Goal: Task Accomplishment & Management: Use online tool/utility

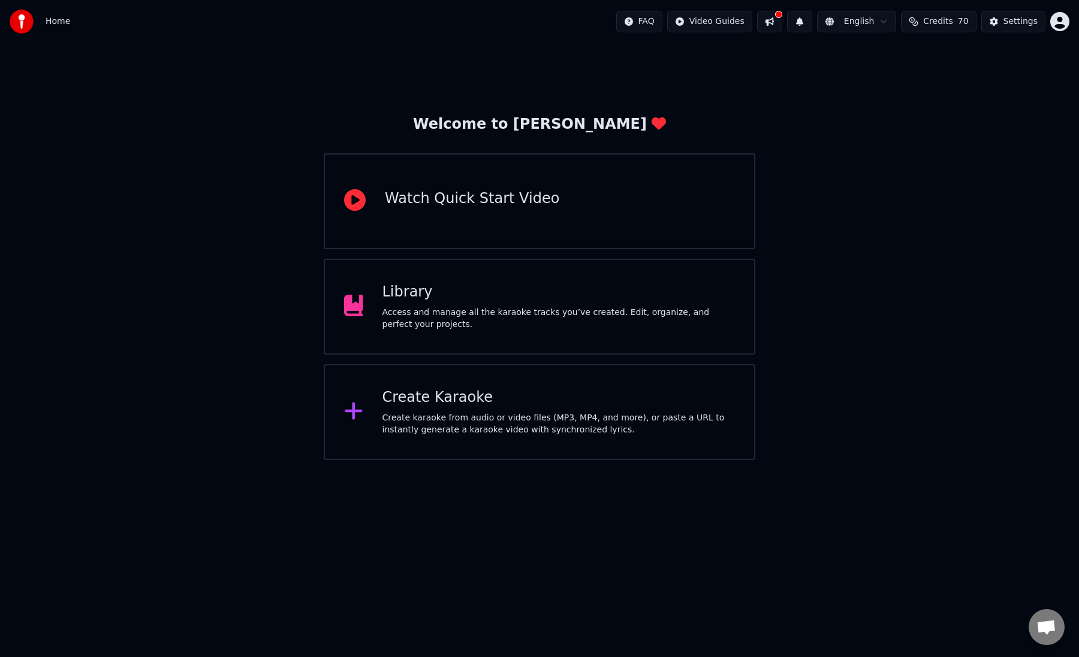
click at [462, 299] on div "Library" at bounding box center [558, 292] width 353 height 19
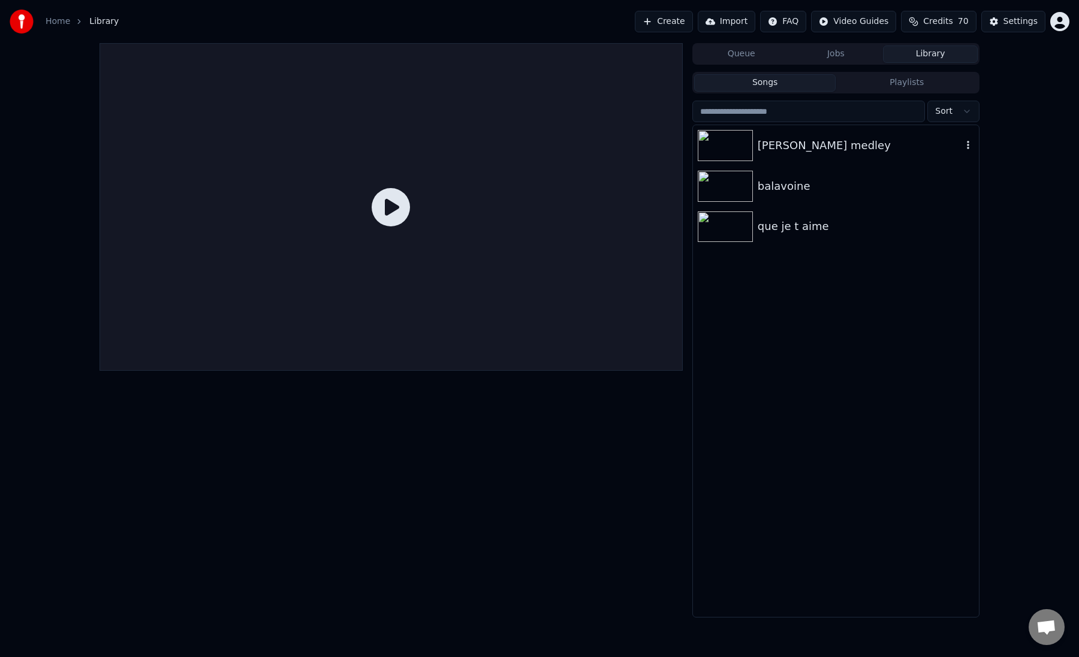
click at [729, 149] on img at bounding box center [725, 145] width 55 height 31
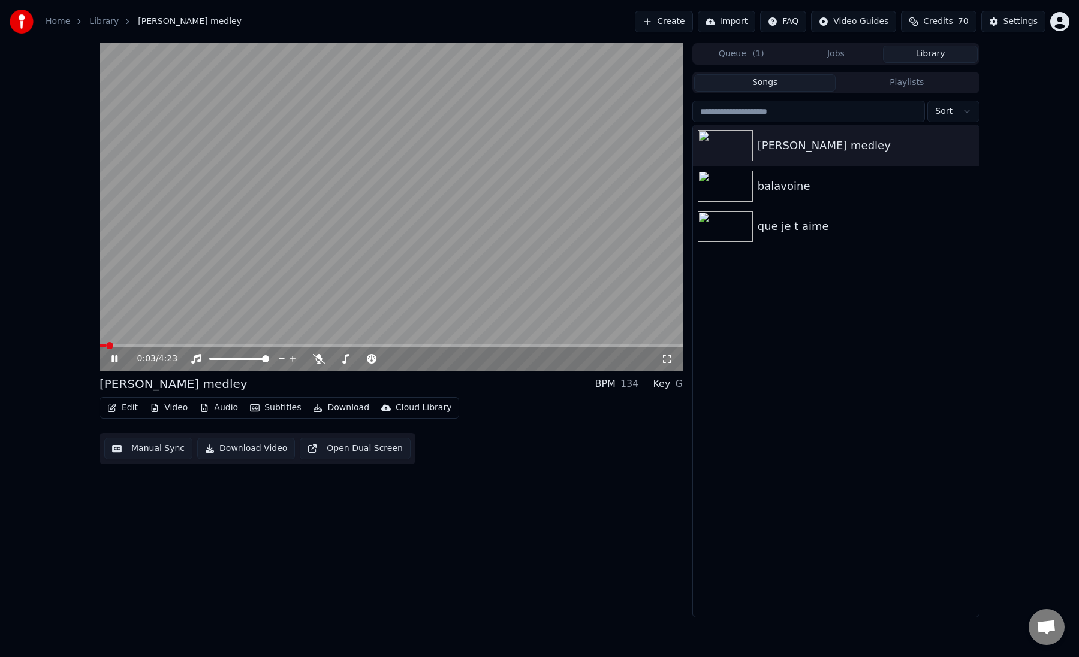
click at [138, 450] on button "Manual Sync" at bounding box center [148, 449] width 88 height 22
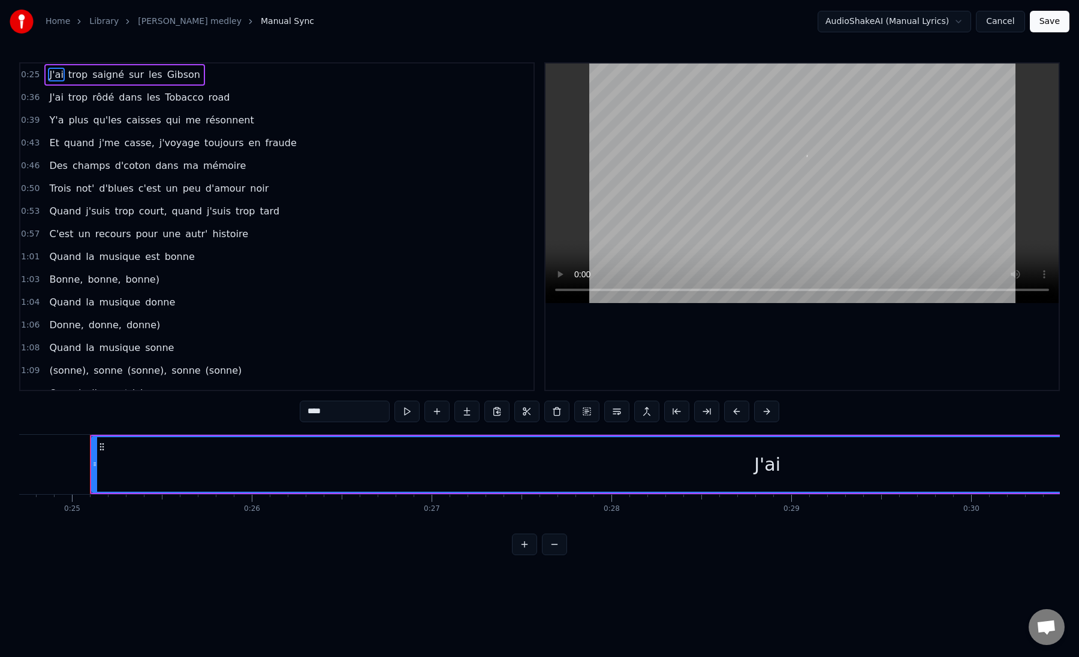
scroll to position [0, 4453]
click at [523, 548] on button at bounding box center [524, 545] width 25 height 22
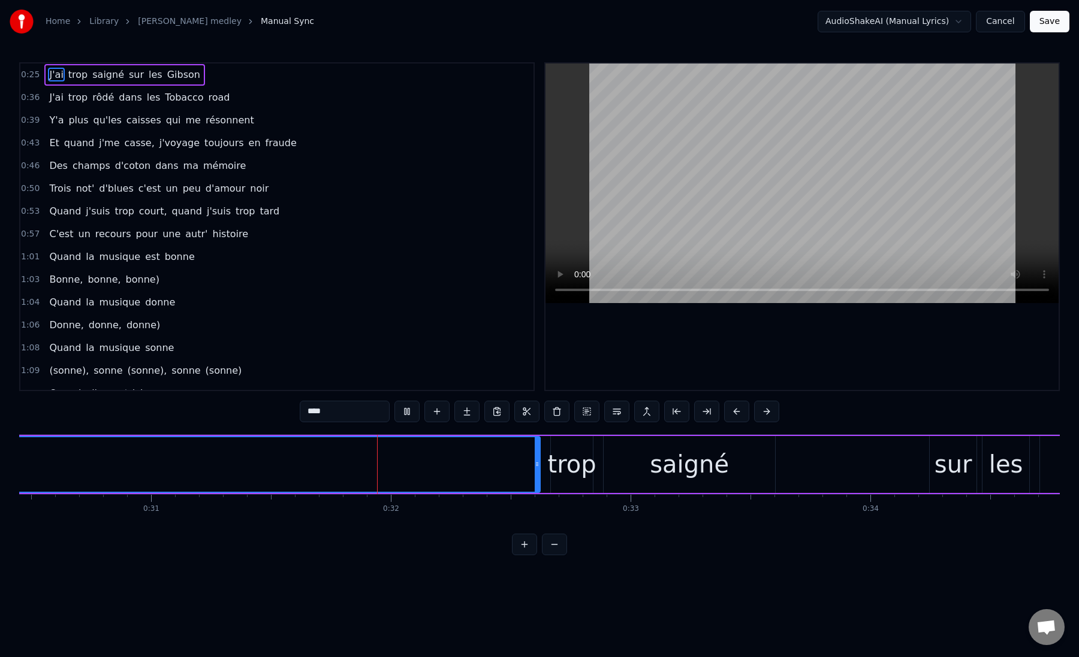
click at [523, 548] on button at bounding box center [524, 545] width 25 height 22
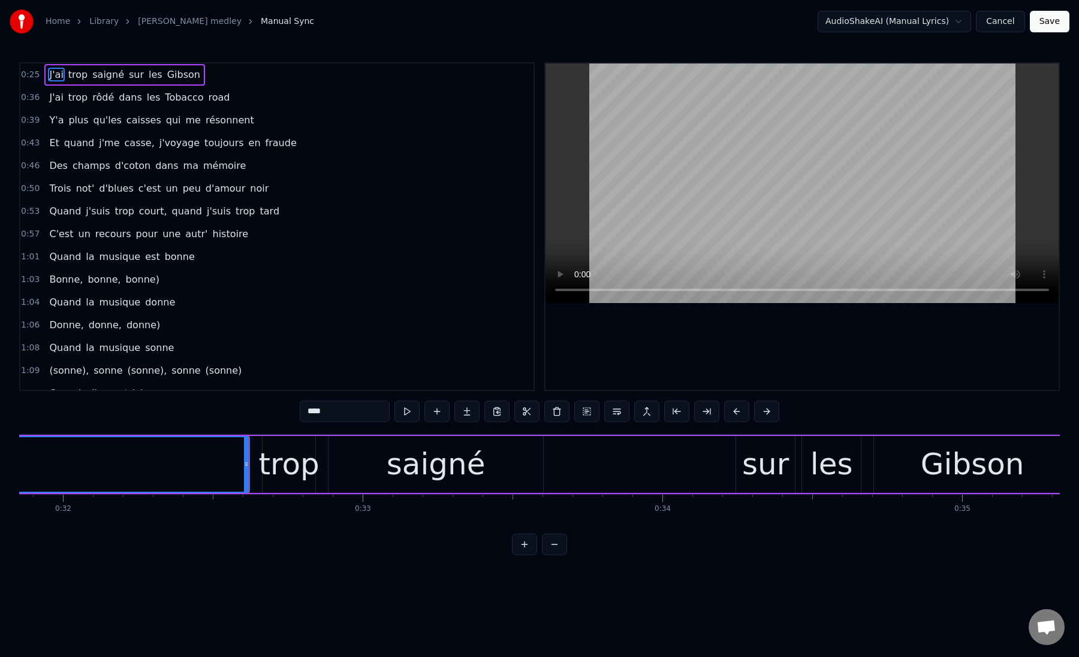
scroll to position [0, 9714]
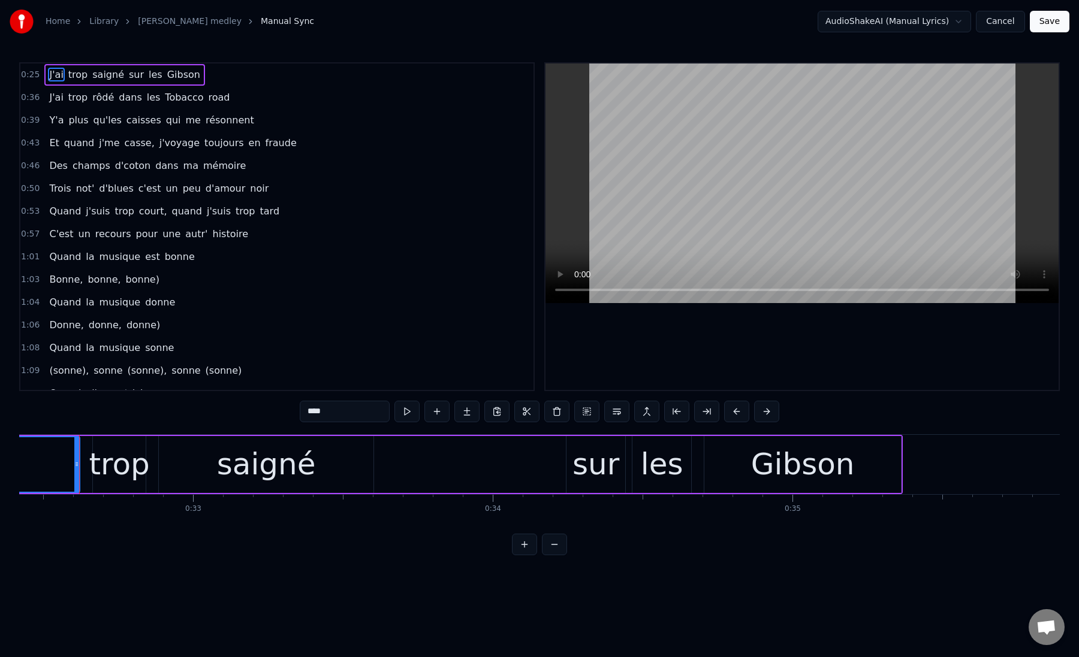
click at [556, 545] on button at bounding box center [554, 545] width 25 height 22
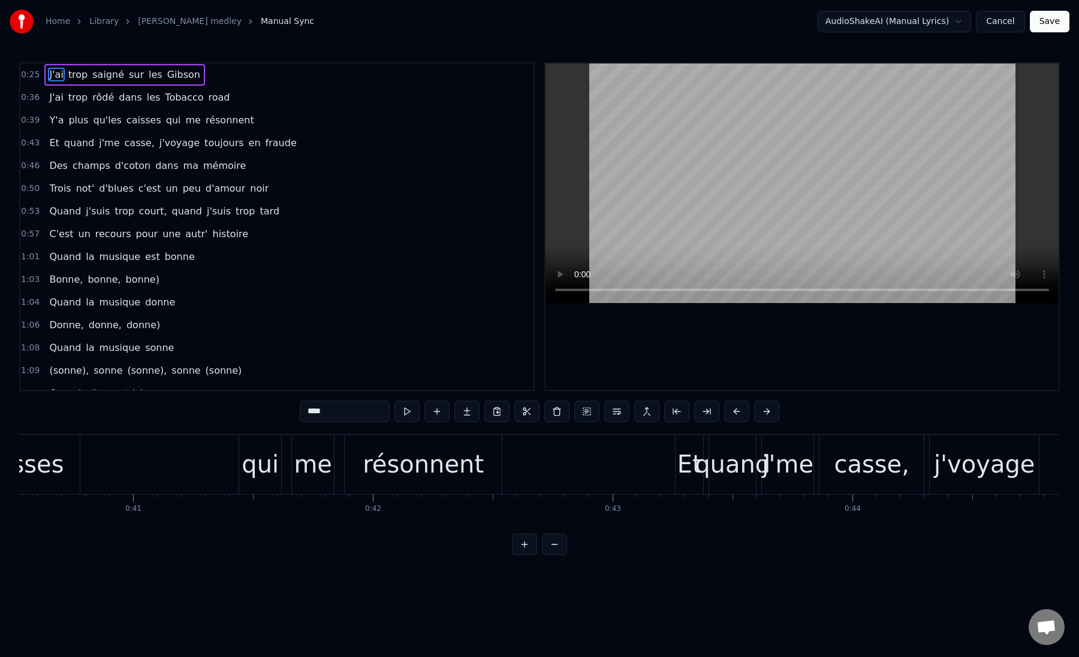
click at [556, 545] on button at bounding box center [554, 545] width 25 height 22
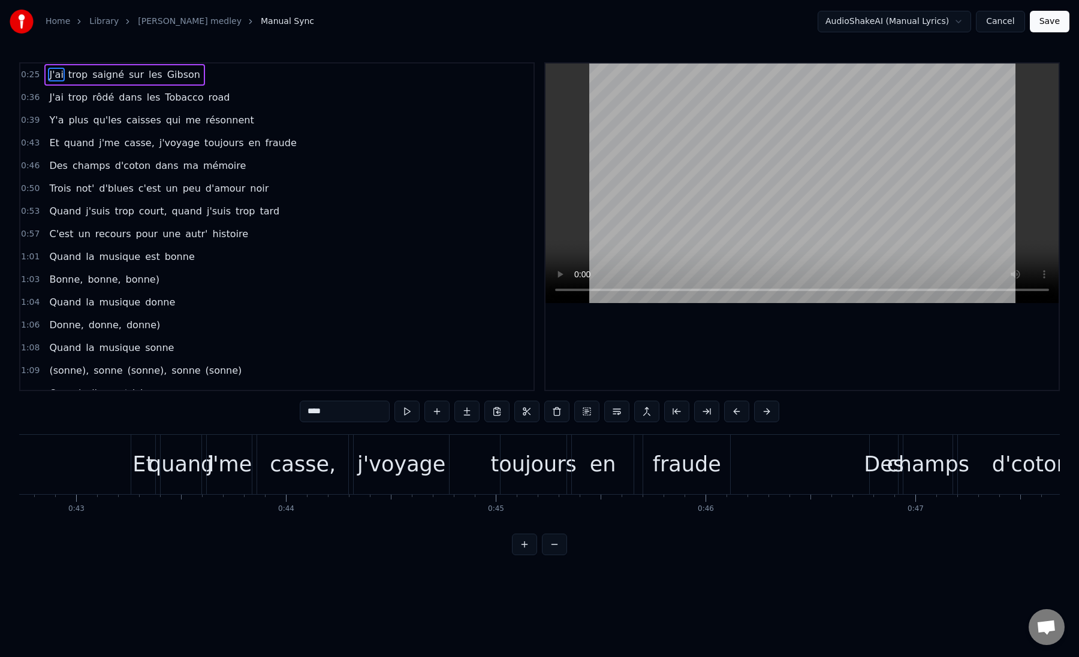
click at [556, 545] on button at bounding box center [554, 545] width 25 height 22
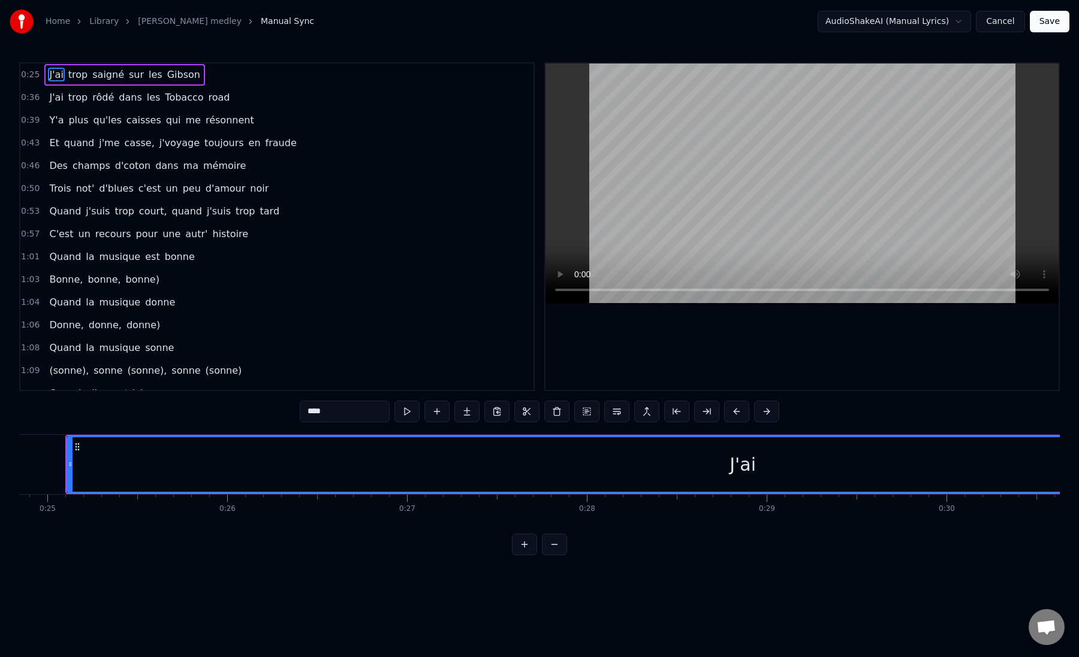
scroll to position [0, 4459]
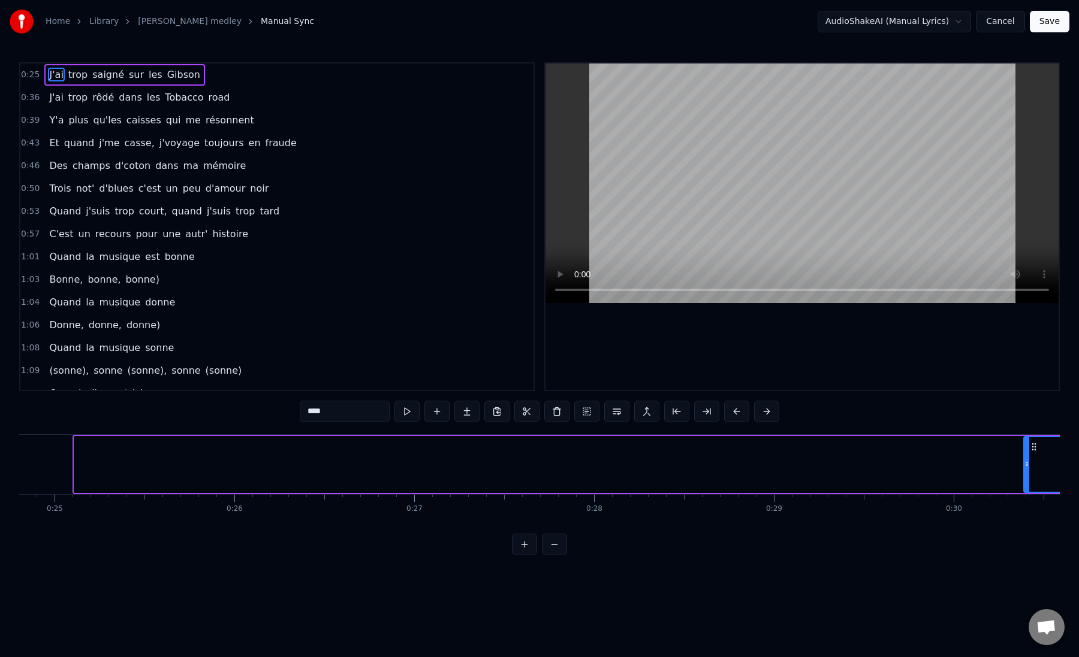
drag, startPoint x: 77, startPoint y: 466, endPoint x: 1034, endPoint y: 449, distance: 956.6
click at [1029, 449] on div at bounding box center [1026, 464] width 5 height 55
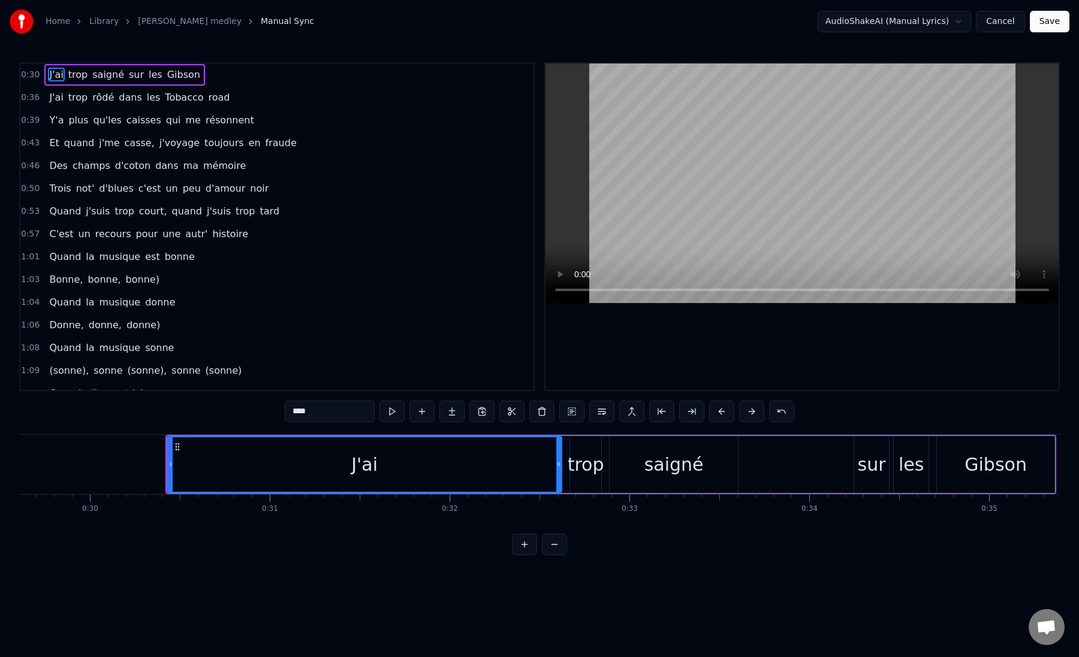
scroll to position [0, 5413]
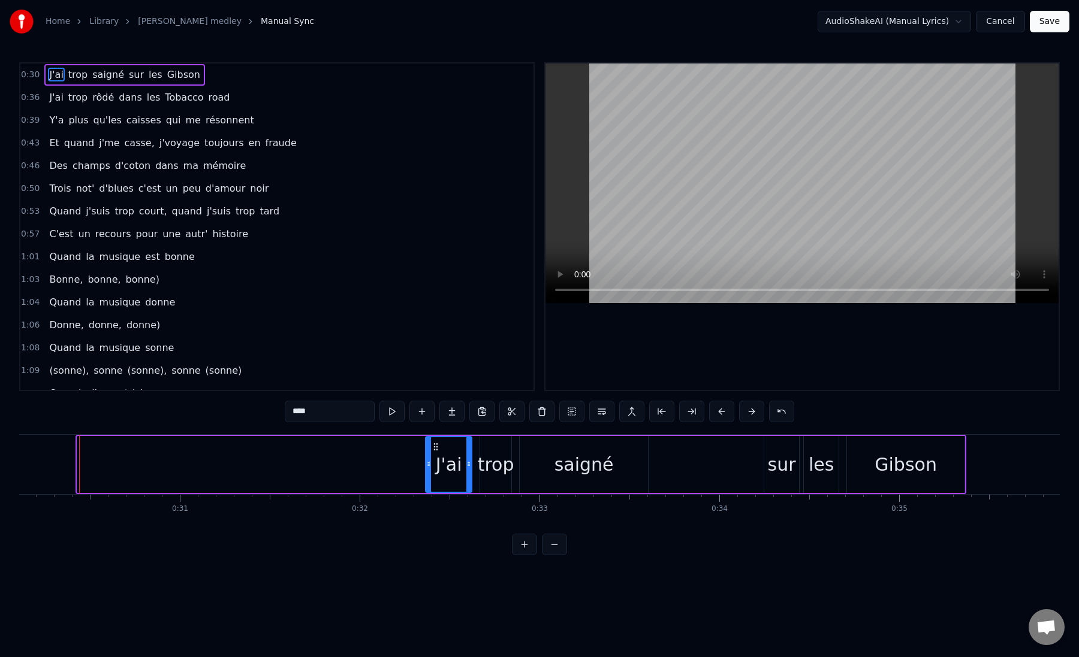
drag, startPoint x: 82, startPoint y: 466, endPoint x: 430, endPoint y: 477, distance: 348.3
click at [430, 477] on div at bounding box center [428, 464] width 5 height 55
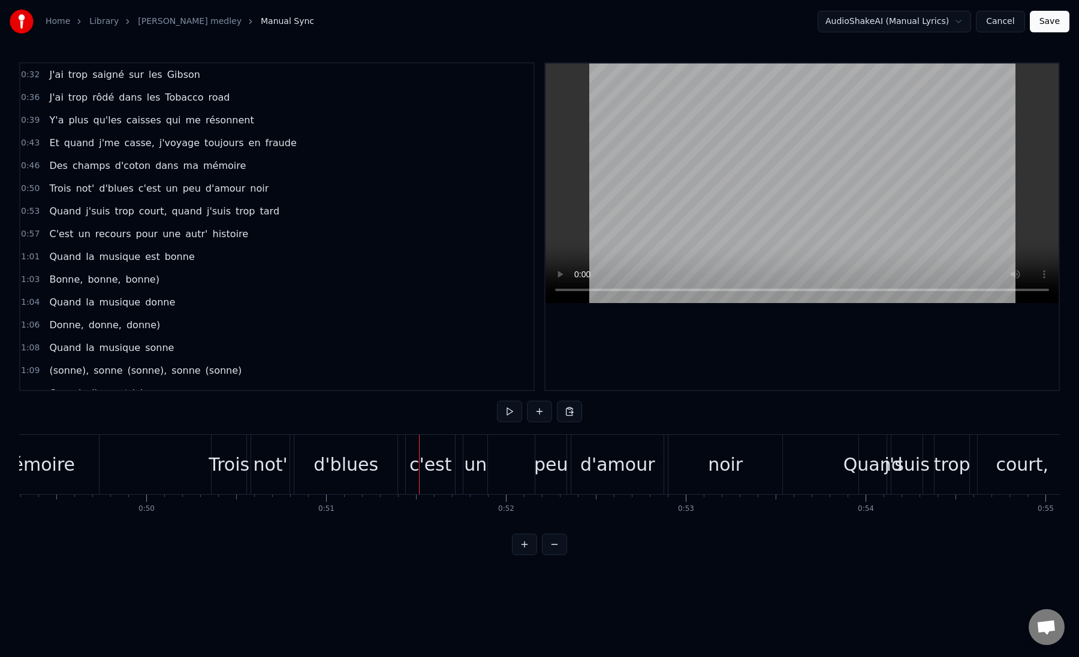
scroll to position [0, 8852]
click at [274, 475] on div "not'" at bounding box center [279, 464] width 34 height 27
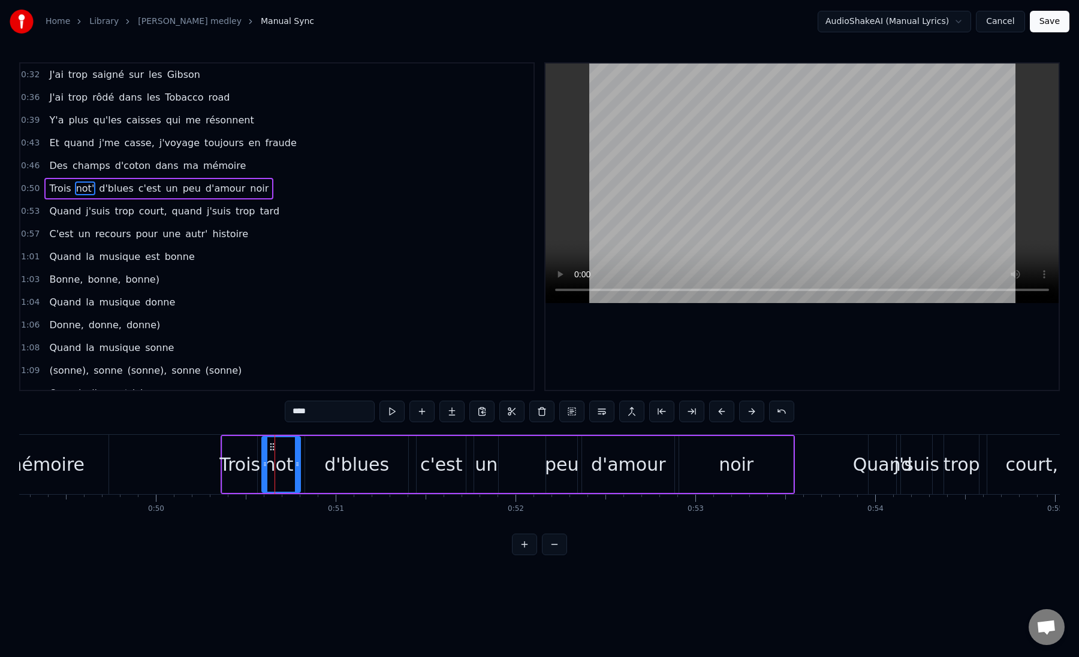
click at [319, 412] on input "****" at bounding box center [330, 412] width 90 height 22
click at [359, 460] on div "d'blues" at bounding box center [356, 464] width 65 height 27
click at [300, 414] on input "*******" at bounding box center [330, 412] width 90 height 22
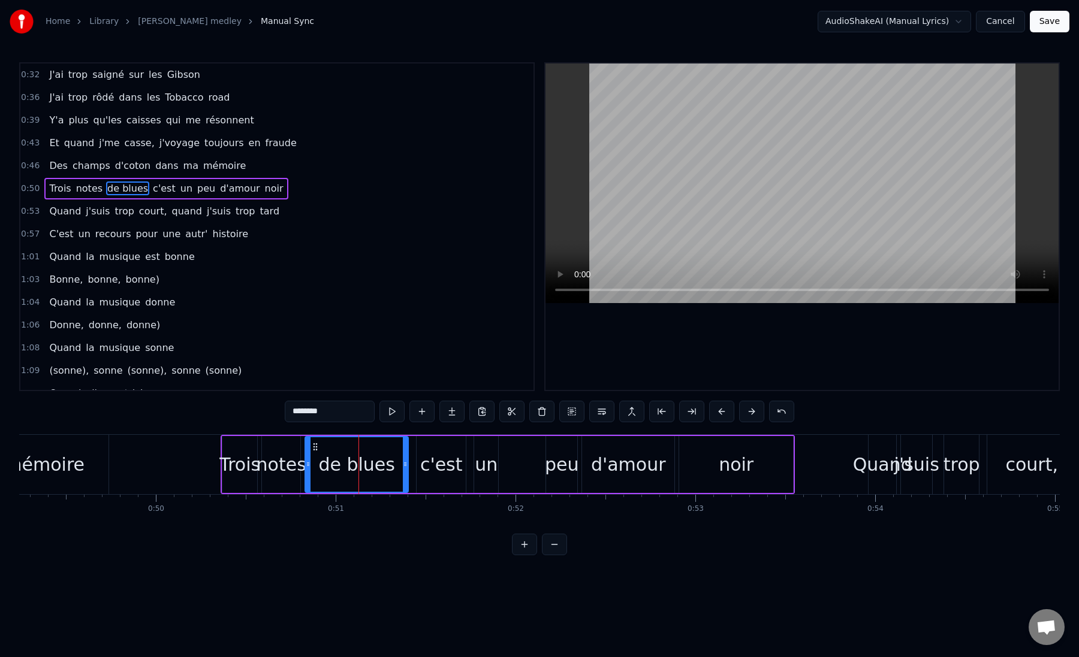
type input "********"
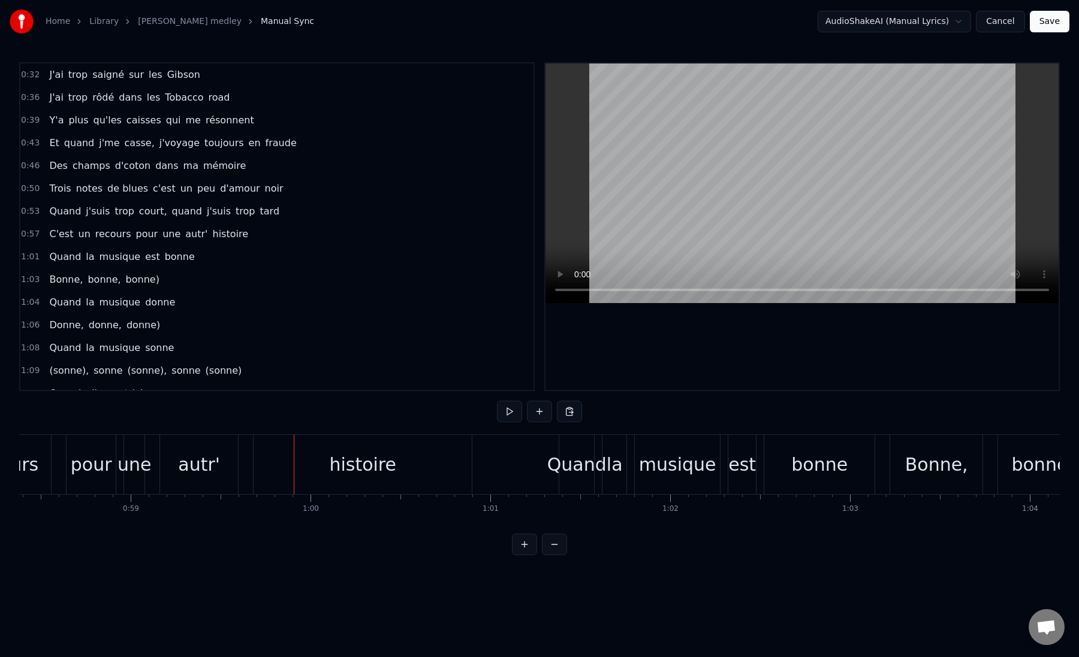
scroll to position [0, 10430]
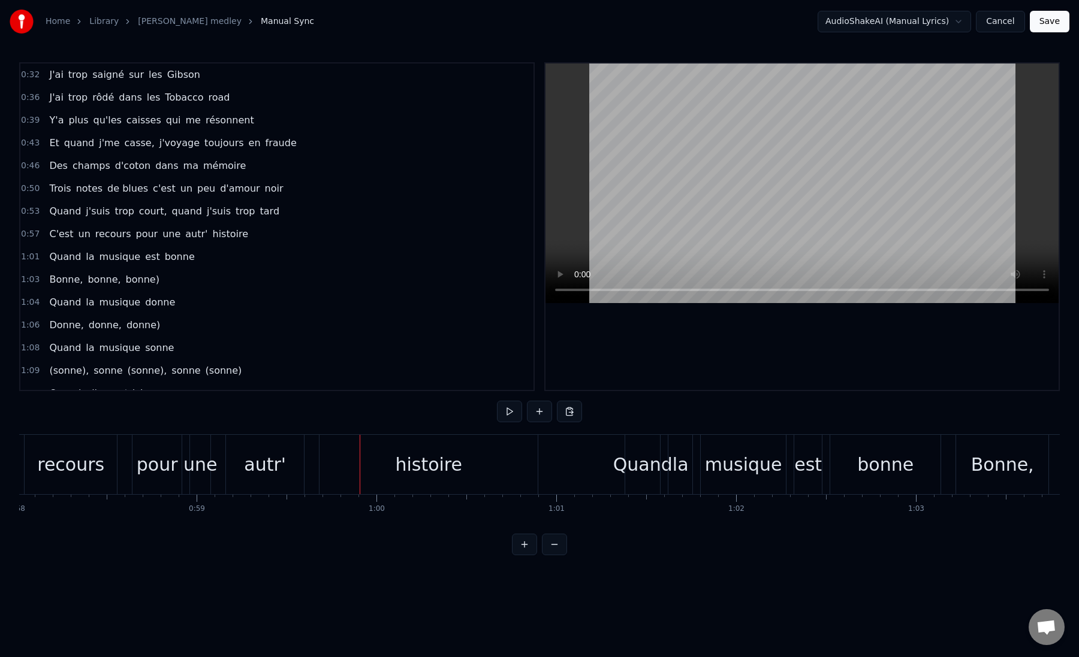
click at [248, 471] on div "autr'" at bounding box center [265, 464] width 42 height 27
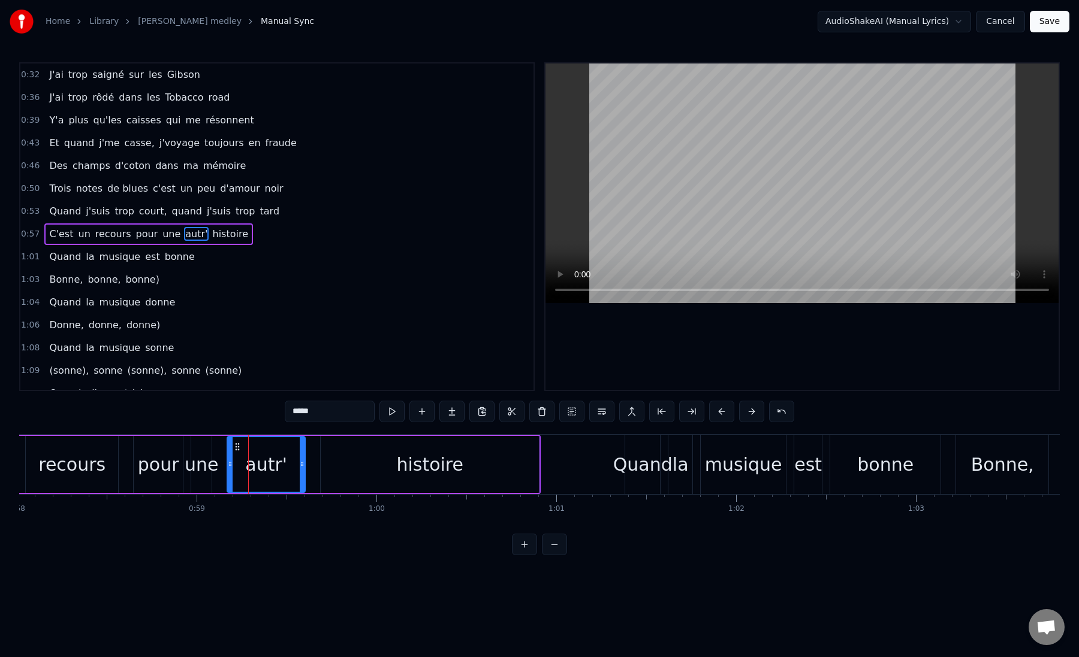
scroll to position [8, 0]
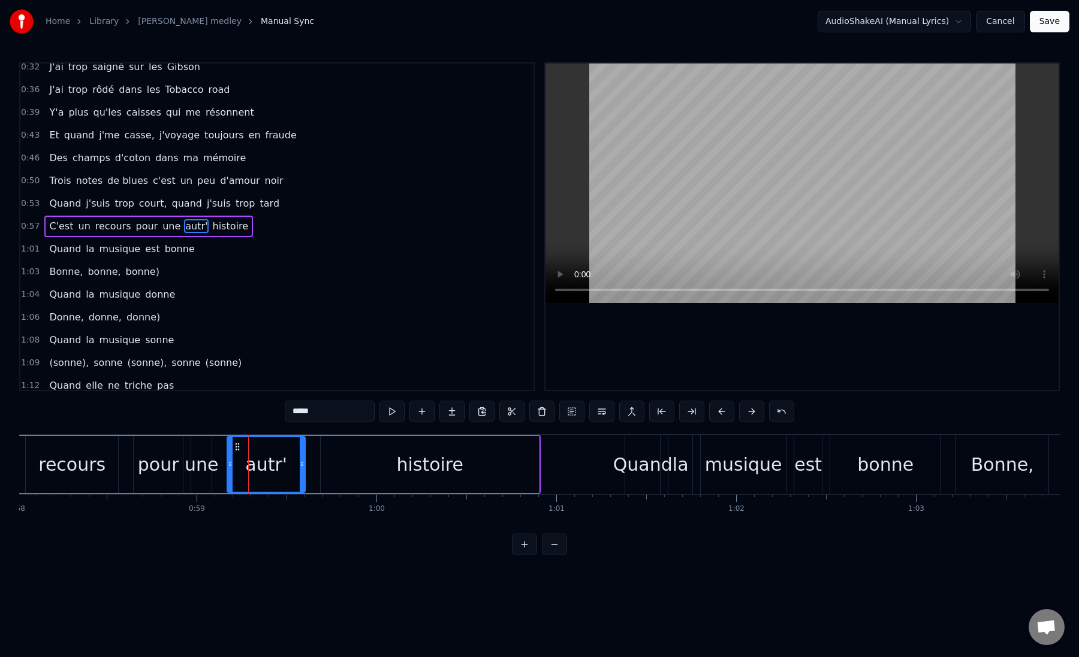
click at [329, 413] on input "*****" at bounding box center [330, 412] width 90 height 22
type input "*****"
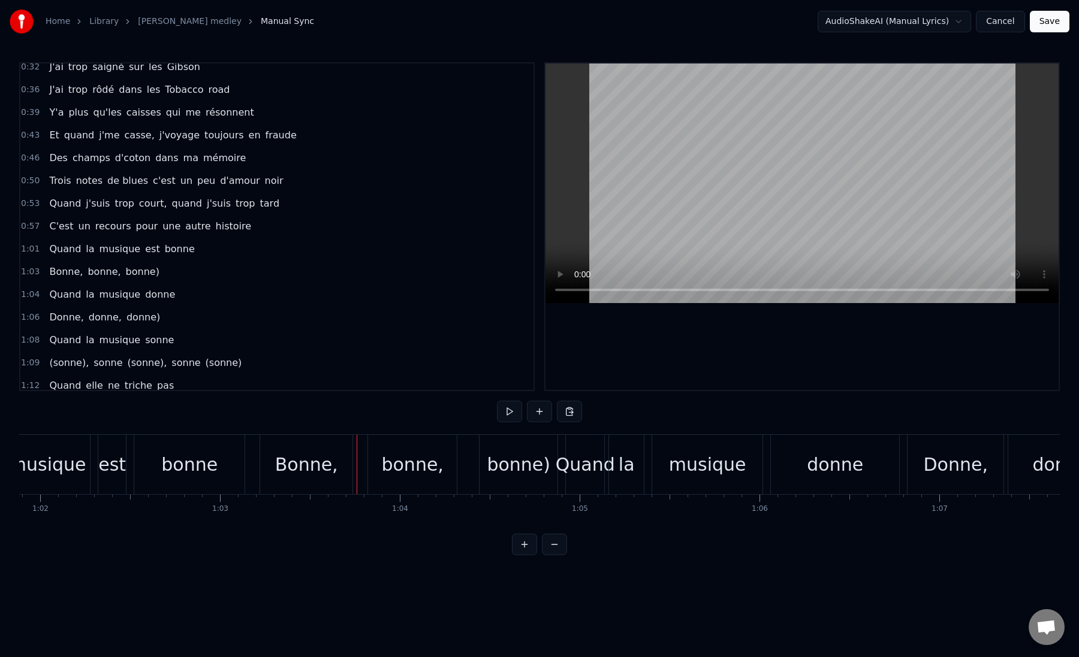
scroll to position [0, 11114]
click at [309, 472] on div "Bonne," at bounding box center [317, 464] width 63 height 27
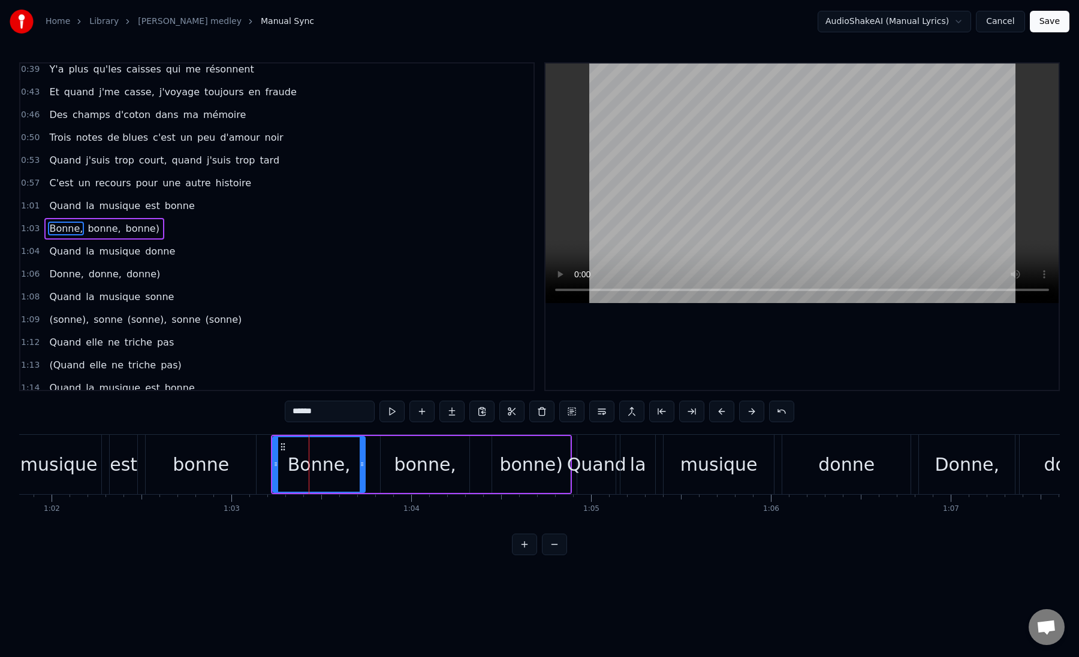
scroll to position [53, 0]
click at [291, 412] on input "******" at bounding box center [330, 412] width 90 height 22
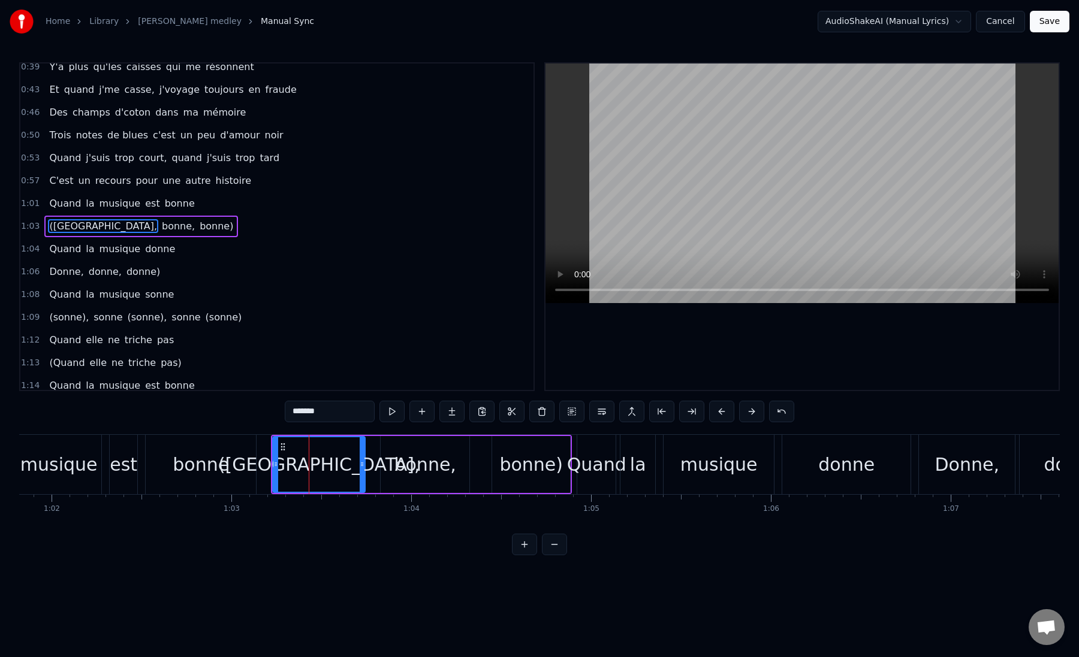
type input "*******"
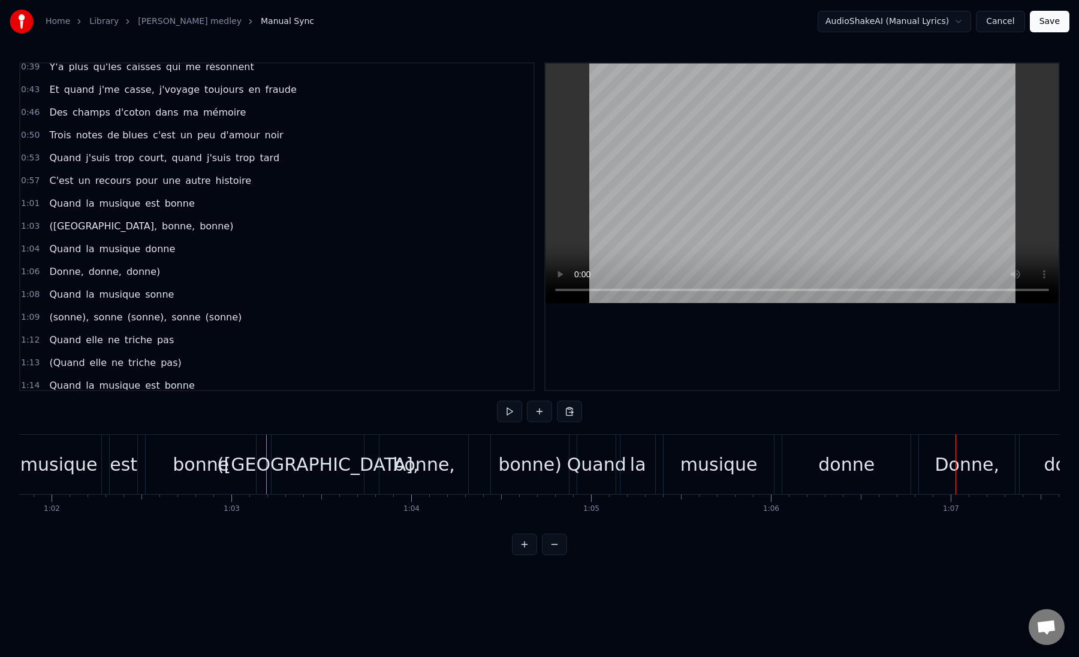
click at [965, 478] on div "Donne," at bounding box center [967, 464] width 96 height 59
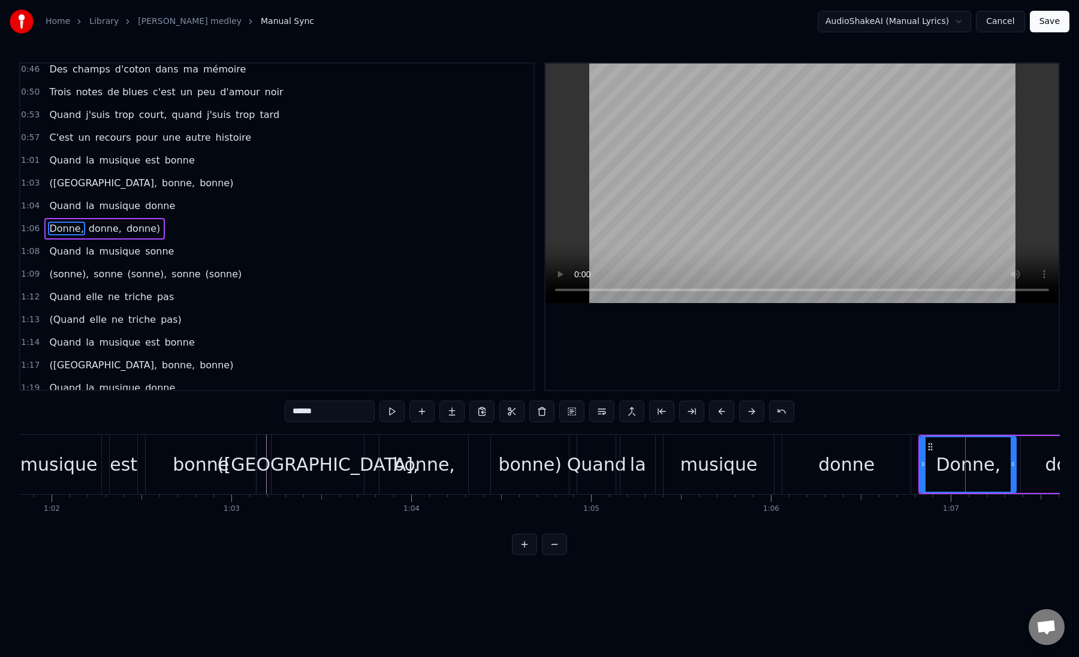
scroll to position [99, 0]
click at [324, 412] on input "******" at bounding box center [330, 412] width 90 height 22
type input "*******"
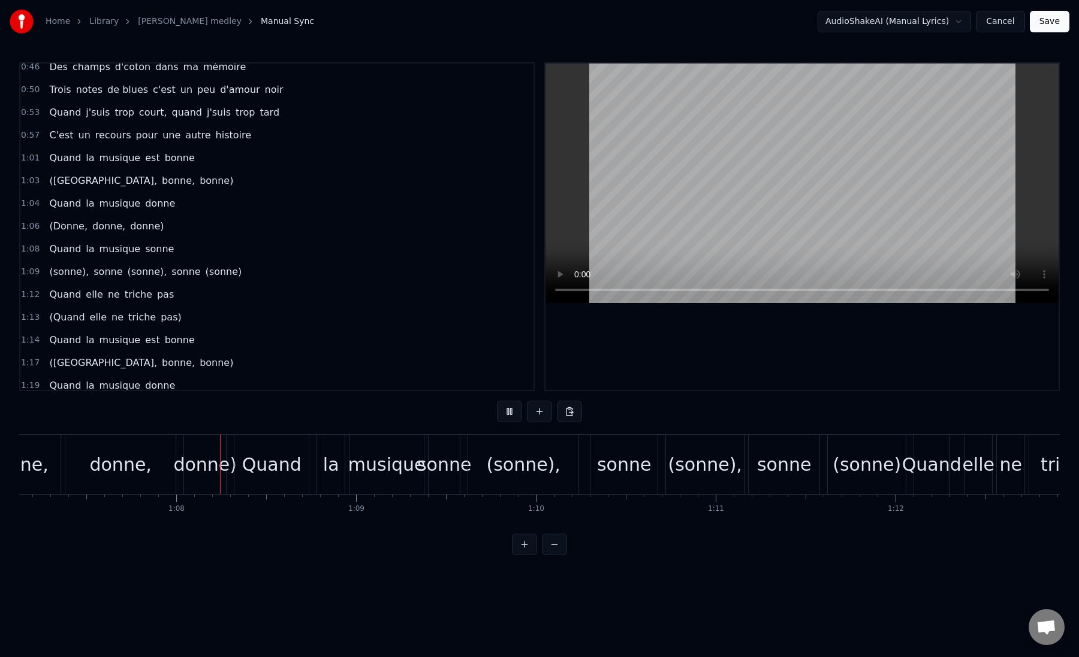
scroll to position [0, 12081]
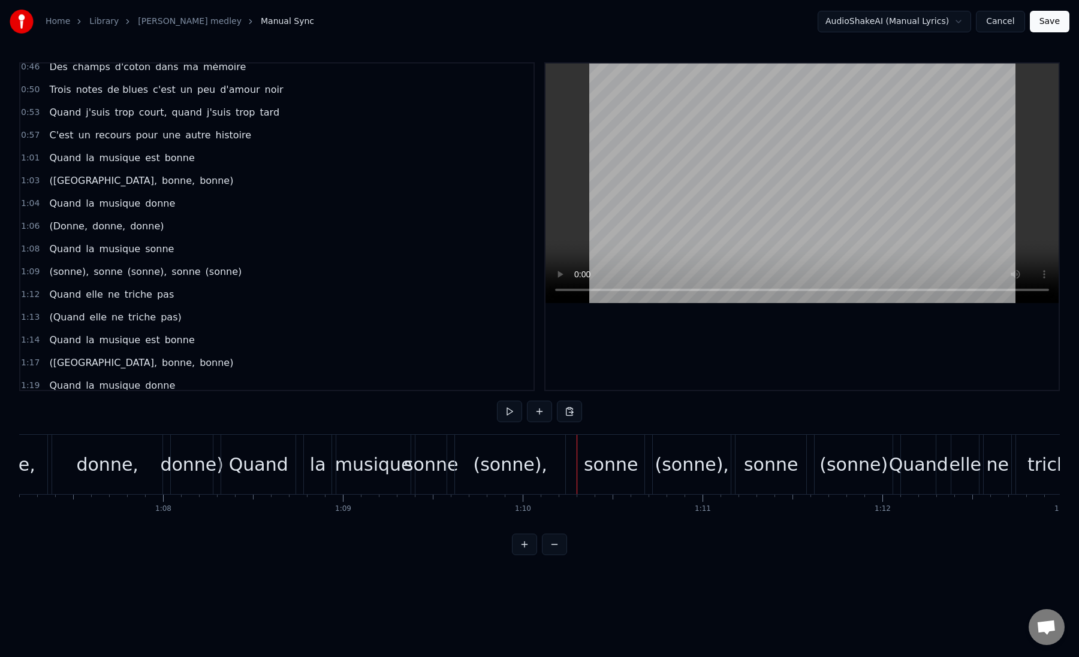
click at [196, 464] on div "donne)" at bounding box center [192, 464] width 64 height 27
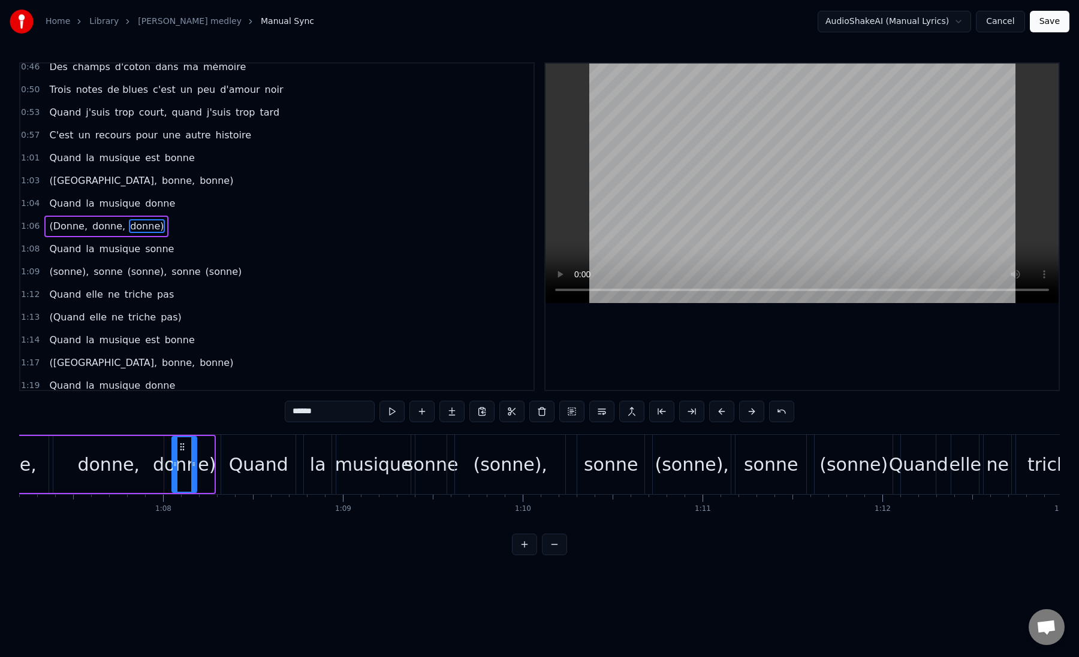
drag, startPoint x: 212, startPoint y: 468, endPoint x: 195, endPoint y: 473, distance: 18.0
click at [195, 473] on div at bounding box center [193, 464] width 5 height 55
click at [205, 473] on div "donne)" at bounding box center [185, 464] width 64 height 27
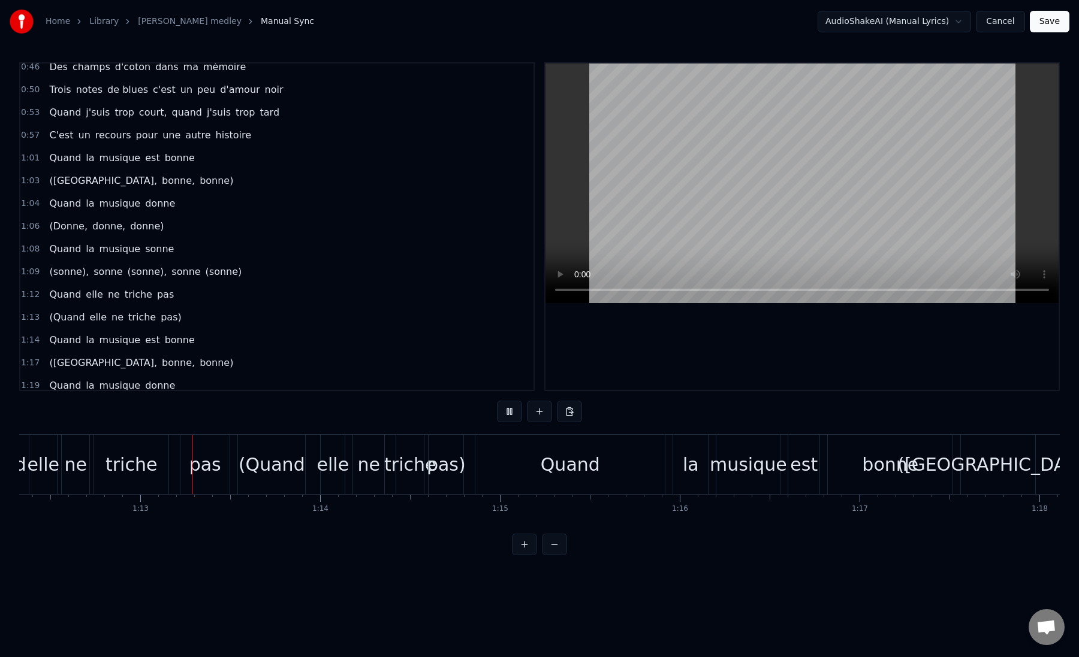
scroll to position [0, 13015]
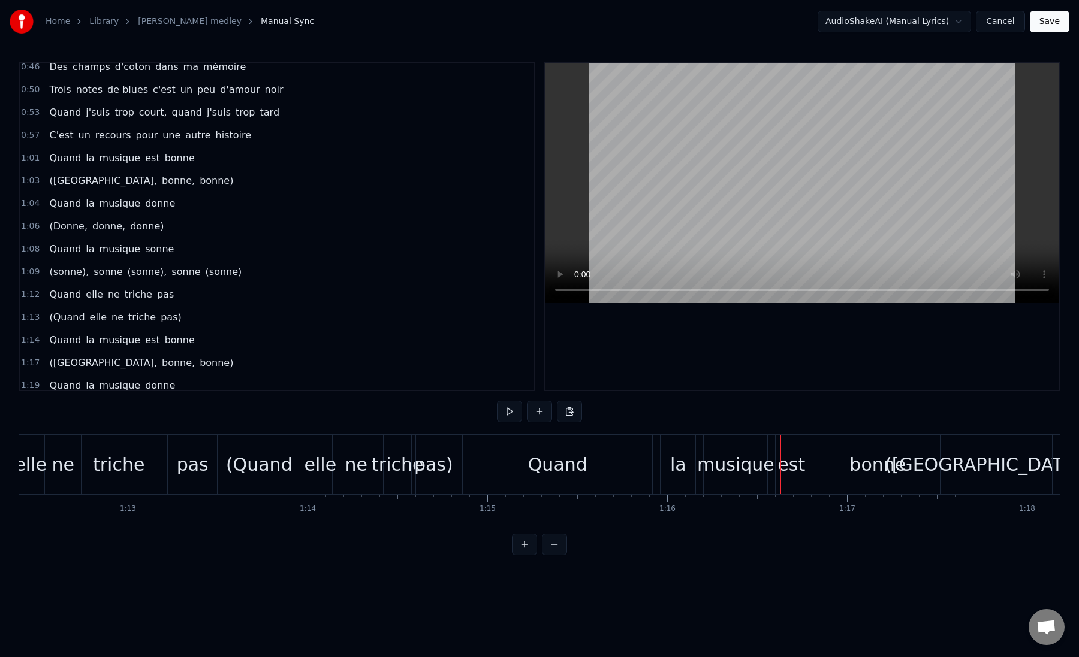
click at [491, 470] on div "Quand" at bounding box center [557, 464] width 189 height 59
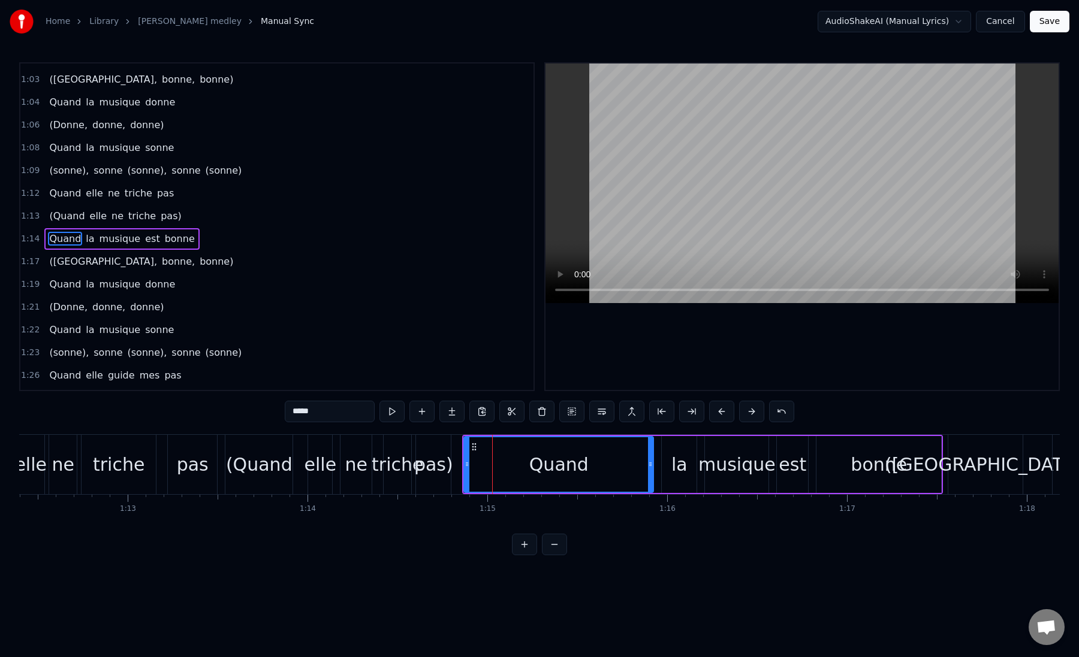
scroll to position [213, 0]
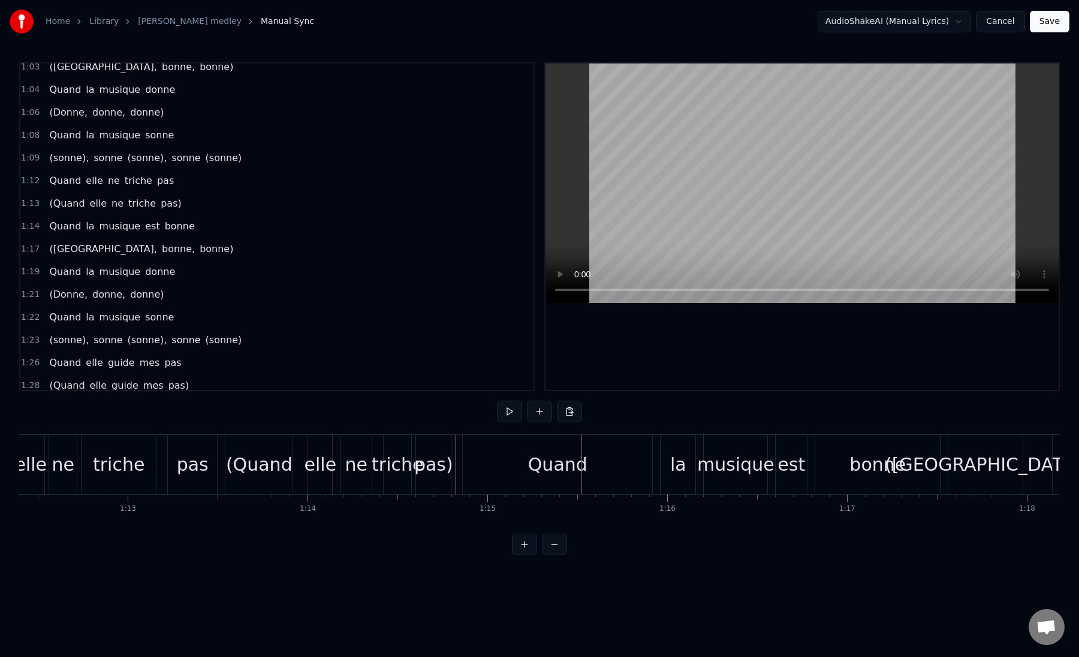
click at [482, 471] on div "Quand" at bounding box center [557, 464] width 189 height 59
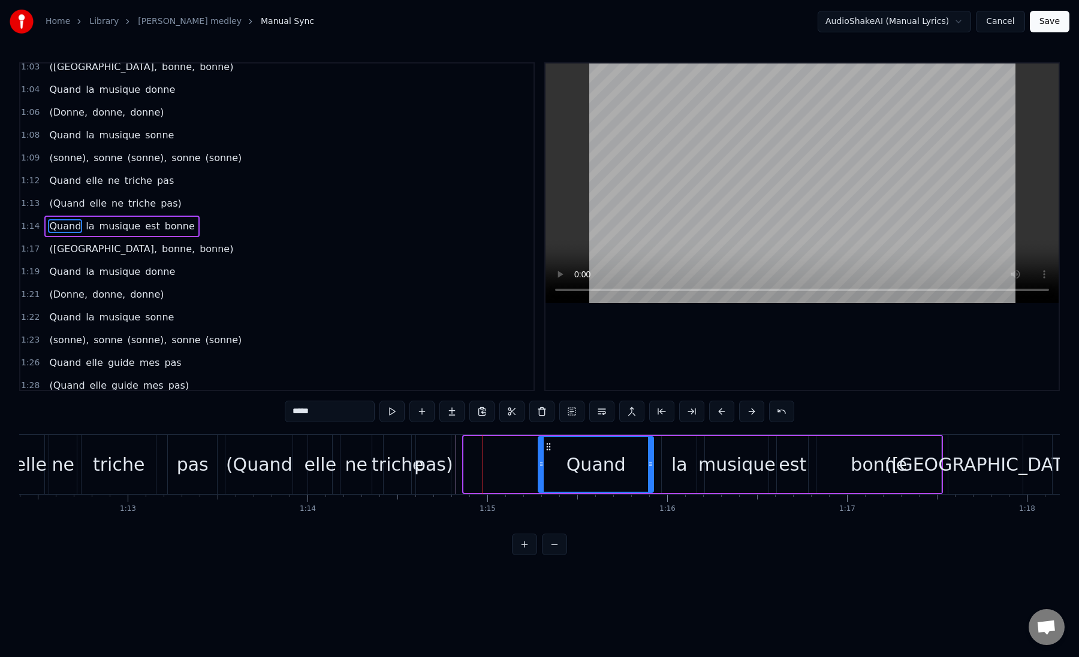
drag, startPoint x: 465, startPoint y: 467, endPoint x: 539, endPoint y: 470, distance: 74.4
click at [539, 470] on div at bounding box center [541, 464] width 5 height 55
click at [437, 467] on div "pas)" at bounding box center [433, 464] width 39 height 27
type input "****"
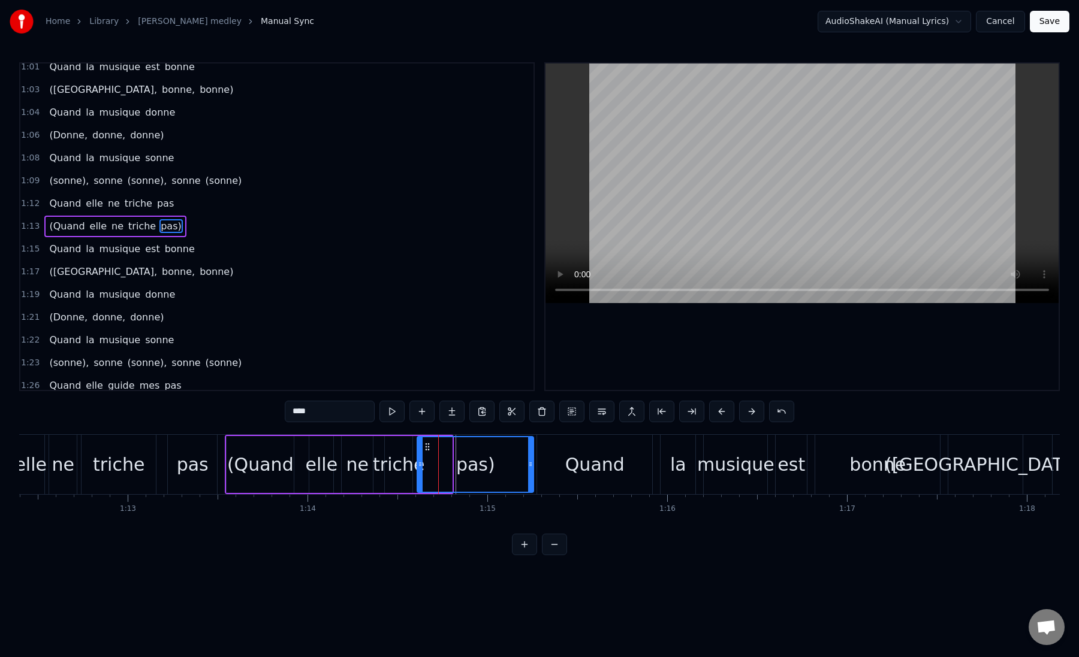
drag, startPoint x: 450, startPoint y: 467, endPoint x: 532, endPoint y: 472, distance: 81.6
click at [532, 472] on div at bounding box center [530, 464] width 5 height 55
click at [430, 471] on div "pas)" at bounding box center [475, 464] width 115 height 55
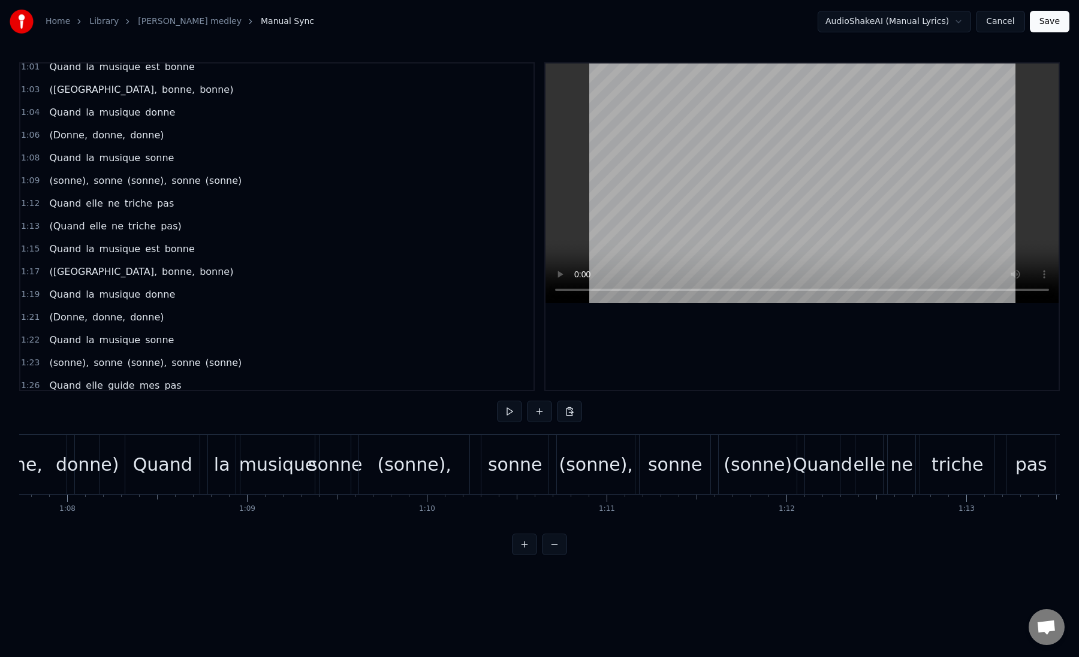
scroll to position [0, 12175]
click at [239, 488] on div "Quand la musique sonne" at bounding box center [241, 464] width 229 height 59
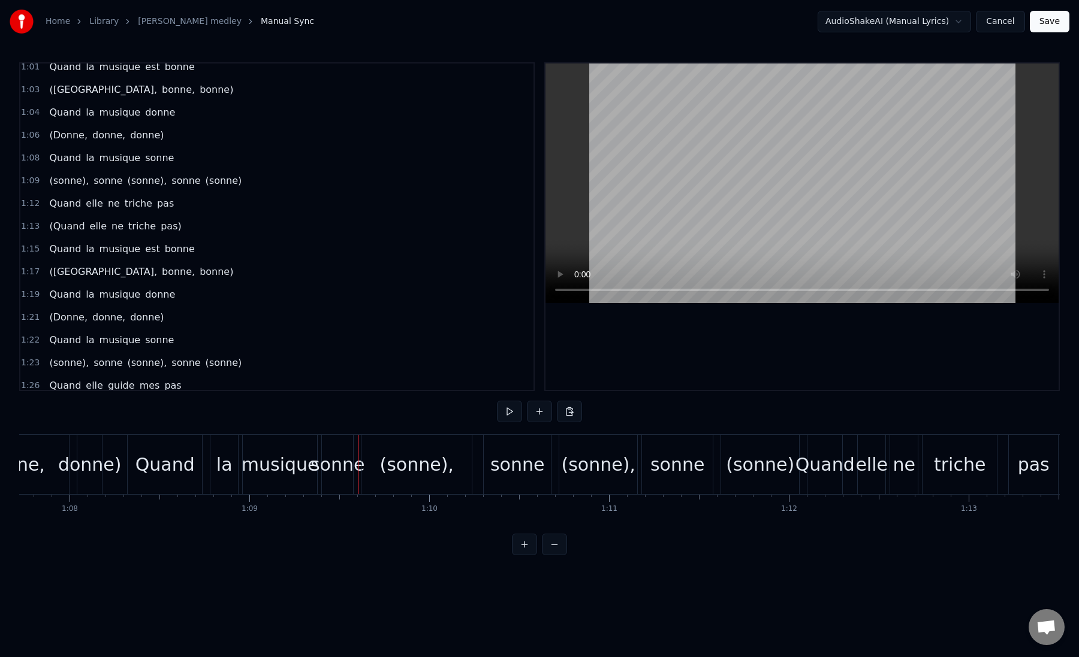
click at [237, 485] on div "la" at bounding box center [224, 464] width 29 height 59
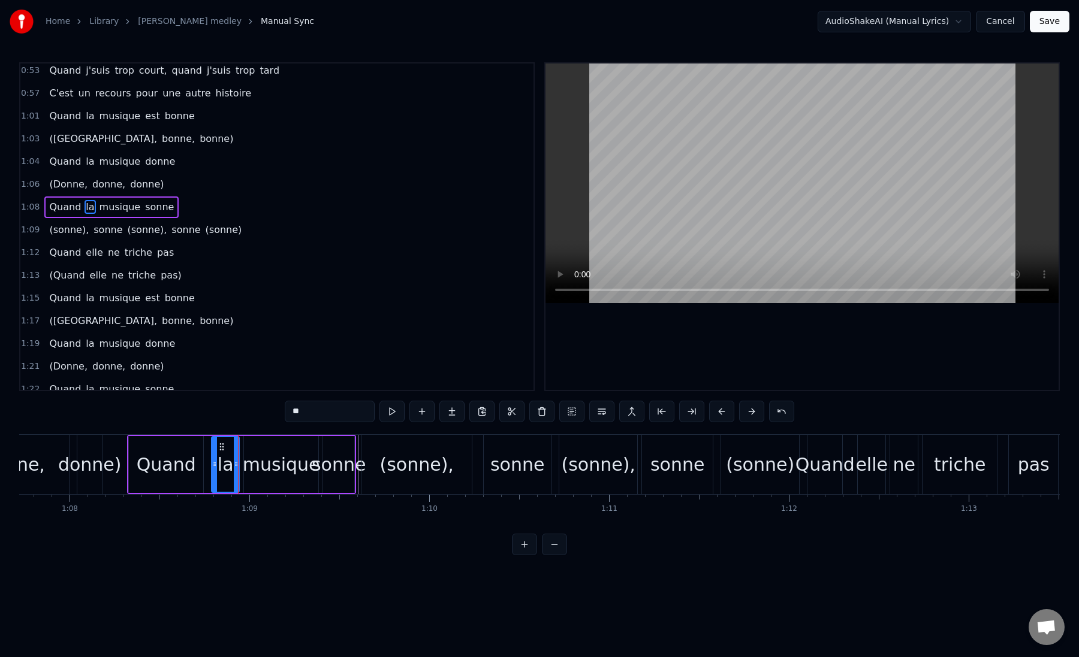
scroll to position [122, 0]
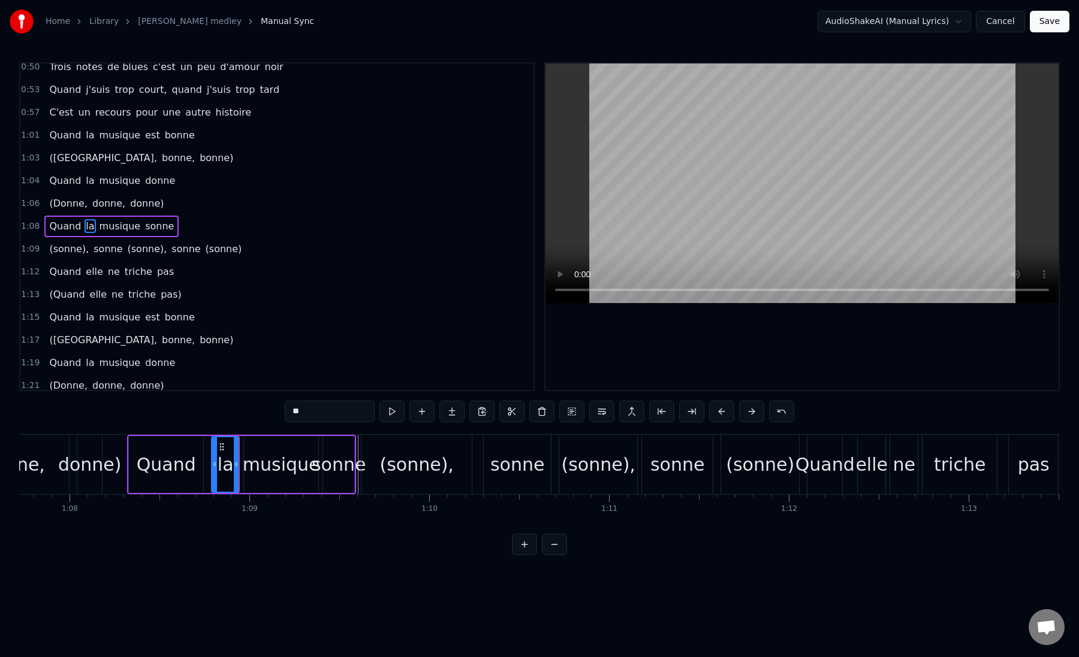
click at [252, 476] on div "musique" at bounding box center [281, 464] width 77 height 27
click at [327, 460] on div "sonne" at bounding box center [339, 464] width 54 height 27
type input "*****"
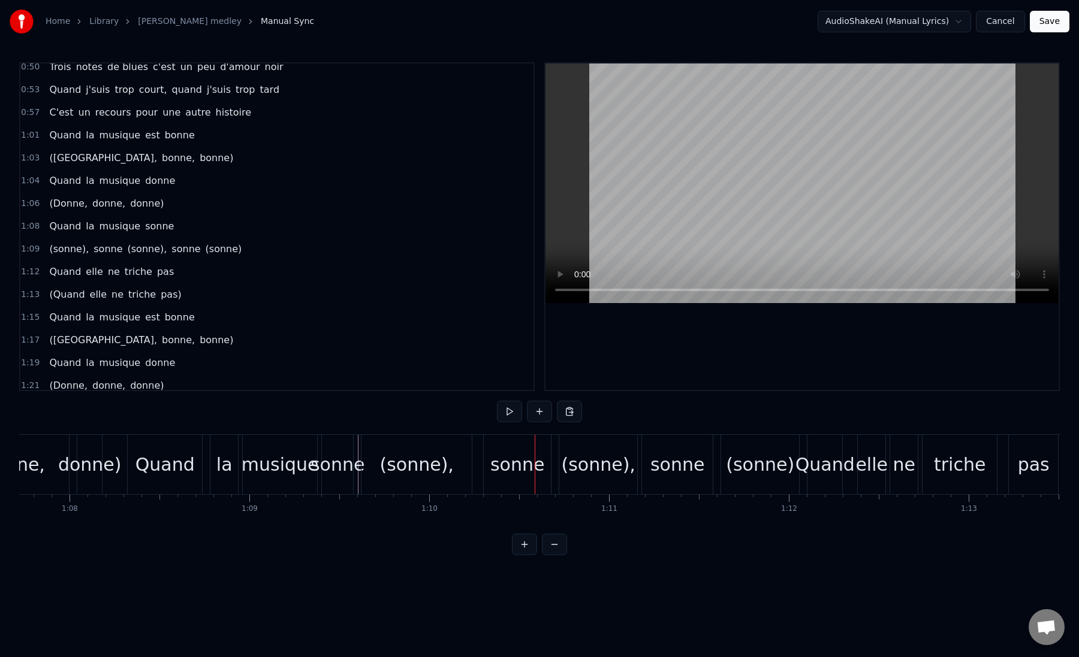
click at [388, 474] on div "(sonne)," at bounding box center [416, 464] width 74 height 27
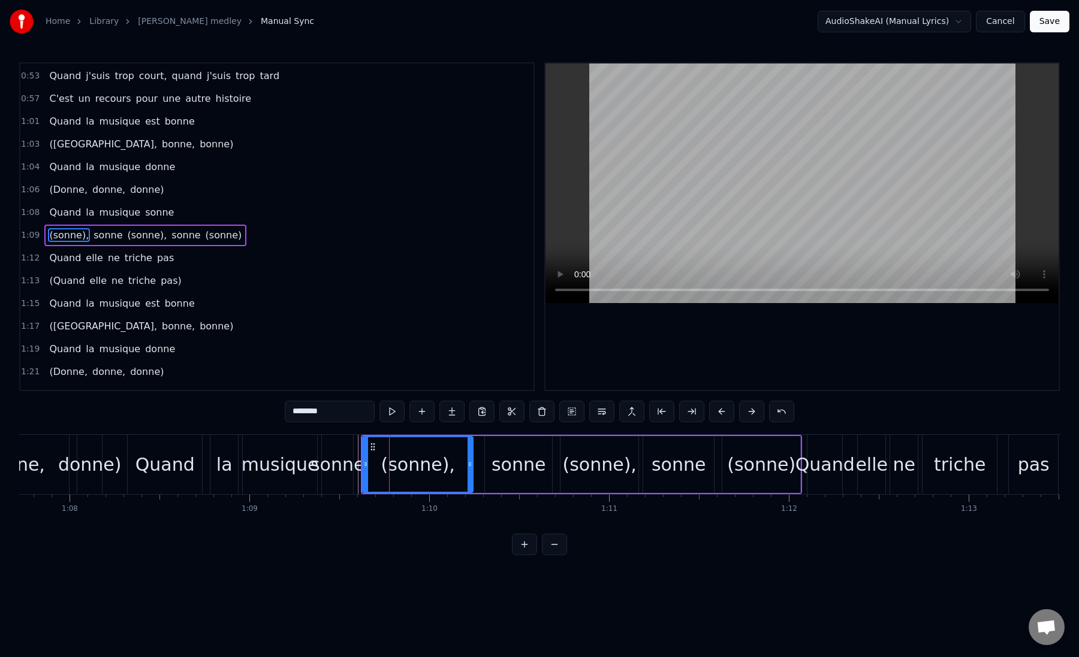
scroll to position [144, 0]
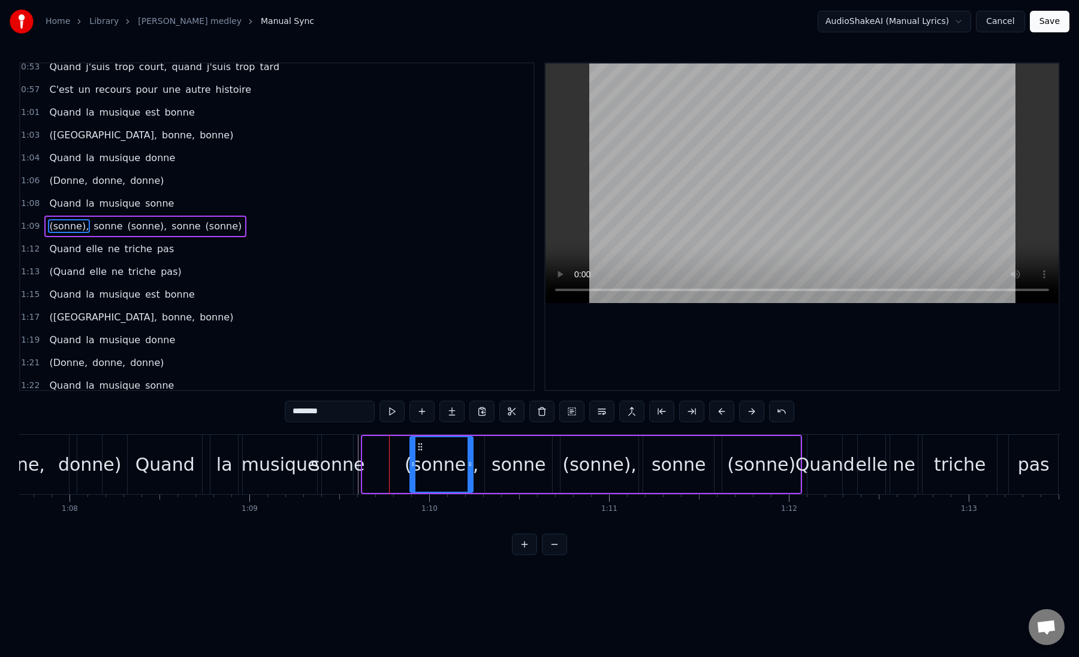
drag, startPoint x: 365, startPoint y: 468, endPoint x: 412, endPoint y: 470, distance: 47.4
click at [412, 470] on div at bounding box center [412, 464] width 5 height 55
click at [343, 470] on div "sonne" at bounding box center [337, 464] width 54 height 27
type input "*****"
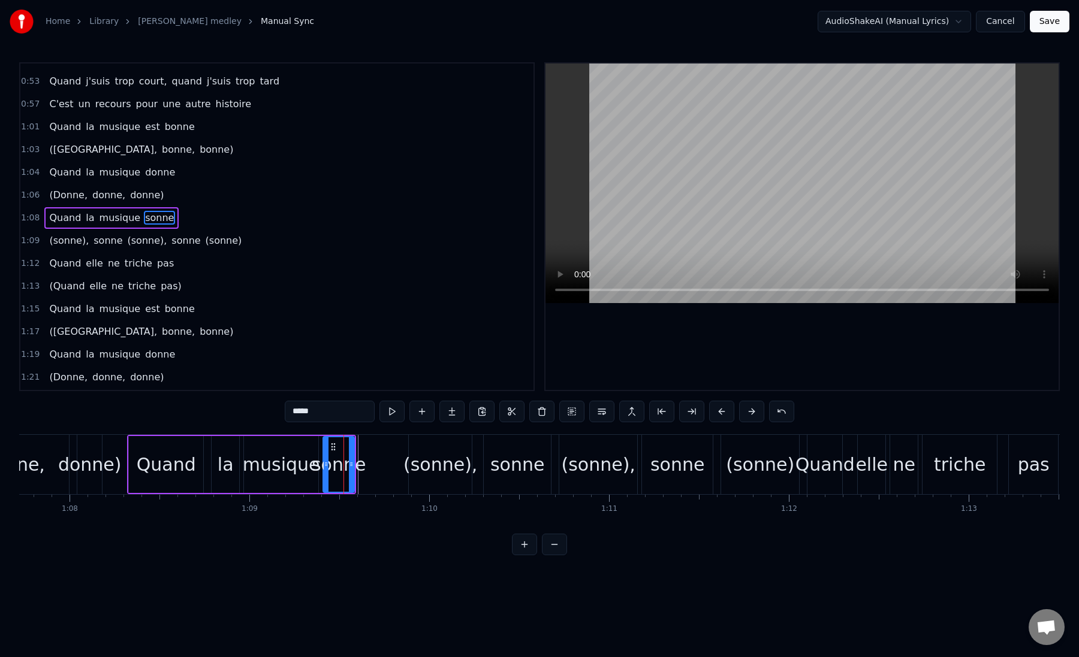
scroll to position [122, 0]
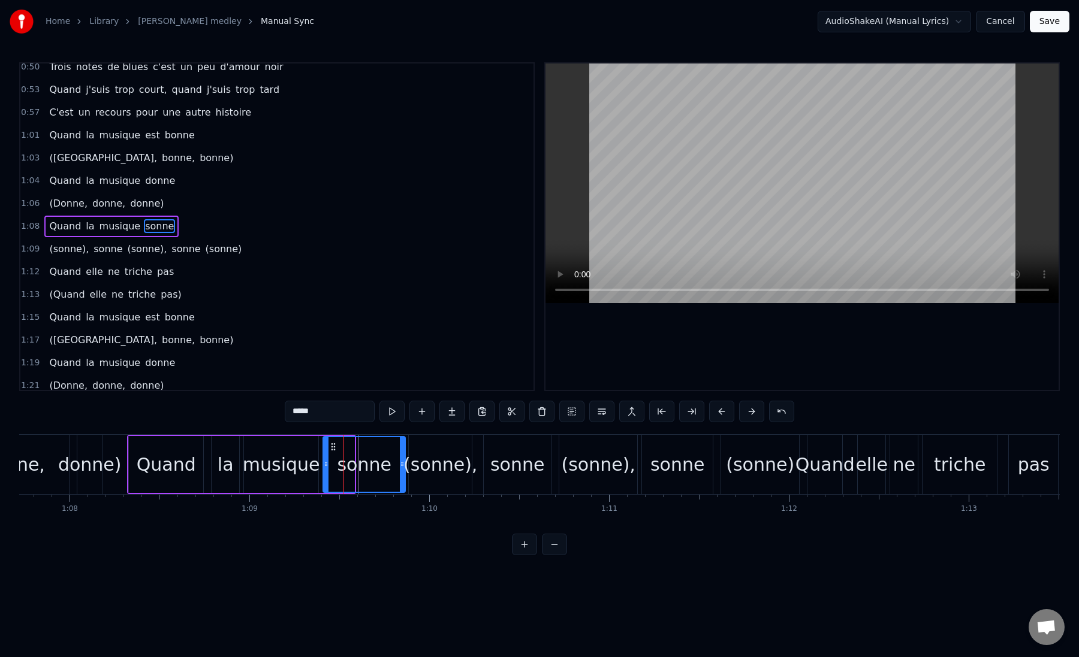
drag, startPoint x: 352, startPoint y: 467, endPoint x: 403, endPoint y: 470, distance: 51.0
click at [403, 470] on div at bounding box center [402, 464] width 5 height 55
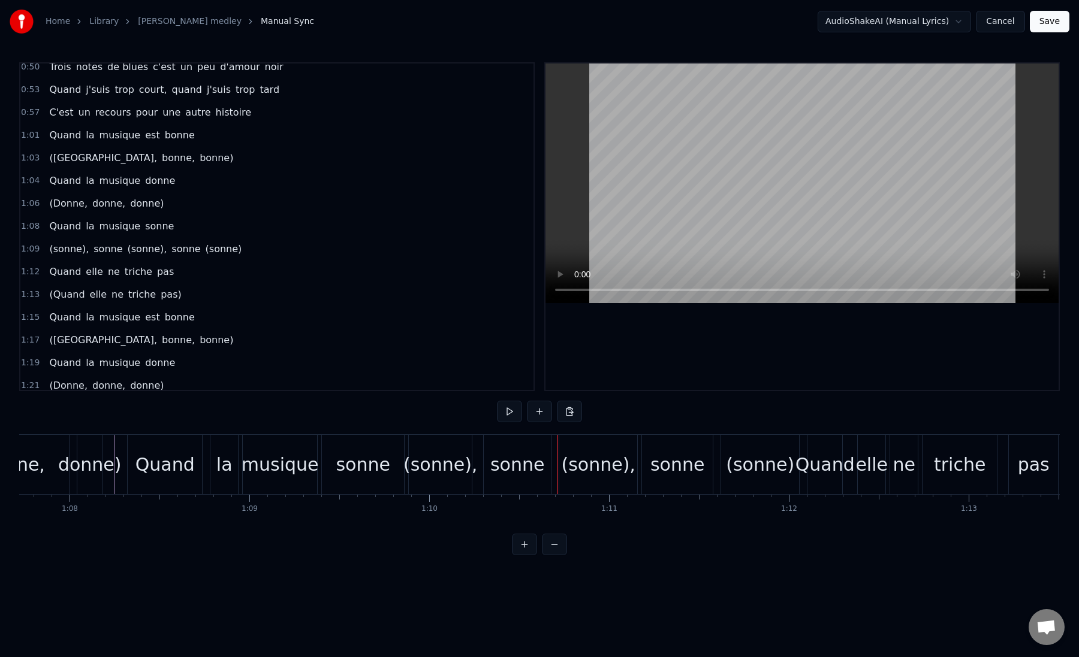
click at [479, 482] on div "(sonne), sonne (sonne), sonne (sonne)" at bounding box center [605, 464] width 394 height 59
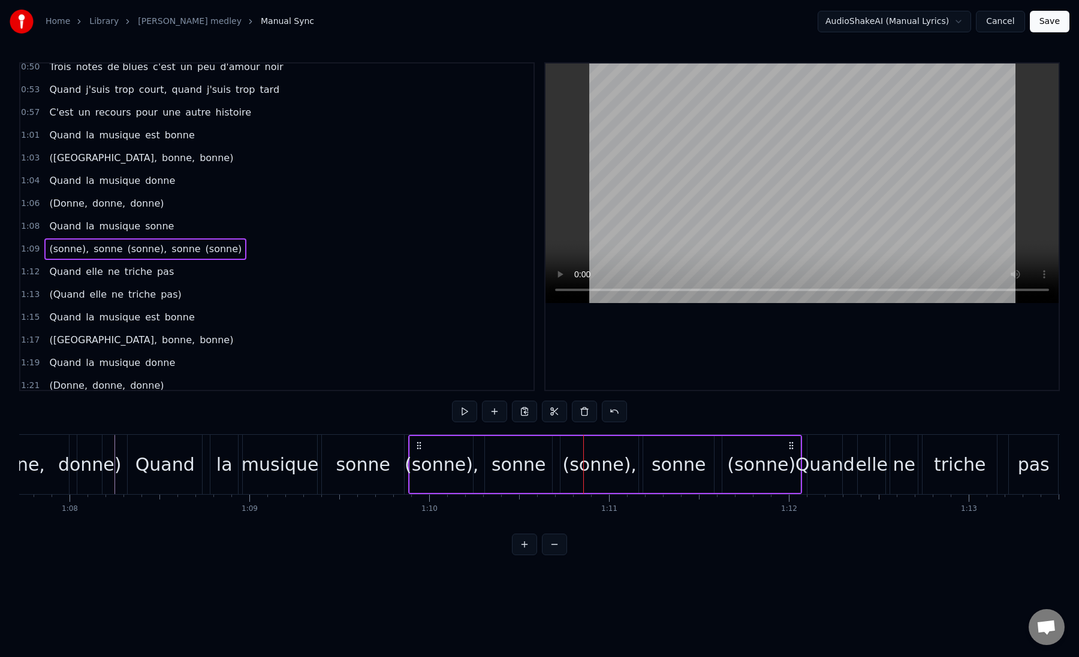
click at [508, 470] on div "sonne" at bounding box center [518, 464] width 54 height 27
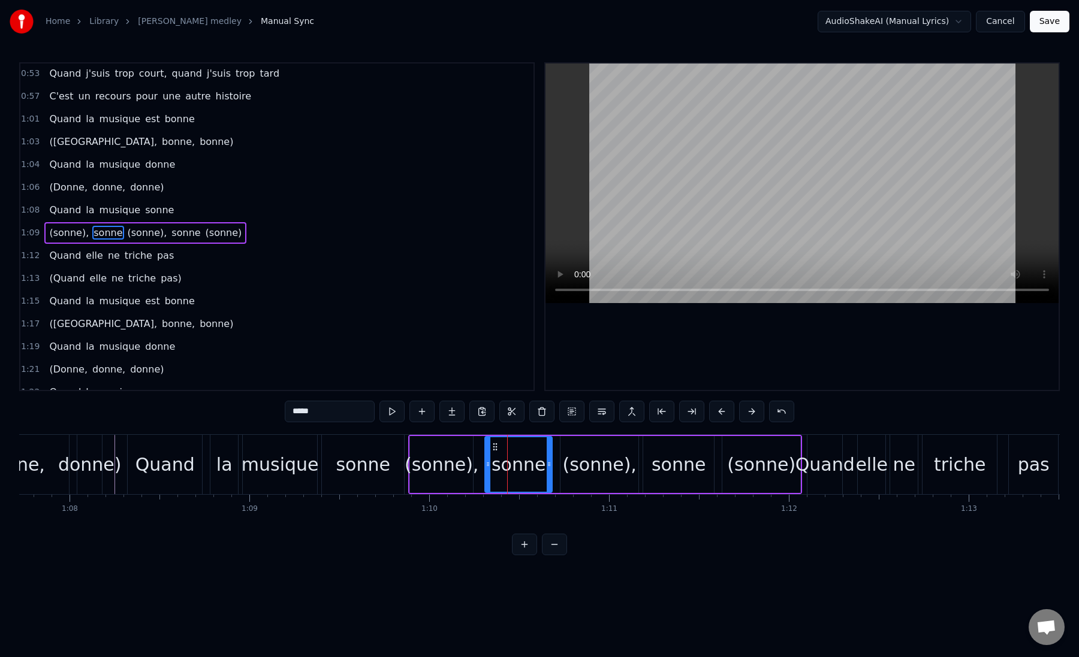
scroll to position [144, 0]
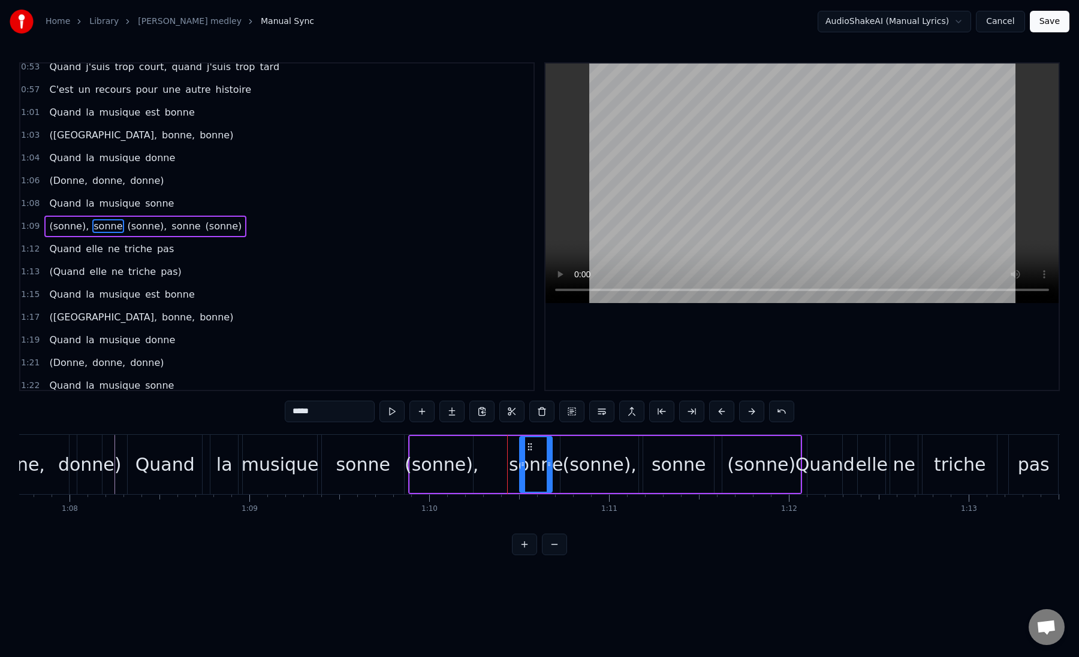
drag, startPoint x: 486, startPoint y: 466, endPoint x: 521, endPoint y: 466, distance: 34.8
click at [521, 466] on icon at bounding box center [522, 465] width 5 height 10
click at [551, 466] on div "sonne" at bounding box center [536, 464] width 54 height 27
drag, startPoint x: 549, startPoint y: 466, endPoint x: 564, endPoint y: 467, distance: 15.0
click at [564, 467] on icon at bounding box center [564, 465] width 5 height 10
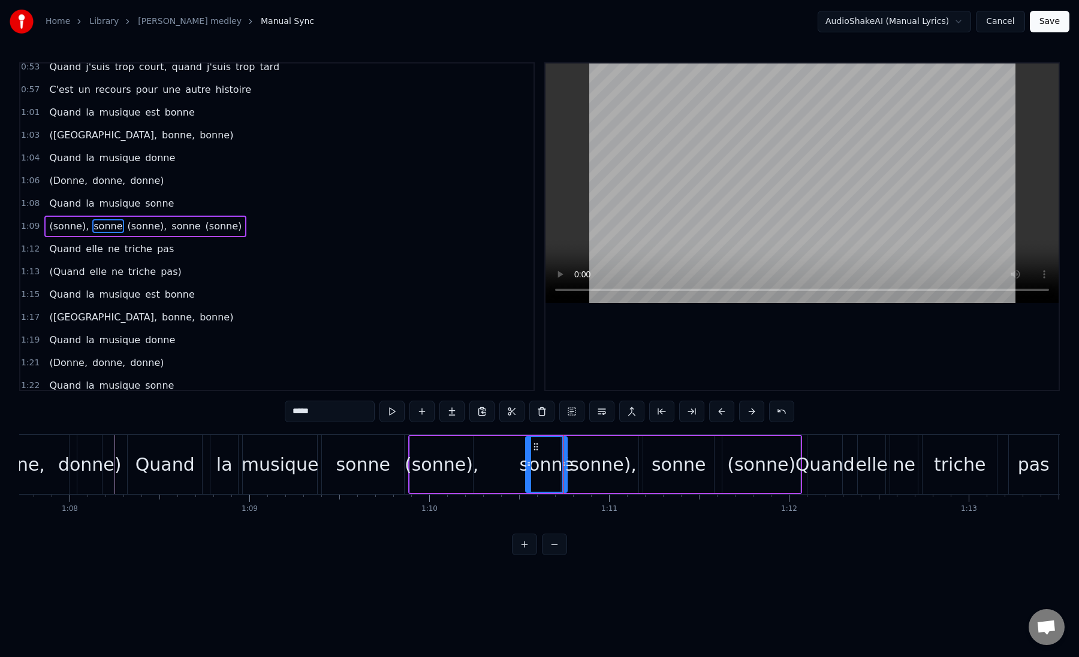
drag, startPoint x: 523, startPoint y: 465, endPoint x: 529, endPoint y: 464, distance: 6.1
click at [529, 464] on icon at bounding box center [528, 465] width 5 height 10
click at [491, 466] on div "(sonne), sonne (sonne), sonne (sonne)" at bounding box center [605, 464] width 394 height 59
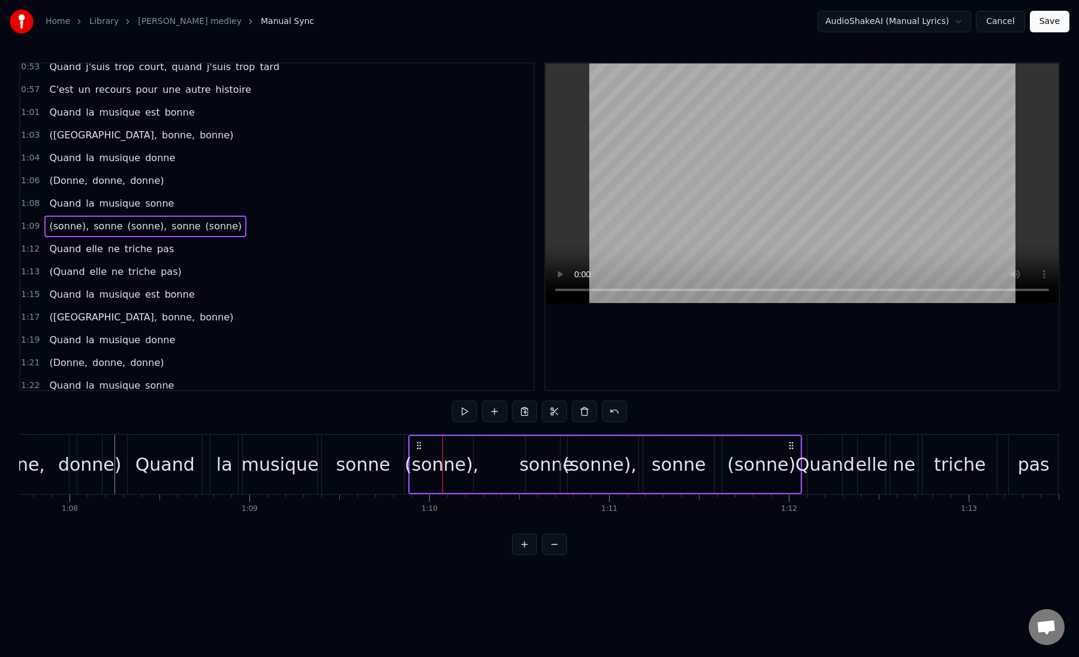
click at [458, 461] on div "(sonne)," at bounding box center [442, 464] width 74 height 27
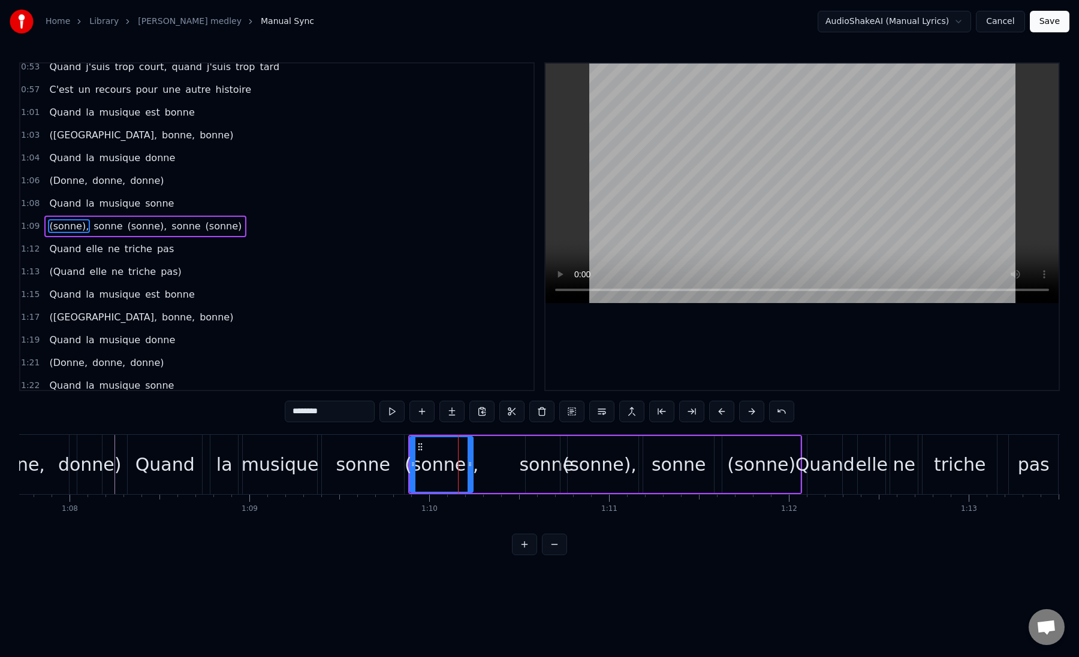
click at [439, 465] on div "(sonne)," at bounding box center [442, 464] width 74 height 27
drag, startPoint x: 468, startPoint y: 464, endPoint x: 454, endPoint y: 466, distance: 13.9
click at [454, 466] on icon at bounding box center [456, 465] width 5 height 10
click at [485, 470] on div "(sonne), sonne (sonne), sonne (sonne)" at bounding box center [605, 464] width 394 height 59
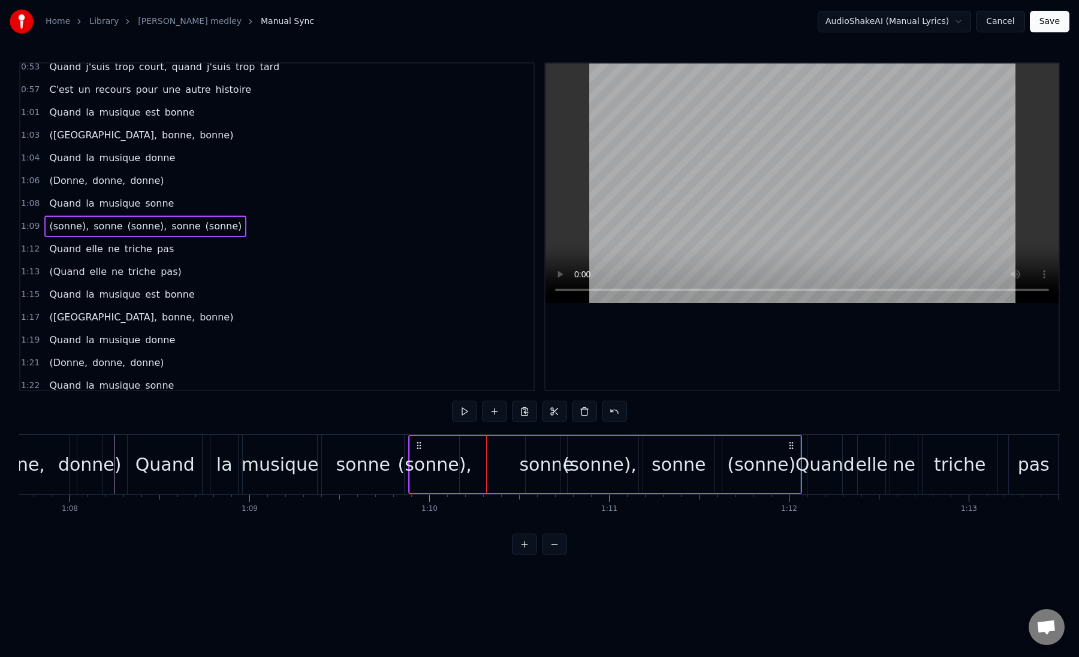
click at [464, 470] on div "(sonne)," at bounding box center [434, 464] width 74 height 27
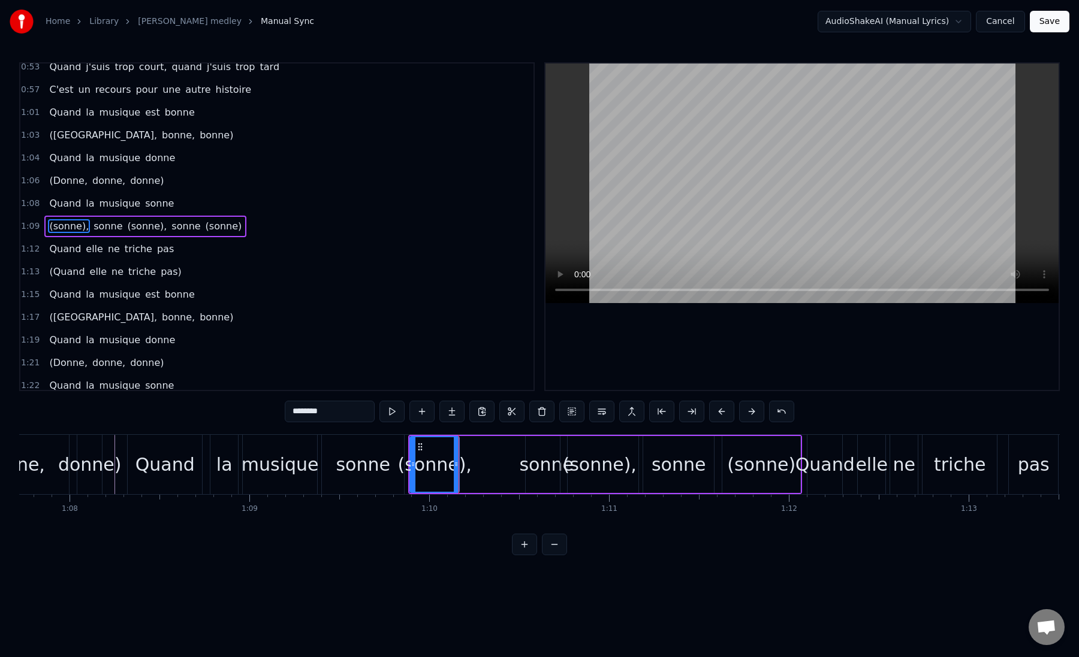
click at [408, 486] on div "(sonne), sonne (sonne), sonne (sonne)" at bounding box center [605, 464] width 394 height 59
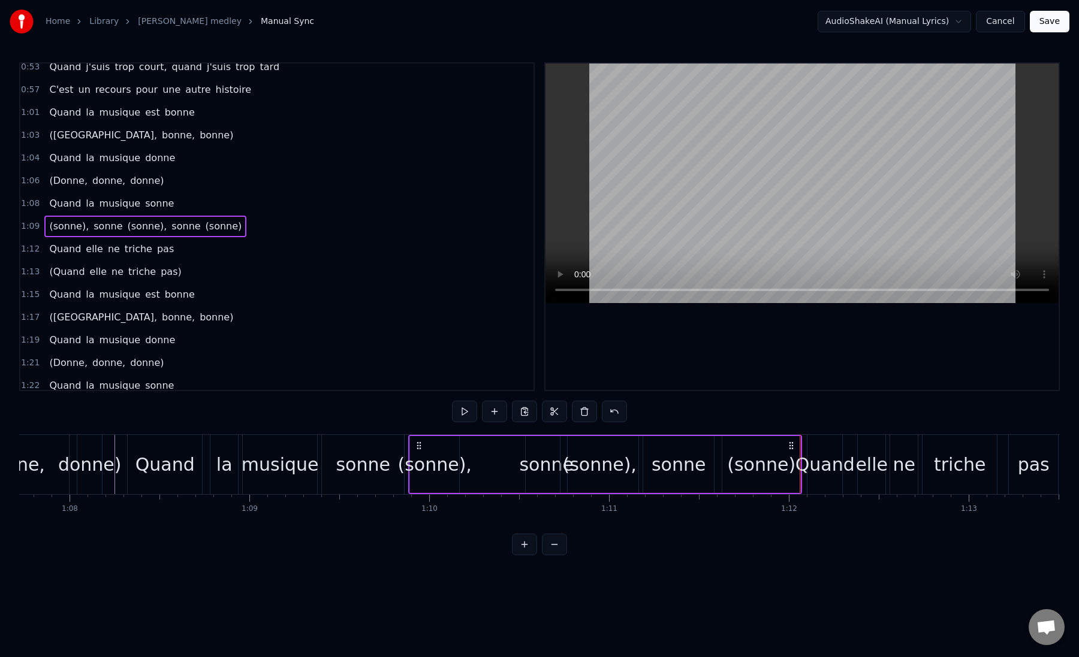
click at [414, 475] on div "(sonne)," at bounding box center [434, 464] width 74 height 27
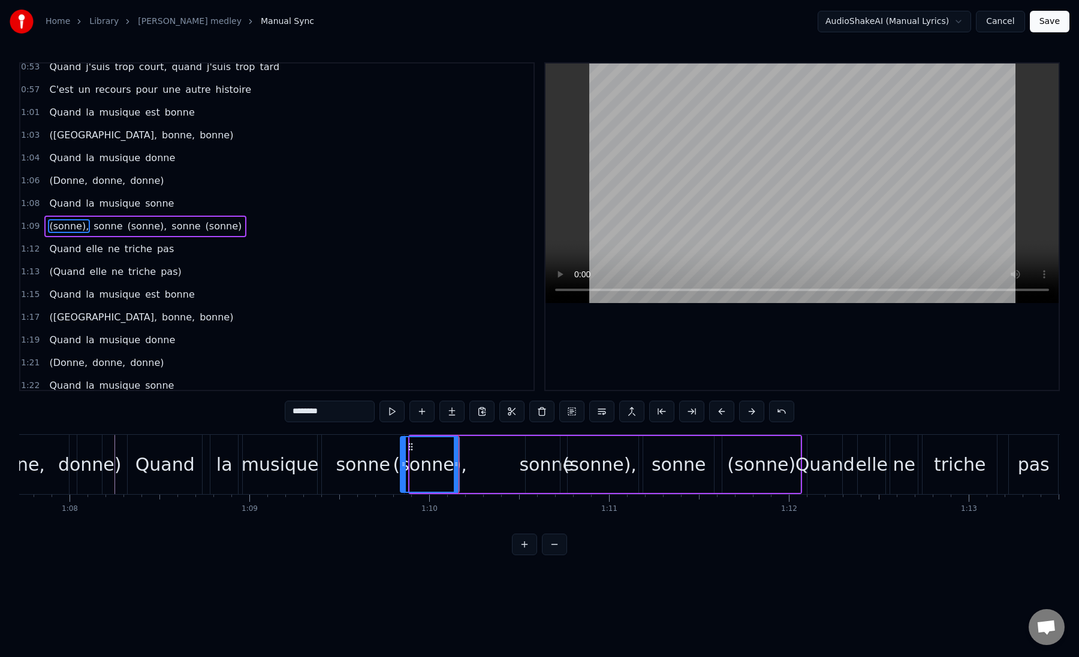
drag, startPoint x: 414, startPoint y: 475, endPoint x: 405, endPoint y: 477, distance: 9.9
click at [405, 477] on div at bounding box center [403, 464] width 5 height 55
click at [331, 472] on div "sonne" at bounding box center [363, 464] width 82 height 59
type input "*****"
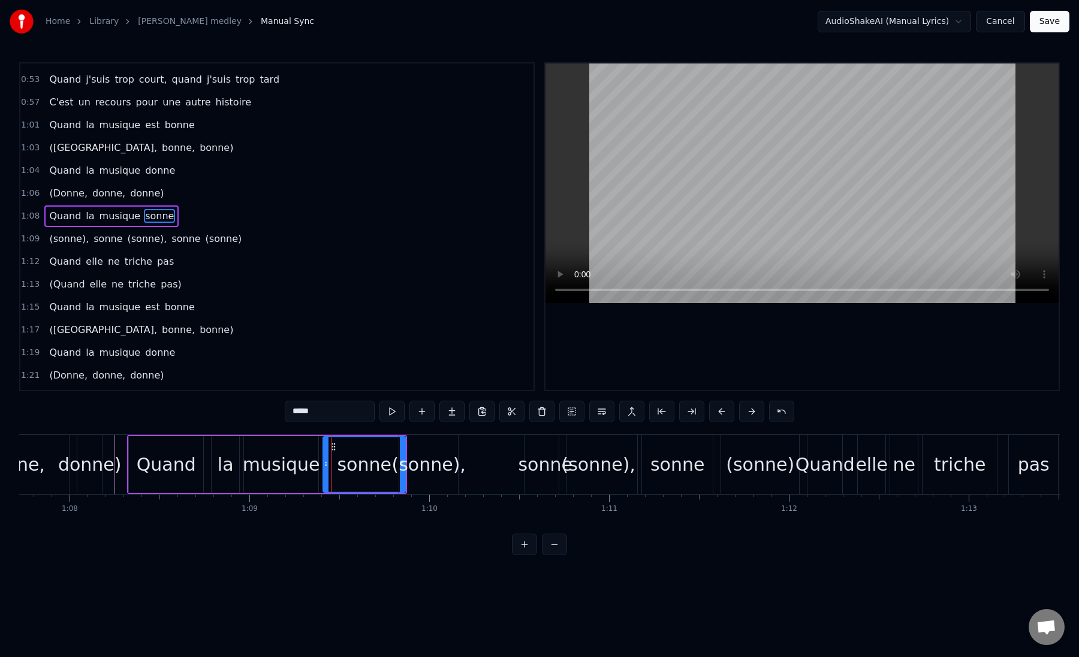
scroll to position [122, 0]
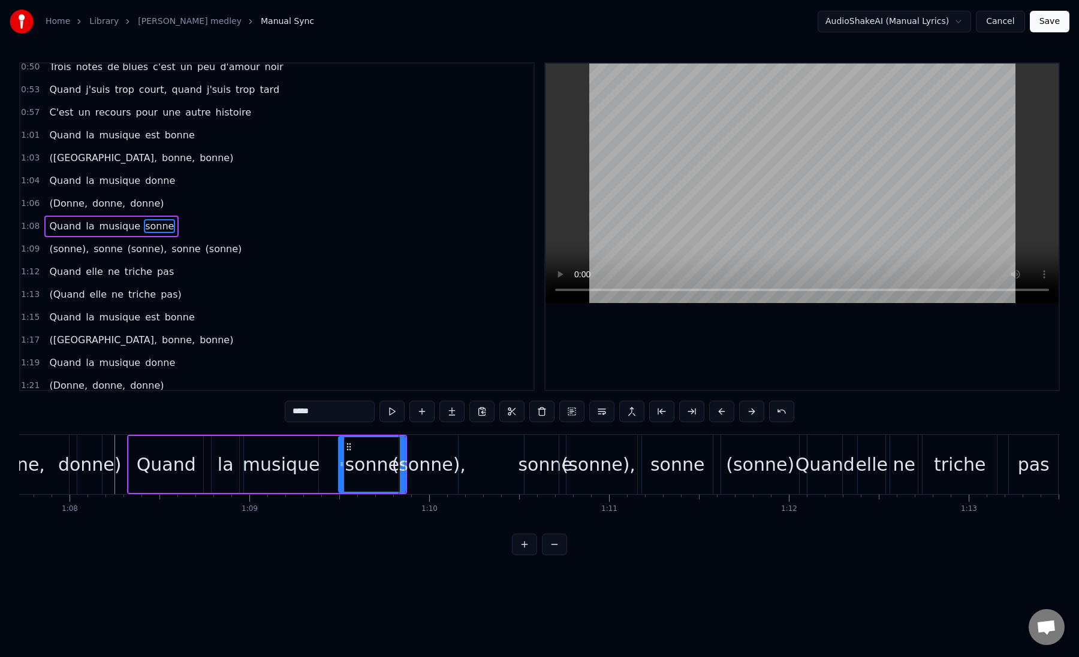
drag, startPoint x: 326, startPoint y: 470, endPoint x: 342, endPoint y: 470, distance: 15.6
click at [342, 470] on div at bounding box center [341, 464] width 5 height 55
click at [339, 470] on div at bounding box center [339, 464] width 5 height 55
click at [327, 472] on div "Quand la musique sonne" at bounding box center [267, 464] width 280 height 59
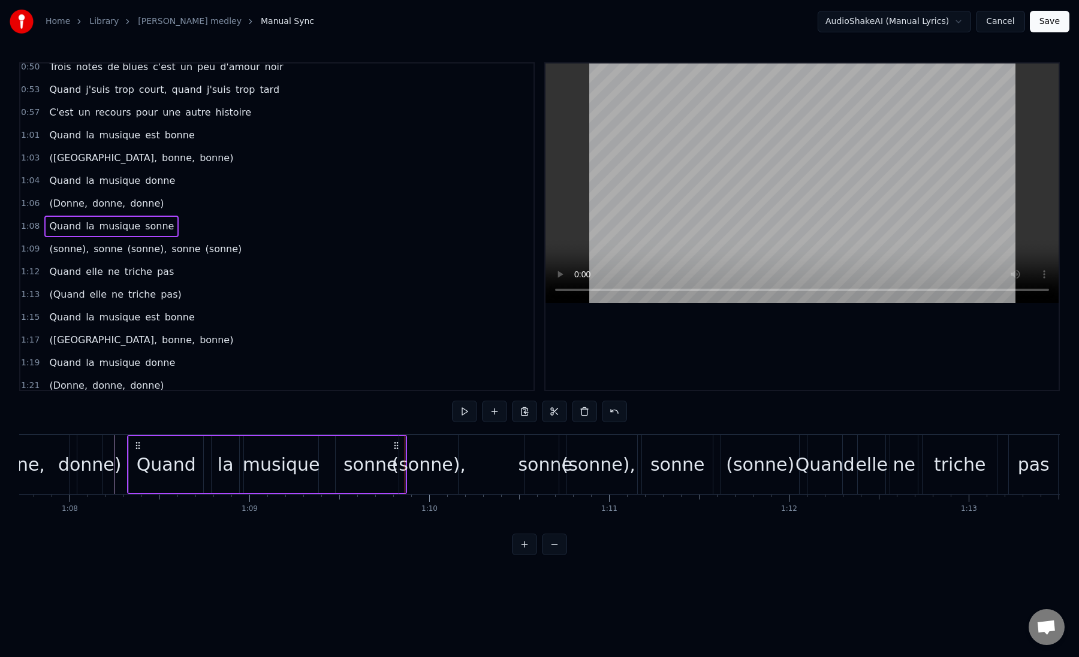
click at [412, 479] on div "(sonne)," at bounding box center [428, 464] width 59 height 59
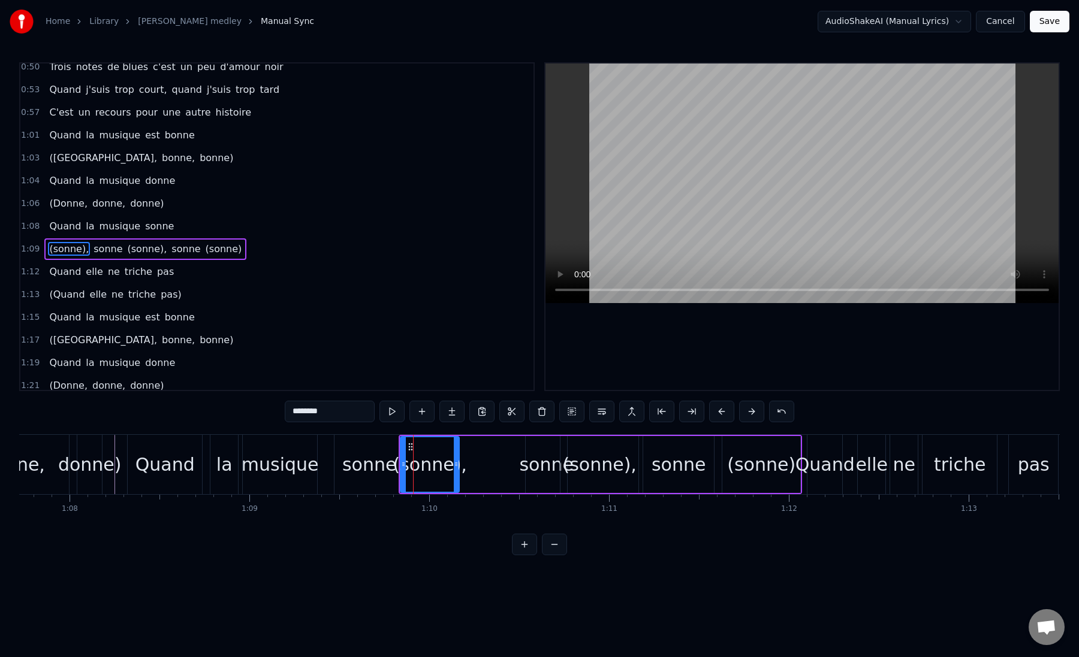
scroll to position [144, 0]
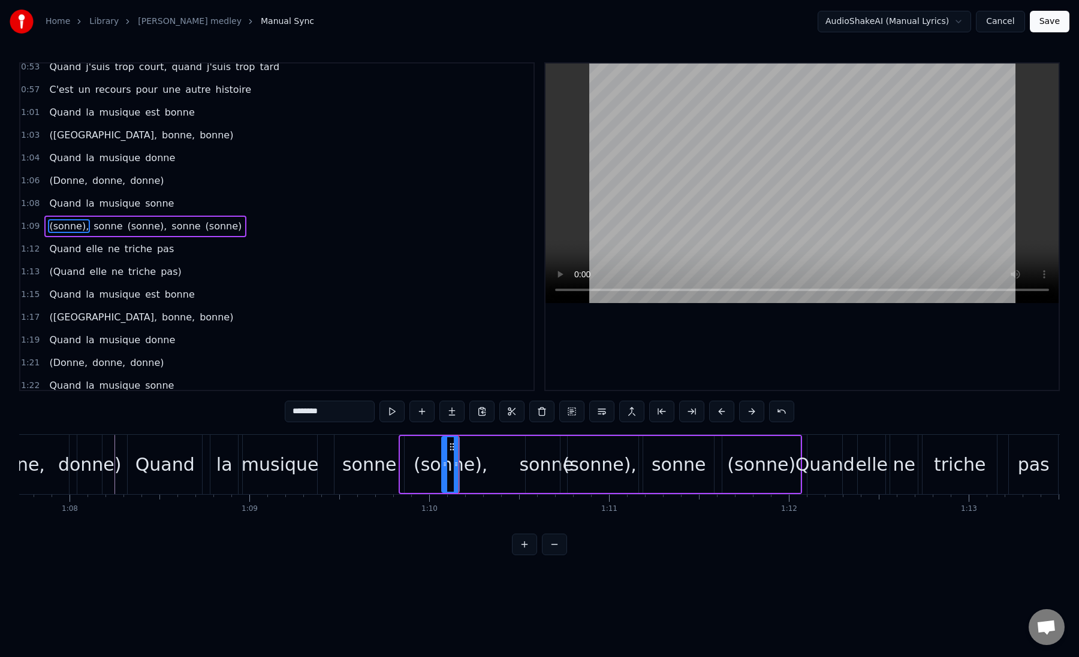
drag, startPoint x: 405, startPoint y: 472, endPoint x: 446, endPoint y: 469, distance: 41.5
click at [446, 469] on div at bounding box center [444, 464] width 5 height 55
click at [385, 470] on div "sonne" at bounding box center [369, 464] width 54 height 27
type input "*****"
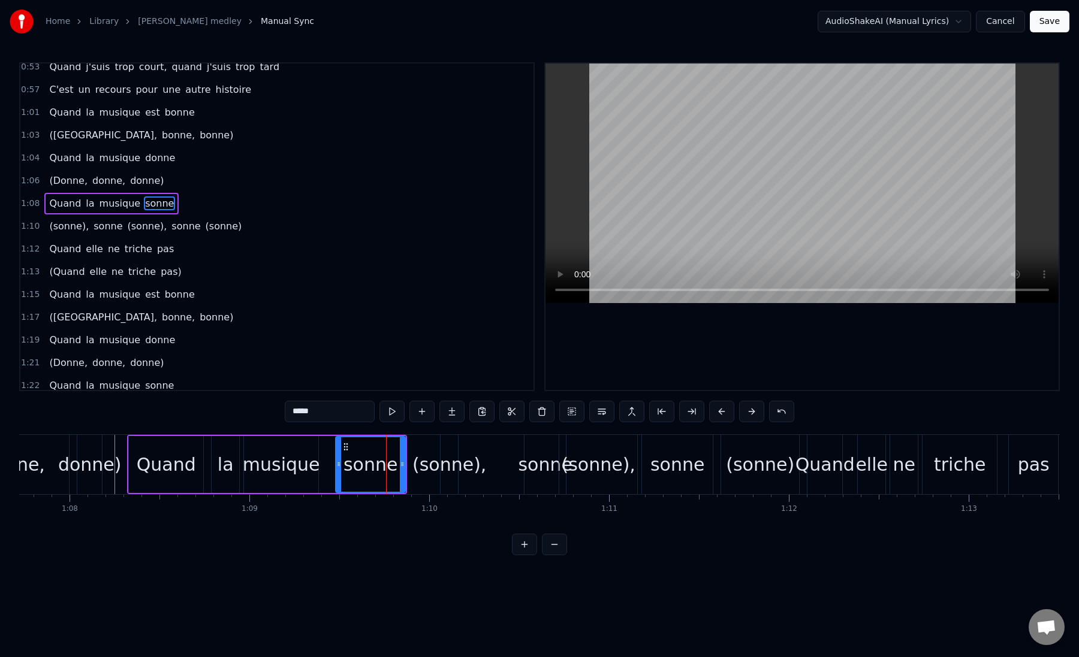
scroll to position [122, 0]
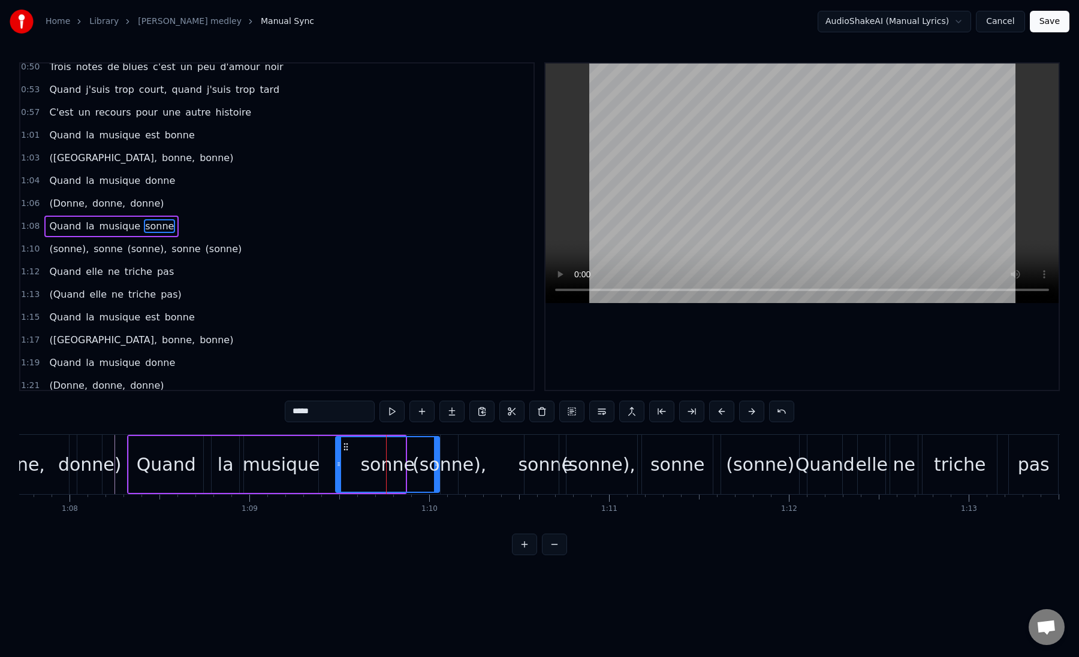
drag, startPoint x: 404, startPoint y: 470, endPoint x: 438, endPoint y: 470, distance: 34.2
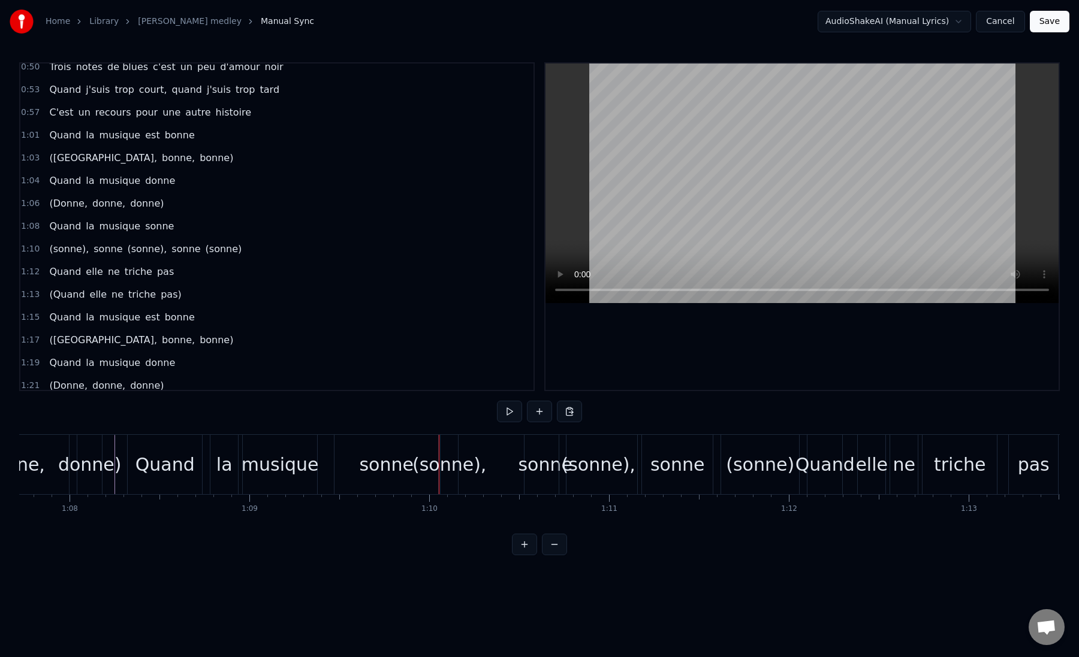
click at [452, 471] on div "(sonne)," at bounding box center [449, 464] width 74 height 27
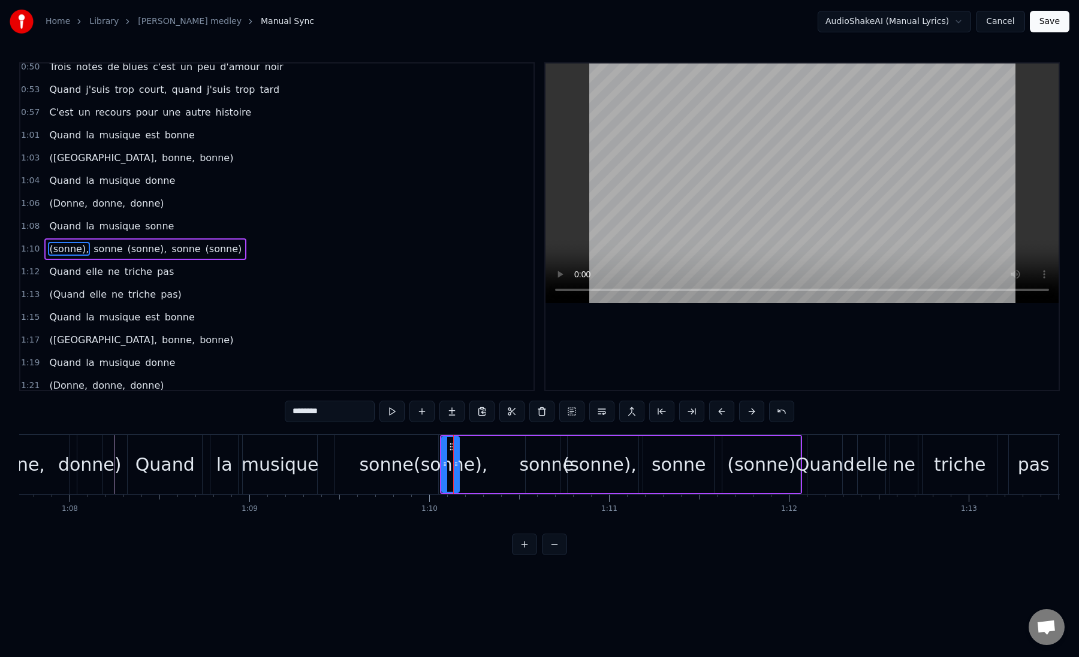
scroll to position [144, 0]
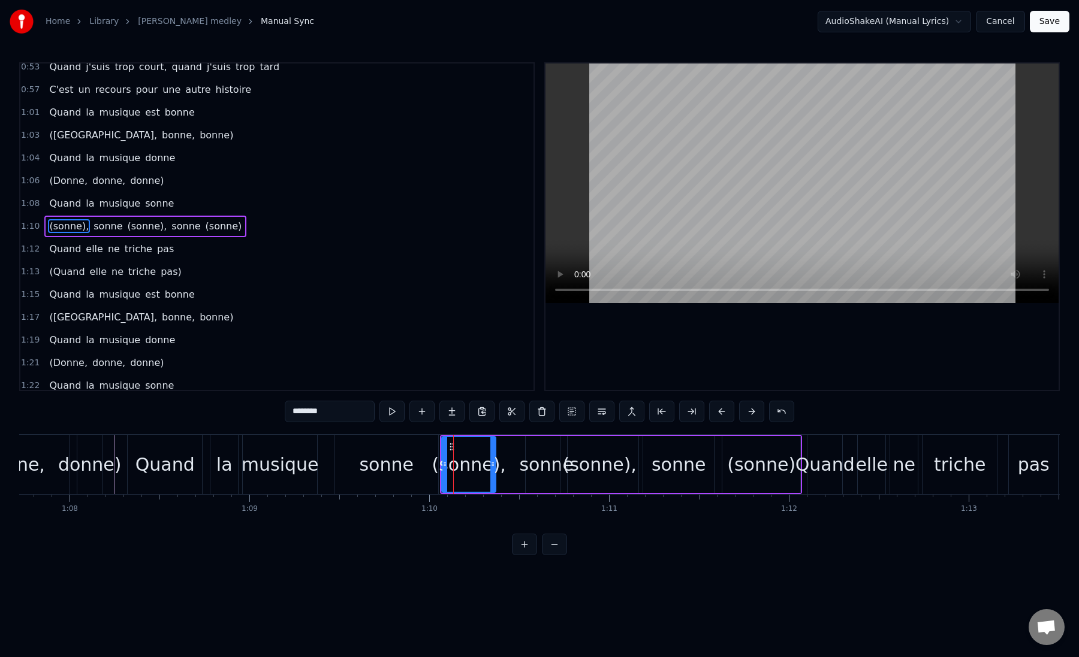
drag, startPoint x: 457, startPoint y: 465, endPoint x: 491, endPoint y: 468, distance: 34.3
click at [494, 468] on icon at bounding box center [492, 465] width 5 height 10
click at [452, 476] on div "(sonne)," at bounding box center [468, 464] width 74 height 27
click at [515, 475] on div "(sonne), sonne (sonne), sonne (sonne)" at bounding box center [621, 464] width 362 height 59
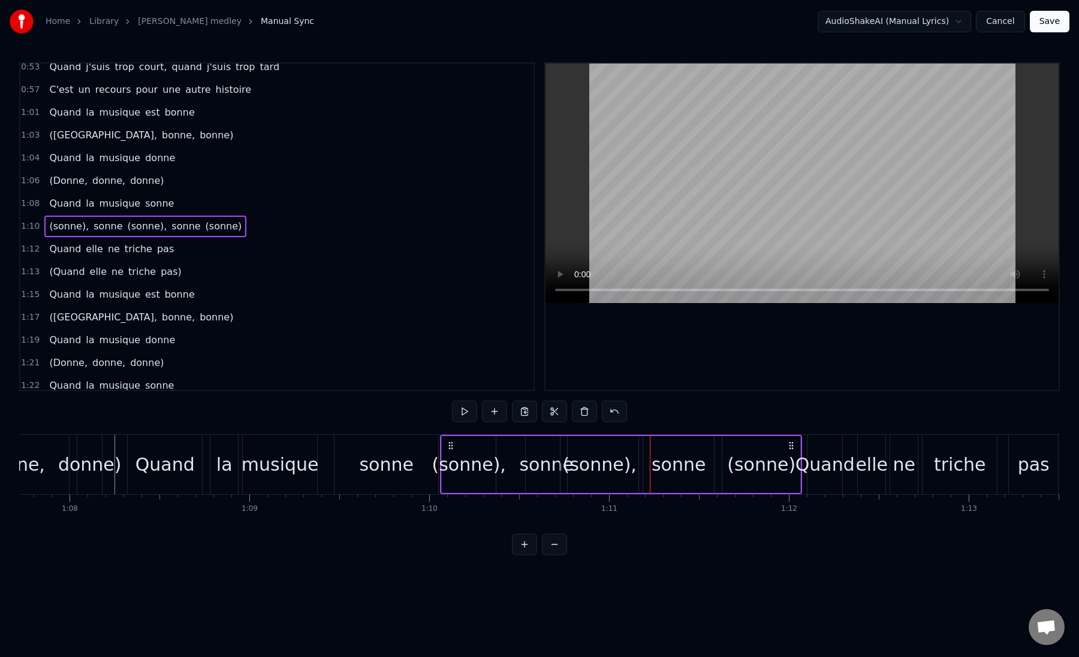
click at [482, 470] on div "(sonne)," at bounding box center [468, 464] width 74 height 27
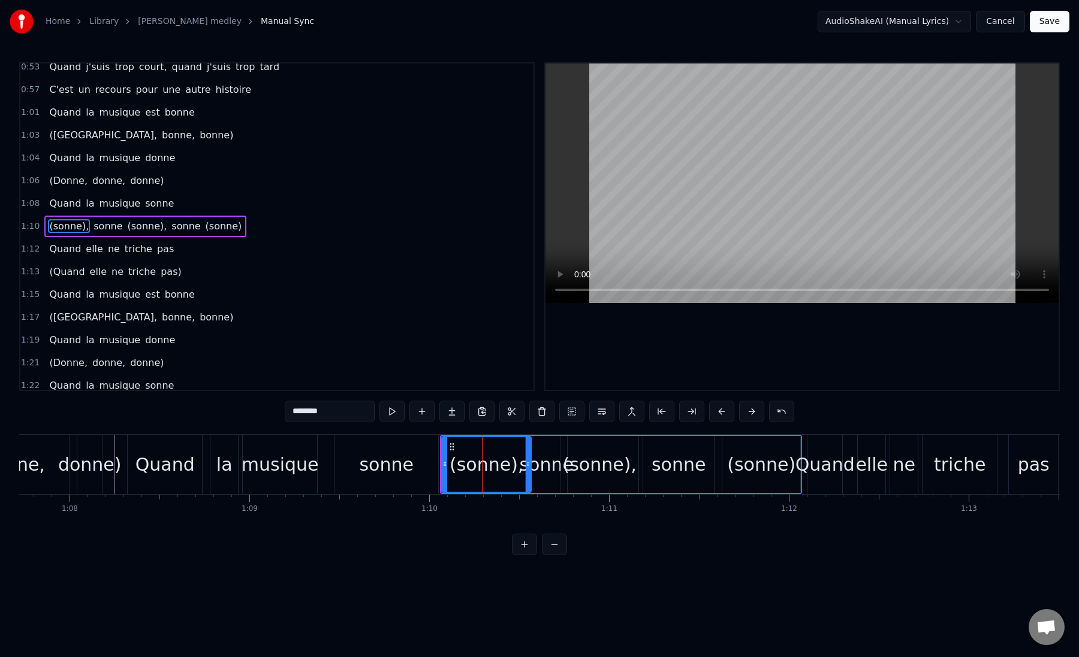
drag, startPoint x: 492, startPoint y: 467, endPoint x: 527, endPoint y: 467, distance: 35.4
click at [527, 467] on icon at bounding box center [528, 465] width 5 height 10
click at [542, 470] on div "sonne" at bounding box center [546, 464] width 54 height 27
click at [524, 549] on button at bounding box center [524, 545] width 25 height 22
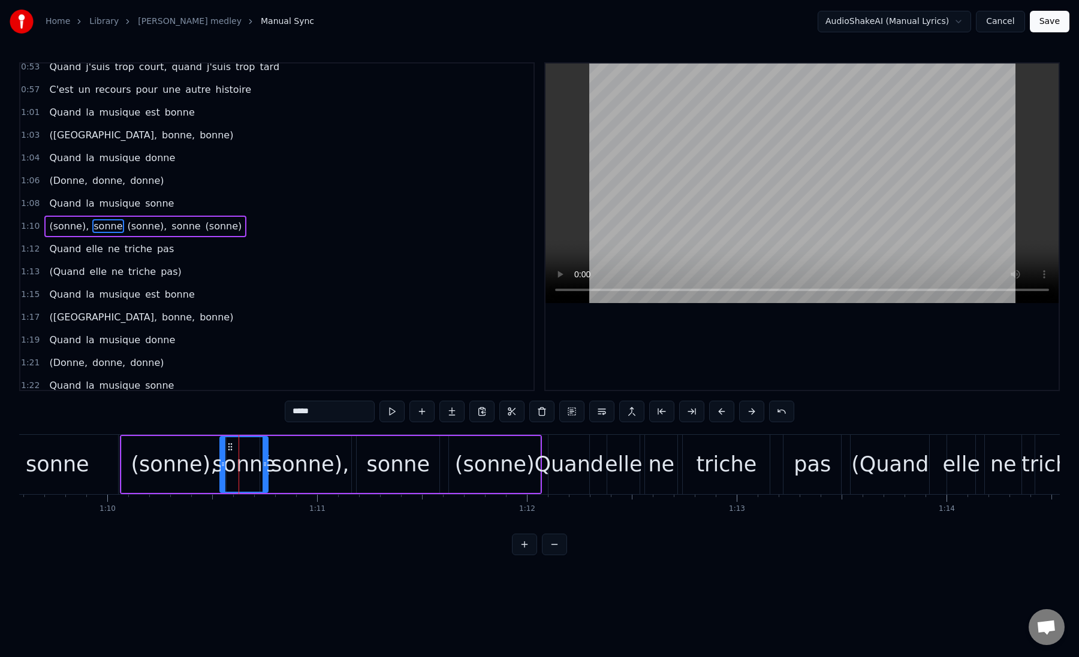
scroll to position [0, 14591]
click at [505, 475] on div "(sonne)" at bounding box center [498, 465] width 80 height 32
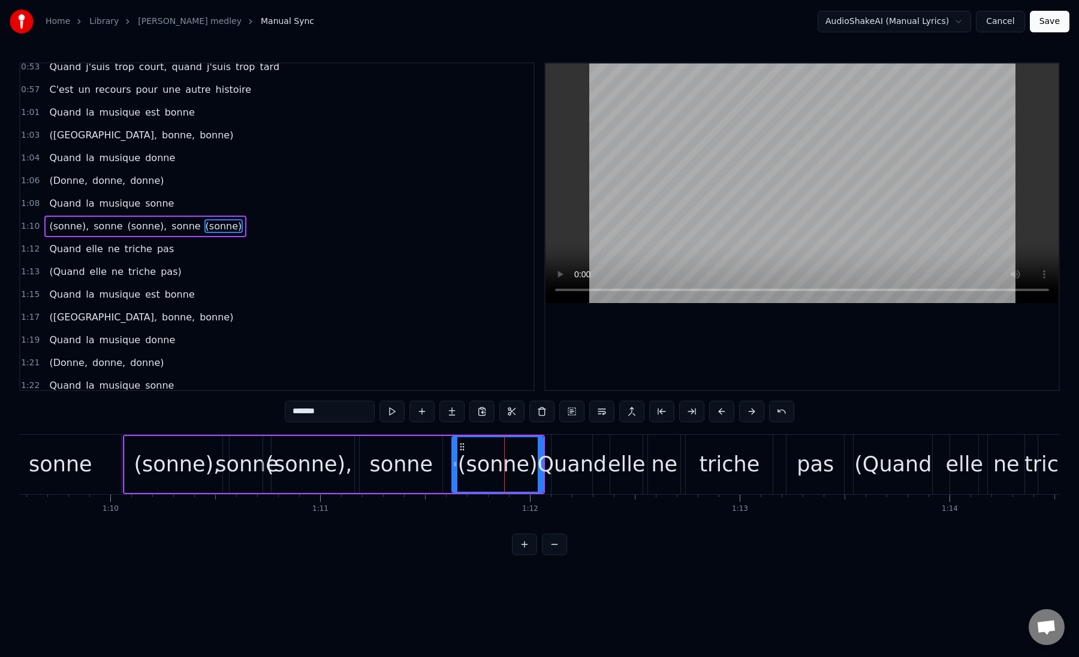
click at [496, 475] on div "(sonne)" at bounding box center [498, 465] width 80 height 32
click at [566, 472] on div "Quand" at bounding box center [573, 465] width 70 height 32
type input "*****"
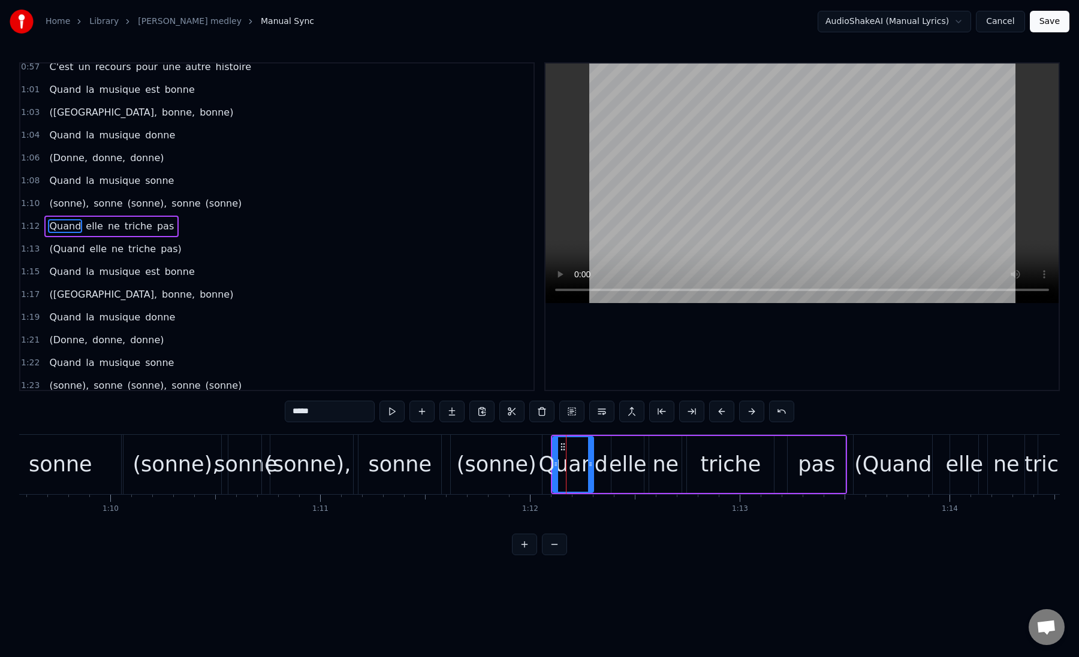
click at [566, 463] on div at bounding box center [566, 464] width 1 height 59
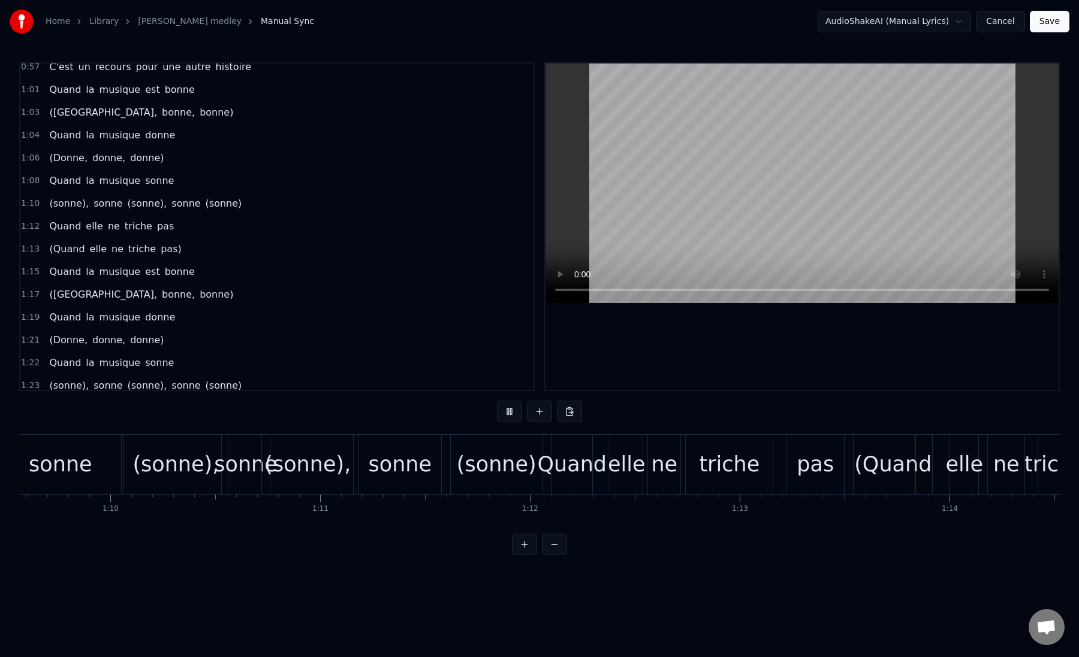
click at [514, 477] on div "(sonne)" at bounding box center [497, 465] width 80 height 32
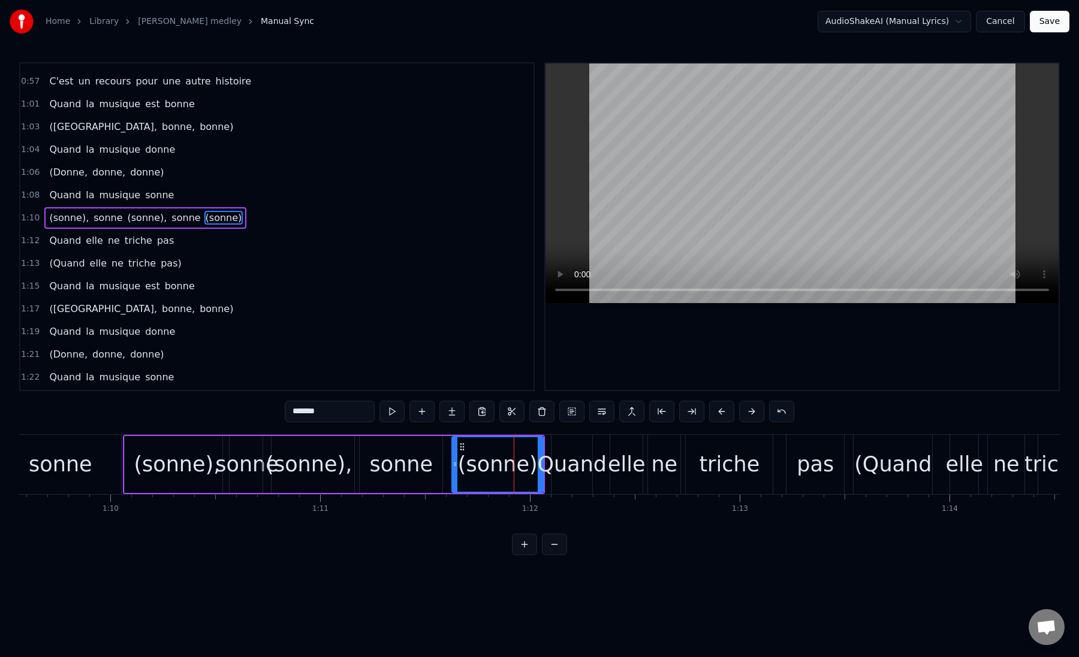
scroll to position [144, 0]
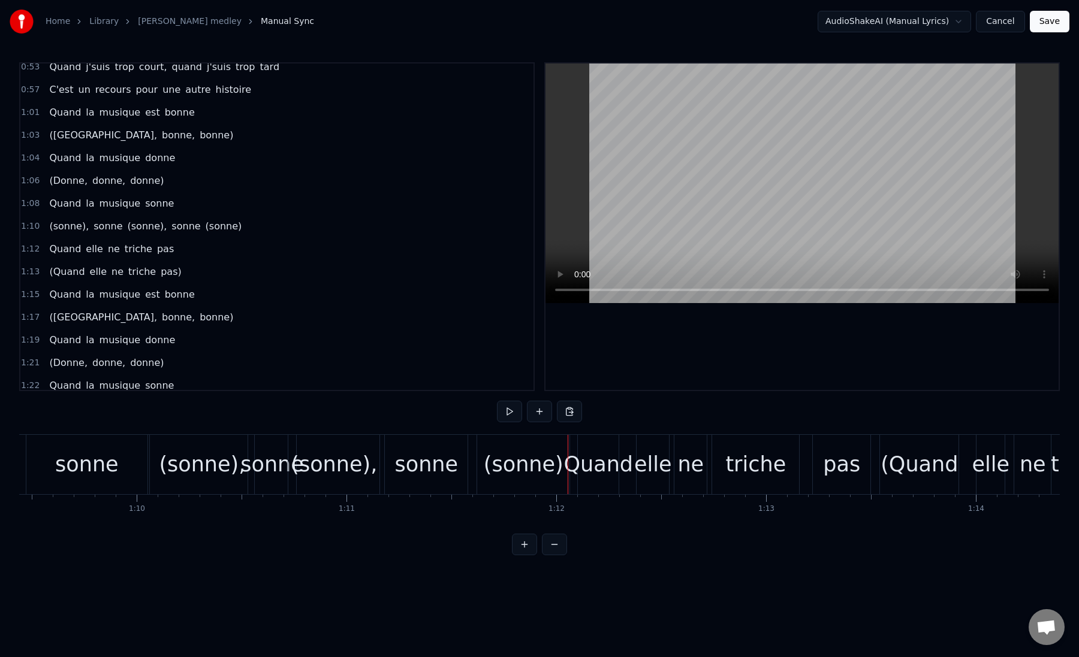
scroll to position [0, 14557]
click at [430, 475] on div "sonne" at bounding box center [434, 465] width 64 height 32
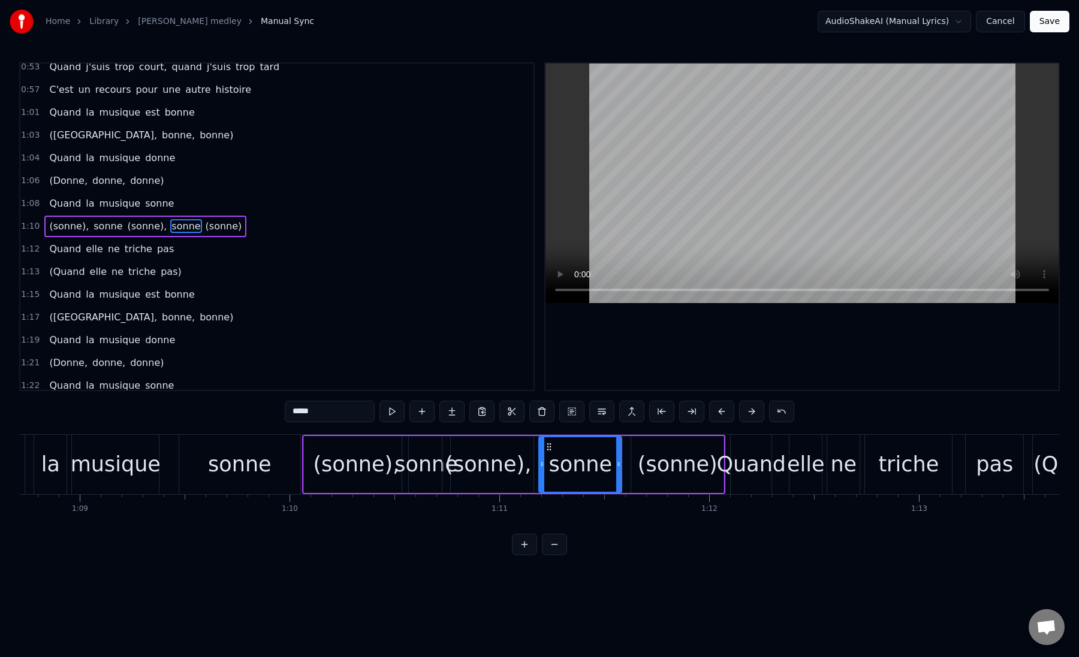
scroll to position [0, 14391]
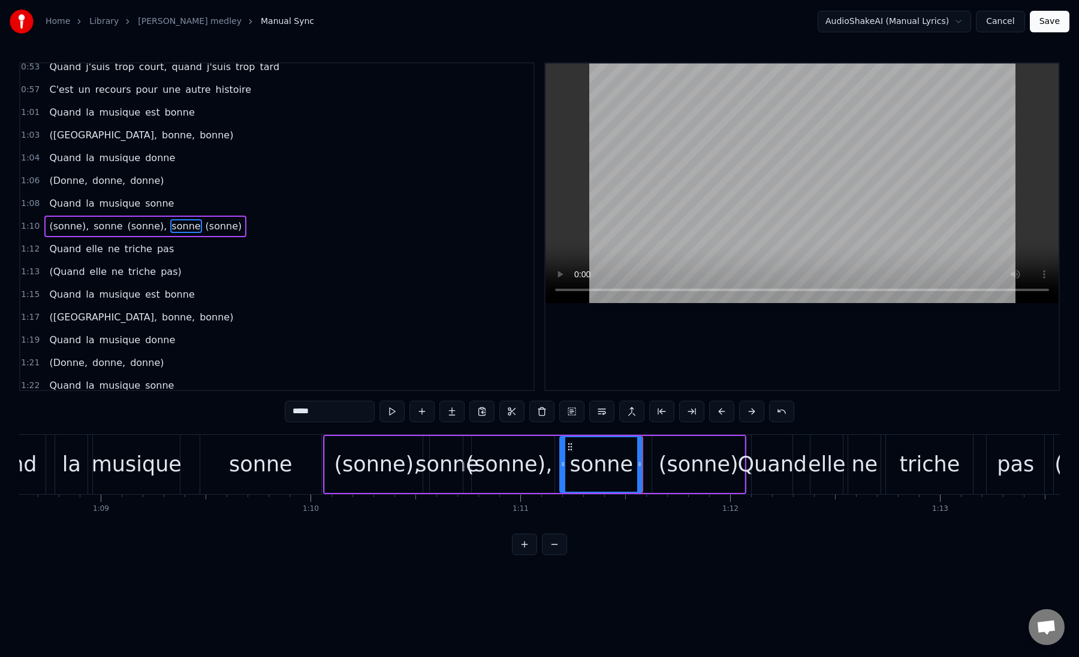
click at [192, 475] on div "Quand la musique sonne" at bounding box center [141, 464] width 366 height 59
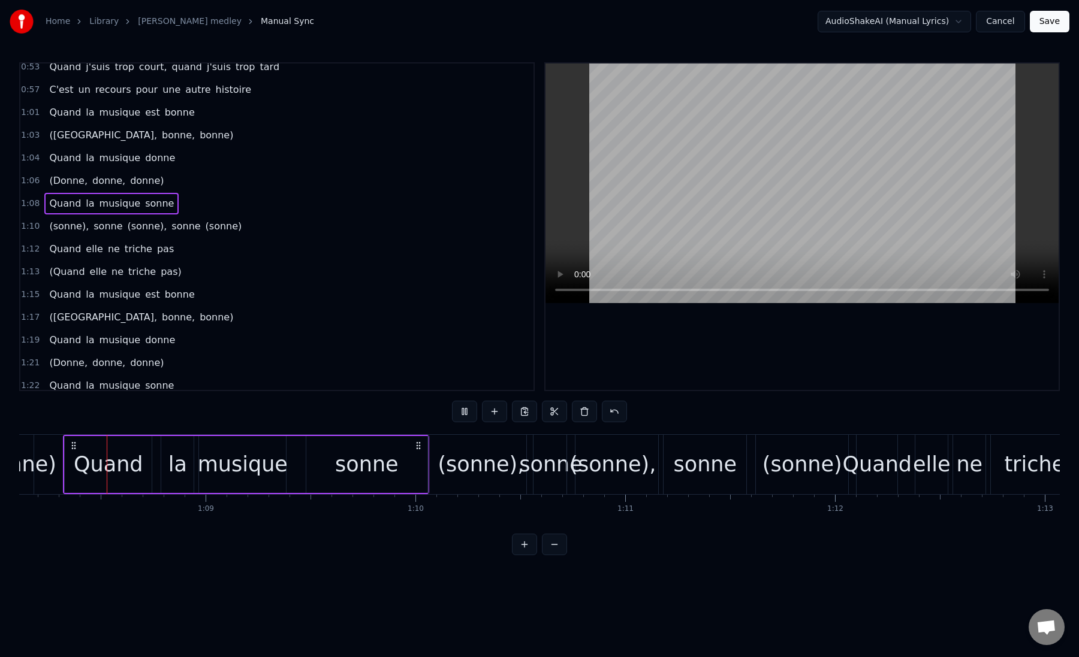
scroll to position [0, 14270]
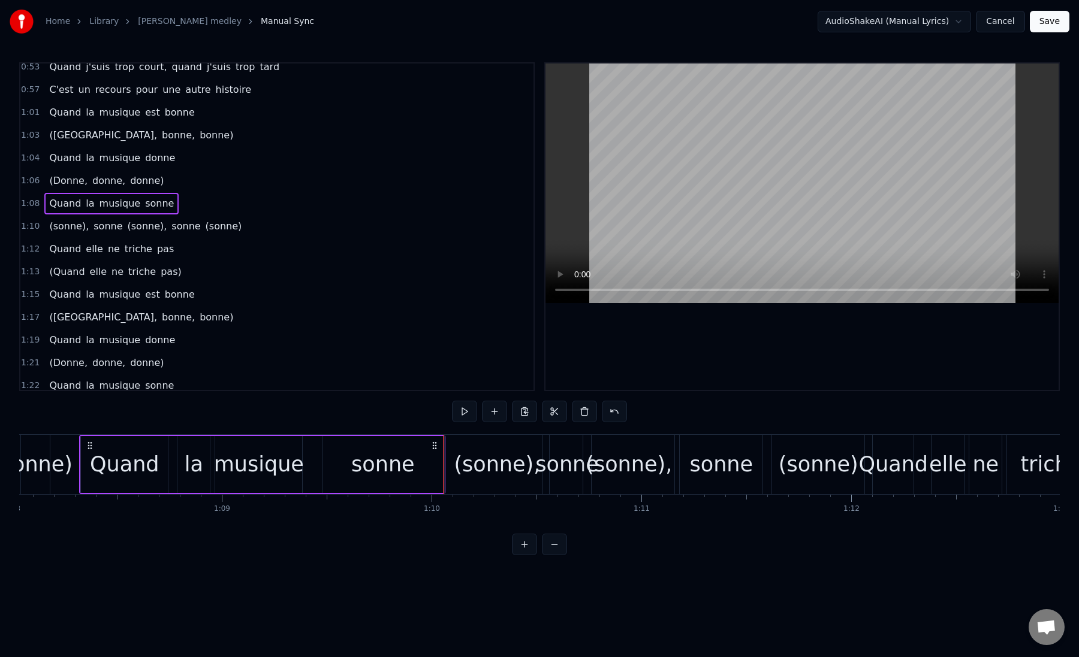
click at [456, 473] on div "(sonne)," at bounding box center [497, 464] width 104 height 59
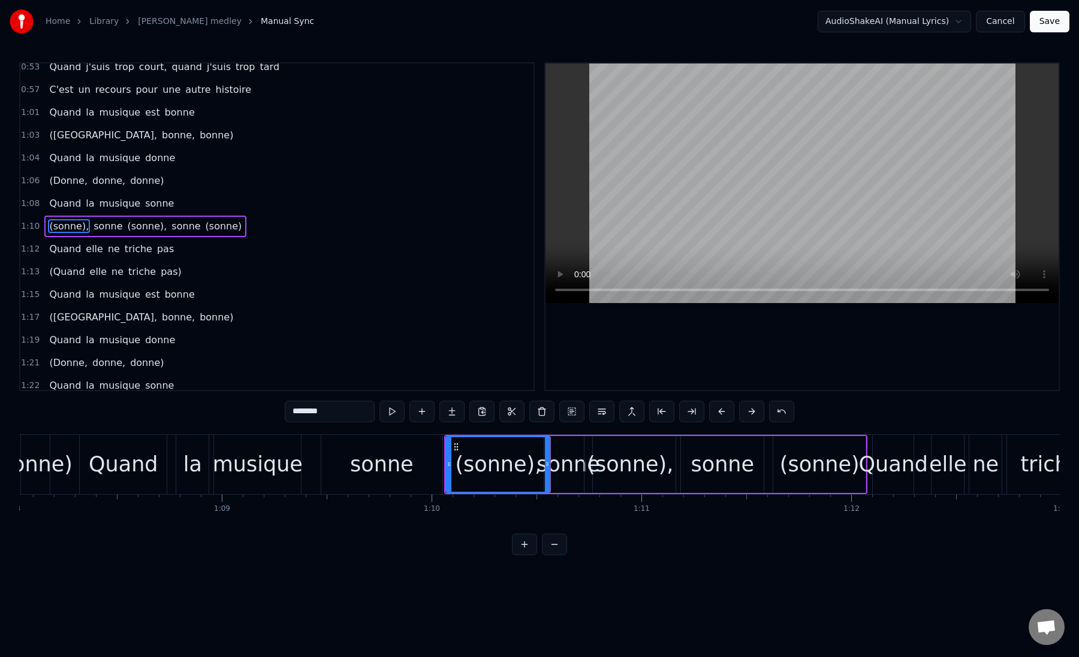
click at [557, 466] on div "sonne" at bounding box center [568, 465] width 64 height 32
click at [607, 466] on div "(sonne)," at bounding box center [630, 465] width 86 height 32
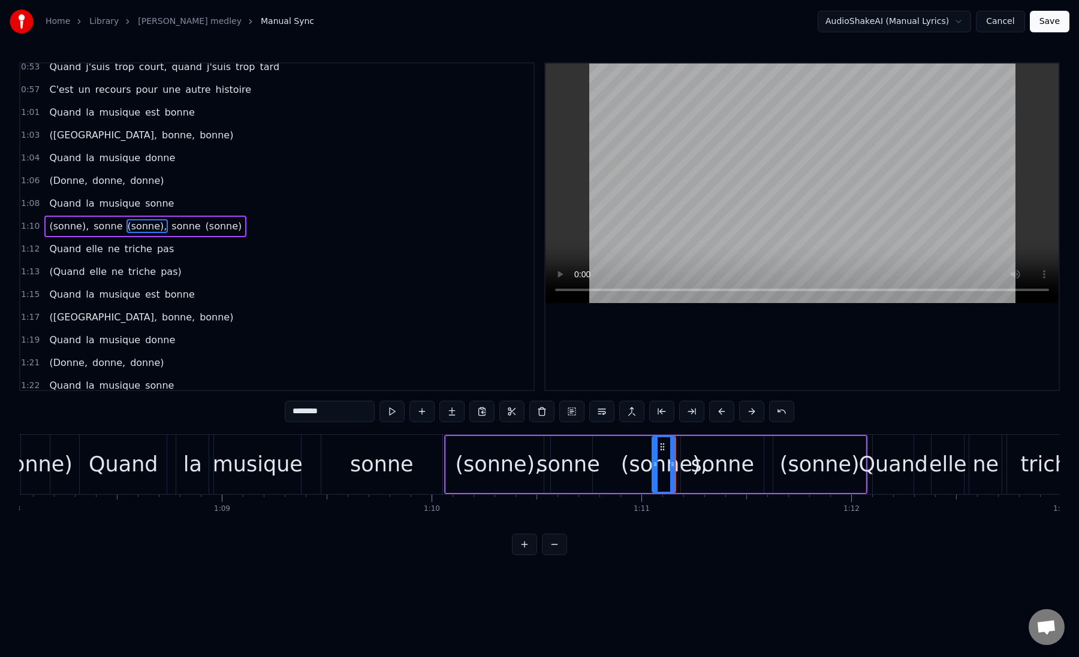
drag, startPoint x: 589, startPoint y: 467, endPoint x: 657, endPoint y: 473, distance: 67.9
click at [657, 473] on div at bounding box center [655, 464] width 5 height 55
drag, startPoint x: 674, startPoint y: 469, endPoint x: 686, endPoint y: 475, distance: 14.2
click at [686, 475] on div at bounding box center [685, 464] width 5 height 55
click at [723, 473] on div "sonne" at bounding box center [723, 465] width 64 height 32
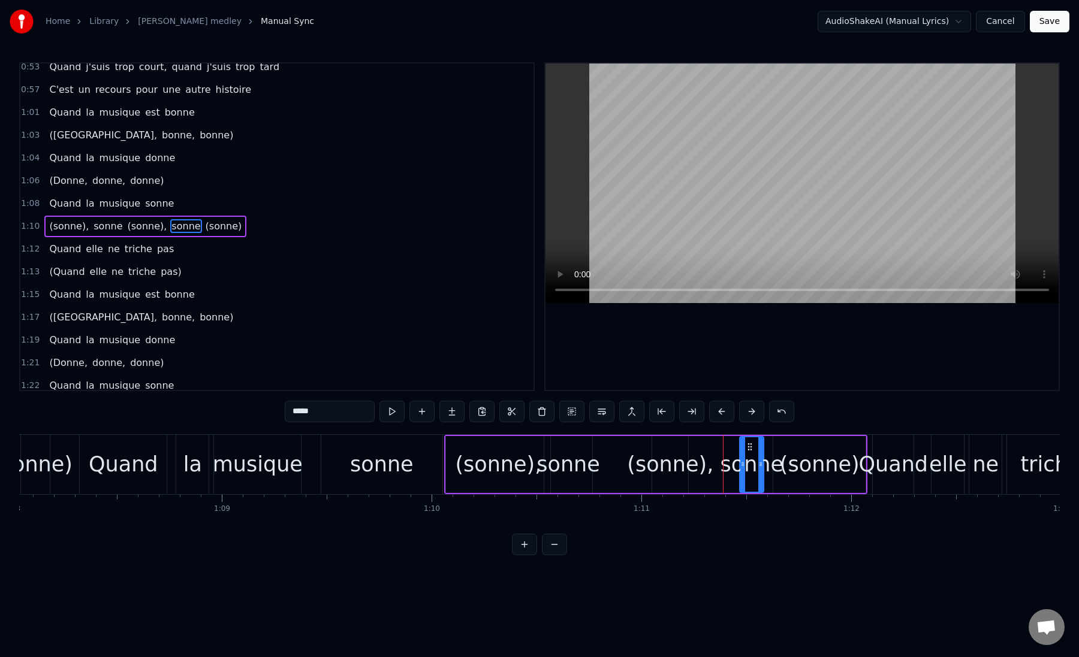
drag, startPoint x: 685, startPoint y: 466, endPoint x: 744, endPoint y: 467, distance: 58.7
click at [744, 467] on icon at bounding box center [742, 465] width 5 height 10
click at [790, 470] on div "(sonne)" at bounding box center [820, 465] width 80 height 32
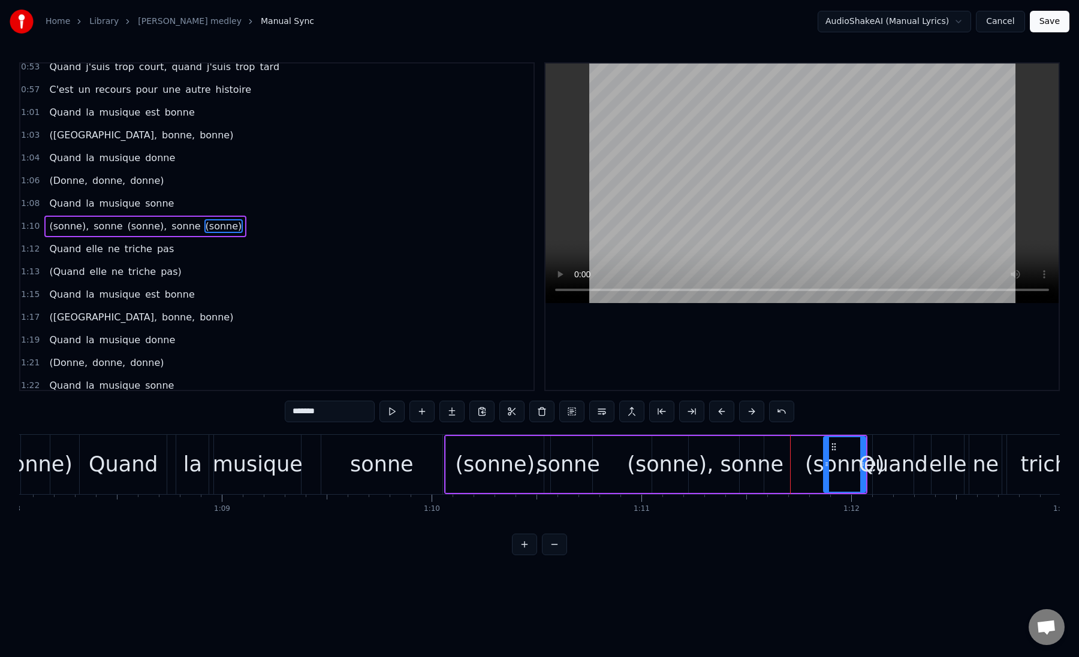
drag, startPoint x: 775, startPoint y: 466, endPoint x: 826, endPoint y: 464, distance: 50.4
click at [826, 464] on icon at bounding box center [826, 465] width 5 height 10
click at [753, 473] on div "sonne" at bounding box center [752, 465] width 64 height 32
type input "*****"
drag, startPoint x: 752, startPoint y: 467, endPoint x: 779, endPoint y: 466, distance: 27.0
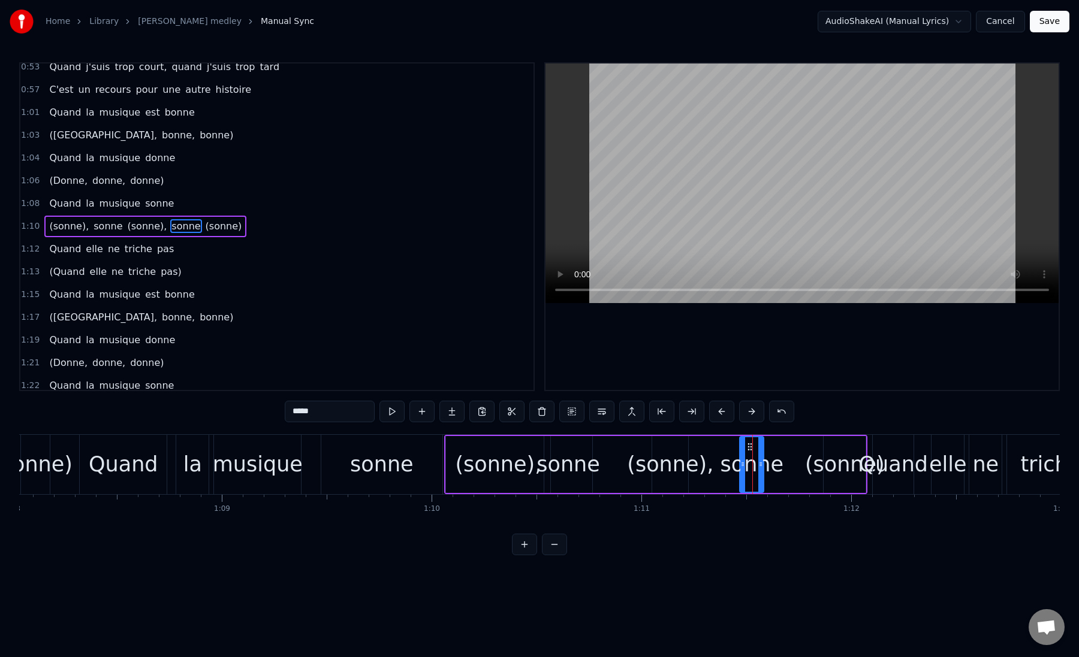
click at [779, 466] on div "(sonne), sonne (sonne), sonne (sonne)" at bounding box center [655, 464] width 423 height 59
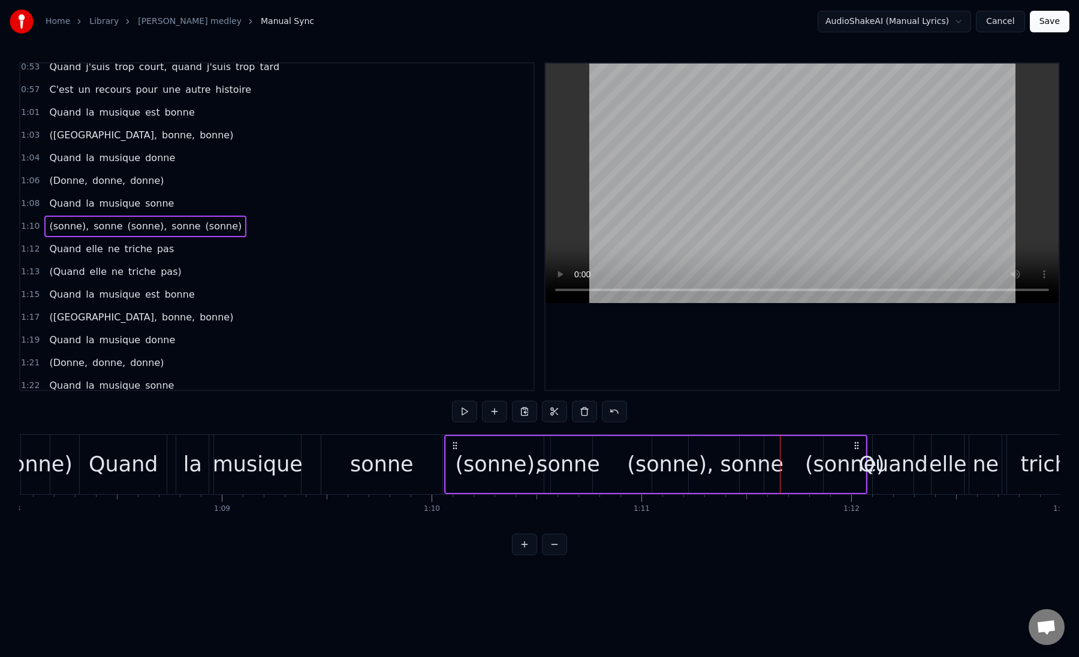
click at [757, 465] on div "sonne" at bounding box center [752, 465] width 64 height 32
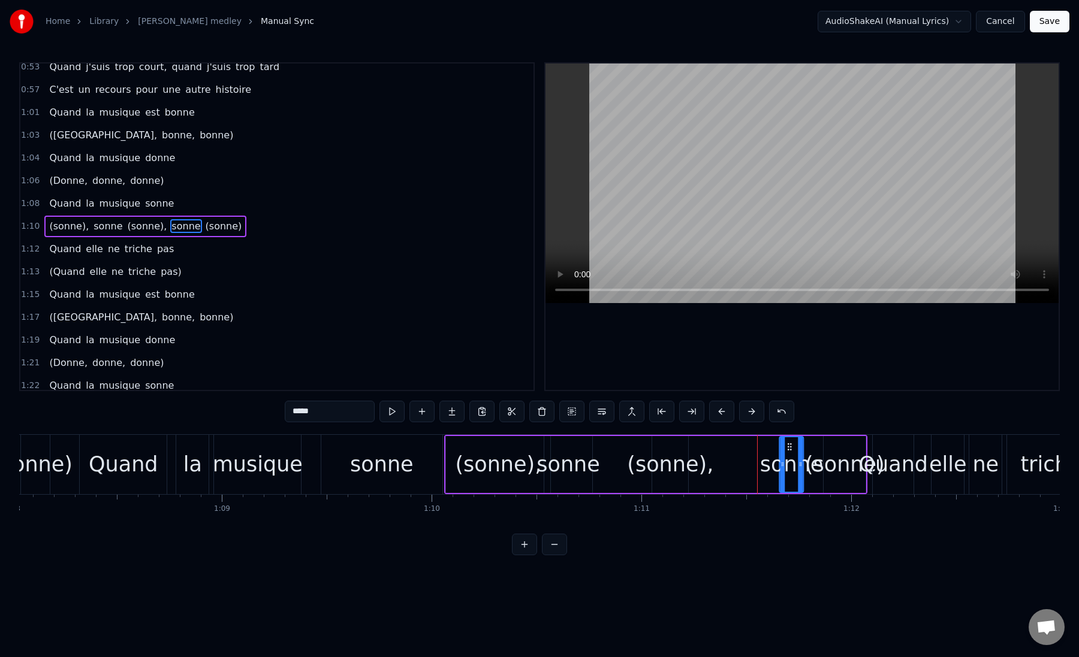
drag, startPoint x: 750, startPoint y: 446, endPoint x: 790, endPoint y: 446, distance: 40.2
click at [790, 446] on icon at bounding box center [790, 447] width 10 height 10
click at [720, 466] on div "(sonne), sonne (sonne), sonne (sonne)" at bounding box center [655, 464] width 423 height 59
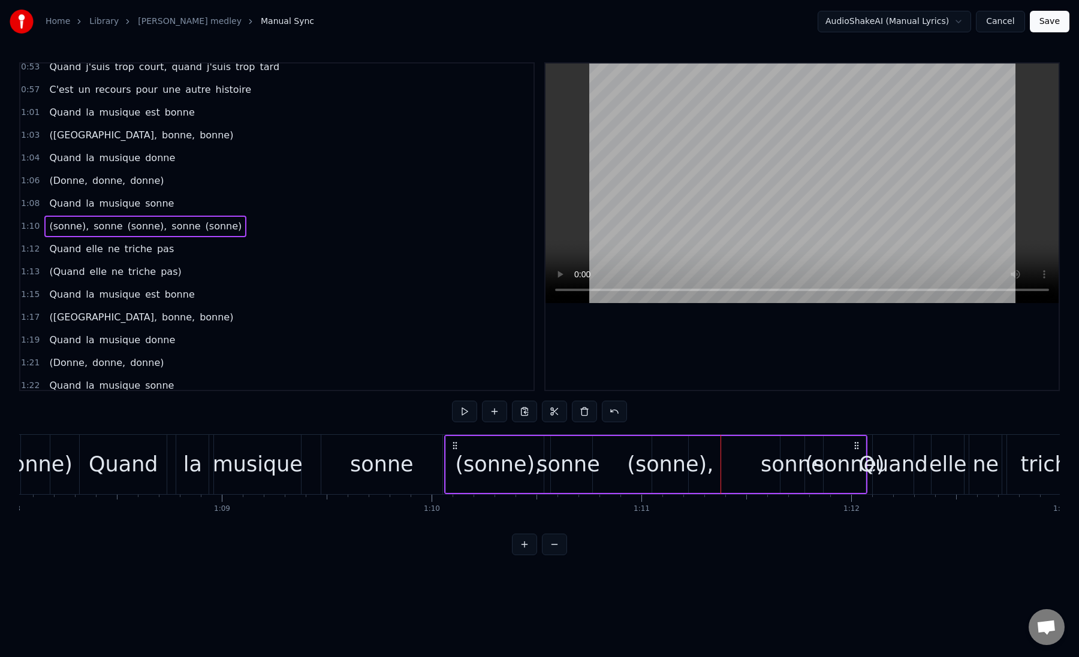
click at [671, 452] on div "(sonne)," at bounding box center [670, 465] width 86 height 32
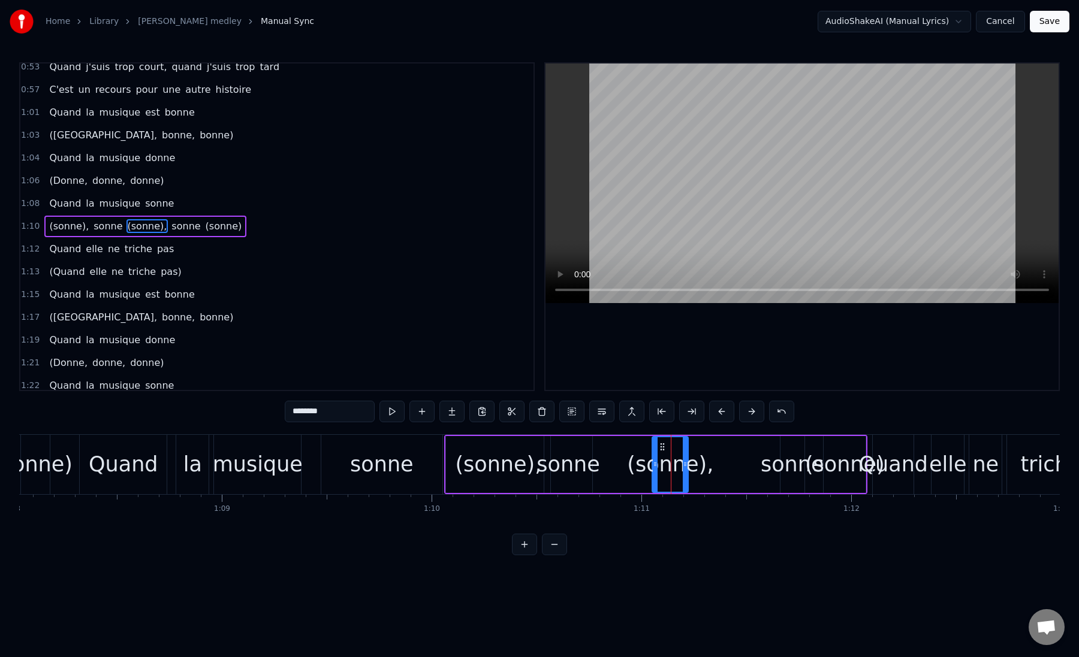
click at [618, 463] on div "(sonne), sonne (sonne), sonne (sonne)" at bounding box center [655, 464] width 423 height 59
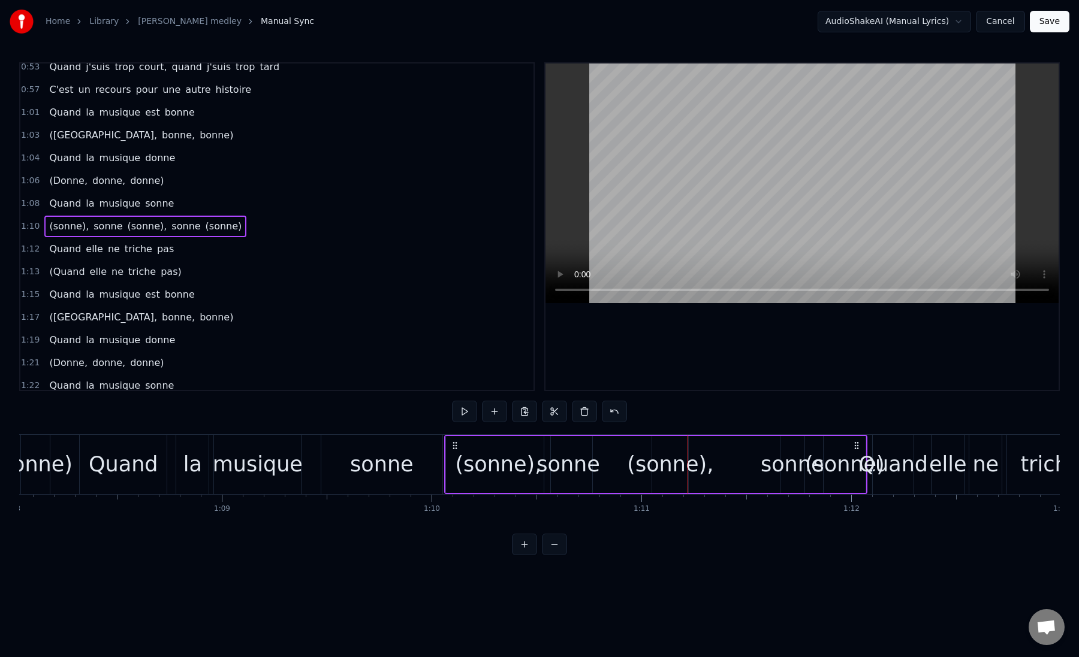
click at [364, 457] on div "sonne" at bounding box center [382, 465] width 64 height 32
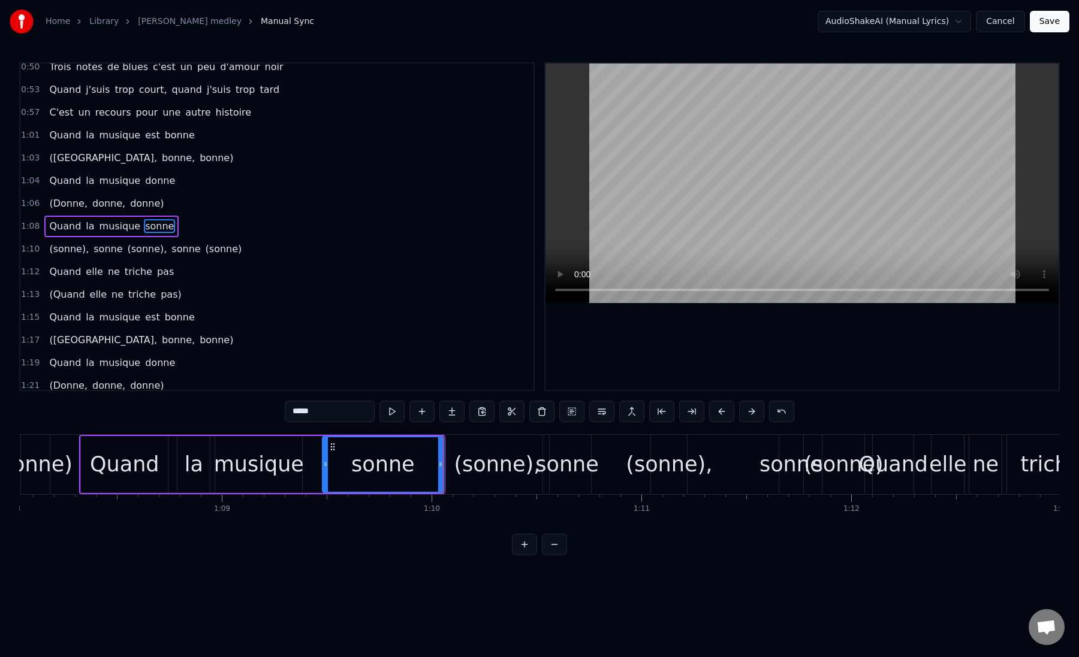
click at [461, 457] on div "(sonne)," at bounding box center [497, 465] width 86 height 32
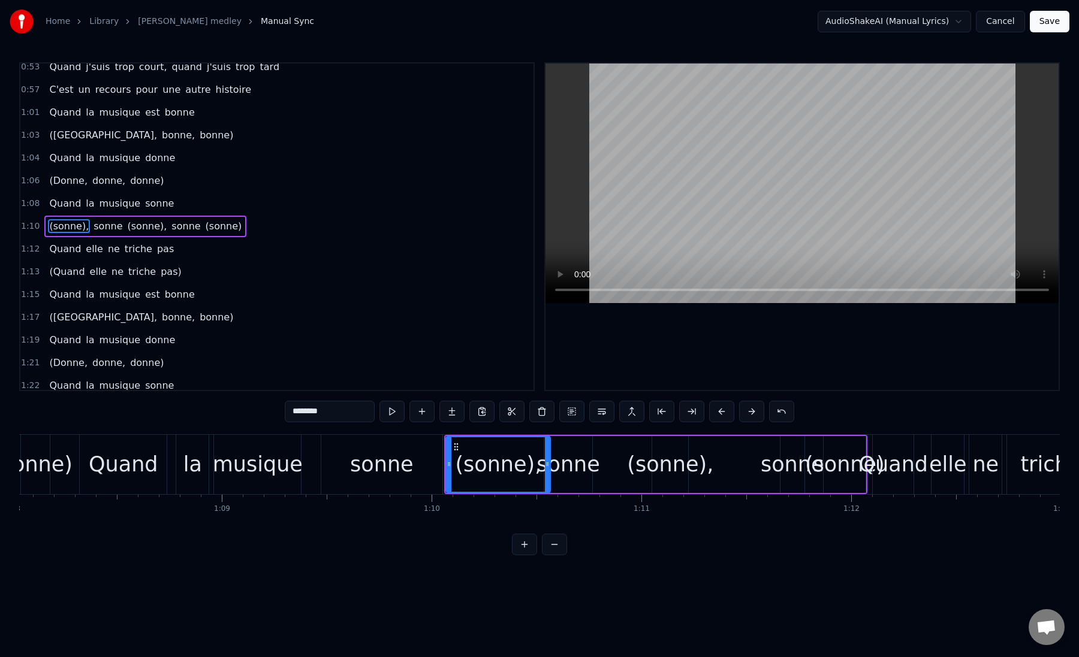
click at [563, 460] on div "sonne" at bounding box center [568, 465] width 64 height 32
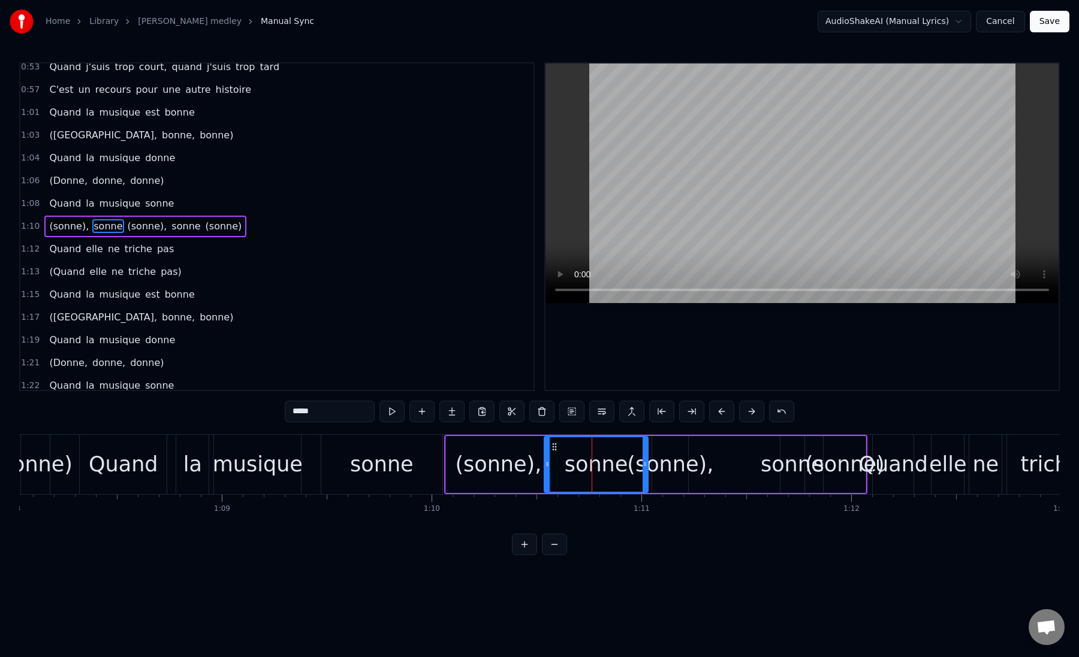
drag, startPoint x: 588, startPoint y: 468, endPoint x: 644, endPoint y: 470, distance: 55.8
click at [644, 470] on div at bounding box center [644, 464] width 5 height 55
click at [557, 469] on div "sonne" at bounding box center [596, 464] width 103 height 55
click at [662, 467] on div "(sonne)," at bounding box center [670, 465] width 86 height 32
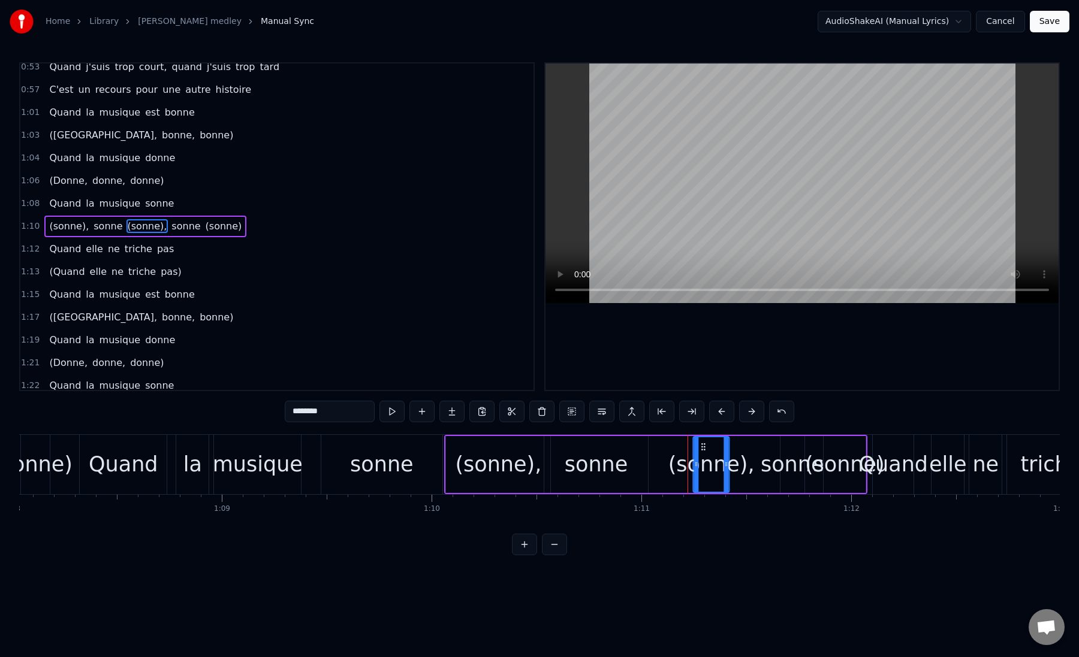
drag, startPoint x: 662, startPoint y: 445, endPoint x: 705, endPoint y: 449, distance: 43.9
click at [705, 449] on icon at bounding box center [704, 447] width 10 height 10
click at [623, 469] on div "sonne" at bounding box center [596, 464] width 104 height 57
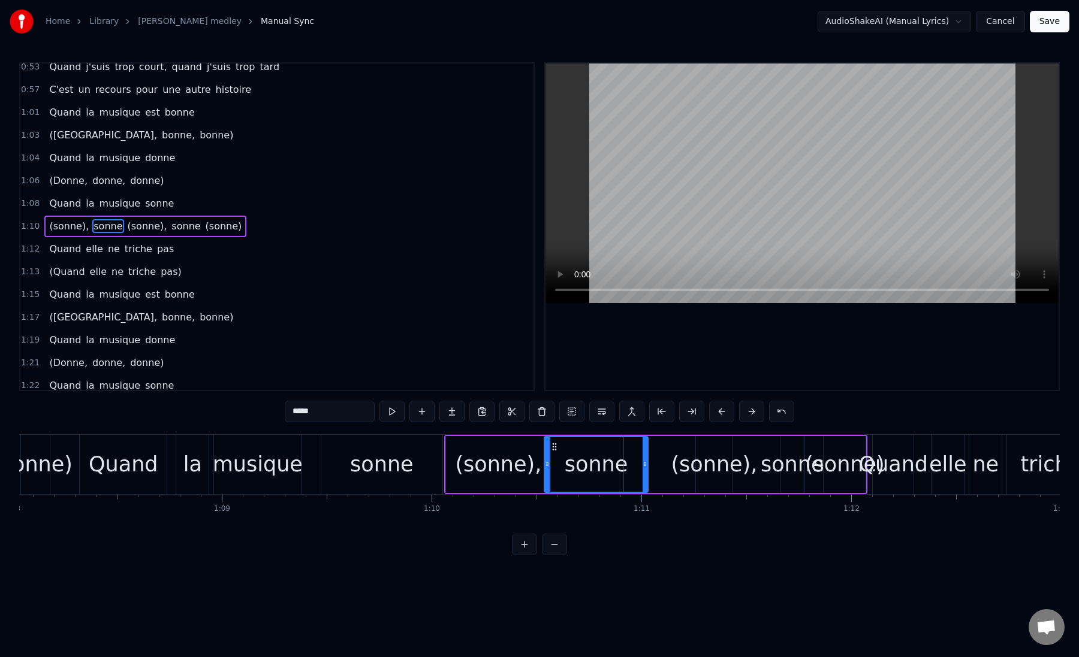
click at [623, 469] on div "sonne" at bounding box center [596, 464] width 103 height 55
drag, startPoint x: 644, startPoint y: 464, endPoint x: 684, endPoint y: 466, distance: 40.2
click at [684, 466] on icon at bounding box center [685, 465] width 5 height 10
click at [580, 466] on div "sonne" at bounding box center [616, 464] width 143 height 55
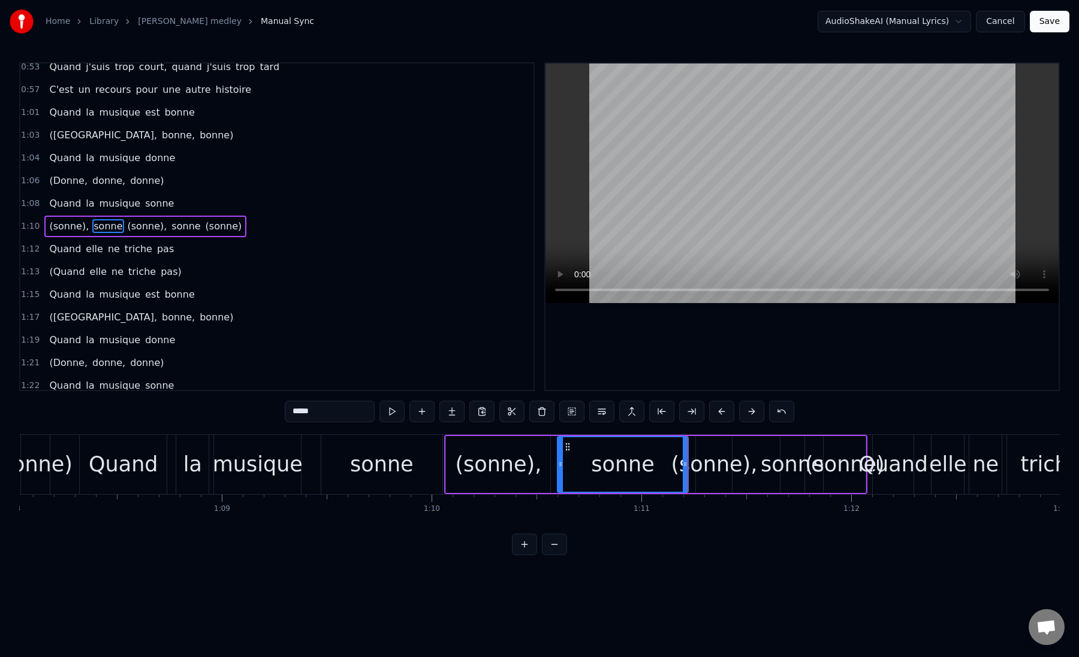
drag, startPoint x: 547, startPoint y: 466, endPoint x: 561, endPoint y: 467, distance: 13.8
click at [561, 467] on icon at bounding box center [560, 465] width 5 height 10
click at [533, 467] on div "(sonne)," at bounding box center [498, 465] width 86 height 32
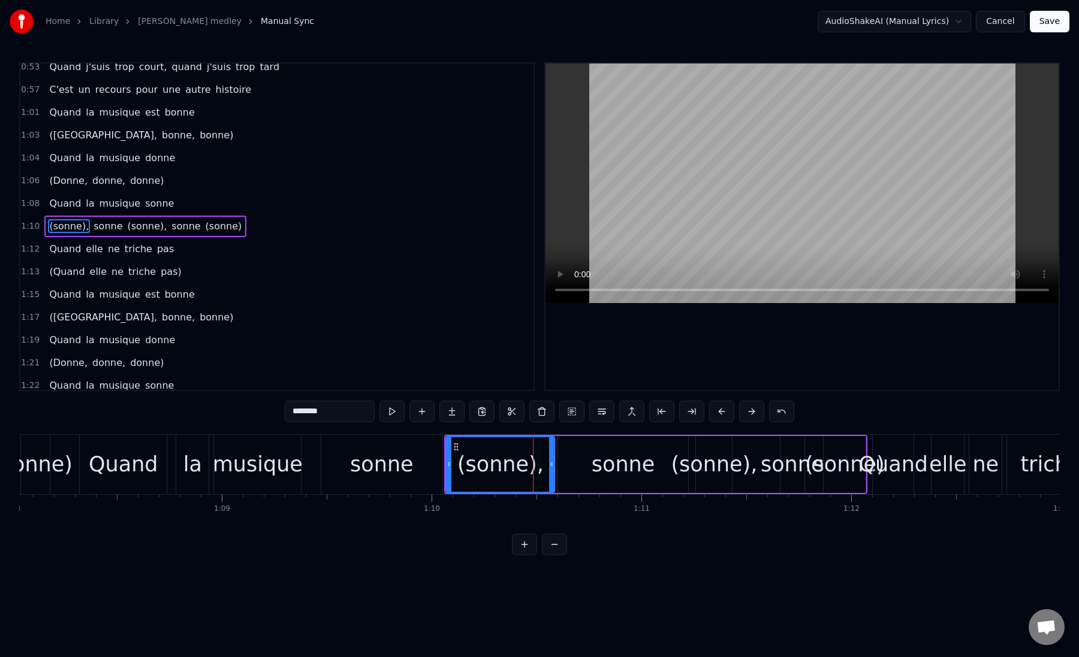
click at [554, 466] on icon at bounding box center [551, 465] width 5 height 10
click at [579, 462] on div "sonne" at bounding box center [623, 464] width 131 height 57
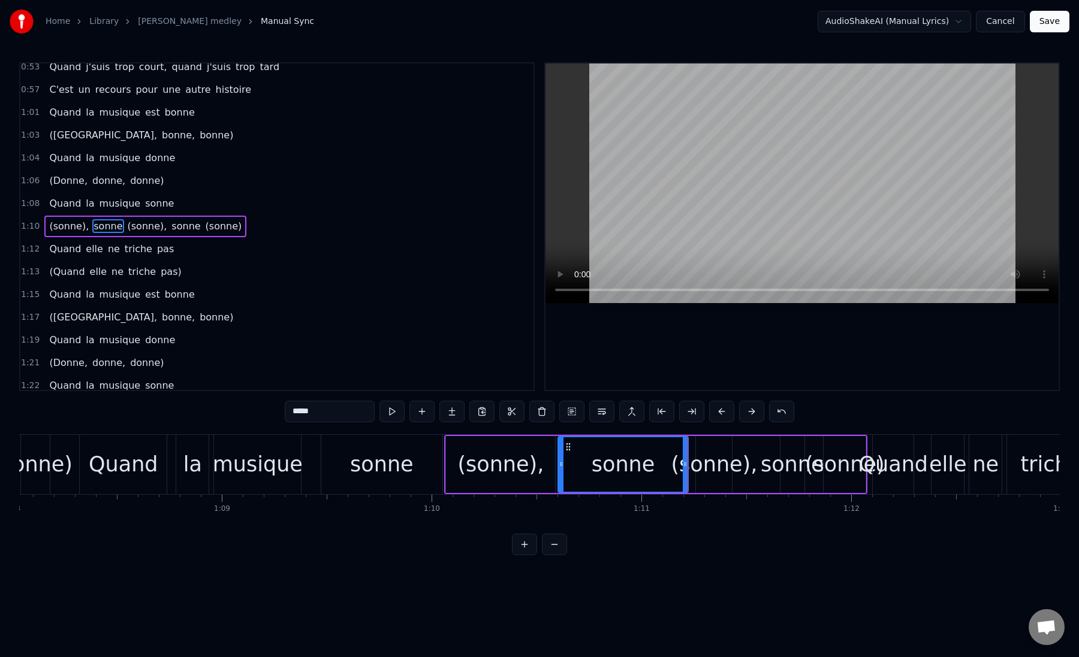
click at [696, 464] on div "(sonne)," at bounding box center [714, 465] width 86 height 32
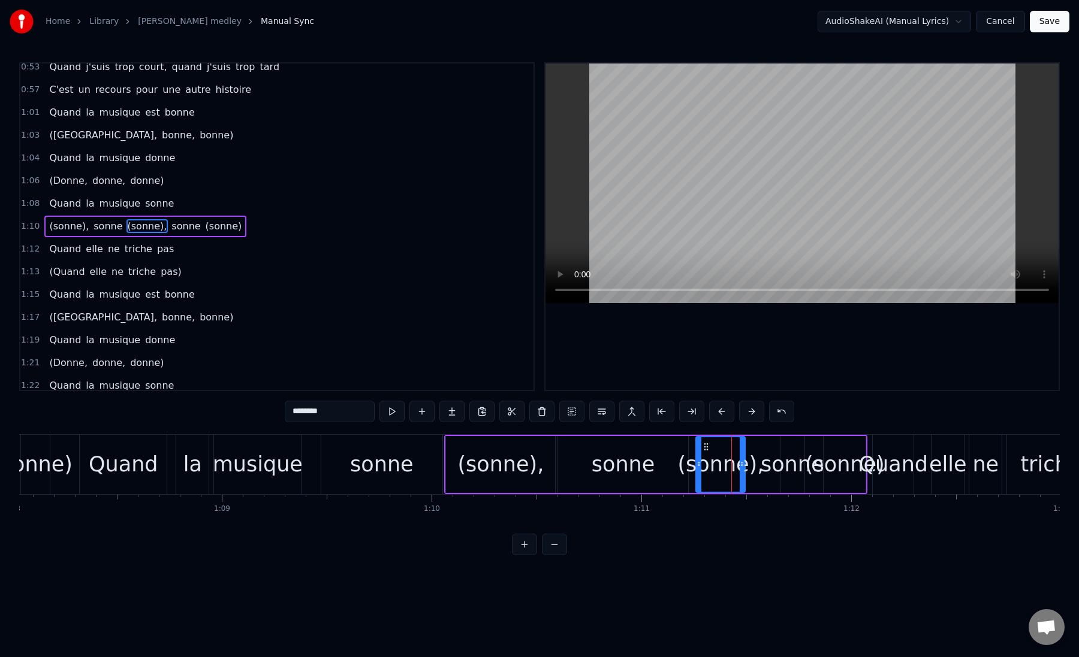
drag, startPoint x: 728, startPoint y: 465, endPoint x: 741, endPoint y: 465, distance: 13.2
click at [741, 465] on icon at bounding box center [741, 465] width 5 height 10
click at [708, 468] on div "(sonne)," at bounding box center [720, 465] width 86 height 32
click at [756, 469] on div "(sonne)," at bounding box center [720, 465] width 86 height 32
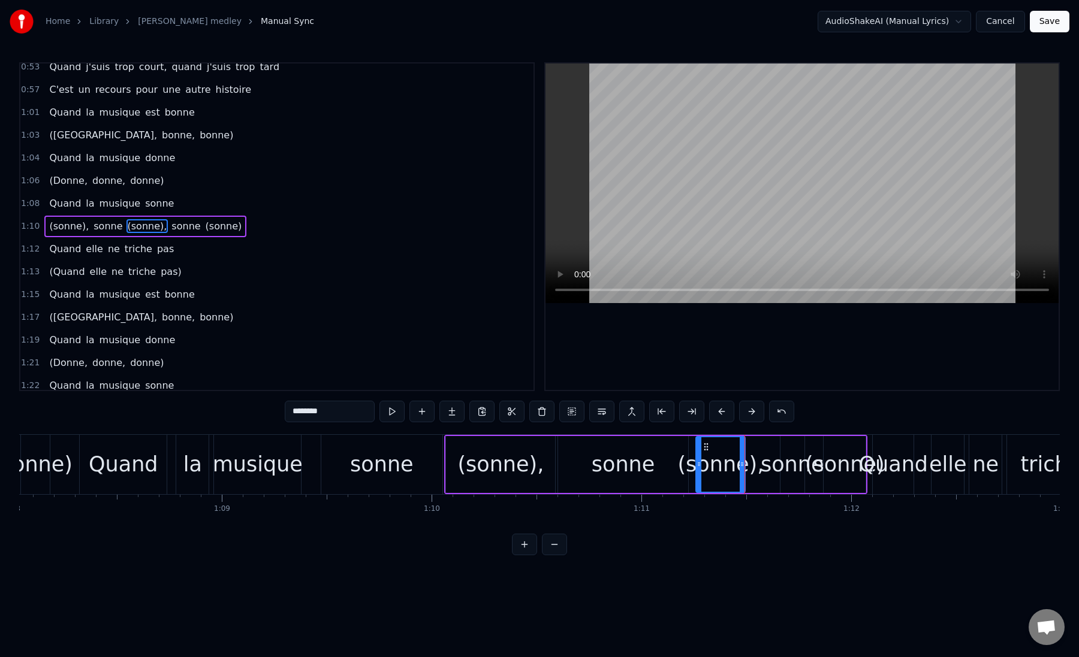
click at [756, 469] on div "(sonne)," at bounding box center [720, 465] width 86 height 32
click at [765, 469] on div "sonne" at bounding box center [792, 465] width 64 height 32
click at [823, 467] on div "(sonne)" at bounding box center [845, 465] width 80 height 32
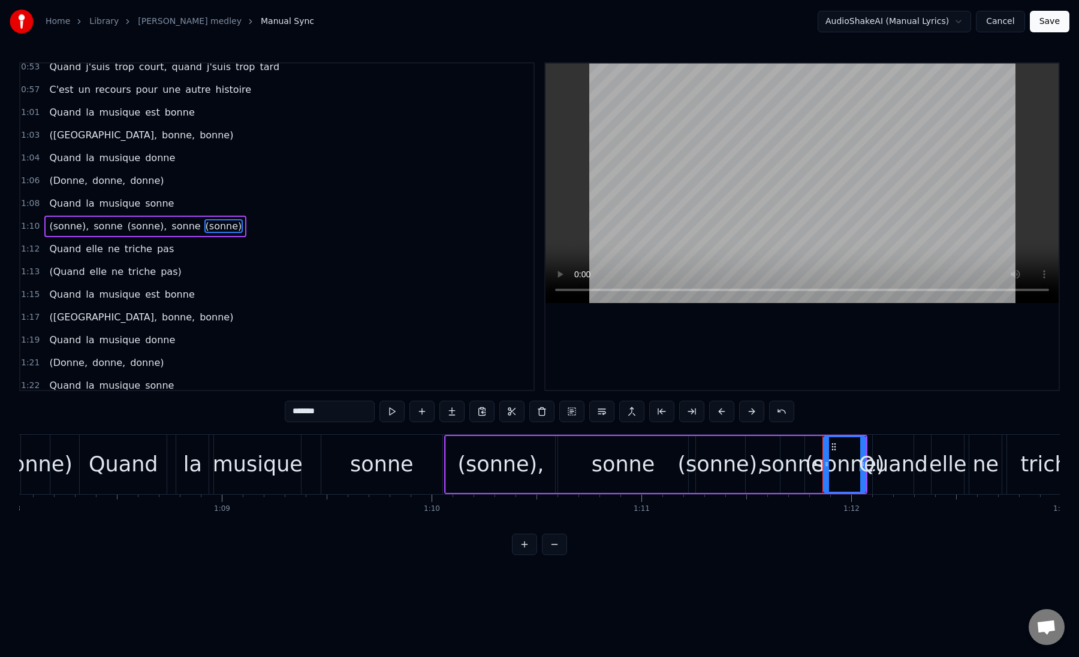
click at [354, 410] on input "*******" at bounding box center [330, 412] width 90 height 22
type input "*"
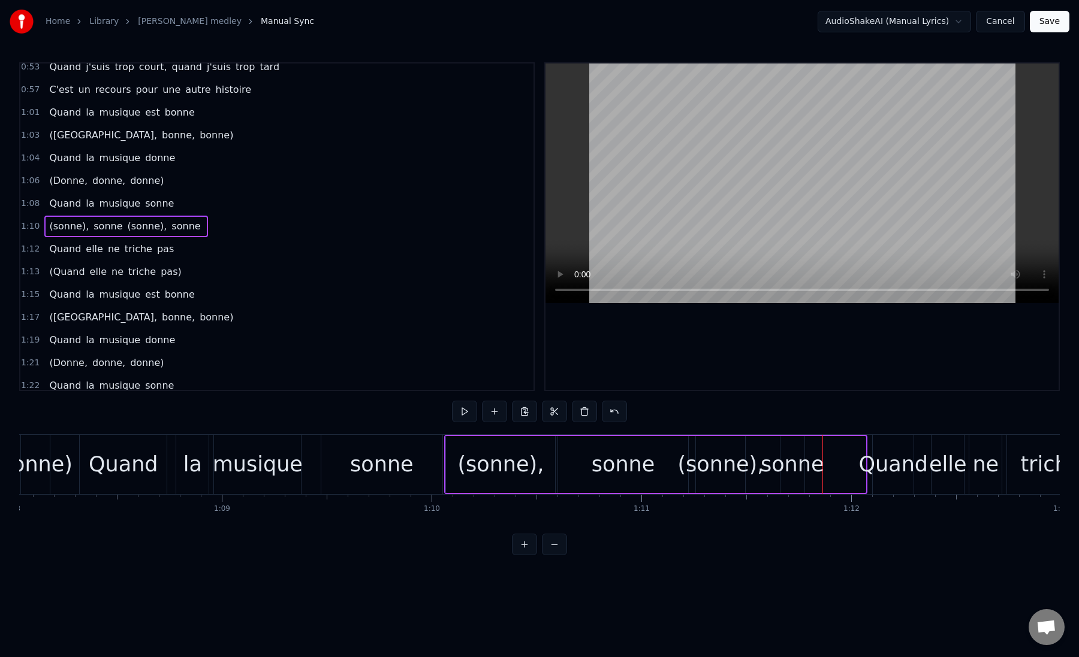
click at [783, 469] on div "sonne" at bounding box center [792, 465] width 64 height 32
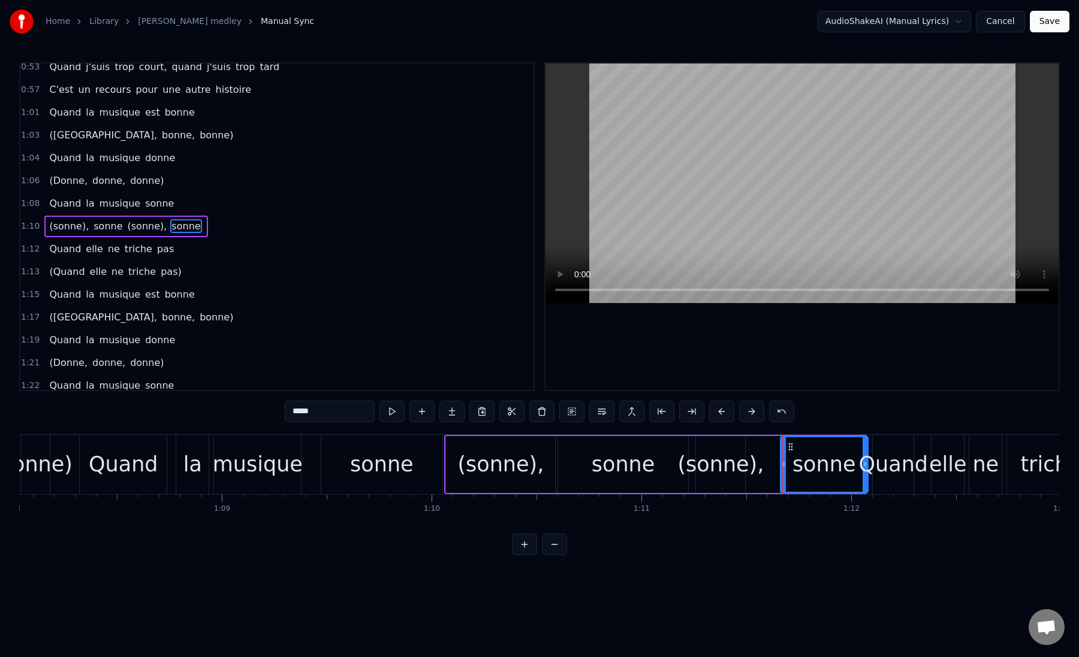
drag, startPoint x: 799, startPoint y: 464, endPoint x: 862, endPoint y: 464, distance: 62.9
click at [862, 464] on icon at bounding box center [864, 465] width 5 height 10
click at [759, 466] on div "(sonne), sonne (sonne), sonne" at bounding box center [655, 464] width 423 height 59
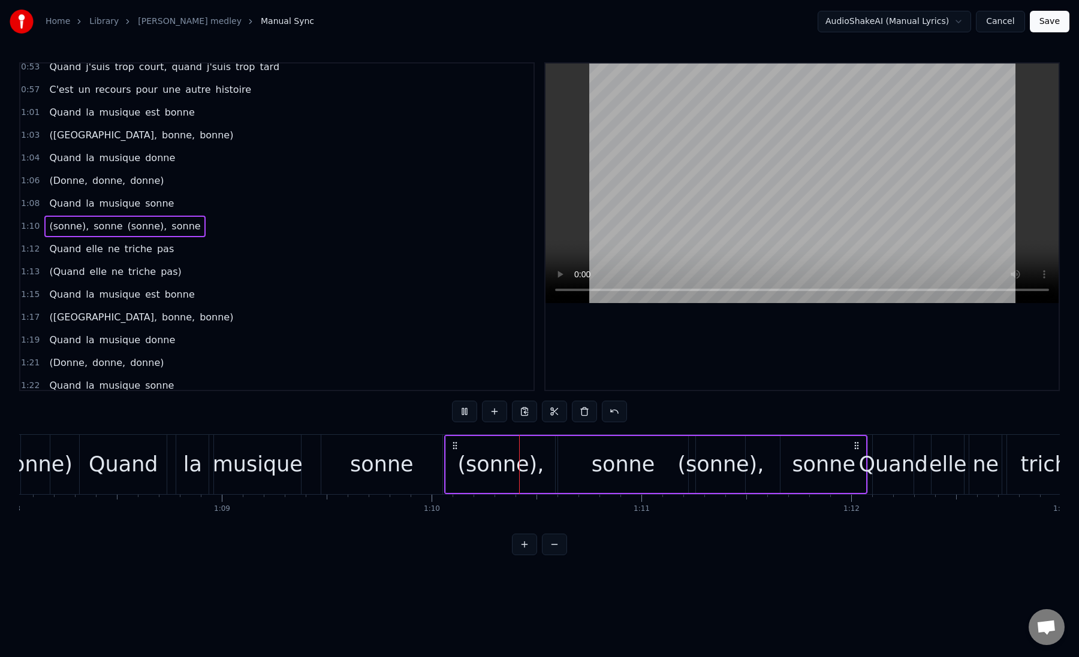
click at [805, 465] on div "sonne" at bounding box center [824, 465] width 64 height 32
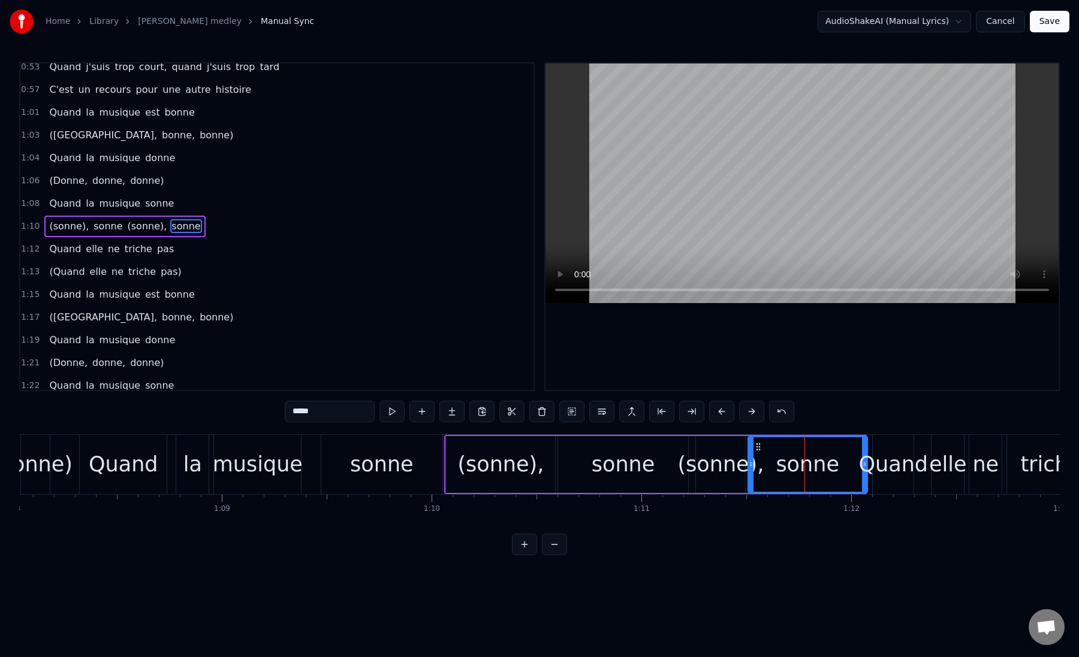
drag, startPoint x: 781, startPoint y: 465, endPoint x: 749, endPoint y: 468, distance: 32.5
click at [749, 468] on icon at bounding box center [750, 465] width 5 height 10
click at [348, 466] on div "sonne" at bounding box center [381, 464] width 121 height 59
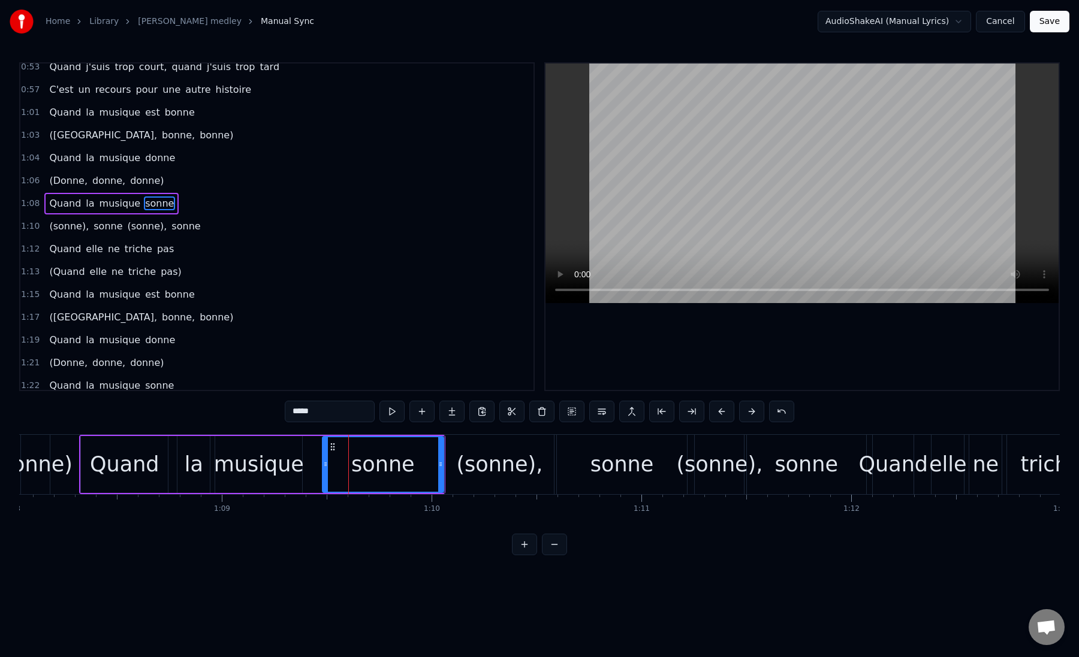
scroll to position [122, 0]
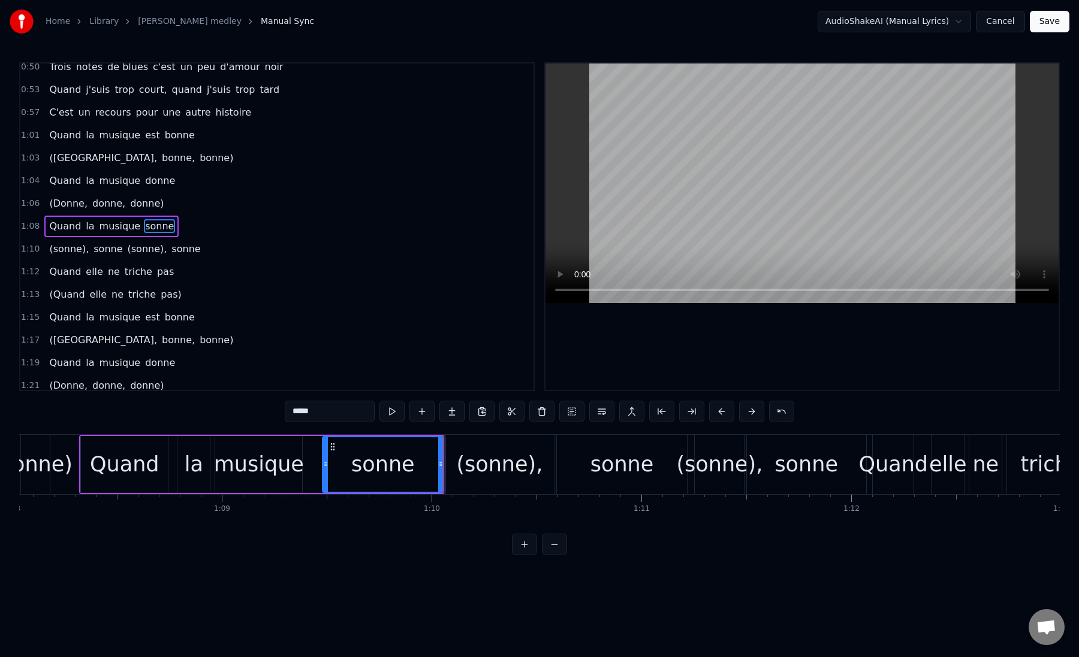
click at [348, 466] on div "sonne" at bounding box center [383, 464] width 120 height 55
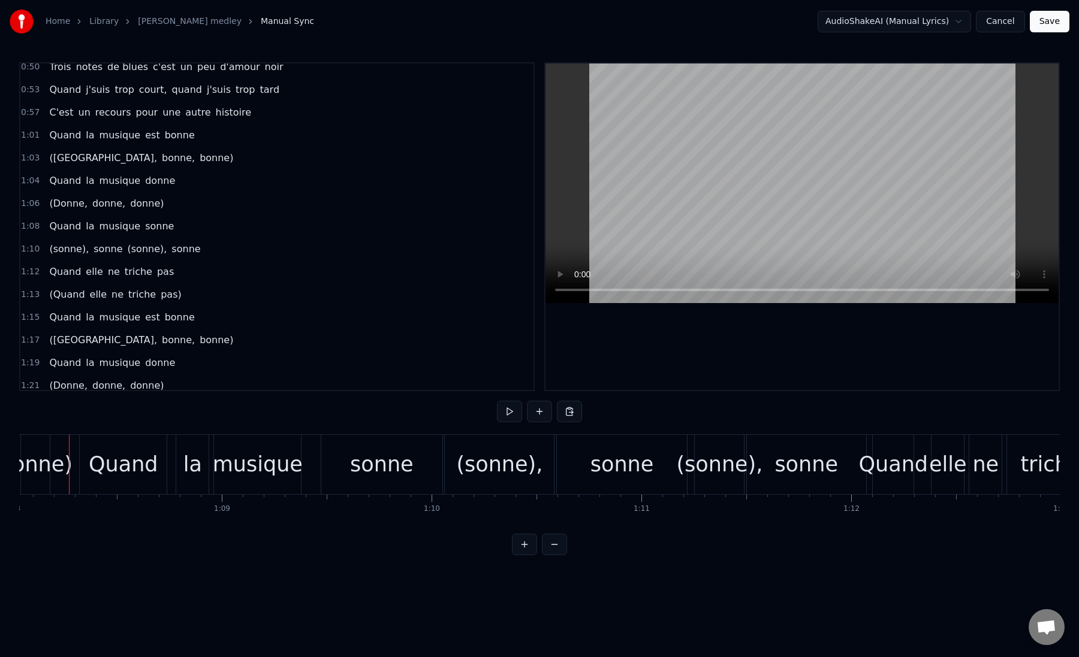
scroll to position [0, 14259]
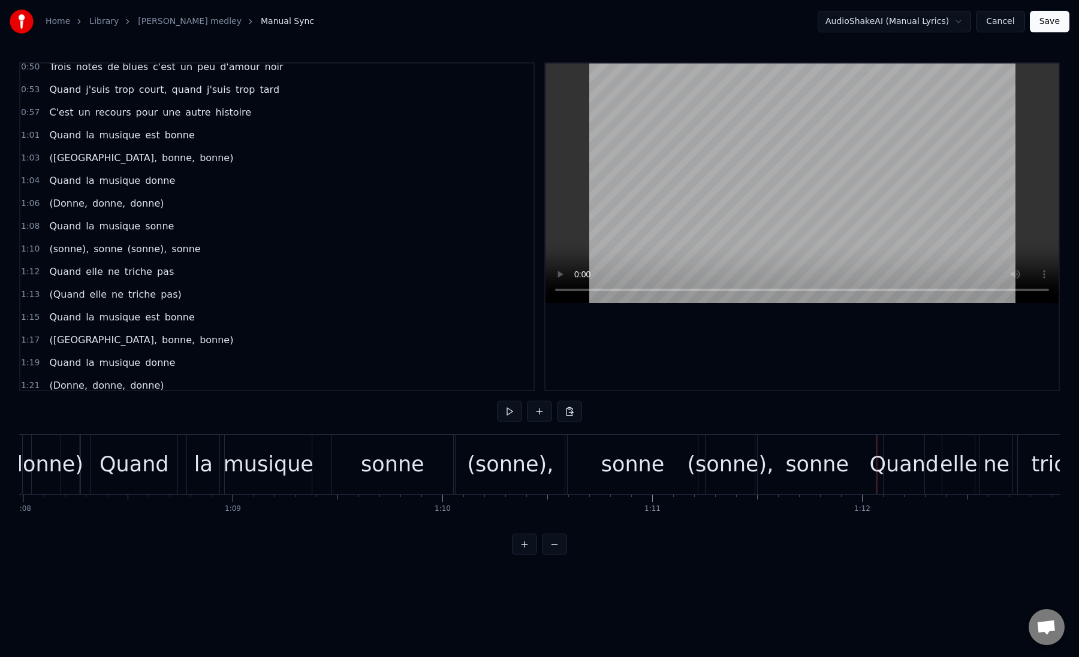
click at [73, 477] on div "donne)" at bounding box center [47, 465] width 74 height 32
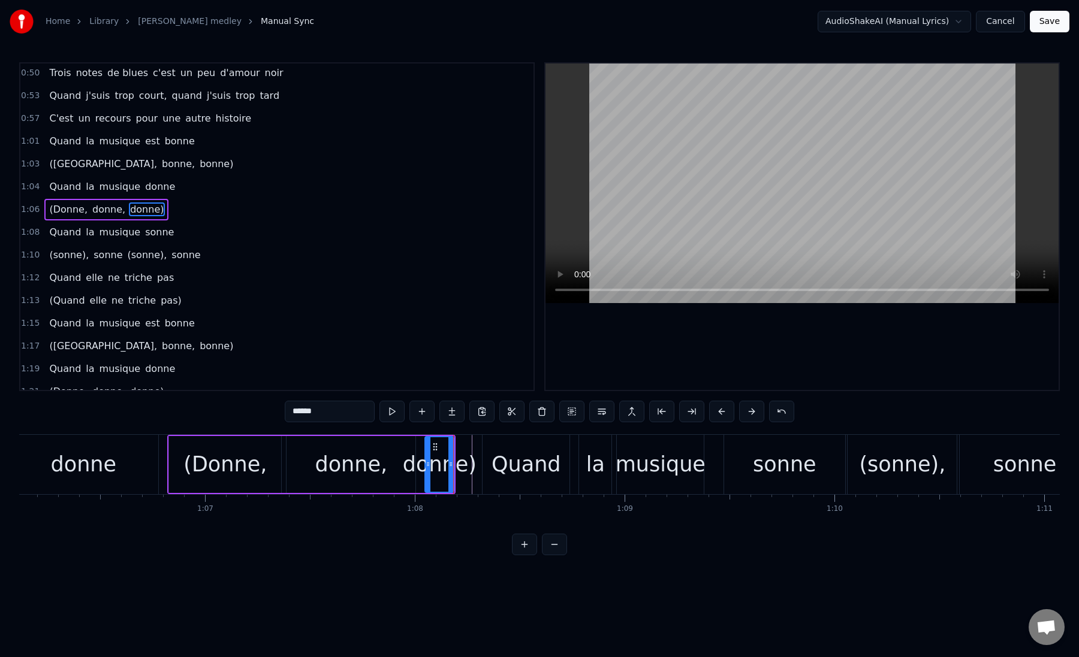
scroll to position [0, 13806]
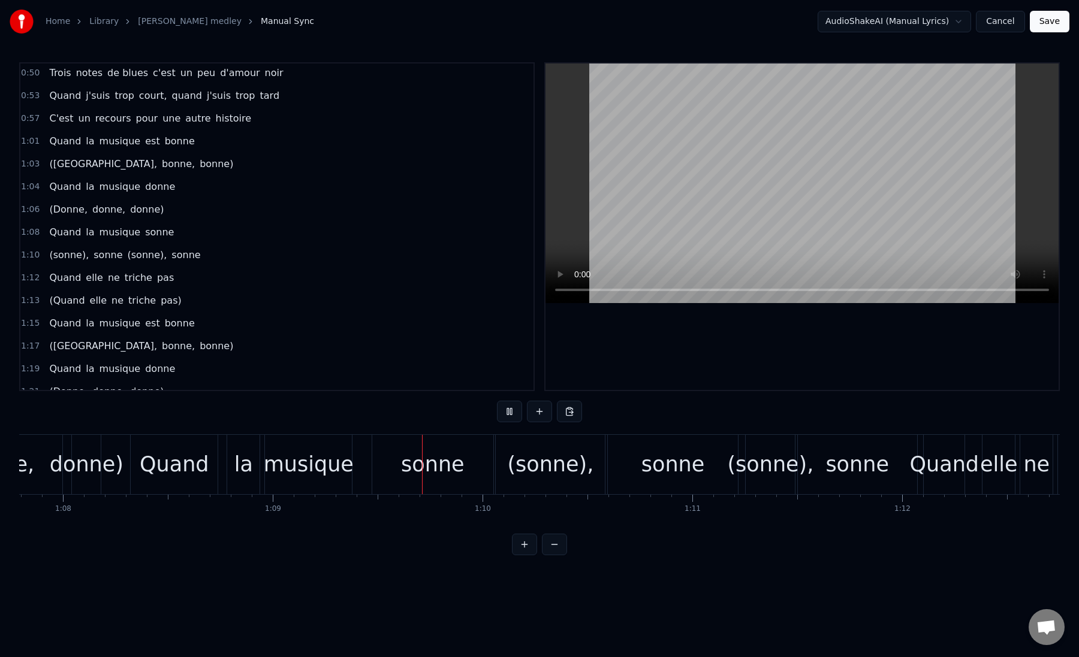
scroll to position [0, 14219]
click at [650, 476] on div "sonne" at bounding box center [673, 465] width 64 height 32
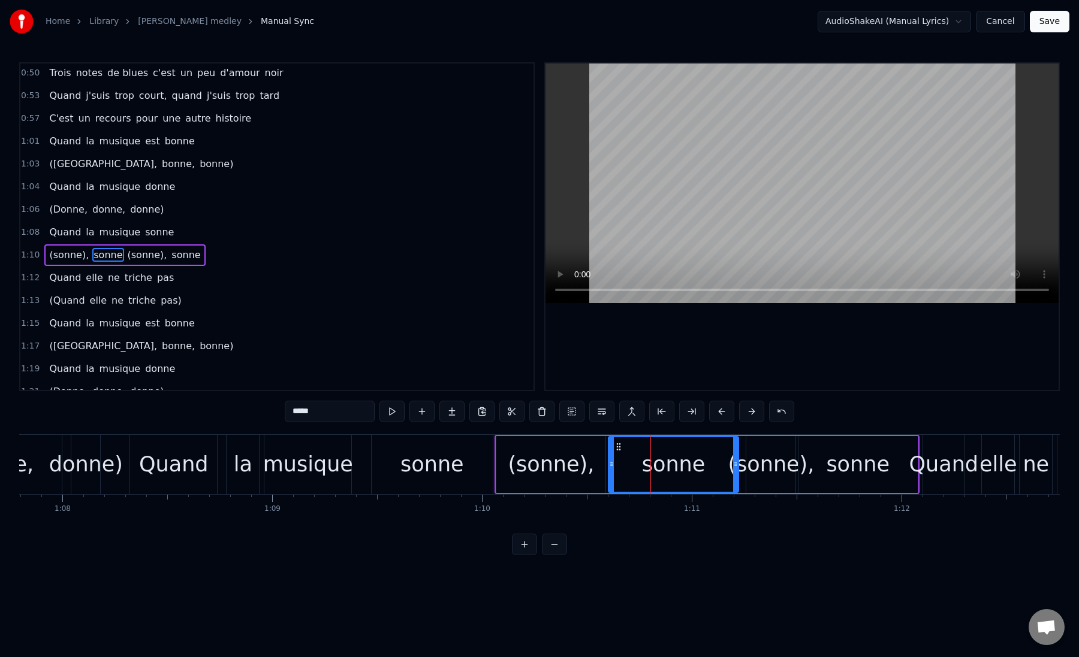
scroll to position [144, 0]
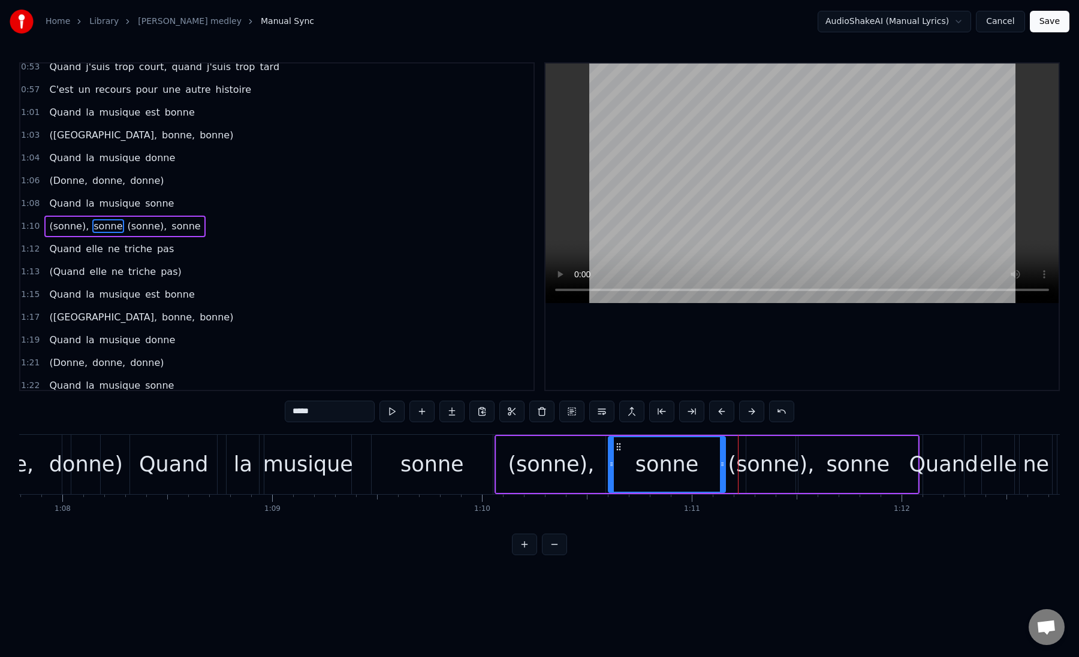
drag, startPoint x: 734, startPoint y: 467, endPoint x: 721, endPoint y: 467, distance: 13.2
click at [721, 467] on icon at bounding box center [722, 465] width 5 height 10
click at [777, 469] on div "(sonne)," at bounding box center [771, 465] width 86 height 32
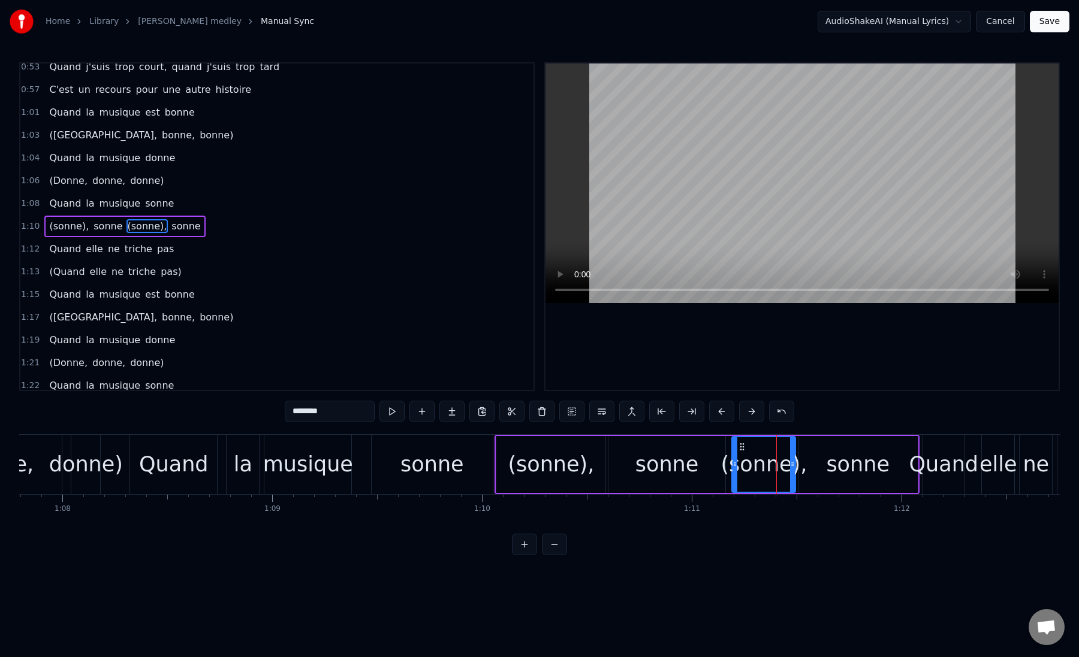
drag, startPoint x: 750, startPoint y: 466, endPoint x: 736, endPoint y: 467, distance: 14.4
click at [736, 467] on icon at bounding box center [734, 465] width 5 height 10
click at [745, 469] on div "(sonne)," at bounding box center [763, 465] width 86 height 32
click at [801, 466] on div "sonne" at bounding box center [857, 464] width 119 height 57
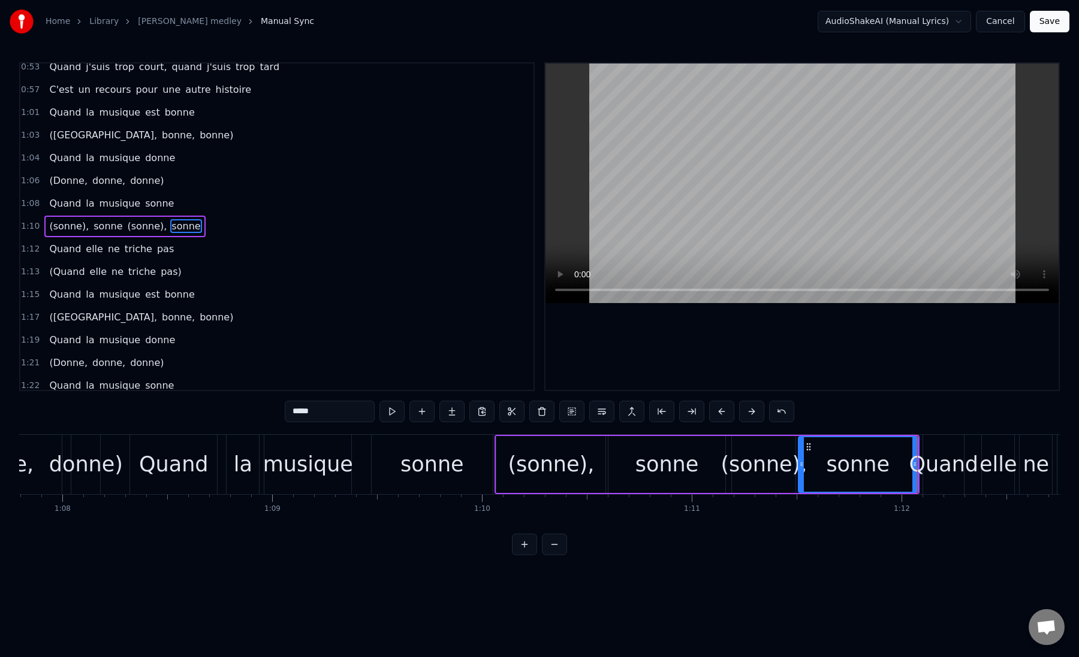
click at [512, 470] on div "(sonne)," at bounding box center [550, 464] width 109 height 57
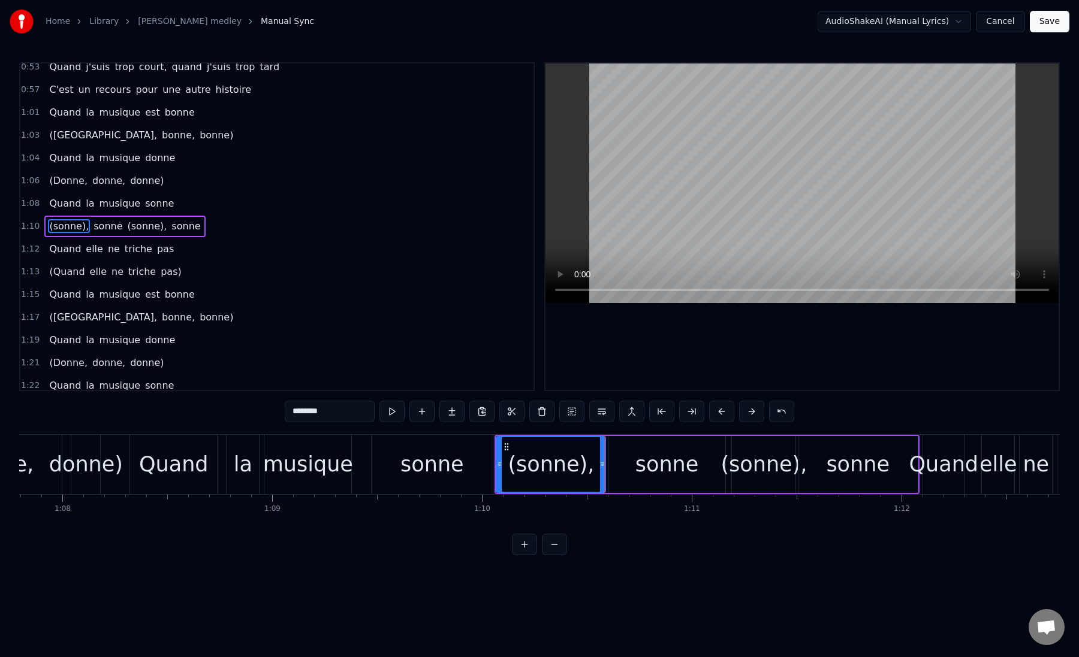
click at [615, 473] on div "sonne" at bounding box center [666, 464] width 117 height 57
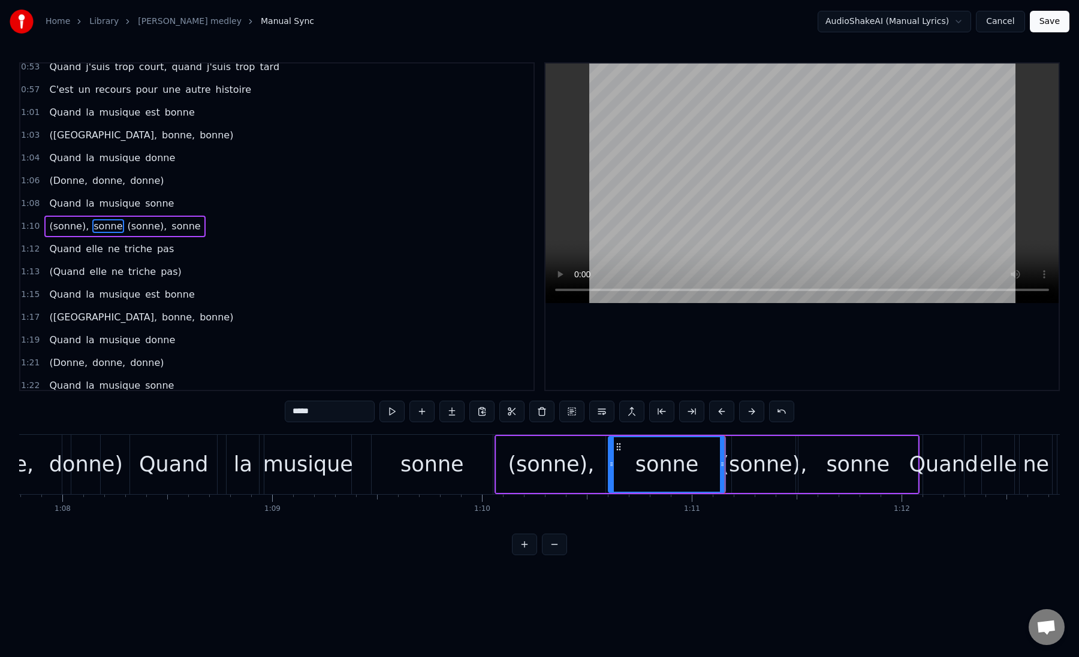
click at [748, 473] on div "(sonne)," at bounding box center [763, 465] width 86 height 32
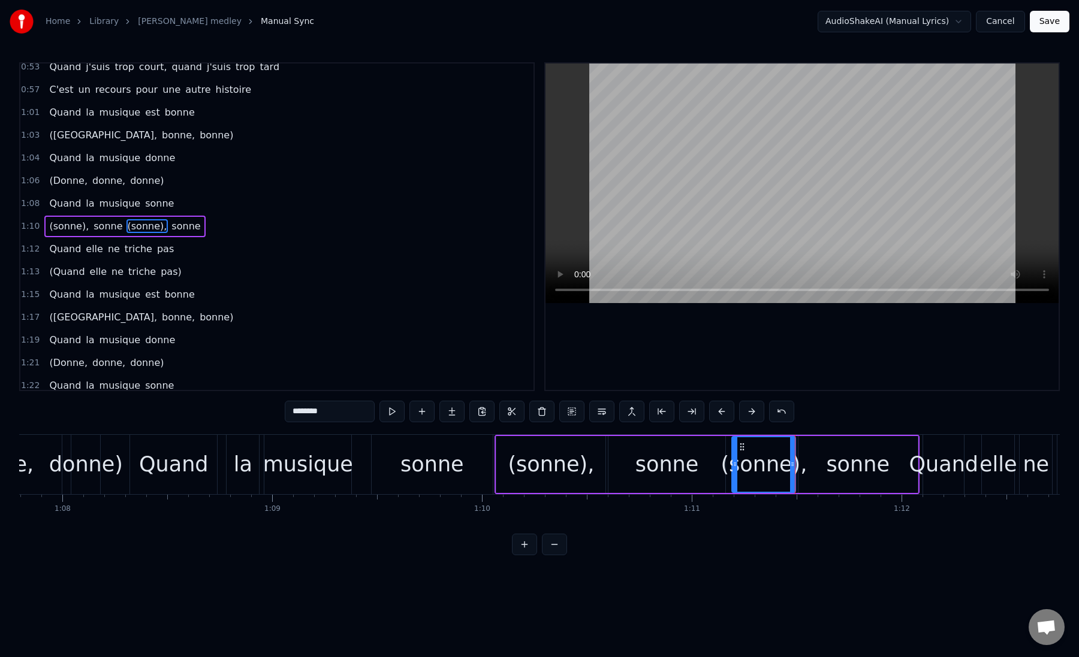
click at [834, 472] on div "sonne" at bounding box center [858, 465] width 64 height 32
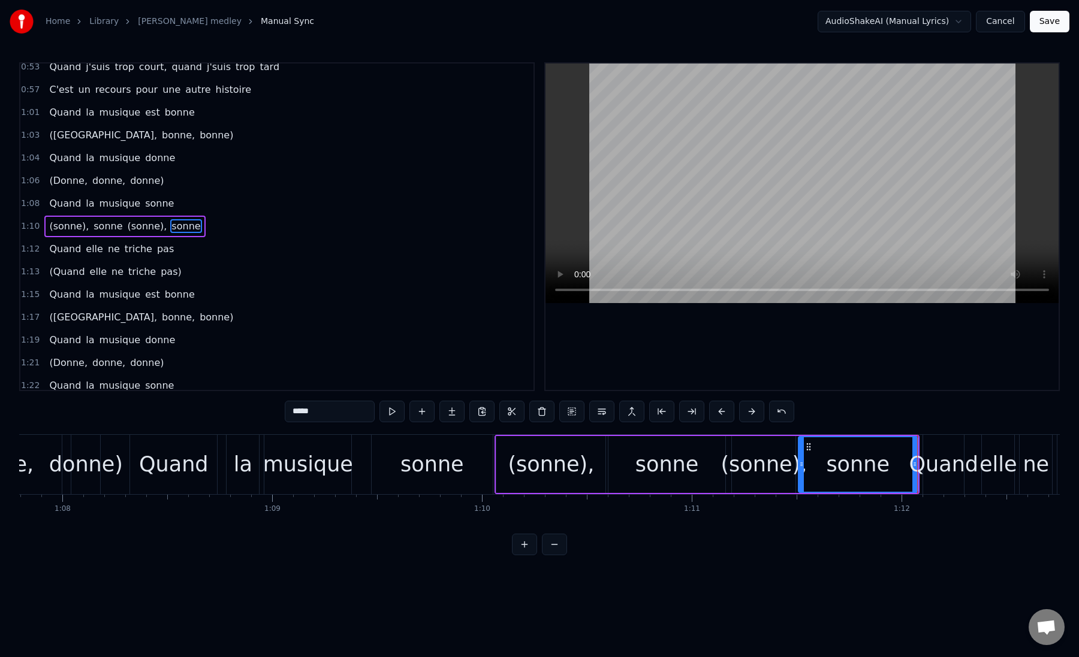
click at [929, 469] on div "Quand" at bounding box center [944, 465] width 70 height 32
type input "*****"
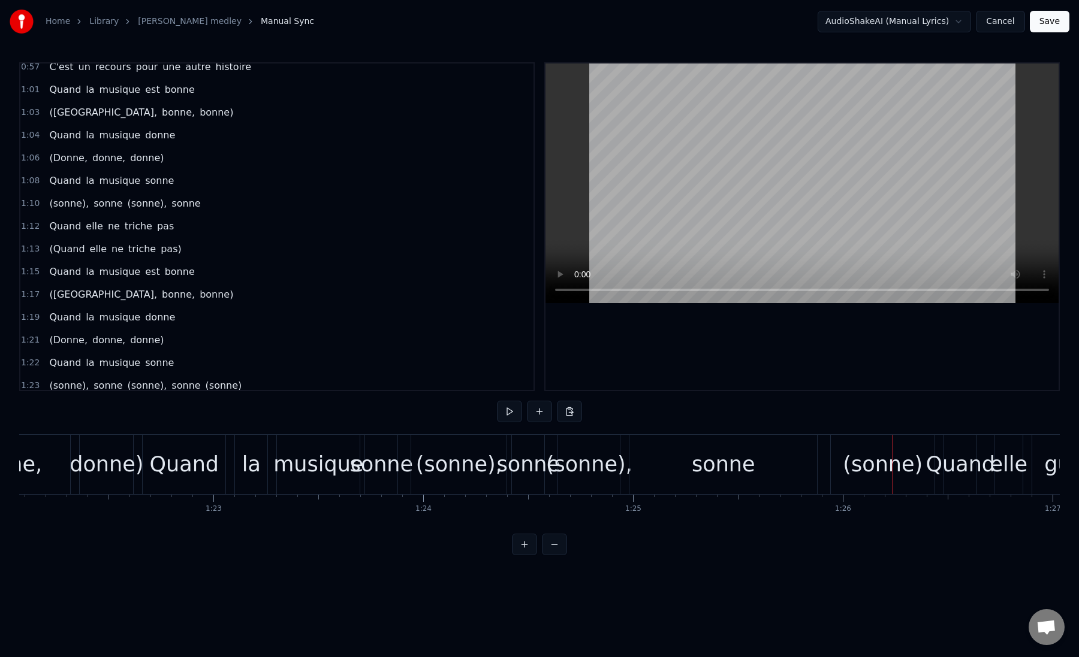
scroll to position [0, 17233]
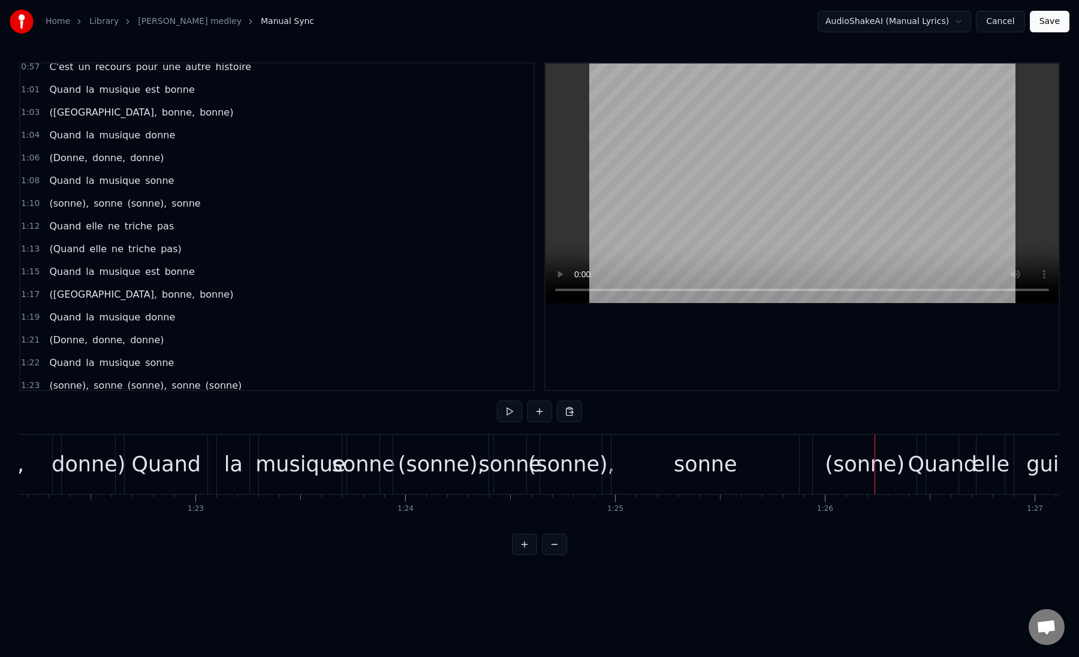
click at [880, 469] on div "(sonne)" at bounding box center [865, 465] width 80 height 32
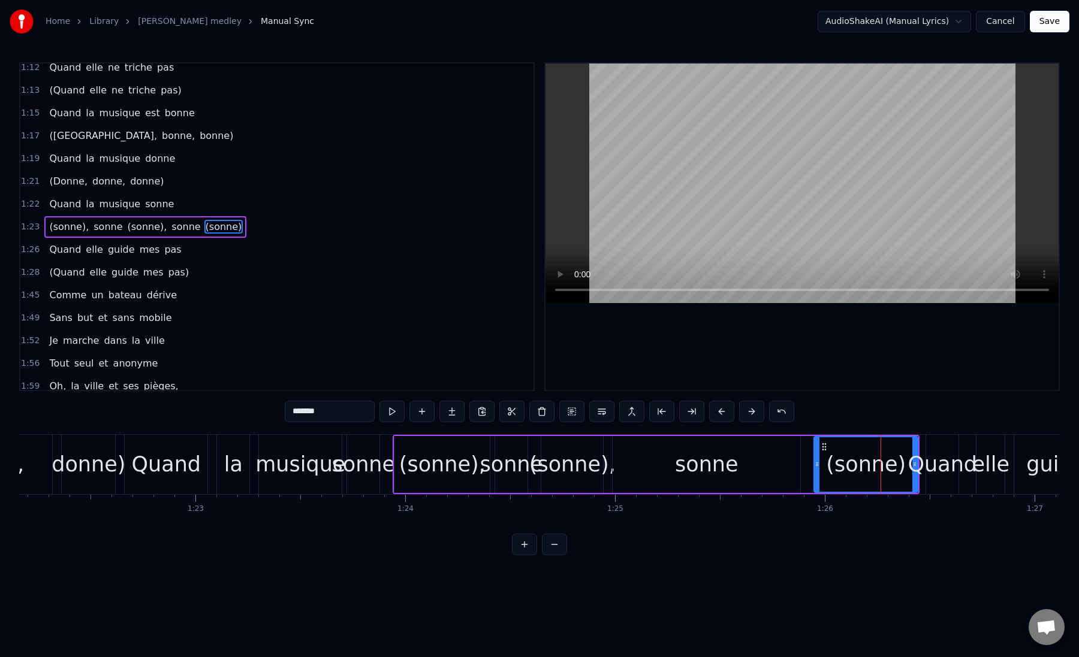
scroll to position [327, 0]
click at [353, 409] on input "*******" at bounding box center [330, 412] width 90 height 22
click at [757, 464] on div "sonne" at bounding box center [706, 464] width 188 height 57
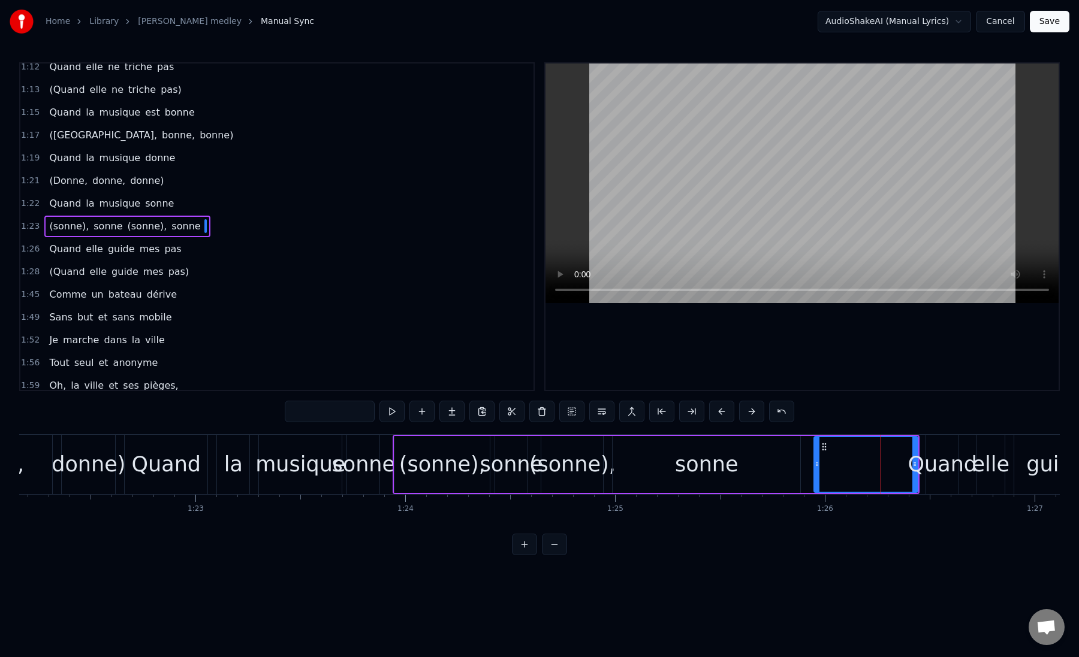
type input "*****"
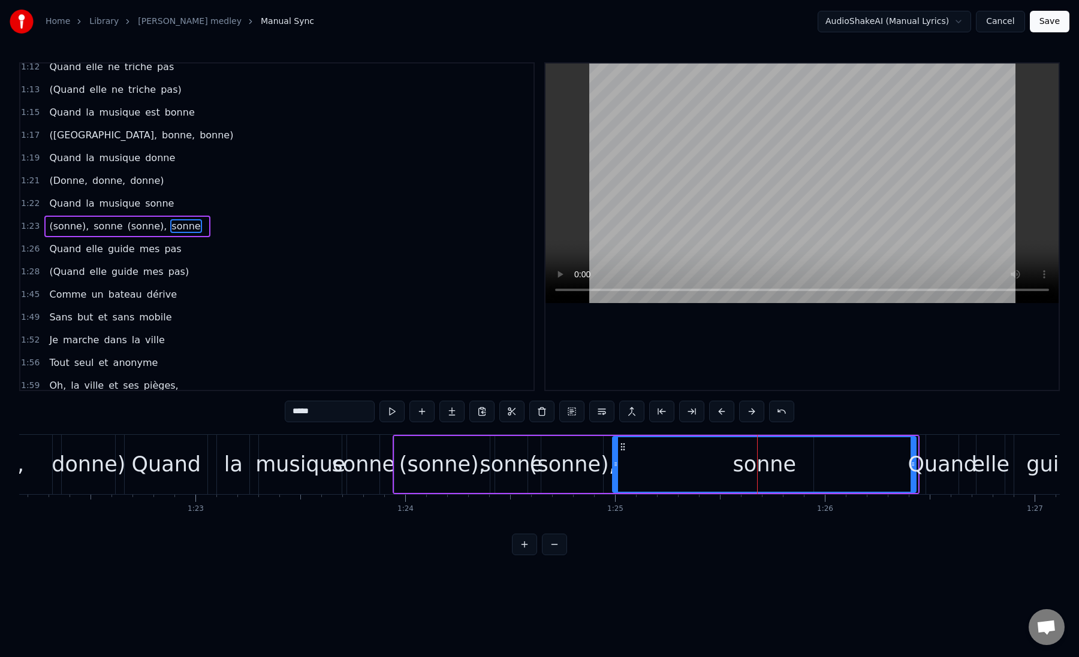
drag, startPoint x: 796, startPoint y: 470, endPoint x: 911, endPoint y: 474, distance: 115.1
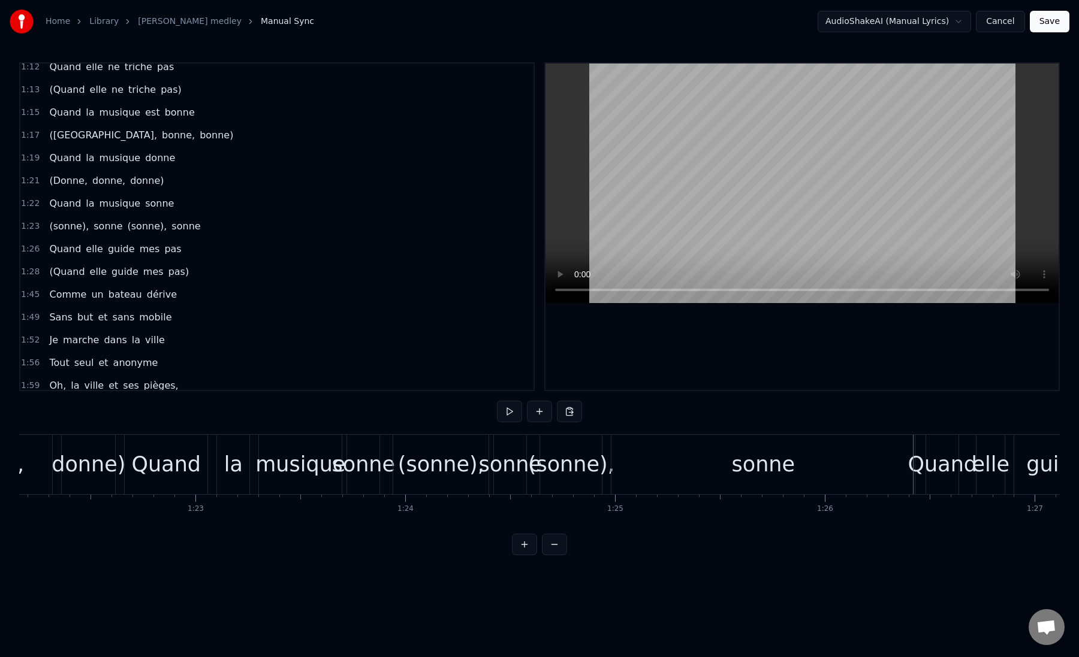
click at [768, 472] on div "sonne" at bounding box center [764, 465] width 64 height 32
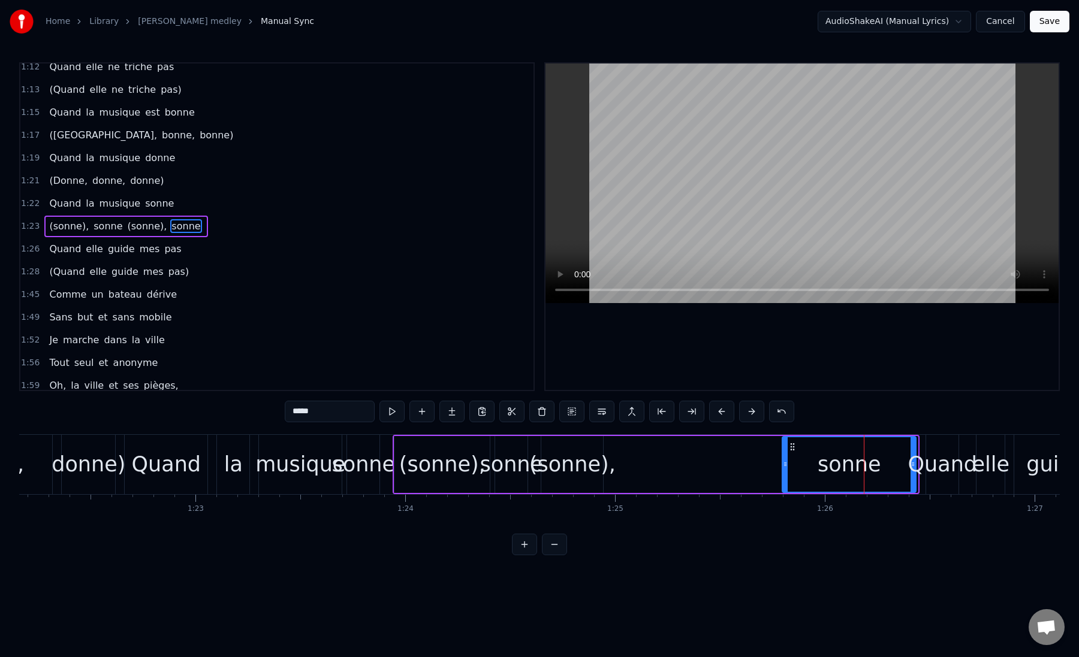
drag, startPoint x: 617, startPoint y: 464, endPoint x: 786, endPoint y: 470, distance: 169.1
click at [786, 470] on div at bounding box center [785, 464] width 5 height 55
click at [626, 472] on div "(sonne), sonne (sonne), sonne" at bounding box center [656, 464] width 527 height 59
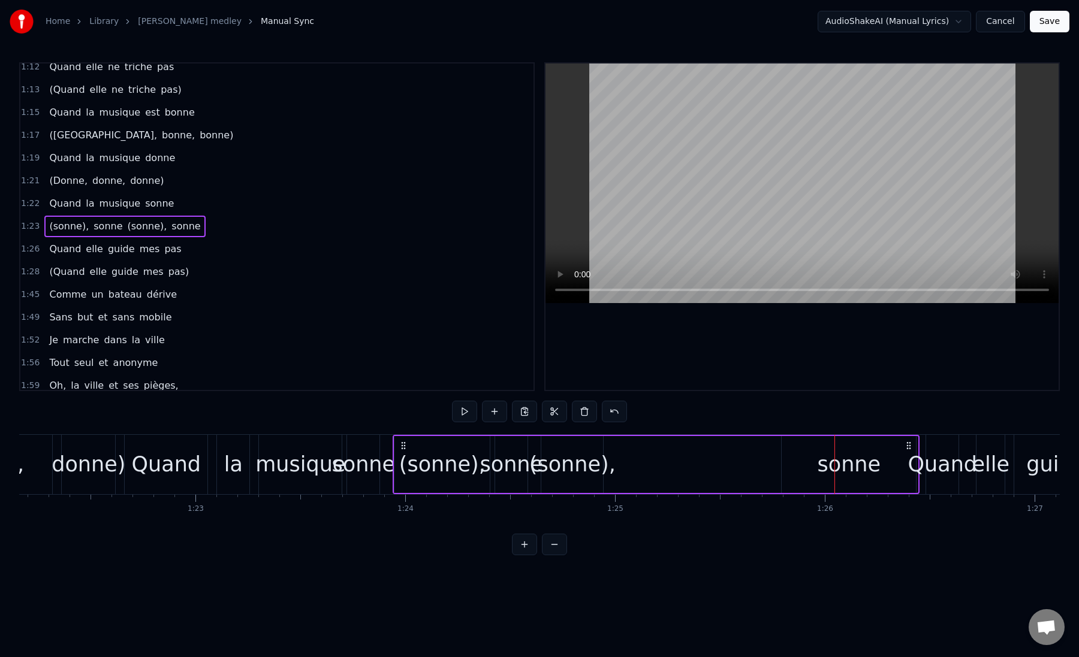
click at [742, 473] on div "(sonne), sonne (sonne), sonne" at bounding box center [656, 464] width 527 height 59
click at [532, 480] on div "(sonne), sonne (sonne), sonne" at bounding box center [656, 464] width 527 height 59
click at [559, 463] on div "(sonne)," at bounding box center [572, 465] width 86 height 32
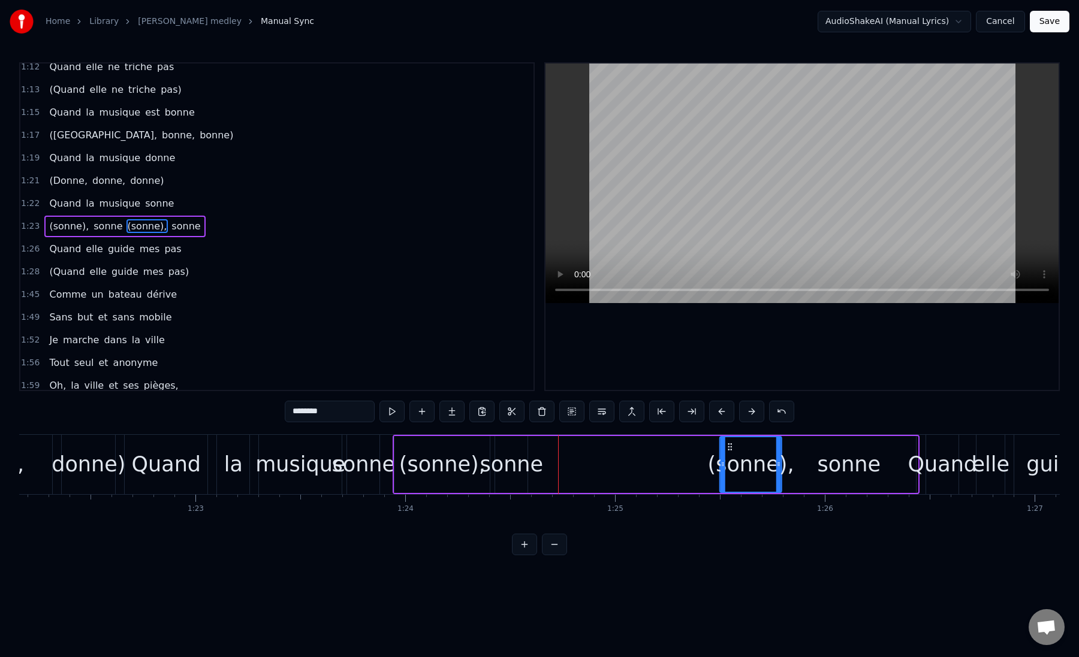
drag, startPoint x: 550, startPoint y: 445, endPoint x: 729, endPoint y: 458, distance: 179.1
click at [729, 458] on div "(sonne)," at bounding box center [750, 464] width 61 height 55
drag, startPoint x: 724, startPoint y: 464, endPoint x: 735, endPoint y: 466, distance: 10.9
click at [735, 466] on icon at bounding box center [733, 465] width 5 height 10
click at [573, 457] on div "(sonne), sonne (sonne), sonne" at bounding box center [655, 464] width 525 height 59
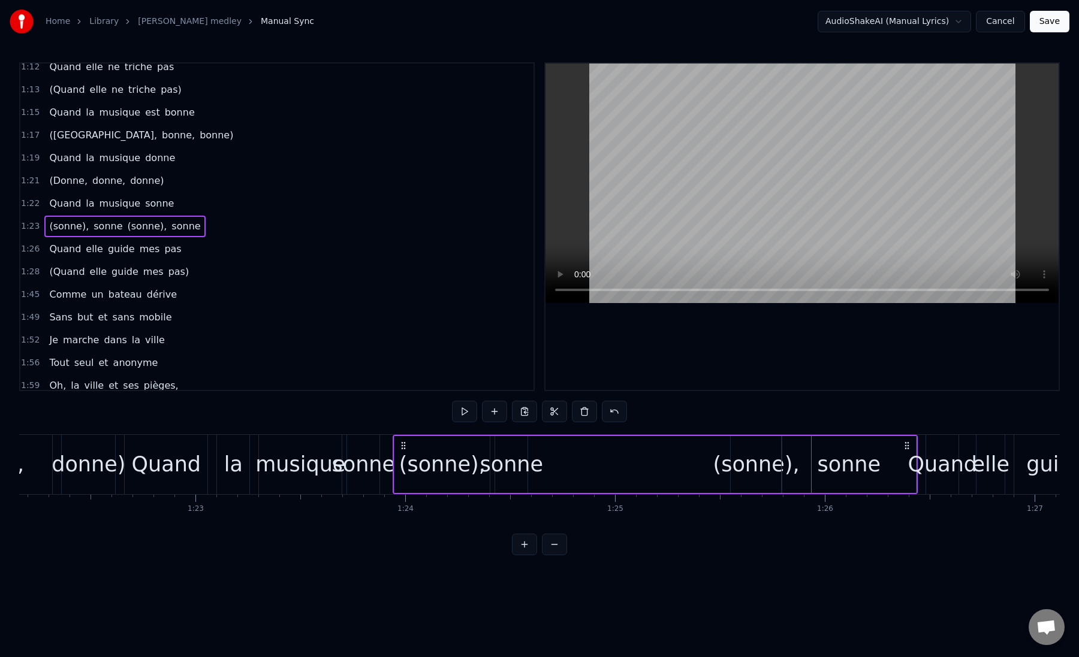
click at [552, 460] on div "(sonne), sonne (sonne), sonne" at bounding box center [655, 464] width 525 height 59
click at [615, 467] on div "(sonne), sonne (sonne), sonne" at bounding box center [655, 464] width 525 height 59
click at [509, 462] on div "sonne" at bounding box center [512, 465] width 64 height 32
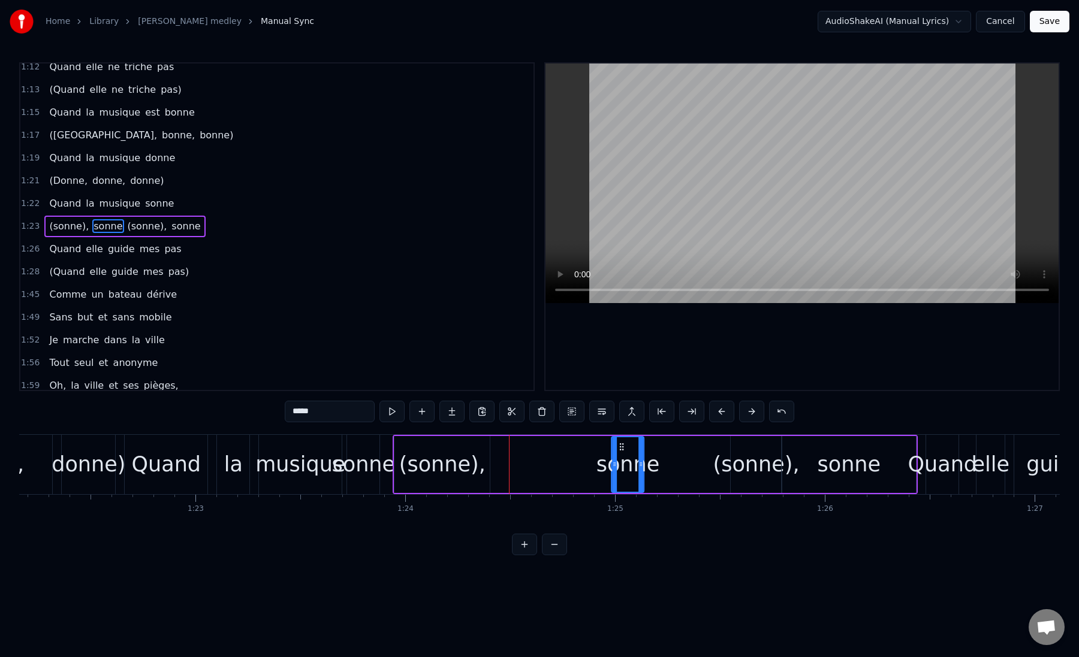
drag, startPoint x: 503, startPoint y: 447, endPoint x: 620, endPoint y: 460, distance: 117.0
click at [620, 460] on div "sonne" at bounding box center [627, 464] width 31 height 55
drag, startPoint x: 641, startPoint y: 463, endPoint x: 723, endPoint y: 475, distance: 83.6
click at [723, 475] on div at bounding box center [723, 464] width 5 height 55
click at [616, 466] on icon at bounding box center [614, 465] width 5 height 10
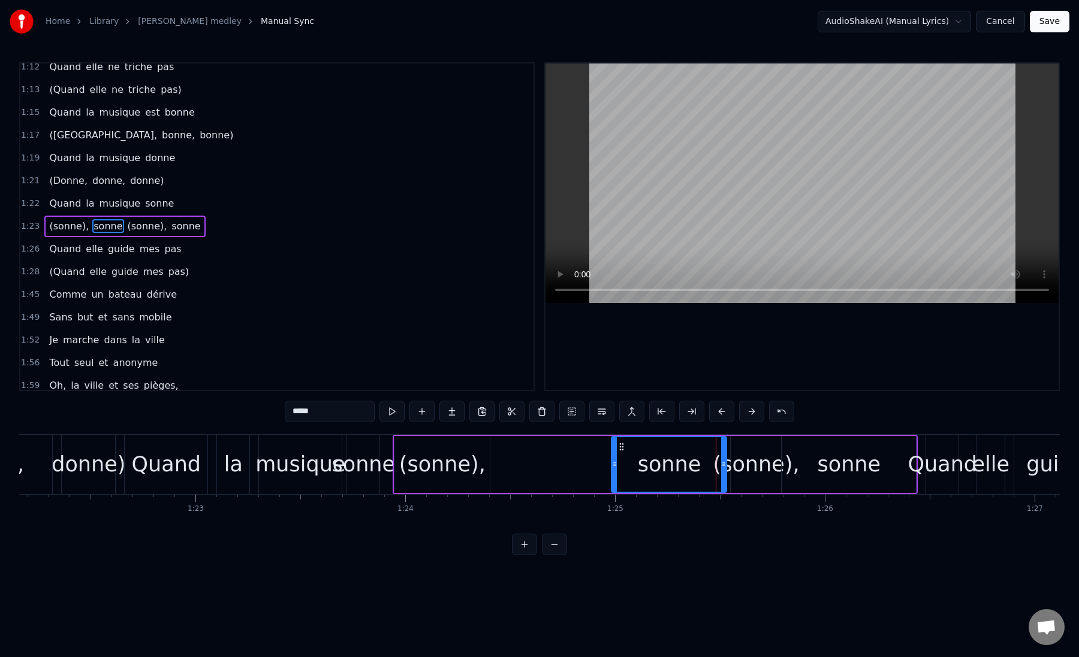
click at [554, 465] on div "(sonne), sonne (sonne), sonne" at bounding box center [655, 464] width 525 height 59
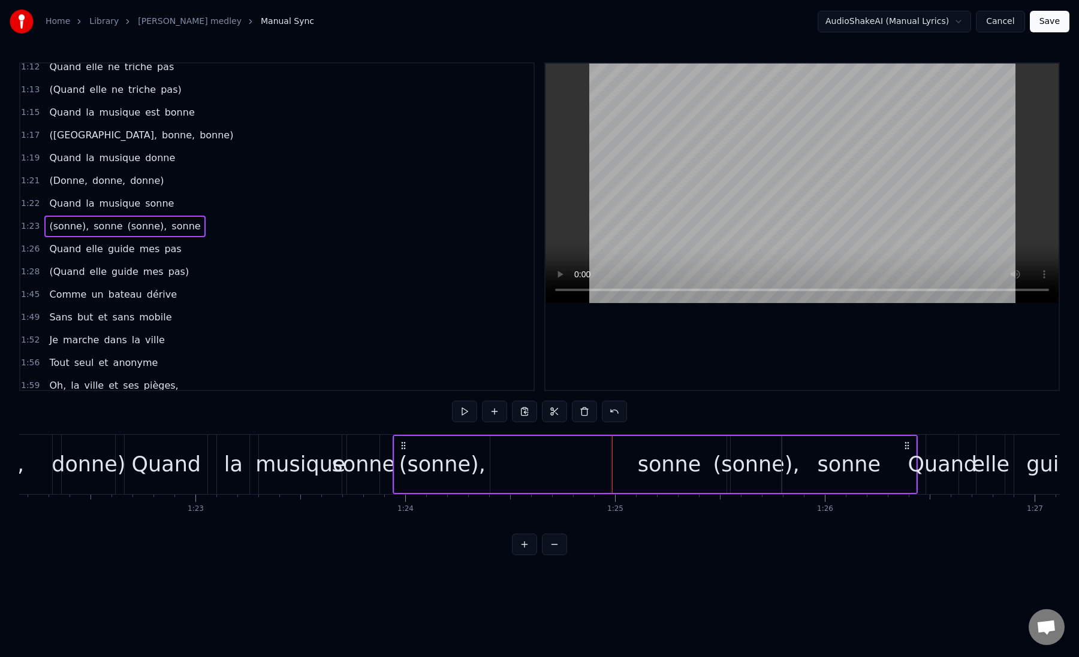
click at [515, 468] on div "(sonne), sonne (sonne), sonne" at bounding box center [655, 464] width 525 height 59
click at [446, 472] on div "(sonne)," at bounding box center [442, 465] width 86 height 32
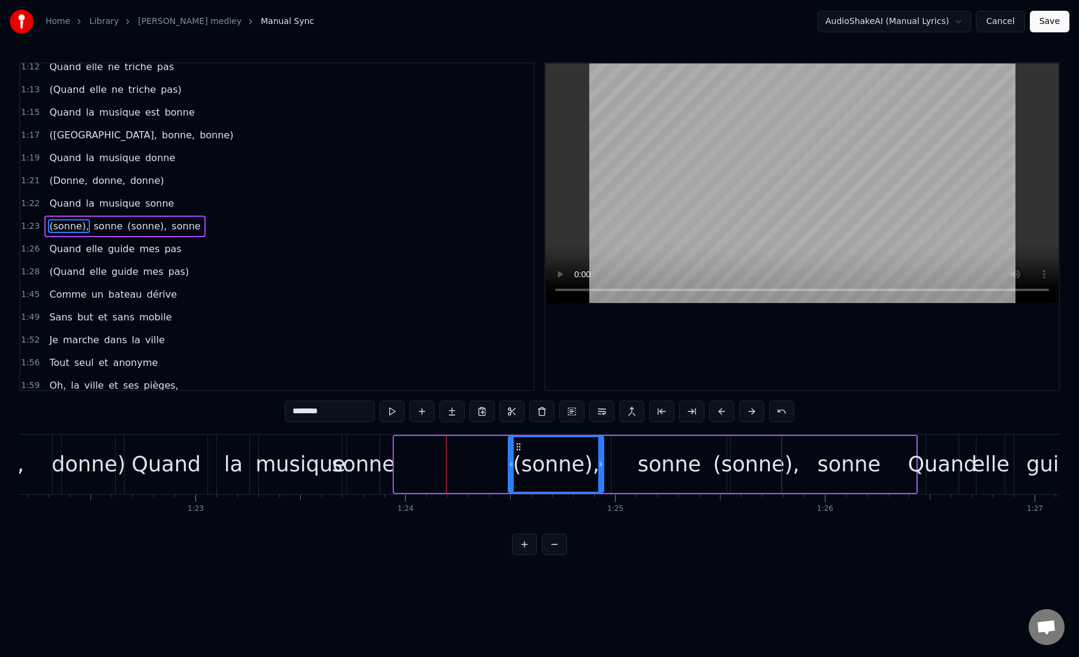
drag, startPoint x: 405, startPoint y: 448, endPoint x: 519, endPoint y: 457, distance: 114.2
click at [519, 457] on div "(sonne)," at bounding box center [556, 464] width 94 height 55
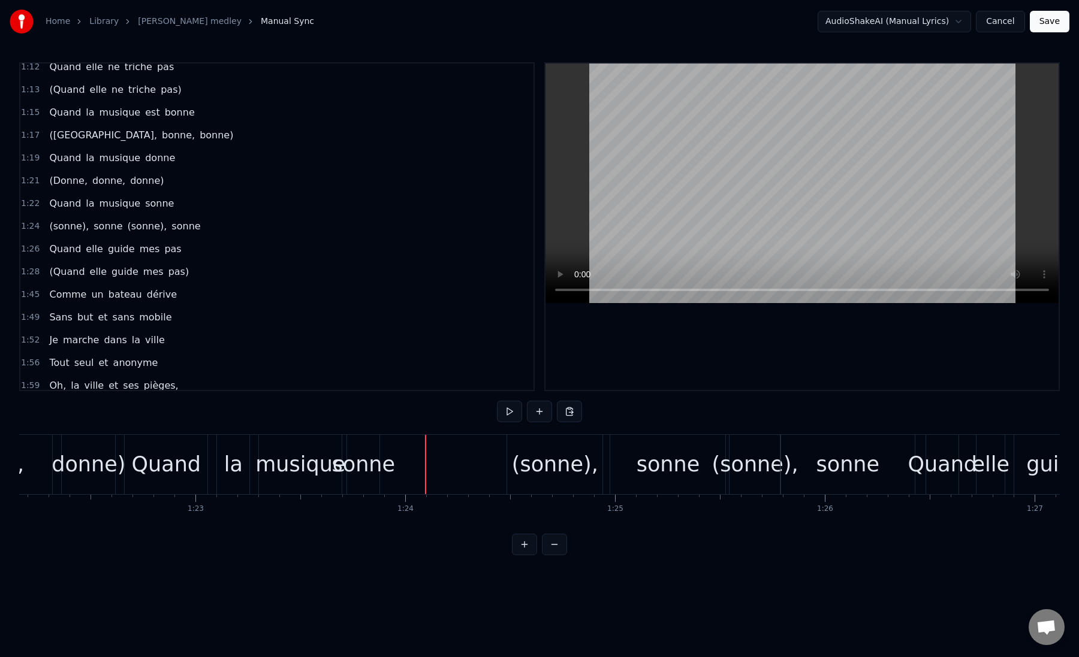
click at [364, 471] on div "sonne" at bounding box center [364, 465] width 64 height 32
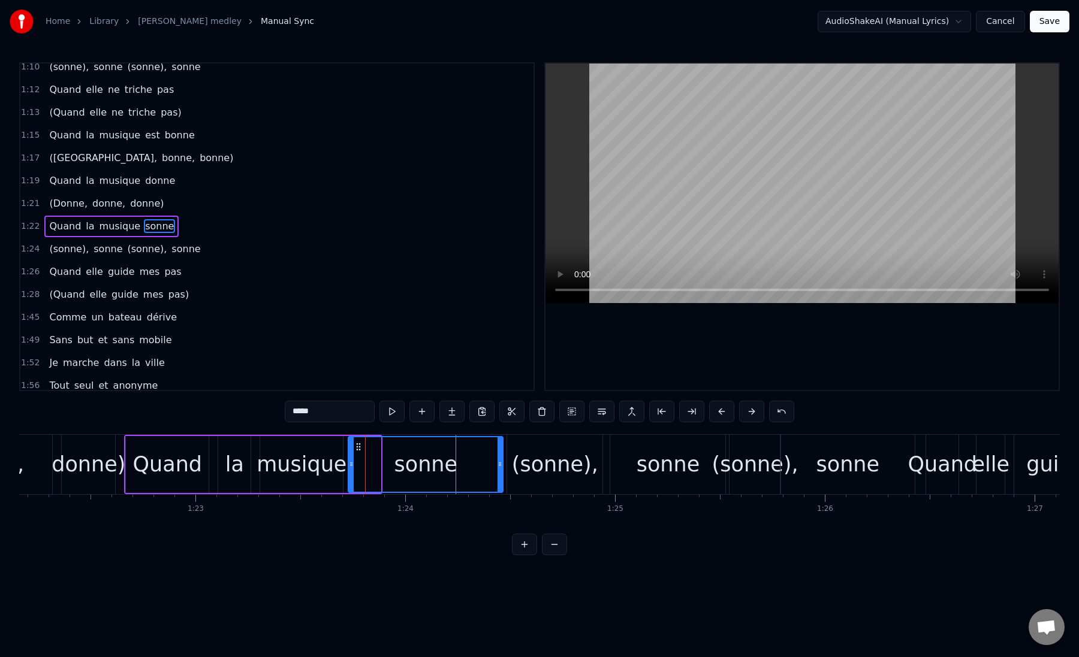
drag, startPoint x: 377, startPoint y: 463, endPoint x: 499, endPoint y: 472, distance: 122.6
click at [499, 472] on div at bounding box center [499, 464] width 5 height 55
drag, startPoint x: 352, startPoint y: 463, endPoint x: 372, endPoint y: 466, distance: 20.1
click at [372, 466] on icon at bounding box center [371, 465] width 5 height 10
click at [325, 469] on div "musique" at bounding box center [301, 465] width 90 height 32
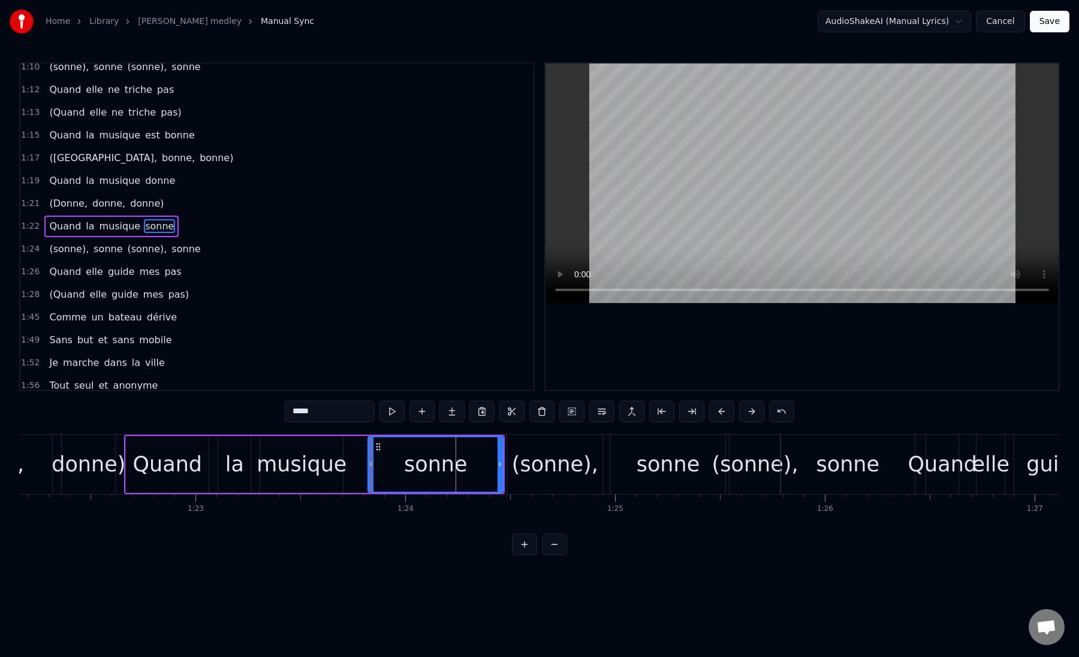
type input "*******"
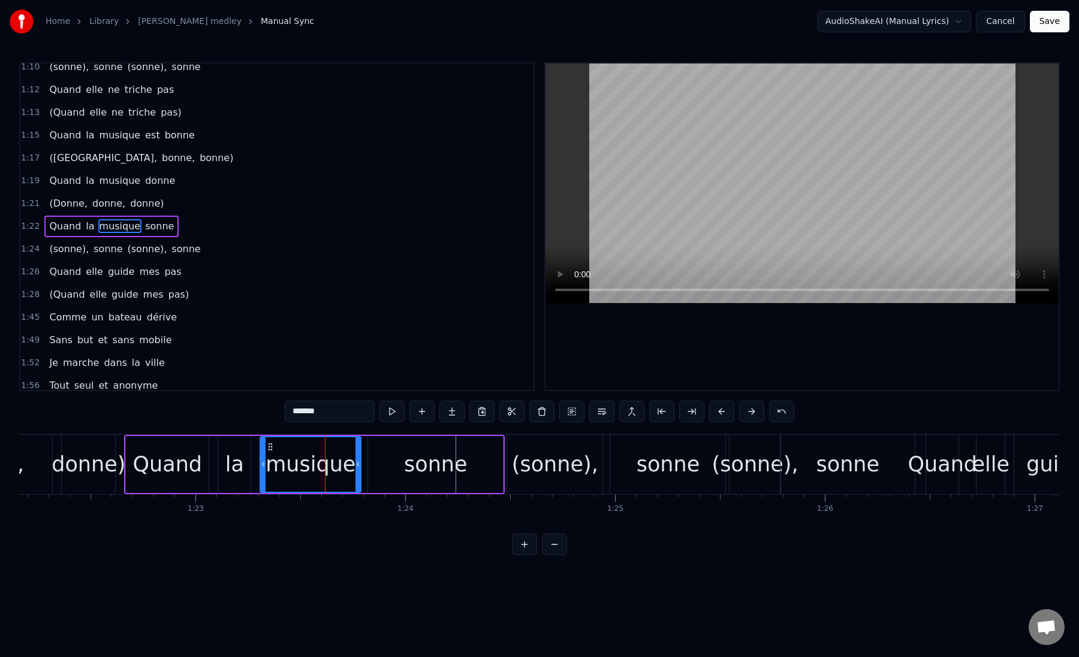
drag, startPoint x: 339, startPoint y: 466, endPoint x: 357, endPoint y: 467, distance: 18.1
click at [357, 467] on icon at bounding box center [357, 465] width 5 height 10
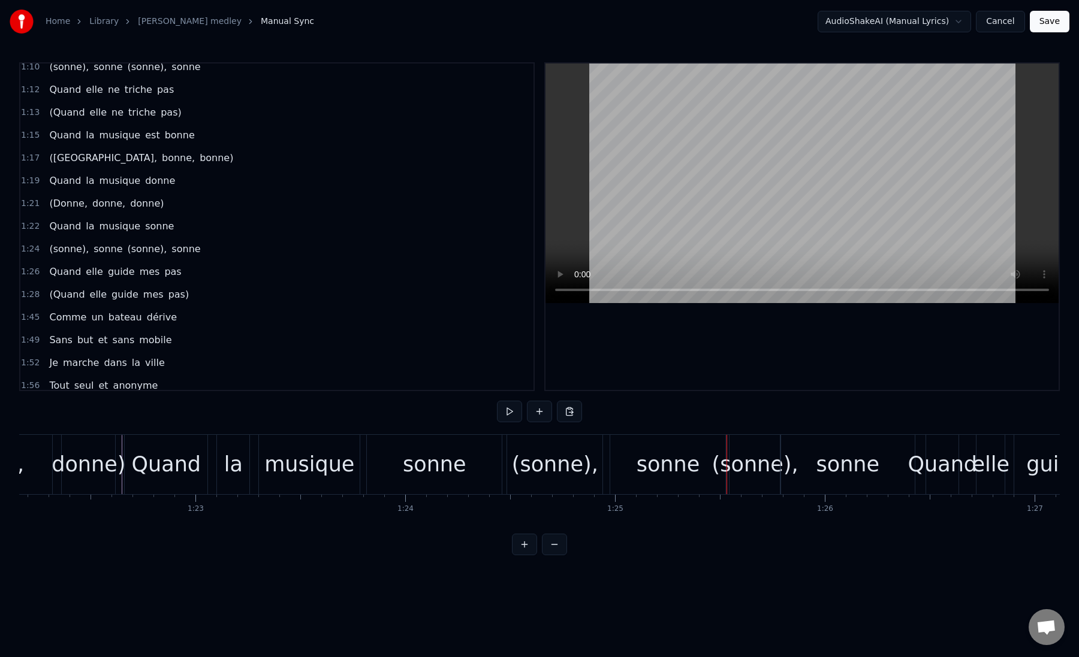
click at [726, 479] on div at bounding box center [726, 464] width 1 height 59
click at [503, 488] on div "Quand la musique sonne" at bounding box center [314, 464] width 381 height 59
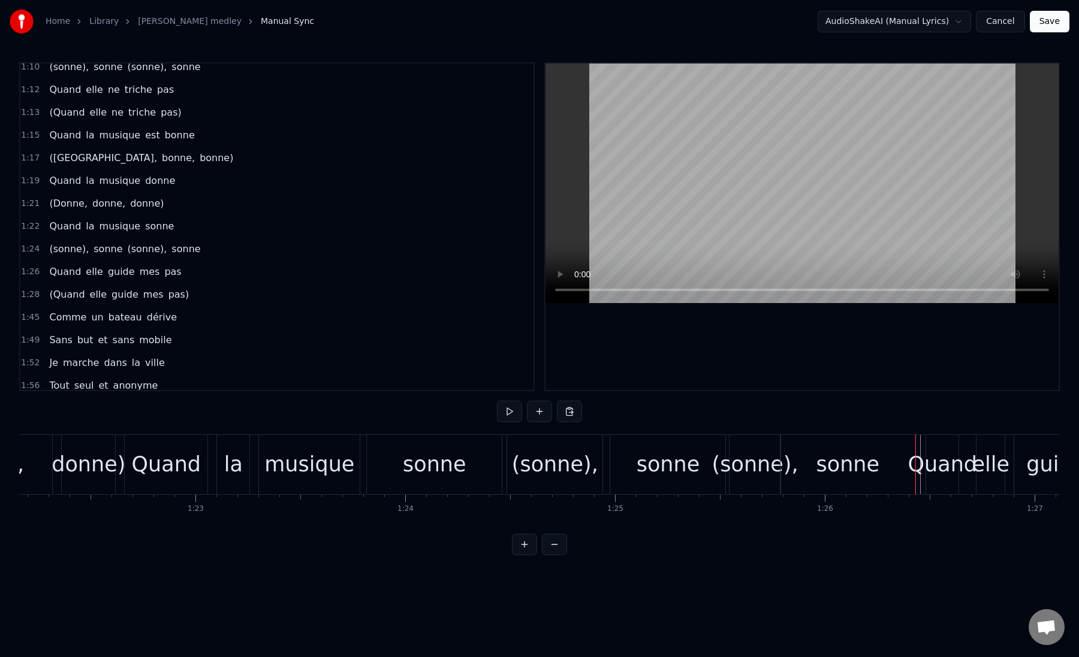
click at [920, 477] on div "Quand" at bounding box center [943, 465] width 70 height 32
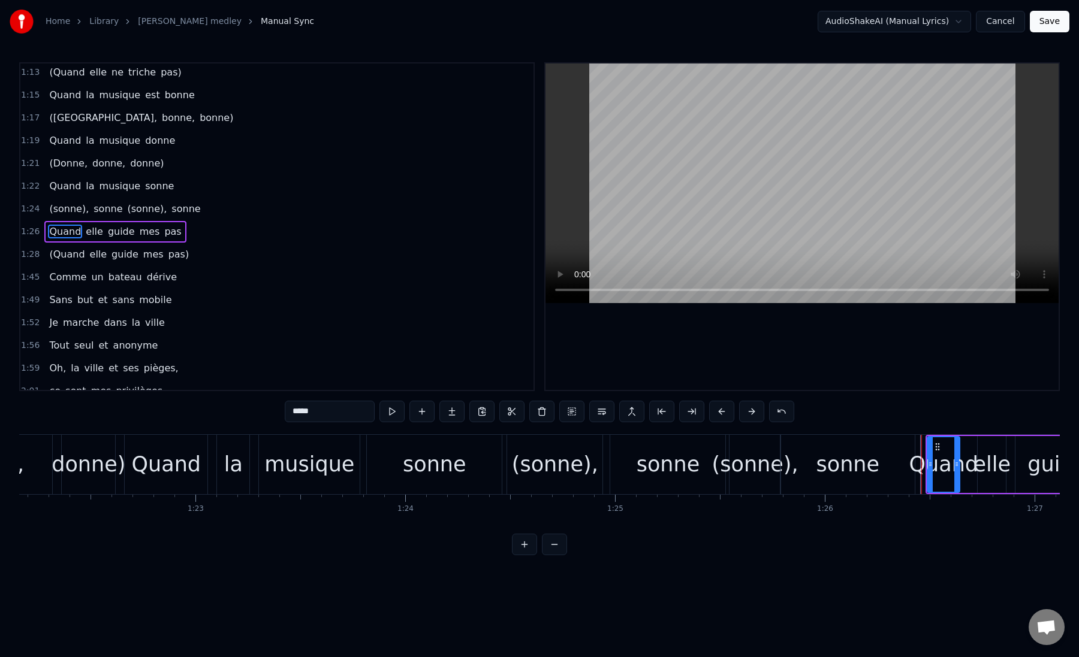
scroll to position [349, 0]
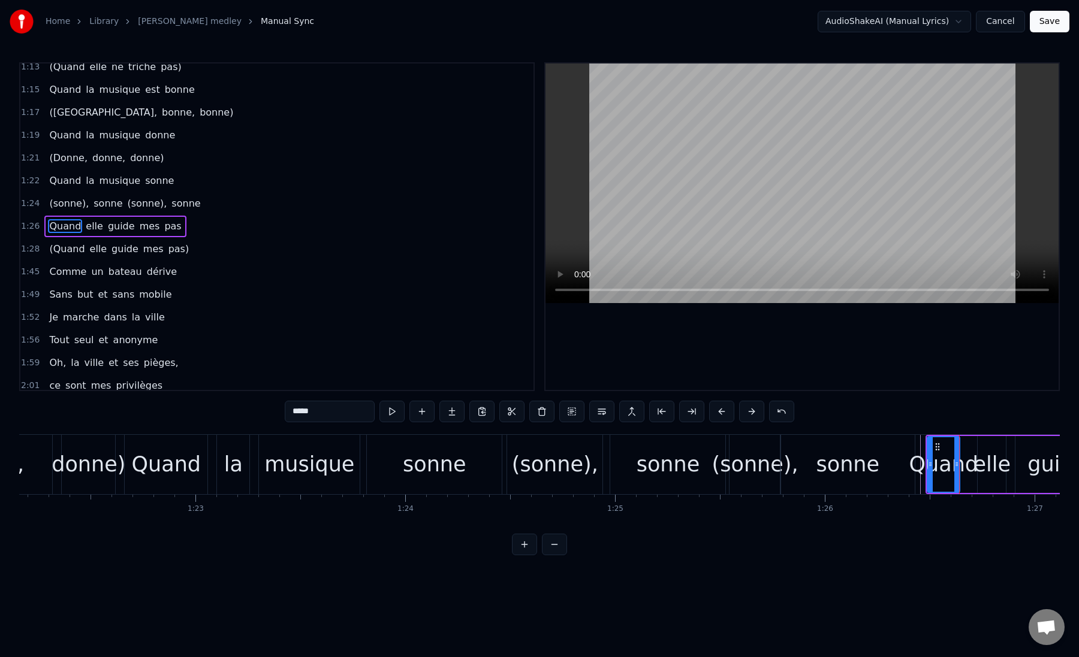
click at [938, 474] on div "Quand" at bounding box center [944, 465] width 70 height 32
click at [968, 471] on div "Quand" at bounding box center [944, 465] width 70 height 32
click at [727, 487] on div "(sonne), sonne (sonne), sonne" at bounding box center [711, 464] width 411 height 59
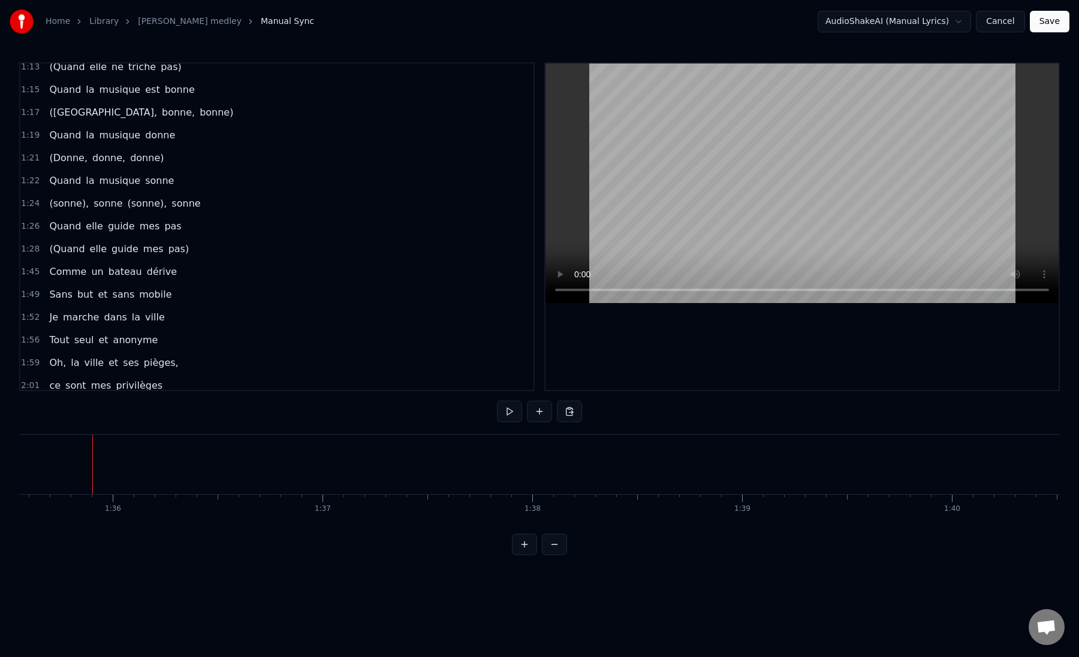
scroll to position [0, 20055]
click at [1052, 21] on button "Save" at bounding box center [1050, 22] width 40 height 22
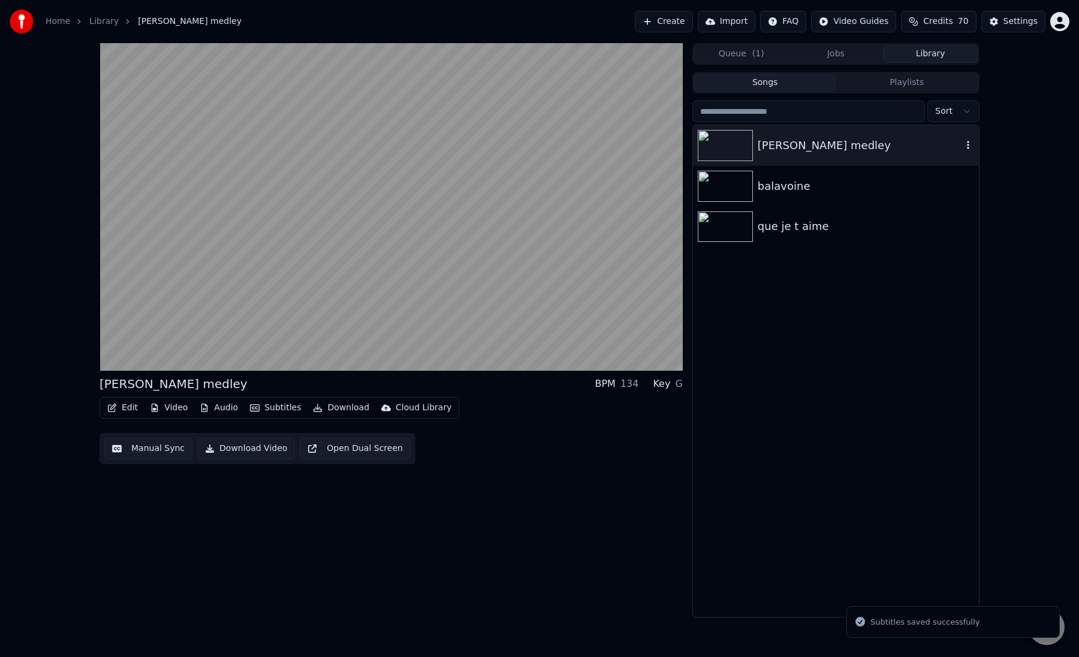
click at [735, 151] on img at bounding box center [725, 145] width 55 height 31
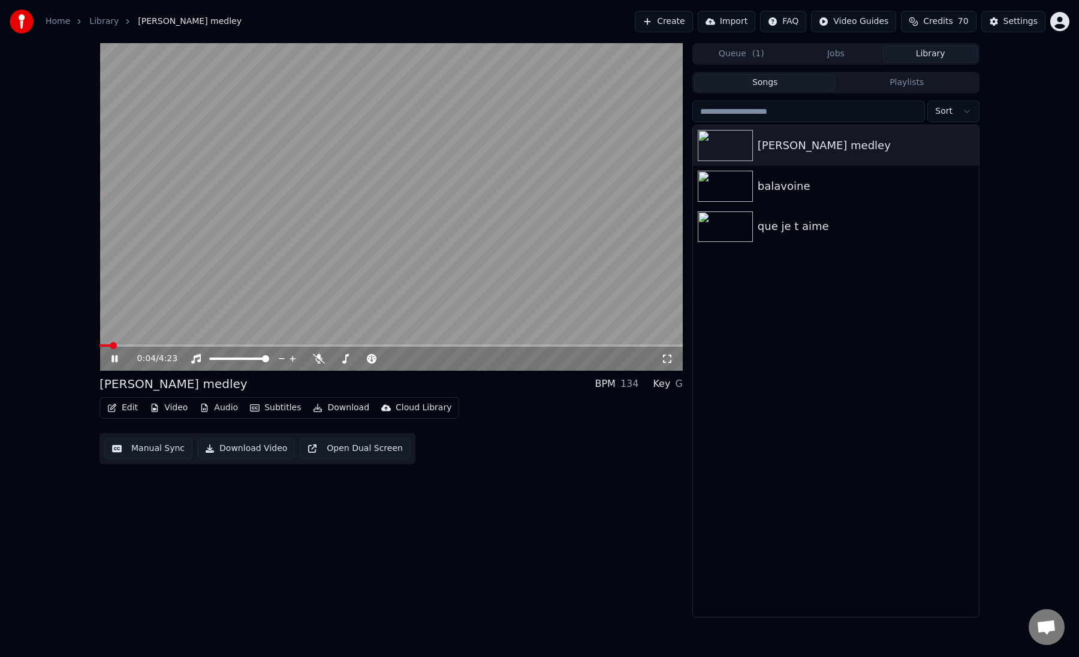
click at [131, 447] on button "Manual Sync" at bounding box center [148, 449] width 88 height 22
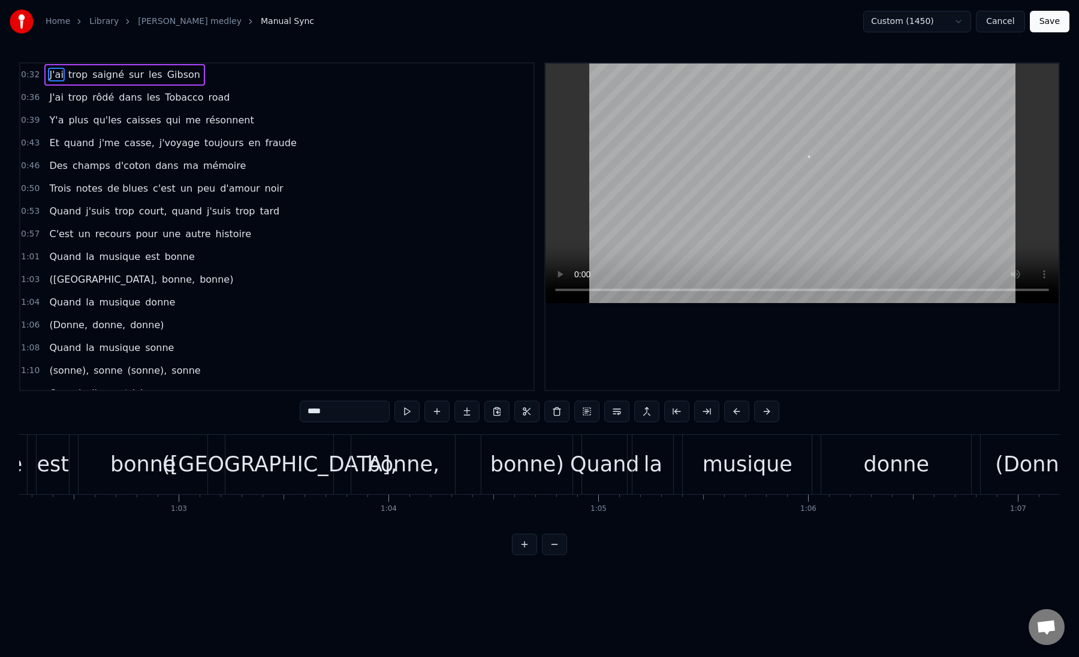
scroll to position [0, 13478]
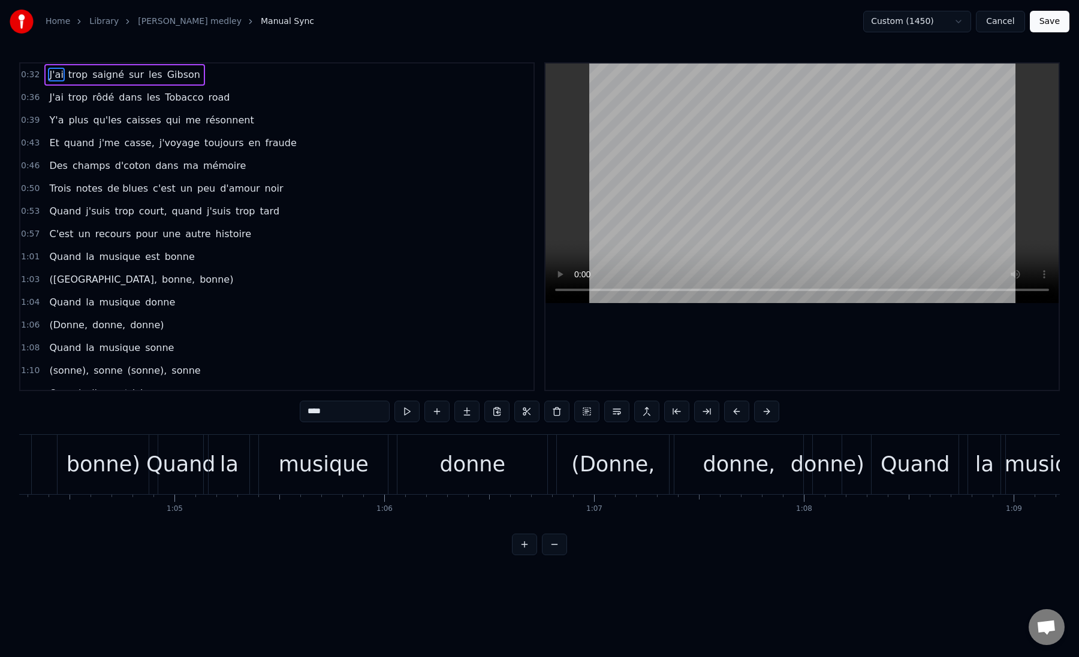
click at [550, 475] on div "Quand la musique donne" at bounding box center [354, 464] width 393 height 59
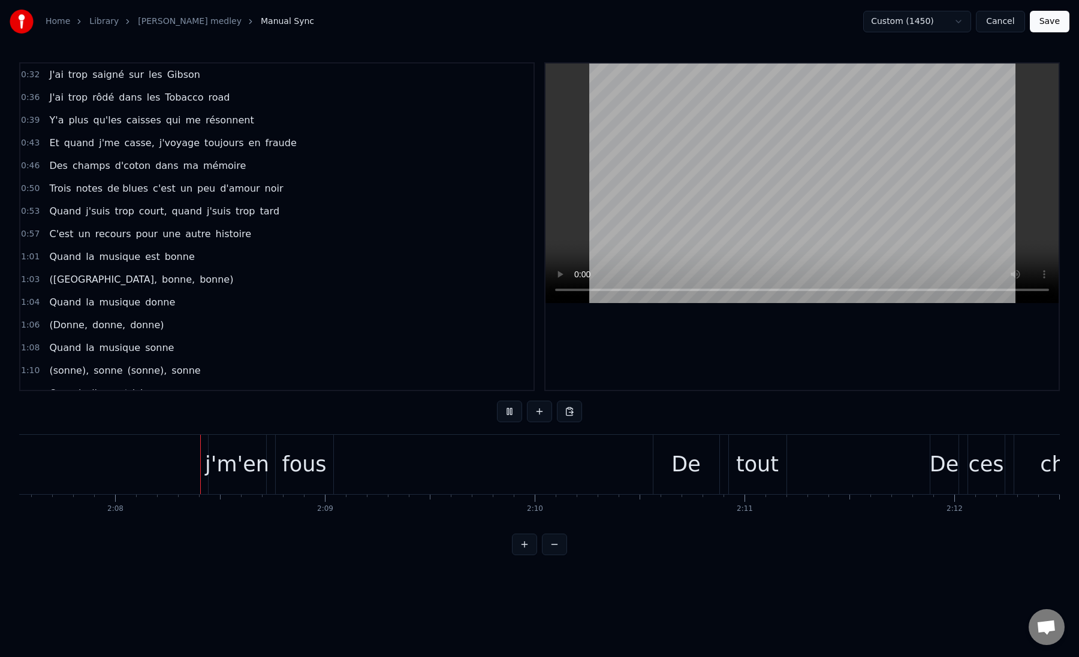
scroll to position [0, 26755]
click at [669, 477] on div "De" at bounding box center [681, 465] width 29 height 32
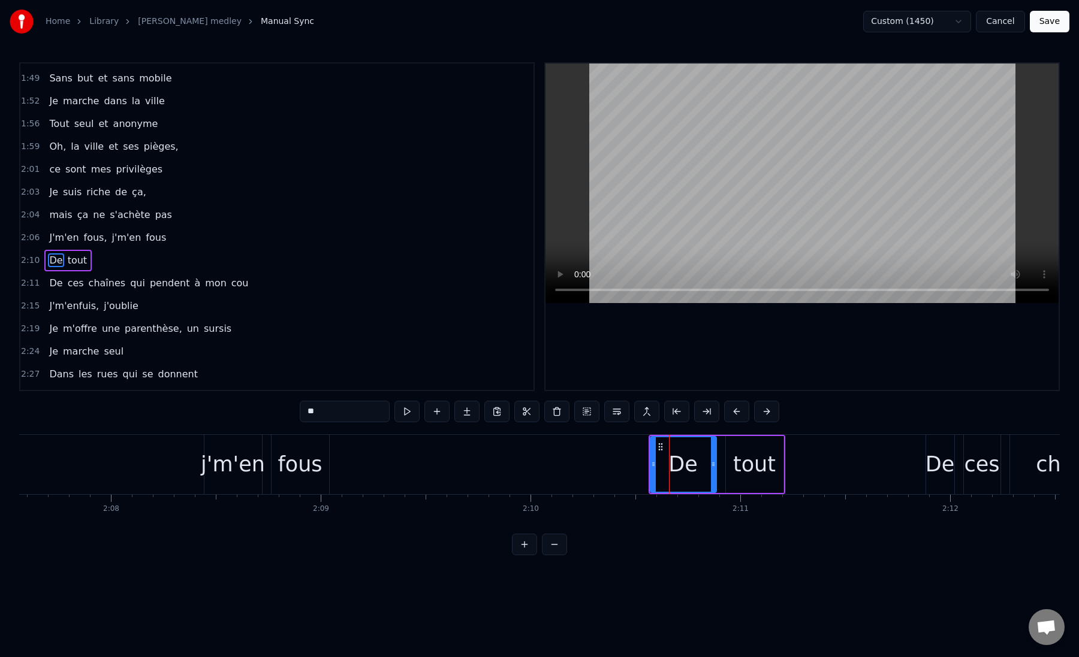
scroll to position [600, 0]
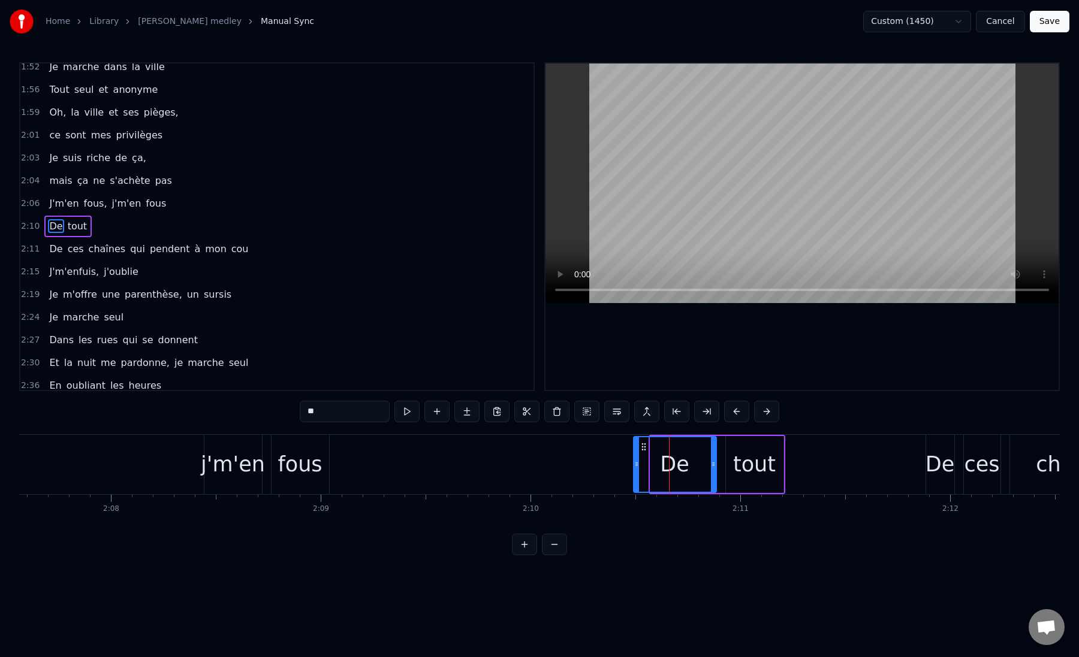
drag, startPoint x: 651, startPoint y: 468, endPoint x: 634, endPoint y: 470, distance: 17.5
click at [634, 470] on div at bounding box center [636, 464] width 5 height 55
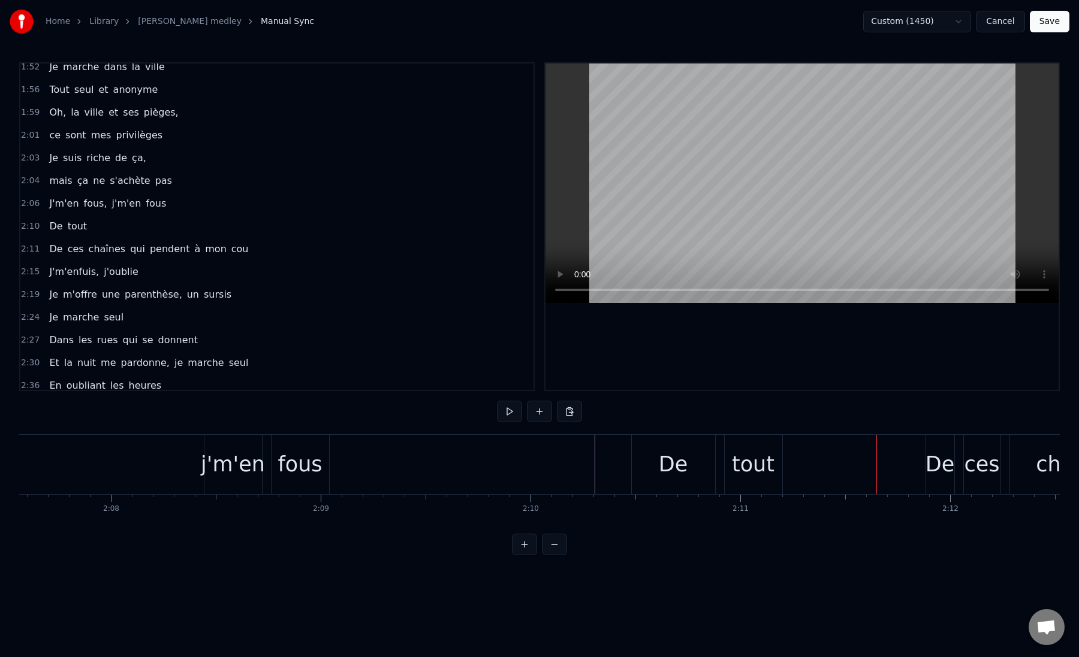
click at [553, 470] on div at bounding box center [876, 464] width 55225 height 59
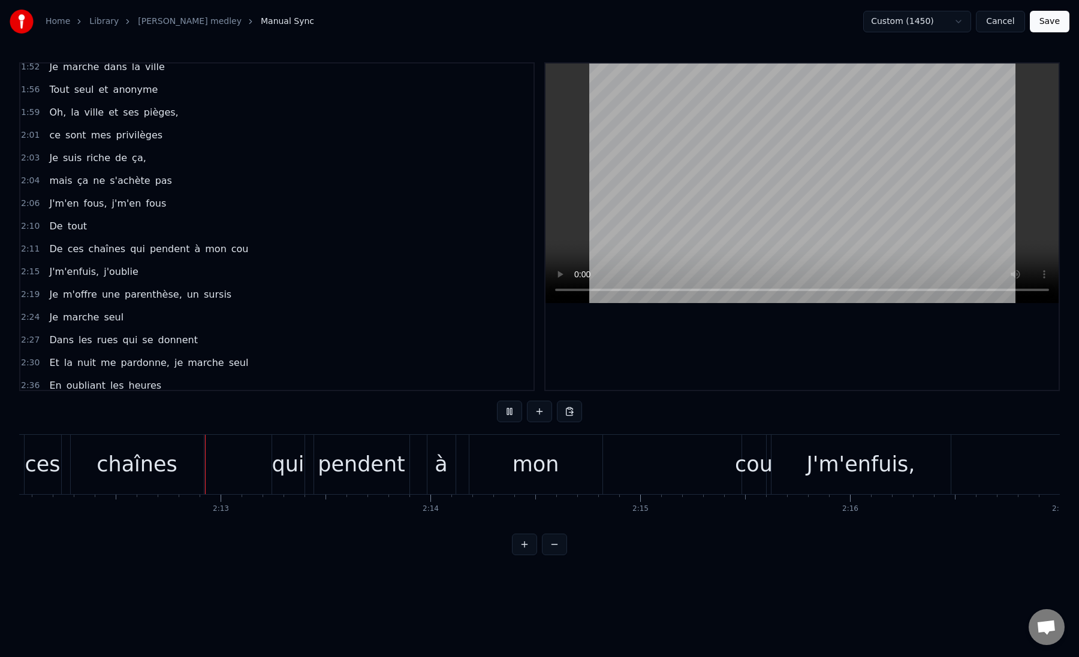
scroll to position [0, 27721]
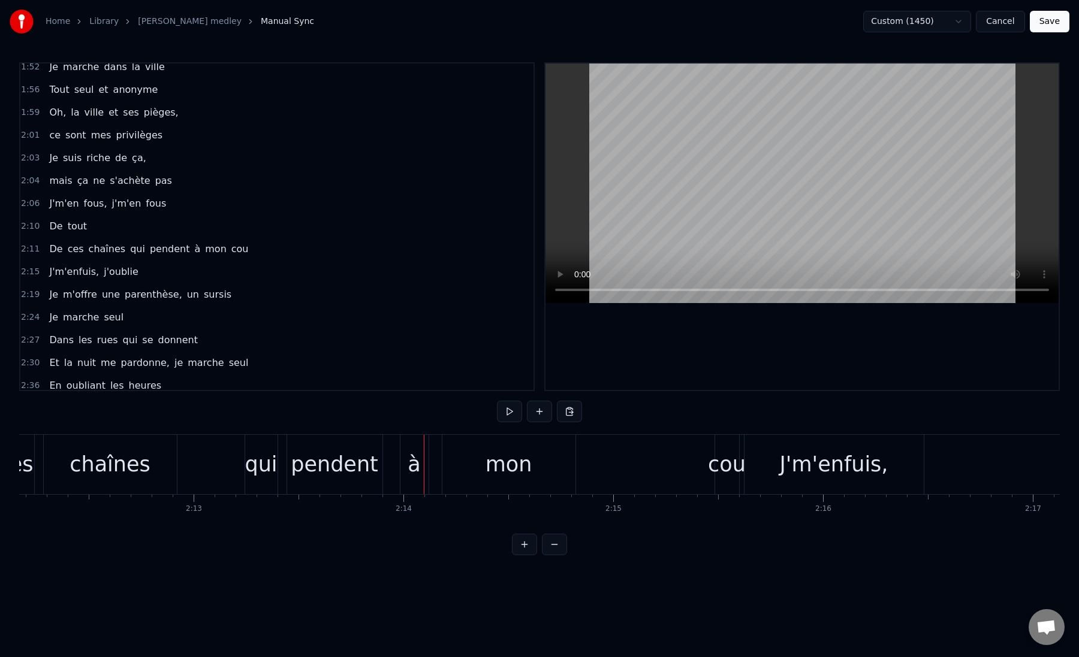
click at [253, 472] on div "qui" at bounding box center [261, 465] width 32 height 32
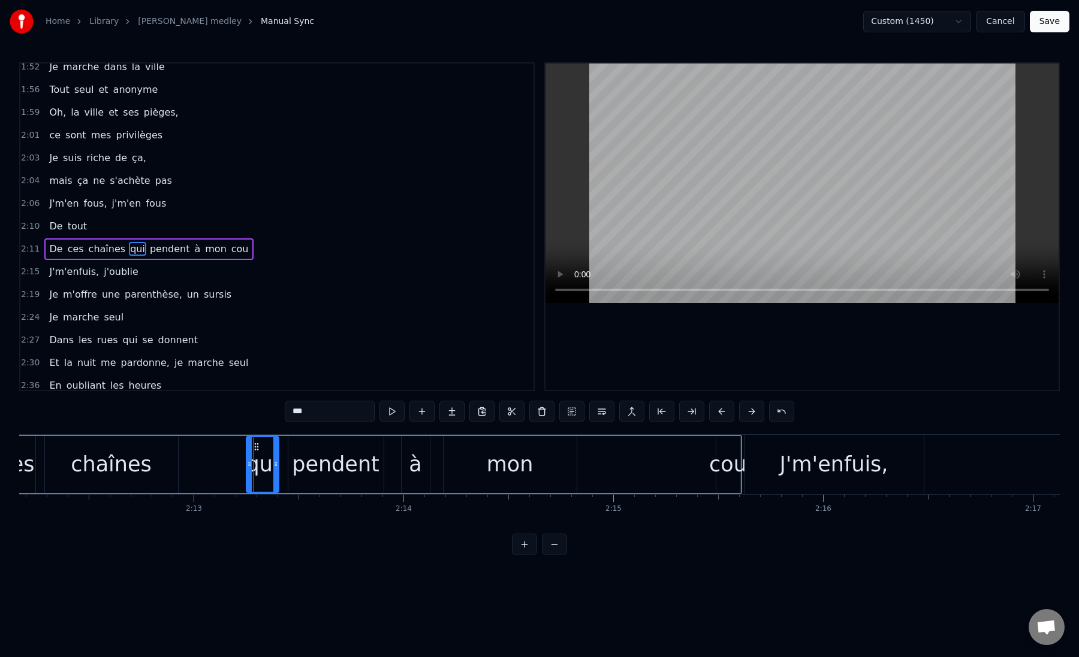
scroll to position [623, 0]
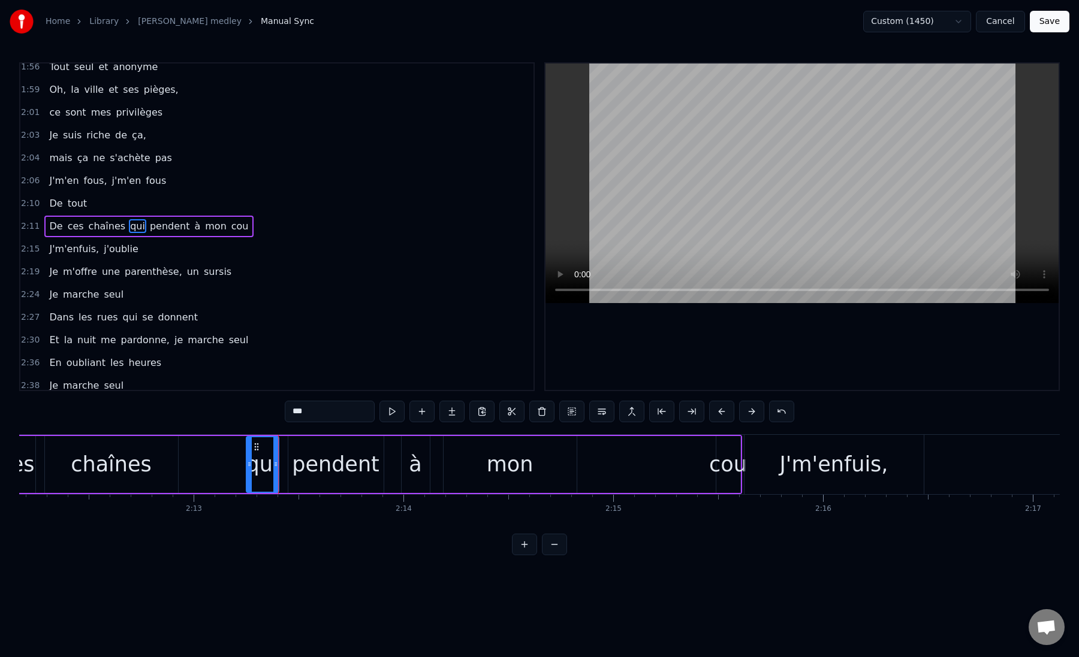
click at [247, 470] on div at bounding box center [249, 464] width 5 height 55
click at [194, 467] on div "De ces chaînes qui pendent à mon cou" at bounding box center [350, 464] width 783 height 59
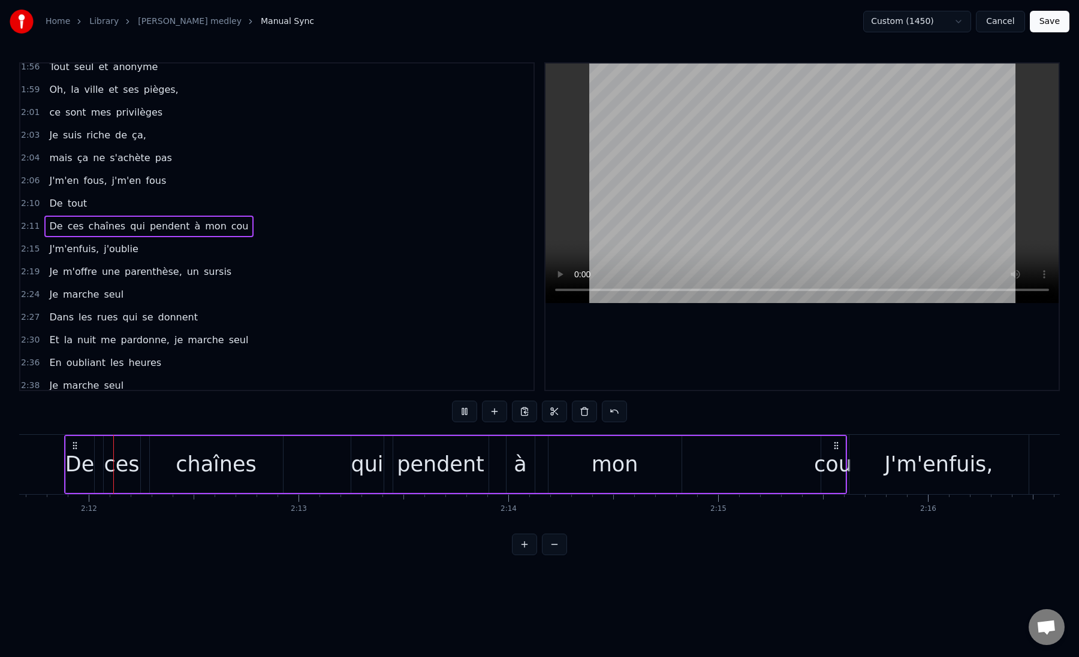
scroll to position [0, 27601]
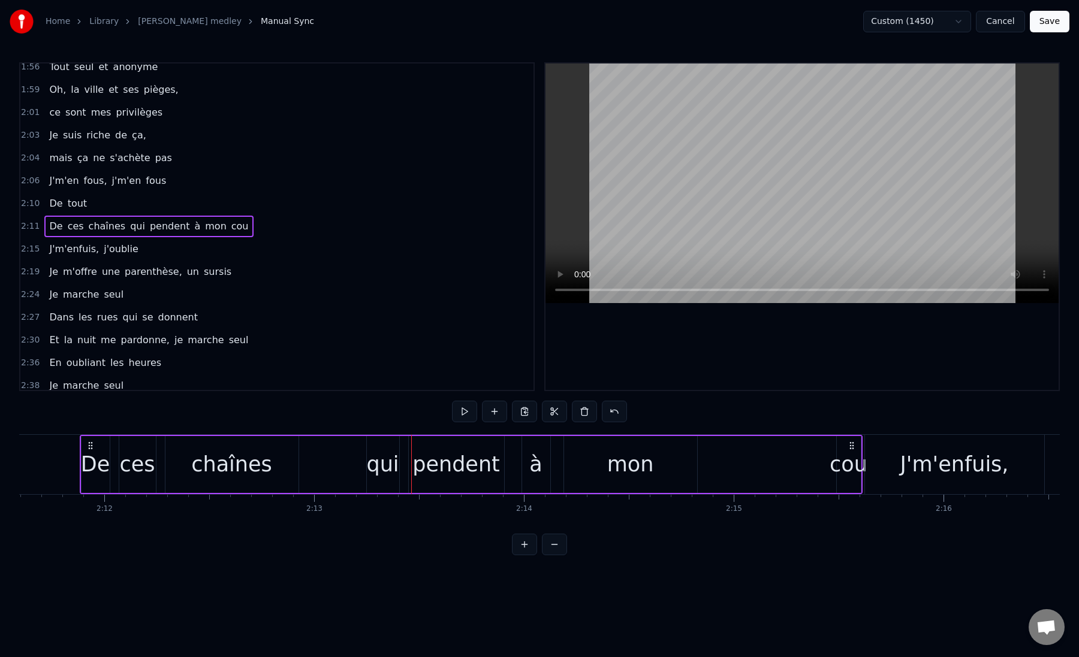
click at [375, 466] on div "qui" at bounding box center [382, 465] width 32 height 32
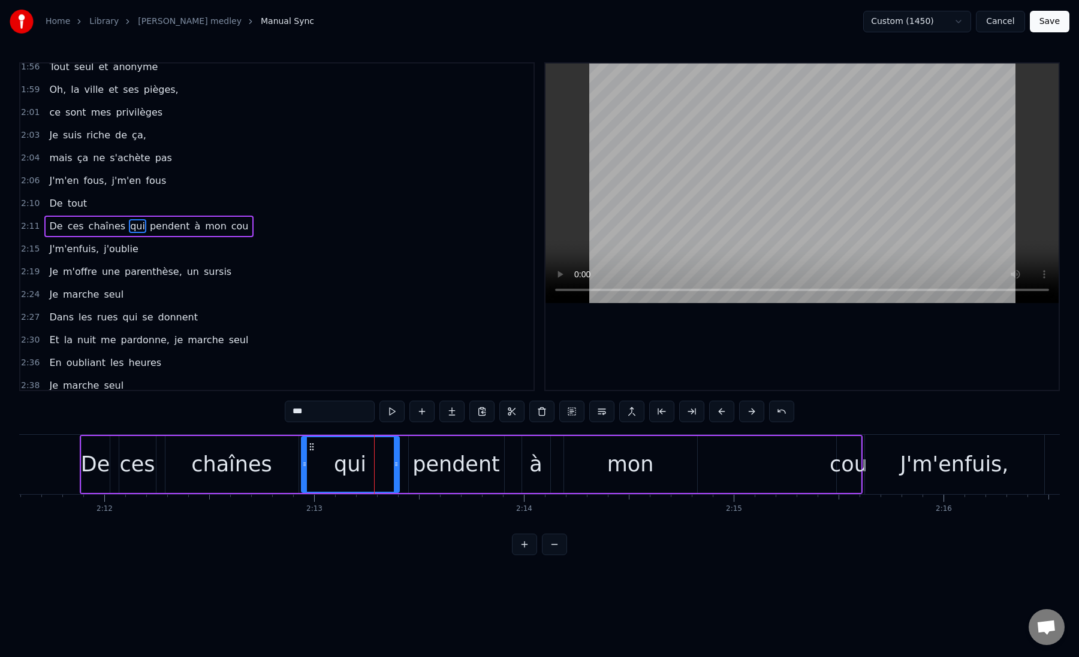
drag, startPoint x: 367, startPoint y: 467, endPoint x: 302, endPoint y: 468, distance: 65.3
click at [302, 468] on icon at bounding box center [304, 465] width 5 height 10
drag, startPoint x: 394, startPoint y: 464, endPoint x: 357, endPoint y: 468, distance: 36.8
click at [357, 468] on icon at bounding box center [359, 465] width 5 height 10
click at [448, 466] on div "pendent" at bounding box center [455, 465] width 87 height 32
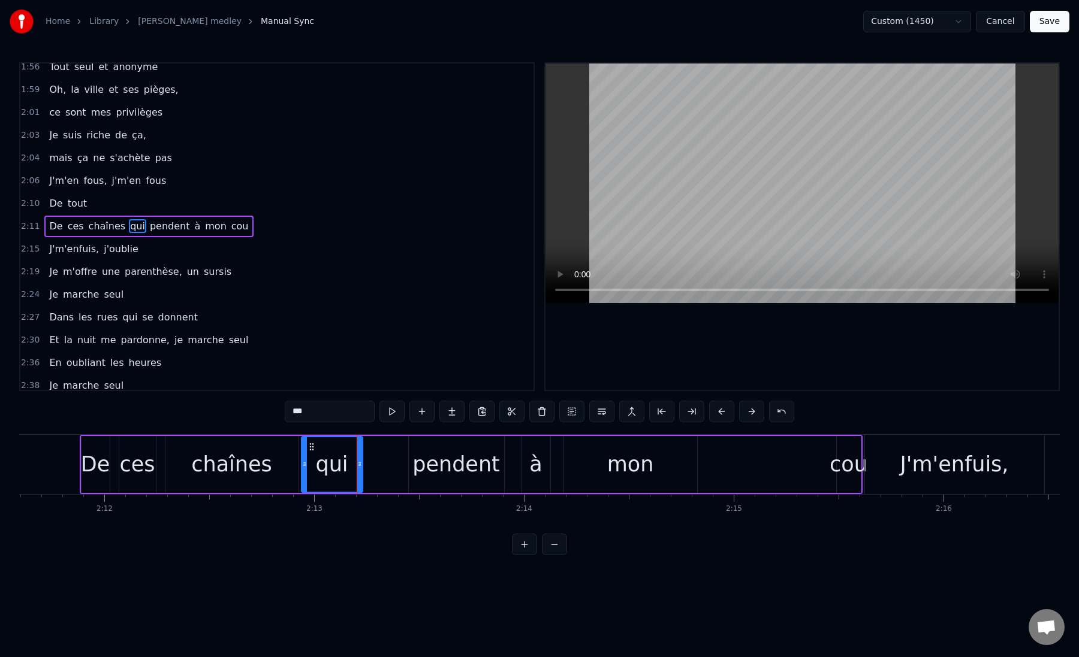
type input "*******"
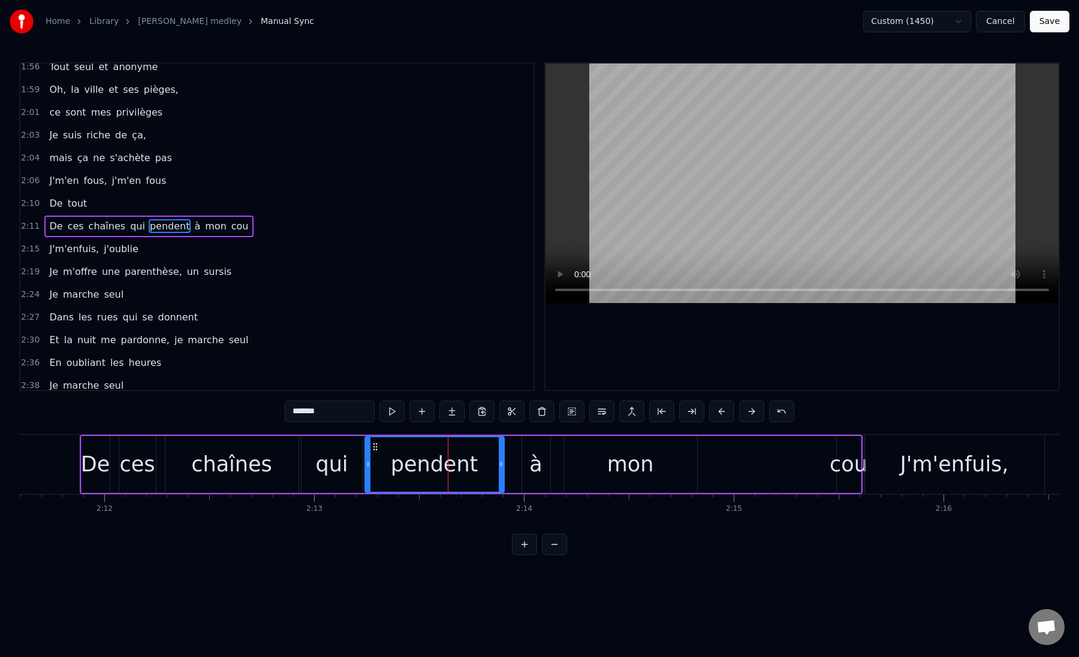
drag, startPoint x: 410, startPoint y: 465, endPoint x: 366, endPoint y: 469, distance: 43.9
click at [366, 469] on icon at bounding box center [368, 465] width 5 height 10
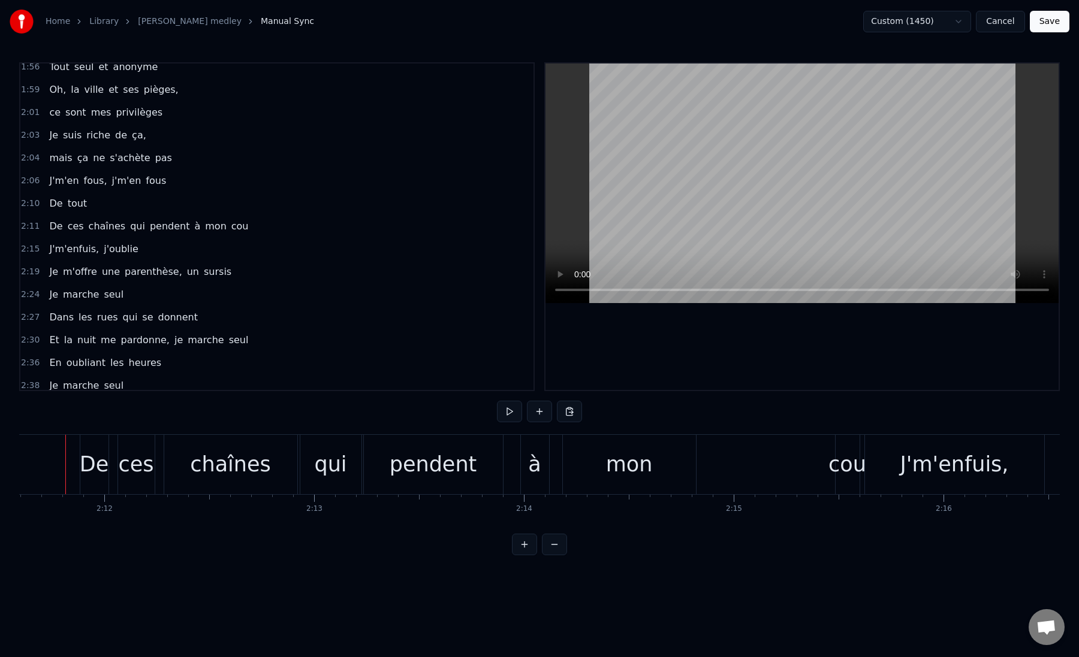
scroll to position [0, 27587]
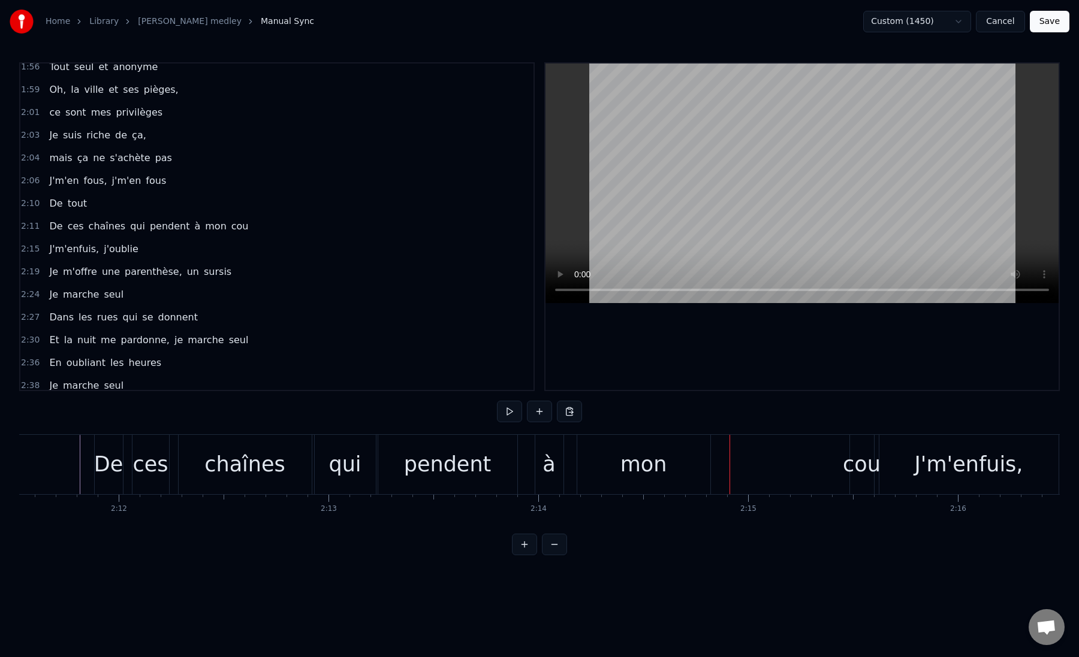
click at [562, 466] on div "à" at bounding box center [549, 464] width 29 height 59
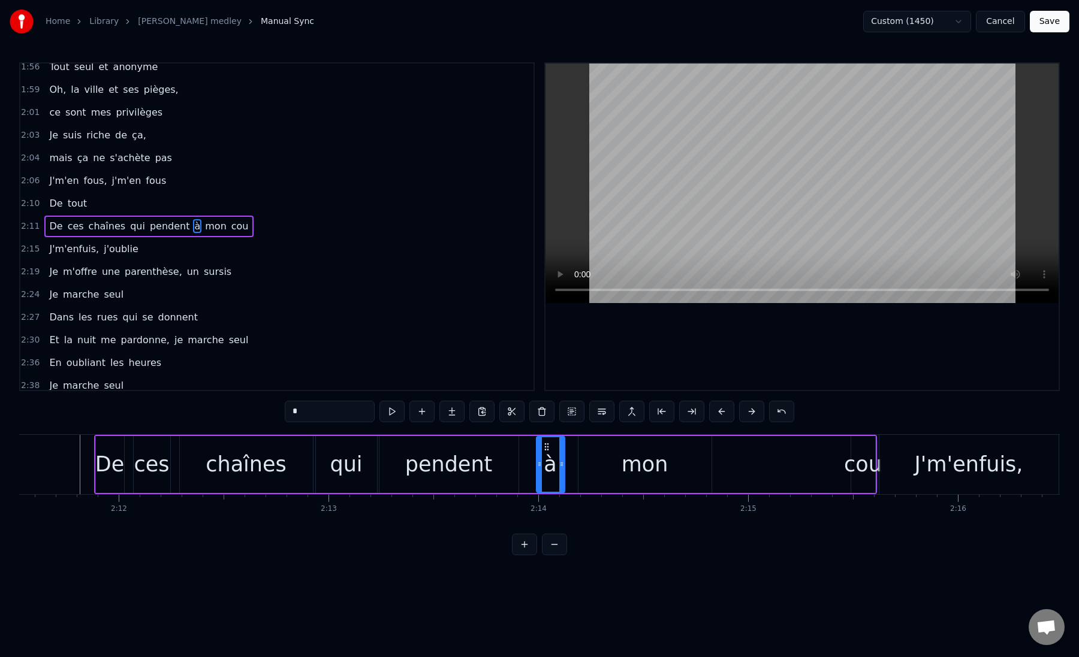
click at [578, 466] on div "mon" at bounding box center [645, 464] width 134 height 57
type input "***"
click at [527, 468] on div "De ces chaînes qui pendent à mon cou" at bounding box center [485, 464] width 783 height 59
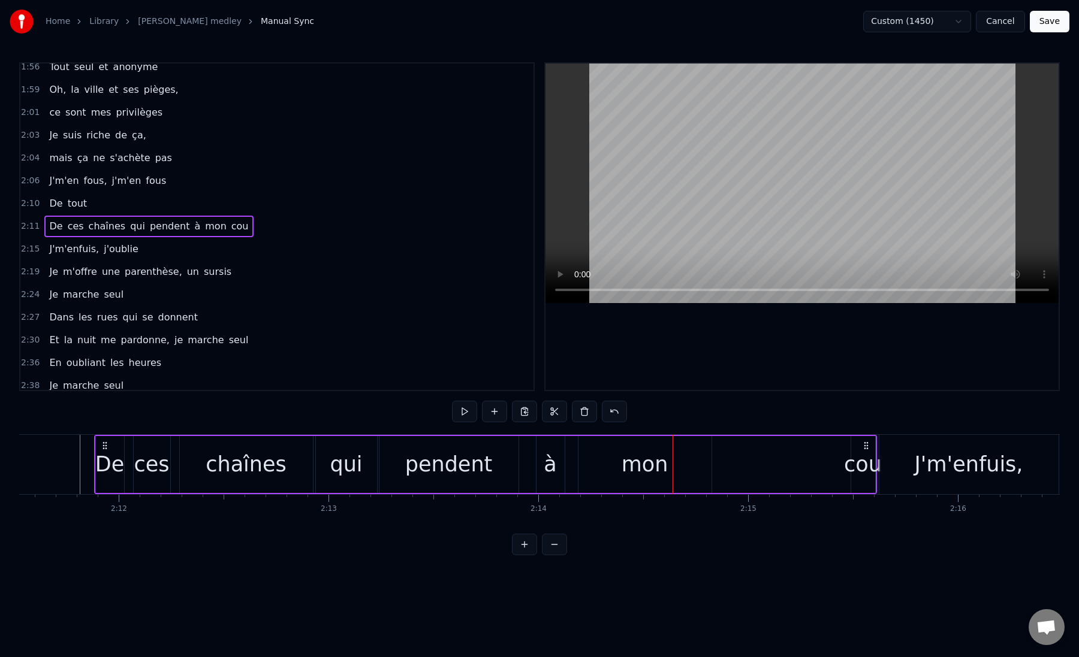
click at [584, 464] on div "mon" at bounding box center [644, 464] width 133 height 57
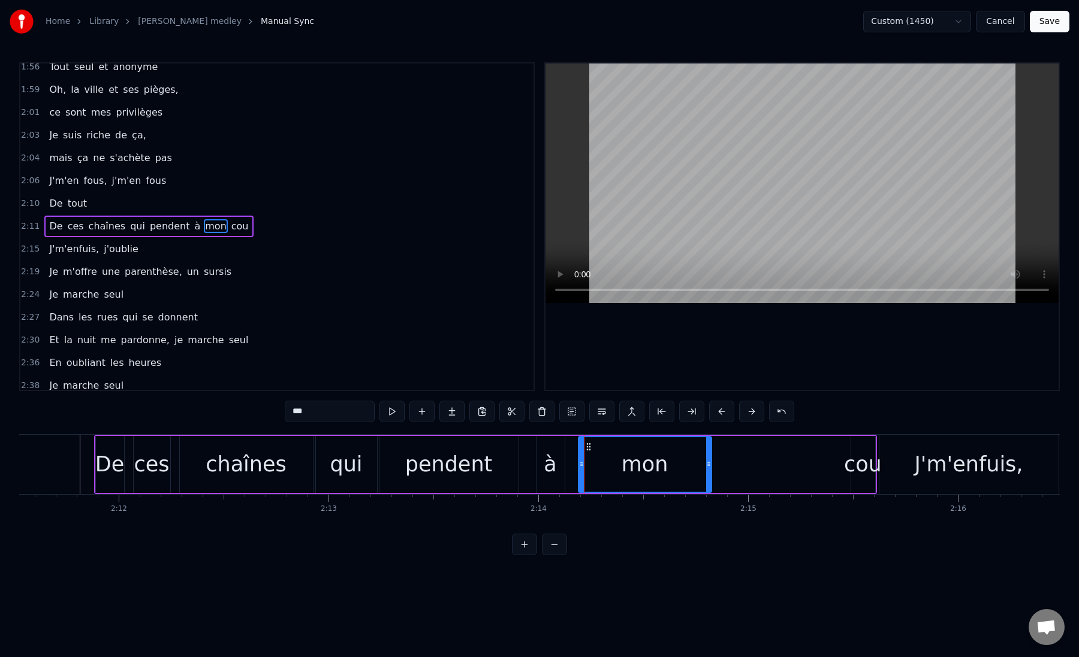
click at [544, 468] on div "à" at bounding box center [550, 464] width 28 height 57
click at [506, 470] on div "pendent" at bounding box center [448, 464] width 139 height 57
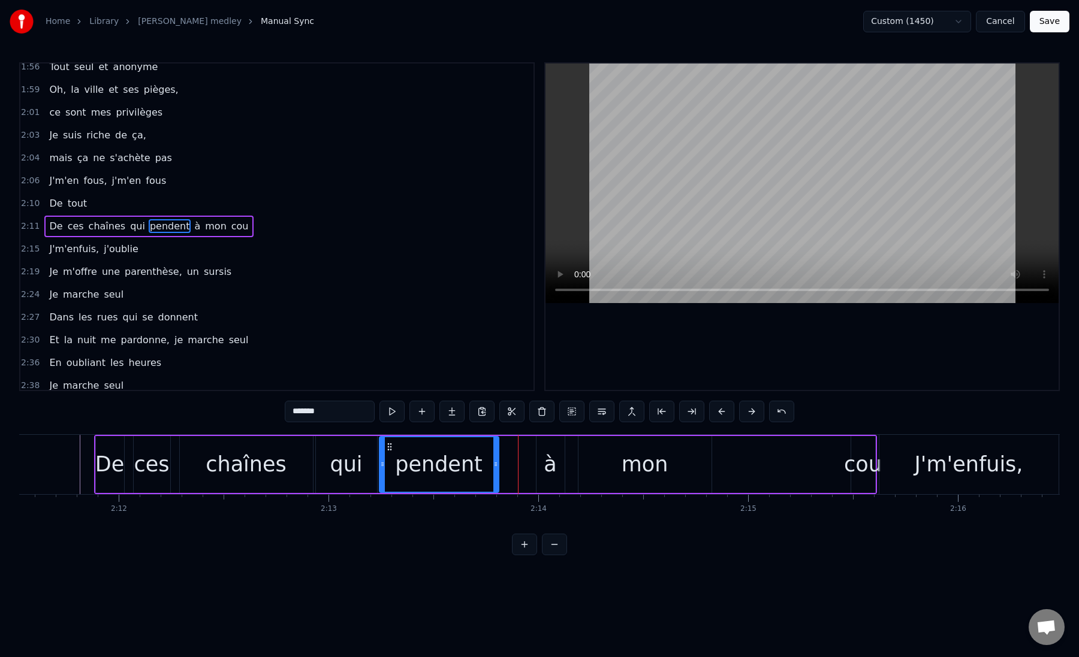
drag, startPoint x: 515, startPoint y: 467, endPoint x: 496, endPoint y: 469, distance: 19.9
click at [496, 469] on div at bounding box center [495, 464] width 5 height 55
click at [539, 469] on div "à" at bounding box center [550, 464] width 28 height 57
drag, startPoint x: 544, startPoint y: 448, endPoint x: 507, endPoint y: 451, distance: 37.2
click at [507, 451] on icon at bounding box center [509, 447] width 10 height 10
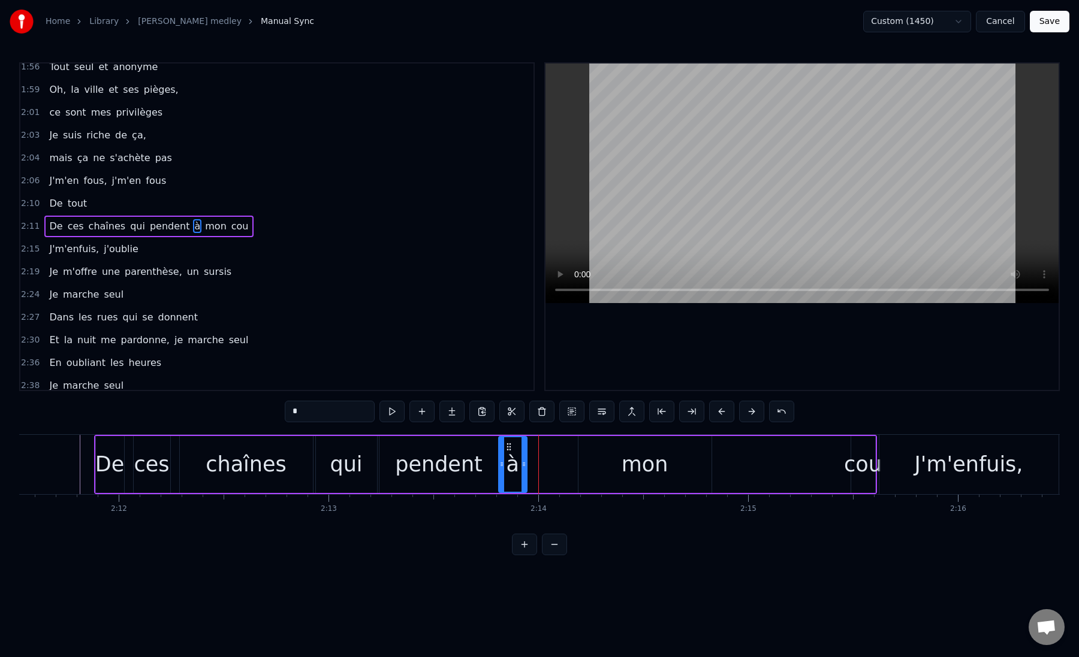
click at [627, 467] on div "mon" at bounding box center [644, 465] width 47 height 32
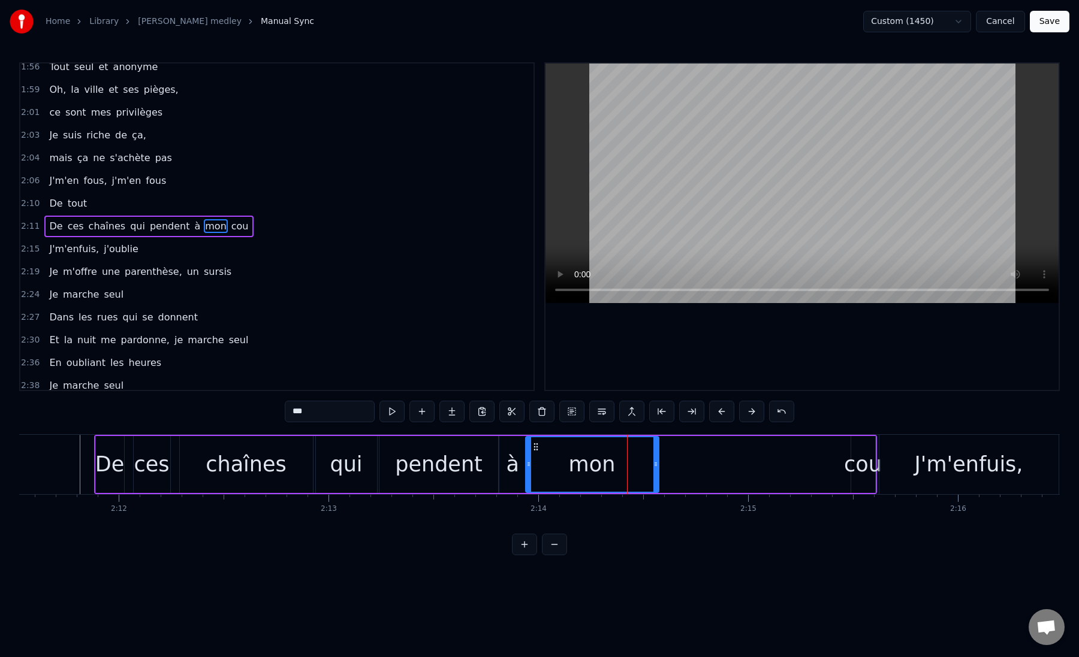
drag, startPoint x: 587, startPoint y: 448, endPoint x: 534, endPoint y: 449, distance: 52.7
click at [534, 449] on icon at bounding box center [535, 447] width 10 height 10
click at [651, 467] on div "mon" at bounding box center [592, 464] width 132 height 55
drag, startPoint x: 654, startPoint y: 466, endPoint x: 561, endPoint y: 473, distance: 93.2
click at [561, 473] on div at bounding box center [562, 464] width 5 height 55
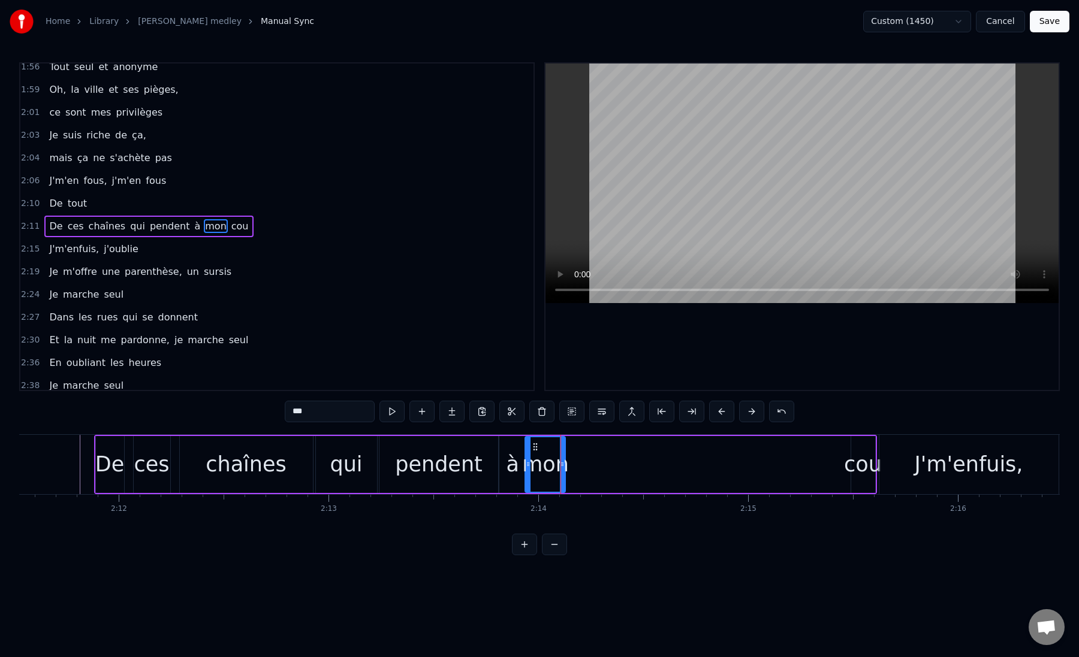
click at [870, 464] on div "cou" at bounding box center [863, 465] width 38 height 32
type input "***"
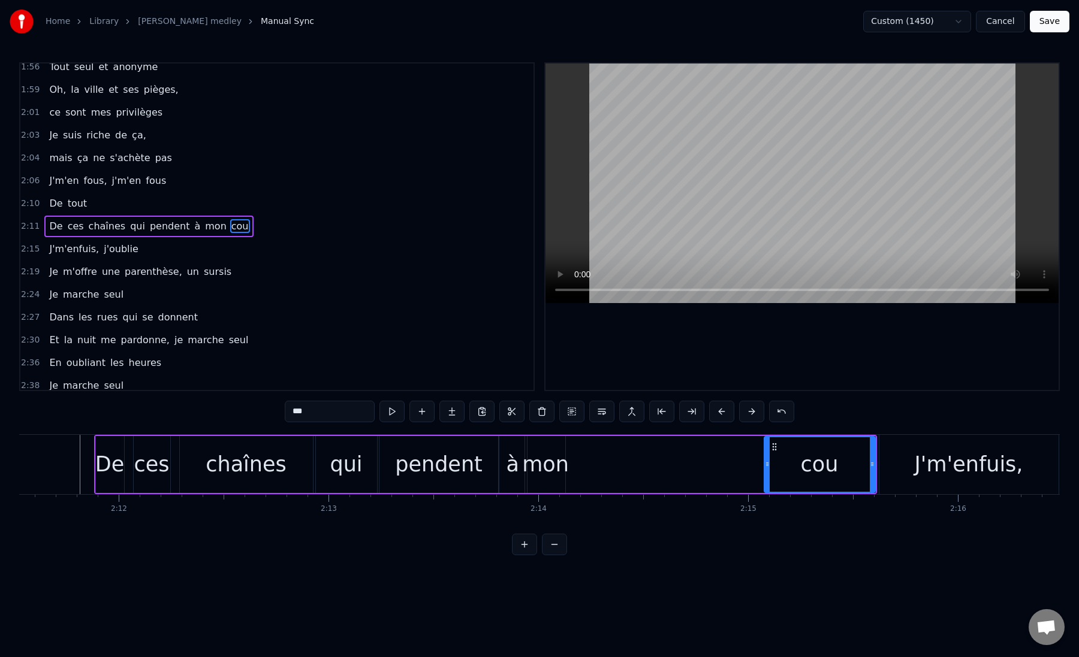
drag, startPoint x: 852, startPoint y: 464, endPoint x: 764, endPoint y: 474, distance: 88.1
click at [765, 474] on div at bounding box center [767, 464] width 5 height 55
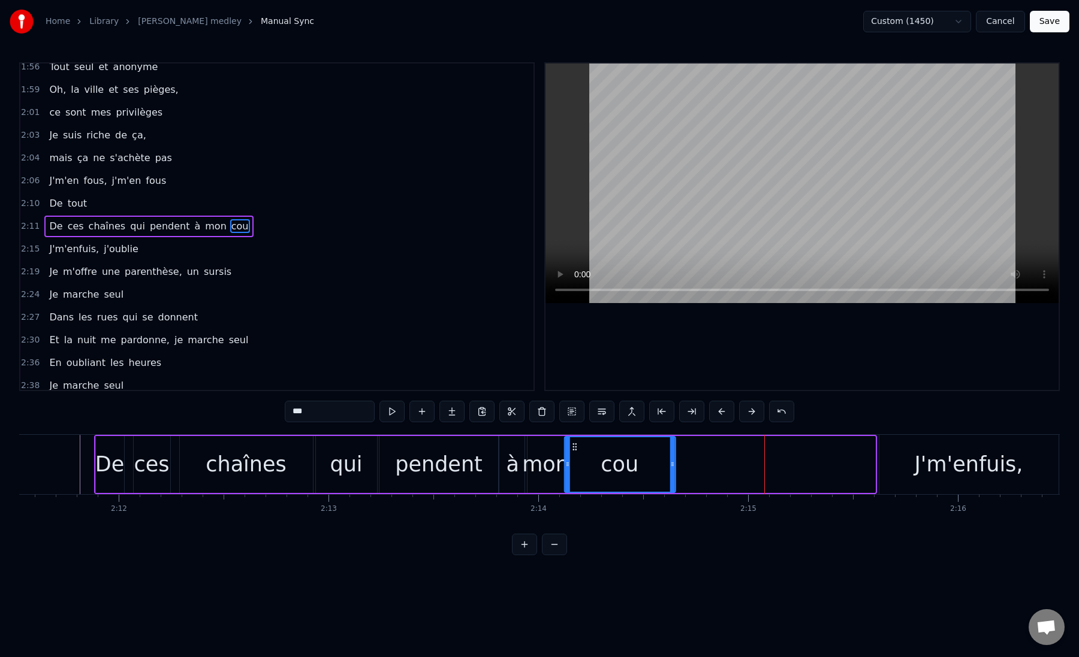
drag, startPoint x: 772, startPoint y: 447, endPoint x: 573, endPoint y: 460, distance: 199.4
click at [573, 460] on div "cou" at bounding box center [620, 464] width 110 height 55
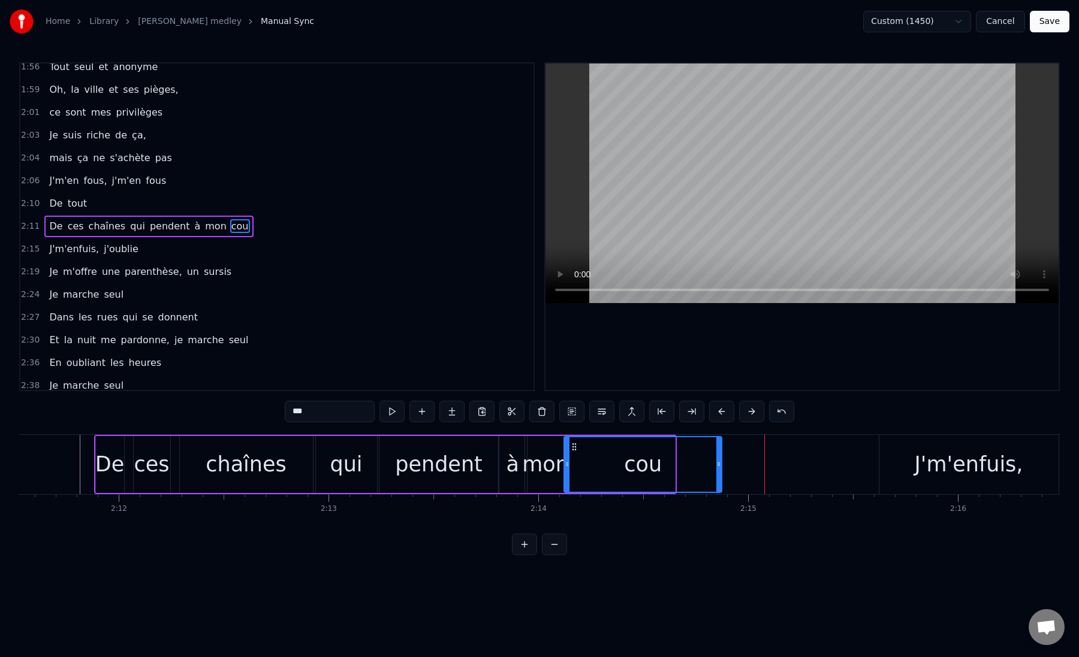
drag, startPoint x: 671, startPoint y: 466, endPoint x: 717, endPoint y: 464, distance: 46.8
click at [717, 464] on icon at bounding box center [718, 465] width 5 height 10
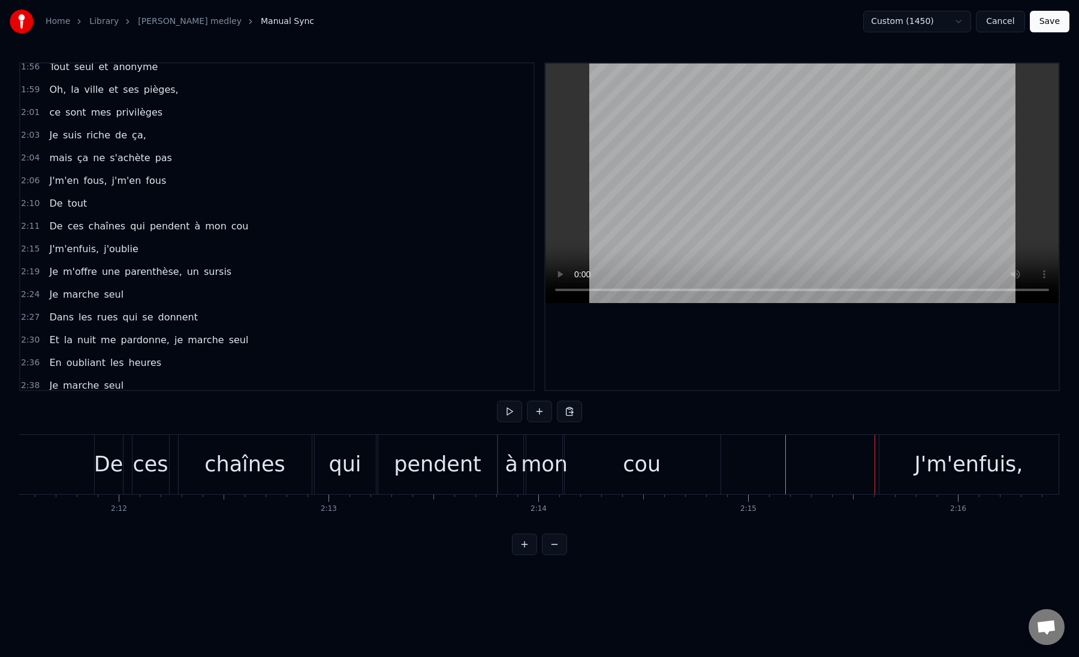
click at [894, 458] on div "J'm'enfuis," at bounding box center [968, 464] width 179 height 59
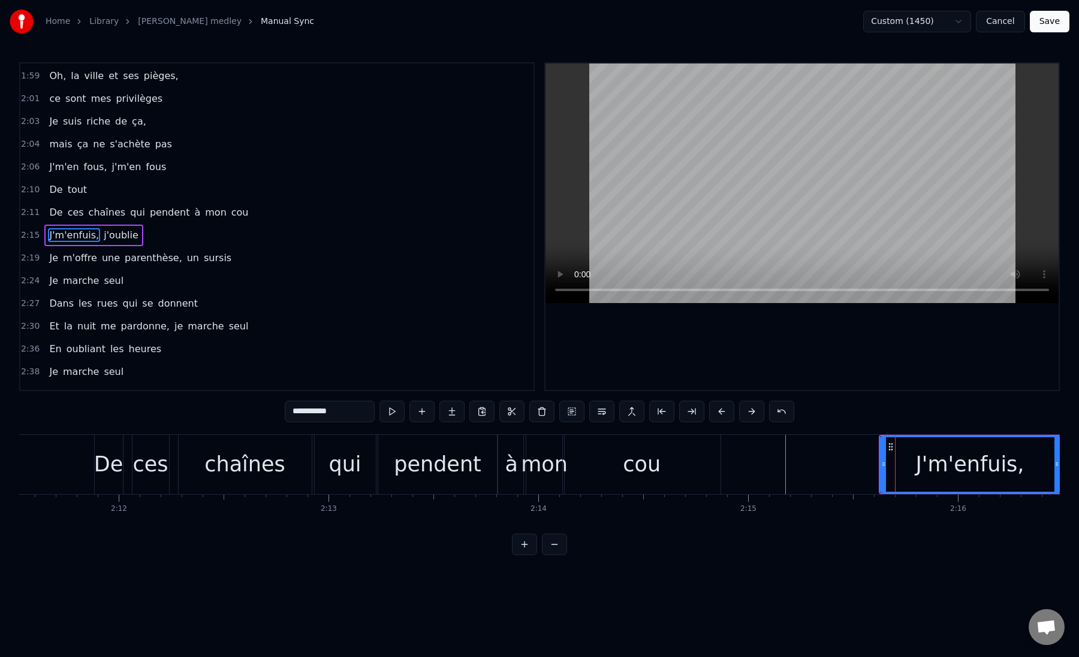
scroll to position [645, 0]
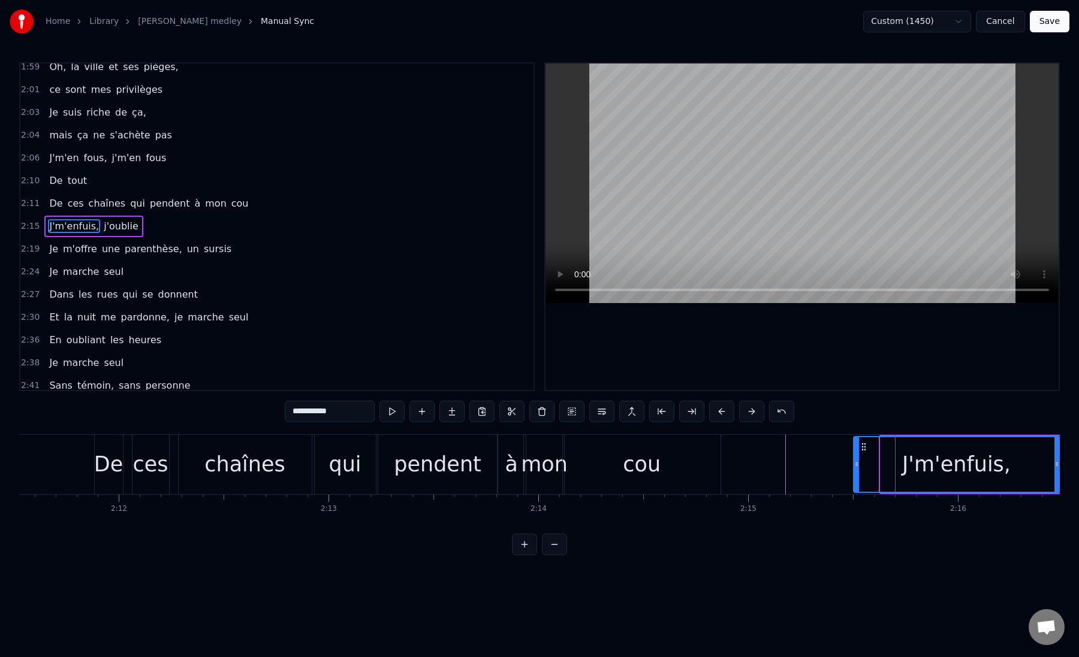
drag, startPoint x: 882, startPoint y: 464, endPoint x: 851, endPoint y: 464, distance: 31.2
click at [854, 464] on icon at bounding box center [856, 465] width 5 height 10
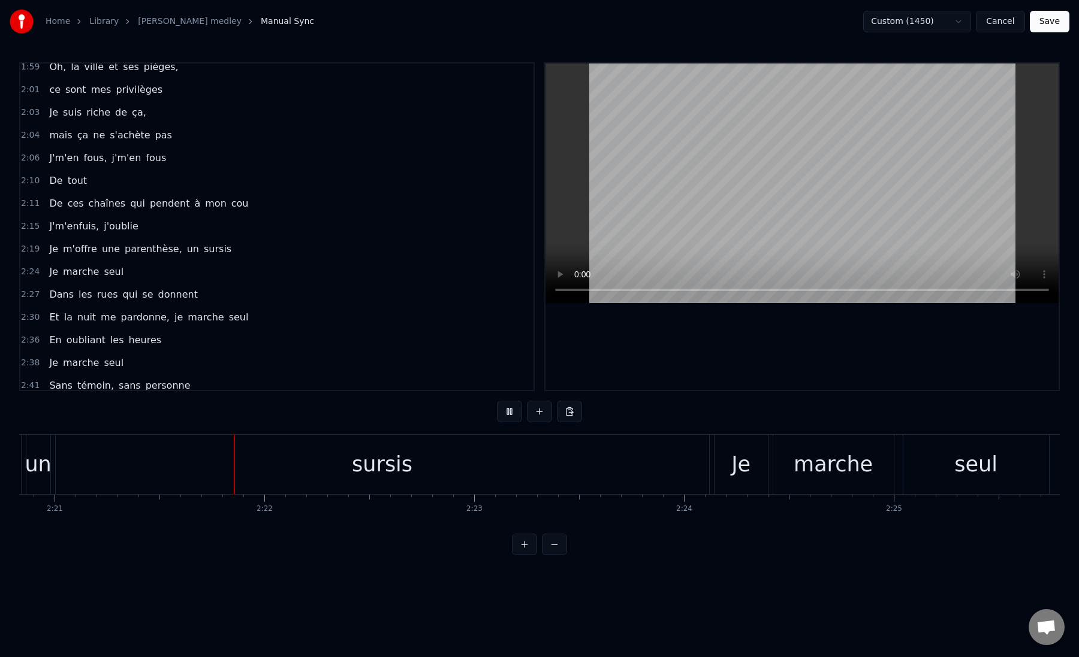
scroll to position [0, 29545]
click at [659, 473] on div "sursis" at bounding box center [375, 464] width 653 height 59
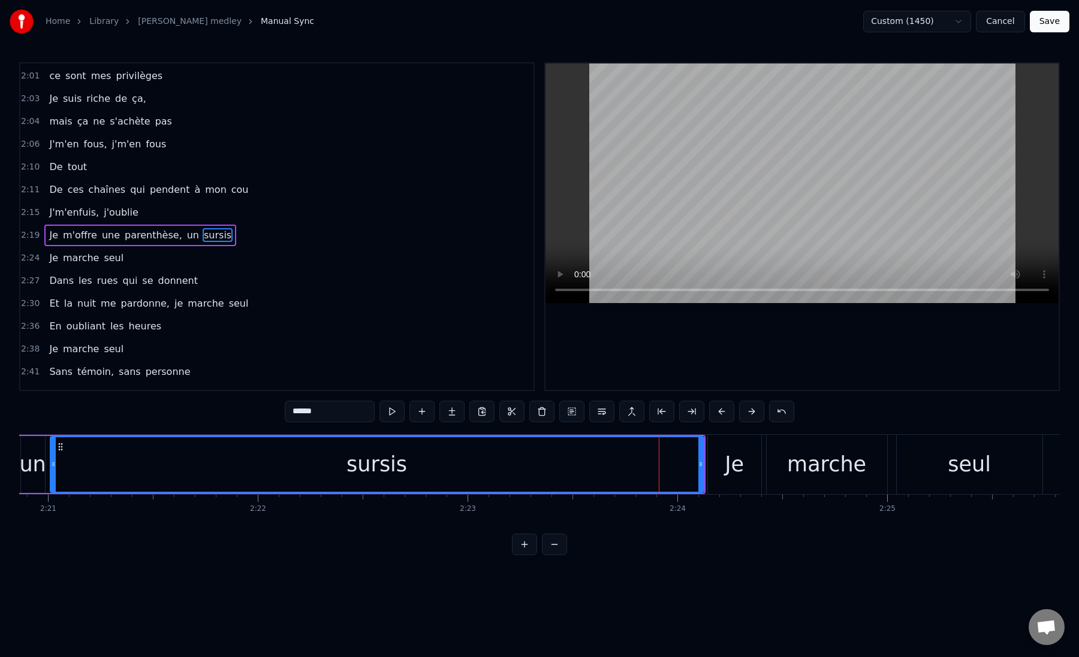
scroll to position [668, 0]
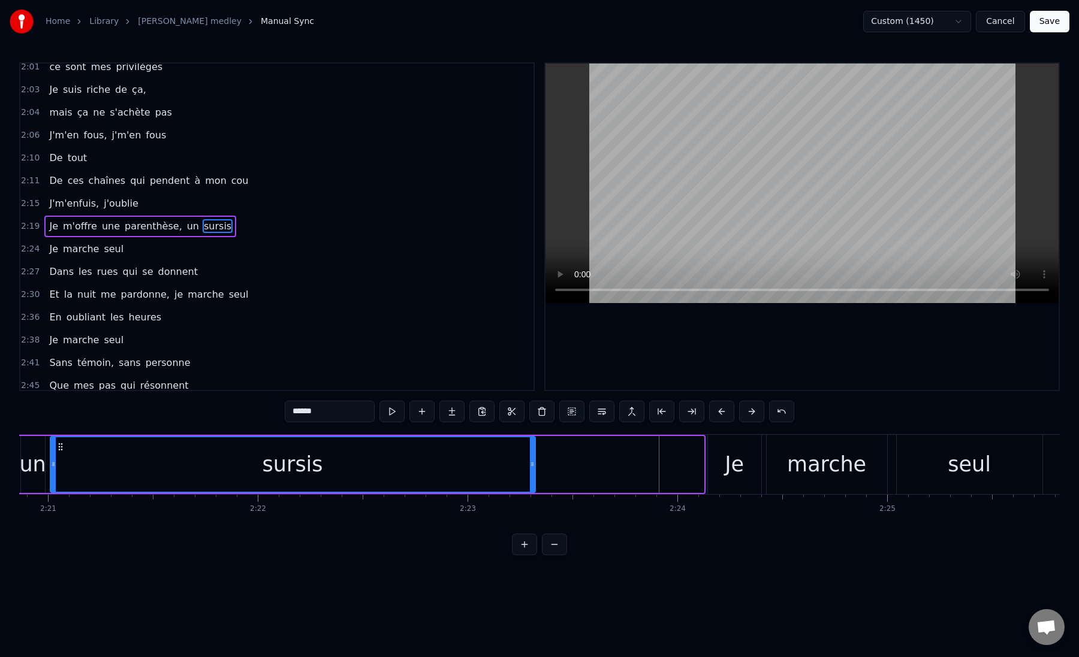
drag, startPoint x: 700, startPoint y: 466, endPoint x: 531, endPoint y: 486, distance: 170.2
click at [532, 486] on div at bounding box center [532, 464] width 5 height 55
click at [446, 467] on div "sursis" at bounding box center [293, 464] width 484 height 55
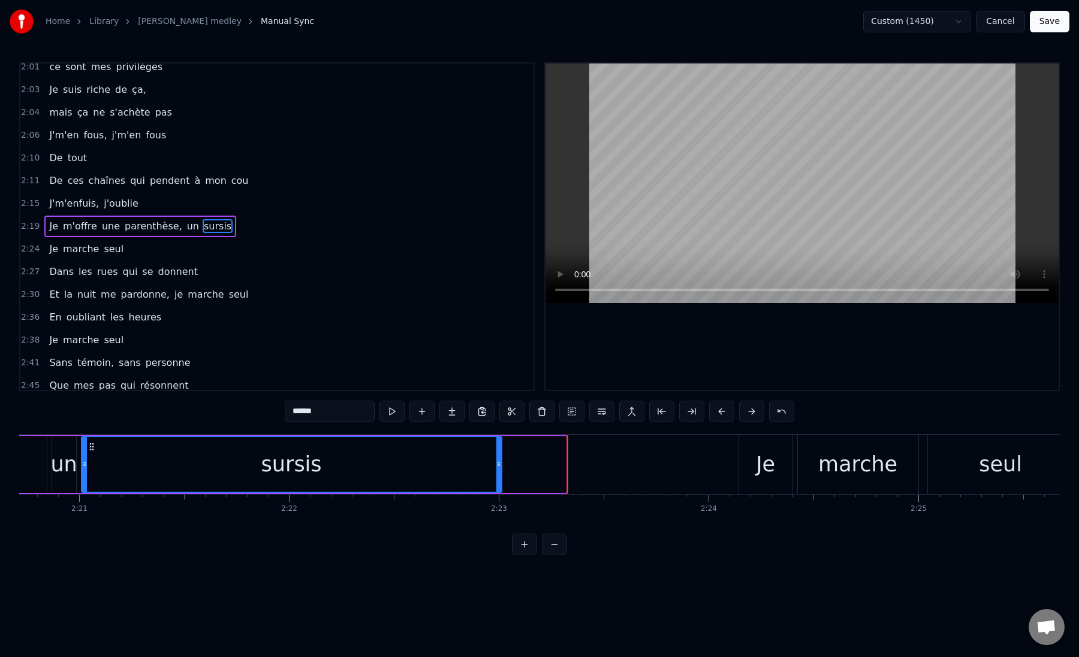
drag, startPoint x: 561, startPoint y: 466, endPoint x: 496, endPoint y: 468, distance: 64.7
click at [496, 468] on icon at bounding box center [498, 465] width 5 height 10
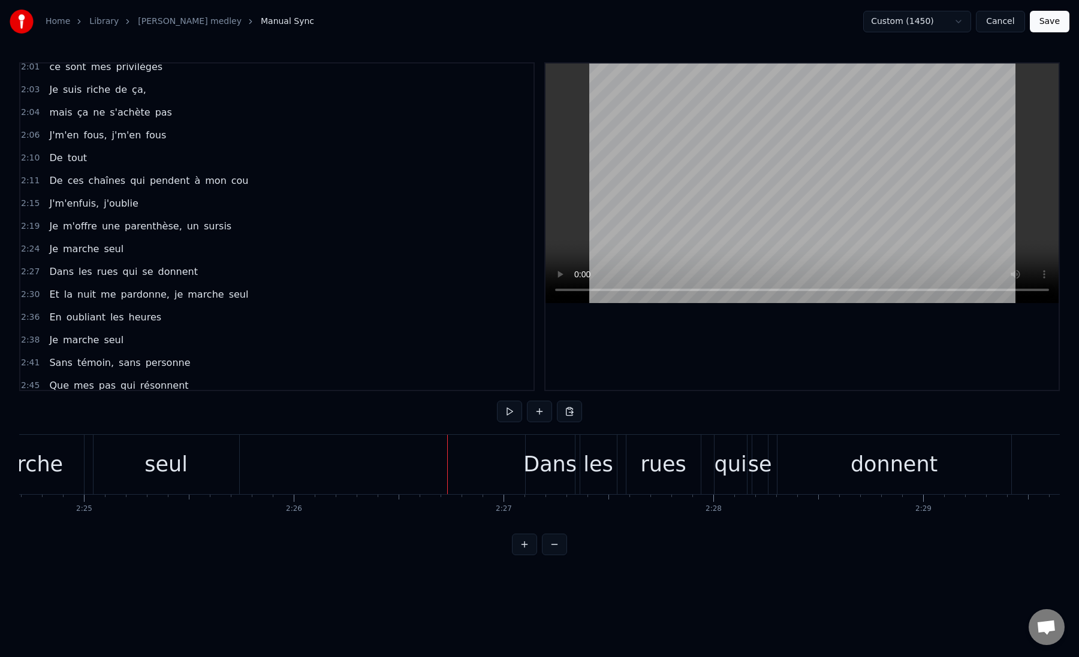
scroll to position [0, 30270]
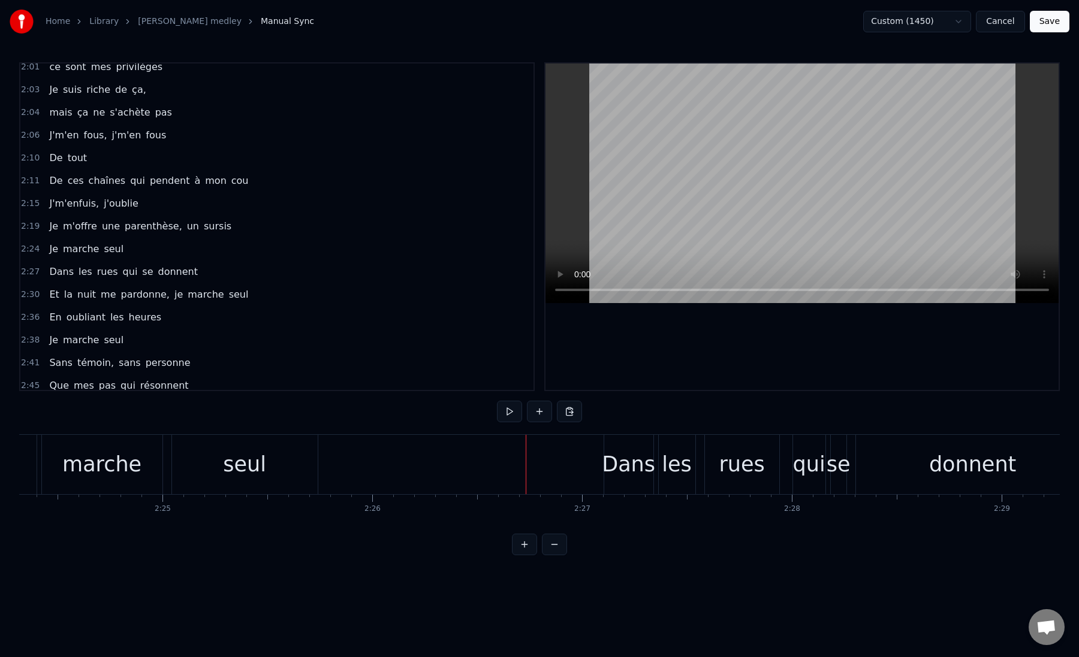
click at [235, 467] on div "seul" at bounding box center [244, 465] width 43 height 32
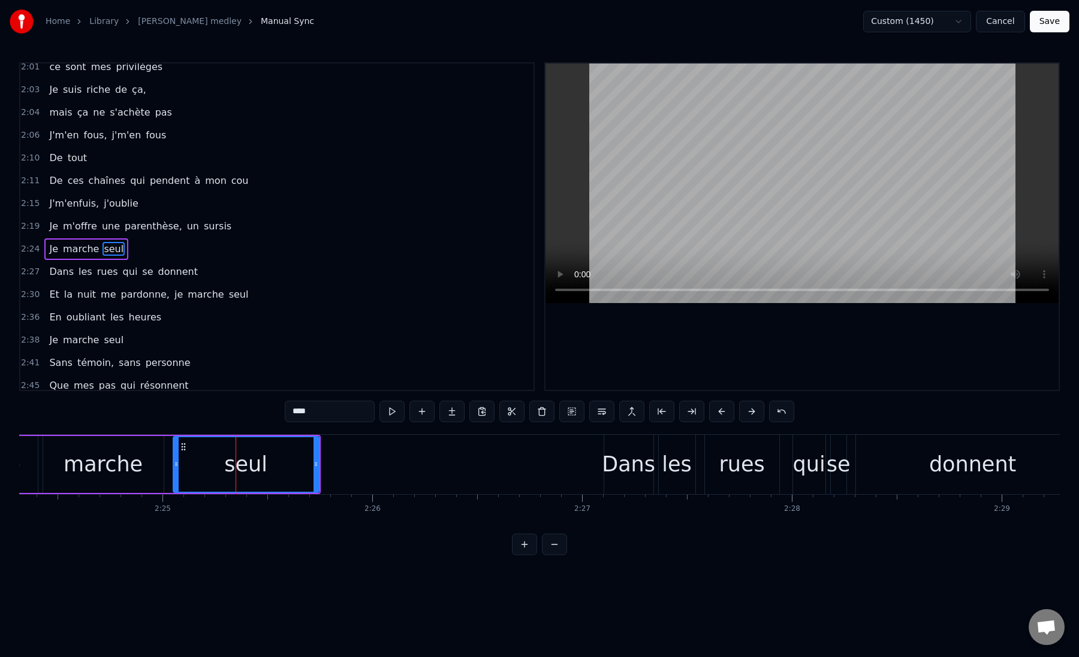
scroll to position [691, 0]
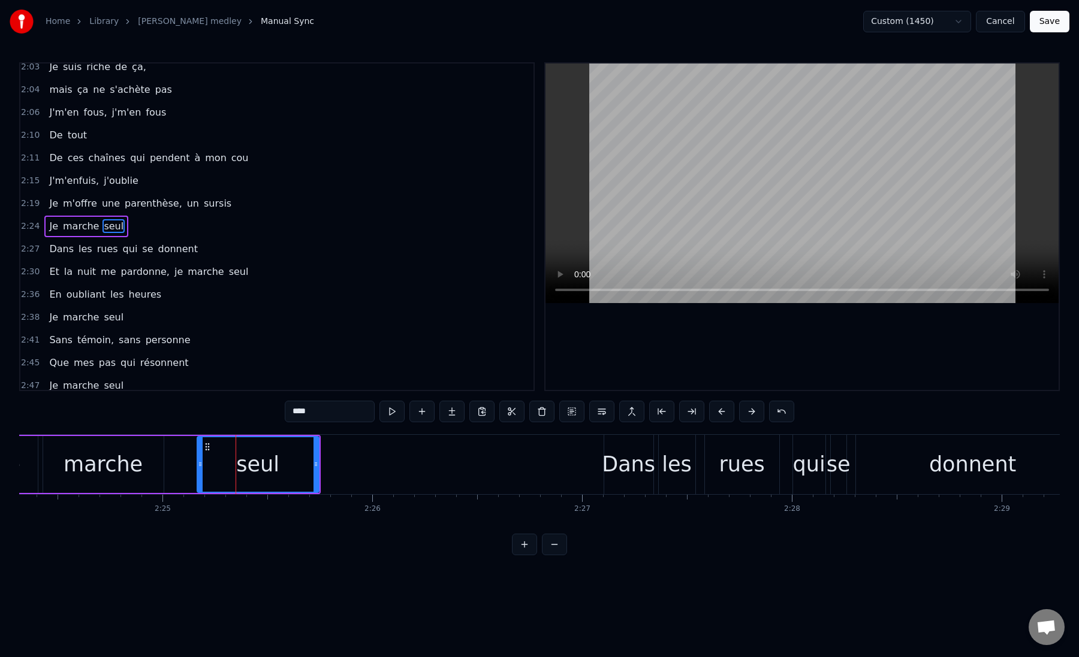
drag, startPoint x: 177, startPoint y: 462, endPoint x: 201, endPoint y: 461, distance: 24.0
click at [201, 461] on icon at bounding box center [200, 465] width 5 height 10
click at [161, 463] on div "marche" at bounding box center [103, 464] width 120 height 57
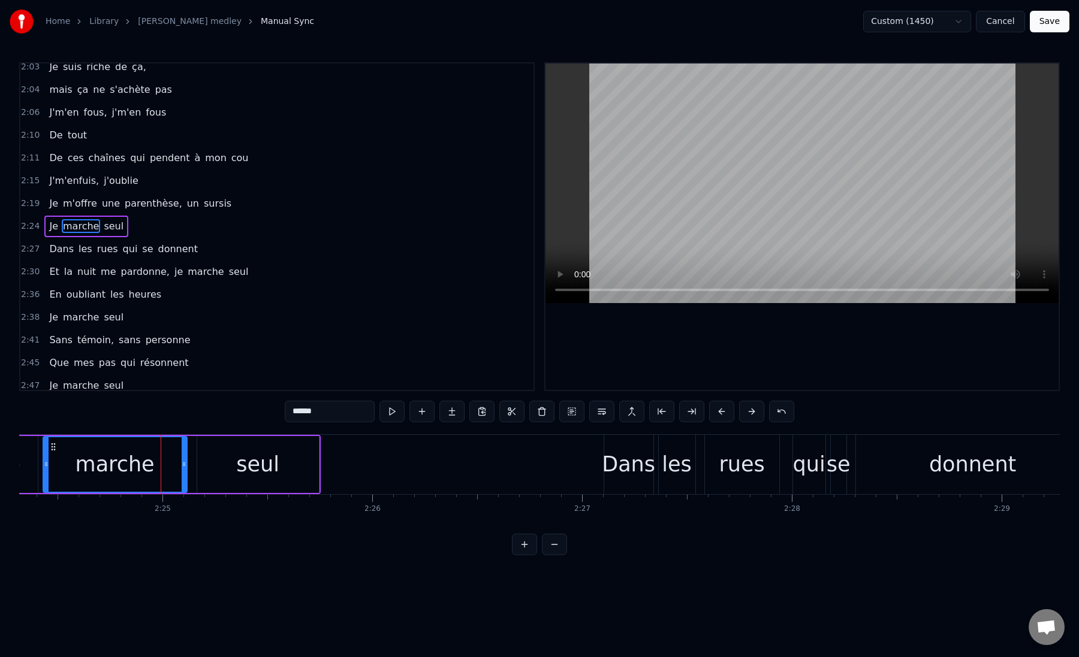
drag, startPoint x: 161, startPoint y: 463, endPoint x: 185, endPoint y: 464, distance: 23.4
click at [185, 464] on icon at bounding box center [184, 465] width 5 height 10
click at [110, 467] on div "marche" at bounding box center [115, 465] width 79 height 32
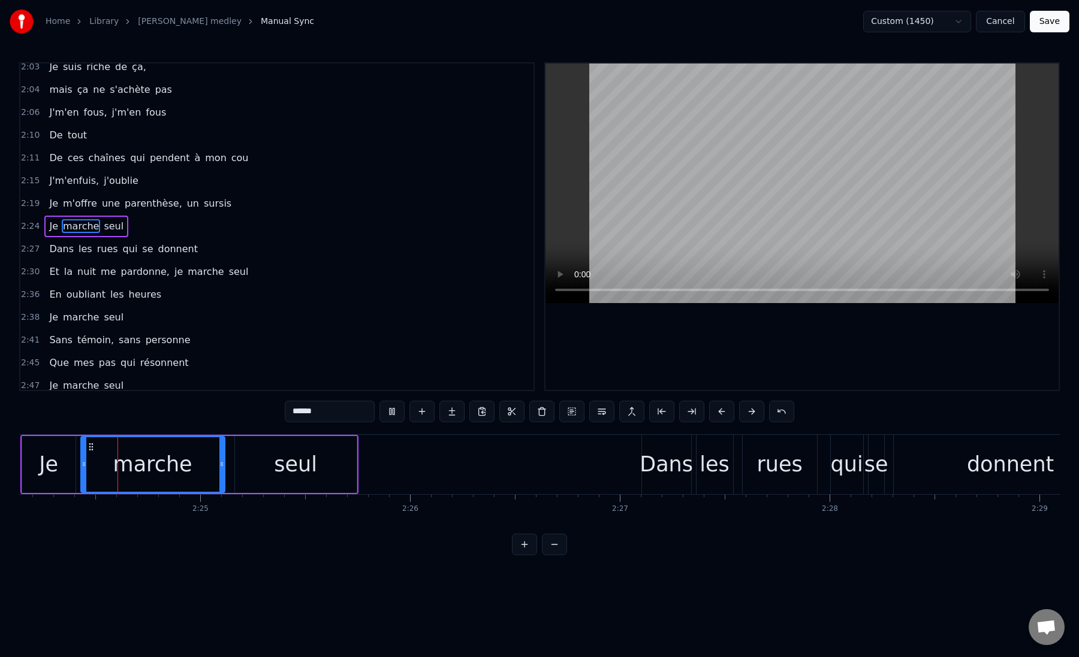
scroll to position [0, 30231]
drag, startPoint x: 219, startPoint y: 467, endPoint x: 144, endPoint y: 469, distance: 74.9
click at [144, 469] on div "marche" at bounding box center [116, 464] width 68 height 55
click at [261, 464] on div "seul" at bounding box center [297, 464] width 122 height 57
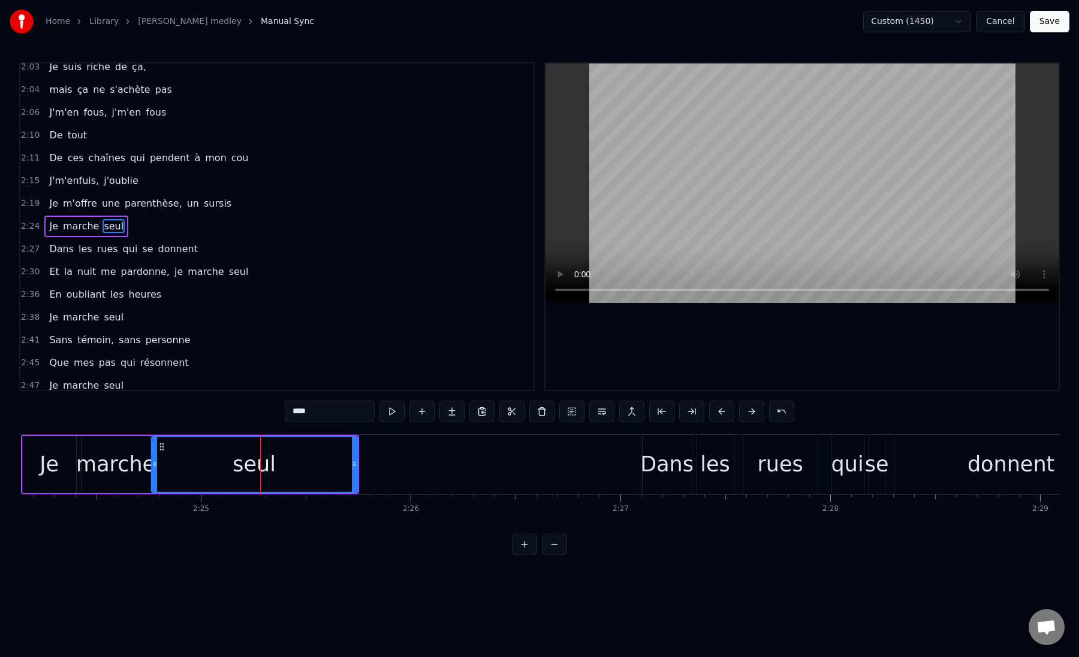
drag, startPoint x: 236, startPoint y: 465, endPoint x: 152, endPoint y: 466, distance: 83.9
click at [152, 466] on icon at bounding box center [154, 465] width 5 height 10
click at [45, 469] on div "Je" at bounding box center [49, 465] width 19 height 32
type input "**"
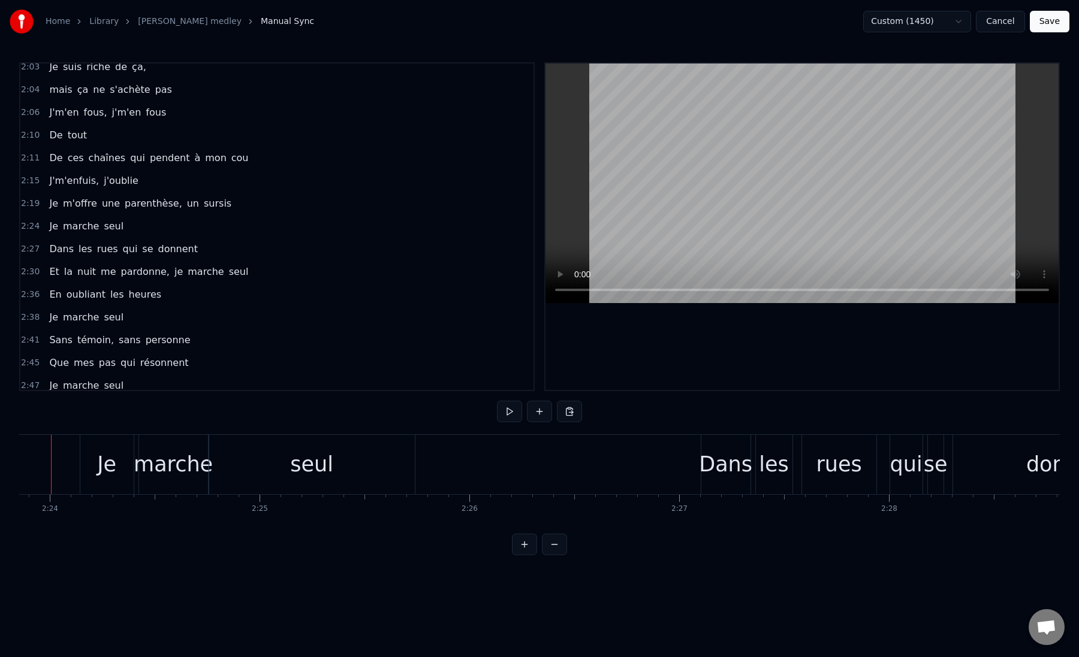
scroll to position [0, 30144]
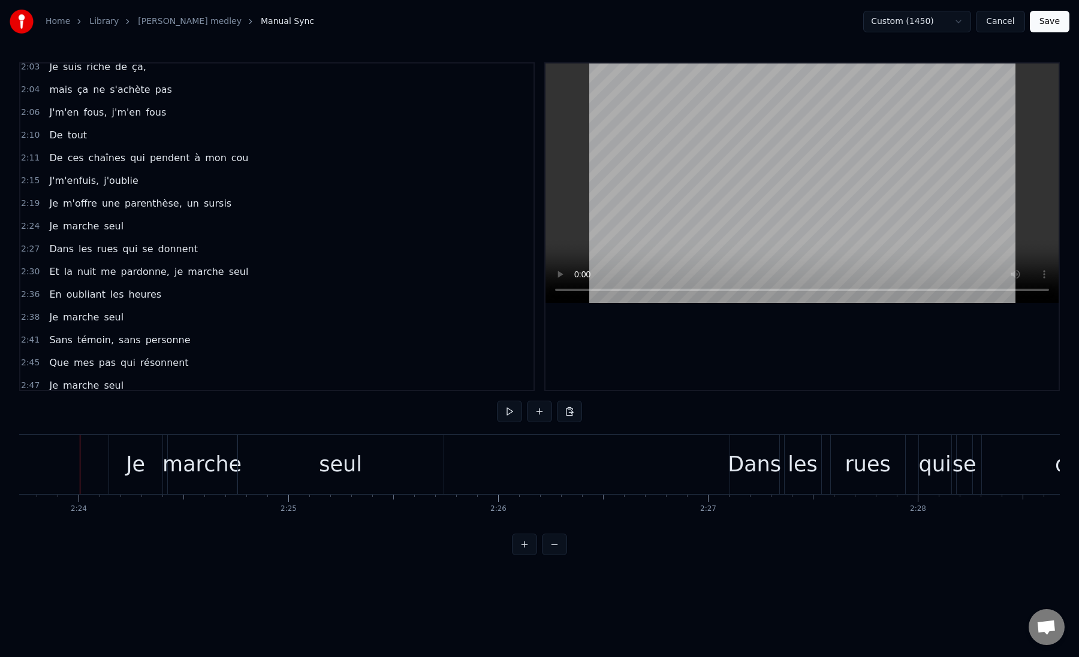
click at [116, 461] on div "Je" at bounding box center [135, 464] width 53 height 59
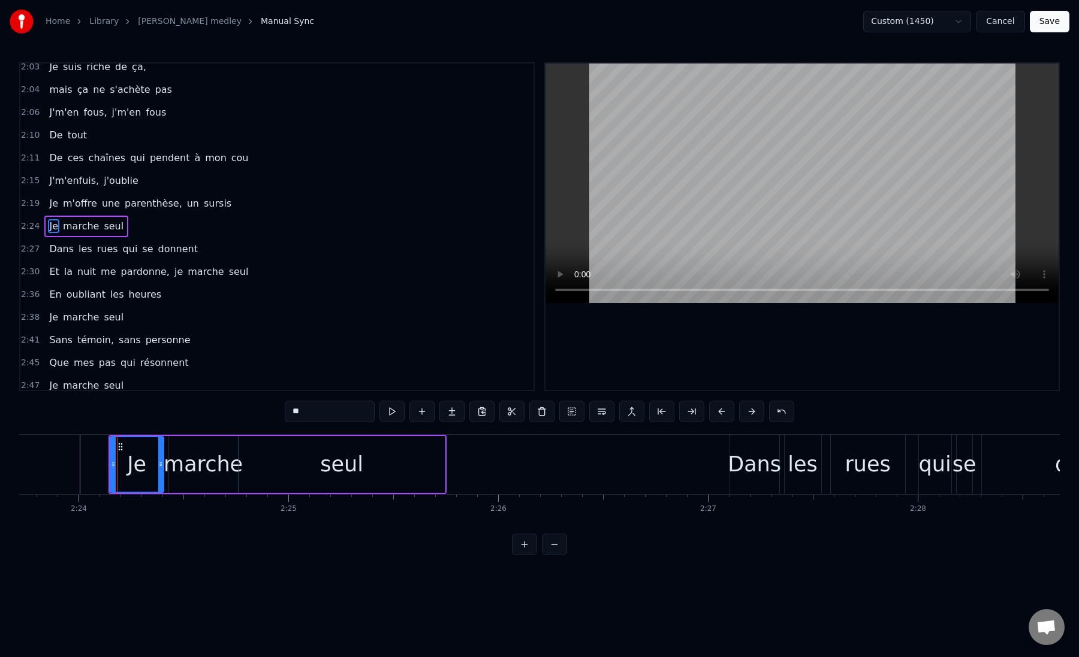
click at [110, 463] on div "Je" at bounding box center [137, 464] width 55 height 57
drag, startPoint x: 113, startPoint y: 464, endPoint x: 66, endPoint y: 464, distance: 46.7
click at [66, 464] on icon at bounding box center [66, 465] width 5 height 10
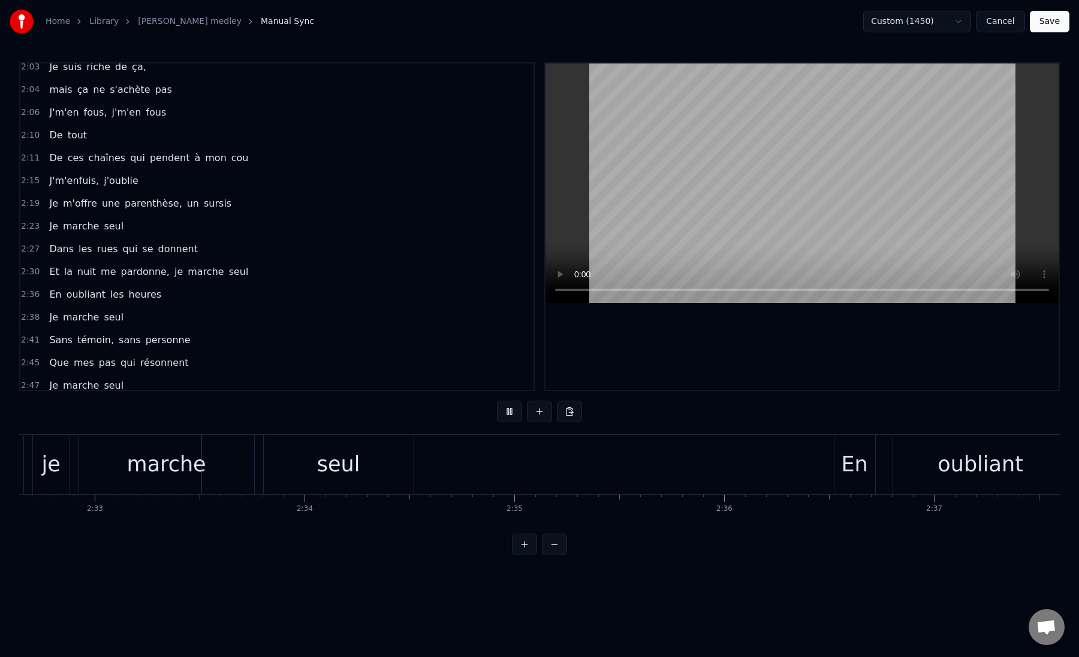
scroll to position [0, 32036]
click at [121, 470] on div "marche" at bounding box center [145, 465] width 79 height 32
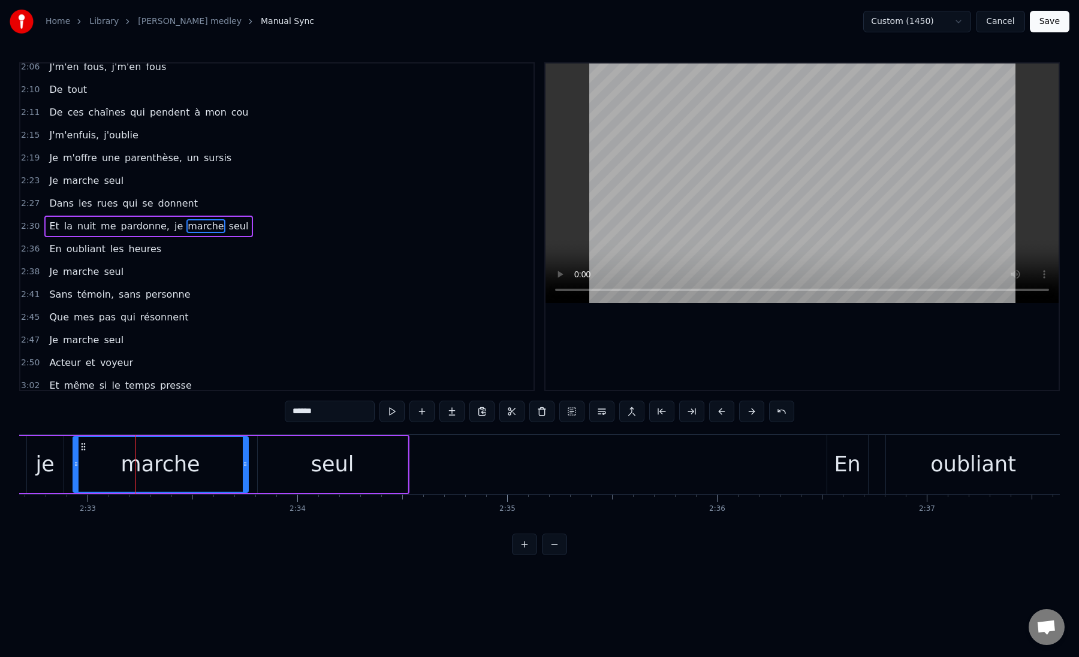
scroll to position [0, 32014]
click at [277, 460] on div "seul" at bounding box center [341, 464] width 150 height 57
type input "****"
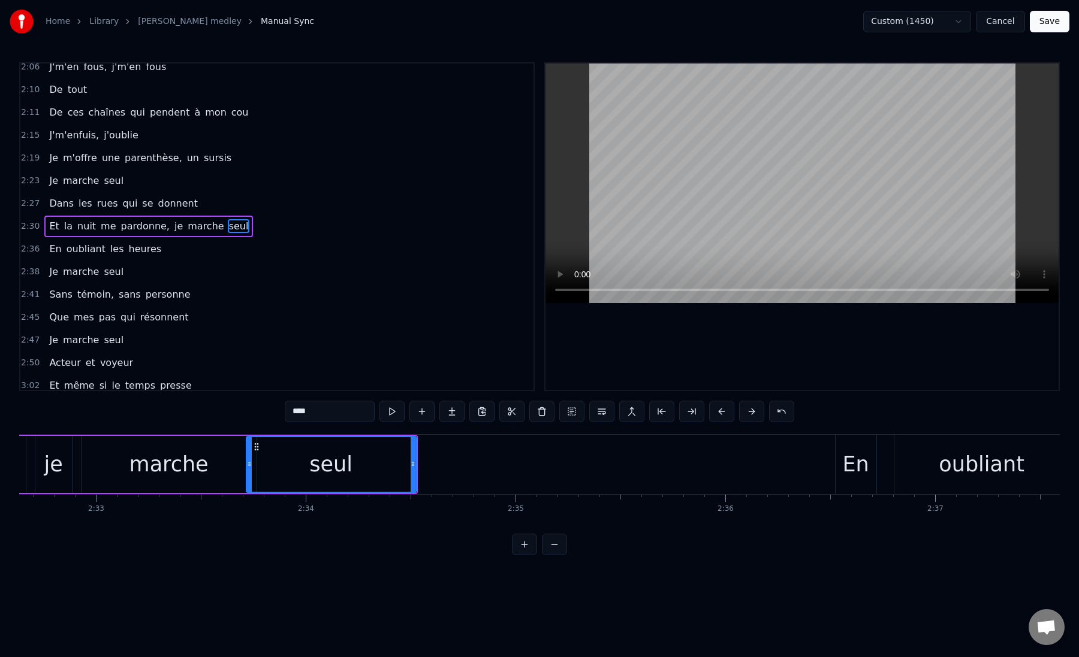
drag, startPoint x: 268, startPoint y: 464, endPoint x: 248, endPoint y: 467, distance: 20.1
click at [248, 467] on icon at bounding box center [249, 465] width 5 height 10
click at [260, 467] on div "seul" at bounding box center [331, 464] width 168 height 55
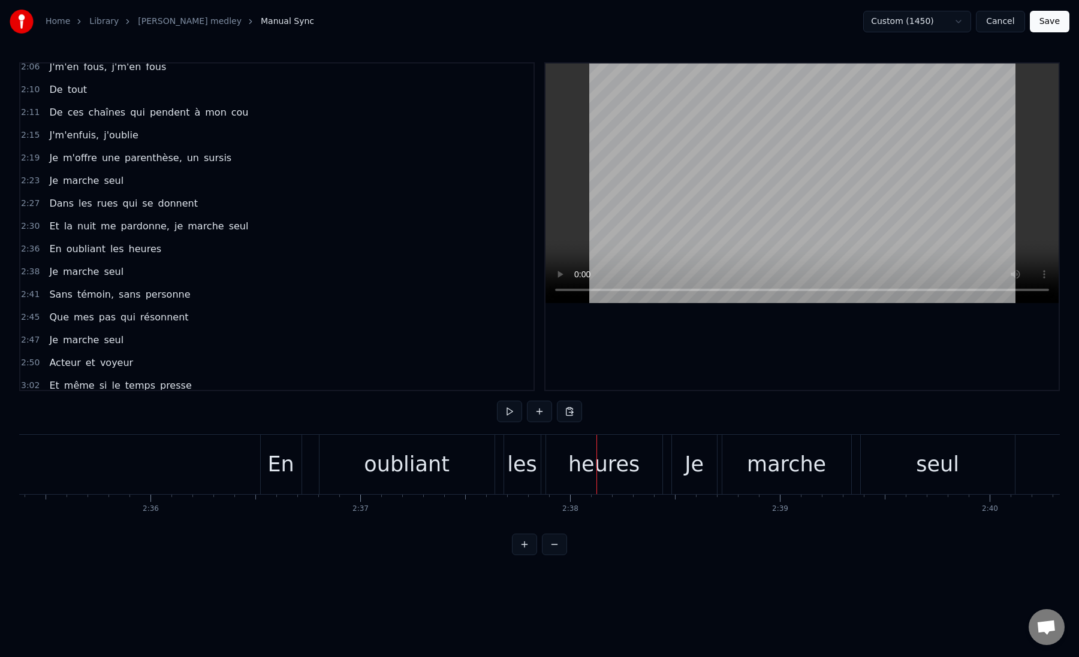
scroll to position [0, 32551]
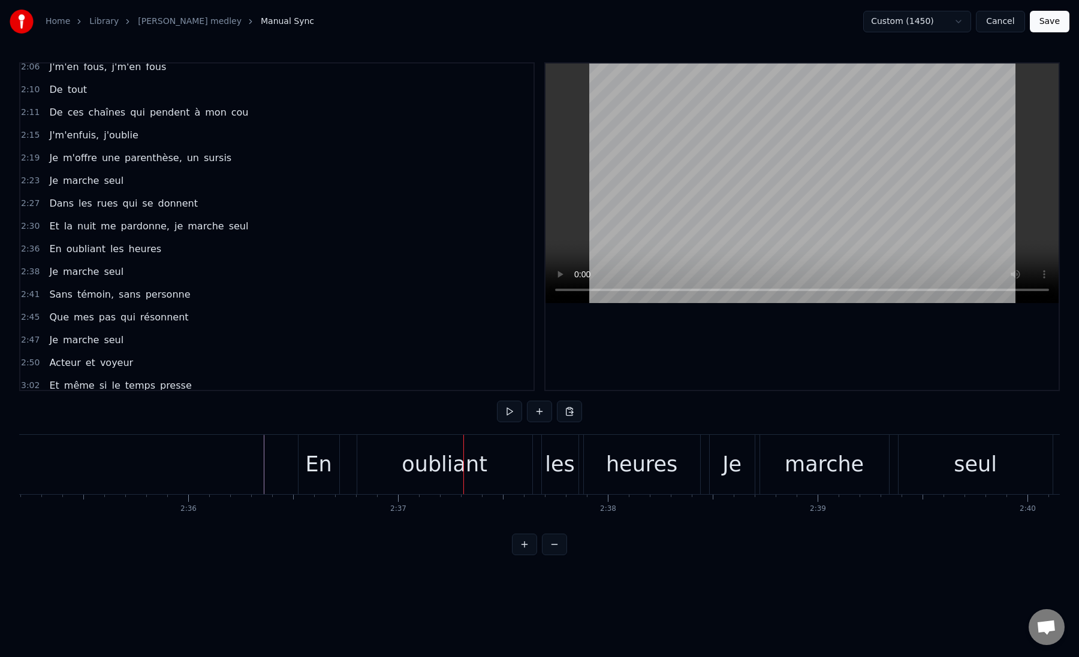
click at [388, 452] on div "oubliant" at bounding box center [444, 464] width 175 height 59
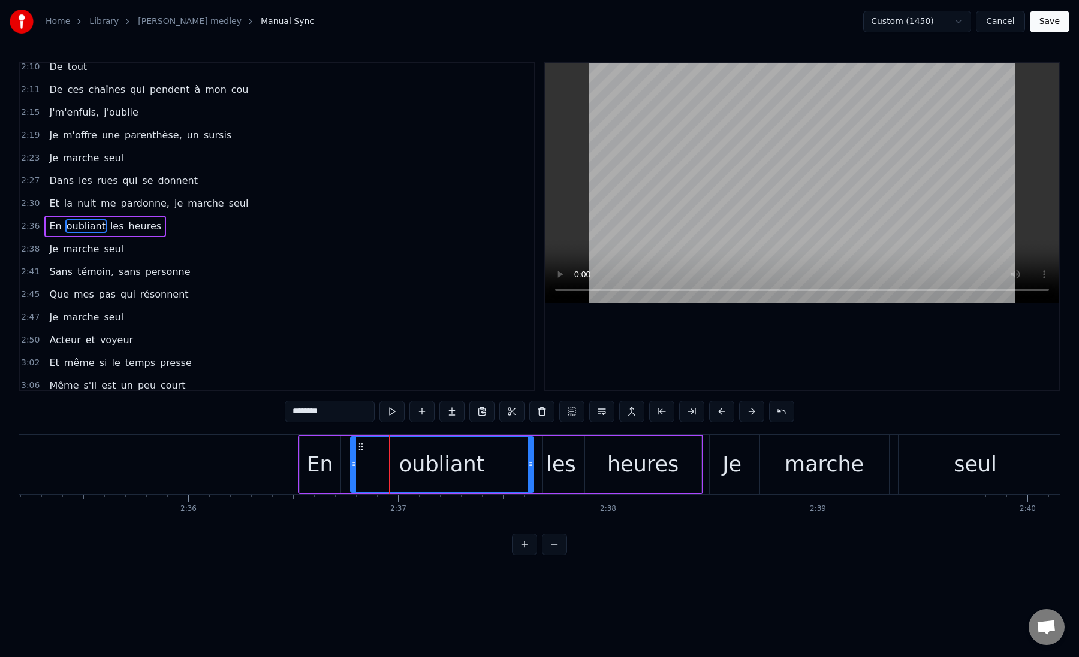
drag, startPoint x: 360, startPoint y: 463, endPoint x: 352, endPoint y: 463, distance: 7.8
click at [352, 463] on icon at bounding box center [353, 465] width 5 height 10
click at [305, 463] on div "En" at bounding box center [320, 464] width 41 height 57
type input "**"
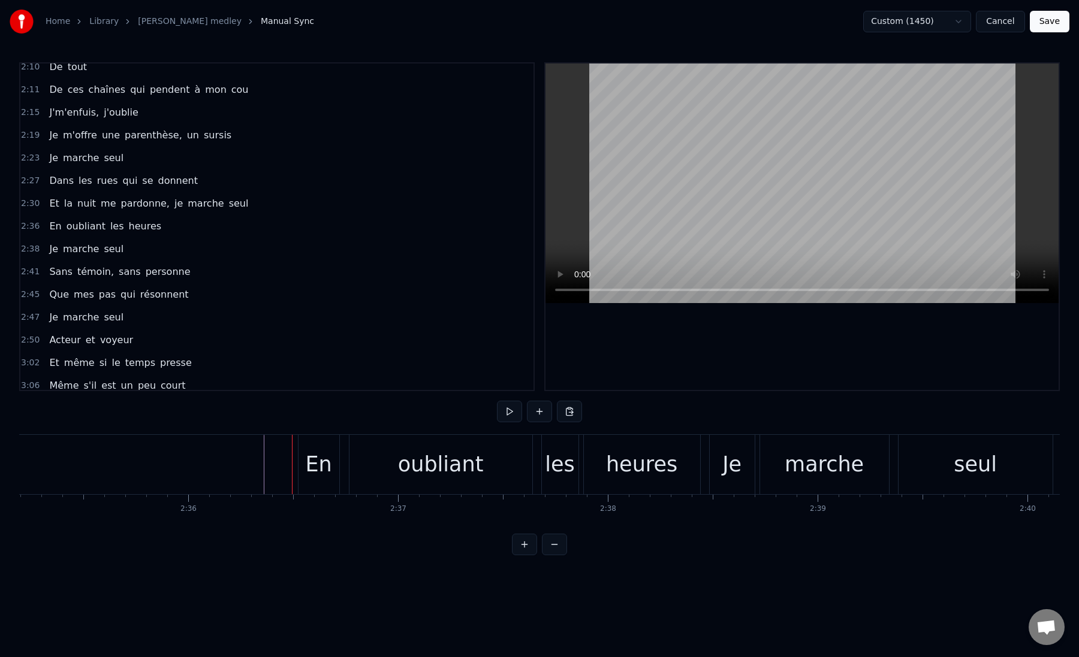
click at [304, 464] on div "En" at bounding box center [318, 464] width 41 height 59
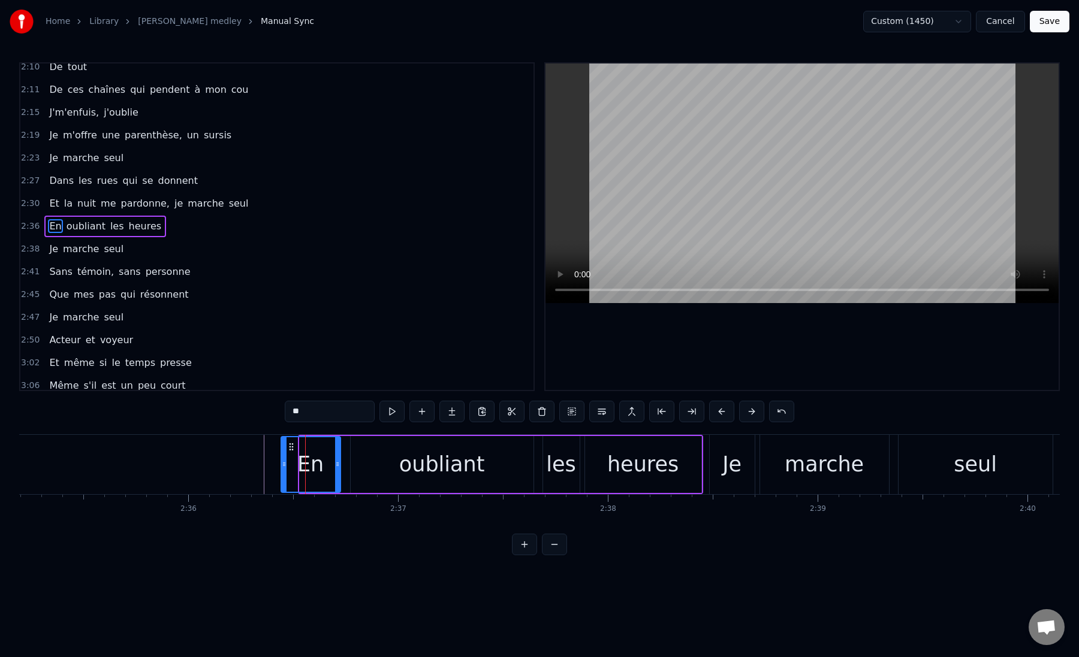
drag, startPoint x: 301, startPoint y: 464, endPoint x: 283, endPoint y: 464, distance: 18.6
click at [283, 464] on circle at bounding box center [283, 464] width 1 height 1
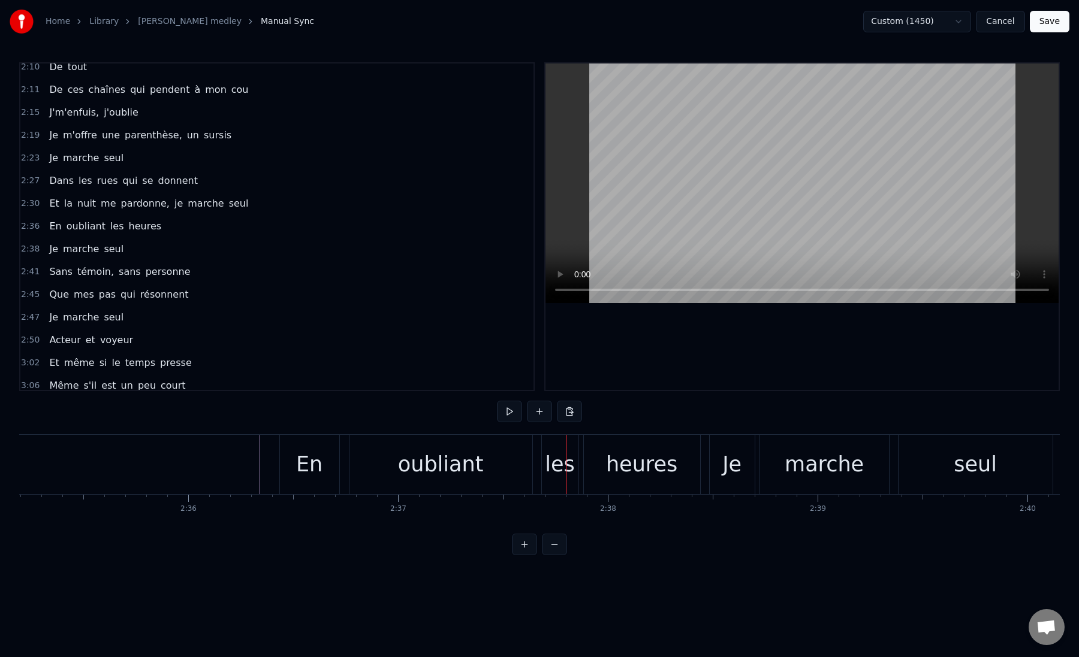
click at [548, 464] on div "les" at bounding box center [560, 465] width 30 height 32
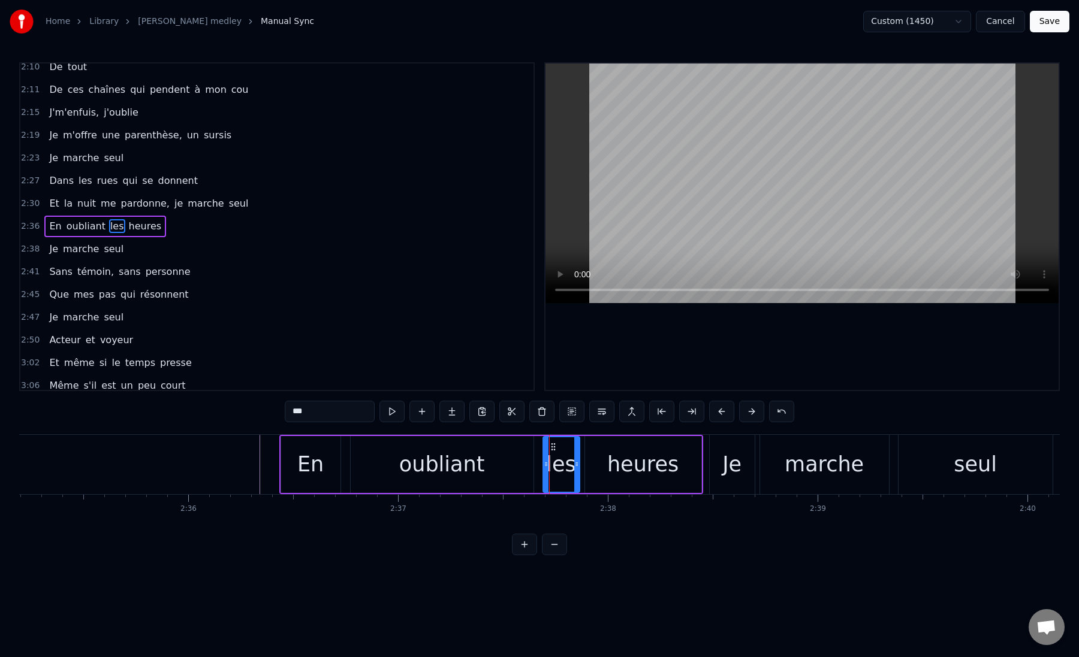
click at [523, 470] on div "oubliant" at bounding box center [442, 464] width 183 height 57
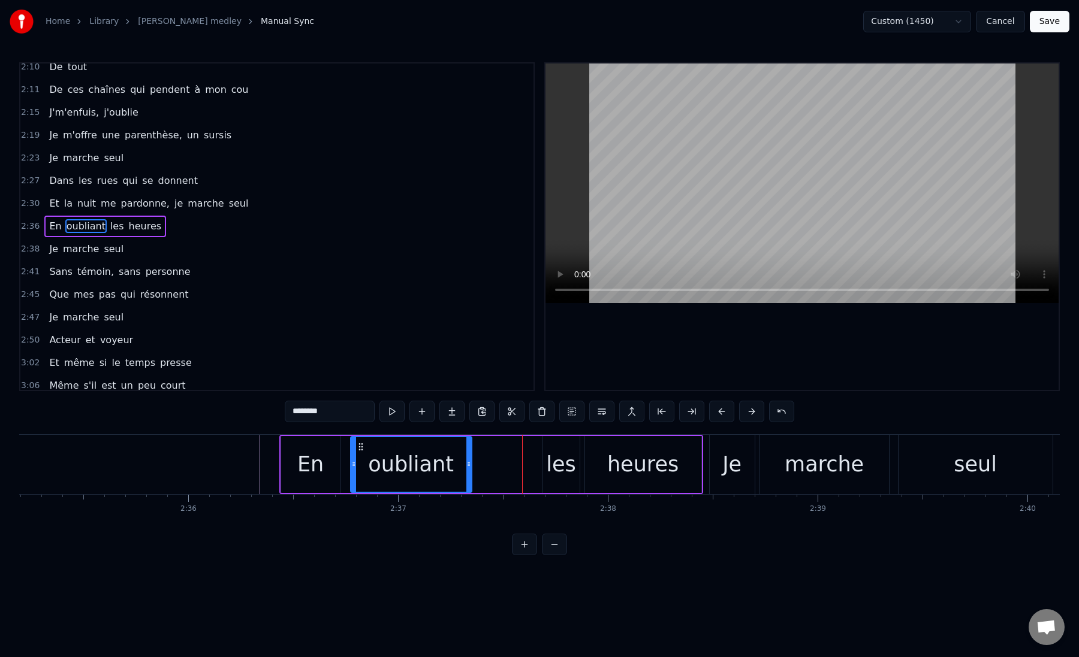
drag, startPoint x: 530, startPoint y: 469, endPoint x: 471, endPoint y: 470, distance: 58.7
click at [471, 470] on div at bounding box center [468, 464] width 5 height 55
click at [564, 468] on div "les" at bounding box center [561, 465] width 30 height 32
type input "***"
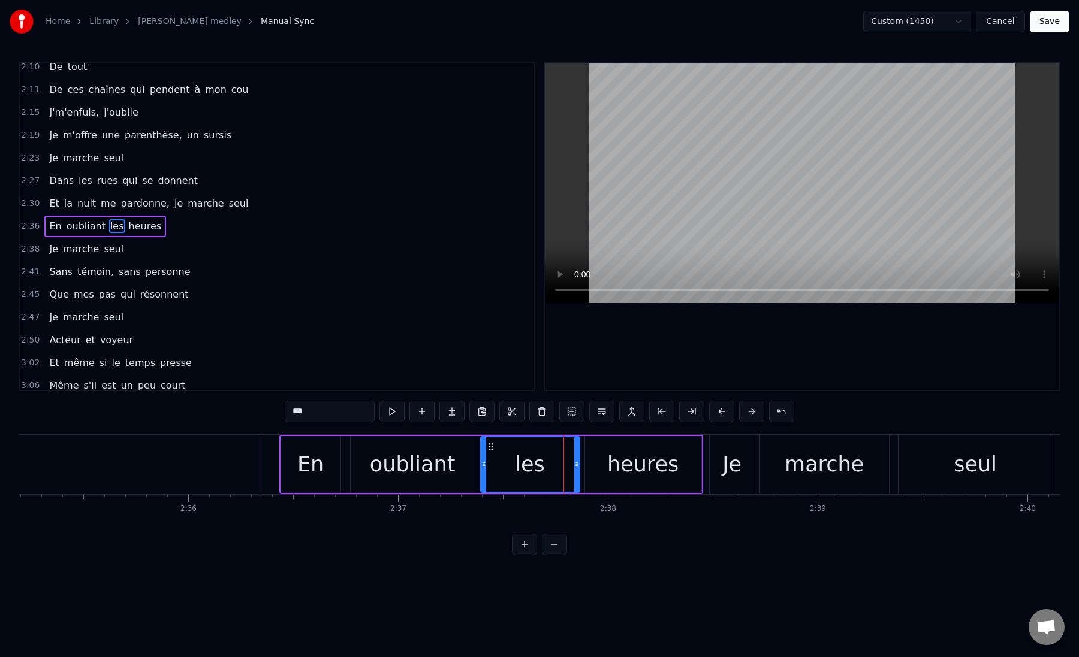
drag, startPoint x: 544, startPoint y: 464, endPoint x: 482, endPoint y: 466, distance: 62.3
click at [482, 466] on icon at bounding box center [483, 465] width 5 height 10
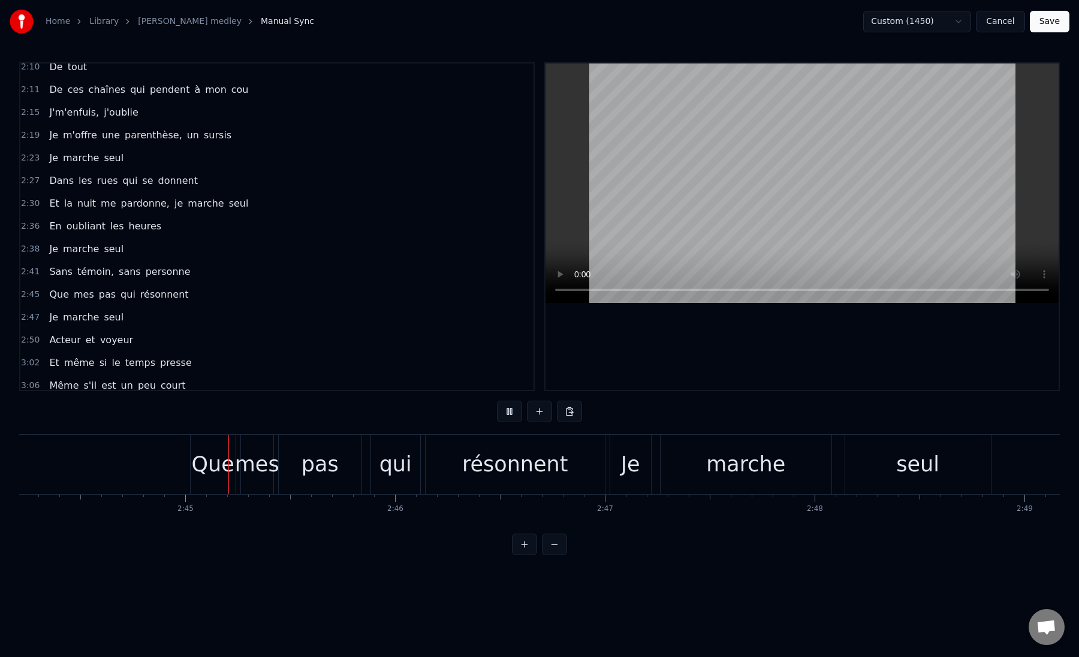
scroll to position [0, 34451]
click at [721, 463] on div "marche" at bounding box center [735, 465] width 79 height 32
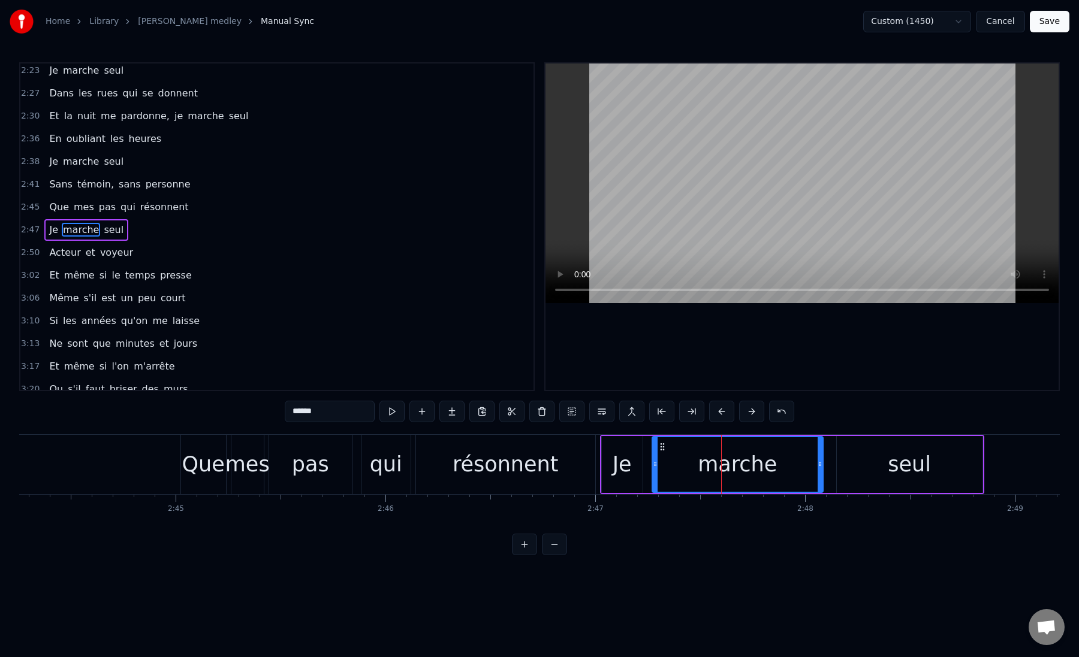
scroll to position [850, 0]
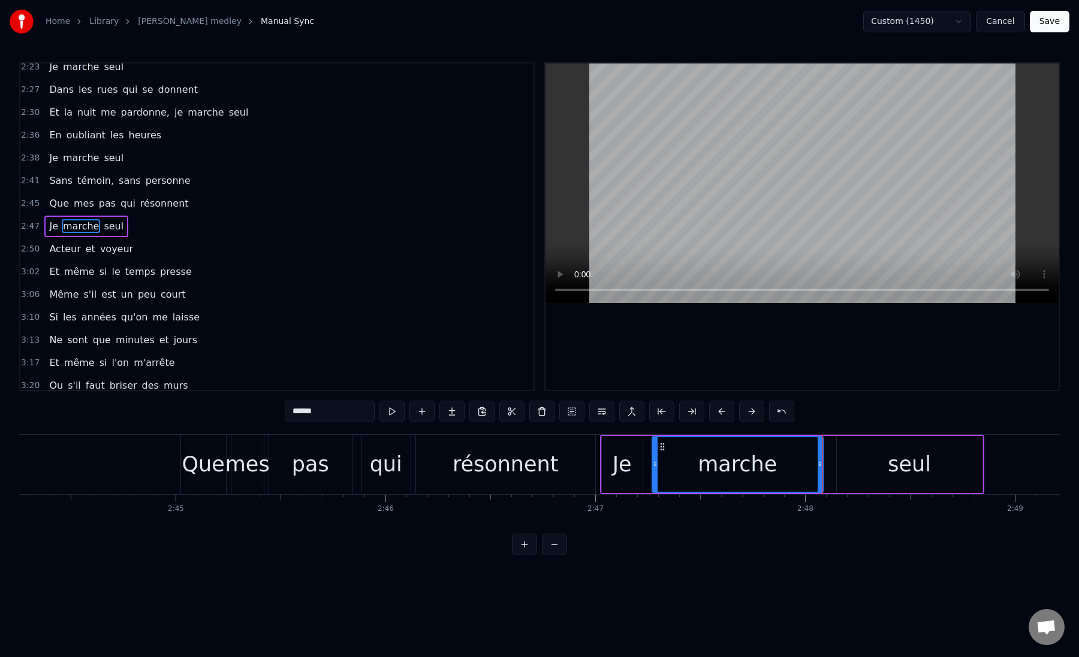
click at [834, 464] on div "Je marche seul" at bounding box center [792, 464] width 384 height 59
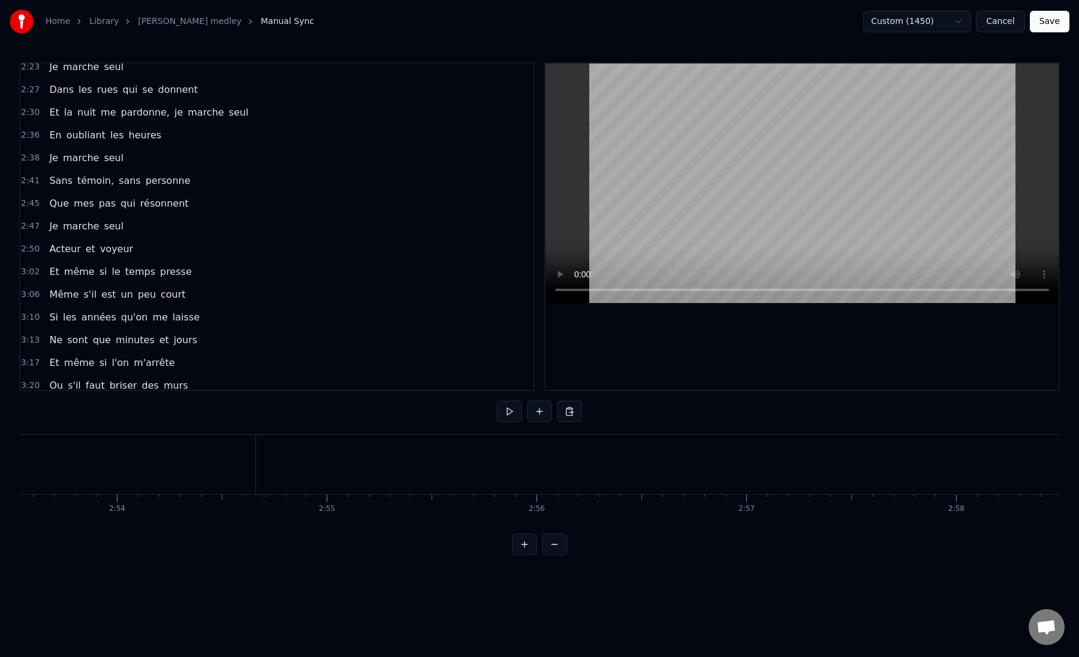
scroll to position [0, 36142]
click at [252, 461] on div "voyeur" at bounding box center [182, 464] width 657 height 59
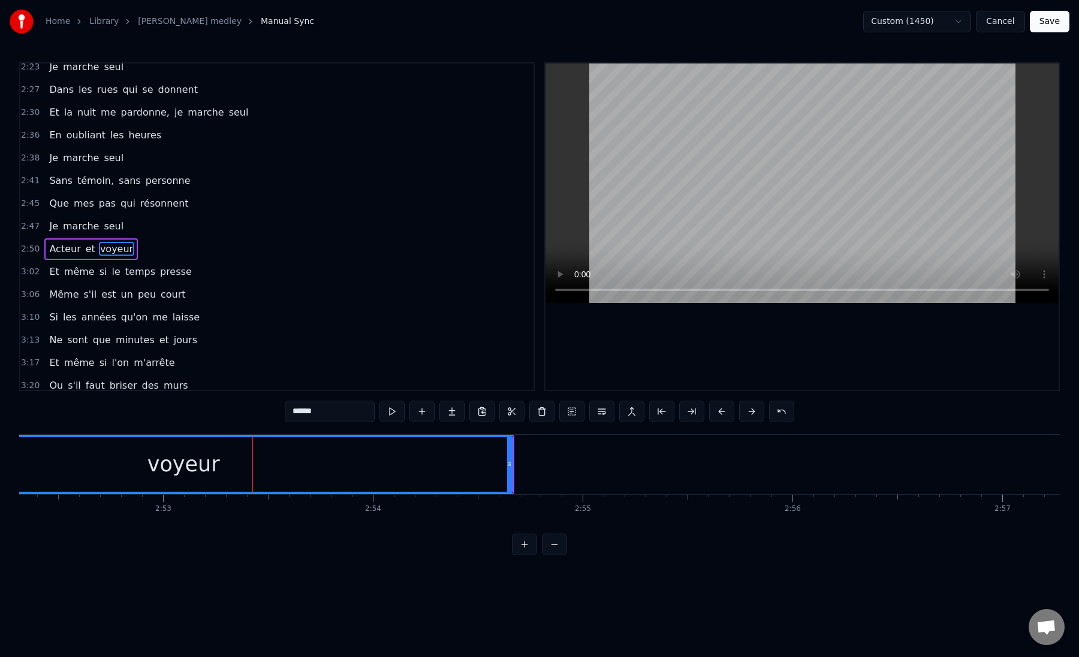
scroll to position [873, 0]
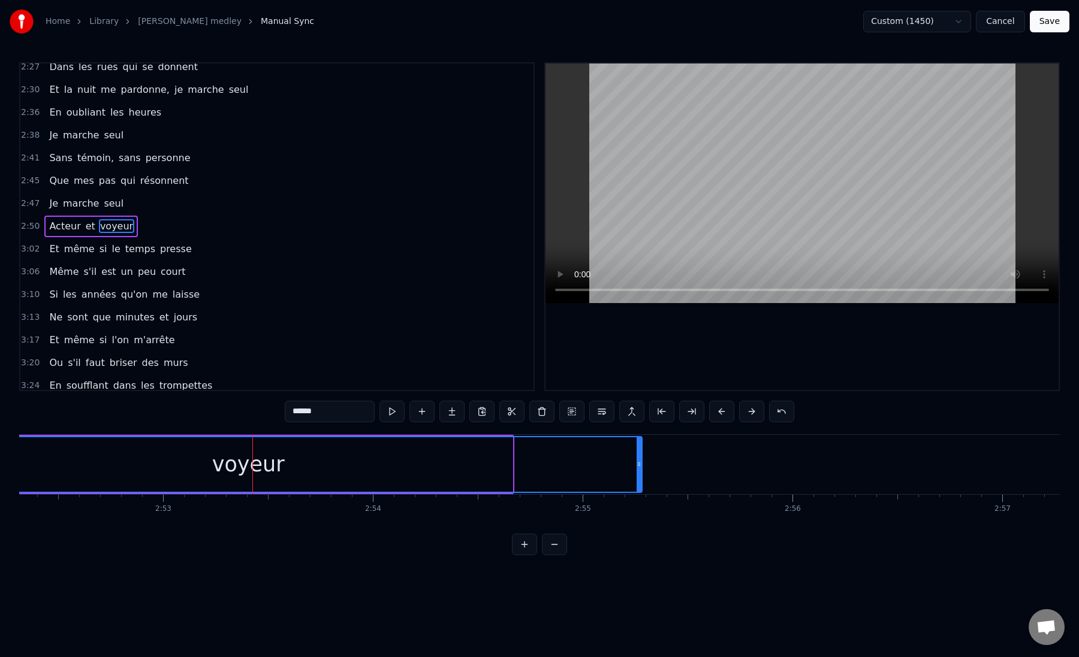
drag, startPoint x: 508, startPoint y: 469, endPoint x: 637, endPoint y: 469, distance: 129.4
click at [637, 469] on div at bounding box center [638, 464] width 5 height 55
click at [345, 472] on div "voyeur" at bounding box center [249, 464] width 786 height 55
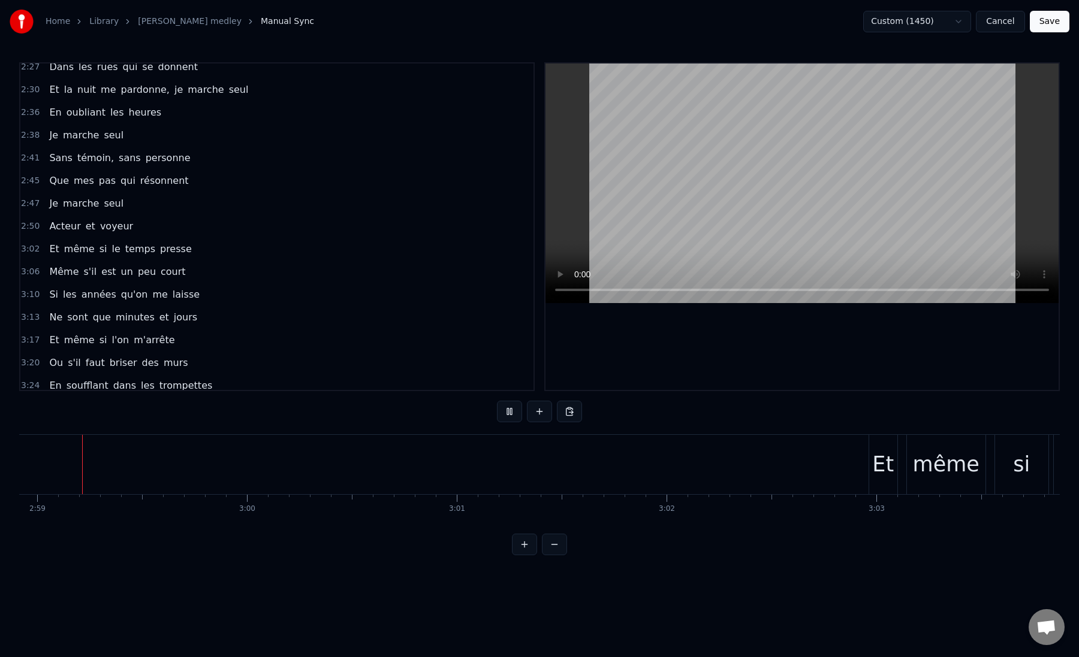
scroll to position [0, 37493]
click at [915, 473] on div "Et" at bounding box center [916, 465] width 22 height 32
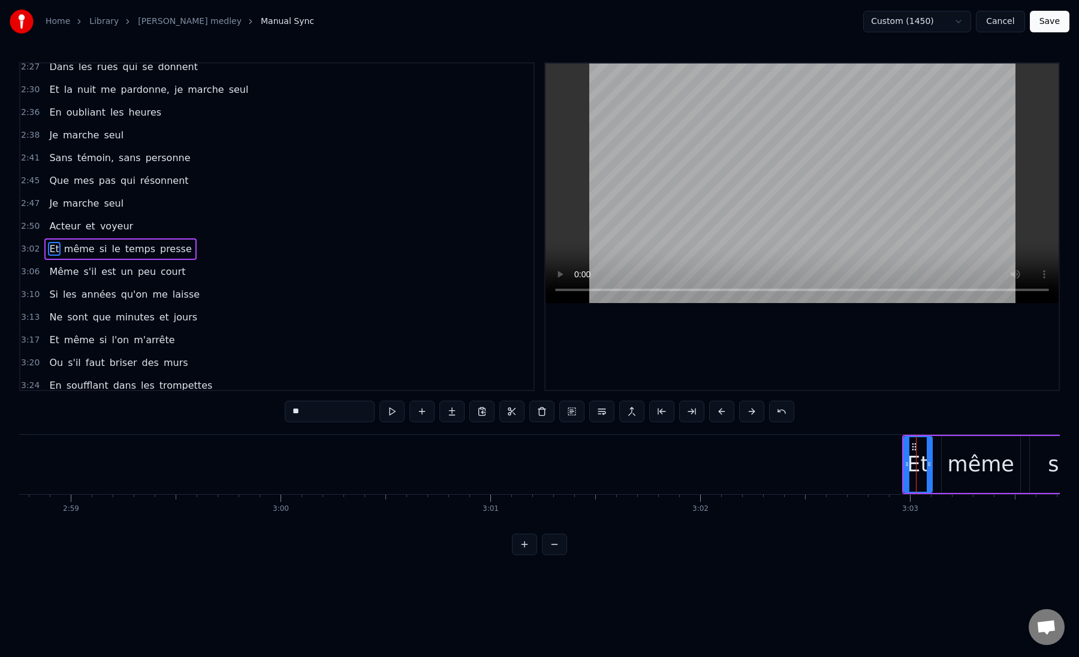
scroll to position [896, 0]
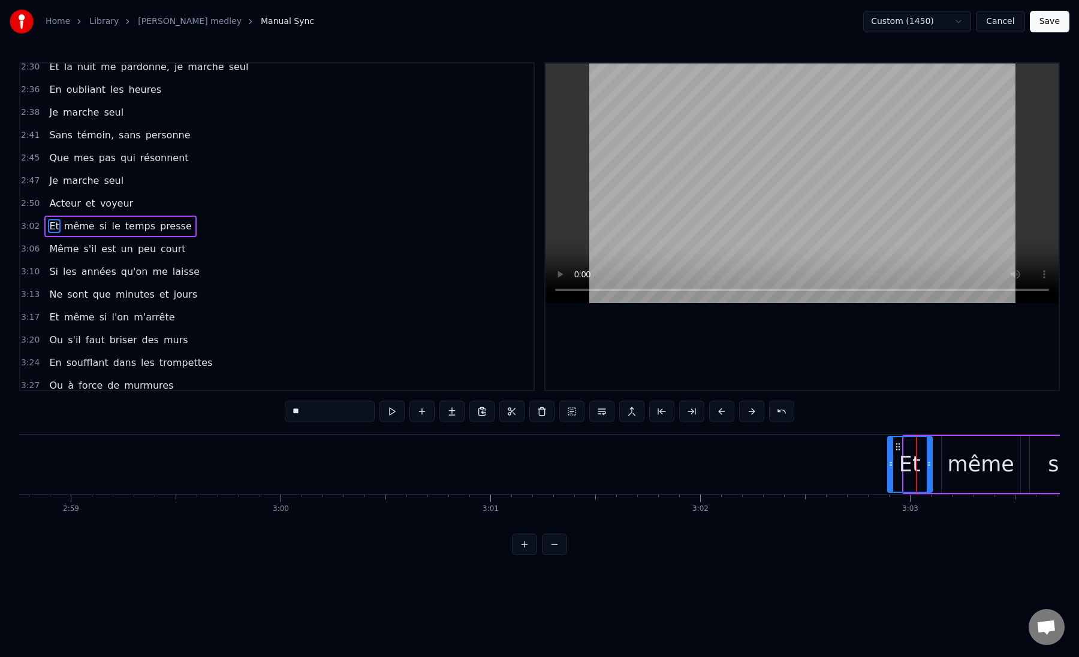
drag, startPoint x: 905, startPoint y: 468, endPoint x: 888, endPoint y: 469, distance: 17.4
click at [889, 469] on icon at bounding box center [890, 465] width 5 height 10
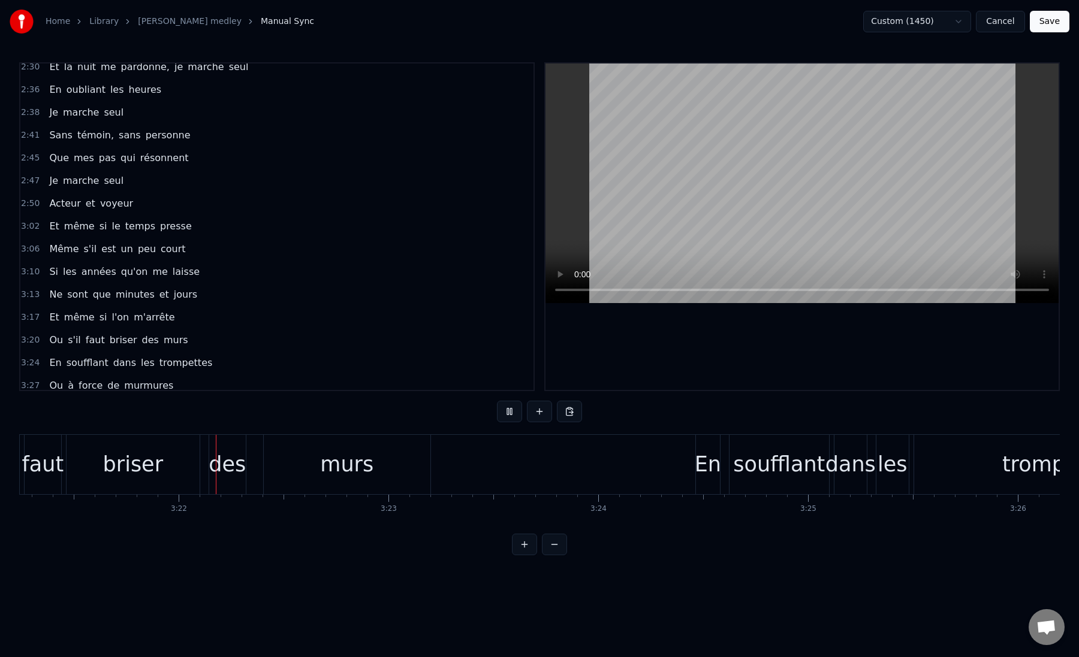
scroll to position [0, 42215]
click at [209, 469] on div "des" at bounding box center [220, 465] width 37 height 32
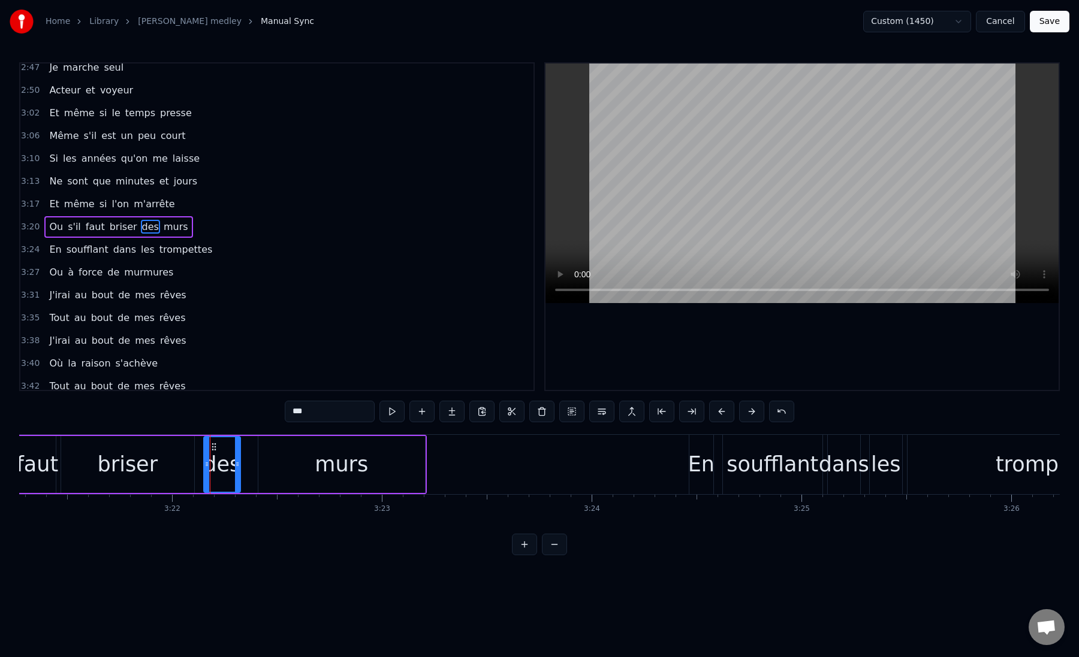
scroll to position [1010, 0]
drag, startPoint x: 205, startPoint y: 468, endPoint x: 194, endPoint y: 470, distance: 11.5
click at [194, 470] on div at bounding box center [195, 464] width 5 height 55
click at [168, 469] on div "briser" at bounding box center [127, 464] width 133 height 57
type input "******"
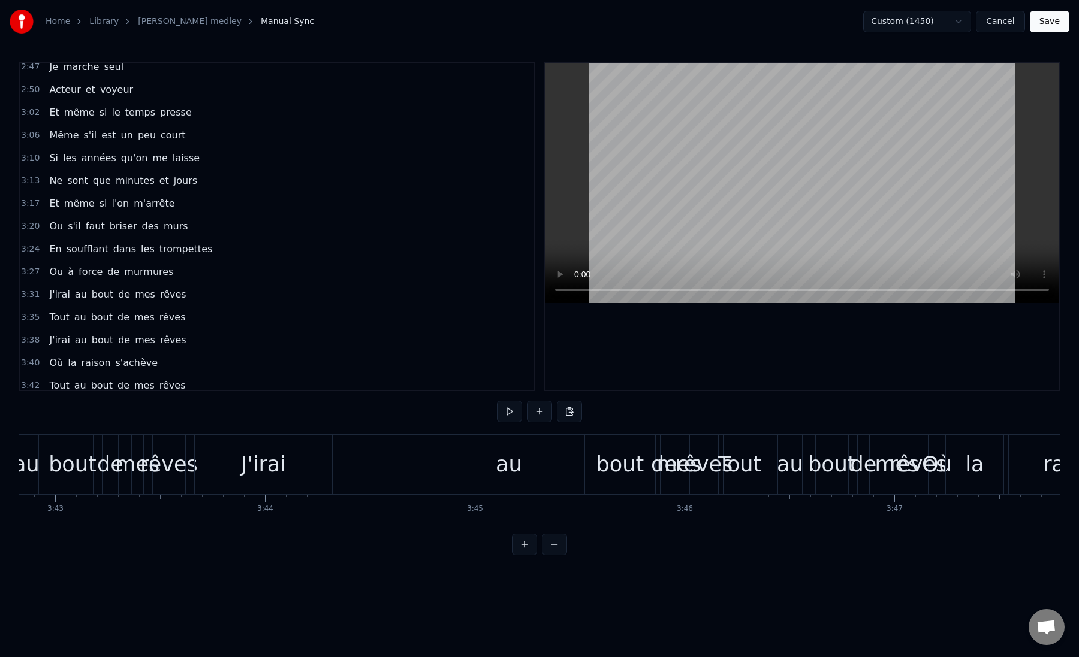
scroll to position [0, 46673]
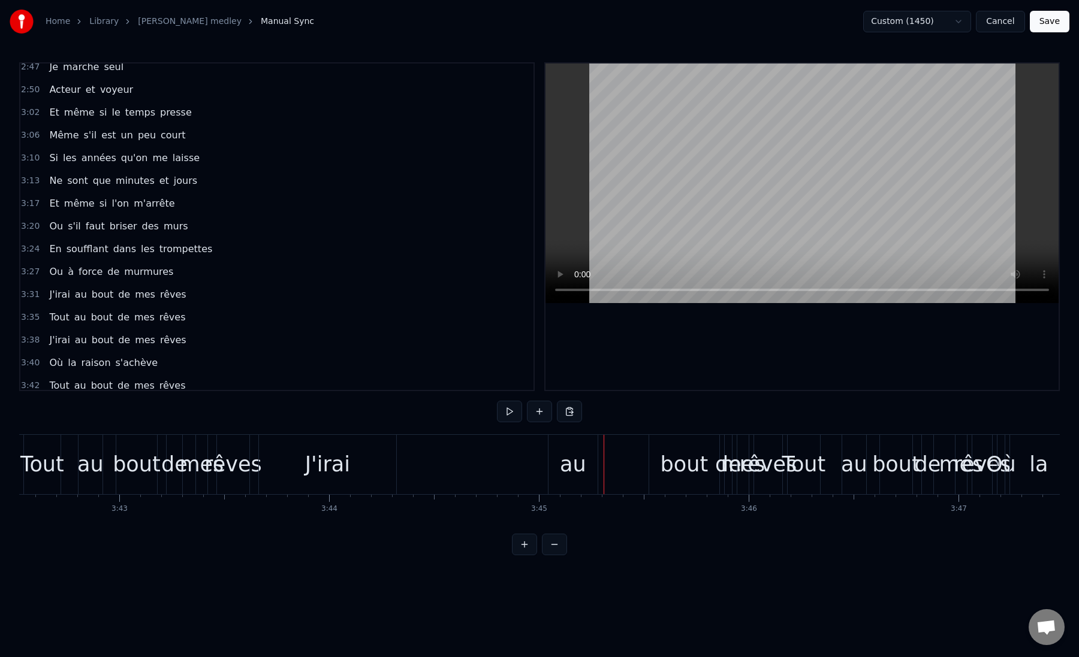
click at [216, 467] on div "rêves" at bounding box center [233, 465] width 58 height 32
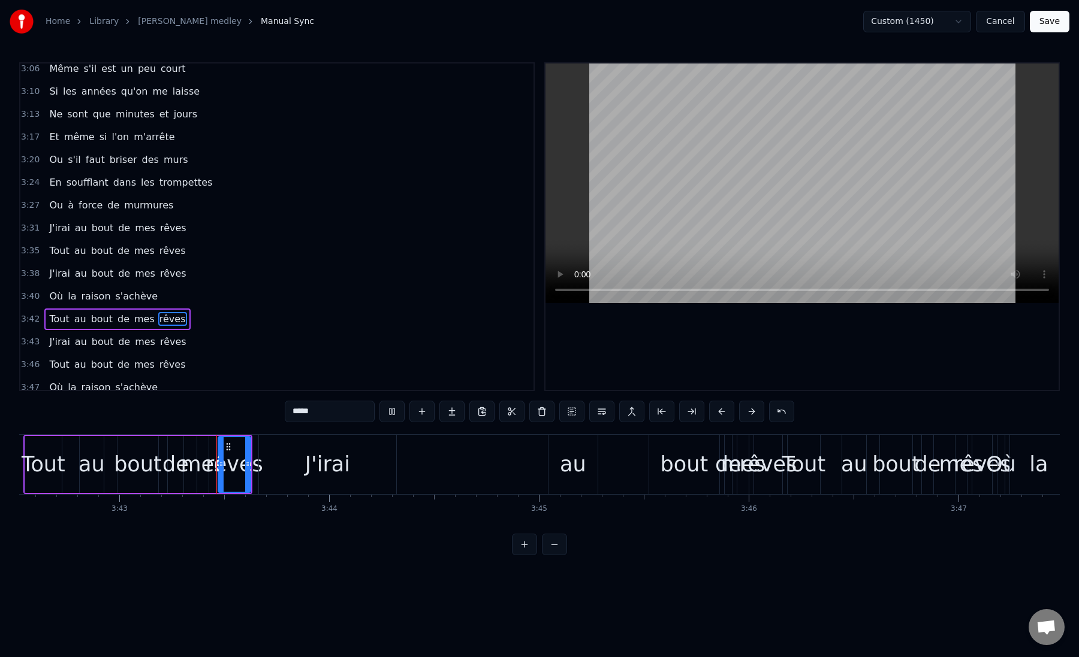
scroll to position [1108, 0]
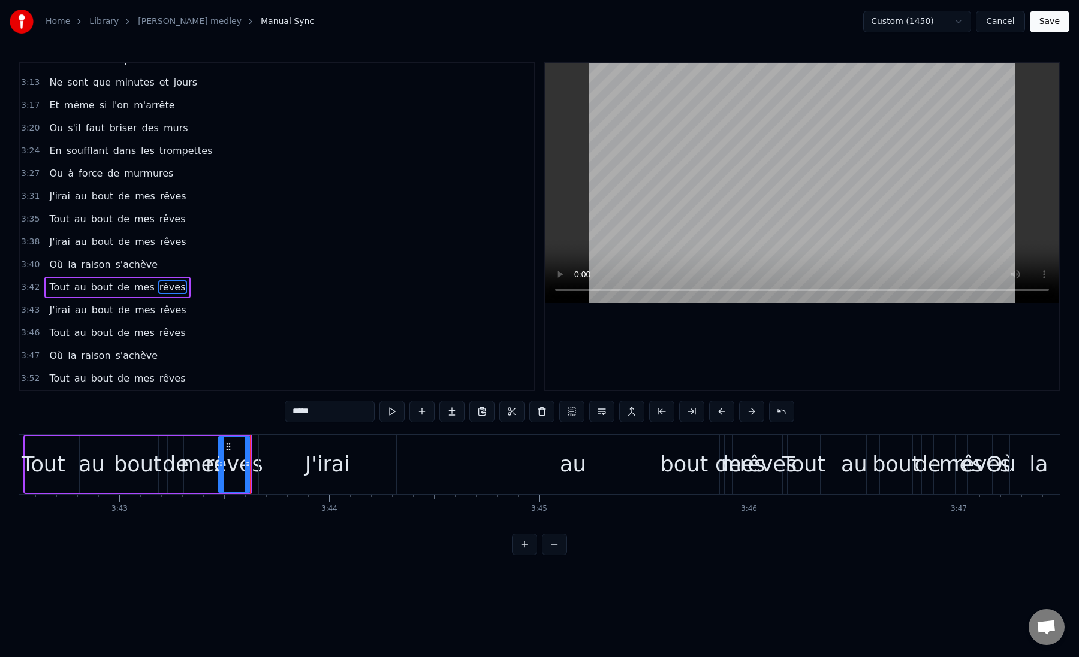
click at [266, 468] on div "J'irai" at bounding box center [327, 464] width 137 height 59
type input "******"
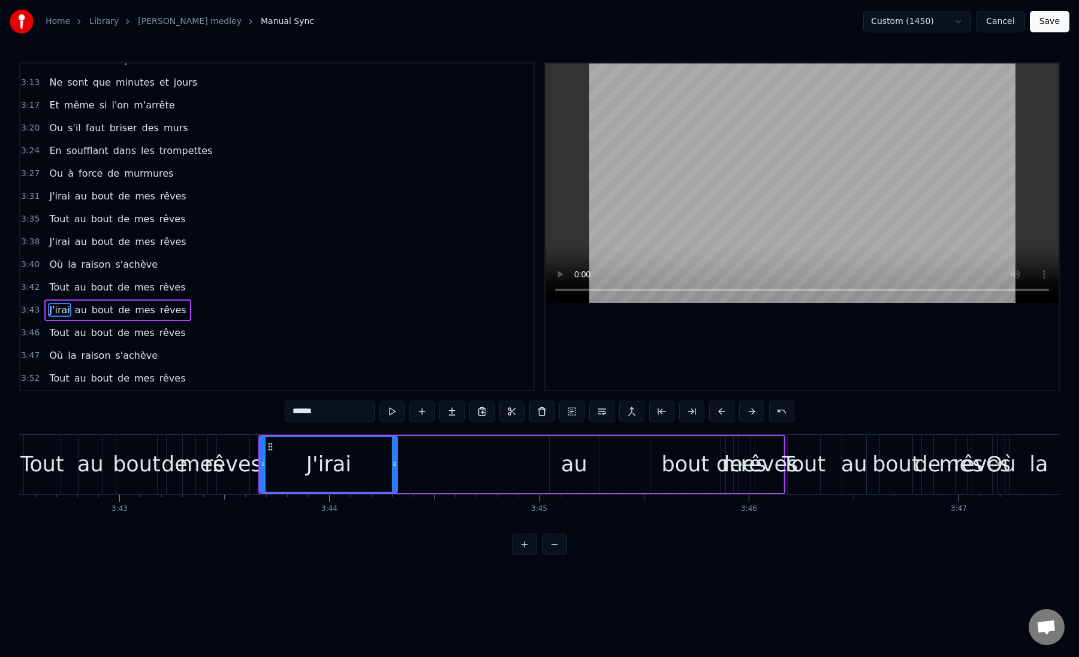
click at [430, 471] on div "J'irai au bout de mes rêves" at bounding box center [521, 464] width 527 height 59
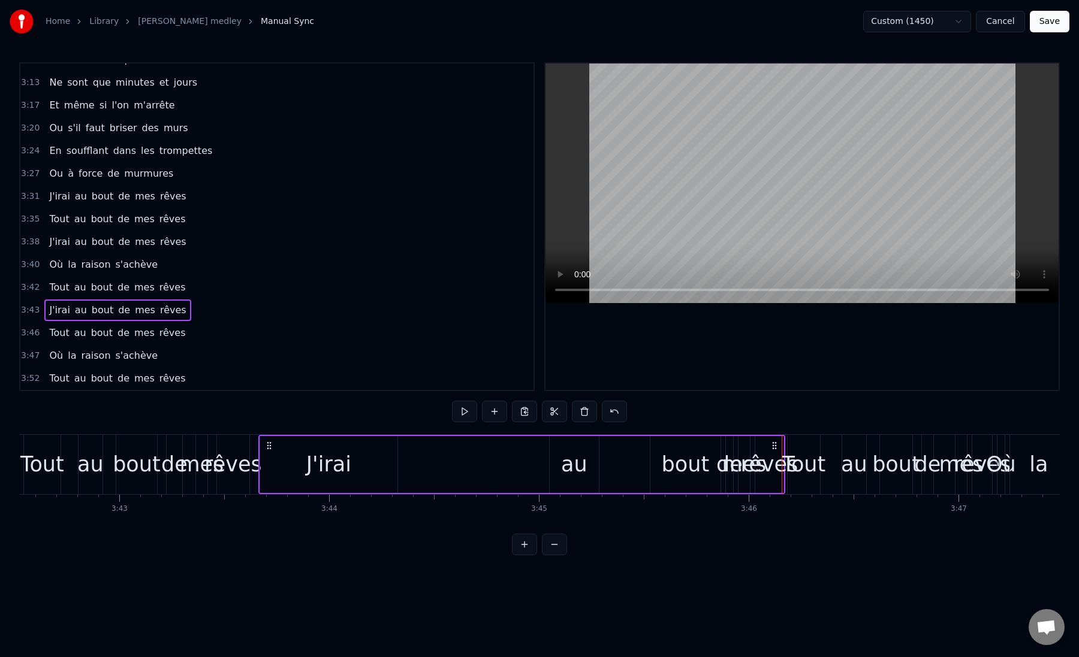
click at [270, 453] on div "J'irai" at bounding box center [328, 464] width 137 height 57
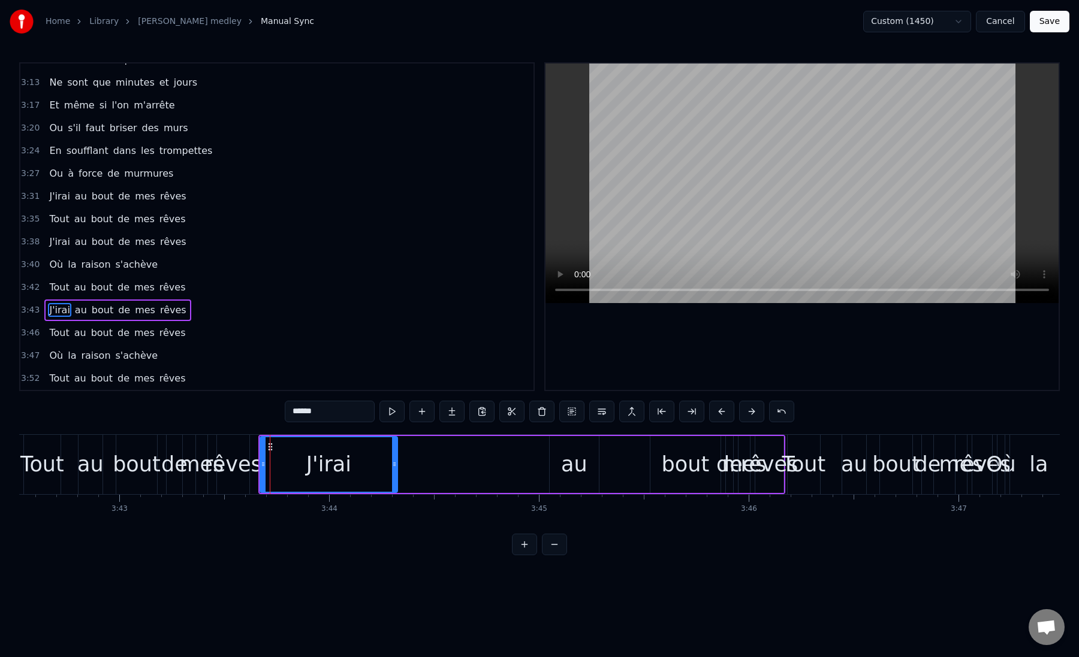
drag, startPoint x: 269, startPoint y: 448, endPoint x: 277, endPoint y: 448, distance: 7.8
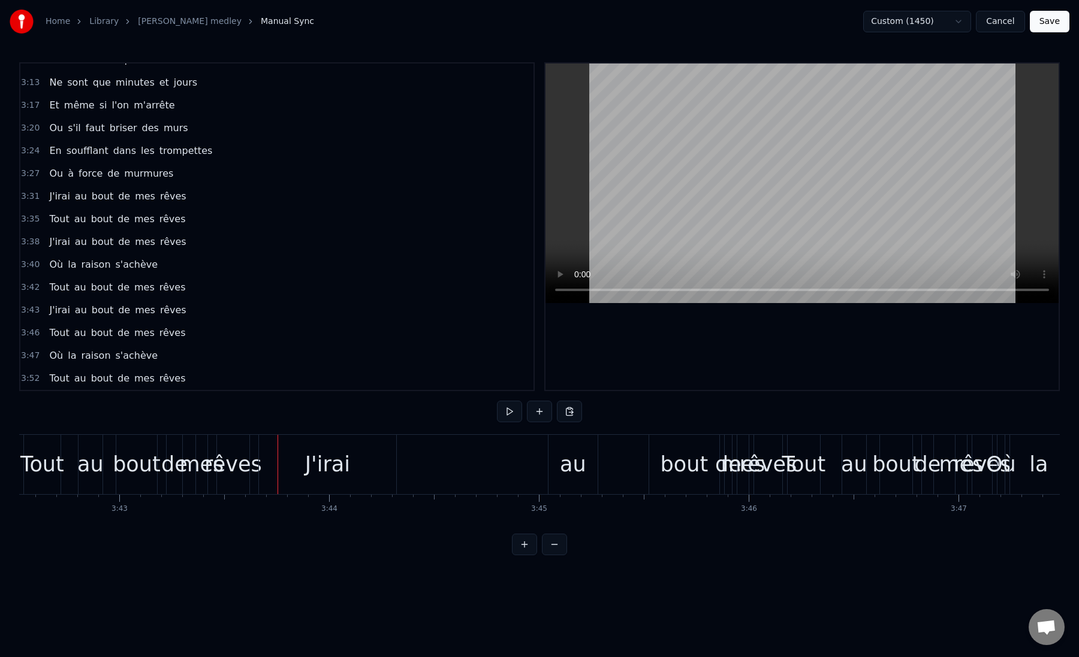
click at [274, 452] on div "J'irai" at bounding box center [327, 464] width 137 height 59
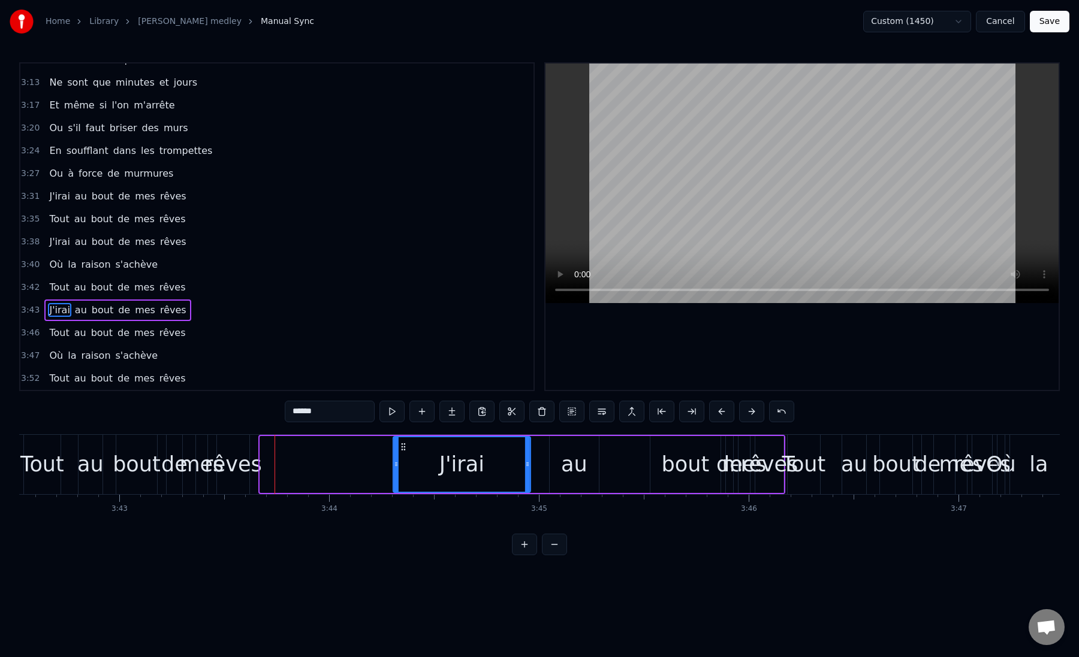
drag, startPoint x: 270, startPoint y: 447, endPoint x: 403, endPoint y: 457, distance: 133.4
click at [403, 457] on div "J'irai" at bounding box center [462, 464] width 136 height 55
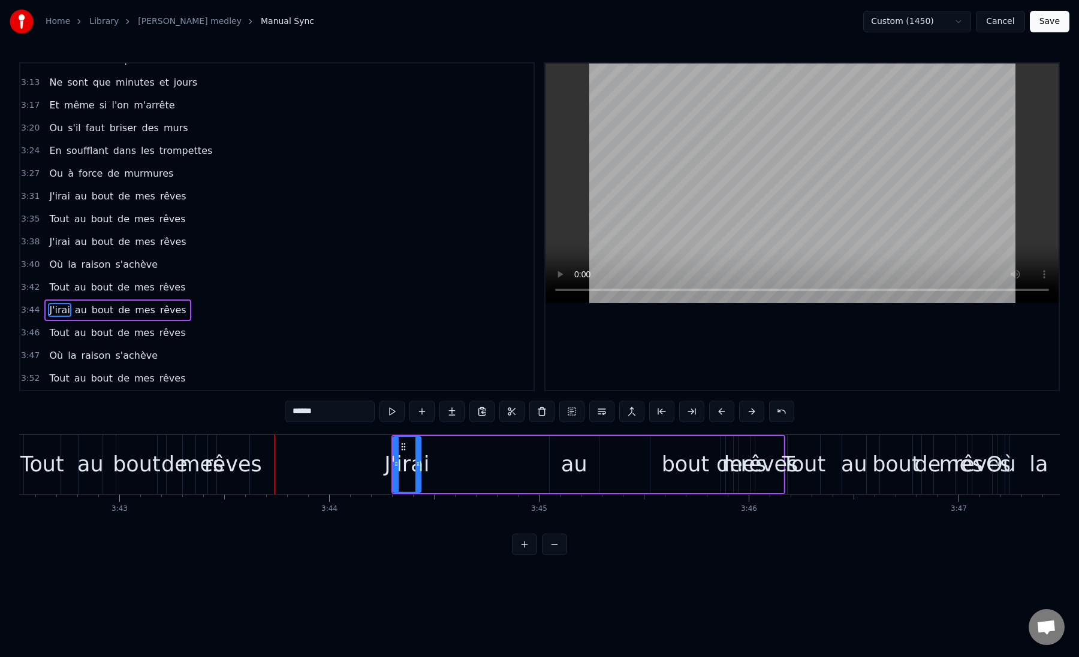
drag, startPoint x: 527, startPoint y: 466, endPoint x: 418, endPoint y: 467, distance: 108.5
click at [418, 467] on icon at bounding box center [417, 465] width 5 height 10
click at [562, 464] on div "au" at bounding box center [574, 464] width 49 height 57
drag, startPoint x: 593, startPoint y: 463, endPoint x: 575, endPoint y: 463, distance: 18.0
click at [575, 463] on icon at bounding box center [577, 465] width 5 height 10
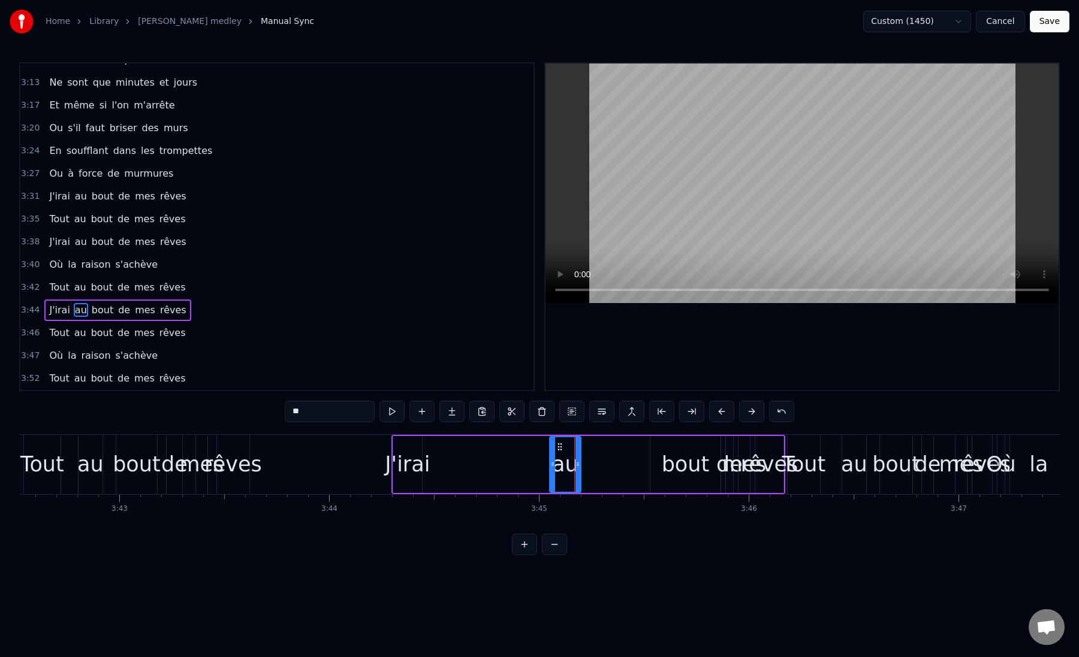
click at [666, 473] on div "bout" at bounding box center [686, 465] width 48 height 32
drag, startPoint x: 716, startPoint y: 464, endPoint x: 675, endPoint y: 465, distance: 40.2
click at [675, 465] on icon at bounding box center [677, 465] width 5 height 10
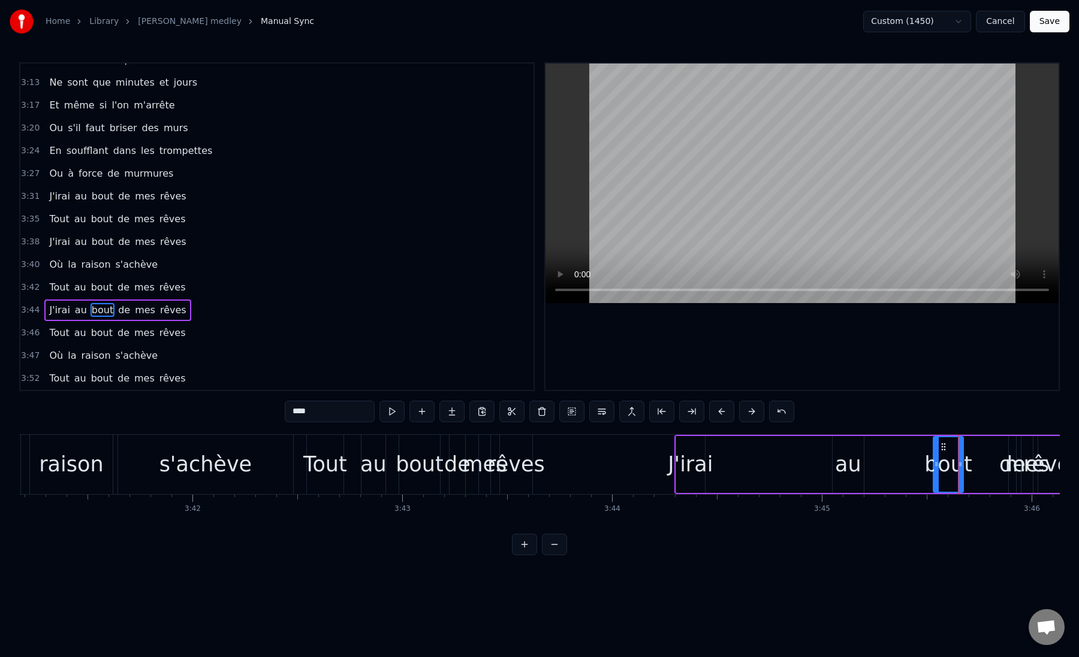
scroll to position [0, 46367]
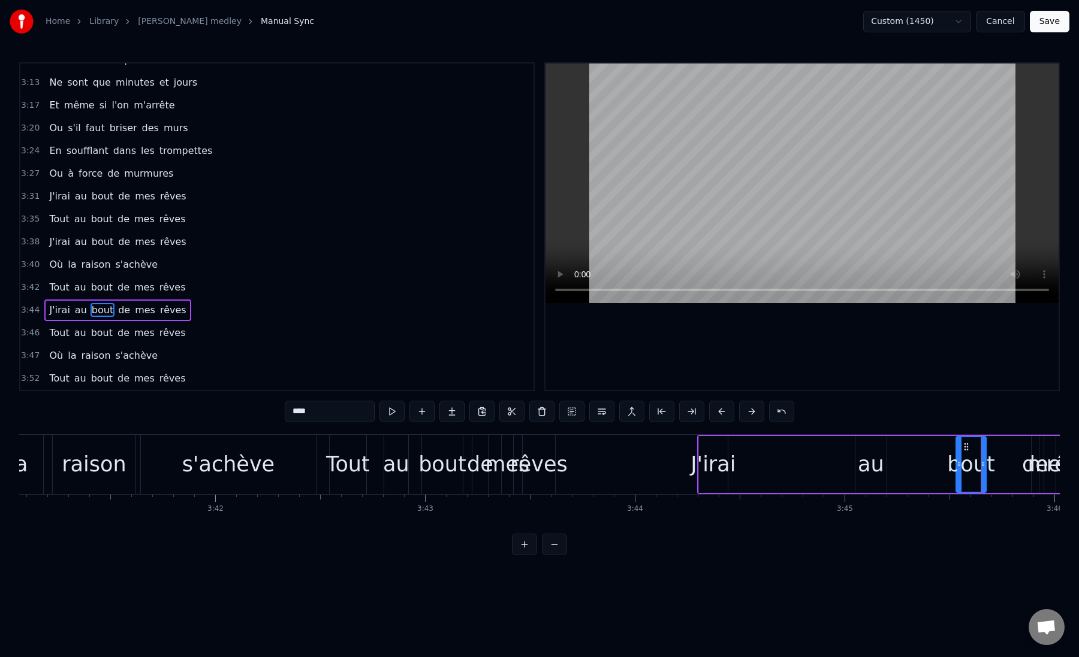
click at [298, 472] on div "s'achève" at bounding box center [228, 464] width 175 height 59
type input "********"
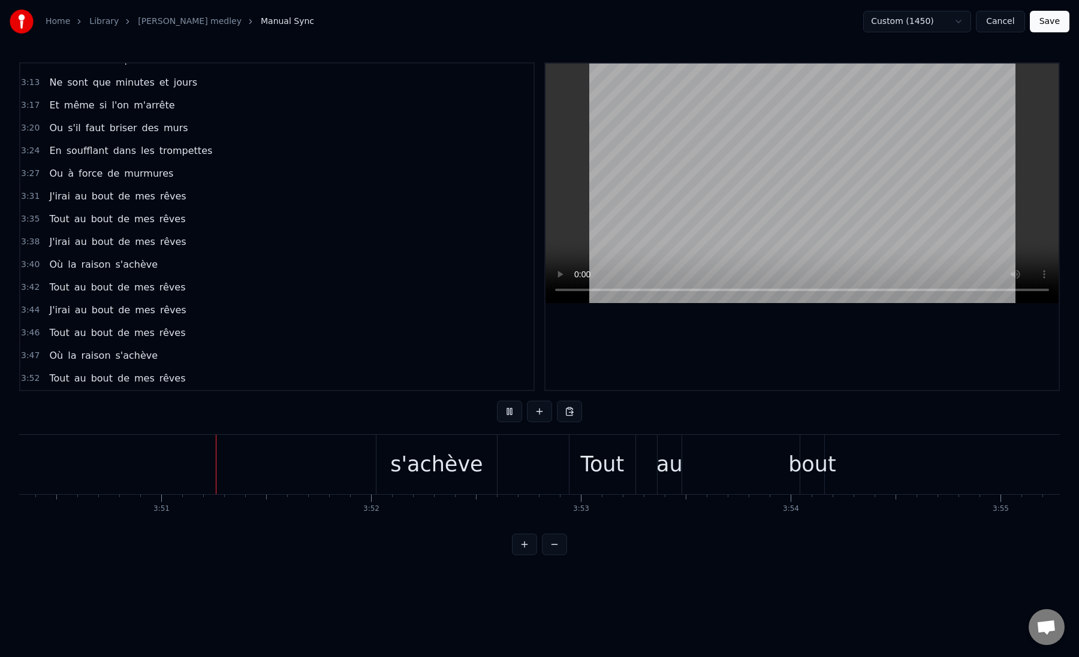
scroll to position [0, 48308]
click at [445, 445] on div "s'achève" at bounding box center [437, 464] width 120 height 59
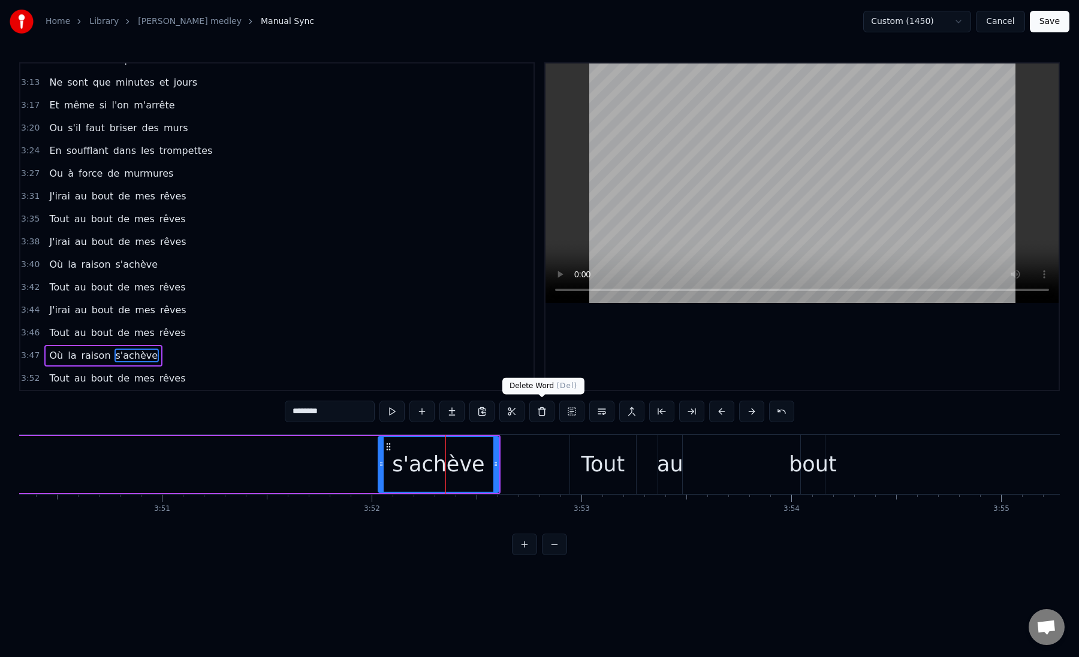
click at [542, 411] on button at bounding box center [541, 412] width 25 height 22
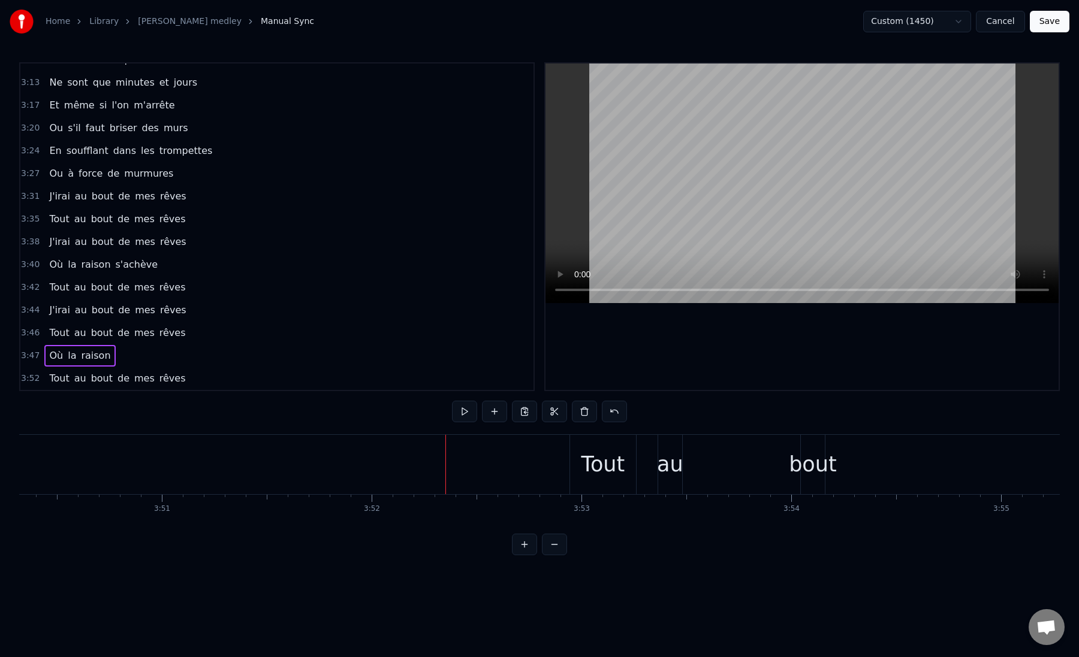
click at [588, 460] on div "Tout" at bounding box center [603, 465] width 44 height 32
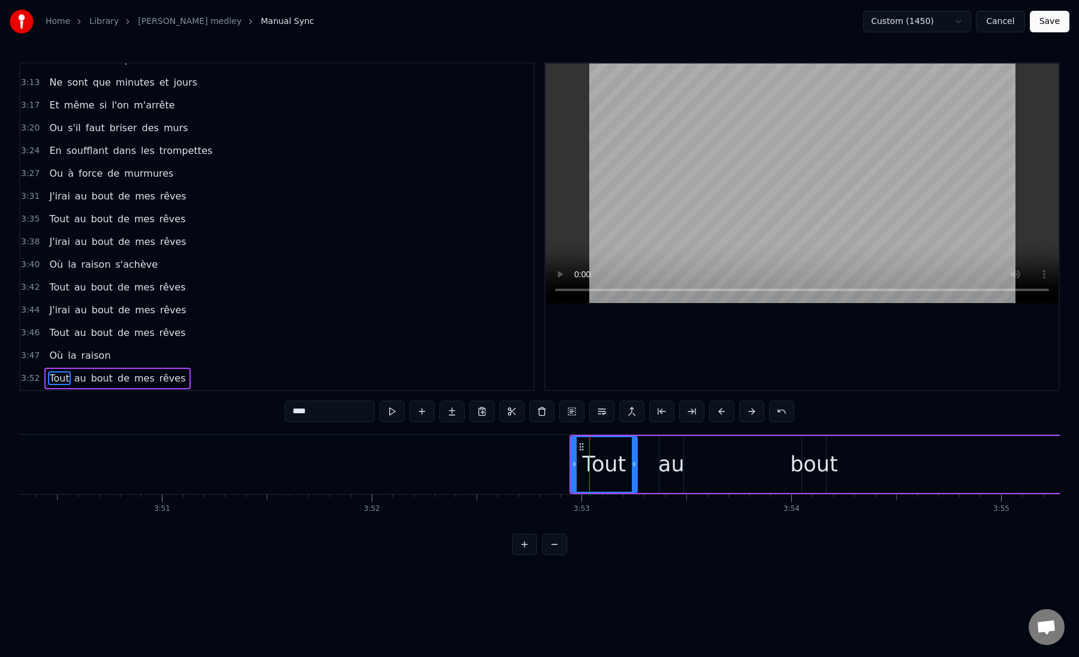
click at [95, 355] on span "raison" at bounding box center [96, 356] width 32 height 14
type input "******"
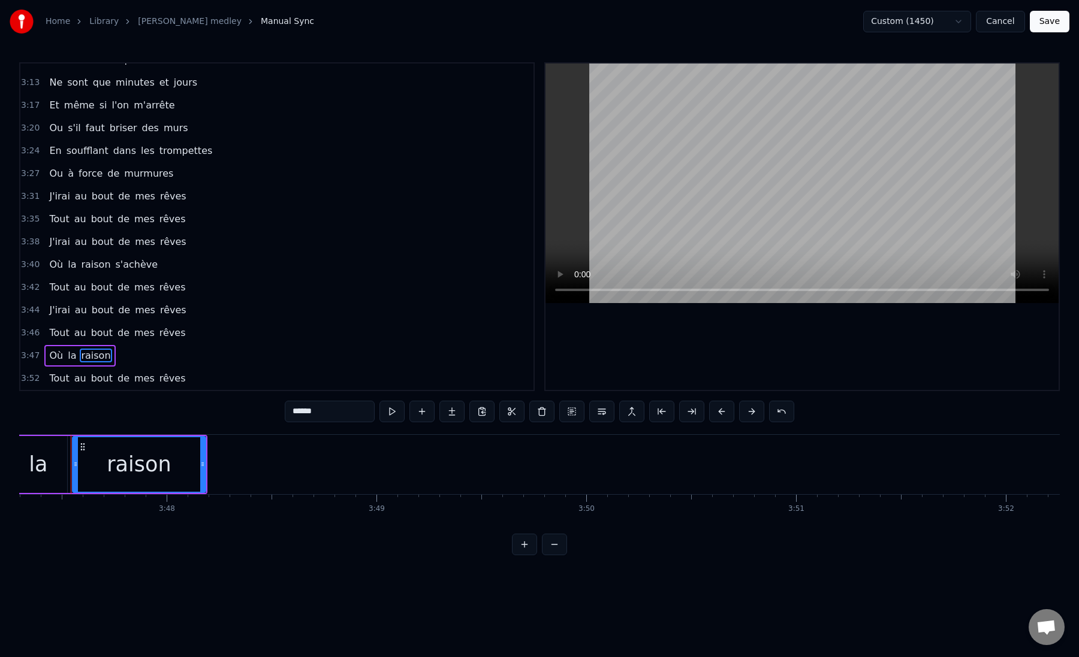
scroll to position [0, 47666]
click at [541, 416] on button at bounding box center [541, 412] width 25 height 22
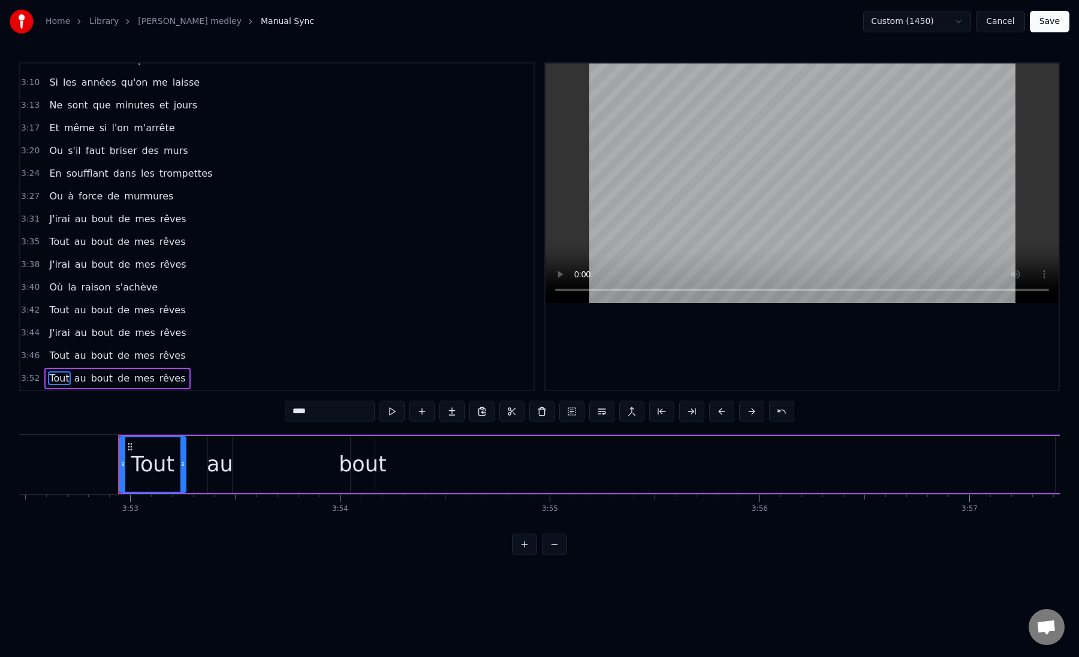
scroll to position [0, 48798]
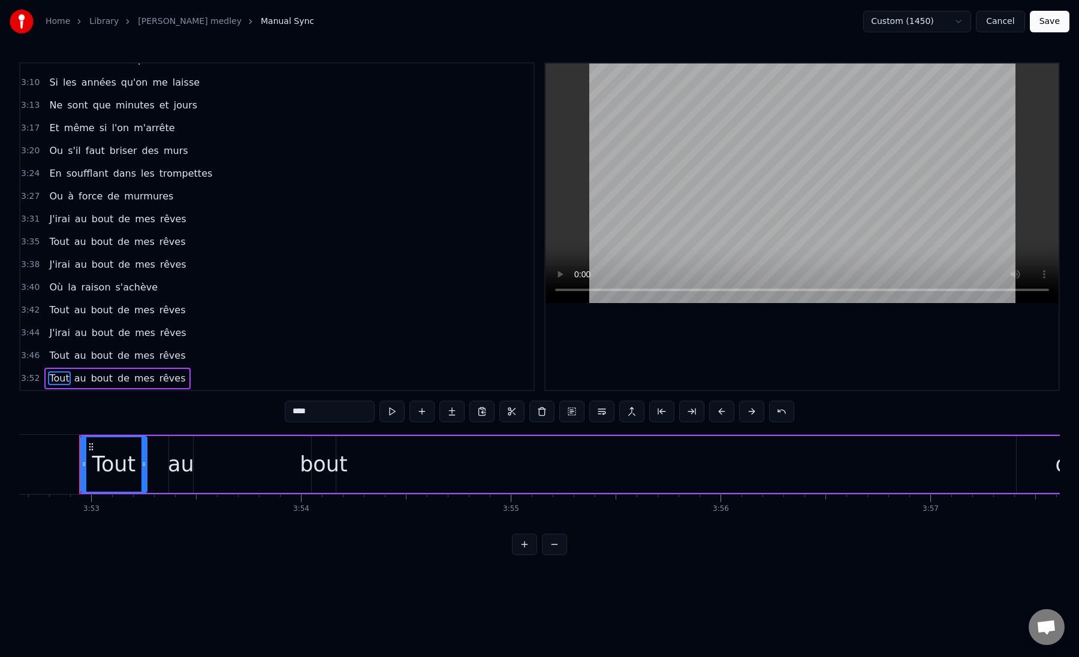
click at [188, 381] on div "3:52 Tout au bout de mes rêves" at bounding box center [276, 378] width 513 height 23
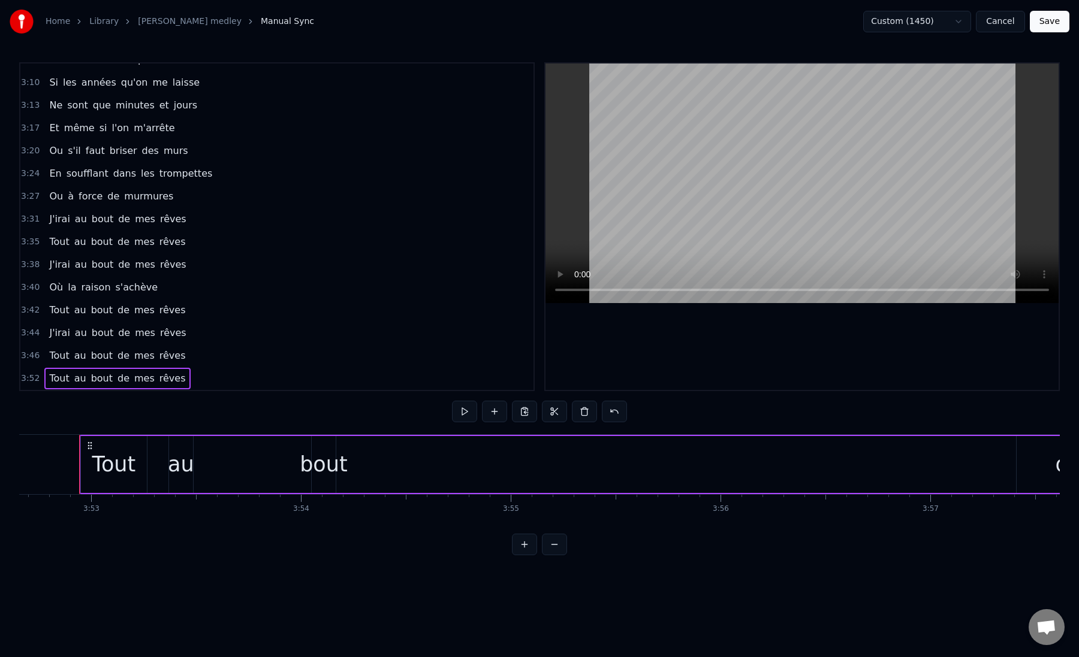
scroll to position [1063, 0]
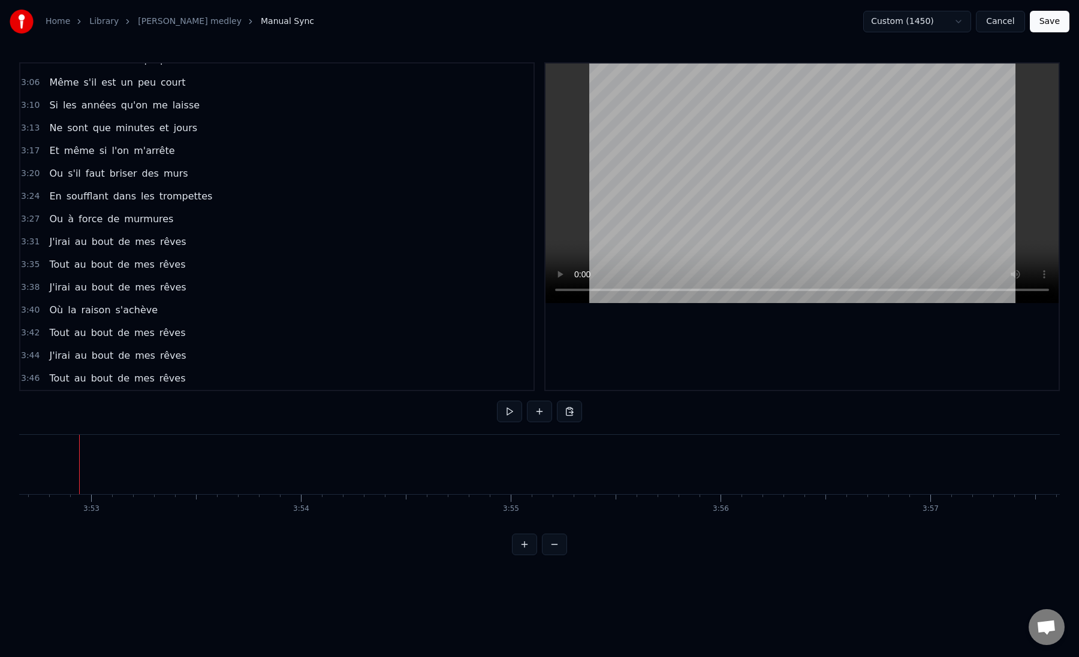
click at [164, 378] on span "rêves" at bounding box center [172, 379] width 29 height 14
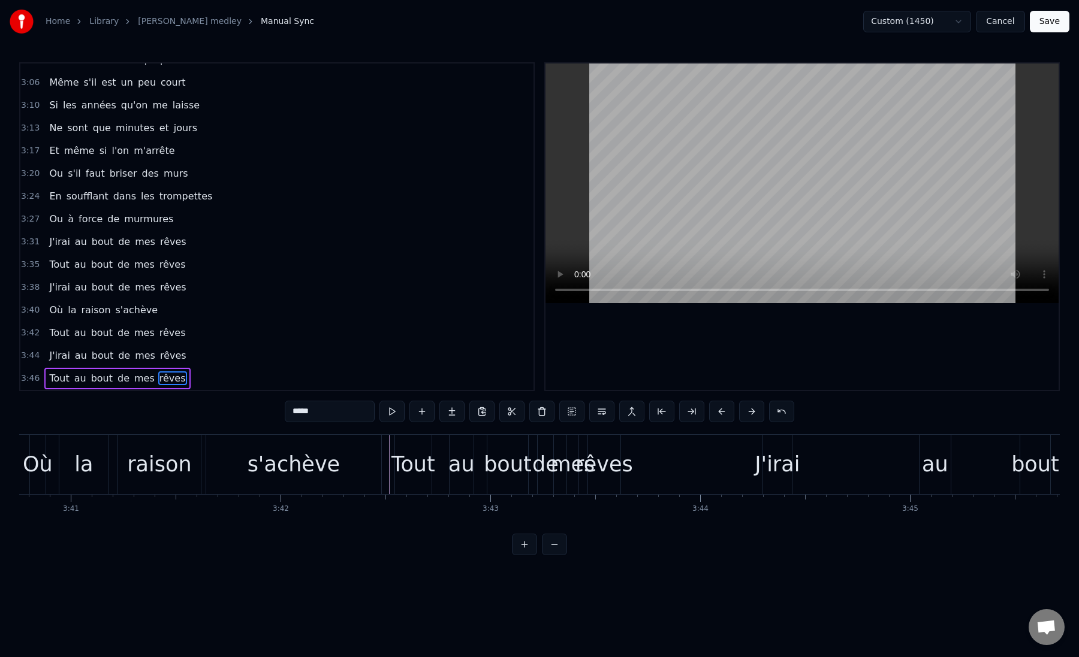
scroll to position [0, 46265]
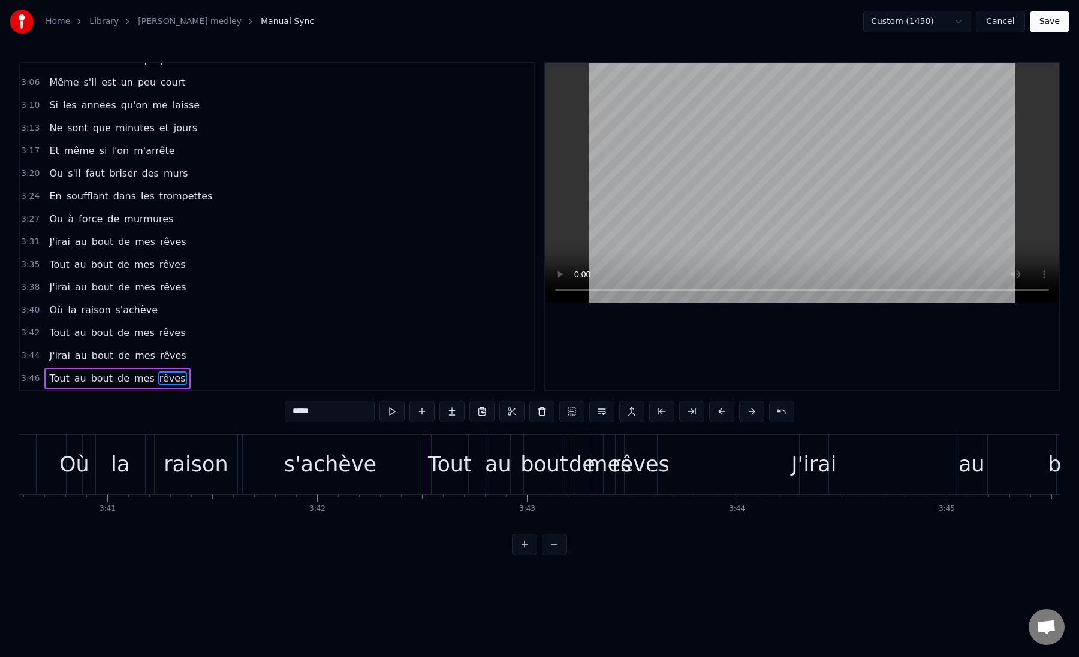
click at [193, 456] on div "raison" at bounding box center [196, 465] width 64 height 32
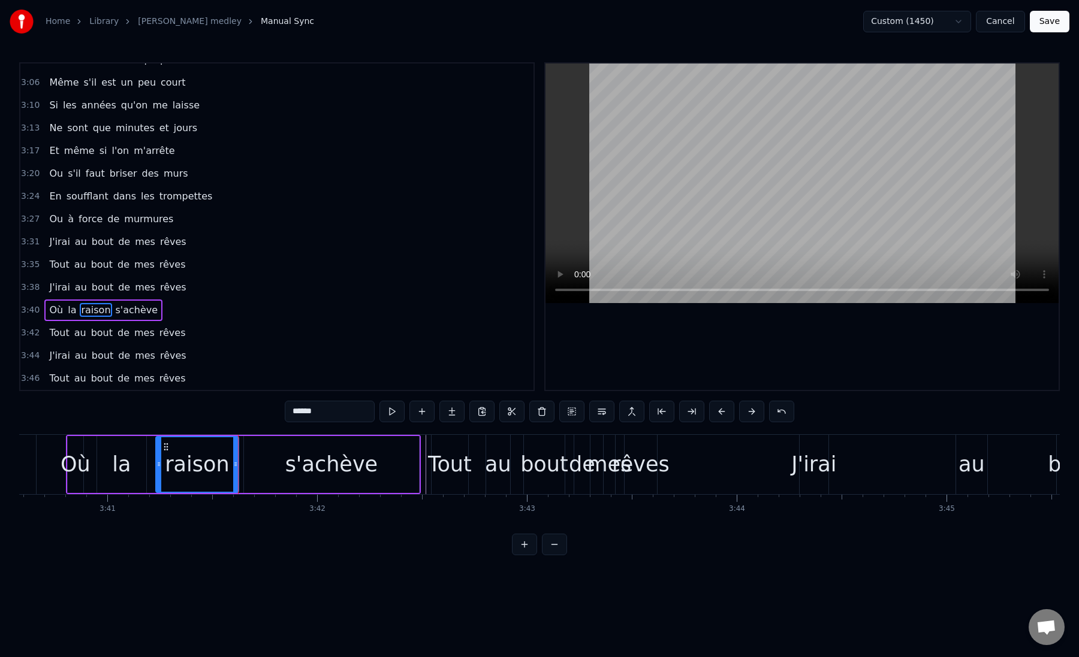
click at [296, 466] on div "s'achève" at bounding box center [331, 465] width 93 height 32
type input "********"
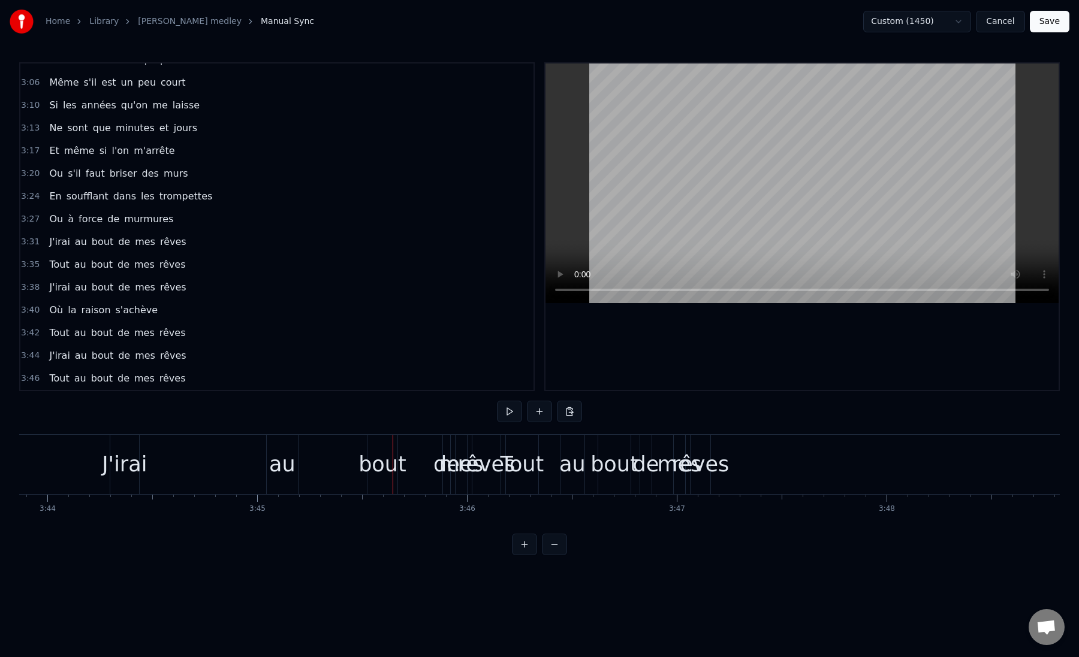
scroll to position [0, 46883]
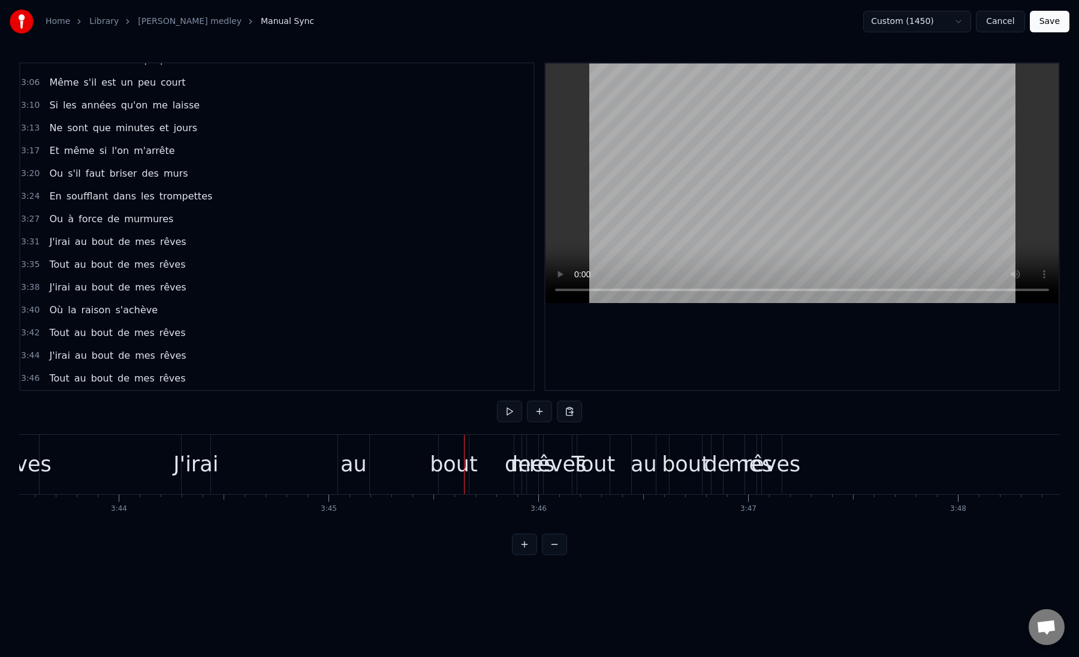
click at [291, 457] on div "J'irai au bout de mes rêves" at bounding box center [378, 464] width 394 height 59
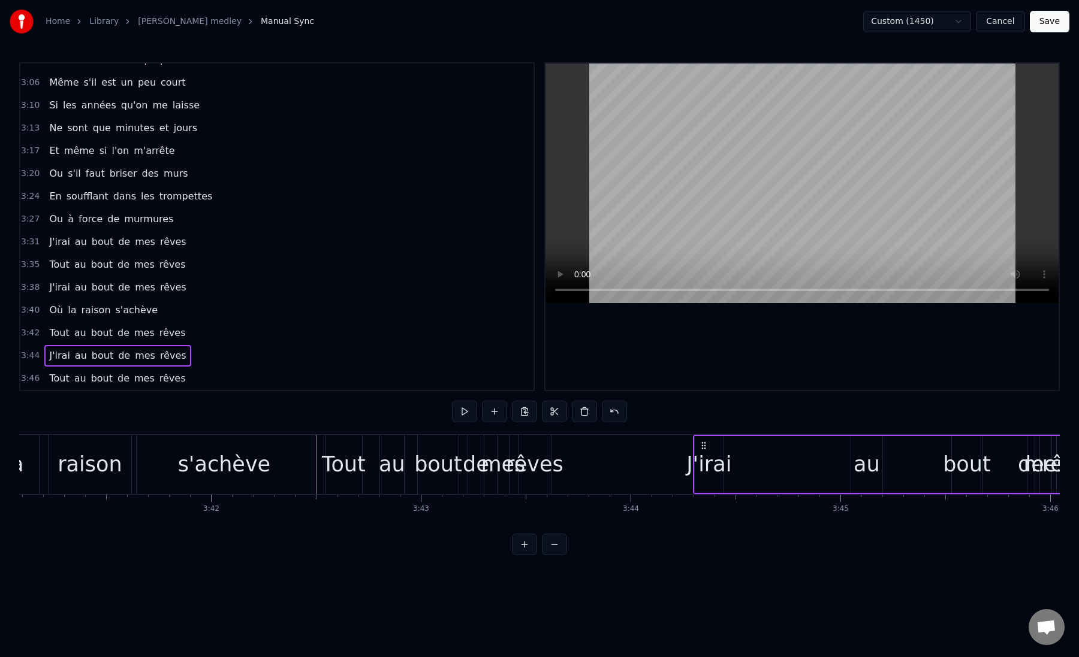
scroll to position [0, 46344]
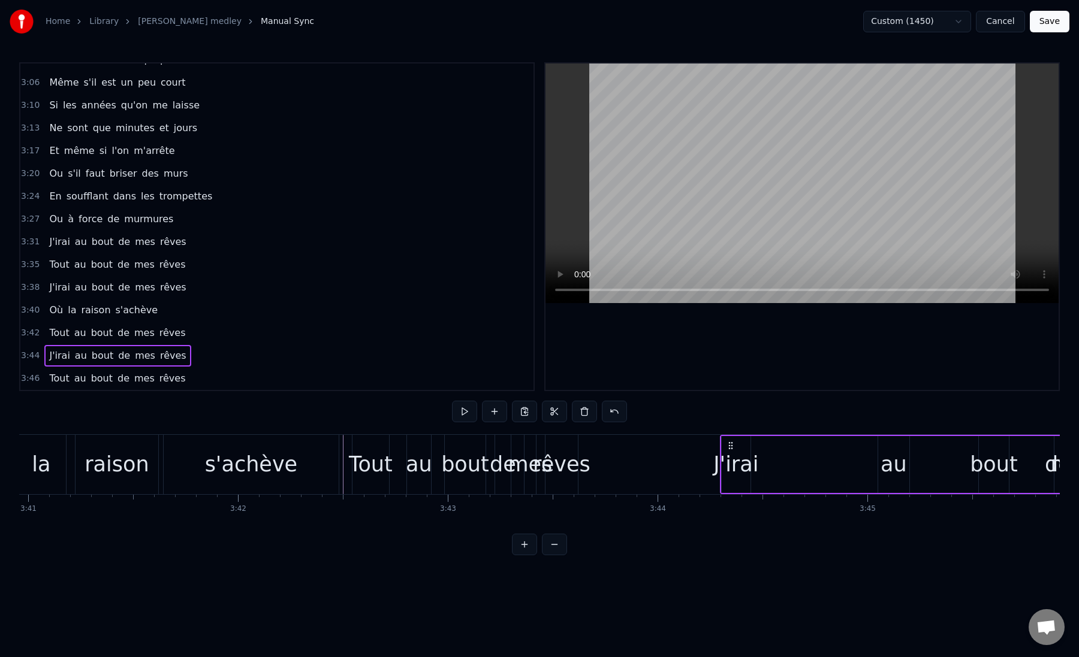
click at [260, 461] on div "s'achève" at bounding box center [251, 465] width 93 height 32
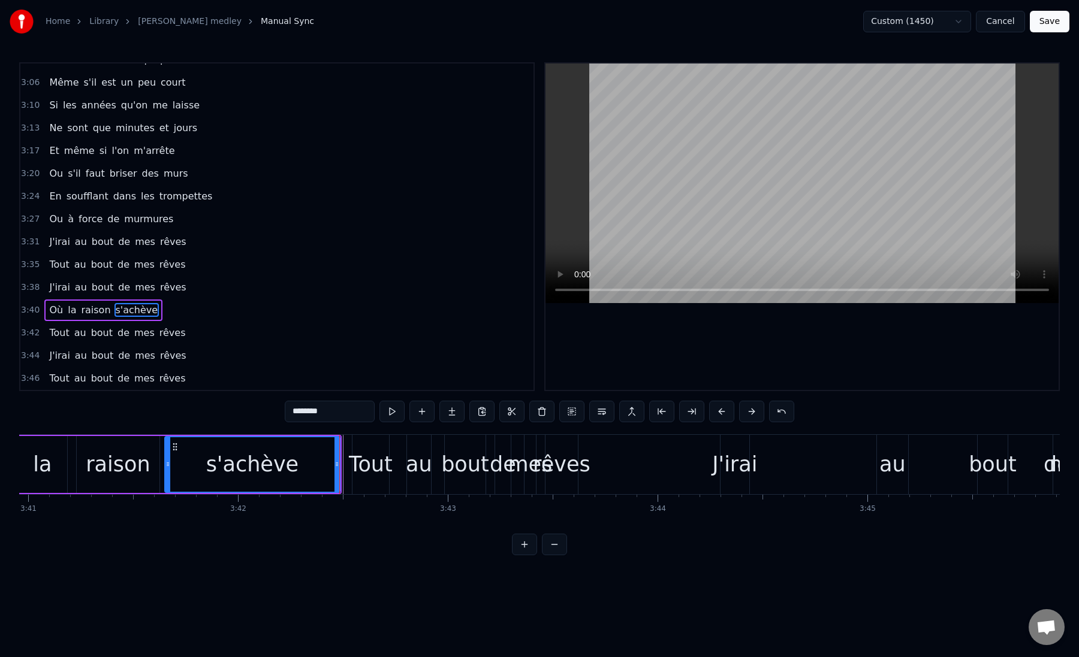
click at [353, 473] on div "Tout" at bounding box center [371, 465] width 44 height 32
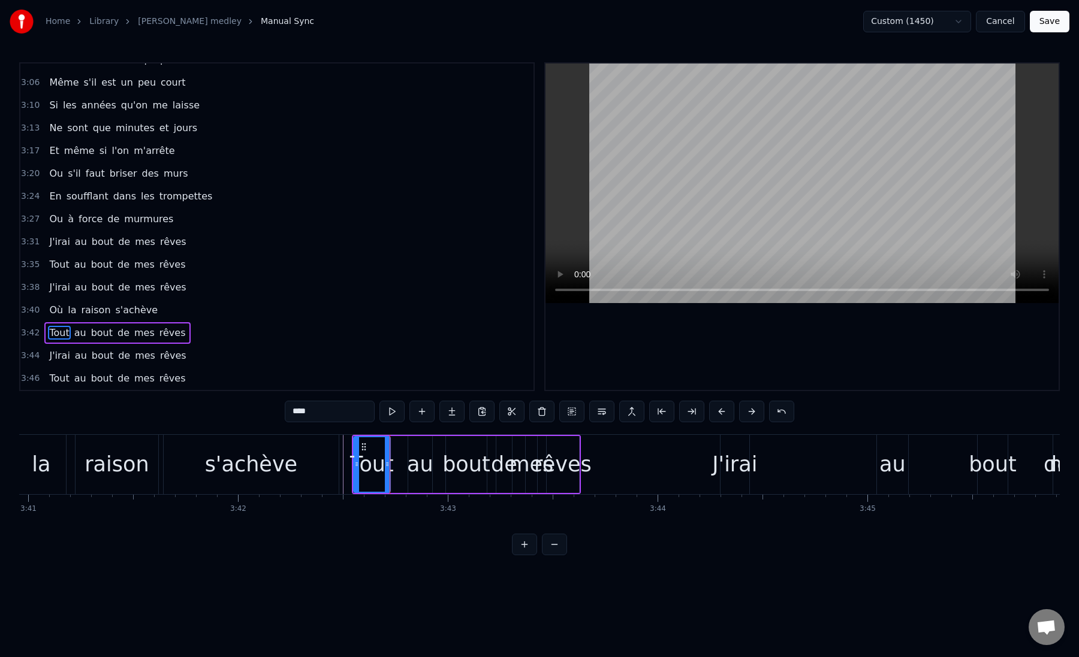
click at [481, 458] on div "bout" at bounding box center [466, 465] width 48 height 32
type input "****"
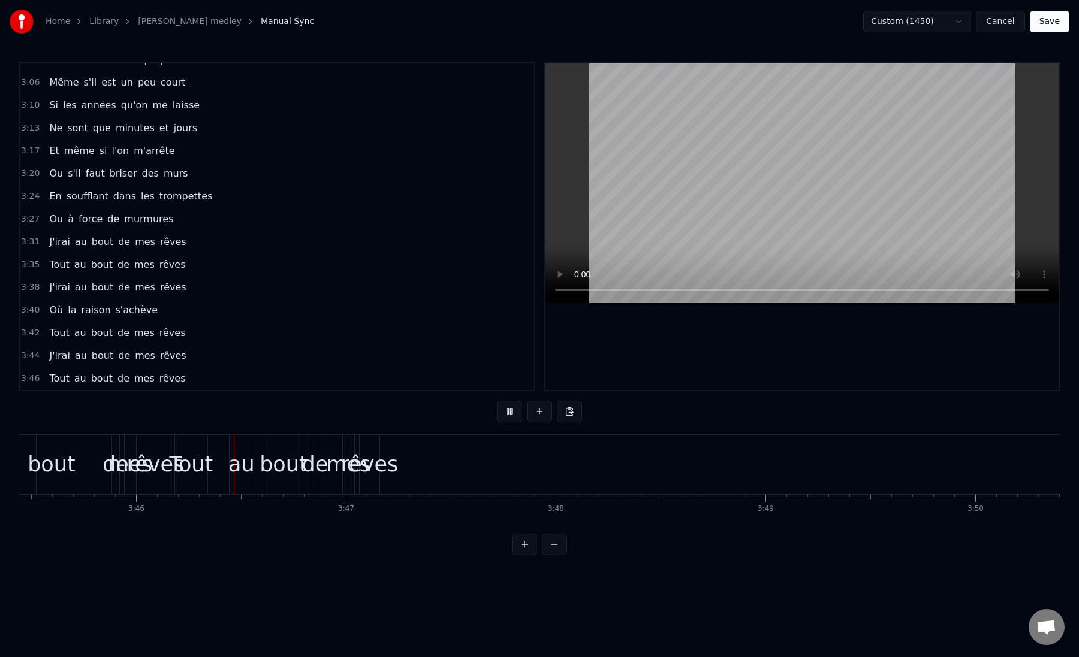
scroll to position [0, 47298]
click at [359, 466] on div "rêves" at bounding box center [357, 465] width 58 height 32
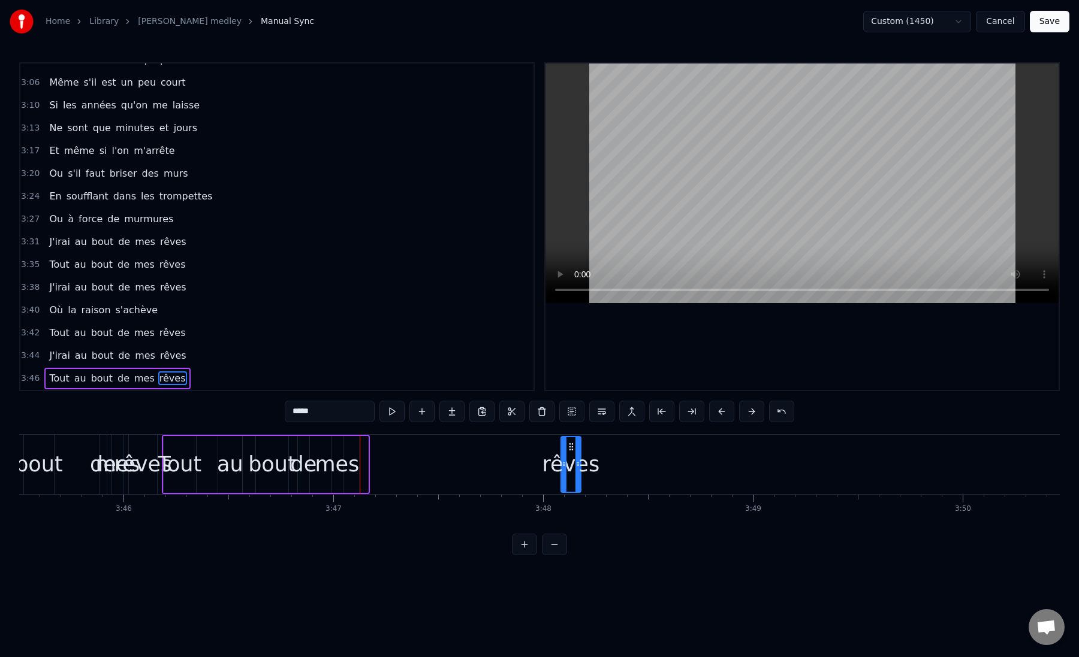
drag, startPoint x: 357, startPoint y: 445, endPoint x: 569, endPoint y: 463, distance: 213.5
click at [569, 463] on div "rêves" at bounding box center [571, 464] width 19 height 55
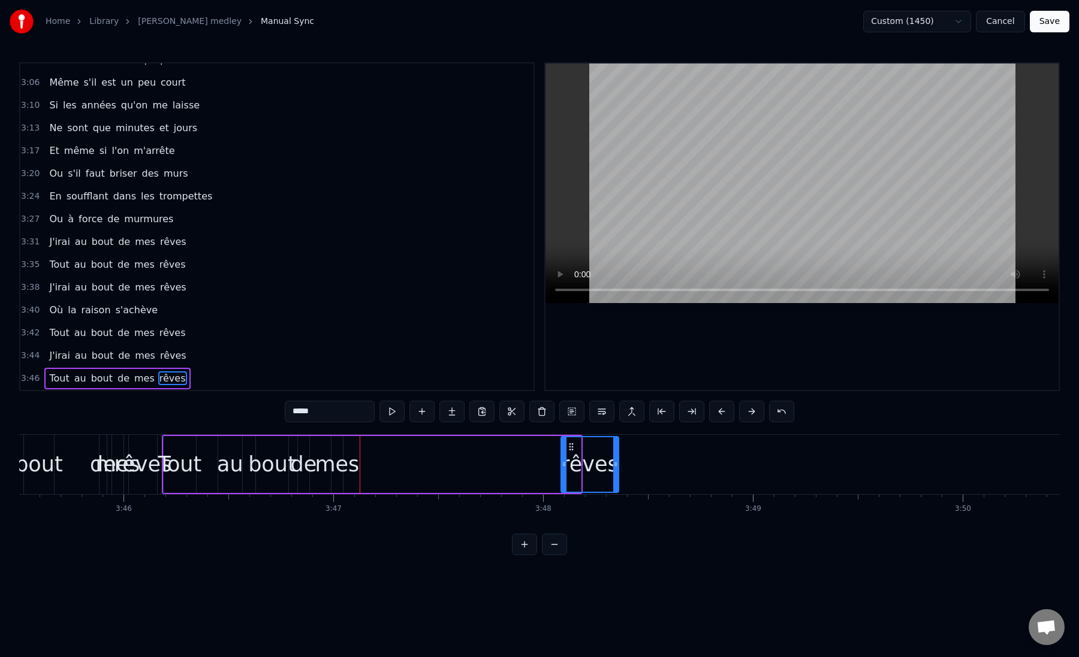
drag, startPoint x: 578, startPoint y: 463, endPoint x: 616, endPoint y: 467, distance: 37.9
click at [616, 467] on icon at bounding box center [615, 465] width 5 height 10
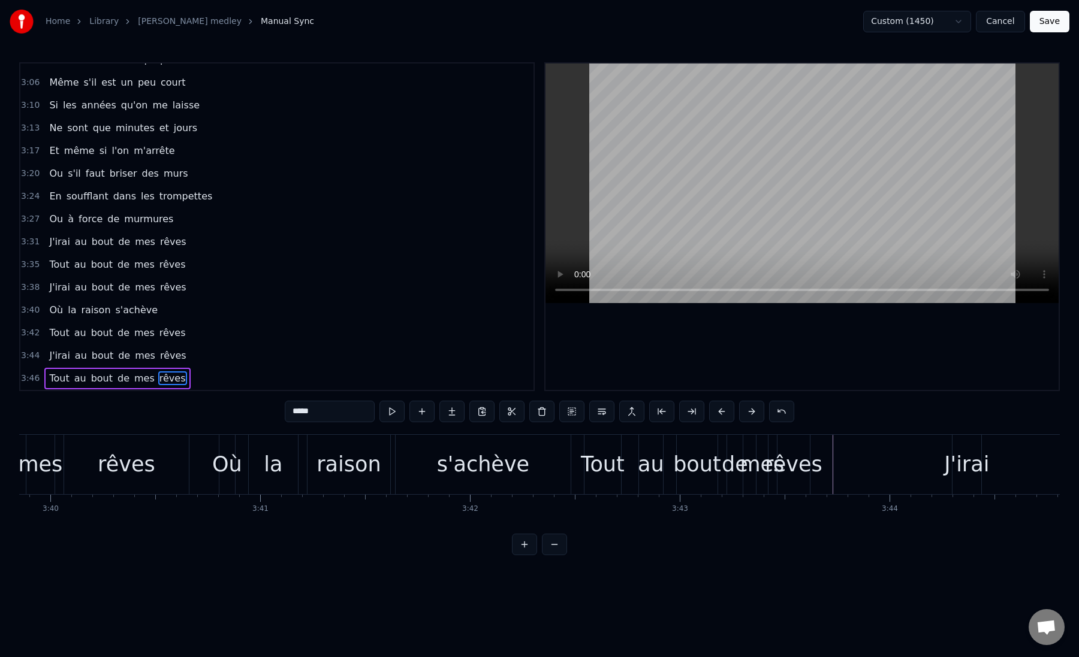
scroll to position [0, 46070]
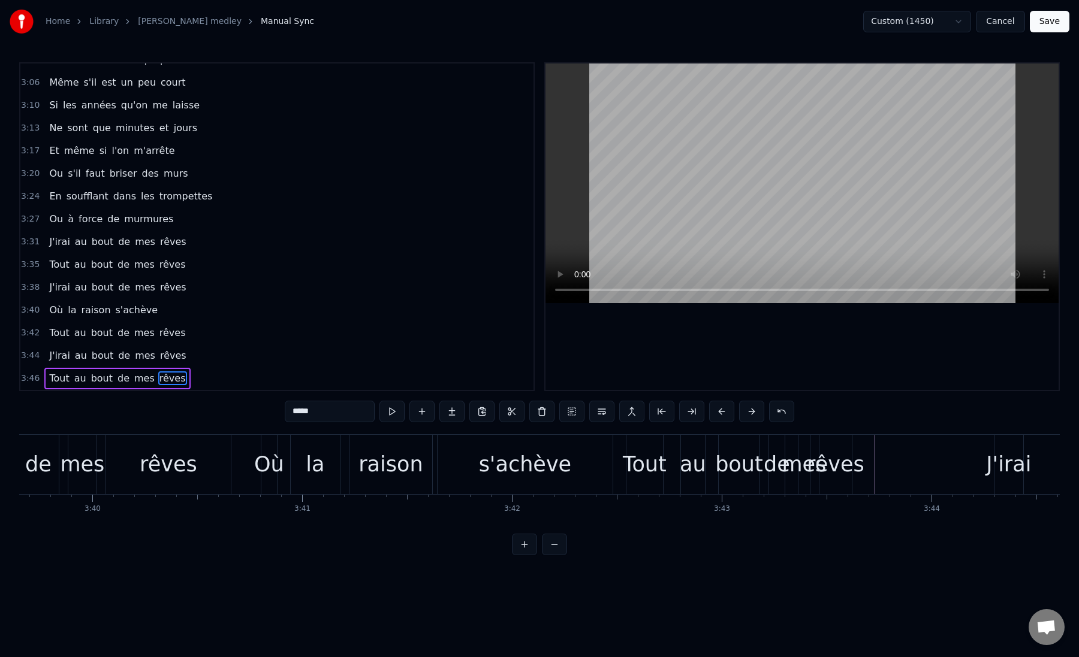
click at [125, 462] on div "rêves" at bounding box center [168, 464] width 125 height 59
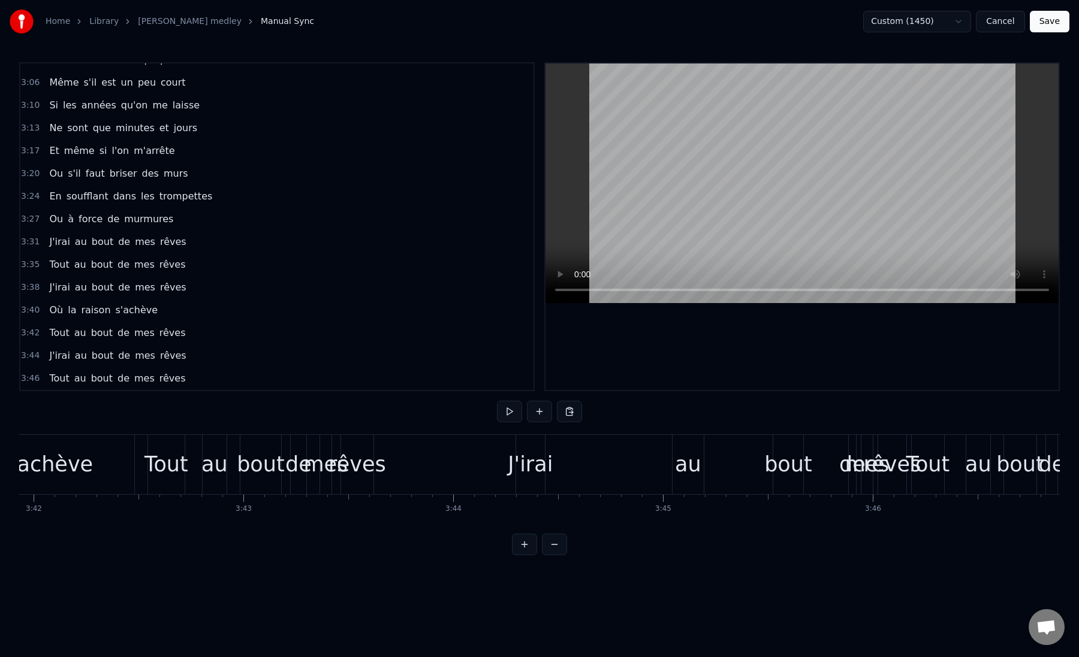
scroll to position [0, 46526]
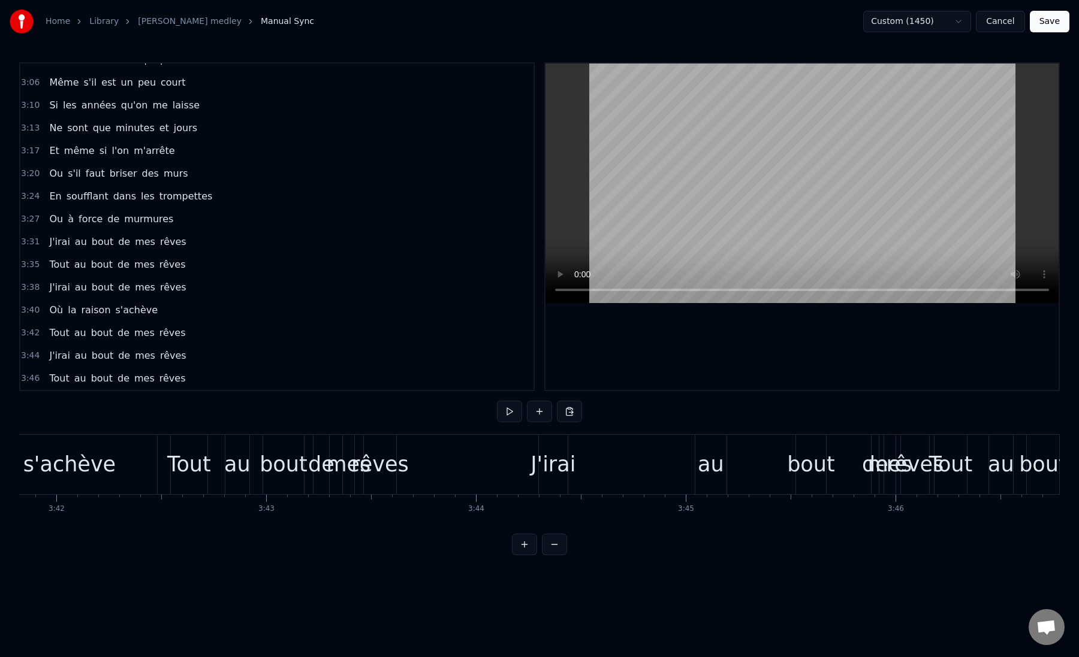
click at [377, 473] on div "rêves" at bounding box center [380, 465] width 58 height 32
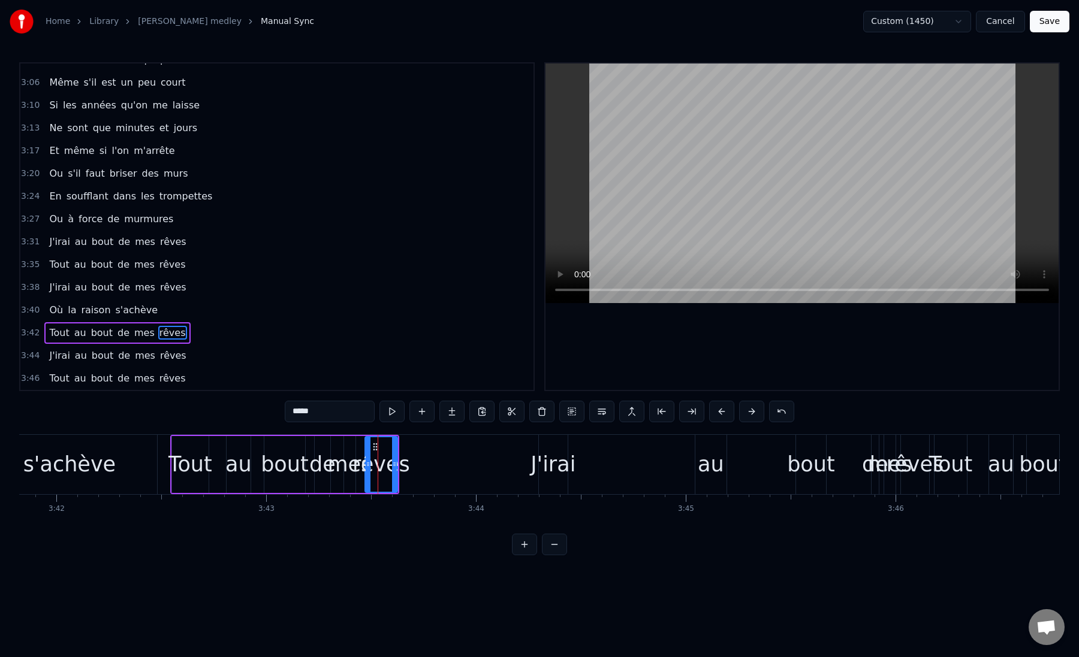
click at [186, 378] on div "3:46 Tout au bout de mes rêves" at bounding box center [276, 378] width 513 height 23
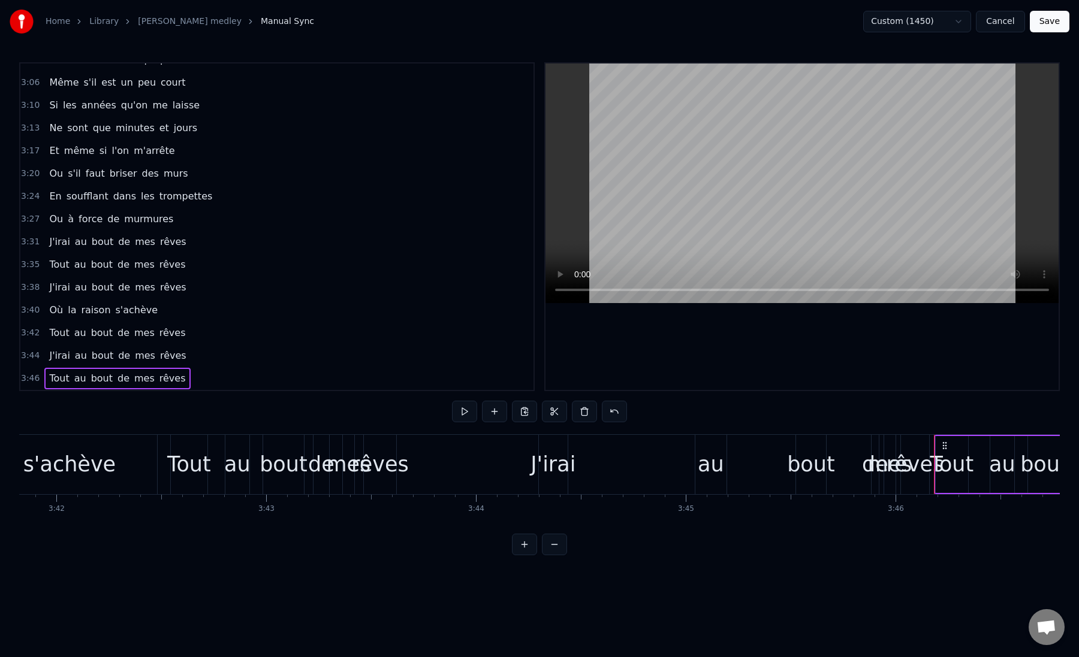
scroll to position [1040, 0]
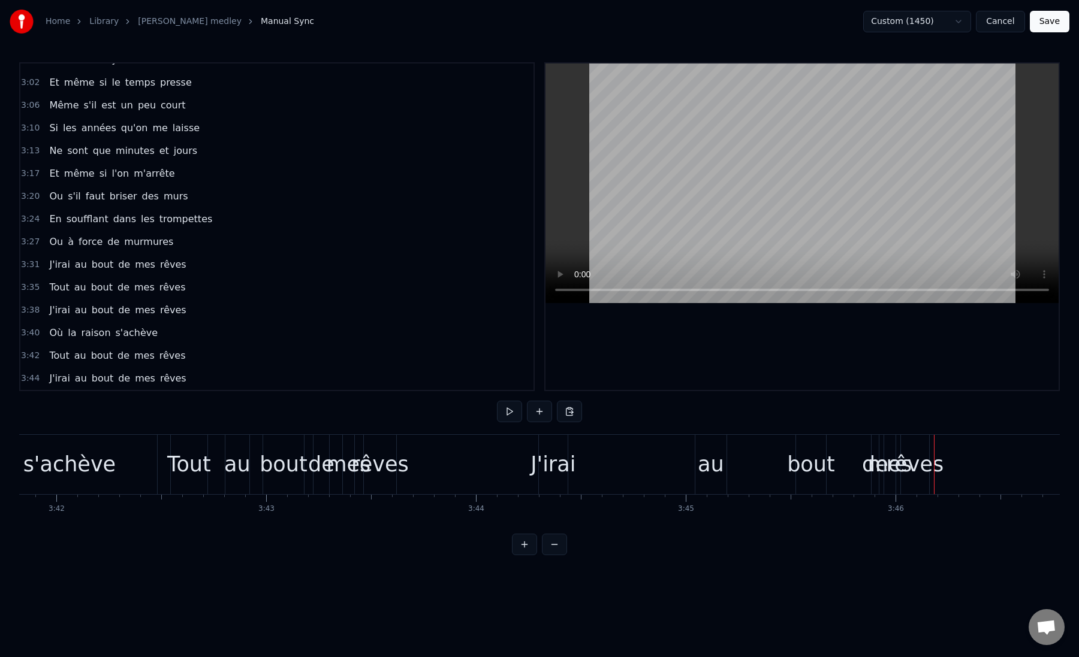
click at [384, 467] on div "rêves" at bounding box center [380, 465] width 58 height 32
click at [383, 469] on div "rêves" at bounding box center [380, 465] width 58 height 32
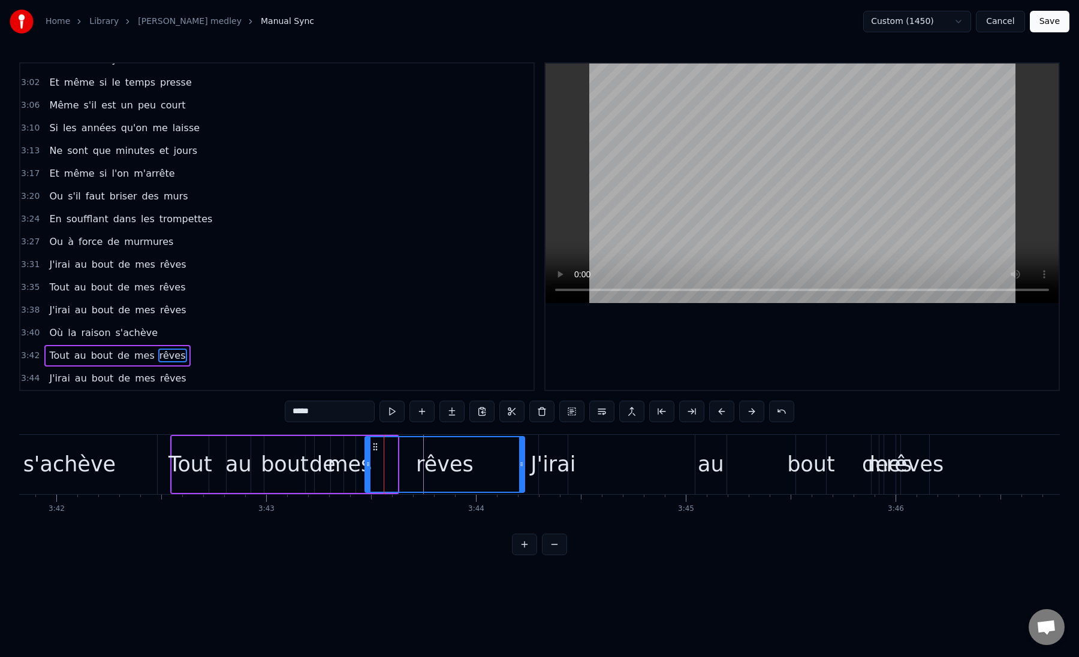
drag, startPoint x: 396, startPoint y: 469, endPoint x: 523, endPoint y: 473, distance: 127.1
click at [523, 473] on div at bounding box center [521, 464] width 5 height 55
click at [409, 470] on div "rêves" at bounding box center [445, 464] width 158 height 55
click at [548, 464] on div "J'irai" at bounding box center [552, 465] width 45 height 32
type input "******"
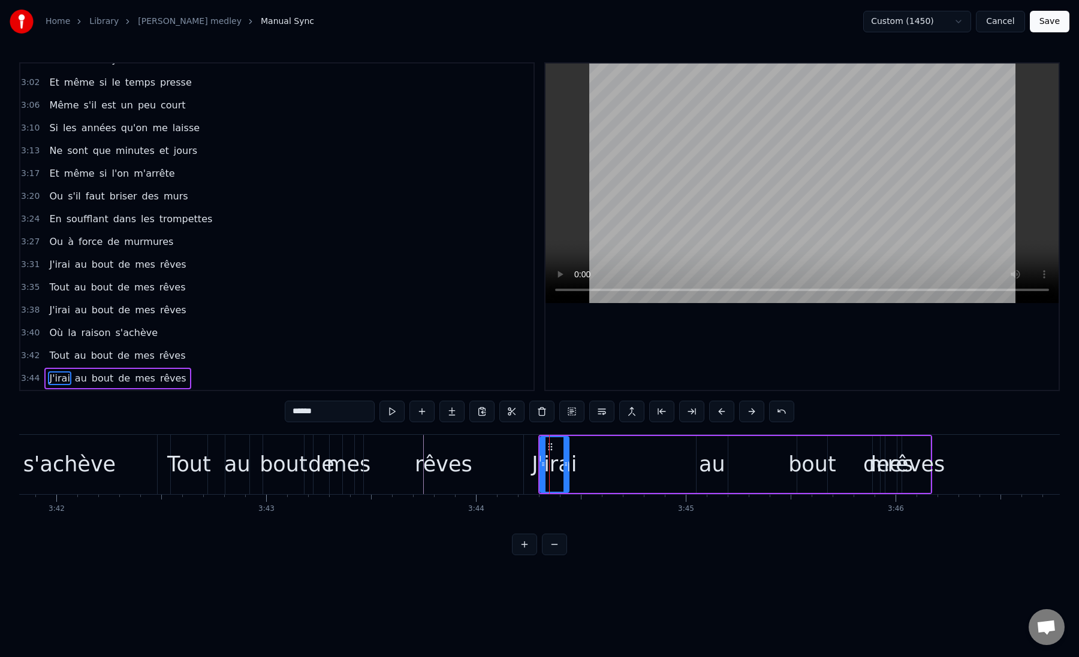
drag, startPoint x: 548, startPoint y: 445, endPoint x: 601, endPoint y: 448, distance: 52.8
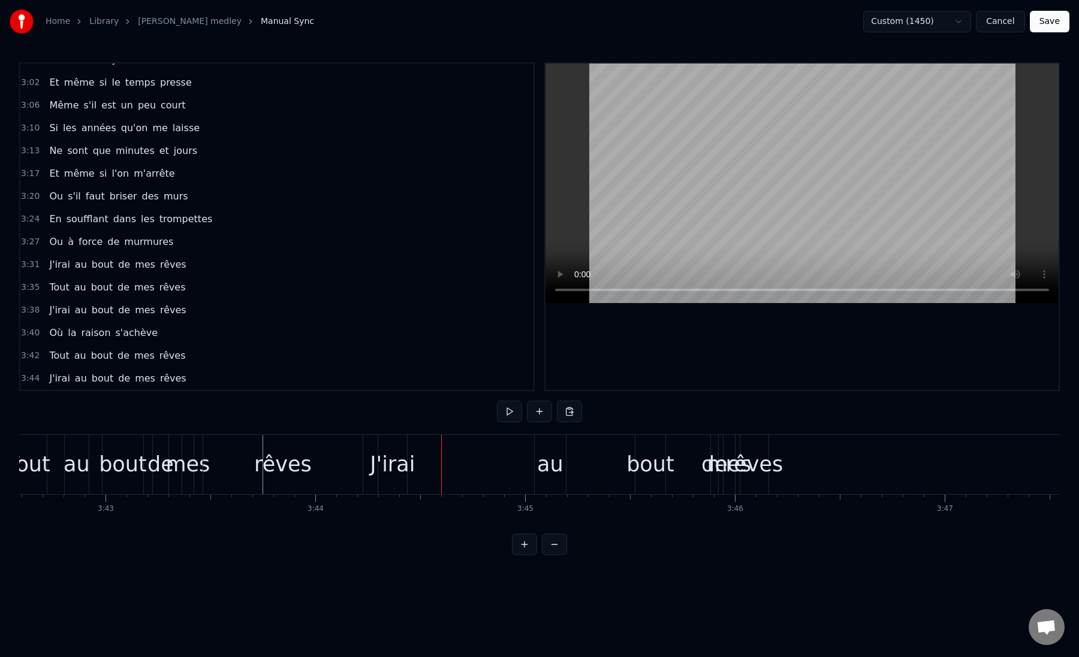
scroll to position [0, 46699]
click at [744, 450] on div "rêves" at bounding box center [742, 465] width 58 height 32
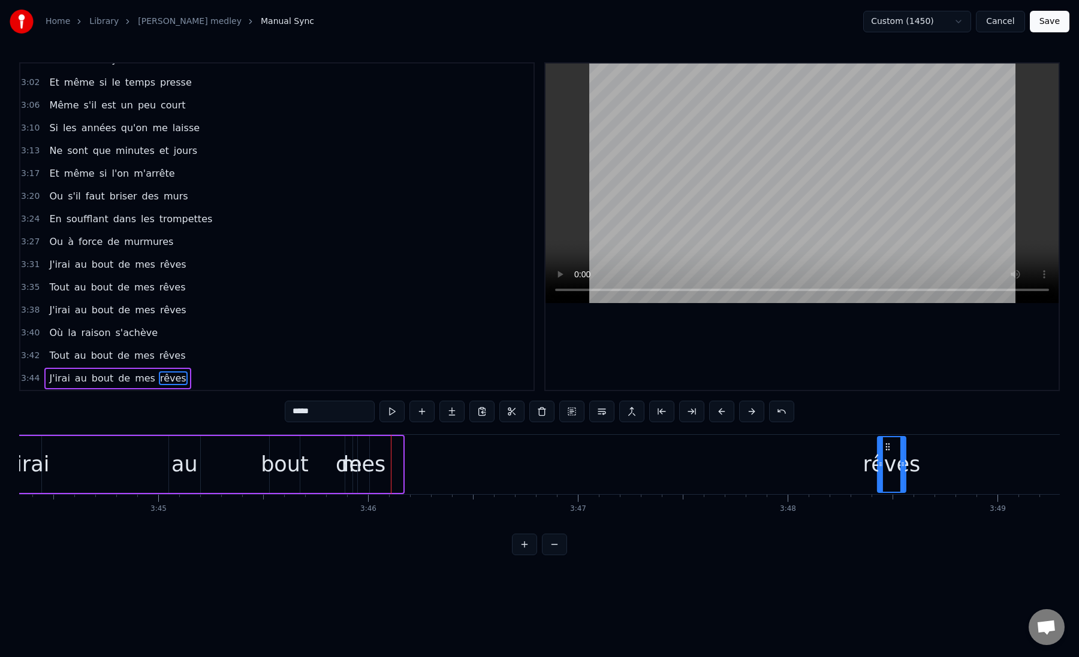
scroll to position [0, 47054]
drag, startPoint x: 740, startPoint y: 446, endPoint x: 695, endPoint y: 467, distance: 49.6
click at [695, 467] on div "rêves" at bounding box center [697, 464] width 27 height 55
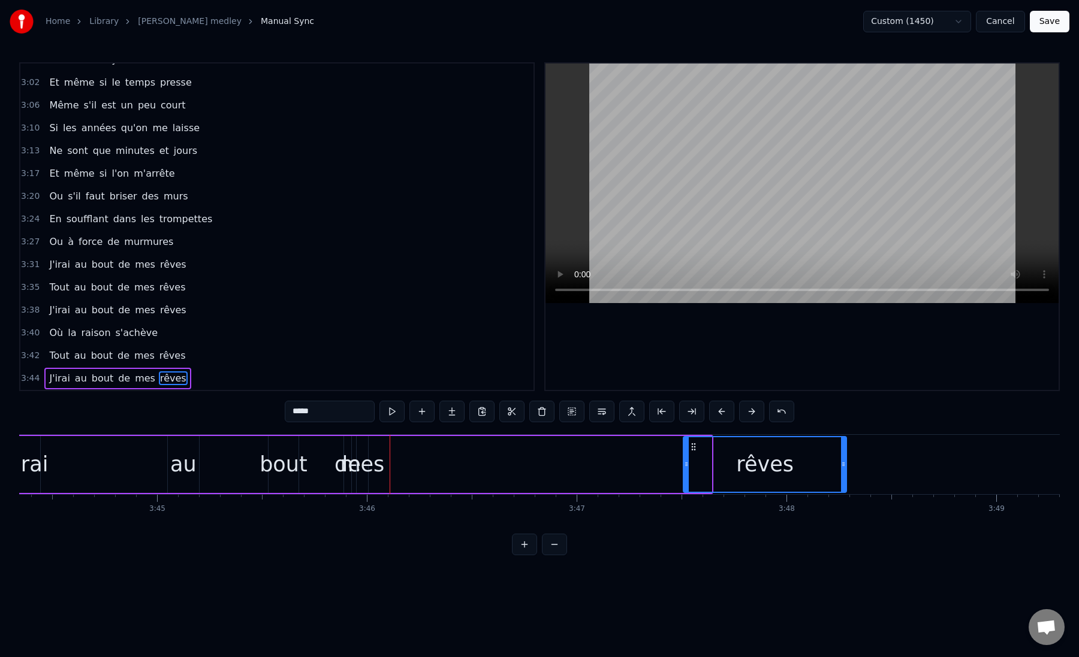
drag, startPoint x: 709, startPoint y: 464, endPoint x: 844, endPoint y: 472, distance: 135.7
click at [844, 472] on div at bounding box center [843, 464] width 5 height 55
click at [596, 475] on div "J'irai au bout de mes rêves" at bounding box center [429, 464] width 839 height 59
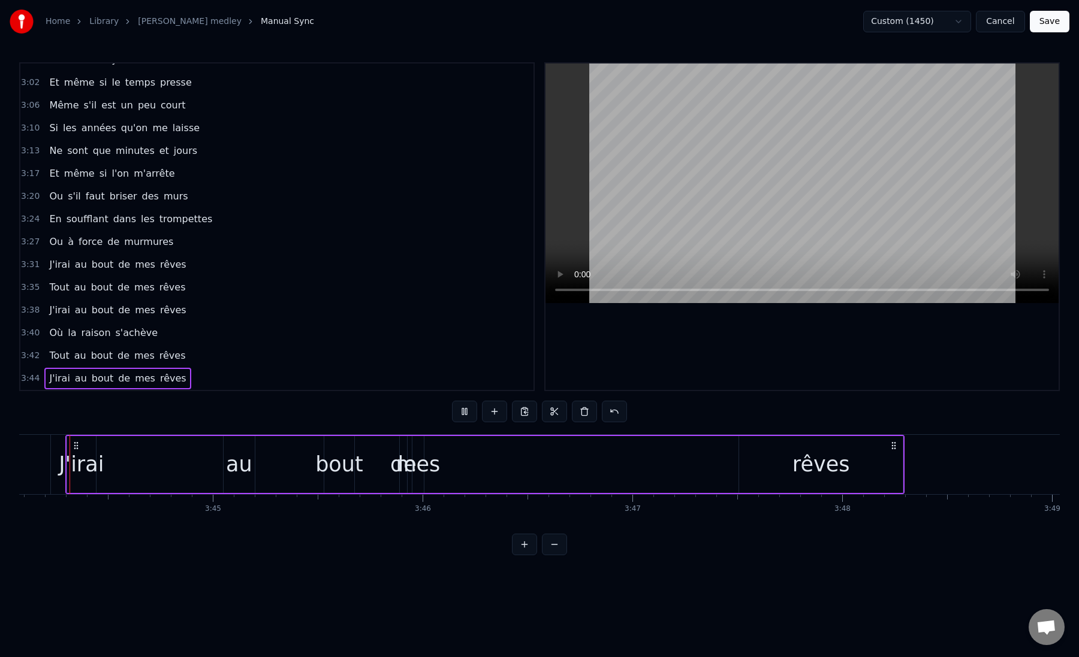
scroll to position [0, 46985]
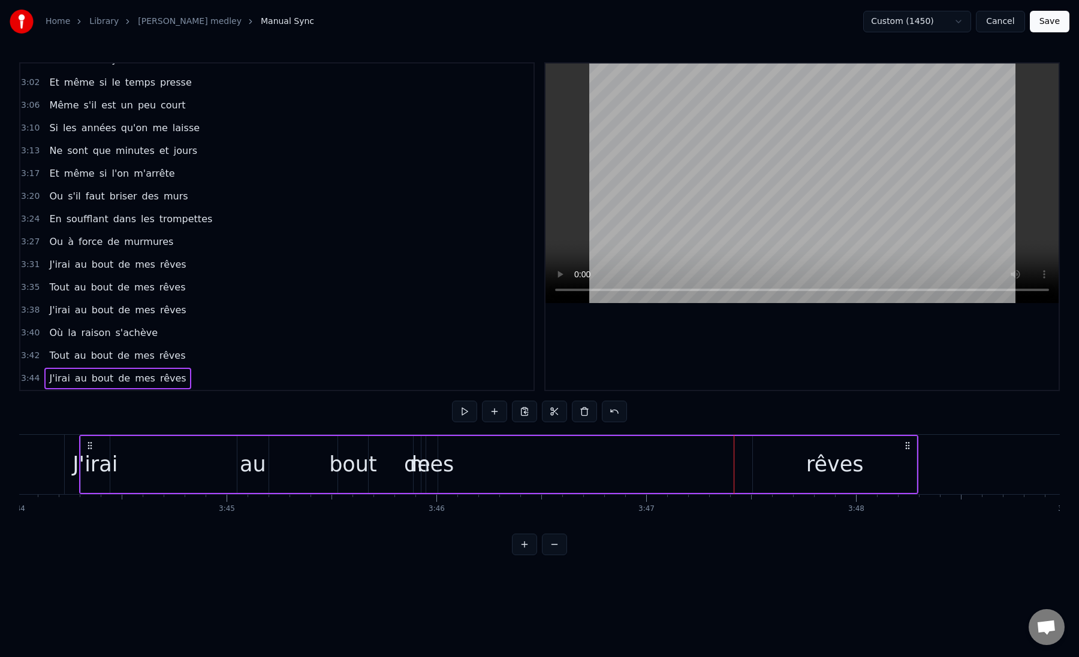
click at [731, 463] on div "J'irai au bout de mes rêves" at bounding box center [498, 464] width 839 height 59
click at [797, 464] on div "rêves" at bounding box center [835, 464] width 164 height 57
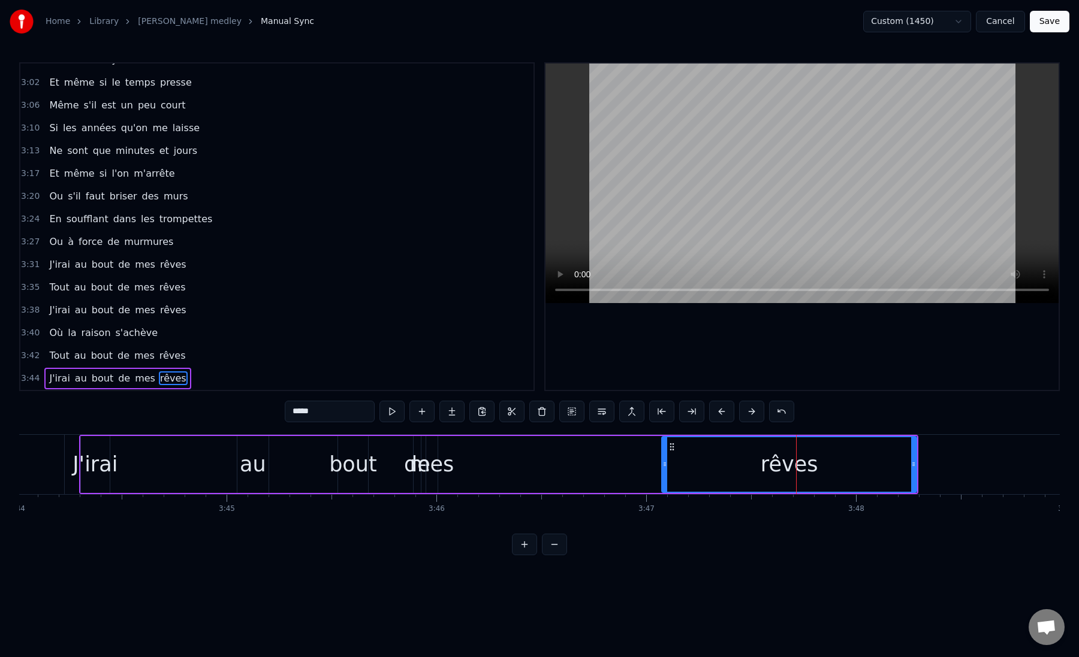
drag, startPoint x: 756, startPoint y: 464, endPoint x: 665, endPoint y: 467, distance: 91.1
click at [665, 467] on icon at bounding box center [664, 465] width 5 height 10
click at [678, 467] on div "rêves" at bounding box center [788, 464] width 253 height 55
drag, startPoint x: 665, startPoint y: 464, endPoint x: 694, endPoint y: 465, distance: 28.8
click at [694, 465] on icon at bounding box center [693, 465] width 5 height 10
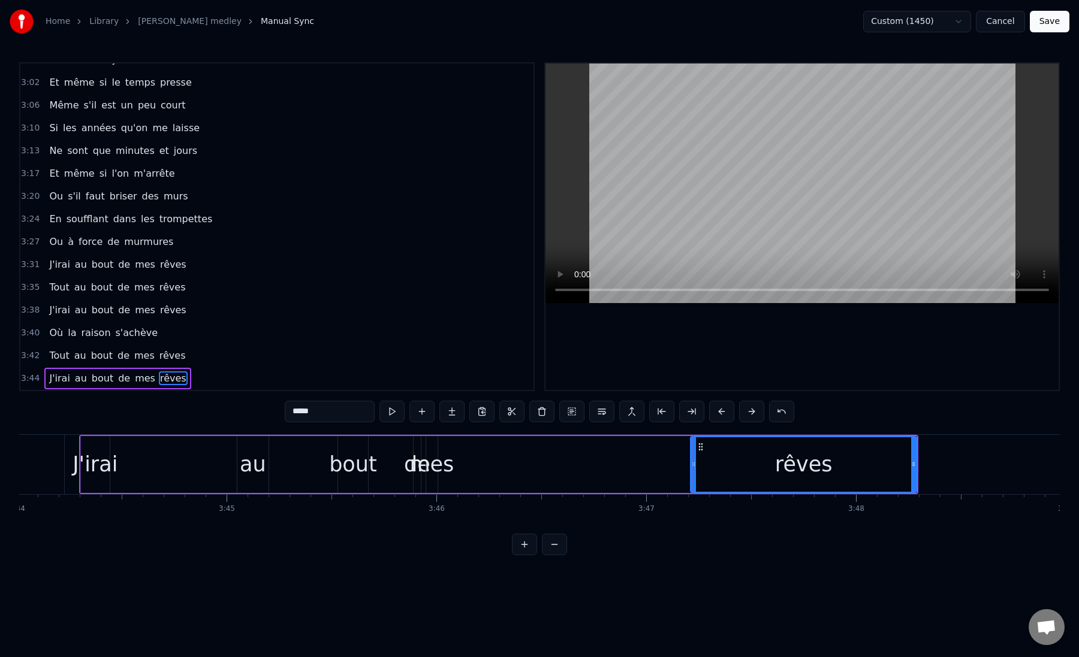
click at [440, 475] on div "mes" at bounding box center [431, 465] width 44 height 32
type input "***"
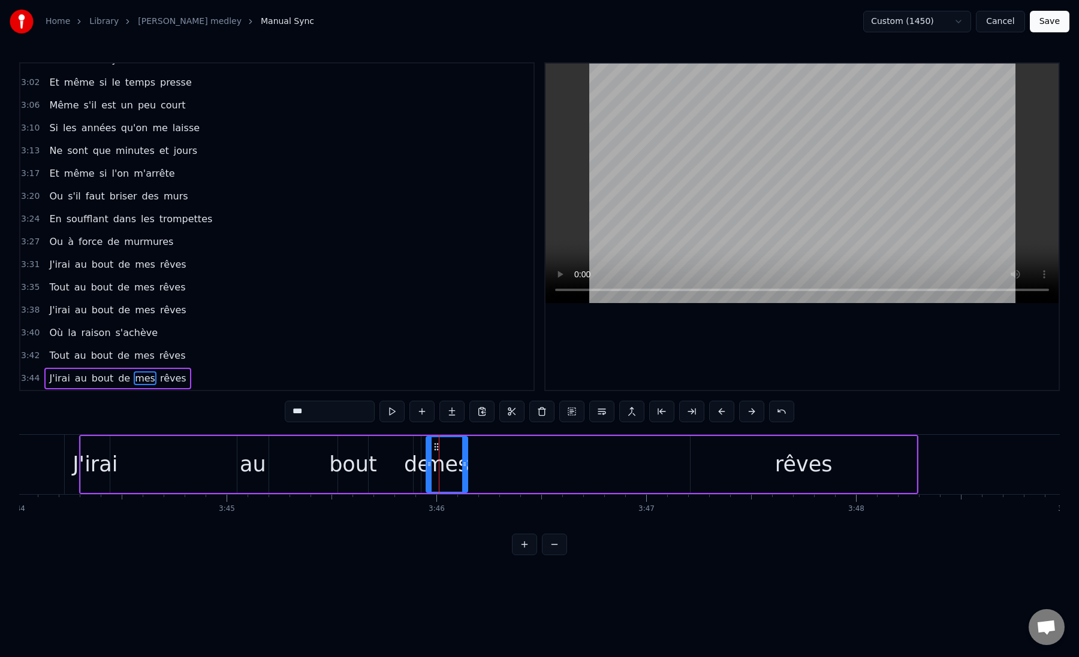
drag, startPoint x: 436, startPoint y: 457, endPoint x: 466, endPoint y: 457, distance: 30.0
click at [466, 457] on div "mes" at bounding box center [446, 464] width 43 height 57
drag, startPoint x: 436, startPoint y: 448, endPoint x: 659, endPoint y: 460, distance: 222.7
click at [659, 460] on div "mes" at bounding box center [668, 464] width 40 height 55
drag, startPoint x: 651, startPoint y: 462, endPoint x: 659, endPoint y: 464, distance: 7.4
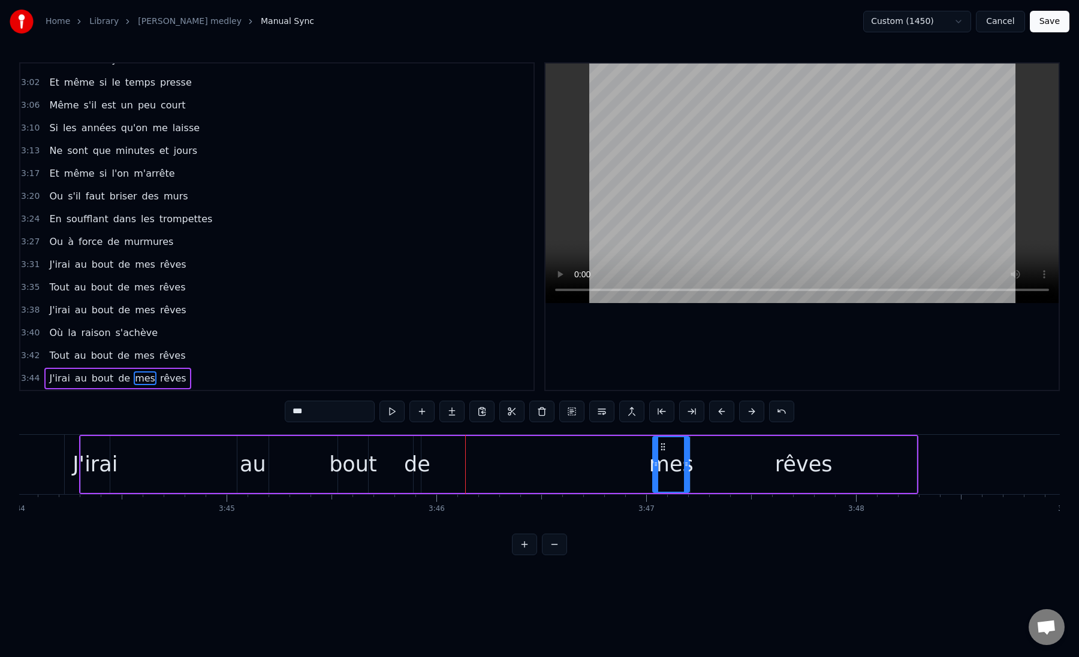
click at [658, 464] on icon at bounding box center [655, 465] width 5 height 10
click at [579, 464] on div "J'irai au bout de mes rêves" at bounding box center [498, 464] width 839 height 59
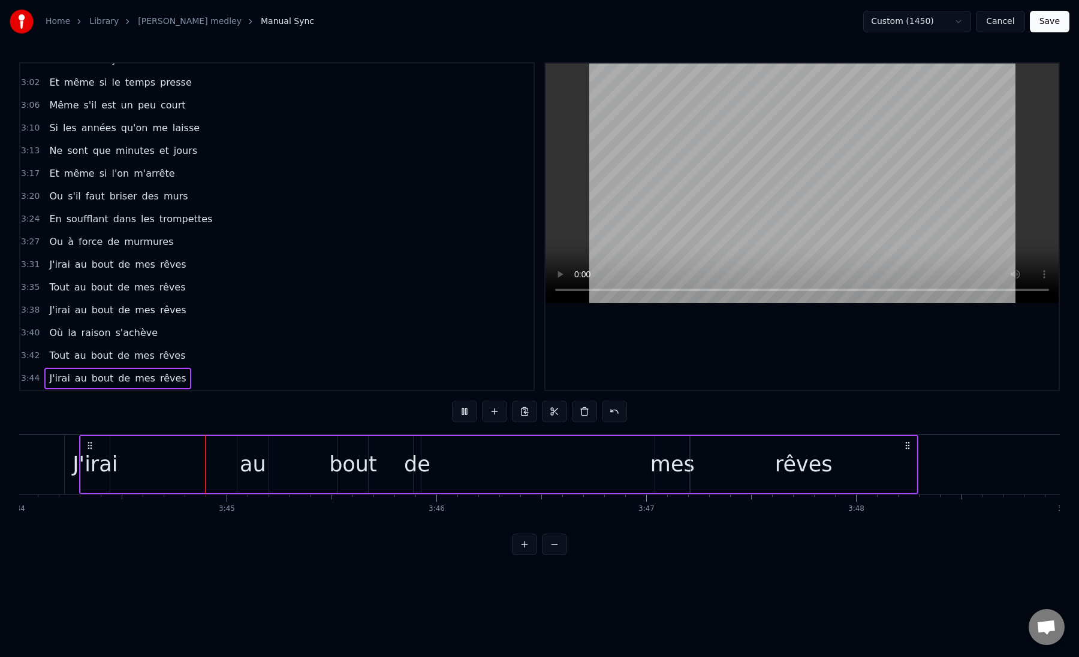
click at [572, 465] on div "J'irai au bout de mes rêves" at bounding box center [498, 464] width 839 height 59
click at [554, 464] on div "J'irai au bout de mes rêves" at bounding box center [498, 464] width 839 height 59
click at [553, 469] on div "J'irai au bout de mes rêves" at bounding box center [498, 464] width 839 height 59
click at [687, 467] on div "mes" at bounding box center [672, 465] width 44 height 32
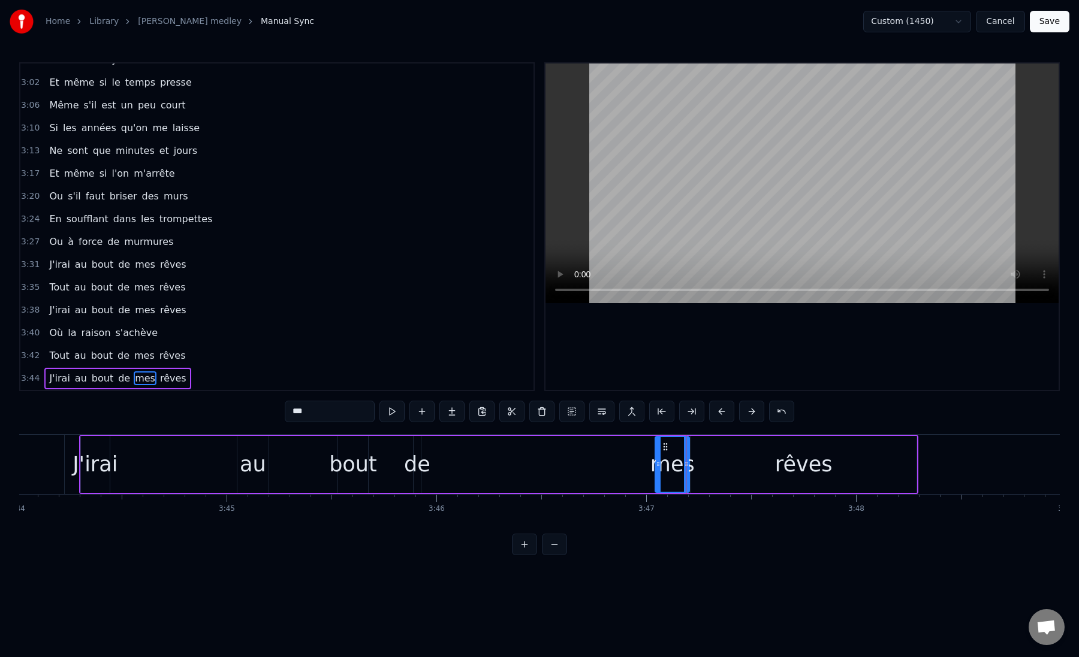
drag, startPoint x: 660, startPoint y: 466, endPoint x: 639, endPoint y: 466, distance: 21.0
click at [639, 466] on div "J'irai au bout de mes rêves" at bounding box center [498, 464] width 839 height 59
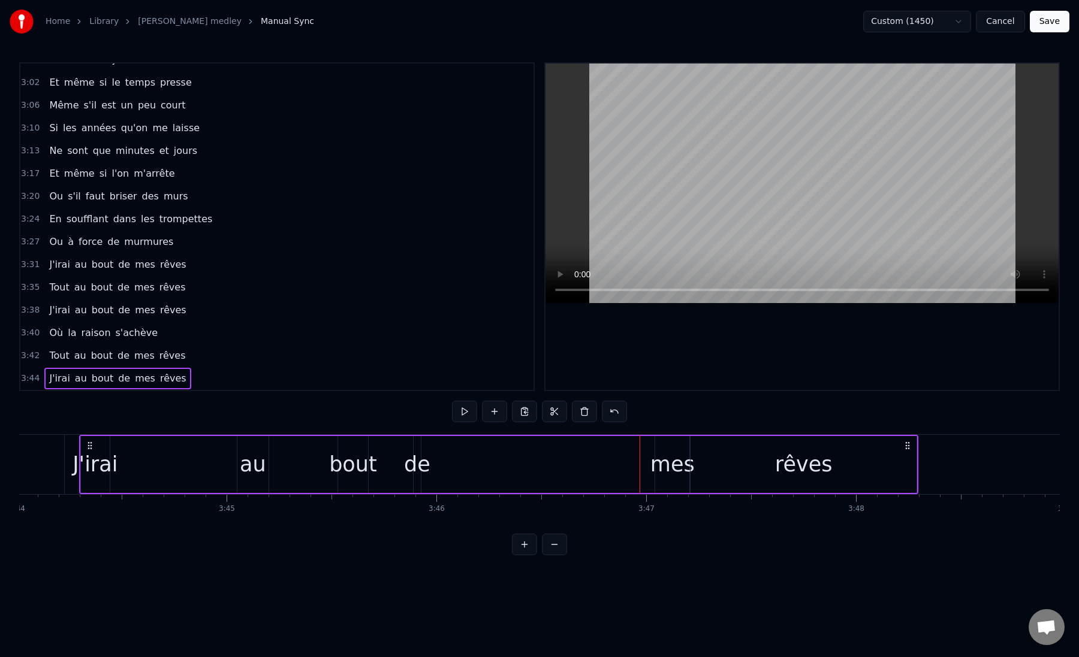
click at [658, 466] on div "mes" at bounding box center [672, 465] width 44 height 32
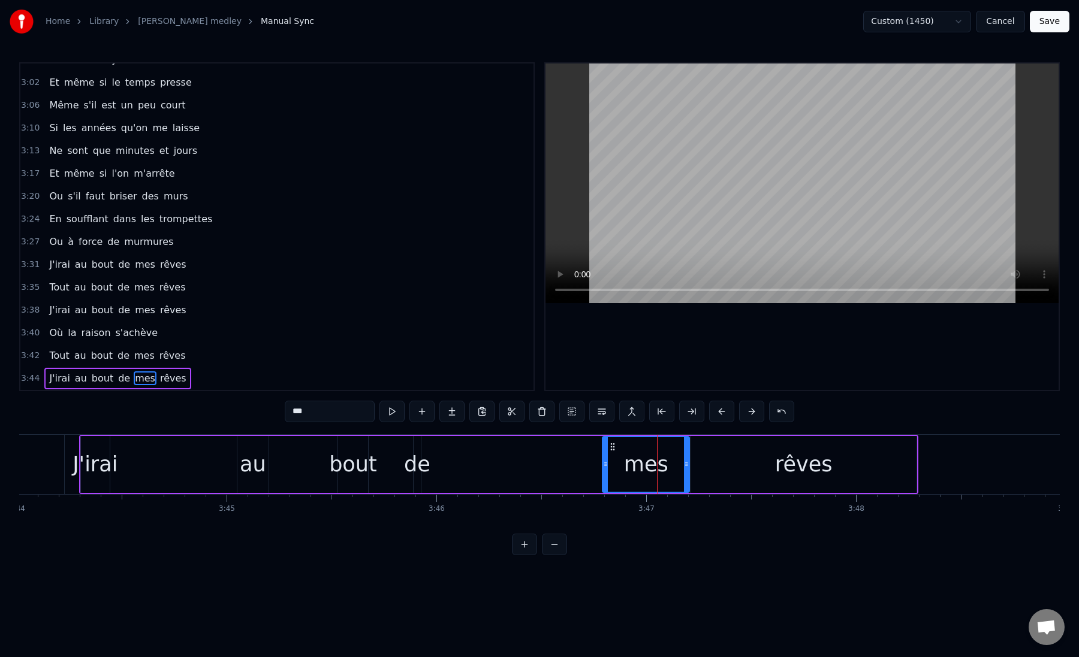
drag, startPoint x: 658, startPoint y: 466, endPoint x: 605, endPoint y: 469, distance: 52.8
click at [605, 469] on icon at bounding box center [605, 465] width 5 height 10
click at [418, 466] on div "de" at bounding box center [417, 465] width 26 height 32
drag, startPoint x: 419, startPoint y: 466, endPoint x: 450, endPoint y: 464, distance: 30.7
click at [443, 464] on icon at bounding box center [441, 465] width 5 height 10
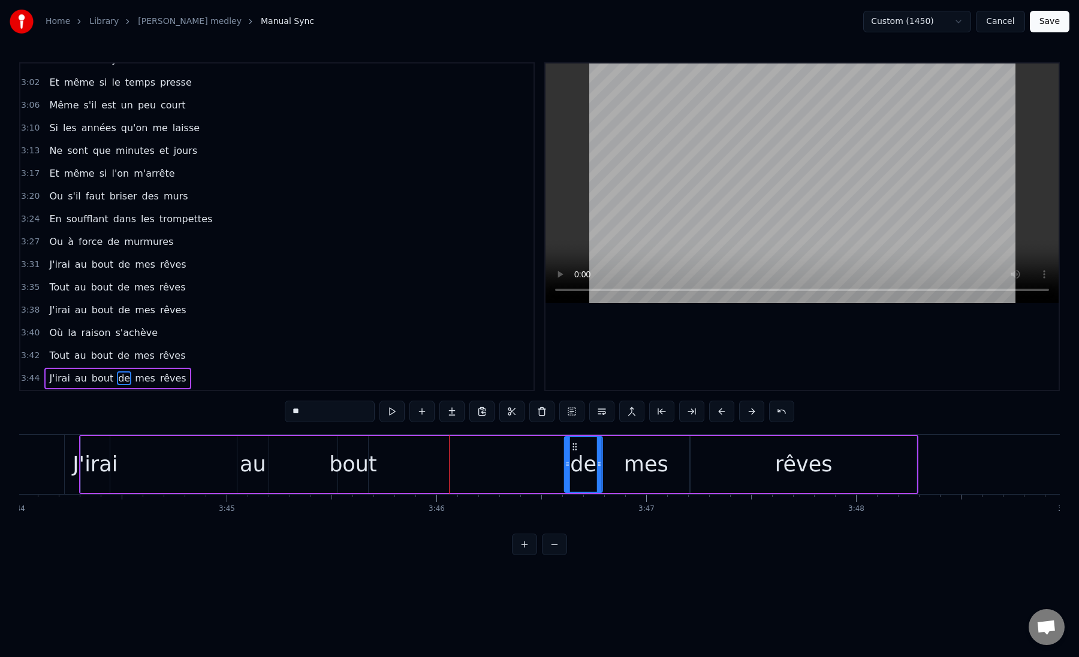
drag, startPoint x: 424, startPoint y: 446, endPoint x: 575, endPoint y: 464, distance: 152.0
click at [575, 464] on div "de" at bounding box center [583, 464] width 37 height 55
drag, startPoint x: 567, startPoint y: 465, endPoint x: 559, endPoint y: 465, distance: 7.8
click at [559, 465] on icon at bounding box center [559, 465] width 5 height 10
click at [357, 462] on div "bout" at bounding box center [353, 465] width 48 height 32
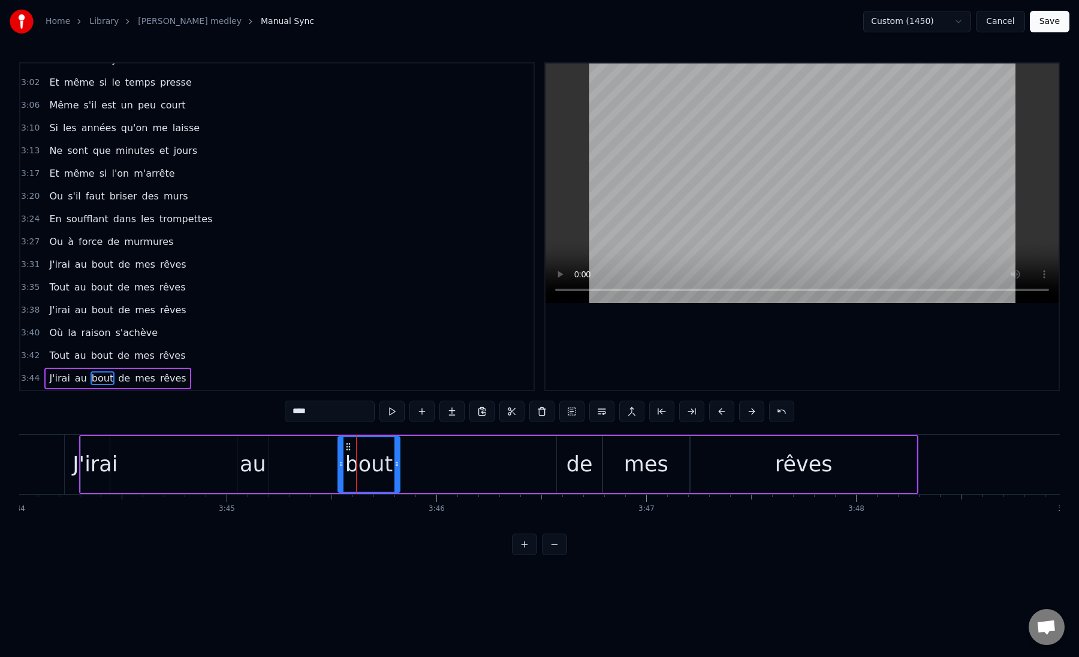
drag, startPoint x: 363, startPoint y: 461, endPoint x: 396, endPoint y: 464, distance: 33.1
click at [396, 464] on icon at bounding box center [396, 465] width 5 height 10
drag, startPoint x: 348, startPoint y: 446, endPoint x: 502, endPoint y: 464, distance: 155.1
click at [502, 464] on div "bout" at bounding box center [524, 464] width 62 height 55
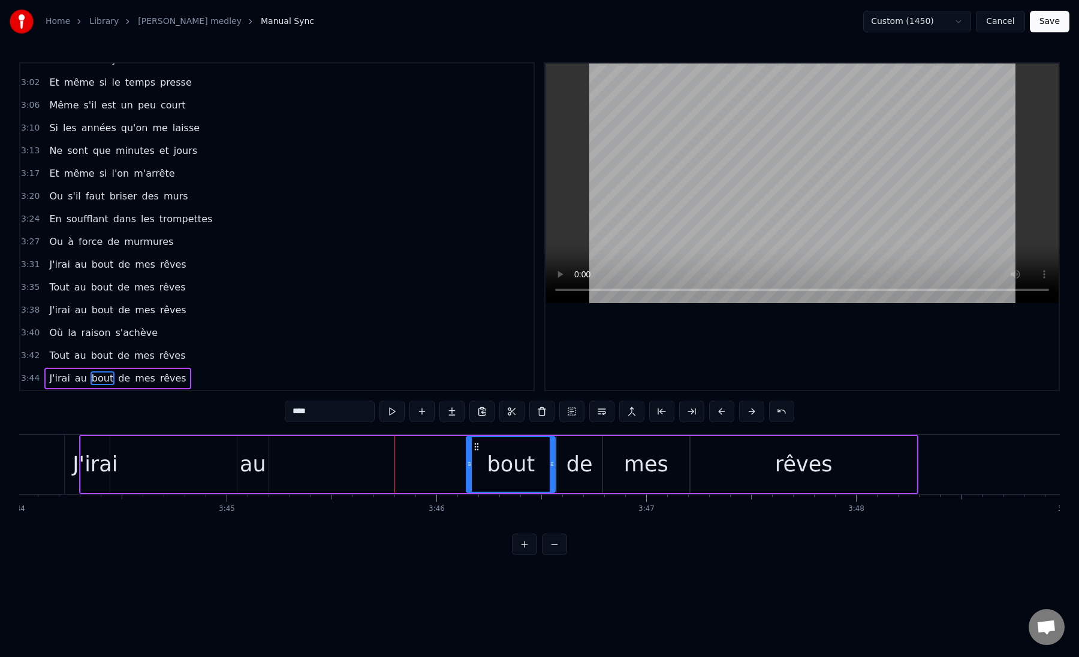
drag, startPoint x: 494, startPoint y: 467, endPoint x: 468, endPoint y: 468, distance: 26.4
click at [468, 468] on icon at bounding box center [469, 465] width 5 height 10
click at [485, 468] on div "bout" at bounding box center [510, 464] width 88 height 55
drag, startPoint x: 470, startPoint y: 463, endPoint x: 492, endPoint y: 464, distance: 21.6
click at [492, 464] on icon at bounding box center [490, 465] width 5 height 10
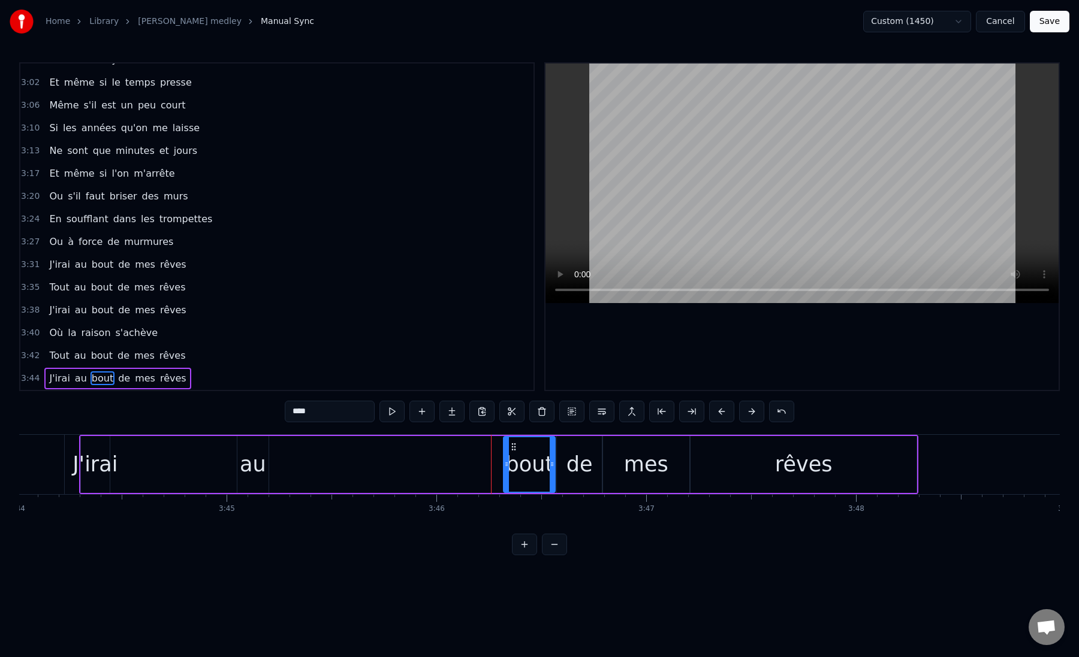
drag, startPoint x: 491, startPoint y: 464, endPoint x: 508, endPoint y: 467, distance: 16.4
click at [508, 467] on icon at bounding box center [506, 465] width 5 height 10
click at [256, 463] on div "au" at bounding box center [253, 465] width 26 height 32
drag, startPoint x: 247, startPoint y: 446, endPoint x: 481, endPoint y: 458, distance: 233.4
click at [481, 458] on div "au" at bounding box center [486, 464] width 30 height 55
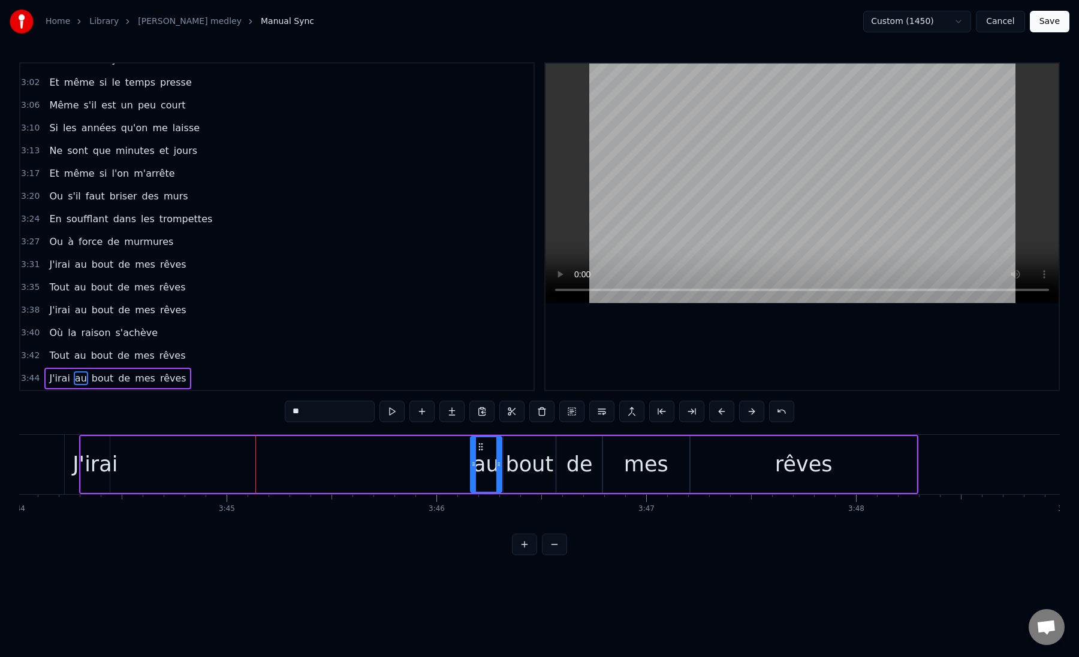
click at [107, 461] on div "J'irai" at bounding box center [95, 465] width 45 height 32
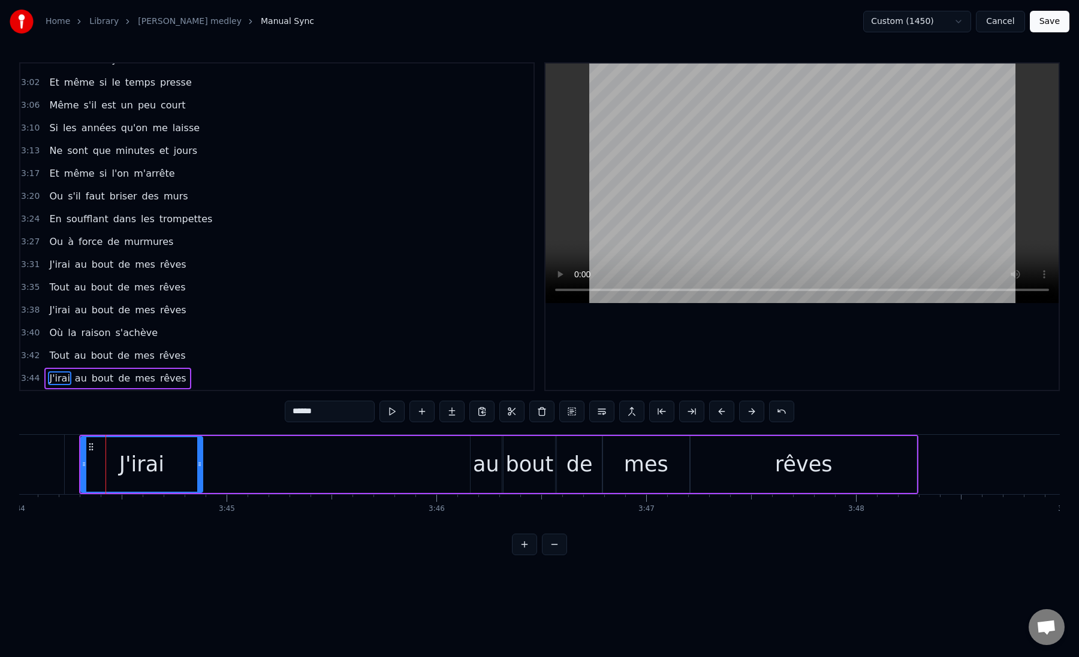
drag, startPoint x: 107, startPoint y: 464, endPoint x: 201, endPoint y: 466, distance: 94.1
click at [201, 466] on icon at bounding box center [199, 465] width 5 height 10
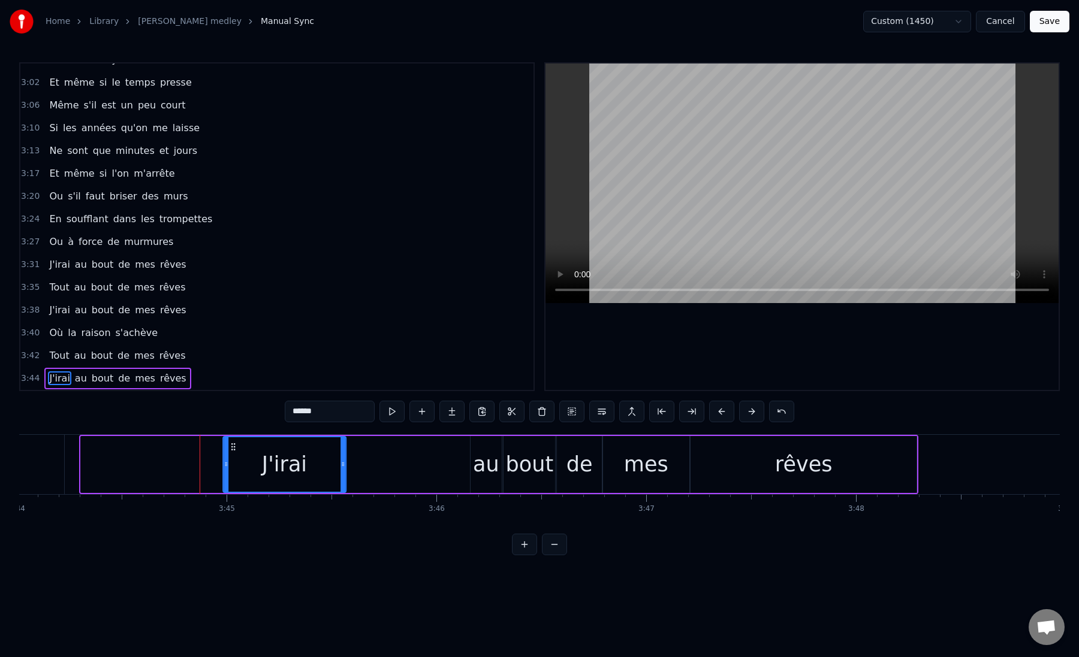
drag, startPoint x: 90, startPoint y: 445, endPoint x: 232, endPoint y: 457, distance: 141.9
click at [232, 457] on div "J'irai" at bounding box center [285, 464] width 122 height 55
click at [245, 466] on div "J'irai" at bounding box center [284, 464] width 122 height 55
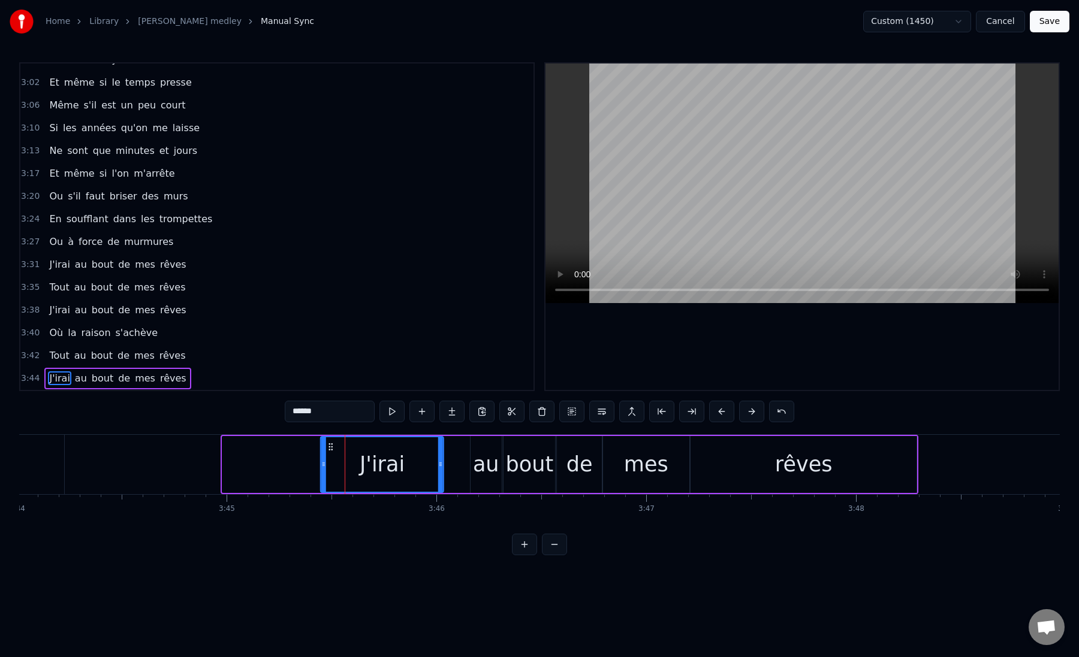
drag, startPoint x: 234, startPoint y: 446, endPoint x: 333, endPoint y: 456, distance: 98.8
click at [333, 456] on div "J'irai" at bounding box center [382, 464] width 122 height 55
click at [331, 459] on div "J'irai" at bounding box center [382, 464] width 122 height 55
drag, startPoint x: 325, startPoint y: 460, endPoint x: 384, endPoint y: 463, distance: 59.4
click at [384, 463] on icon at bounding box center [382, 465] width 5 height 10
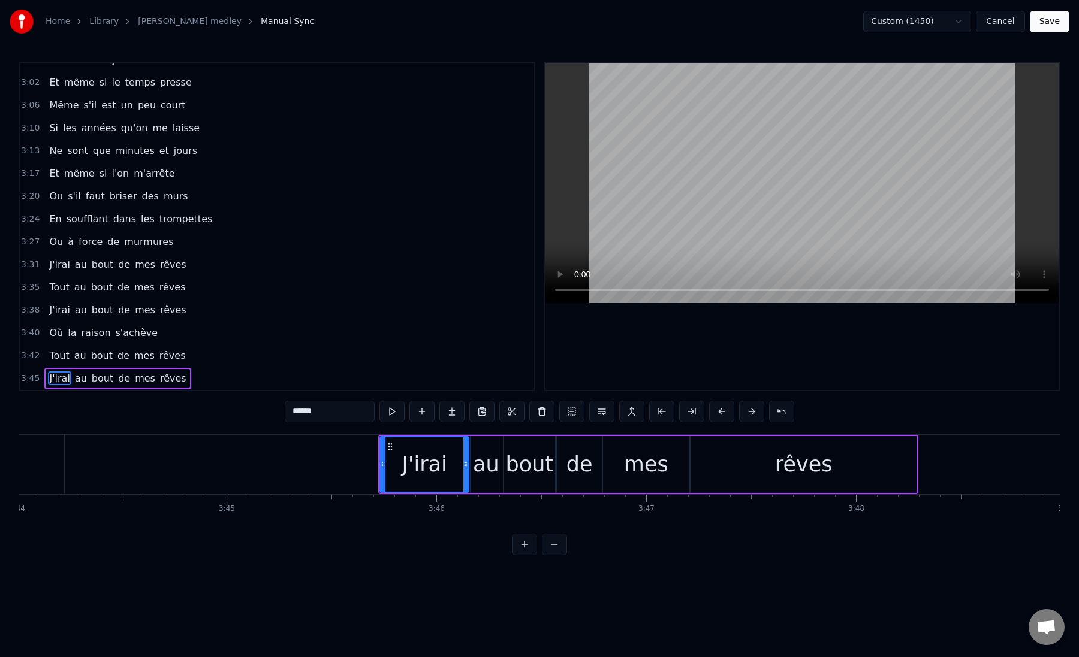
drag, startPoint x: 442, startPoint y: 467, endPoint x: 467, endPoint y: 469, distance: 25.2
click at [467, 469] on div at bounding box center [465, 464] width 5 height 55
click at [387, 467] on div "J'irai" at bounding box center [424, 464] width 87 height 55
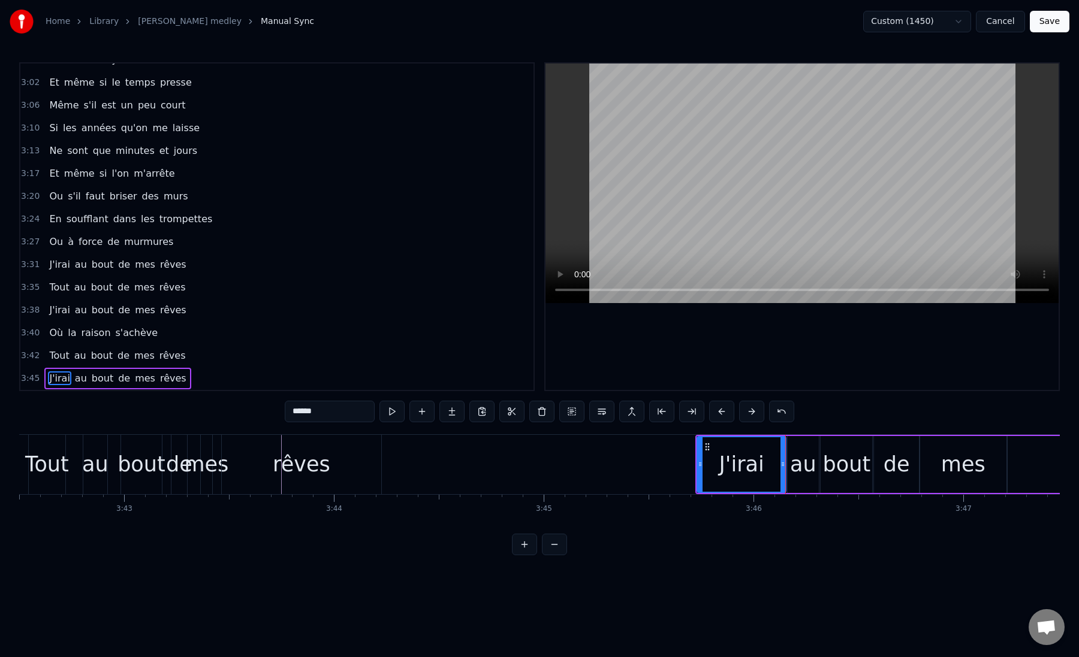
scroll to position [0, 46648]
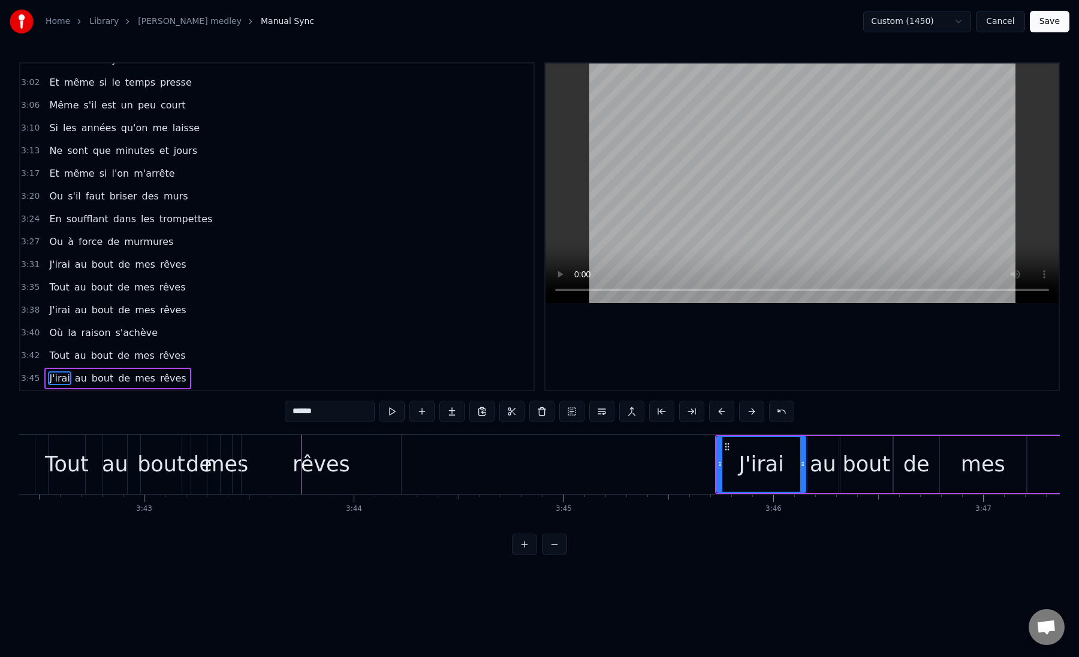
click at [271, 466] on div "rêves" at bounding box center [321, 464] width 159 height 59
type input "*****"
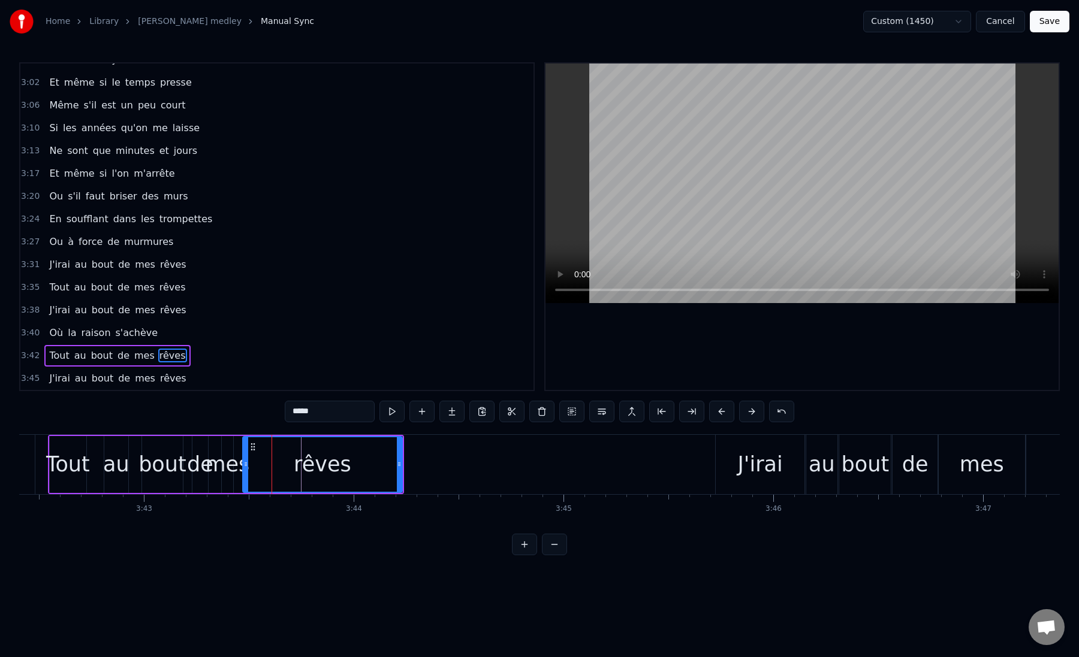
click at [264, 463] on div "rêves" at bounding box center [322, 464] width 158 height 55
drag, startPoint x: 400, startPoint y: 464, endPoint x: 437, endPoint y: 465, distance: 37.2
click at [431, 465] on icon at bounding box center [428, 465] width 5 height 10
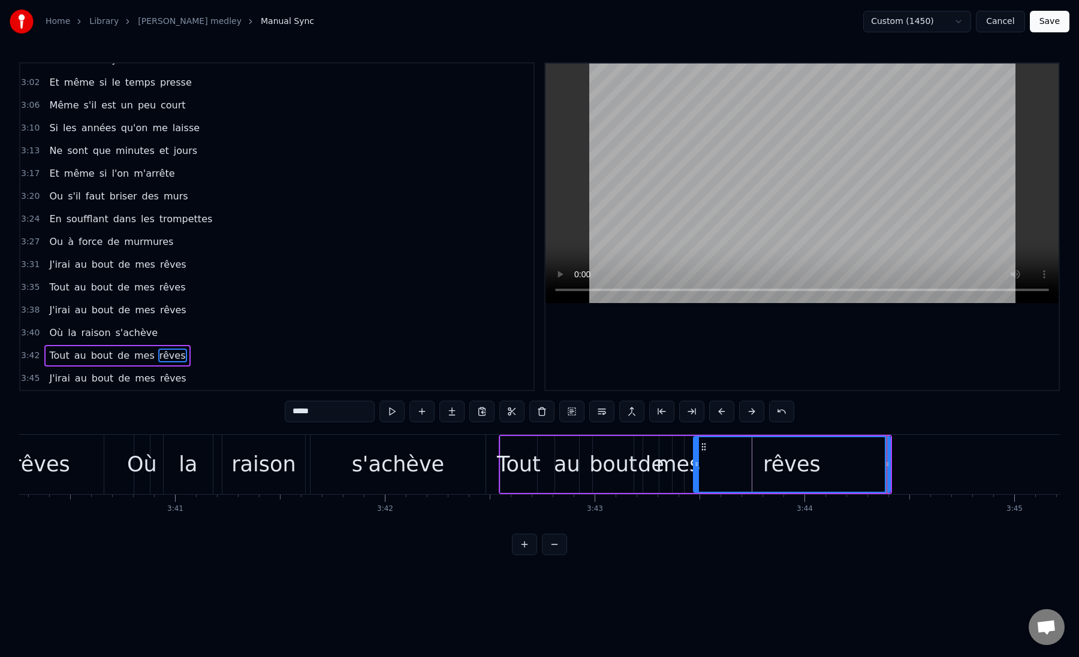
scroll to position [0, 46178]
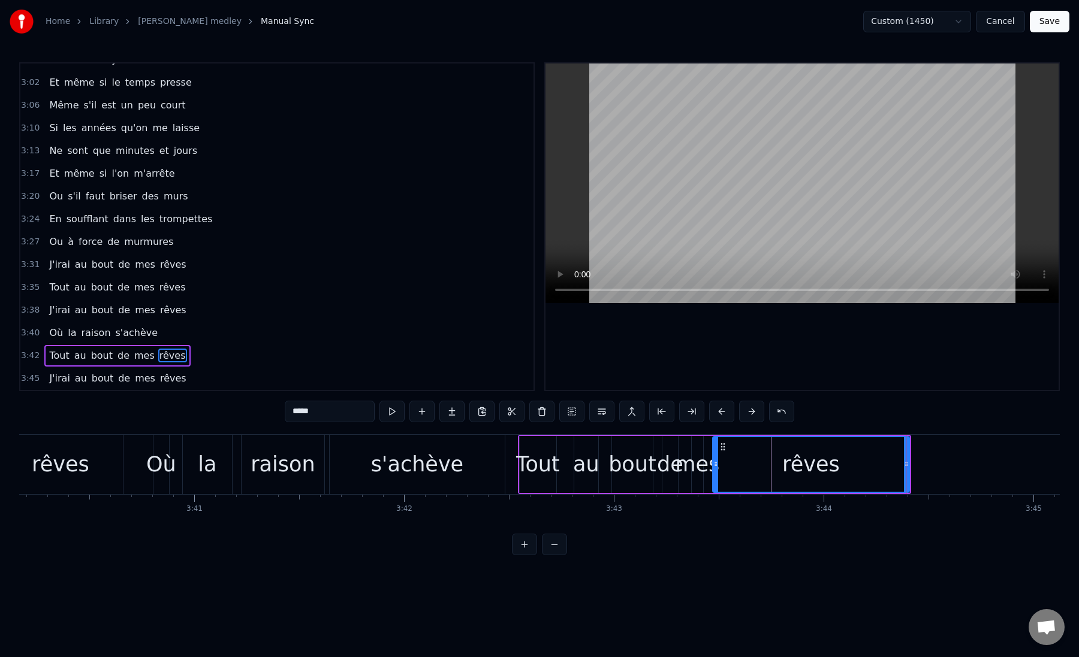
click at [327, 487] on div "Où la raison s'achève" at bounding box center [330, 464] width 355 height 59
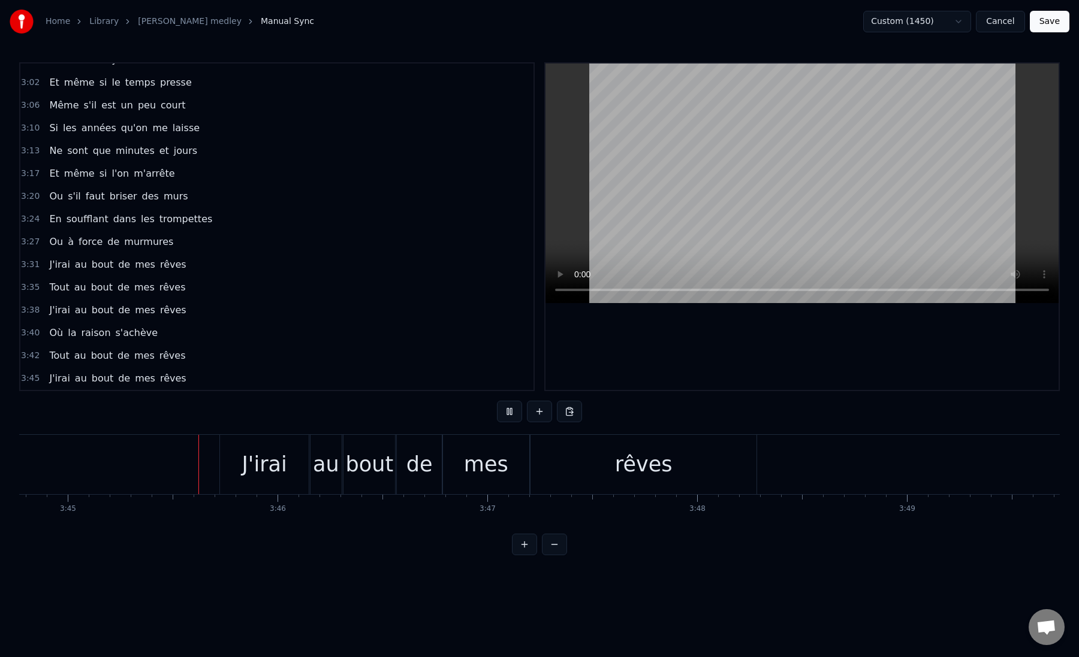
scroll to position [0, 47151]
click at [637, 469] on div "rêves" at bounding box center [637, 465] width 58 height 32
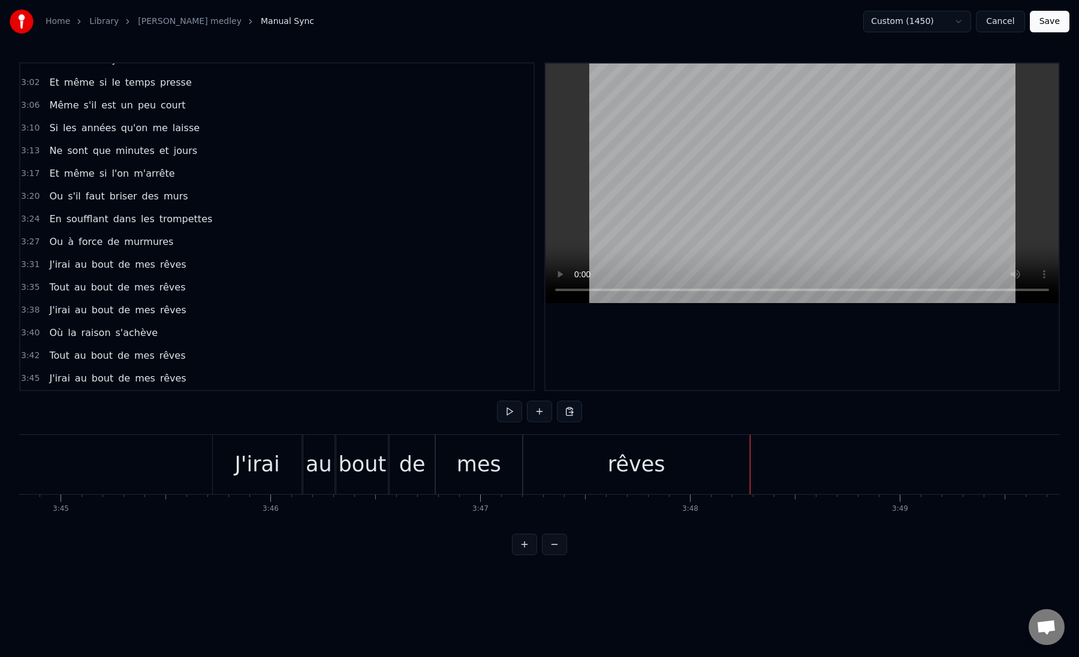
click at [742, 470] on div "rêves" at bounding box center [636, 464] width 226 height 59
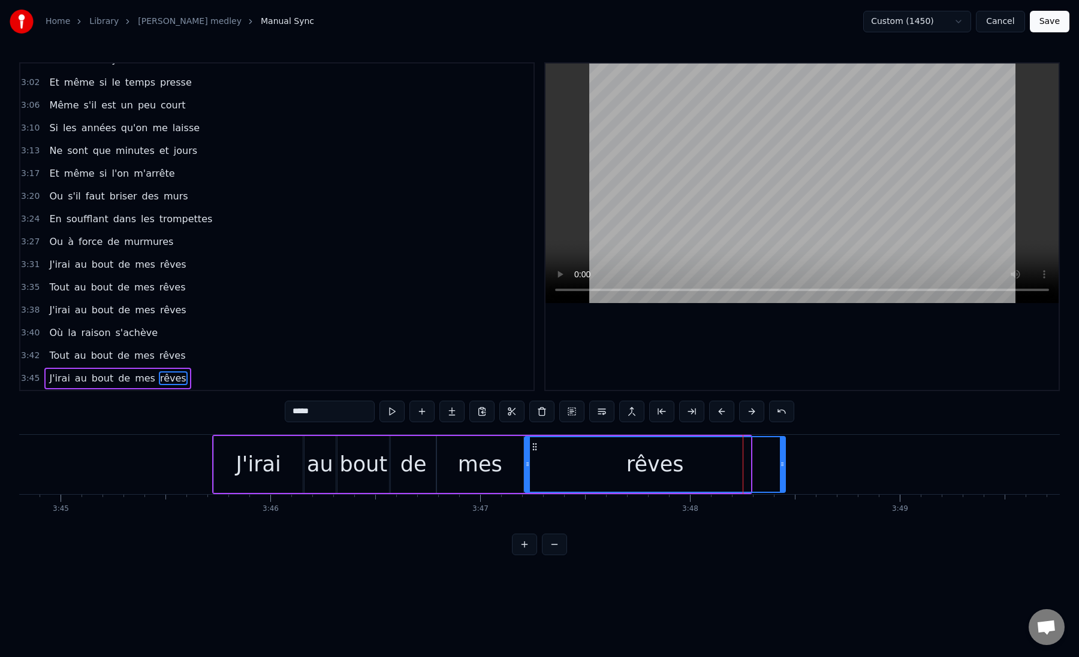
drag, startPoint x: 745, startPoint y: 467, endPoint x: 782, endPoint y: 469, distance: 36.6
click at [782, 469] on icon at bounding box center [782, 465] width 5 height 10
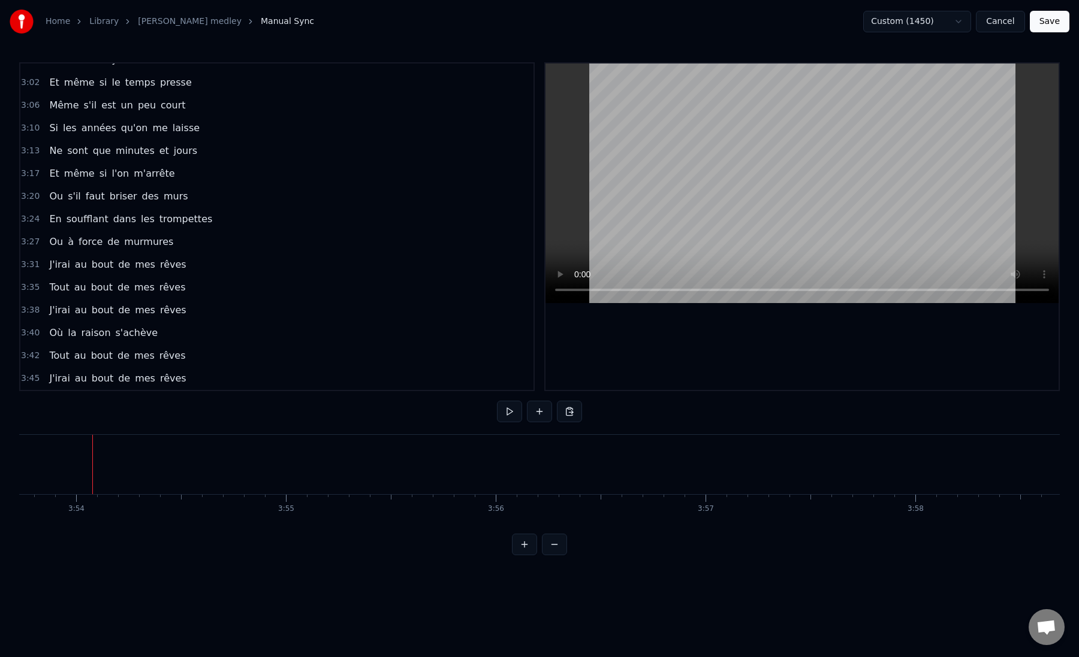
scroll to position [0, 49036]
click at [1051, 22] on button "Save" at bounding box center [1050, 22] width 40 height 22
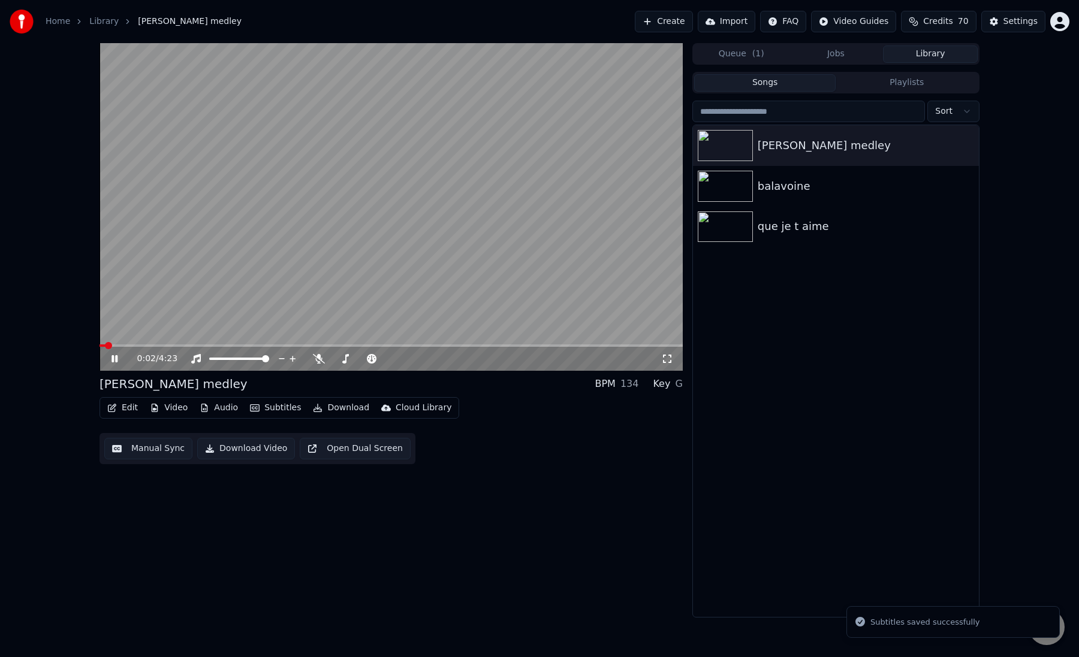
click at [111, 360] on icon at bounding box center [123, 359] width 28 height 10
click at [319, 359] on icon at bounding box center [319, 359] width 12 height 10
click at [135, 346] on span at bounding box center [390, 346] width 583 height 2
click at [147, 345] on span at bounding box center [390, 346] width 583 height 2
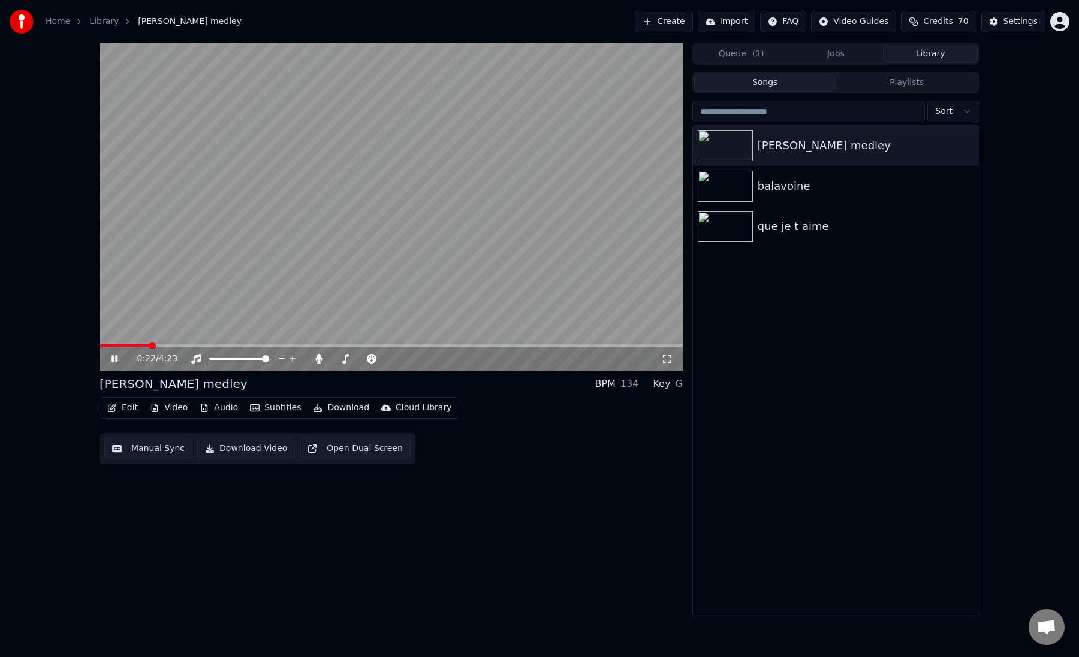
click at [157, 346] on span at bounding box center [390, 346] width 583 height 2
click at [164, 346] on span at bounding box center [161, 345] width 7 height 7
click at [167, 345] on span at bounding box center [390, 346] width 583 height 2
click at [219, 343] on video at bounding box center [390, 207] width 583 height 328
click at [223, 345] on span at bounding box center [198, 346] width 198 height 2
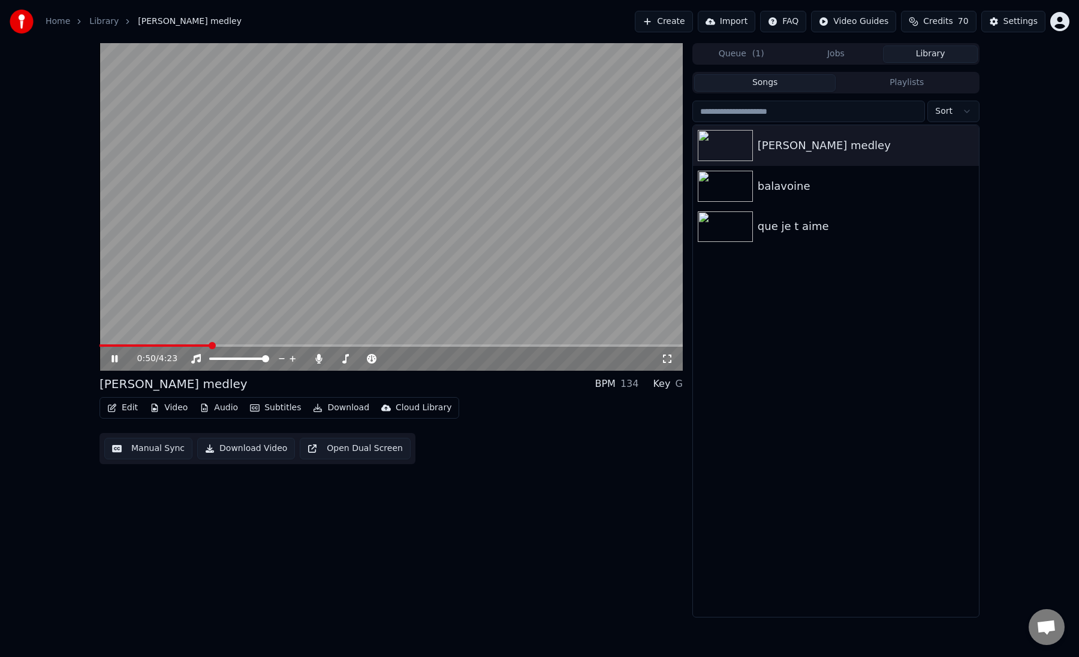
click at [210, 345] on span at bounding box center [154, 346] width 111 height 2
click at [227, 345] on span at bounding box center [390, 346] width 583 height 2
click at [236, 345] on span at bounding box center [390, 346] width 583 height 2
click at [242, 345] on span at bounding box center [240, 345] width 7 height 7
click at [249, 345] on span at bounding box center [390, 346] width 583 height 2
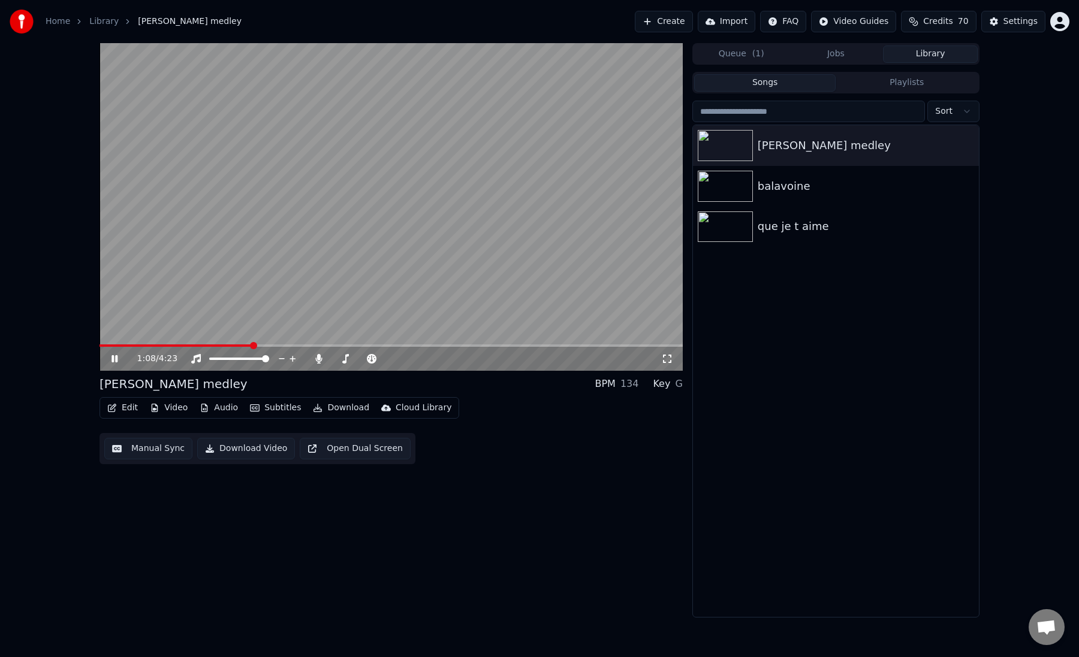
click at [255, 345] on span at bounding box center [253, 345] width 7 height 7
click at [300, 346] on span at bounding box center [390, 346] width 583 height 2
click at [291, 345] on span at bounding box center [195, 346] width 192 height 2
click at [291, 345] on span at bounding box center [205, 346] width 212 height 2
click at [140, 450] on button "Manual Sync" at bounding box center [148, 449] width 88 height 22
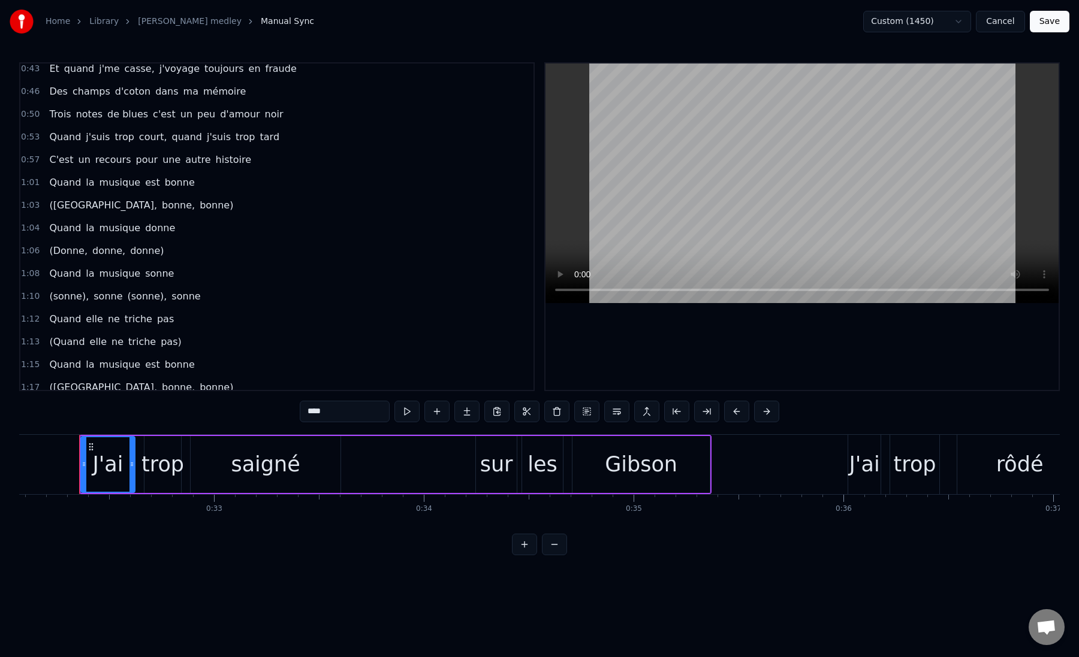
scroll to position [79, 0]
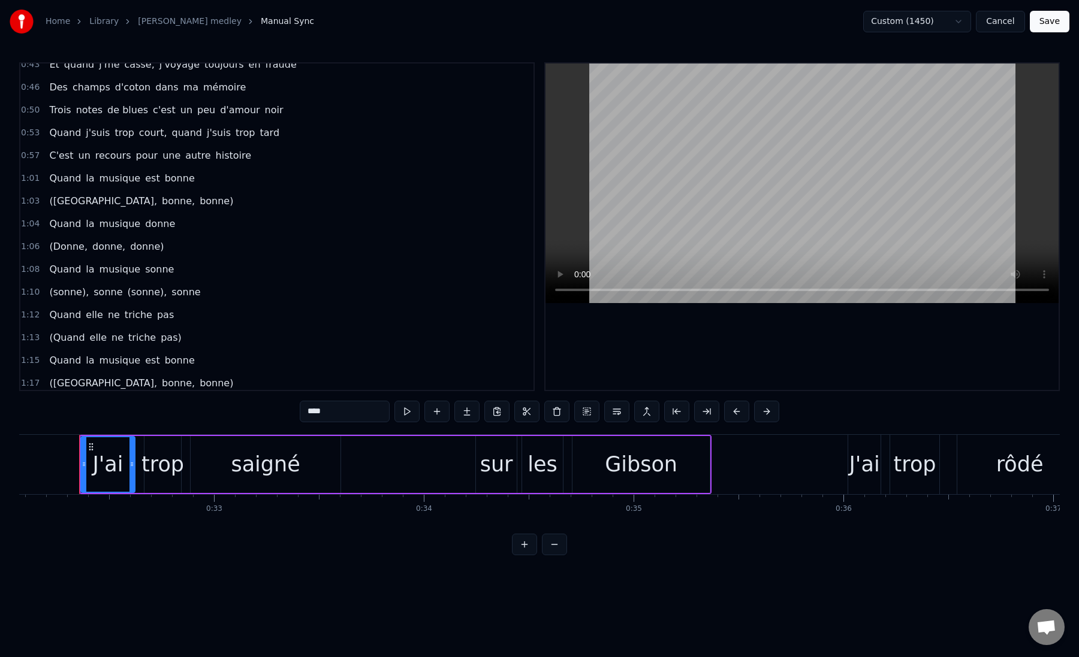
click at [156, 316] on span "pas" at bounding box center [165, 315] width 19 height 14
type input "***"
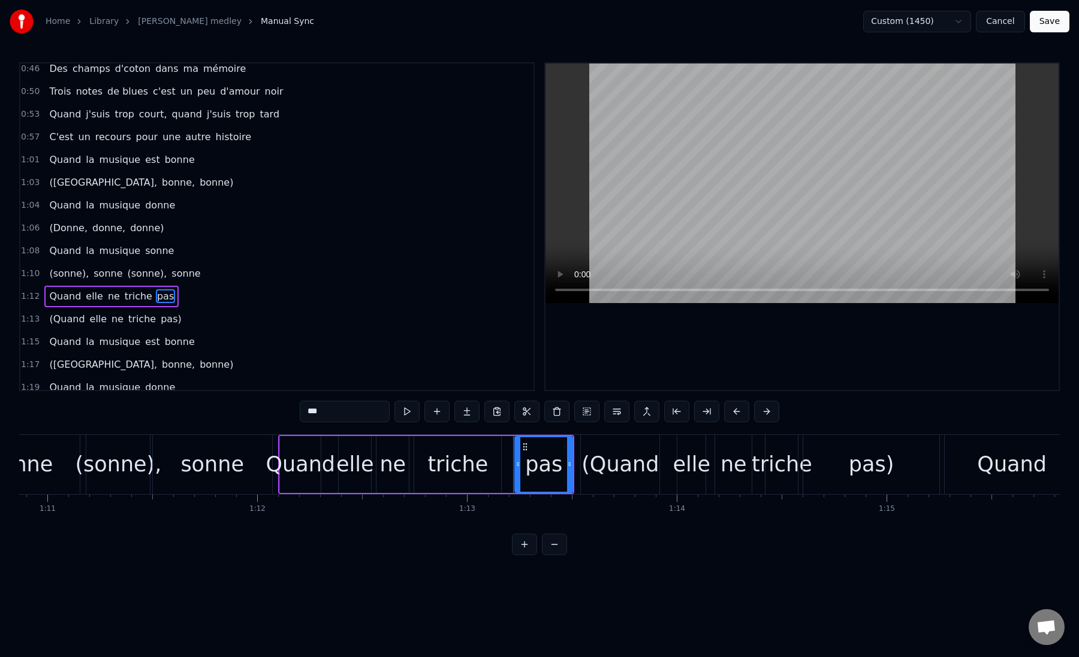
scroll to position [0, 14842]
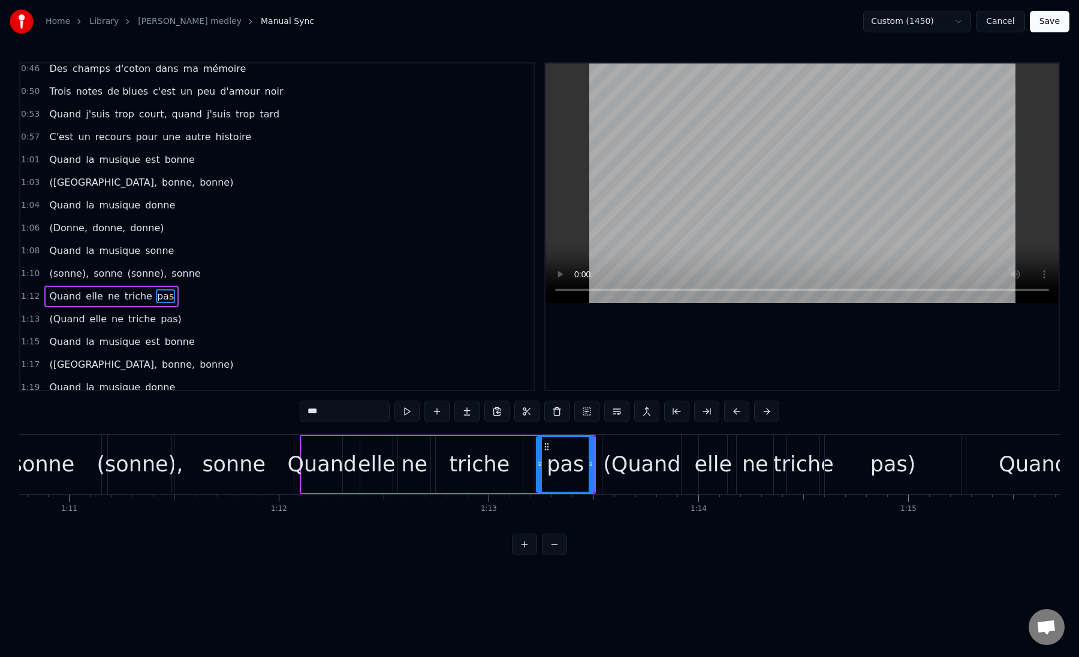
click at [294, 482] on div "(sonne), sonne (sonne), sonne" at bounding box center [84, 464] width 424 height 59
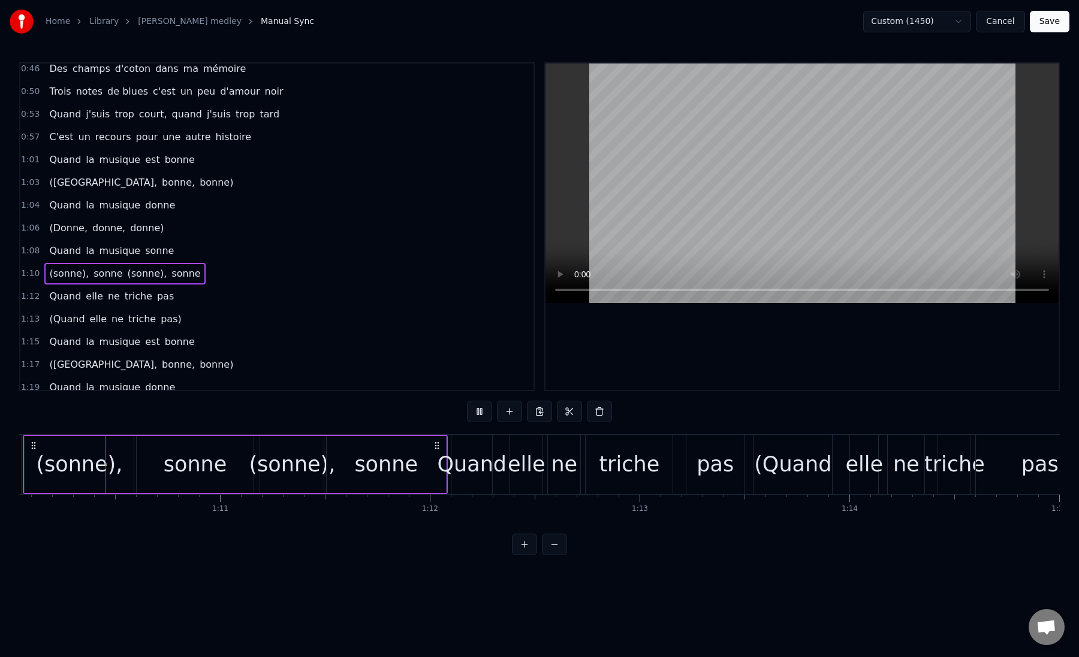
scroll to position [0, 14686]
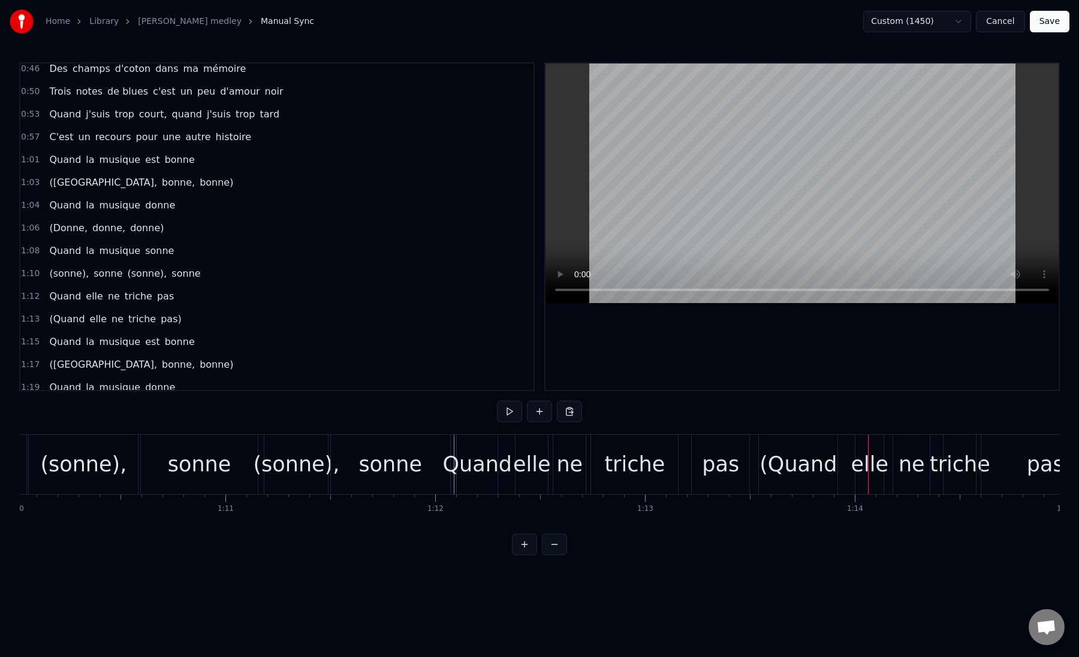
click at [773, 472] on div "(Quand" at bounding box center [797, 465] width 77 height 32
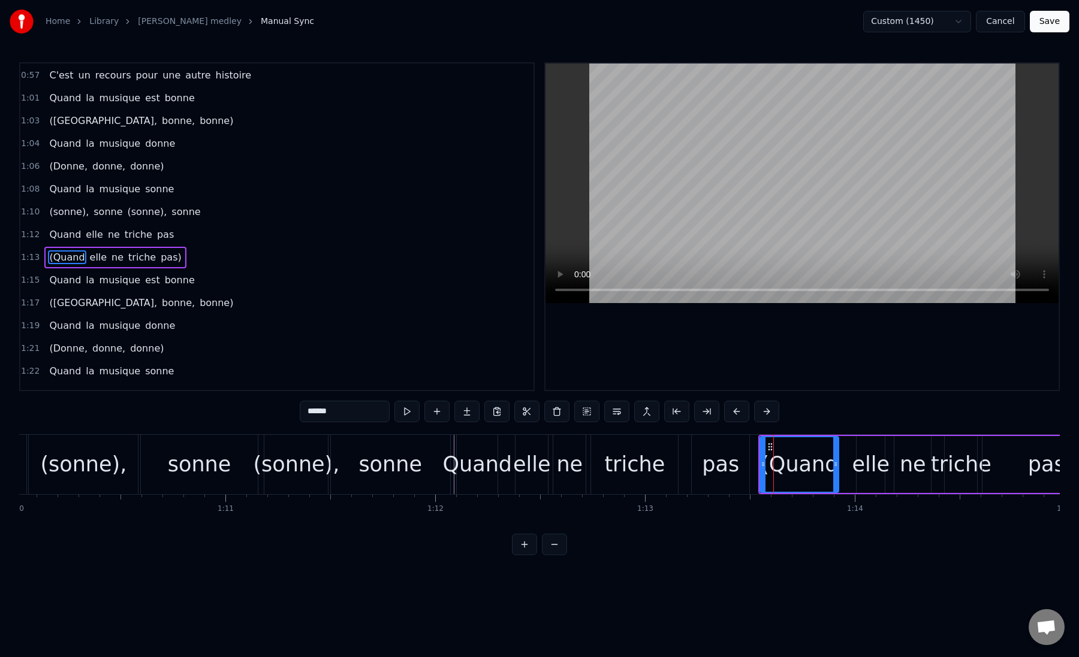
scroll to position [190, 0]
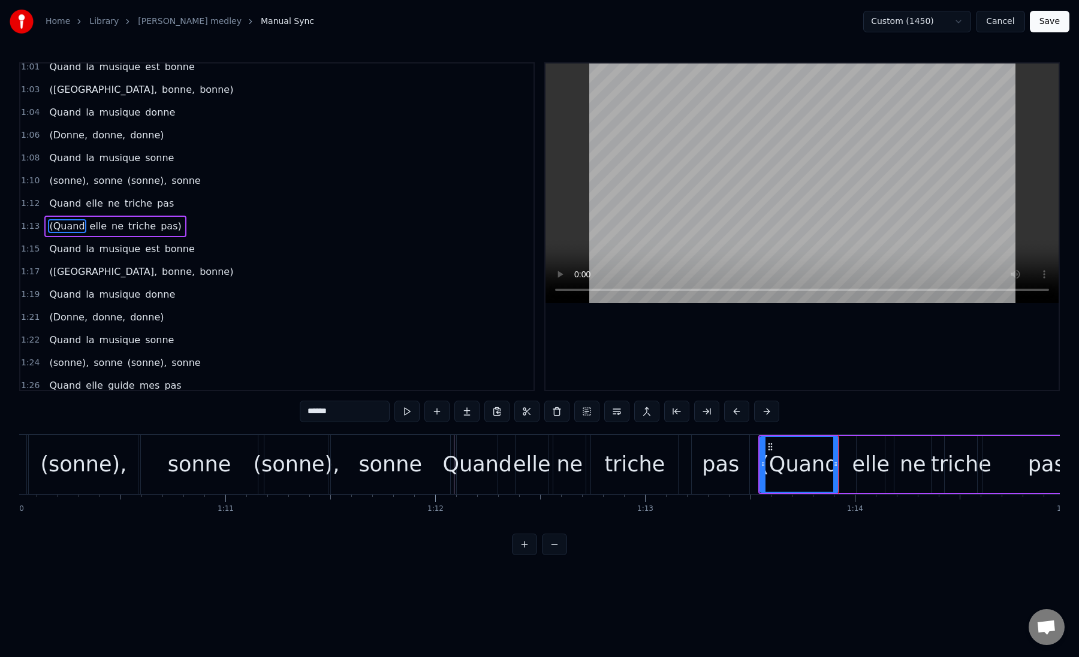
click at [849, 476] on div "(Quand elle ne triche pas)" at bounding box center [939, 464] width 362 height 59
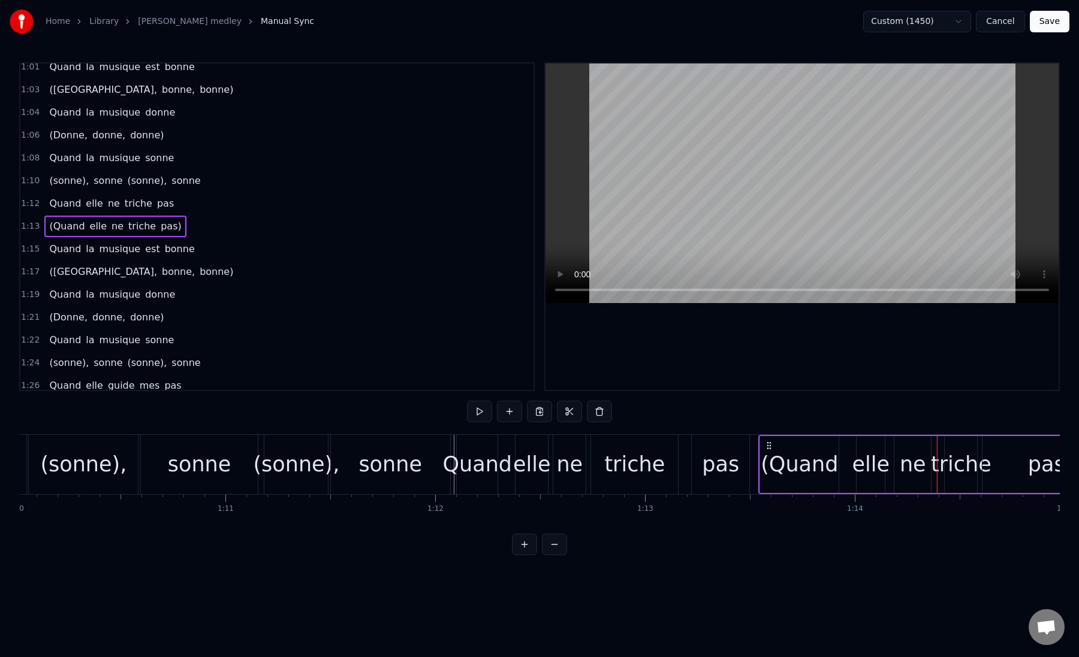
click at [820, 473] on div "(Quand" at bounding box center [798, 465] width 77 height 32
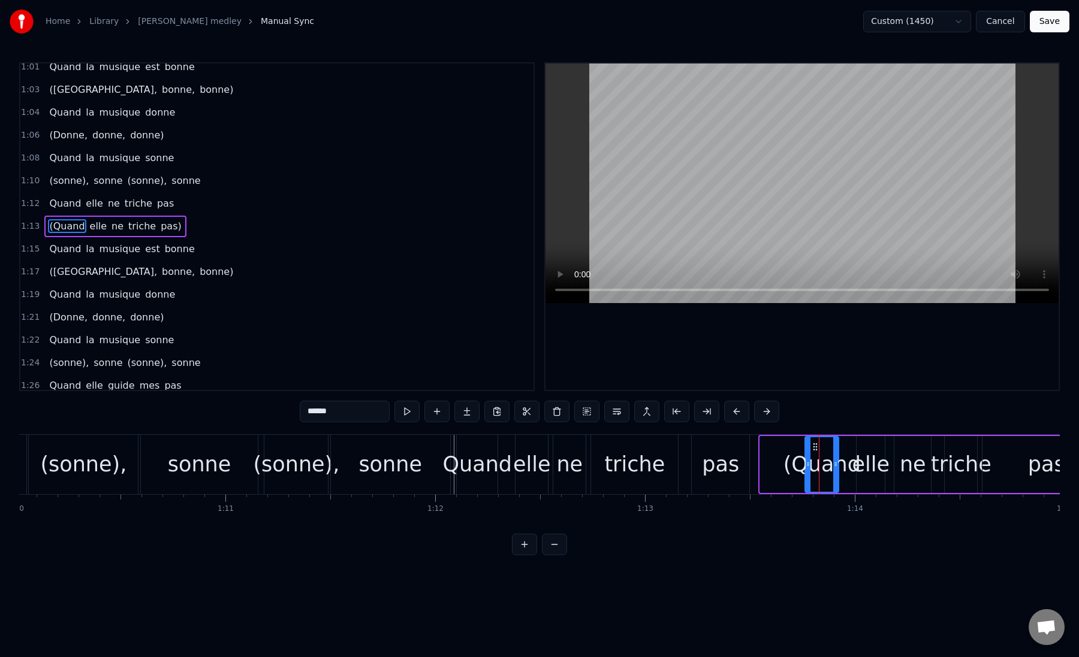
drag, startPoint x: 765, startPoint y: 464, endPoint x: 810, endPoint y: 468, distance: 45.1
click at [810, 468] on icon at bounding box center [807, 465] width 5 height 10
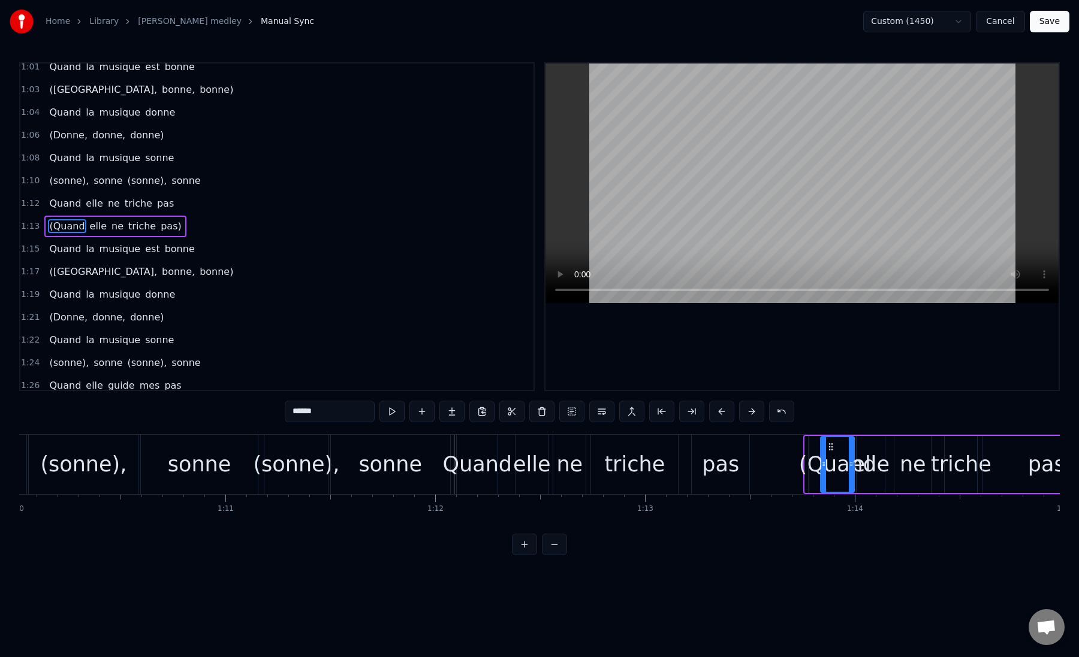
drag, startPoint x: 815, startPoint y: 445, endPoint x: 831, endPoint y: 445, distance: 15.6
click at [831, 445] on icon at bounding box center [831, 447] width 10 height 10
drag, startPoint x: 825, startPoint y: 464, endPoint x: 835, endPoint y: 464, distance: 9.6
click at [835, 464] on icon at bounding box center [833, 465] width 5 height 10
click at [735, 468] on div "pas" at bounding box center [720, 465] width 37 height 32
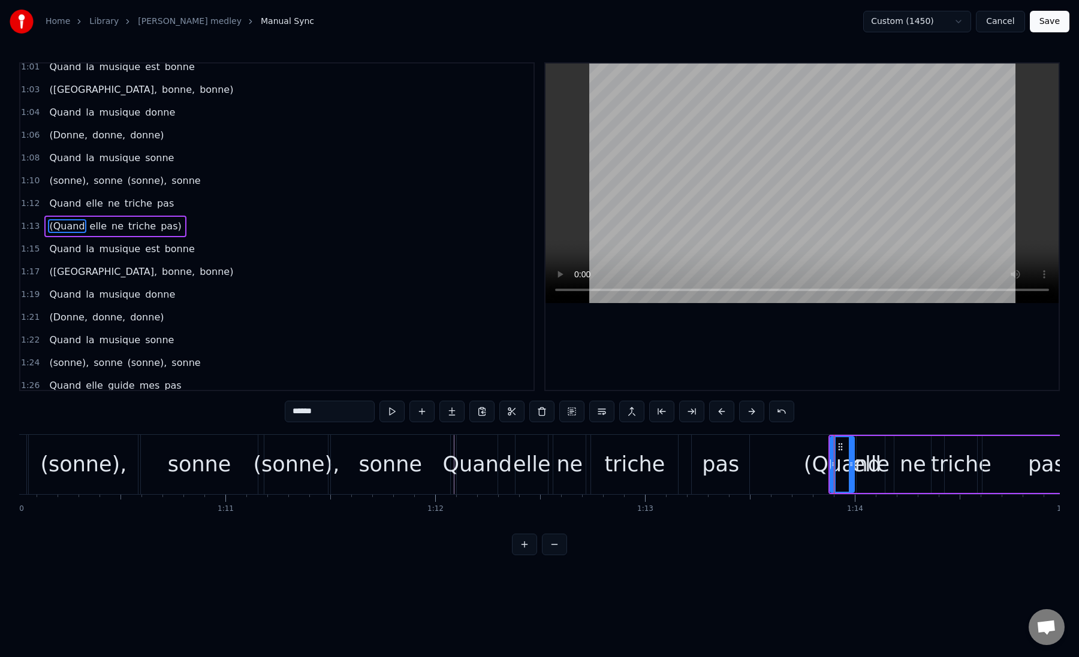
type input "***"
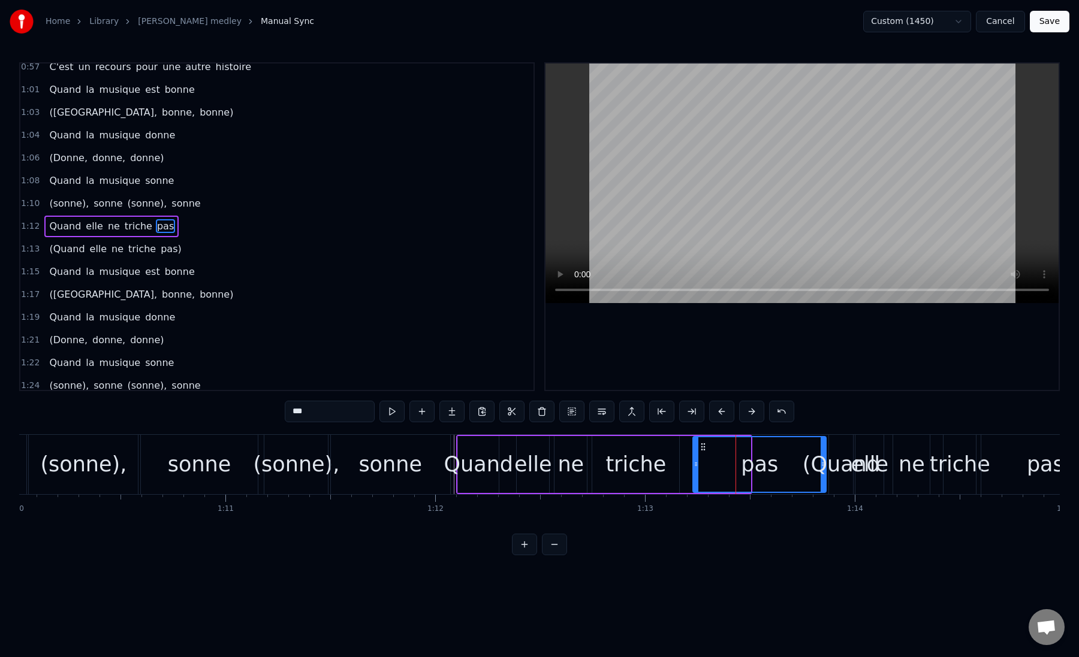
drag, startPoint x: 748, startPoint y: 466, endPoint x: 823, endPoint y: 469, distance: 75.5
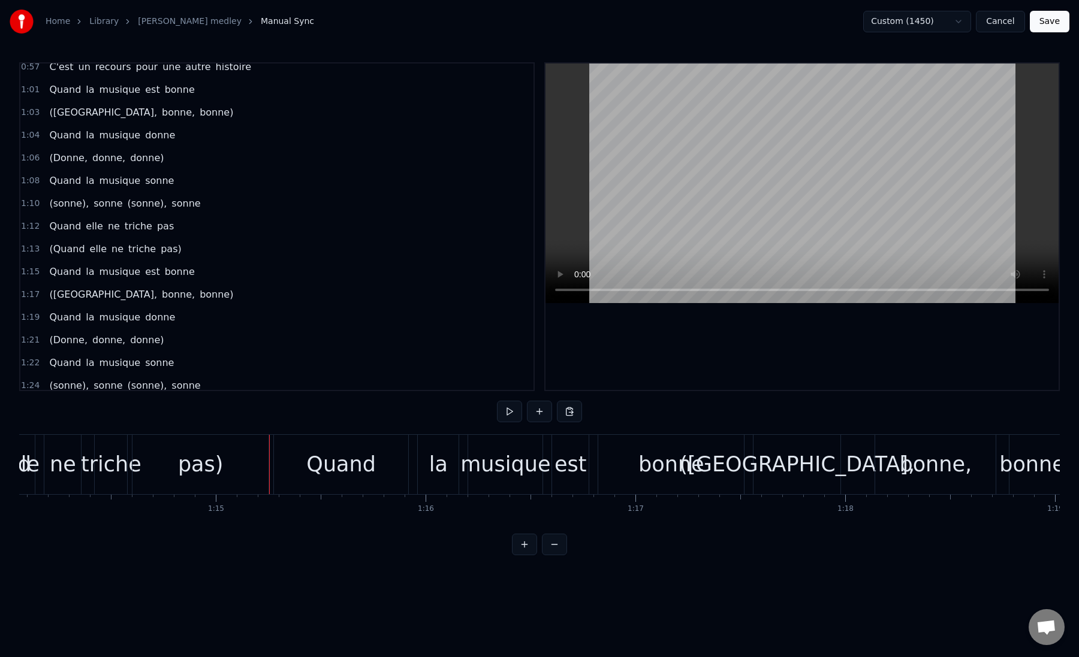
scroll to position [0, 15612]
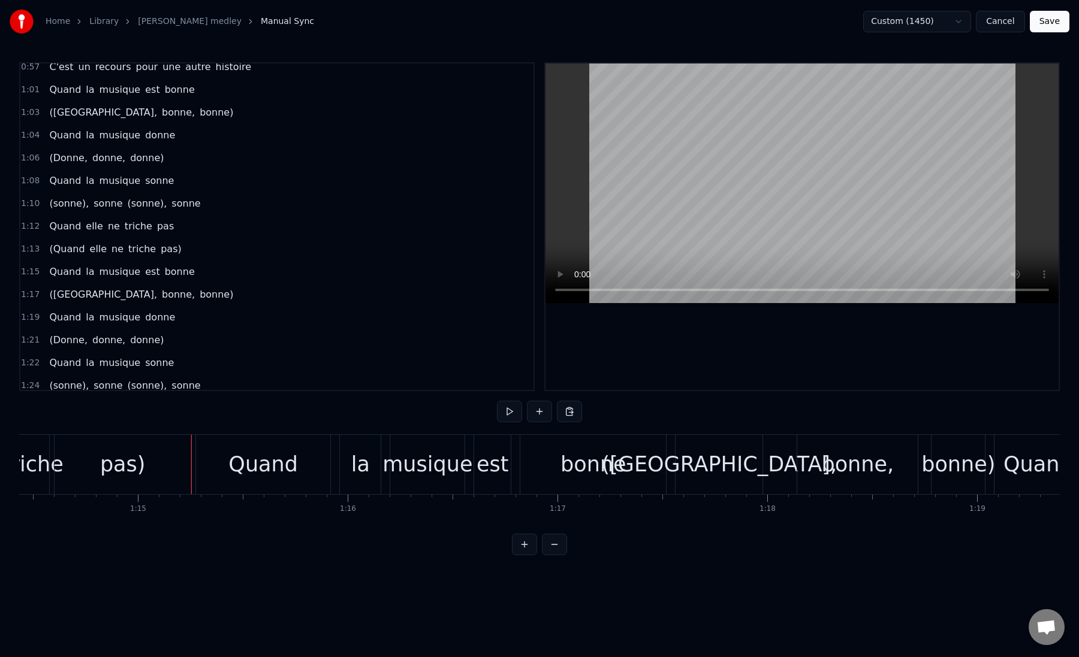
click at [250, 478] on div "Quand" at bounding box center [263, 465] width 70 height 32
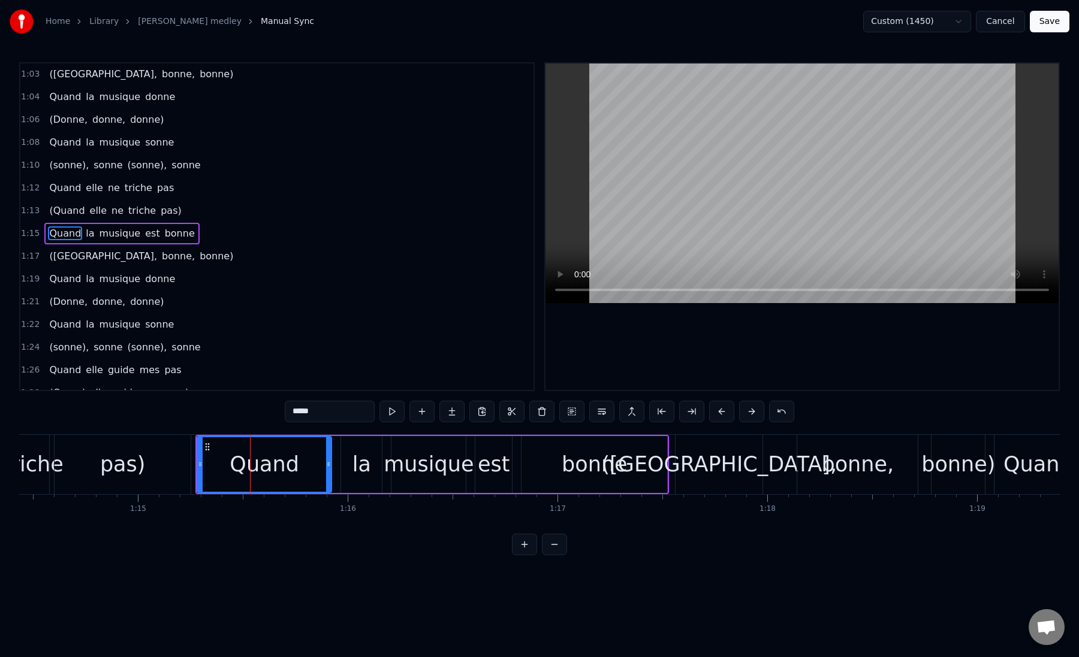
scroll to position [213, 0]
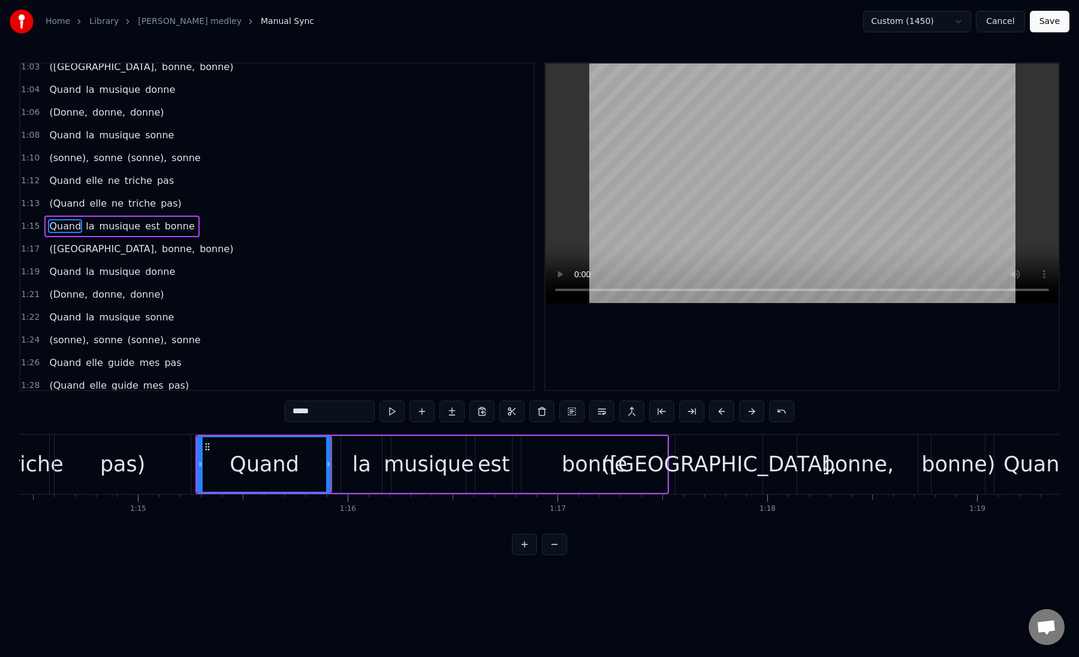
click at [1049, 23] on button "Save" at bounding box center [1050, 22] width 40 height 22
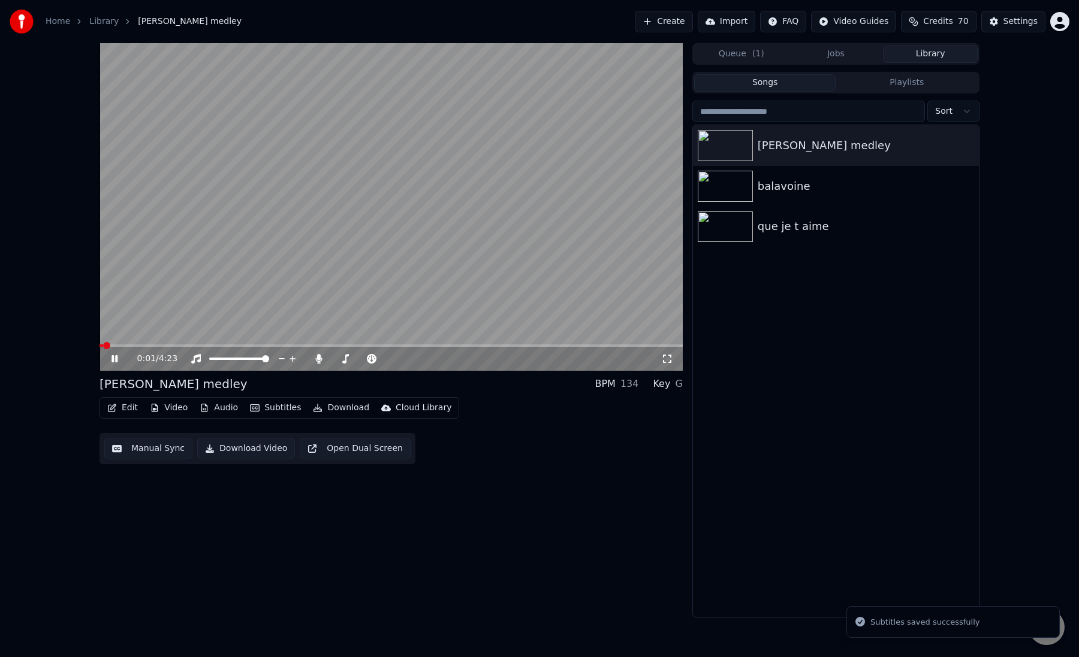
click at [167, 346] on span at bounding box center [390, 346] width 583 height 2
click at [197, 345] on span at bounding box center [390, 346] width 583 height 2
click at [210, 345] on span at bounding box center [390, 346] width 583 height 2
click at [219, 344] on video at bounding box center [390, 207] width 583 height 328
click at [233, 347] on div "0:50 / 4:23" at bounding box center [390, 359] width 583 height 24
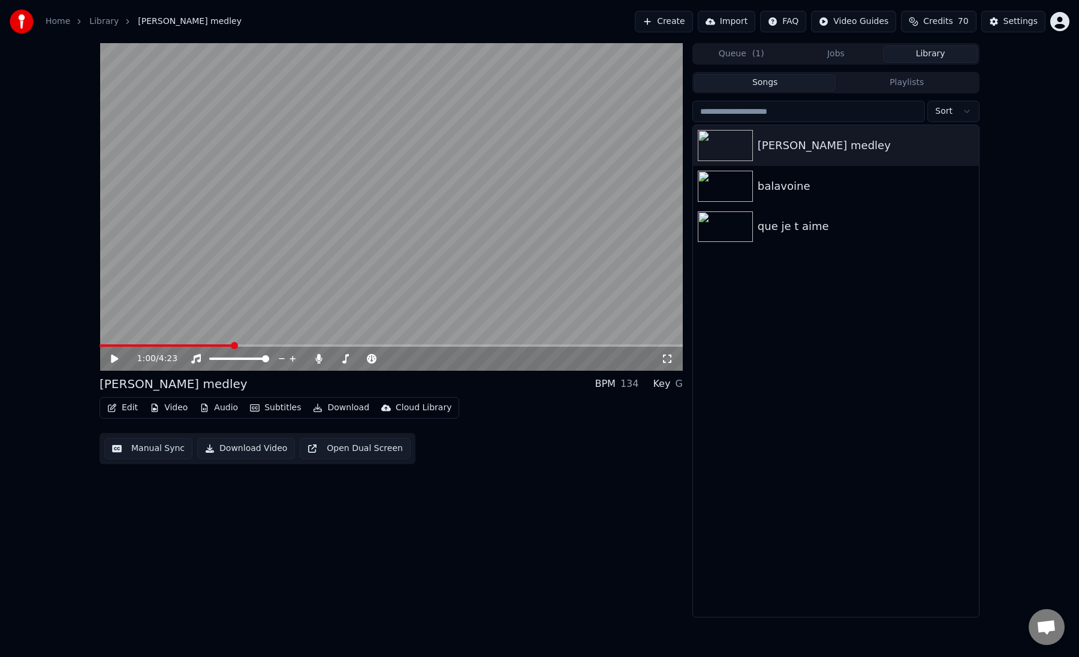
click at [233, 345] on span at bounding box center [390, 346] width 583 height 2
click at [245, 346] on span at bounding box center [390, 346] width 583 height 2
click at [254, 345] on span at bounding box center [390, 346] width 583 height 2
click at [141, 444] on button "Manual Sync" at bounding box center [148, 449] width 88 height 22
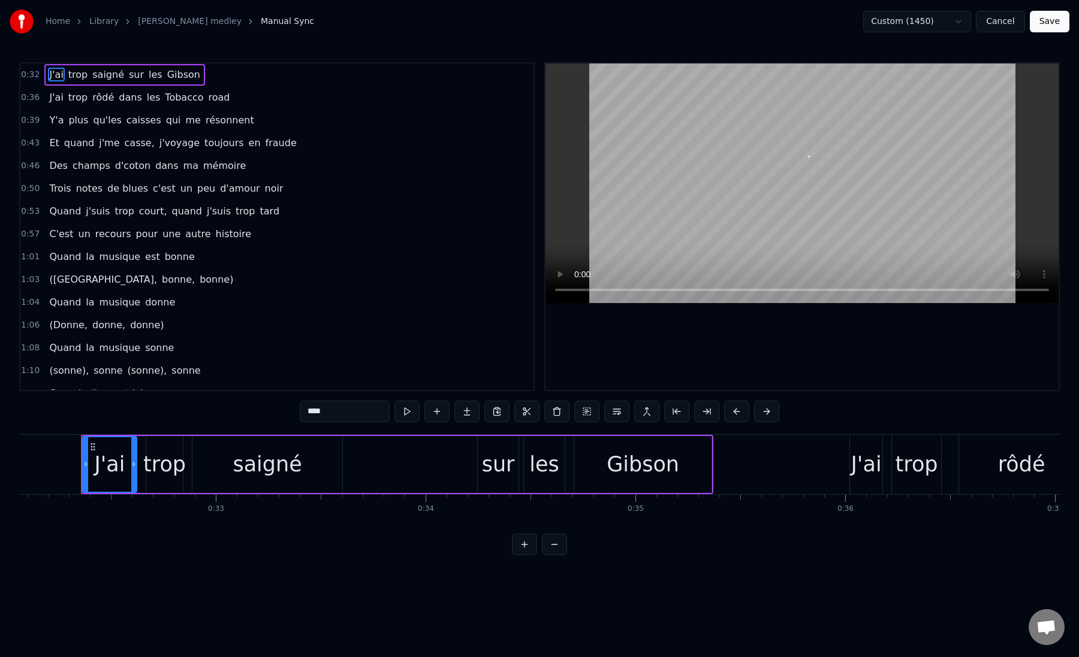
scroll to position [0, 6727]
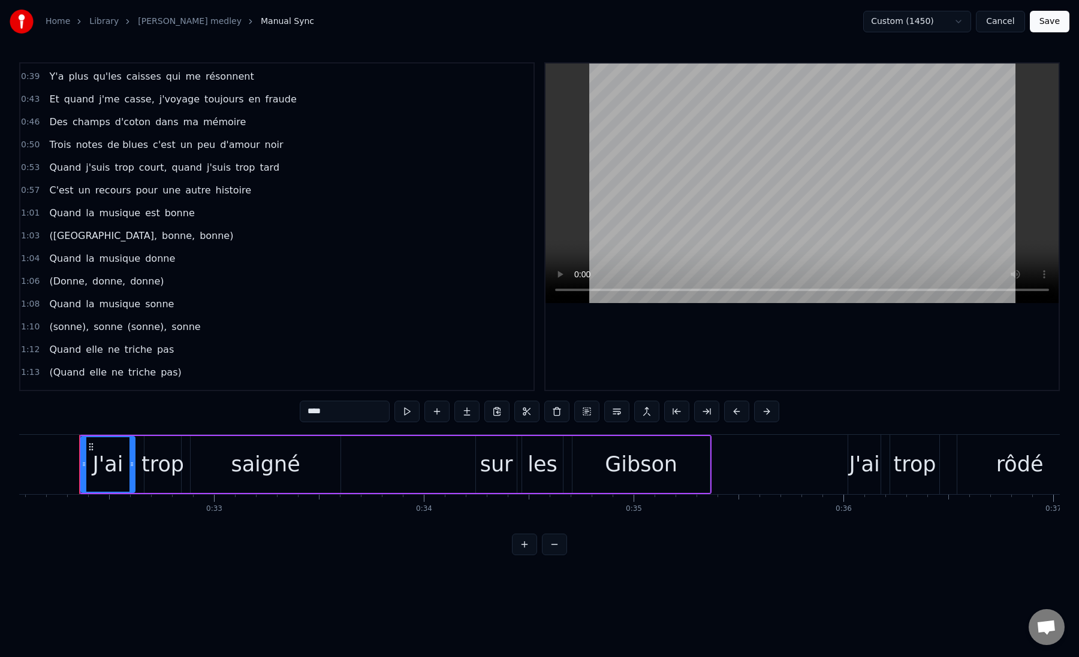
click at [156, 348] on span "pas" at bounding box center [165, 350] width 19 height 14
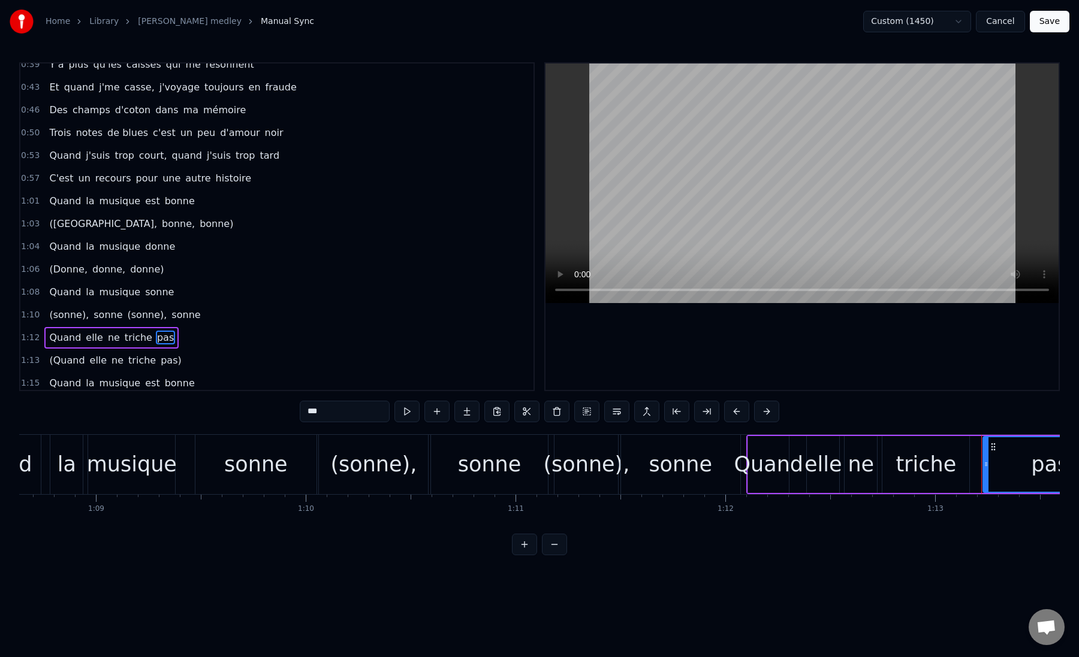
scroll to position [0, 15297]
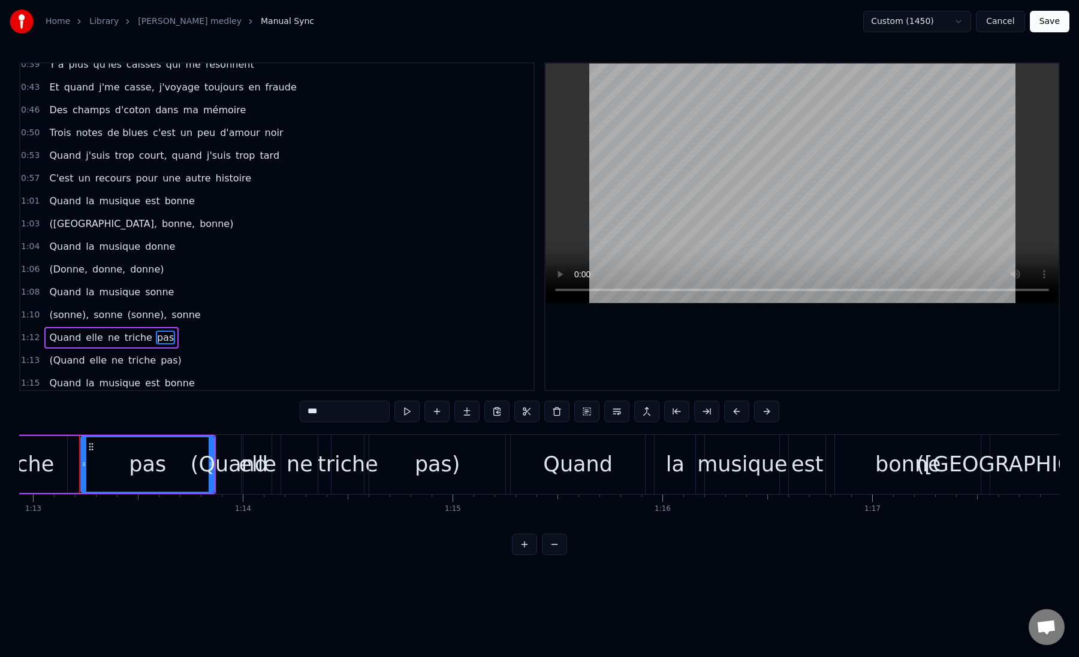
click at [134, 471] on div "pas" at bounding box center [147, 465] width 37 height 32
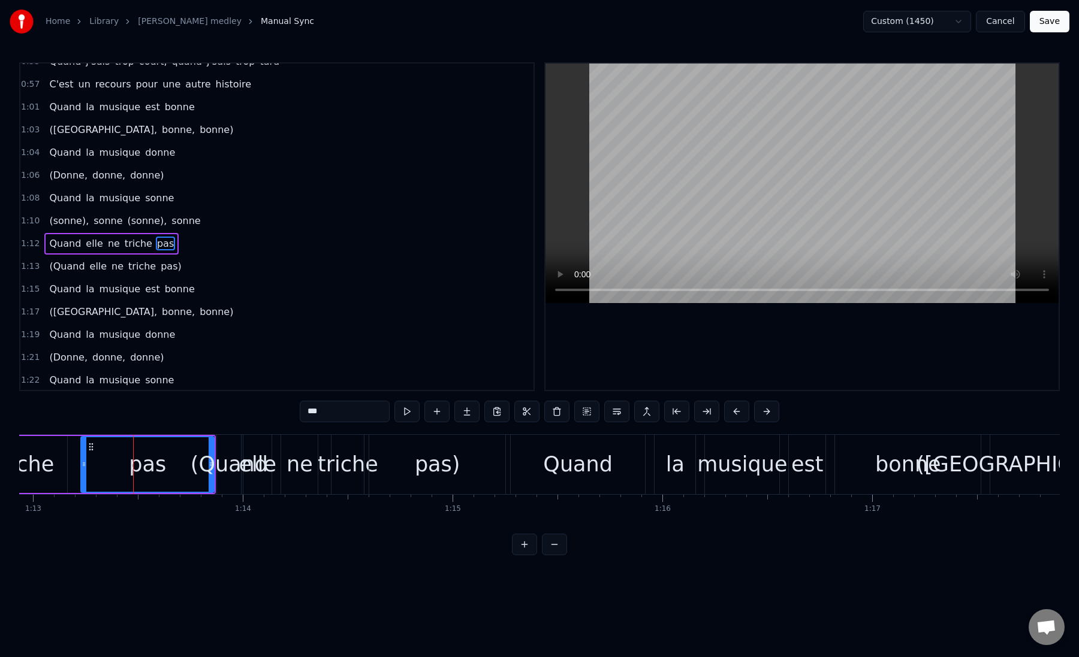
scroll to position [165, 0]
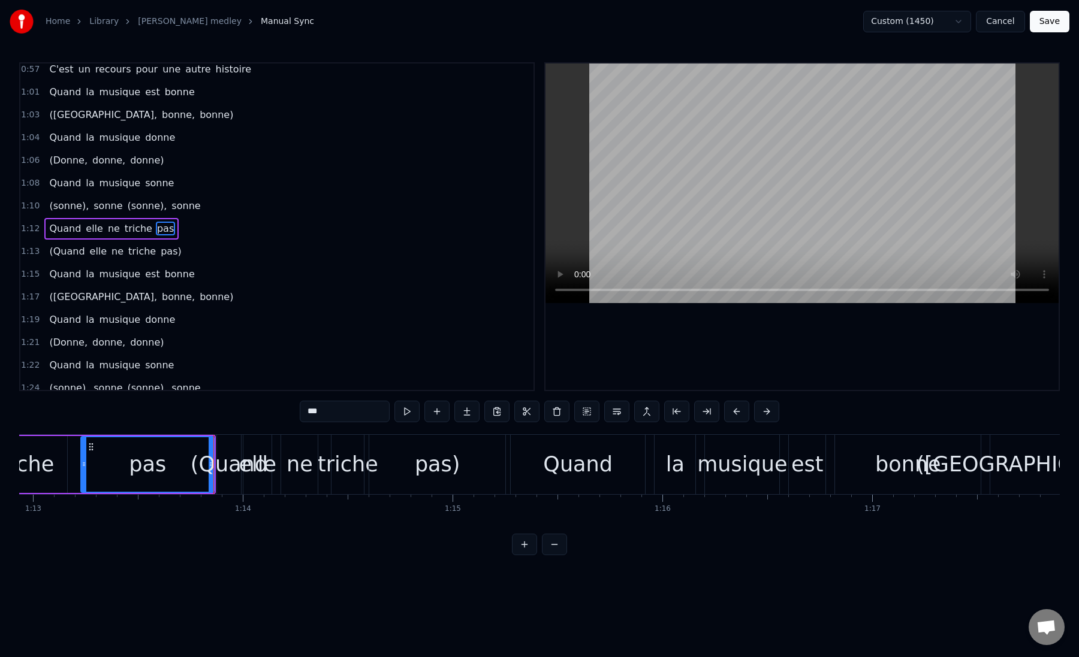
click at [213, 469] on div "(Quand" at bounding box center [229, 465] width 77 height 32
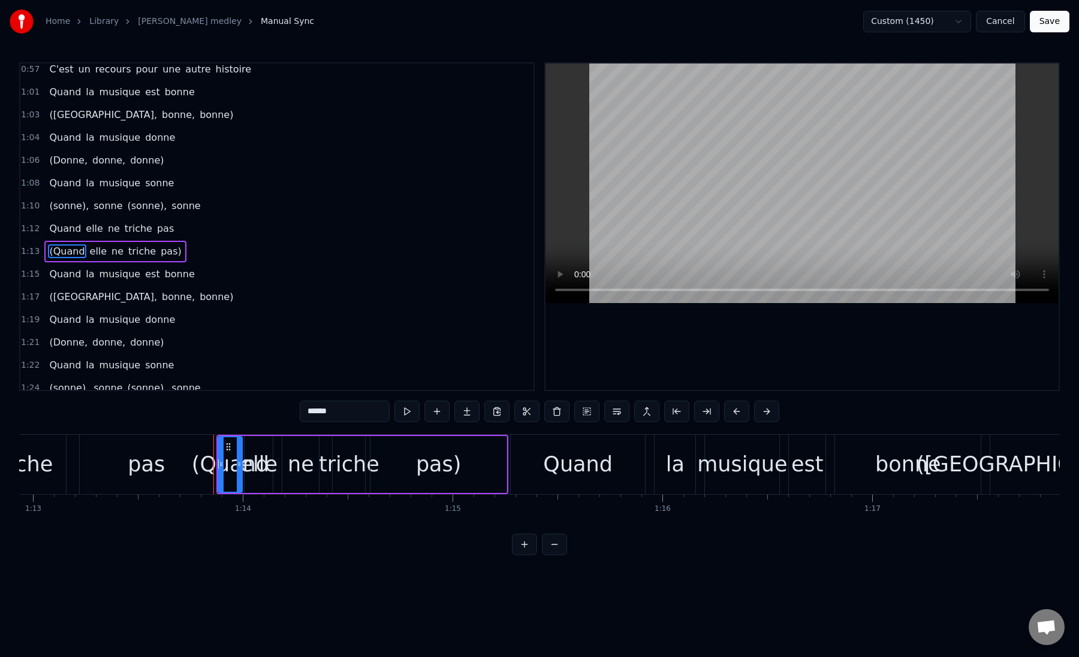
scroll to position [190, 0]
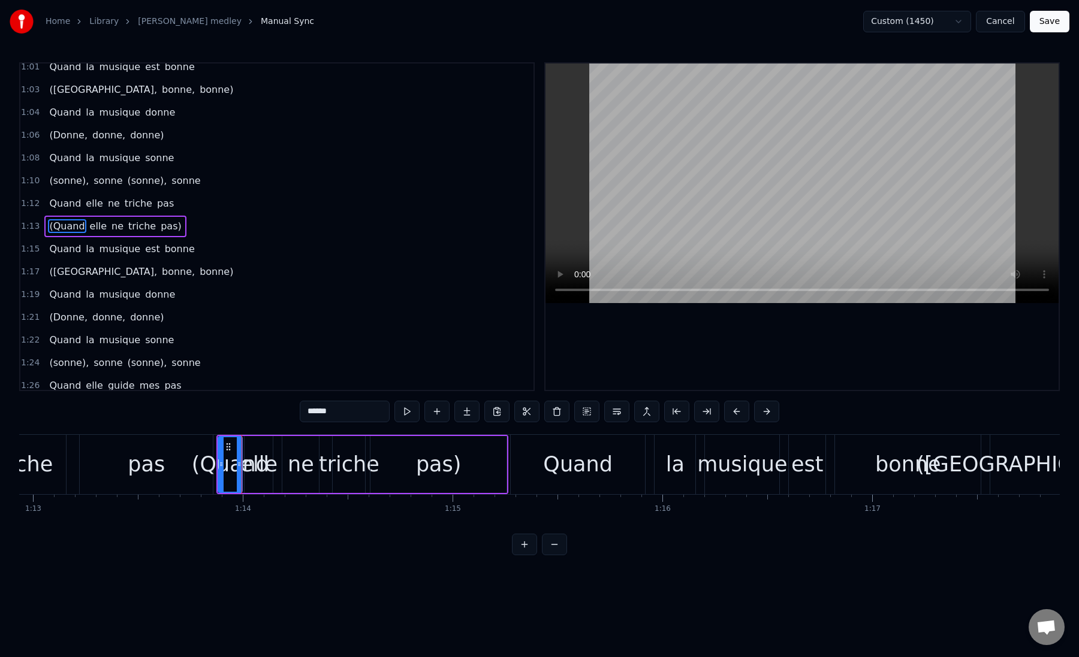
click at [243, 467] on div "(Quand" at bounding box center [230, 465] width 77 height 32
click at [251, 467] on div "(Quand" at bounding box center [230, 465] width 77 height 32
click at [265, 467] on div "elle" at bounding box center [259, 465] width 38 height 32
click at [296, 469] on div "ne" at bounding box center [301, 465] width 26 height 32
click at [341, 469] on div "triche" at bounding box center [349, 465] width 61 height 32
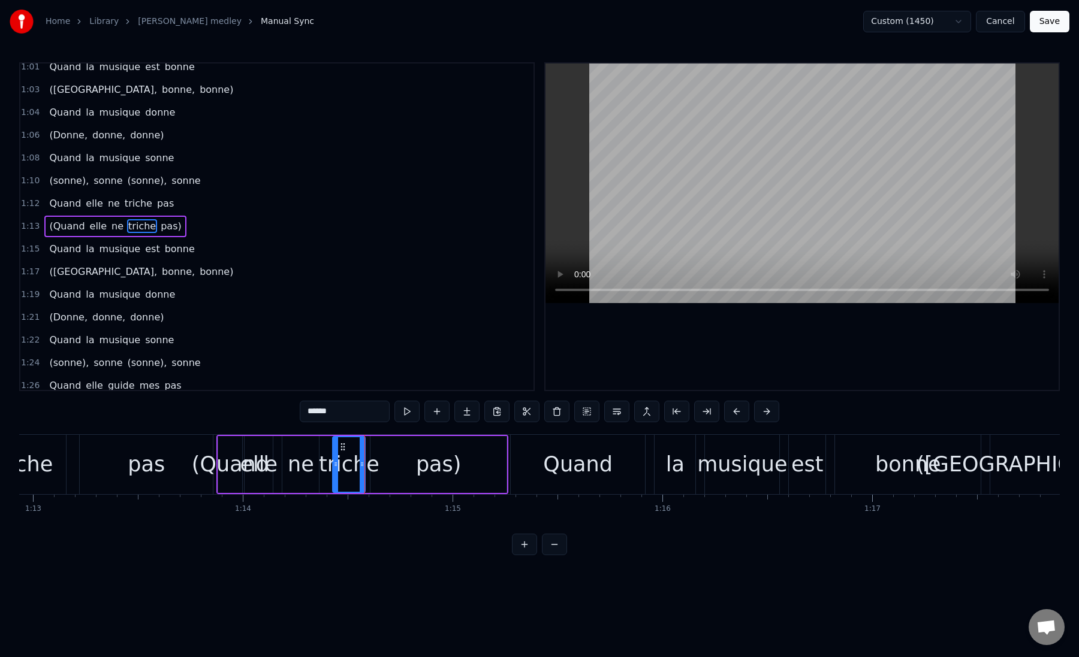
click at [377, 466] on div "pas)" at bounding box center [438, 464] width 136 height 57
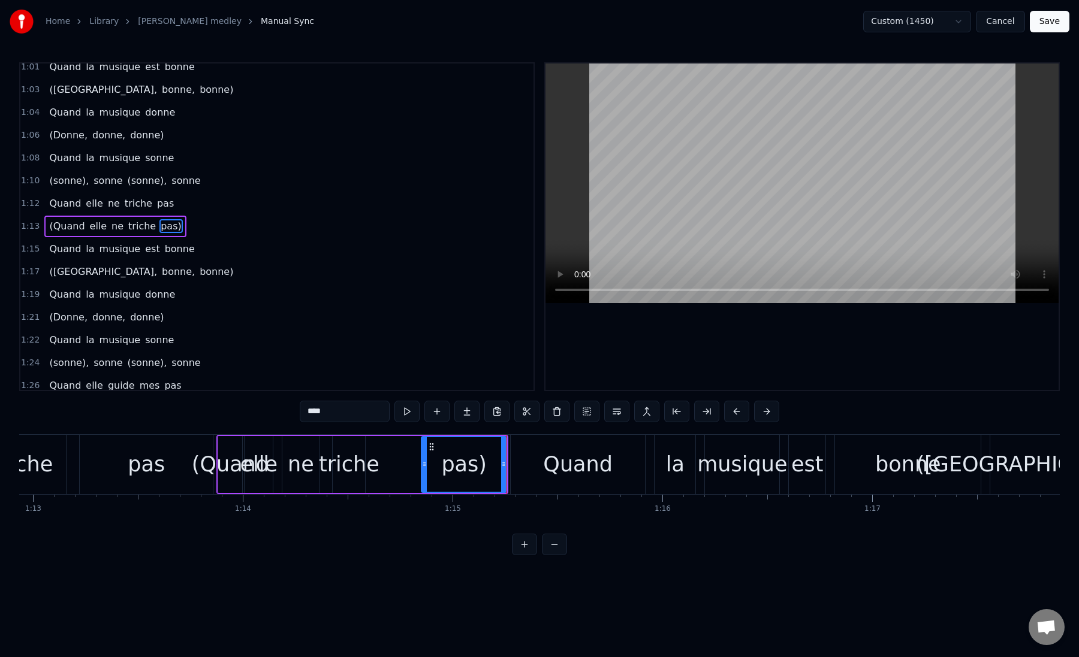
drag, startPoint x: 373, startPoint y: 467, endPoint x: 424, endPoint y: 467, distance: 50.9
click at [424, 467] on icon at bounding box center [424, 465] width 5 height 10
click at [348, 470] on div "triche" at bounding box center [349, 465] width 61 height 32
type input "******"
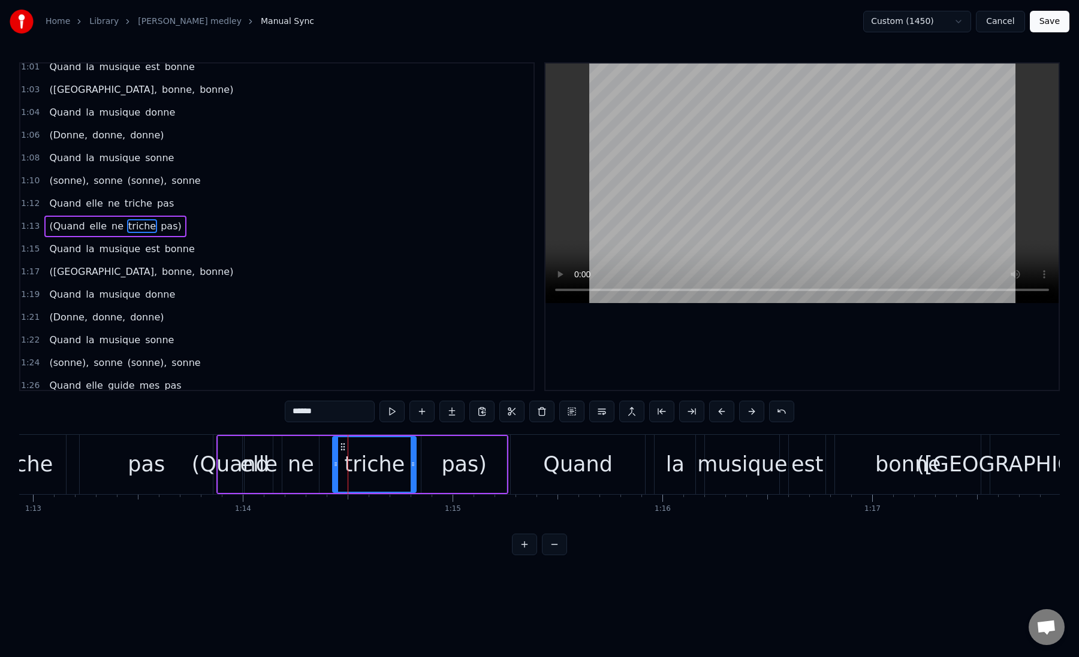
drag, startPoint x: 360, startPoint y: 464, endPoint x: 413, endPoint y: 466, distance: 53.4
click at [413, 466] on icon at bounding box center [412, 465] width 5 height 10
click at [324, 467] on div "(Quand elle ne triche pas)" at bounding box center [362, 464] width 292 height 59
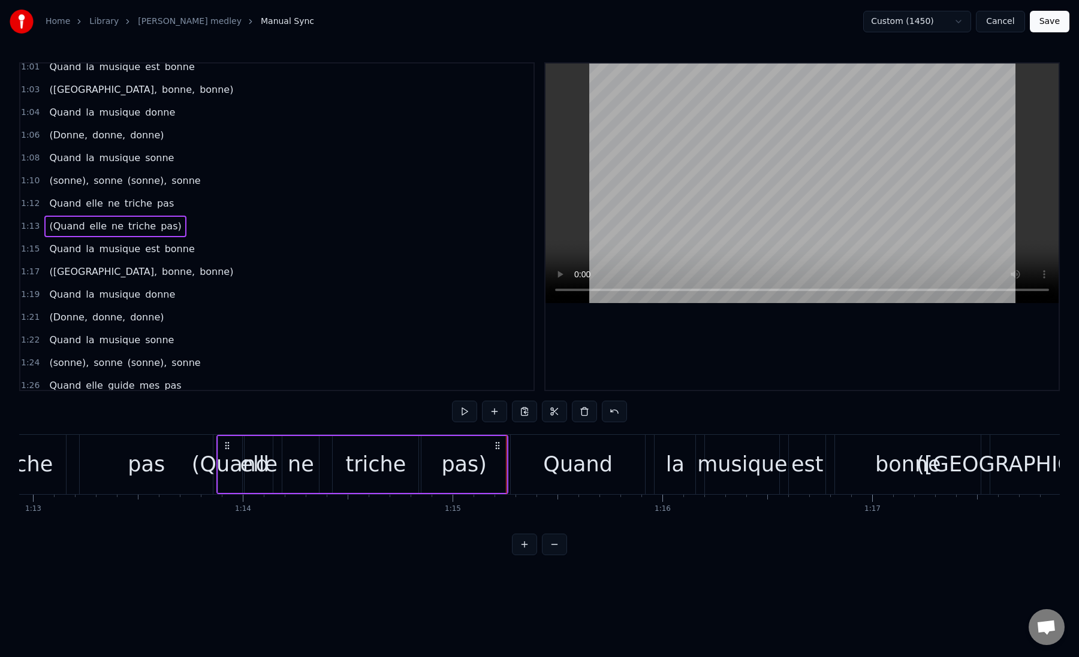
click at [298, 464] on div "ne" at bounding box center [301, 465] width 26 height 32
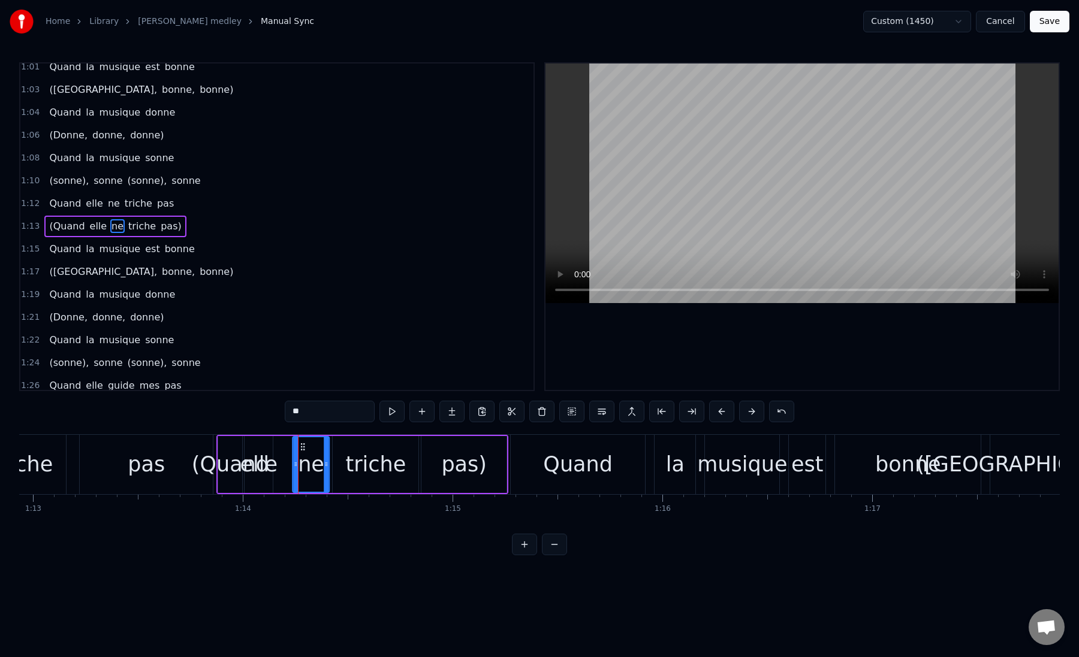
drag, startPoint x: 292, startPoint y: 448, endPoint x: 303, endPoint y: 448, distance: 10.8
click at [303, 448] on icon at bounding box center [303, 447] width 10 height 10
click at [262, 458] on div "elle" at bounding box center [259, 465] width 38 height 32
drag, startPoint x: 254, startPoint y: 445, endPoint x: 270, endPoint y: 447, distance: 15.7
click at [270, 447] on icon at bounding box center [270, 447] width 10 height 10
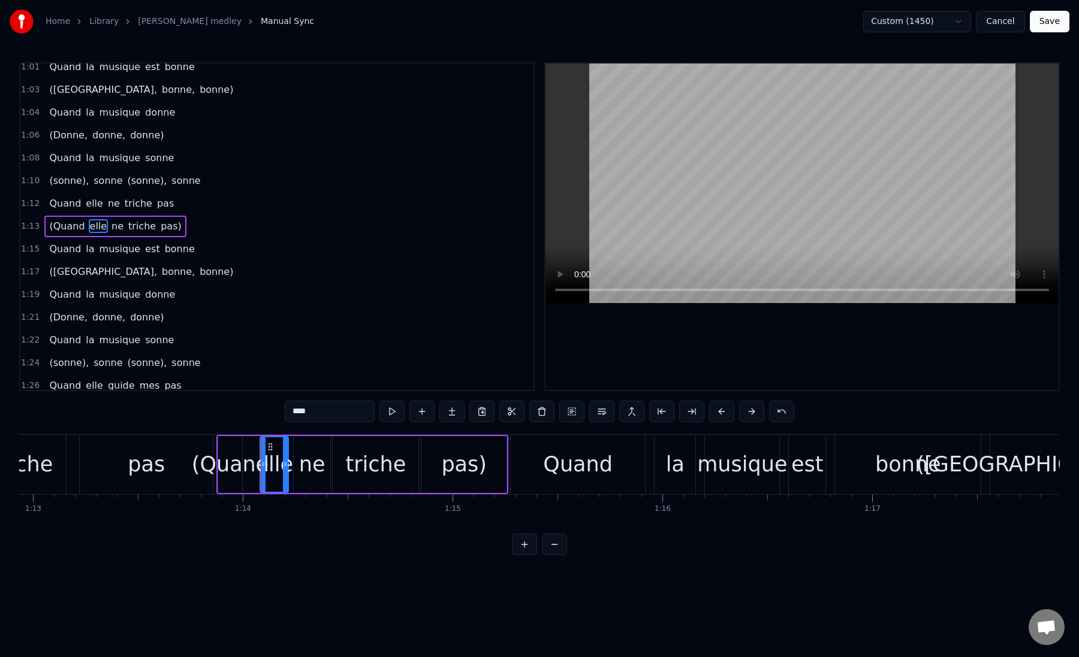
click at [236, 451] on div "(Quand" at bounding box center [230, 465] width 77 height 32
type input "******"
drag, startPoint x: 239, startPoint y: 462, endPoint x: 253, endPoint y: 463, distance: 15.0
click at [256, 463] on icon at bounding box center [256, 465] width 5 height 10
click at [228, 468] on div "(Quand" at bounding box center [238, 465] width 77 height 32
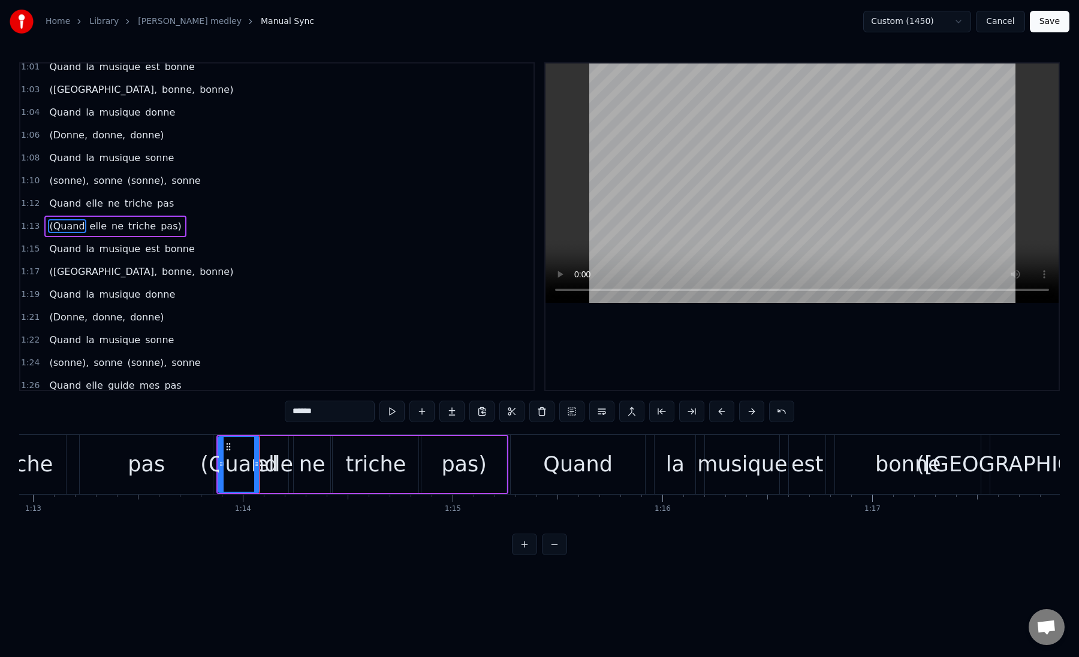
click at [234, 468] on div "(Quand" at bounding box center [238, 465] width 77 height 32
click at [246, 468] on div "(Quand" at bounding box center [238, 465] width 77 height 32
click at [259, 469] on div "(Quand" at bounding box center [238, 465] width 77 height 32
click at [247, 437] on div "(Quand" at bounding box center [239, 464] width 40 height 55
click at [242, 435] on div "(Quand elle ne triche pas)" at bounding box center [362, 464] width 292 height 59
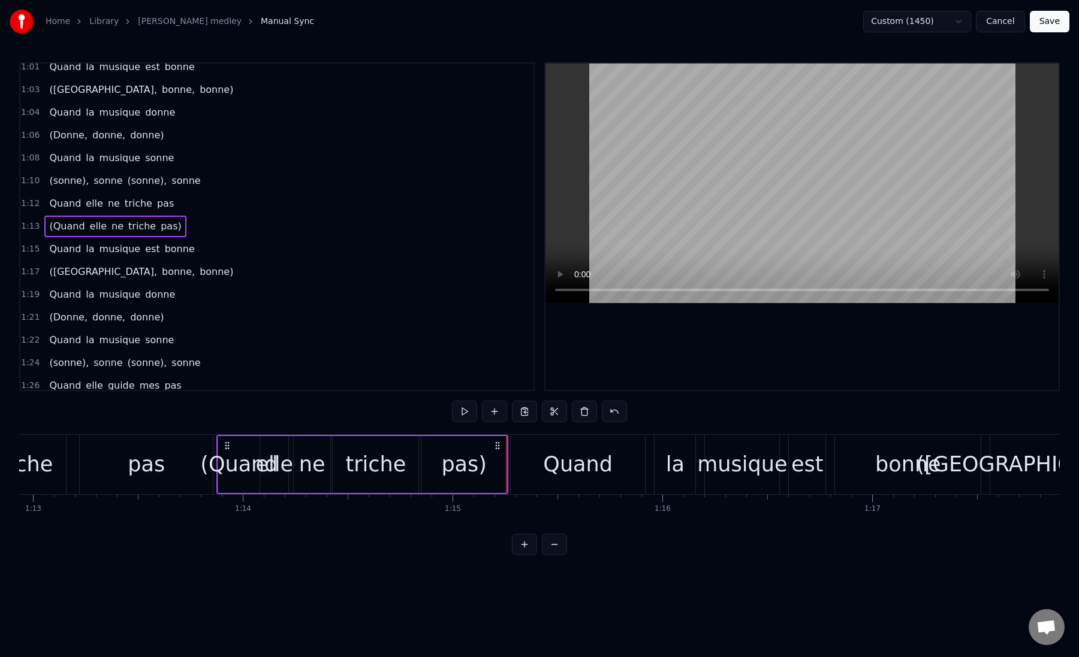
click at [242, 435] on div "(Quand elle ne triche pas)" at bounding box center [362, 464] width 292 height 59
click at [109, 445] on div "pas" at bounding box center [146, 464] width 133 height 59
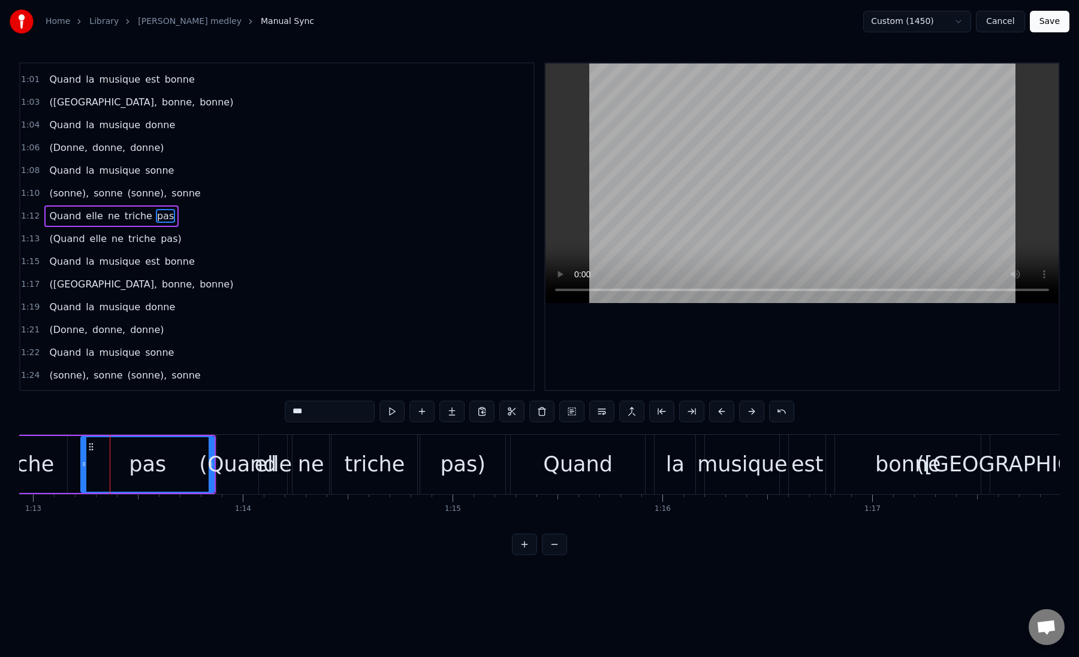
scroll to position [167, 0]
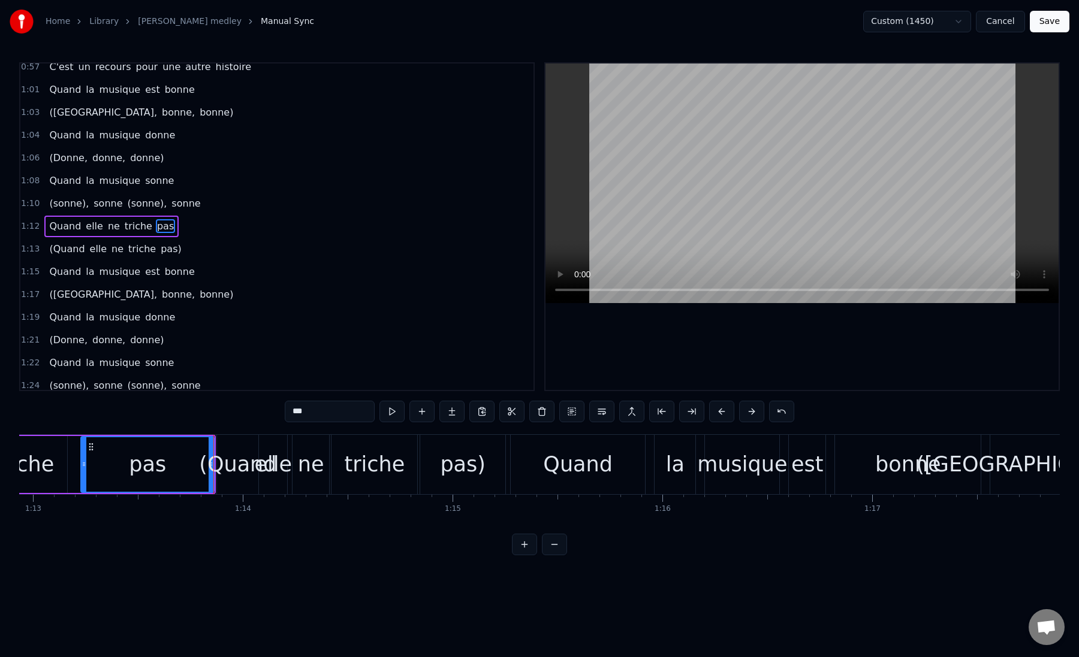
click at [1043, 22] on button "Save" at bounding box center [1050, 22] width 40 height 22
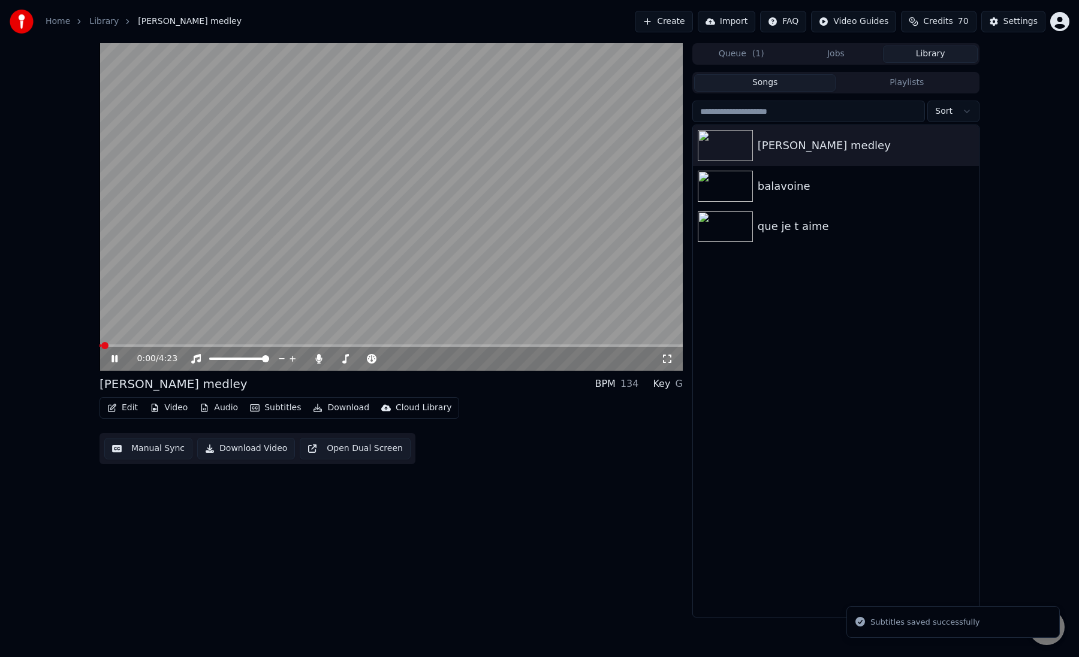
click at [192, 346] on span at bounding box center [390, 346] width 583 height 2
click at [202, 346] on span at bounding box center [390, 346] width 583 height 2
click at [216, 344] on video at bounding box center [390, 207] width 583 height 328
click at [219, 345] on span at bounding box center [390, 346] width 583 height 2
click at [234, 346] on span at bounding box center [390, 346] width 583 height 2
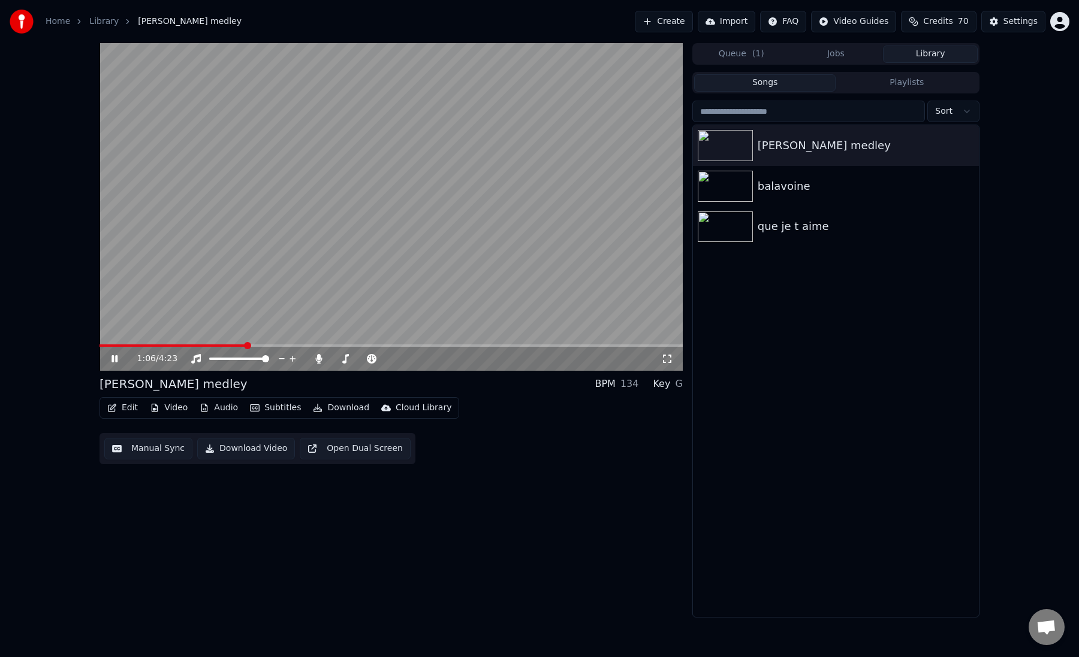
click at [246, 345] on span at bounding box center [390, 346] width 583 height 2
click at [255, 345] on span at bounding box center [252, 345] width 7 height 7
click at [136, 448] on button "Manual Sync" at bounding box center [148, 449] width 88 height 22
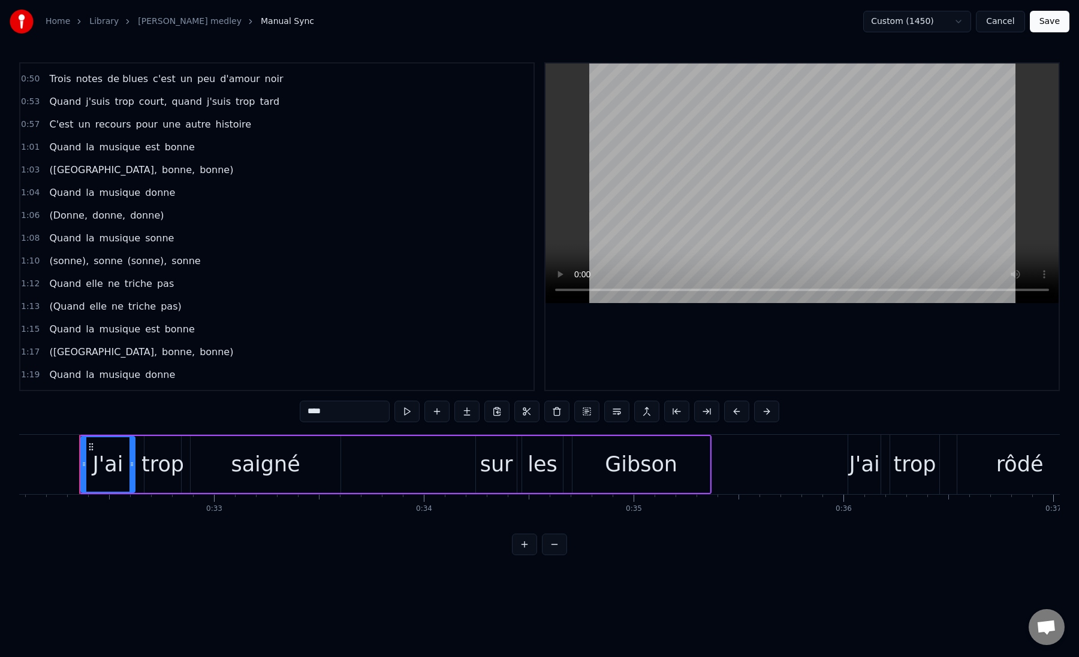
scroll to position [123, 0]
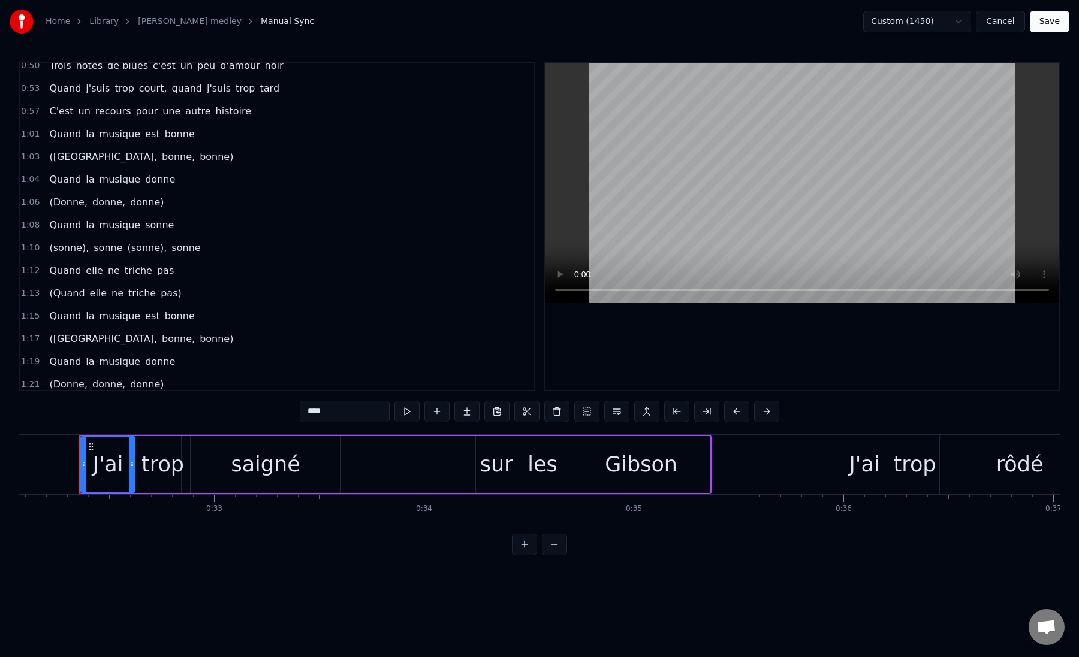
click at [164, 310] on span "bonne" at bounding box center [180, 316] width 32 height 14
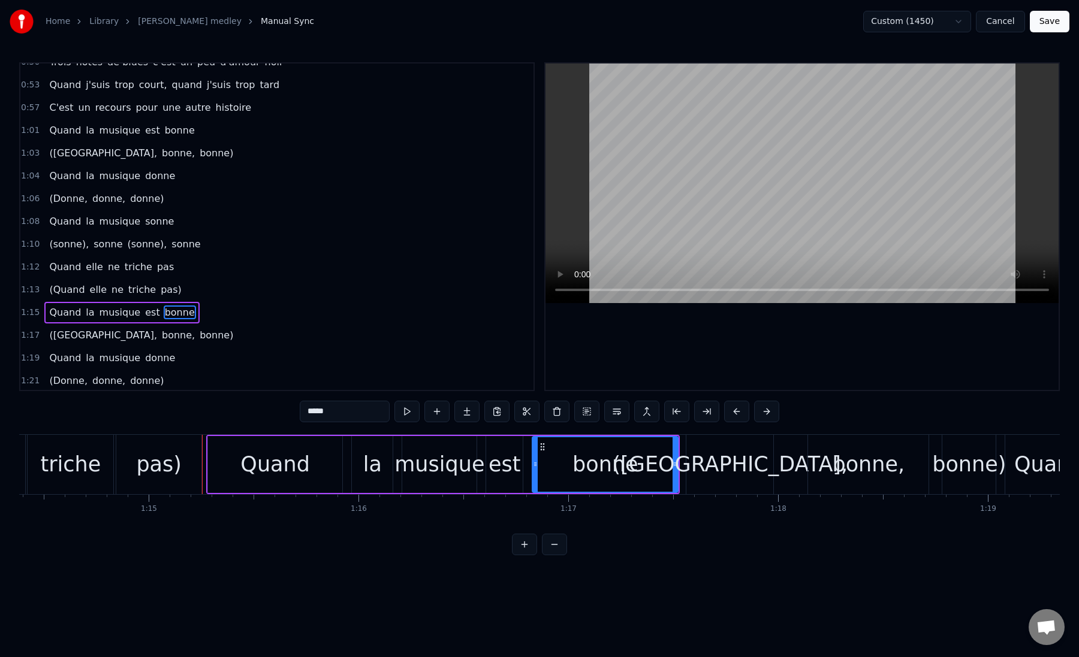
scroll to position [0, 15724]
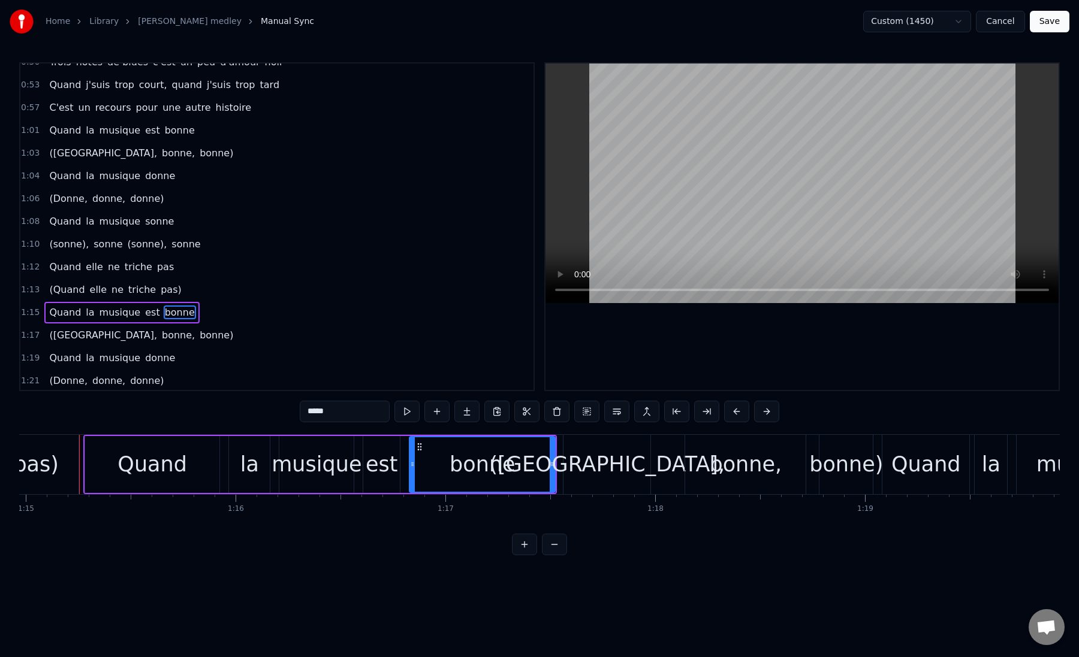
click at [127, 471] on div "Quand" at bounding box center [152, 465] width 70 height 32
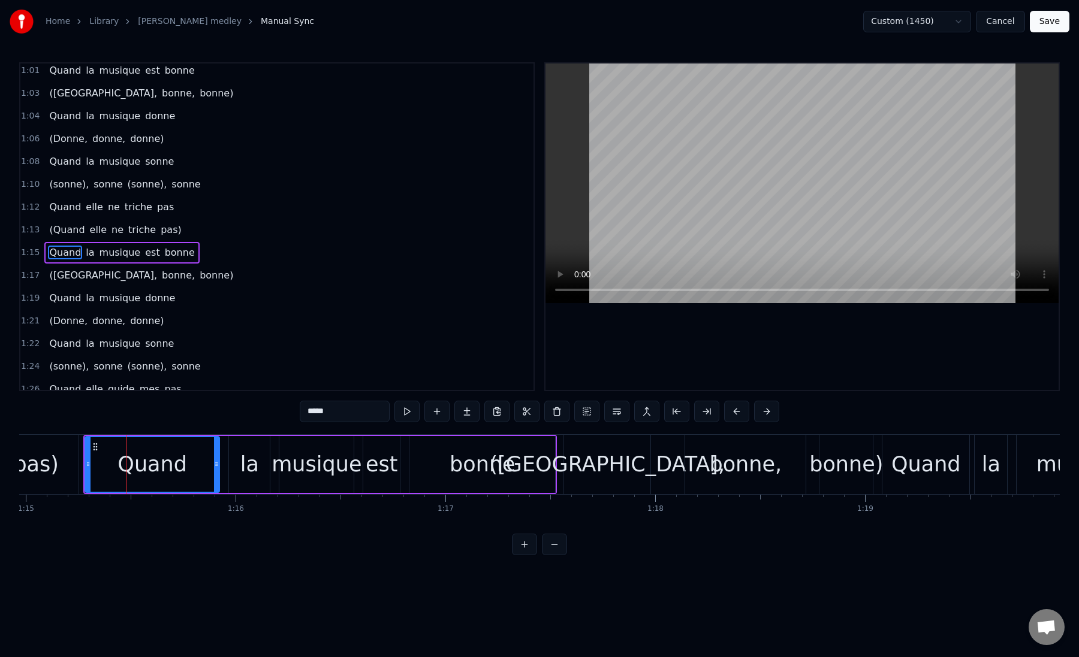
scroll to position [213, 0]
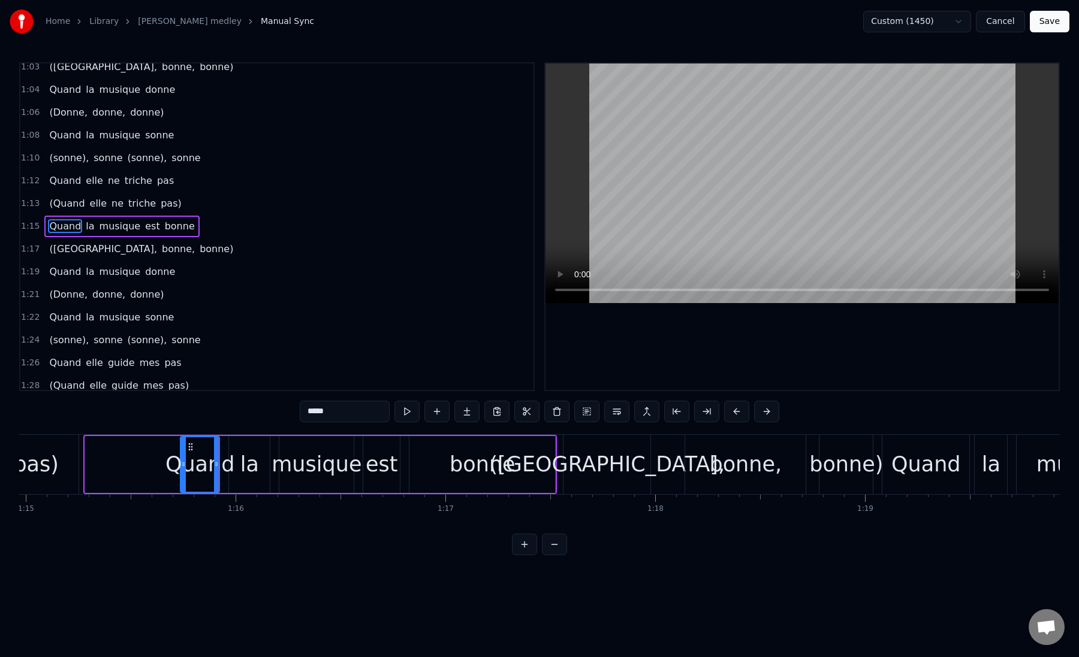
drag, startPoint x: 87, startPoint y: 466, endPoint x: 182, endPoint y: 466, distance: 95.3
click at [182, 466] on icon at bounding box center [183, 465] width 5 height 10
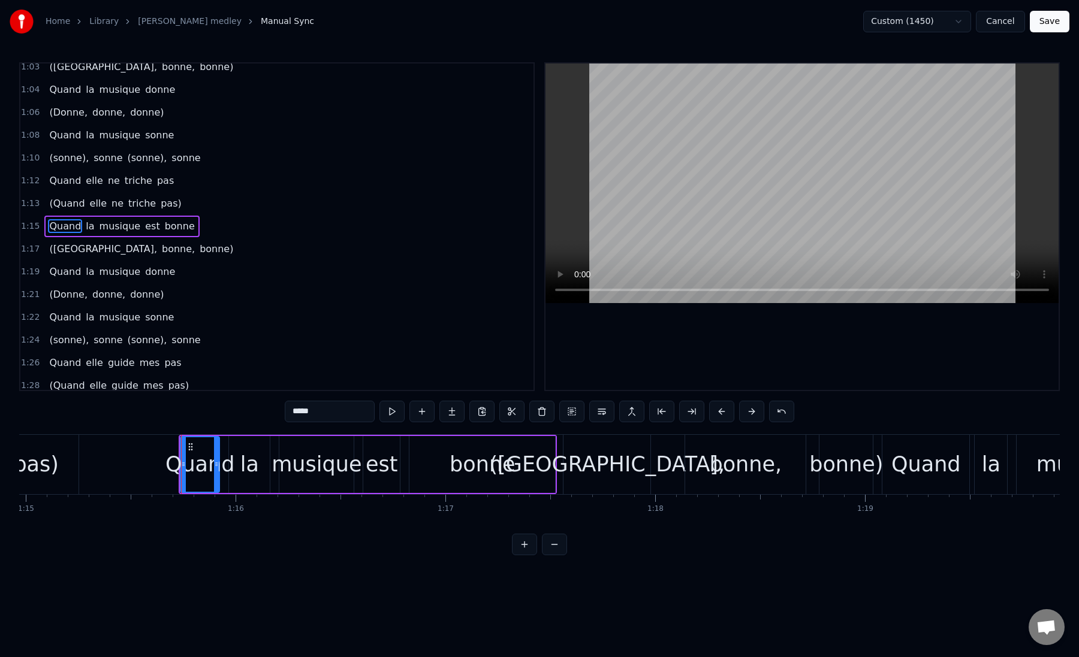
click at [47, 469] on div "pas)" at bounding box center [36, 465] width 46 height 32
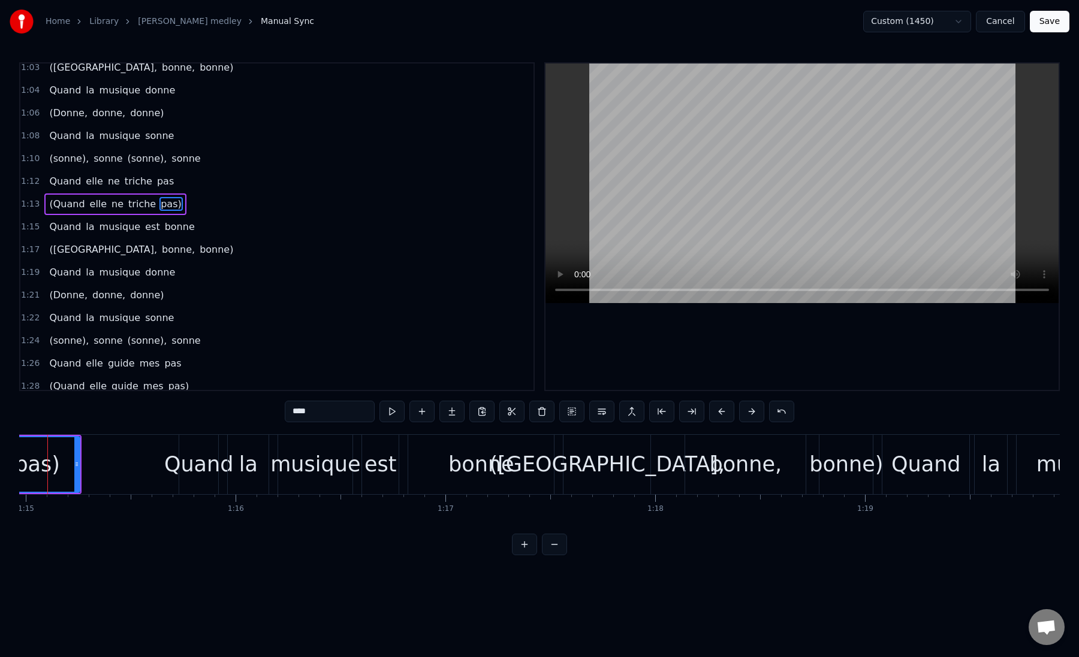
scroll to position [0, 15692]
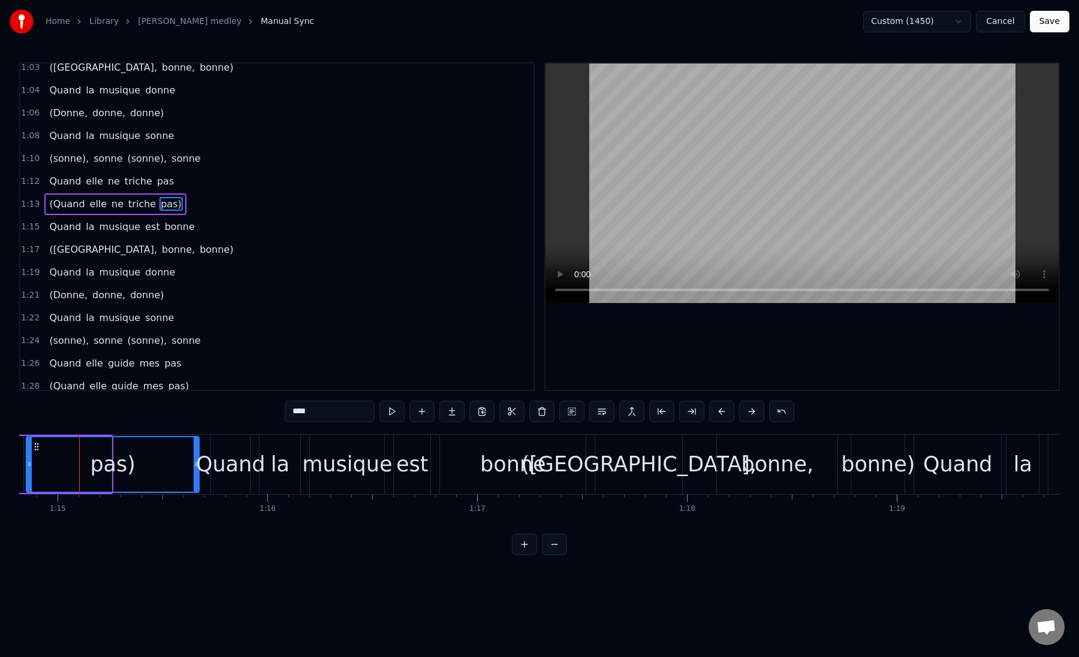
drag, startPoint x: 109, startPoint y: 466, endPoint x: 197, endPoint y: 466, distance: 87.5
click at [197, 466] on icon at bounding box center [196, 465] width 5 height 10
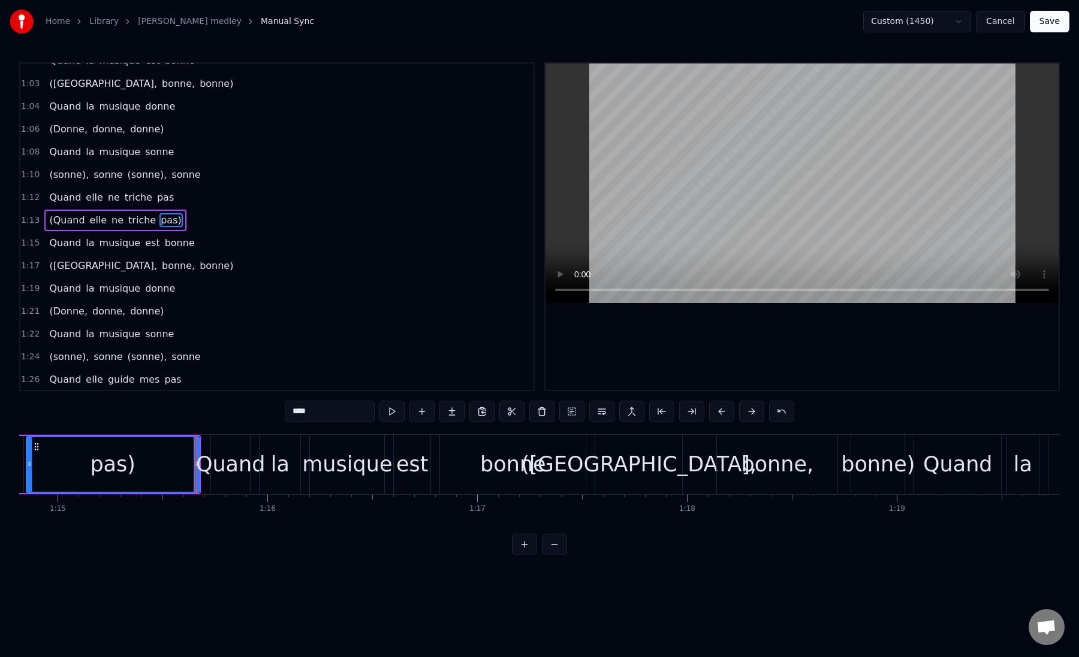
scroll to position [190, 0]
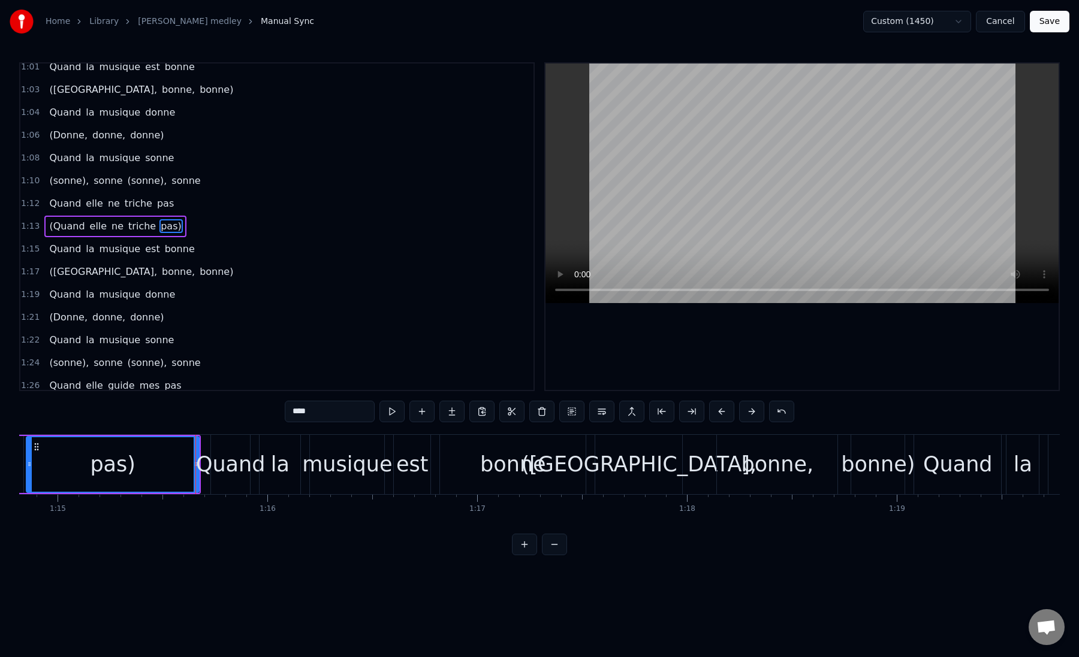
click at [129, 465] on div "pas)" at bounding box center [113, 465] width 46 height 32
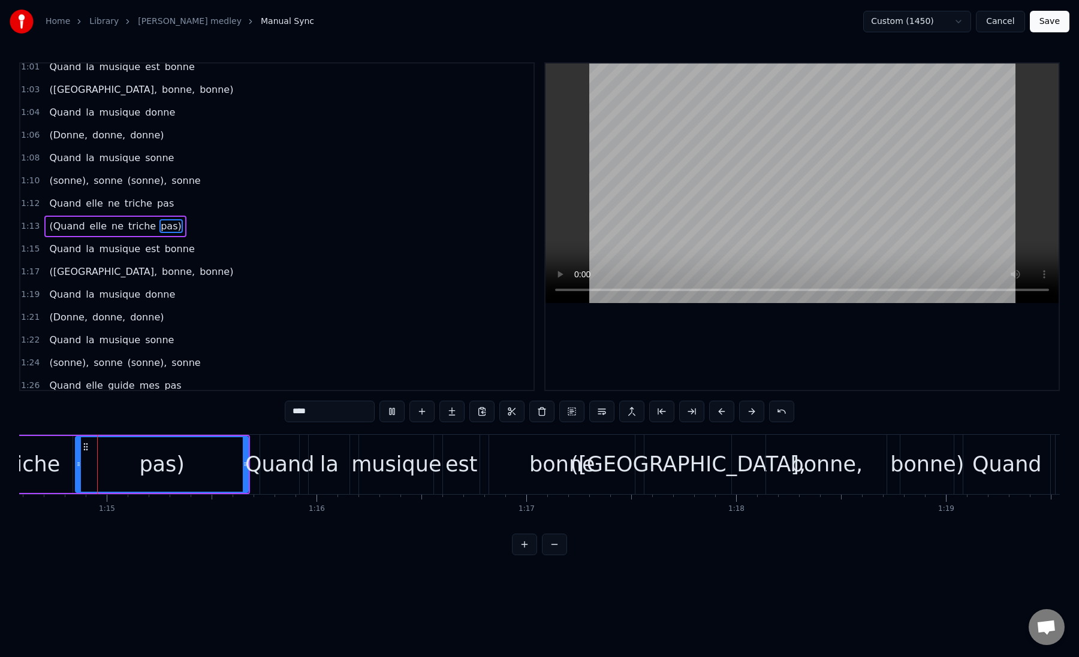
scroll to position [0, 15638]
click at [292, 458] on div "Quand" at bounding box center [285, 465] width 70 height 32
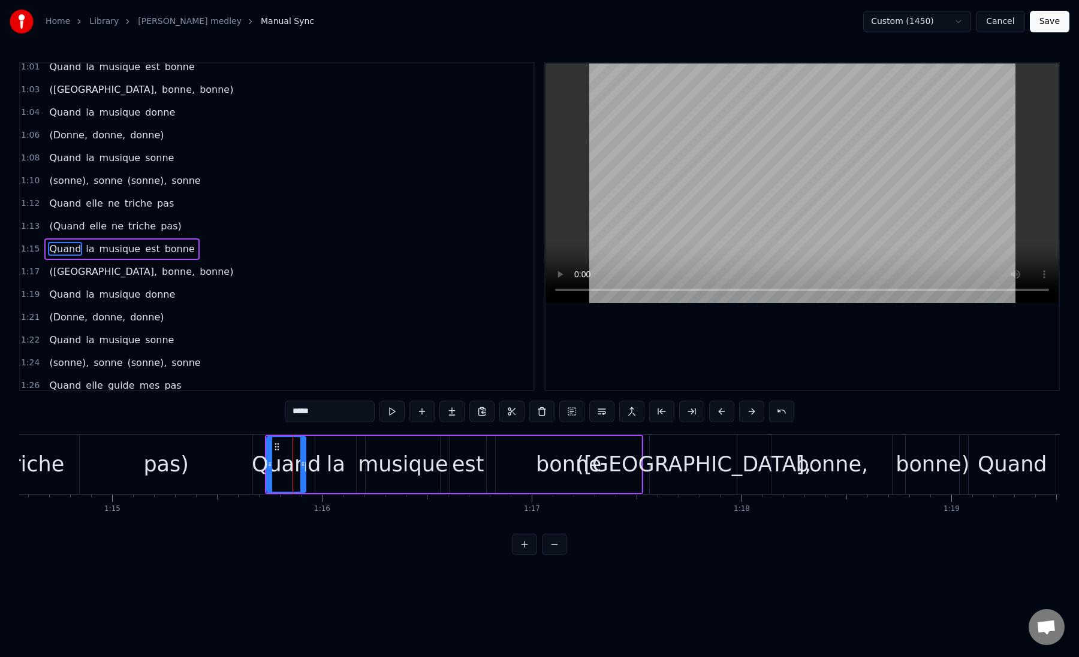
scroll to position [213, 0]
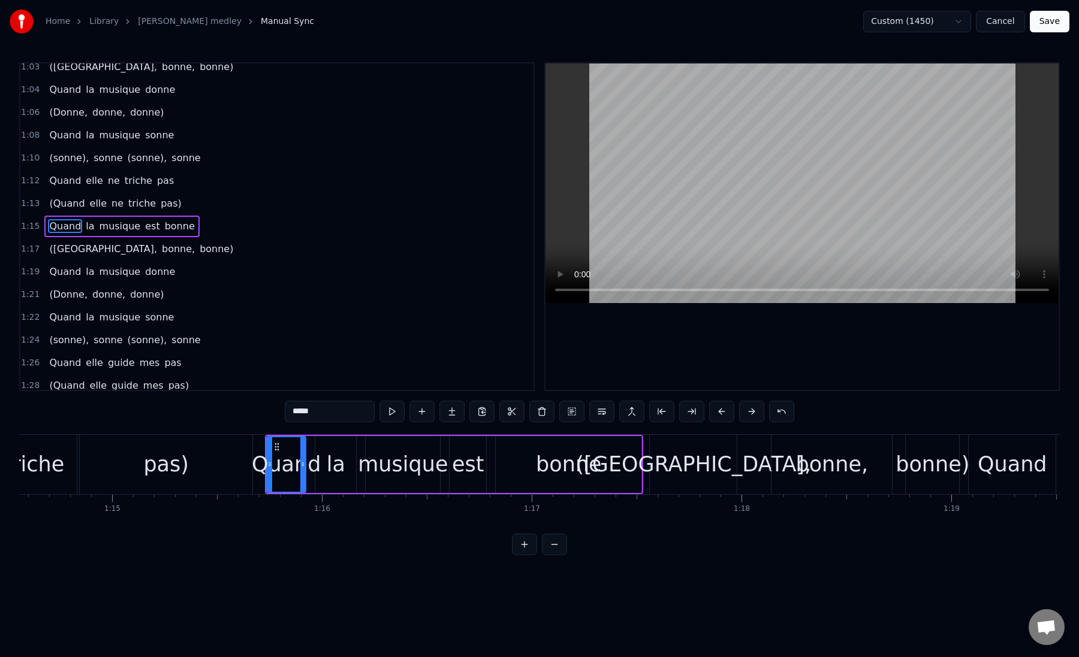
click at [319, 463] on div "la" at bounding box center [335, 464] width 41 height 57
click at [364, 467] on div "musique" at bounding box center [403, 465] width 90 height 32
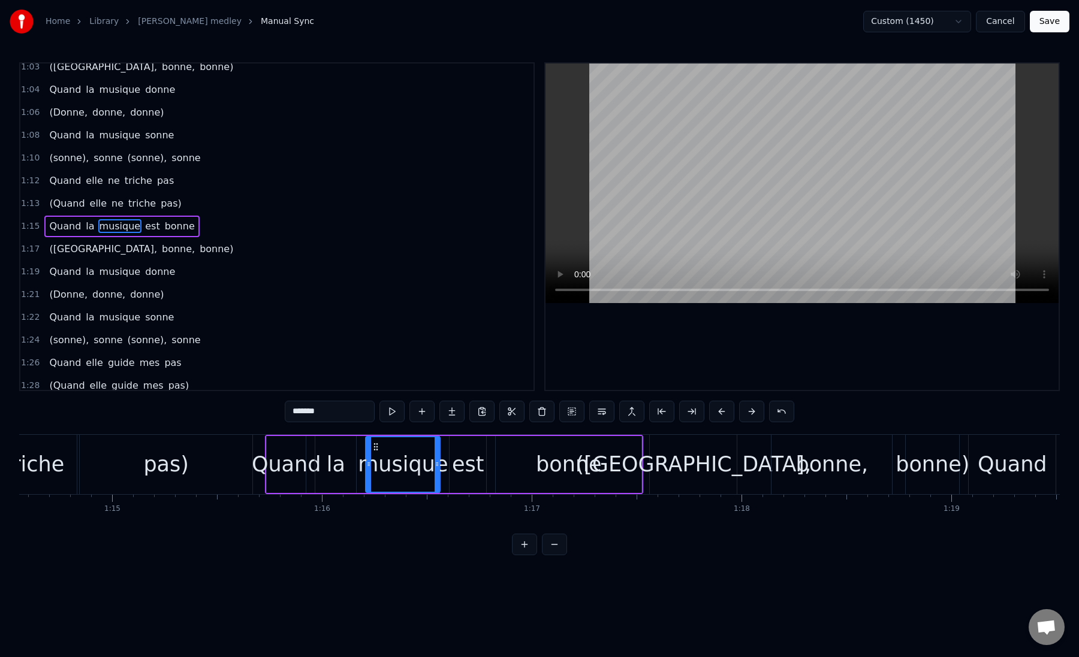
click at [257, 475] on div "Quand" at bounding box center [287, 465] width 70 height 32
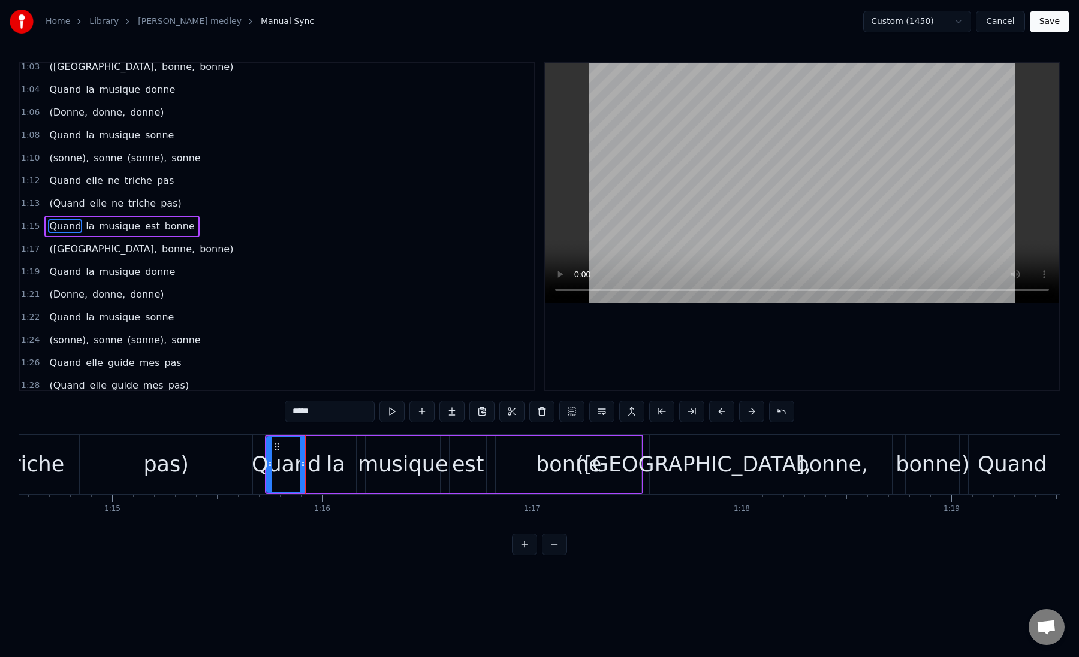
click at [252, 478] on div "pas)" at bounding box center [166, 464] width 174 height 59
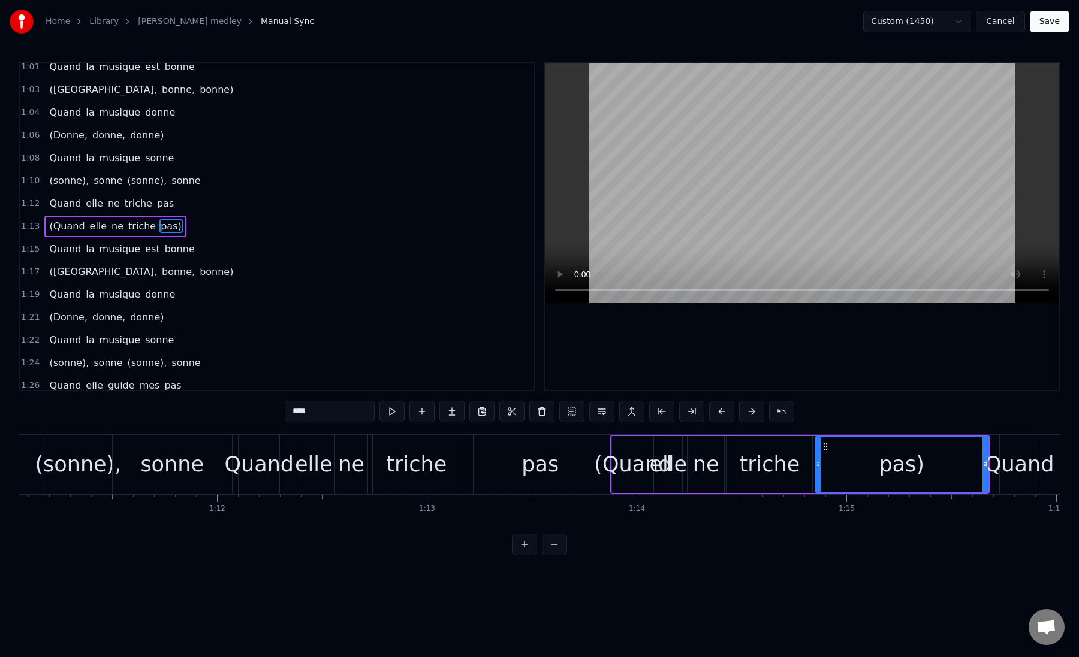
scroll to position [0, 14894]
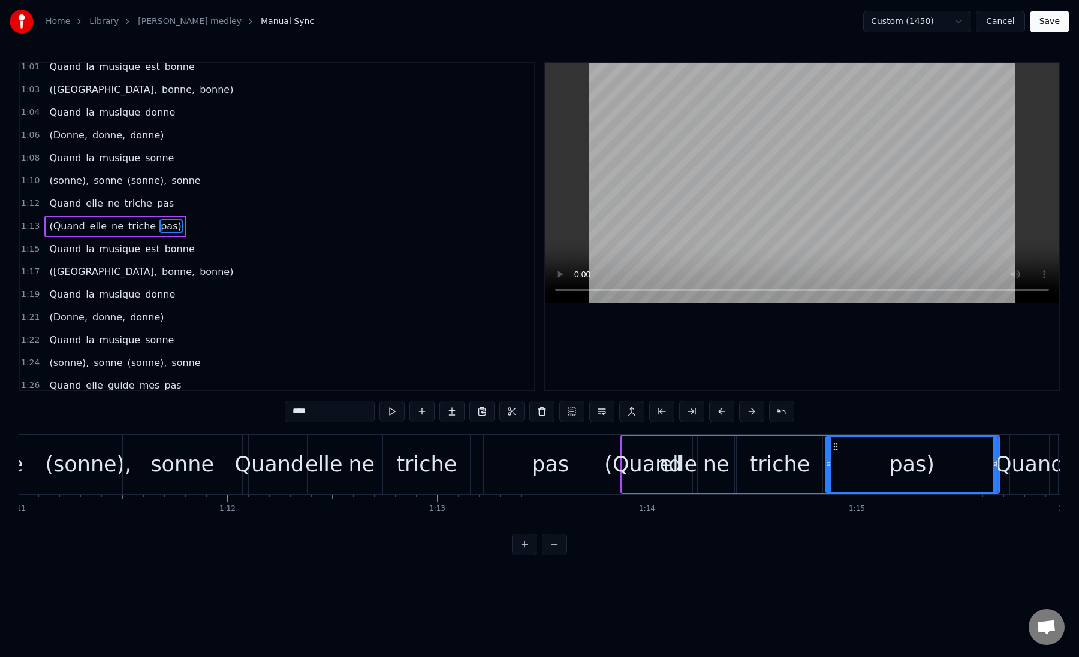
click at [174, 467] on div "sonne" at bounding box center [182, 465] width 64 height 32
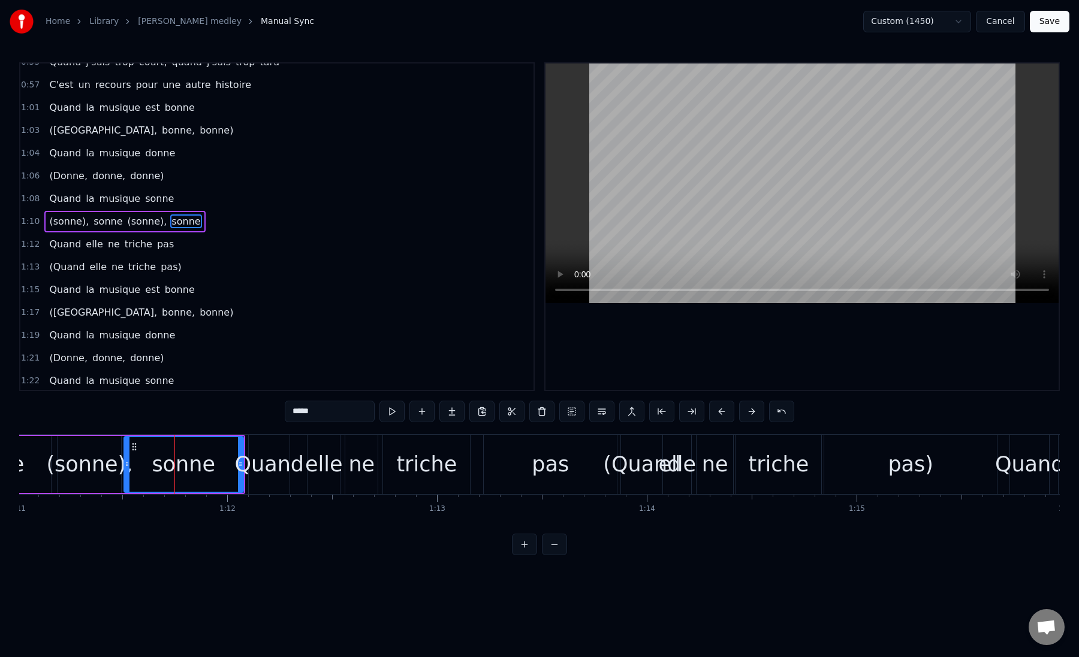
scroll to position [144, 0]
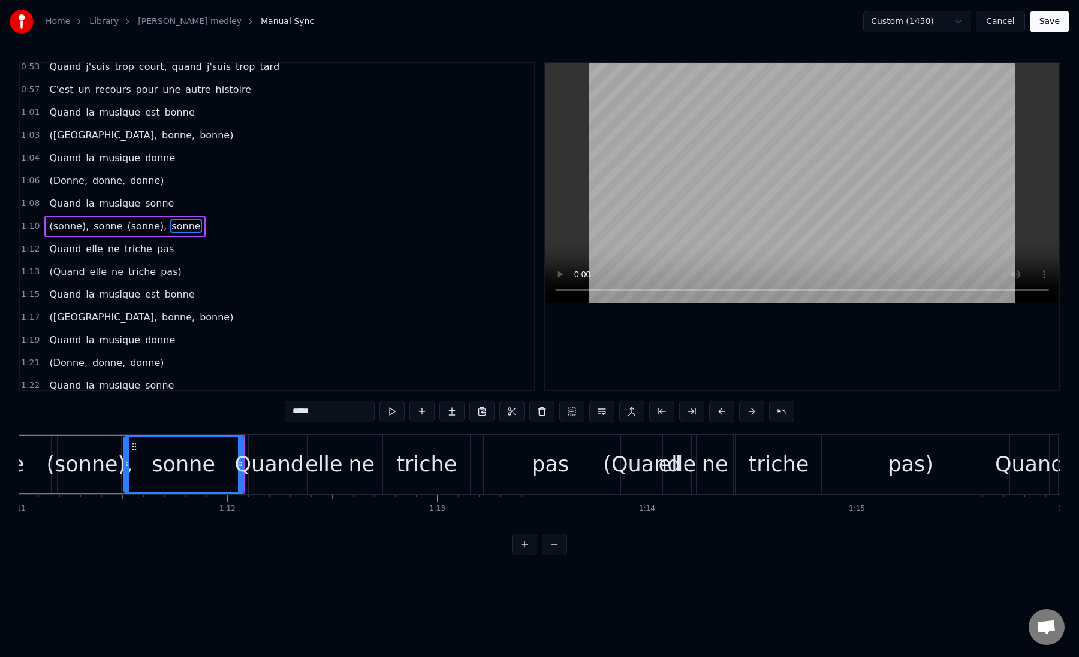
click at [261, 454] on div "Quand" at bounding box center [270, 465] width 70 height 32
type input "*****"
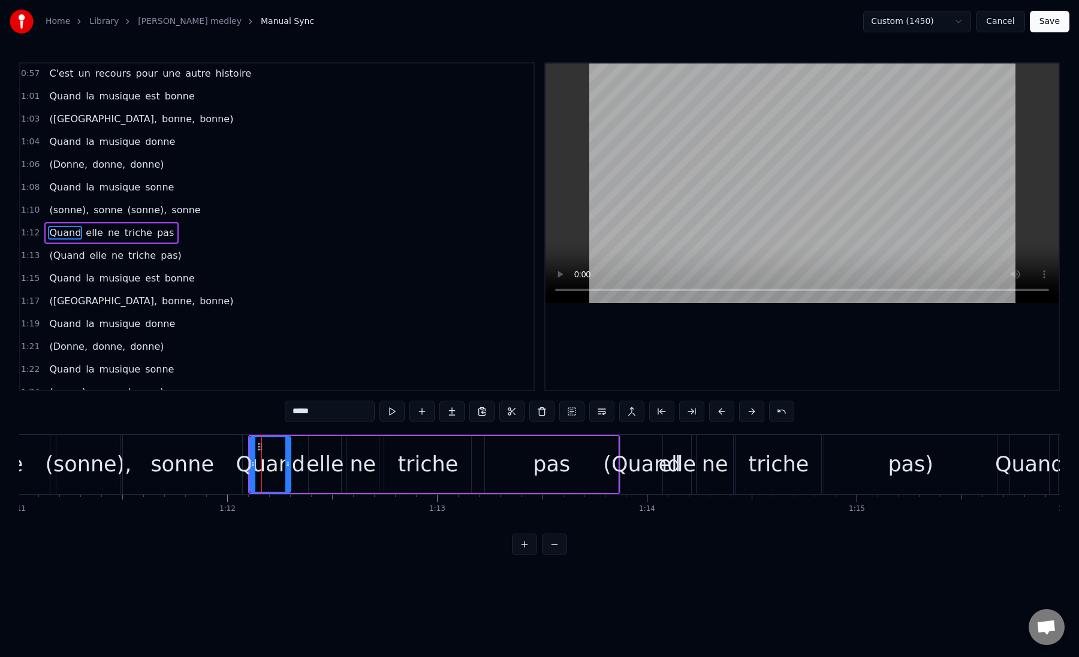
scroll to position [167, 0]
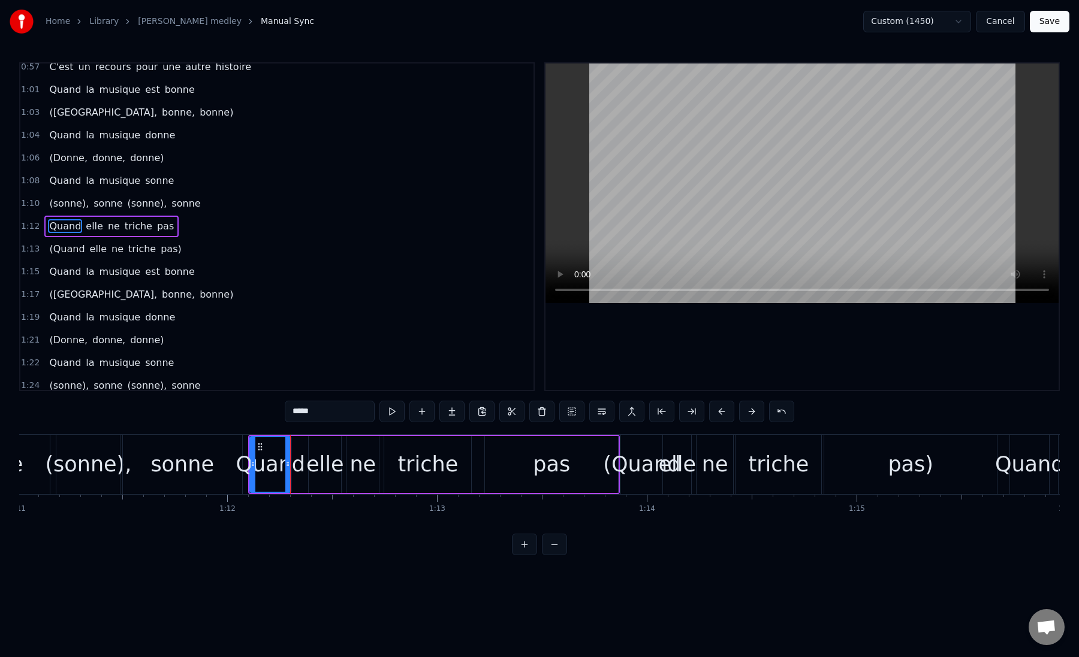
click at [304, 463] on div "Quand elle ne triche pas" at bounding box center [434, 464] width 372 height 59
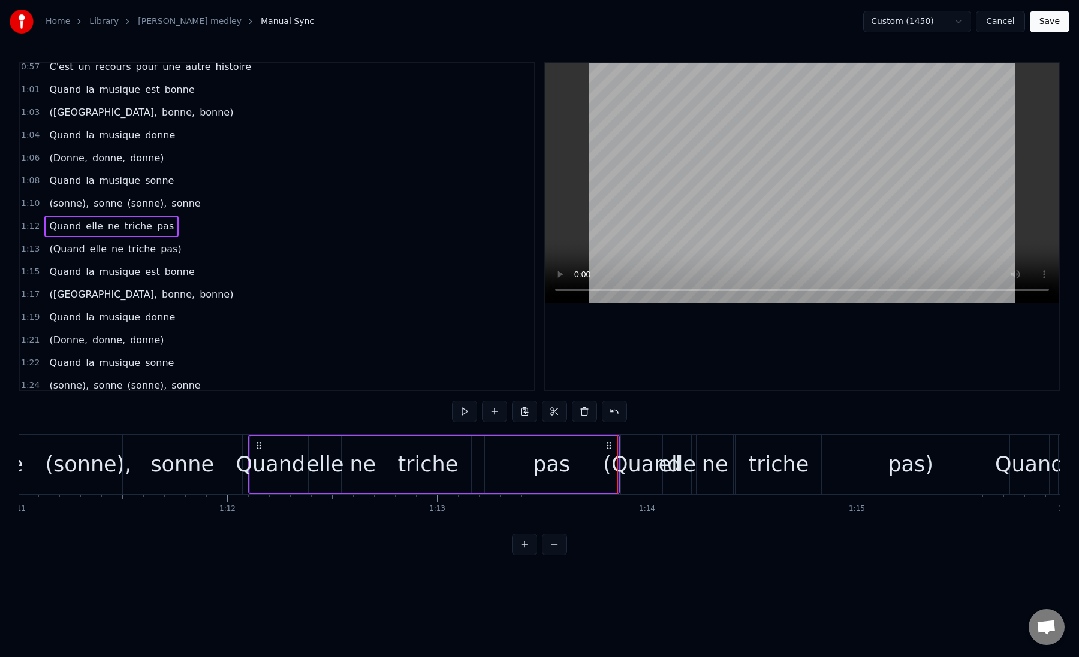
click at [1057, 19] on button "Save" at bounding box center [1050, 22] width 40 height 22
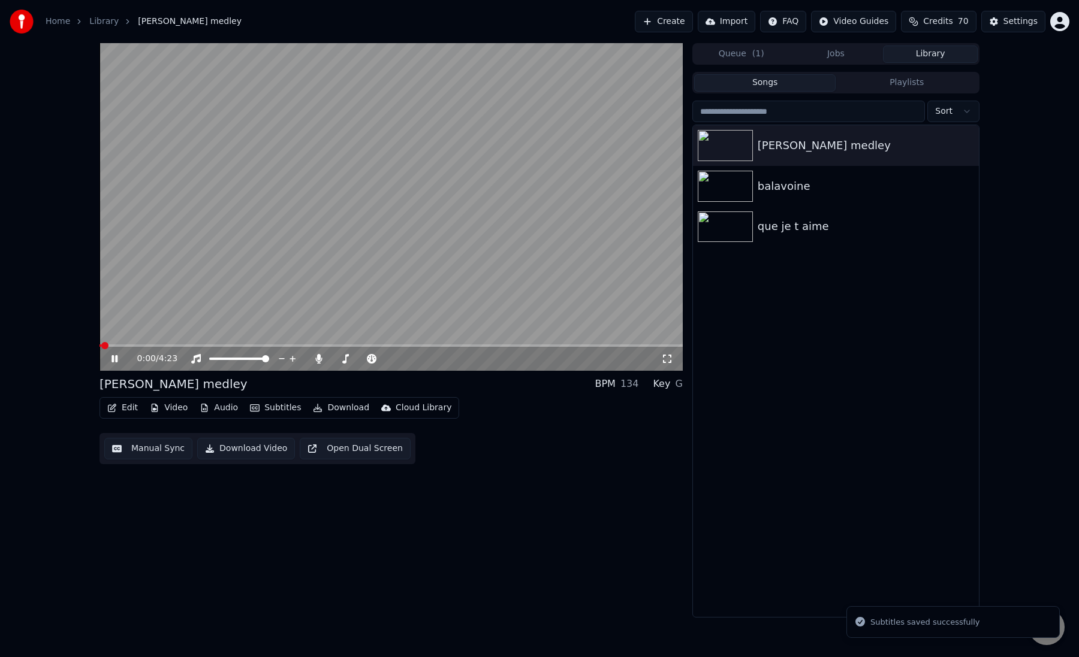
click at [243, 345] on span at bounding box center [390, 346] width 583 height 2
click at [328, 345] on span at bounding box center [390, 346] width 583 height 2
click at [355, 345] on span at bounding box center [227, 346] width 257 height 2
click at [361, 345] on span at bounding box center [358, 345] width 7 height 7
click at [367, 345] on span at bounding box center [390, 346] width 583 height 2
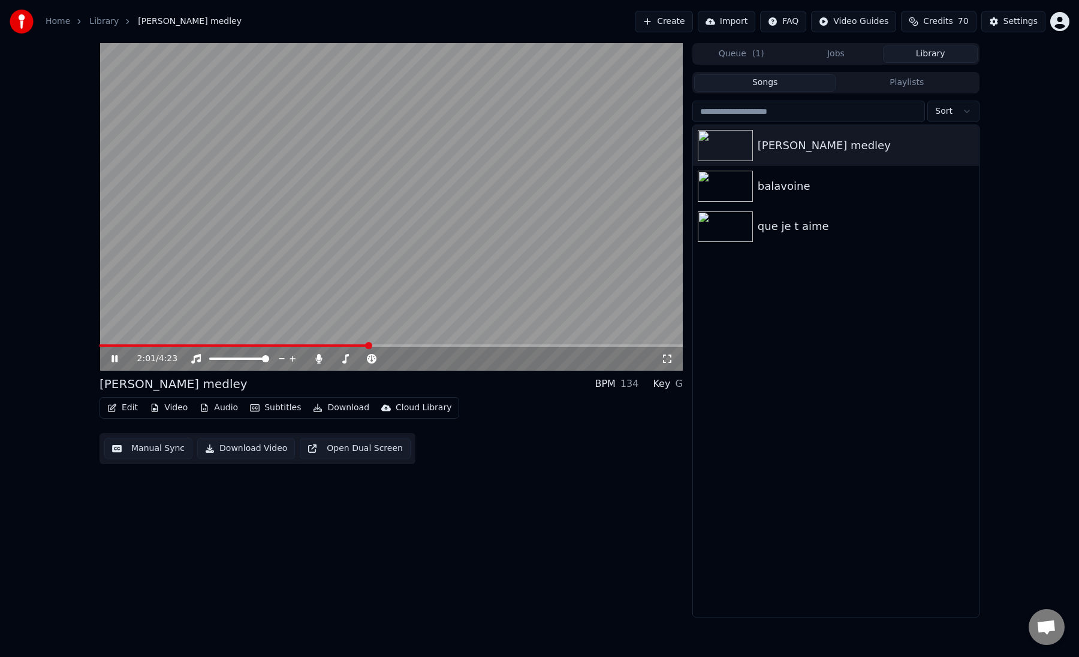
click at [372, 345] on span at bounding box center [368, 345] width 7 height 7
click at [376, 345] on span at bounding box center [373, 345] width 7 height 7
click at [382, 345] on span at bounding box center [390, 346] width 583 height 2
click at [129, 449] on button "Manual Sync" at bounding box center [148, 449] width 88 height 22
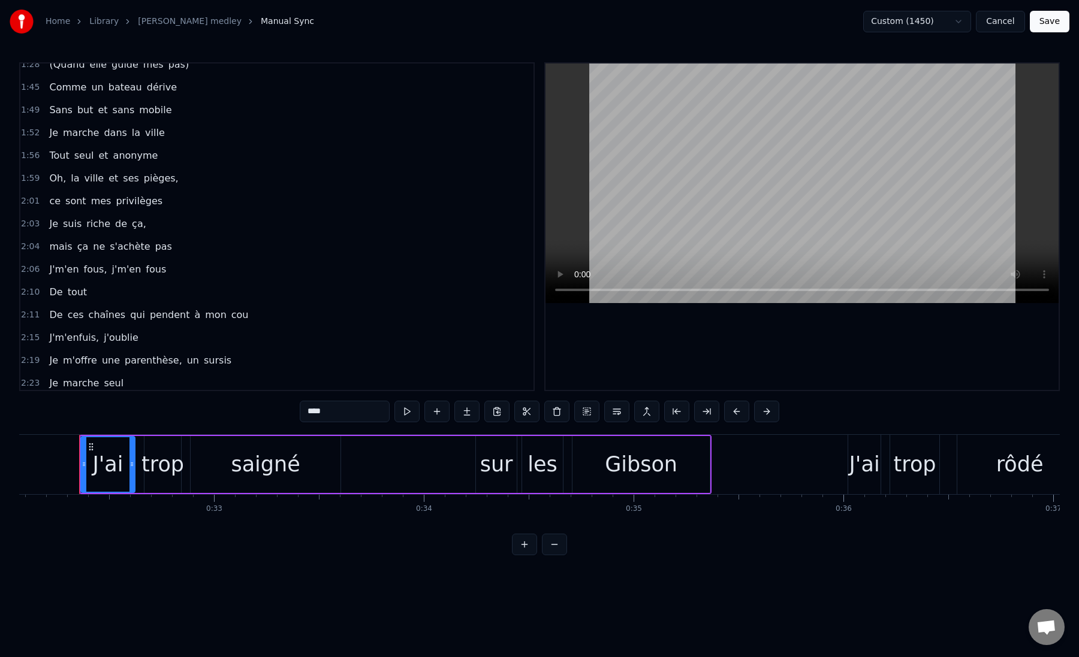
scroll to position [537, 0]
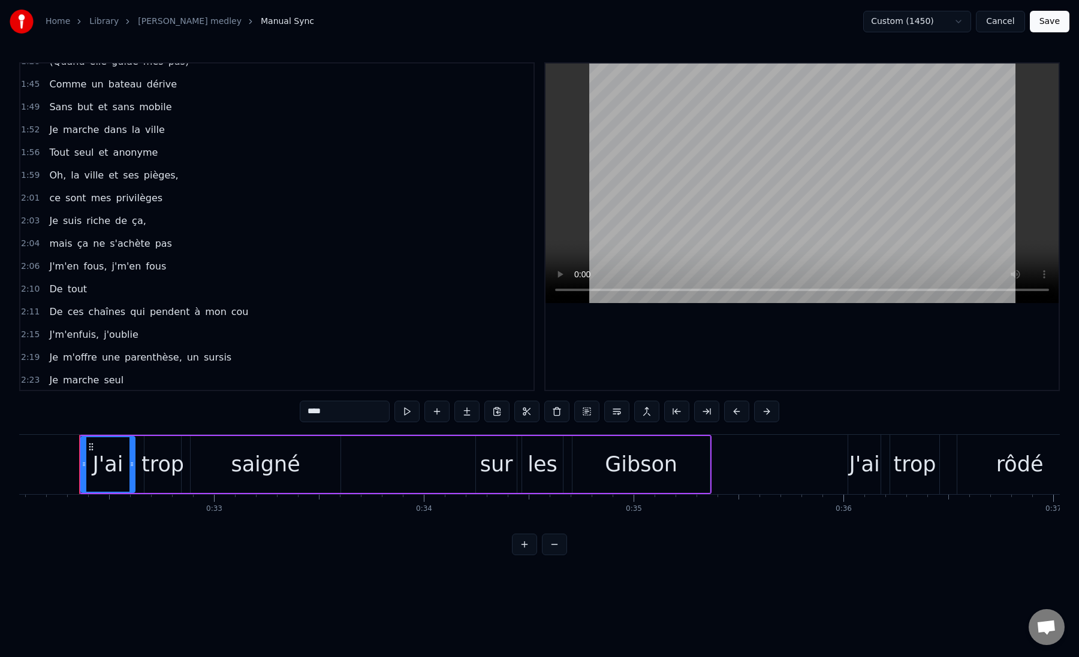
click at [76, 288] on span "tout" at bounding box center [78, 289] width 22 height 14
type input "****"
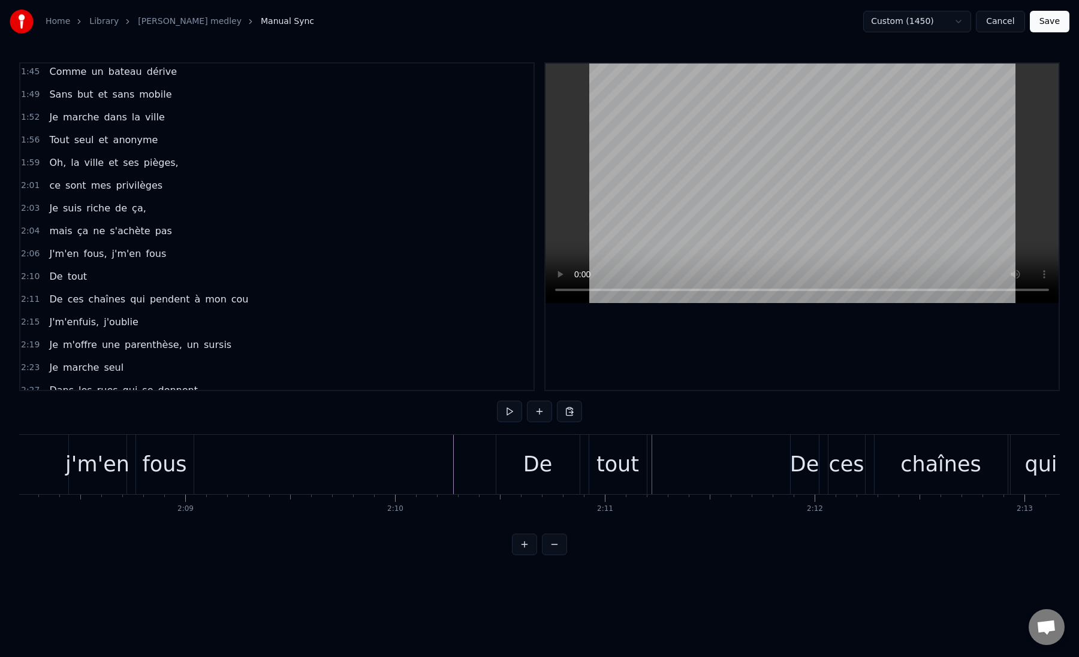
scroll to position [0, 26868]
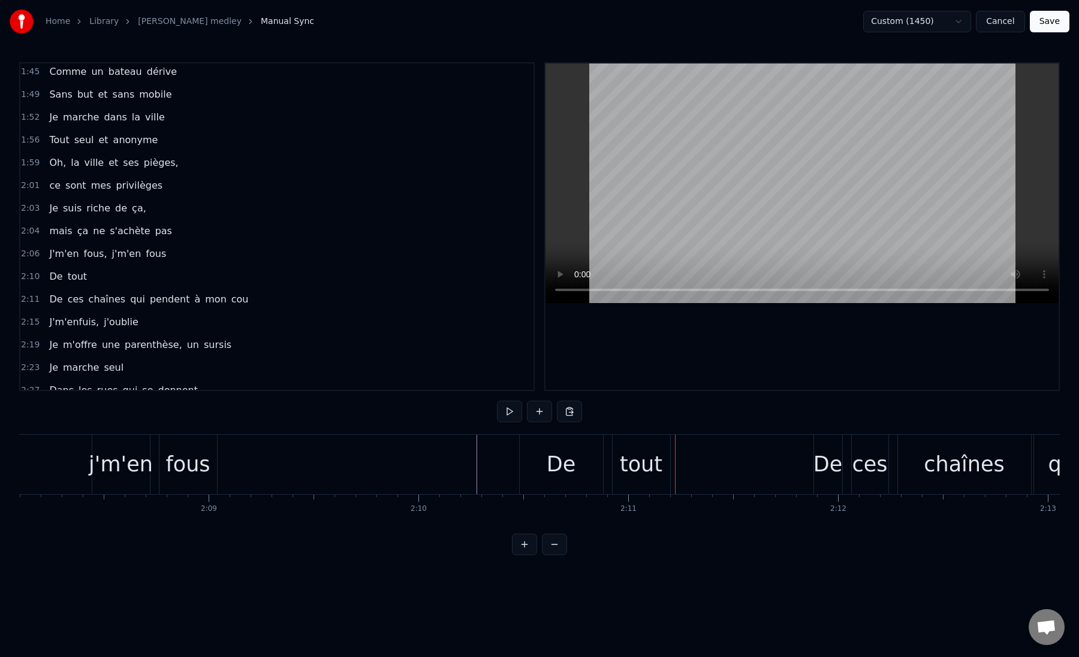
click at [312, 462] on div at bounding box center [764, 464] width 55225 height 59
click at [582, 470] on div "De" at bounding box center [561, 464] width 83 height 59
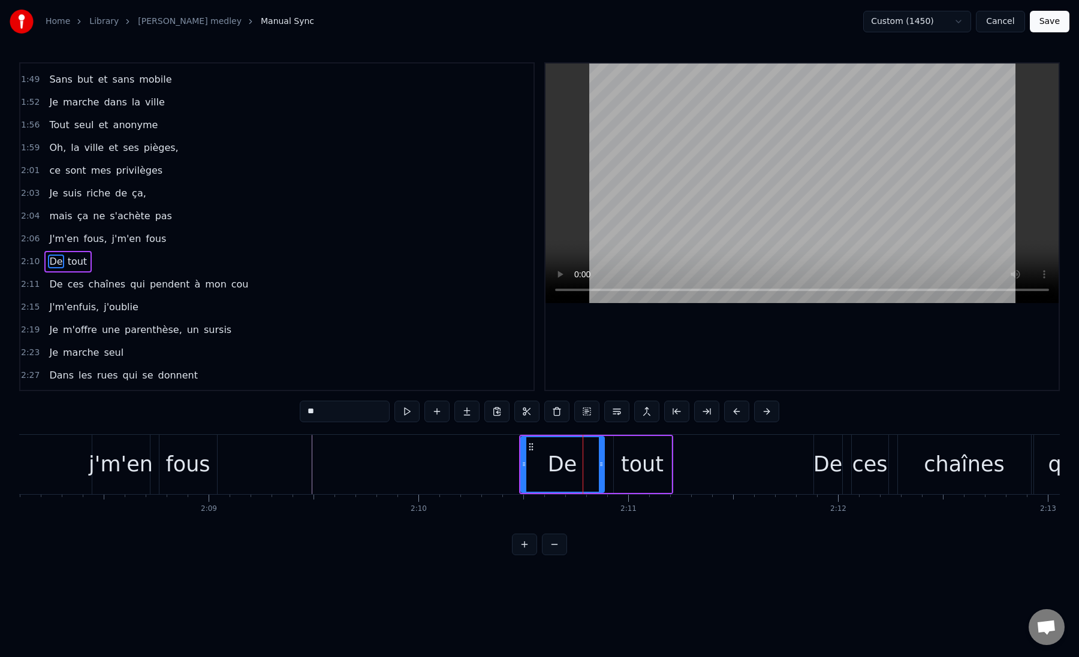
scroll to position [600, 0]
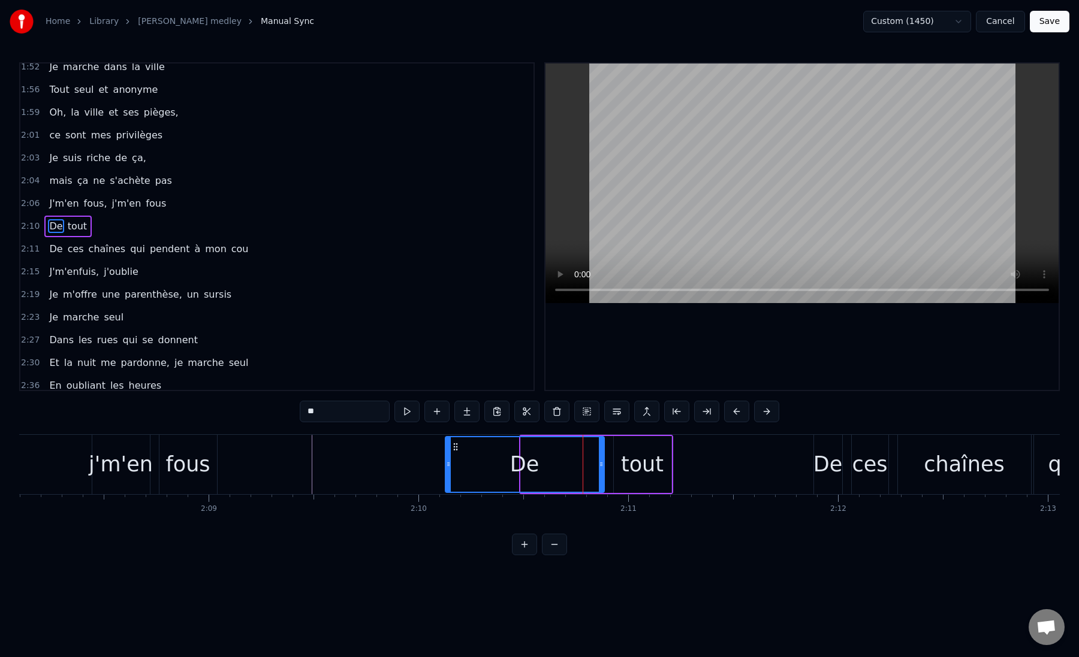
drag, startPoint x: 521, startPoint y: 464, endPoint x: 446, endPoint y: 466, distance: 75.5
click at [446, 466] on icon at bounding box center [448, 465] width 5 height 10
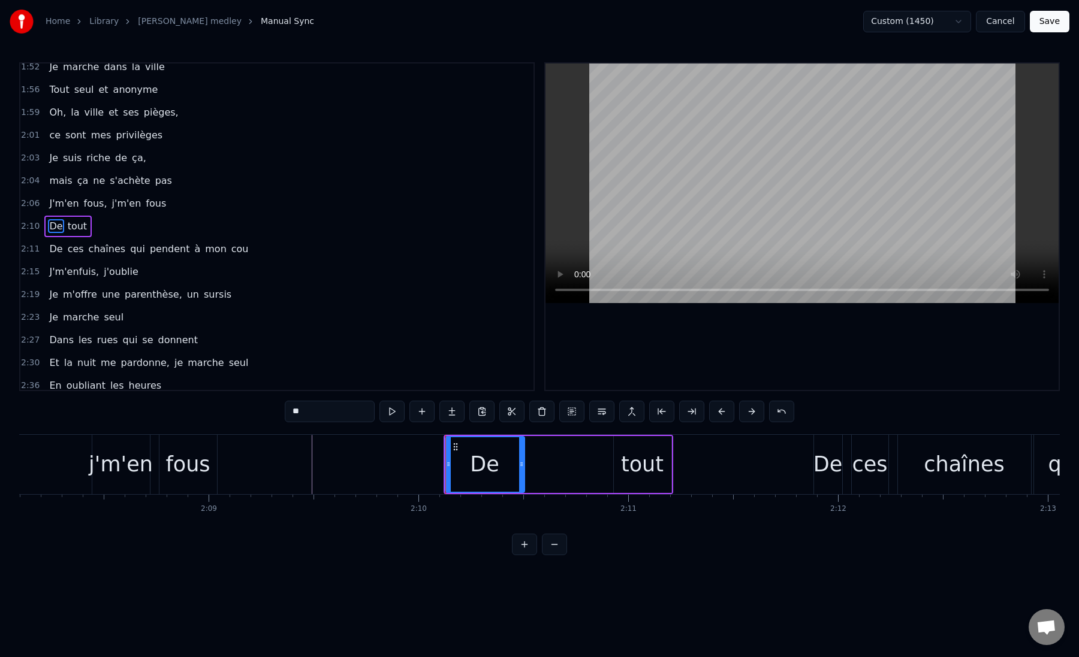
drag, startPoint x: 600, startPoint y: 467, endPoint x: 521, endPoint y: 472, distance: 79.2
click at [521, 472] on div at bounding box center [521, 464] width 5 height 55
click at [660, 469] on div "tout" at bounding box center [643, 464] width 58 height 57
type input "****"
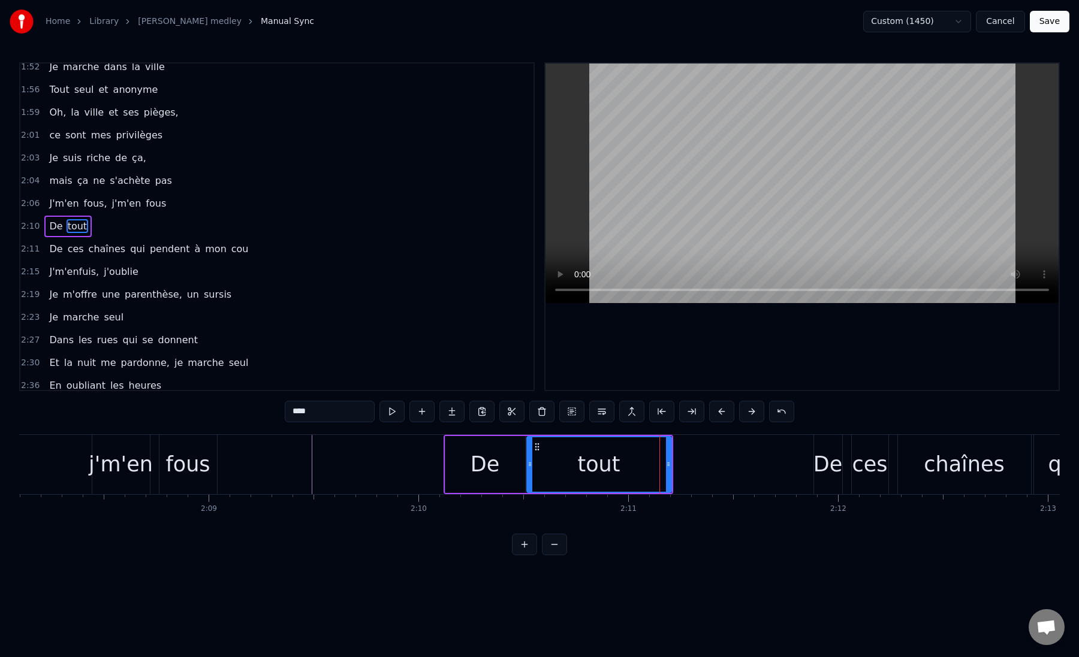
drag, startPoint x: 615, startPoint y: 465, endPoint x: 528, endPoint y: 473, distance: 87.2
click at [528, 473] on div at bounding box center [529, 464] width 5 height 55
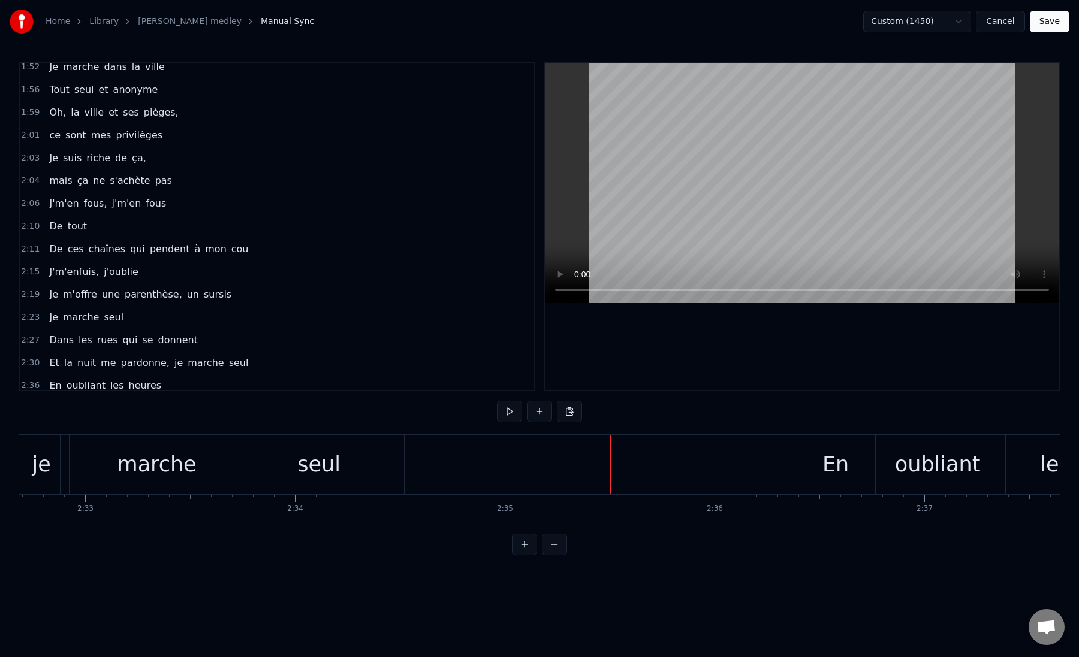
scroll to position [0, 31985]
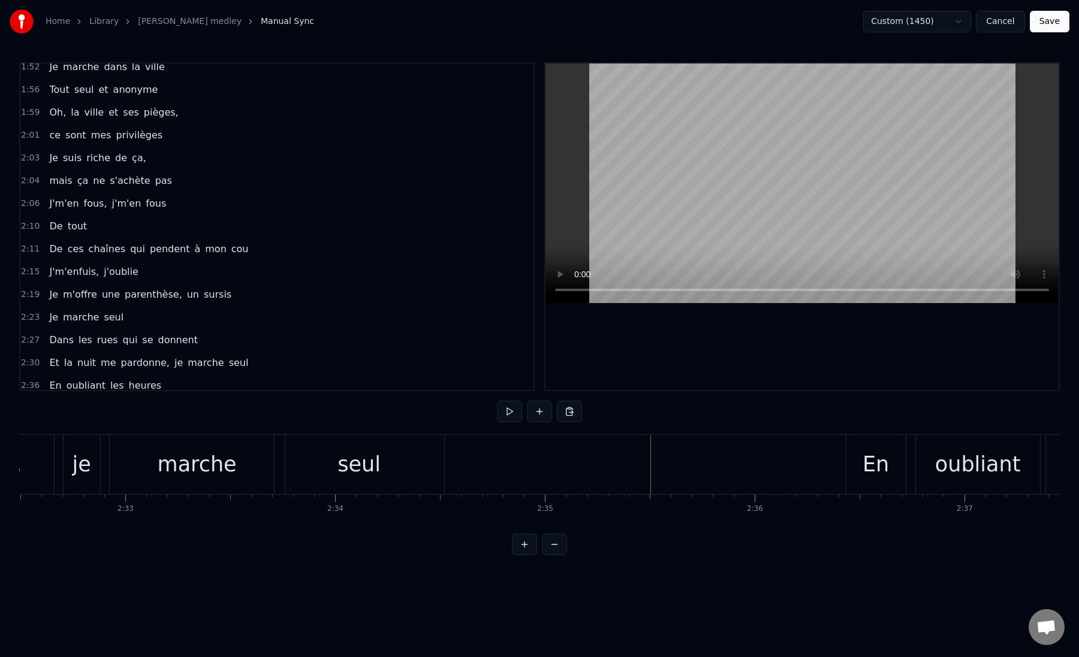
click at [299, 467] on div "seul" at bounding box center [359, 464] width 170 height 59
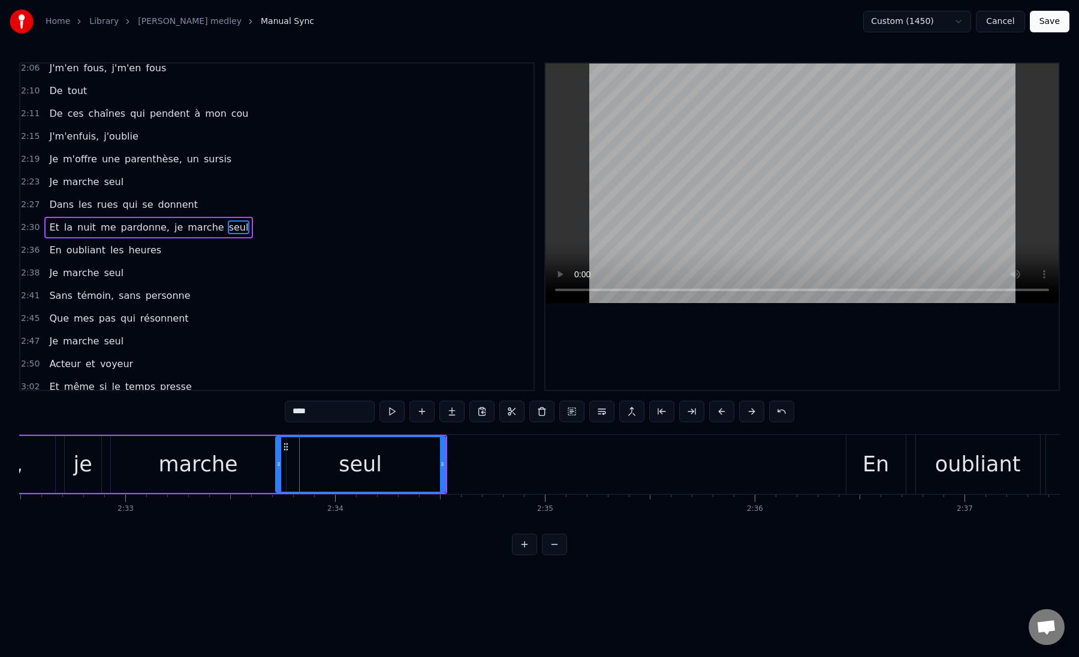
scroll to position [736, 0]
click at [159, 472] on div "marche" at bounding box center [198, 464] width 175 height 57
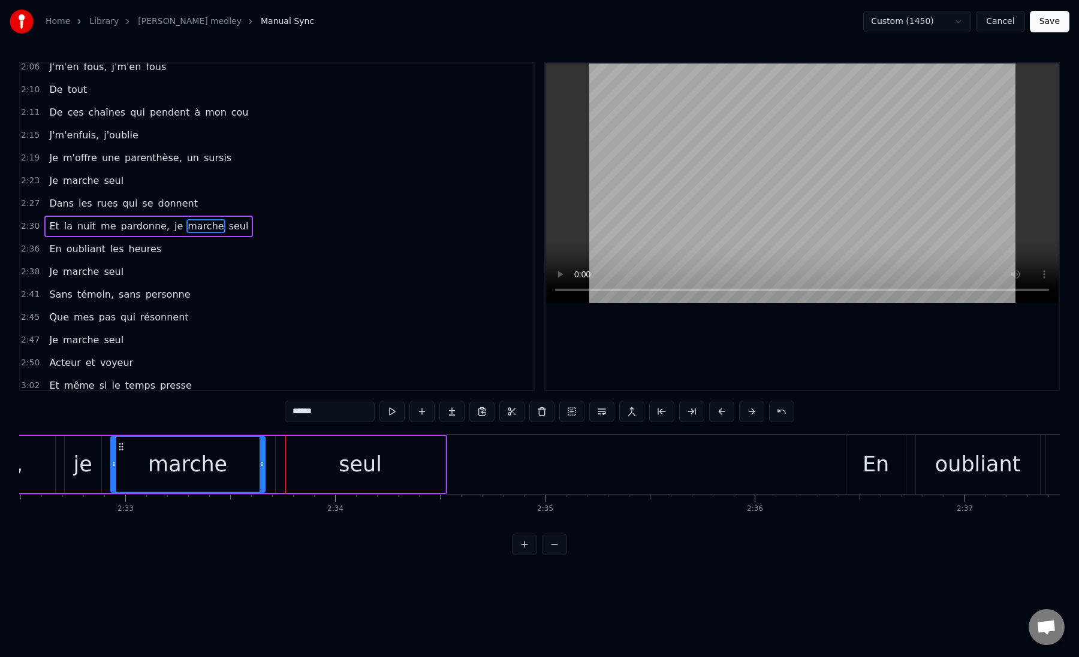
drag, startPoint x: 281, startPoint y: 463, endPoint x: 262, endPoint y: 464, distance: 18.6
click at [262, 464] on icon at bounding box center [261, 465] width 5 height 10
click at [294, 466] on div "seul" at bounding box center [361, 464] width 170 height 57
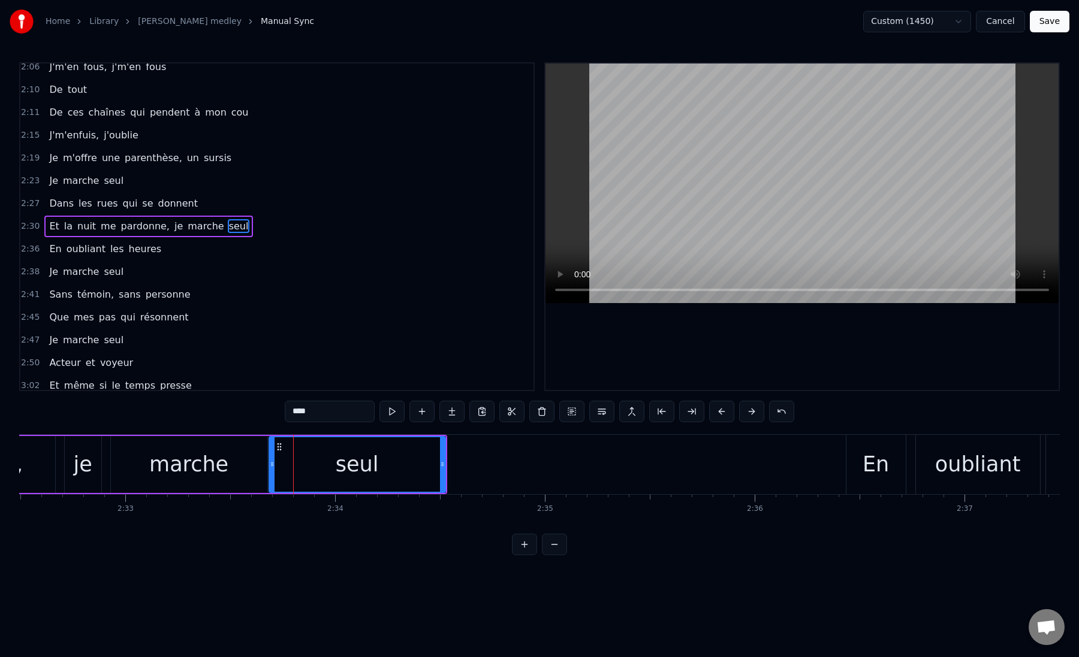
drag, startPoint x: 278, startPoint y: 465, endPoint x: 271, endPoint y: 465, distance: 6.6
click at [271, 465] on icon at bounding box center [272, 465] width 5 height 10
click at [215, 465] on div "marche" at bounding box center [188, 465] width 79 height 32
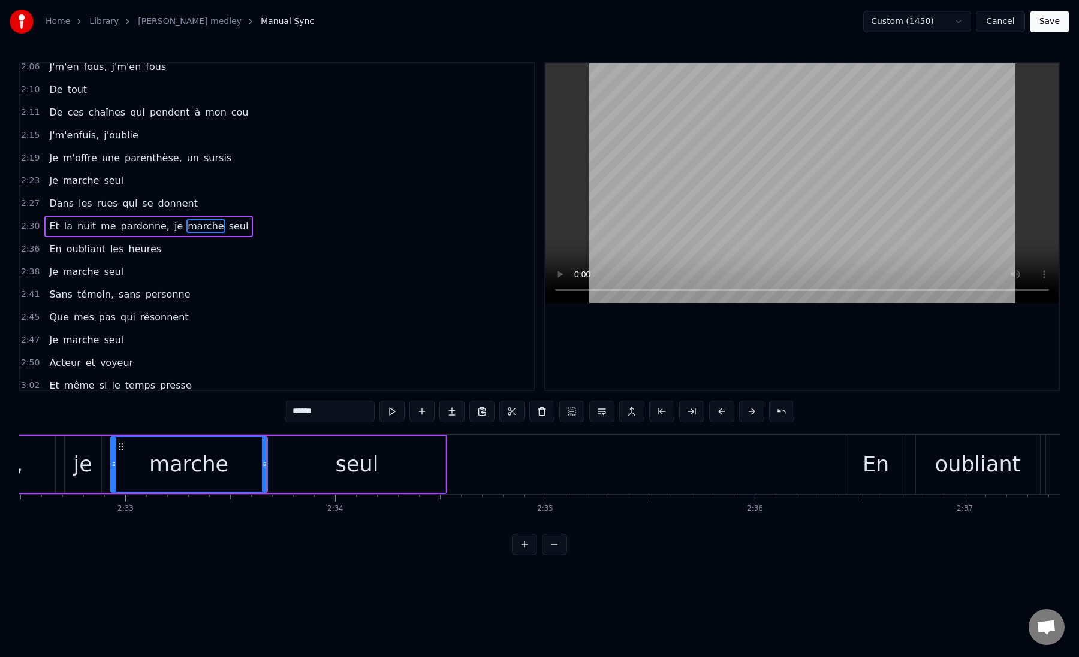
click at [274, 463] on div "seul" at bounding box center [357, 464] width 176 height 57
type input "****"
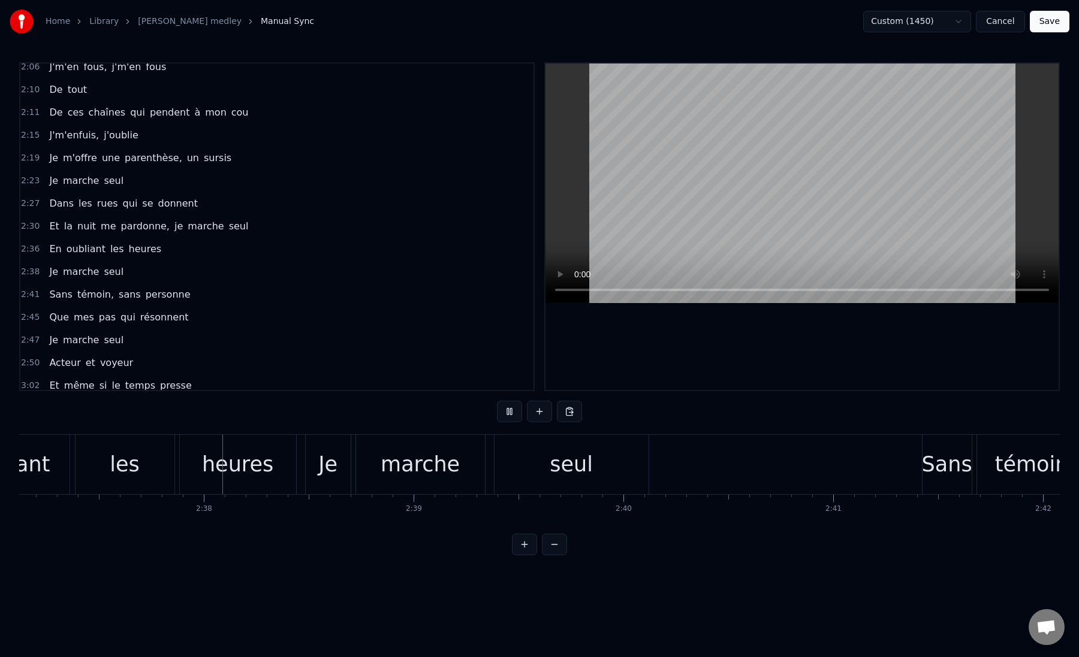
scroll to position [0, 32959]
click at [92, 467] on div "les" at bounding box center [120, 464] width 99 height 59
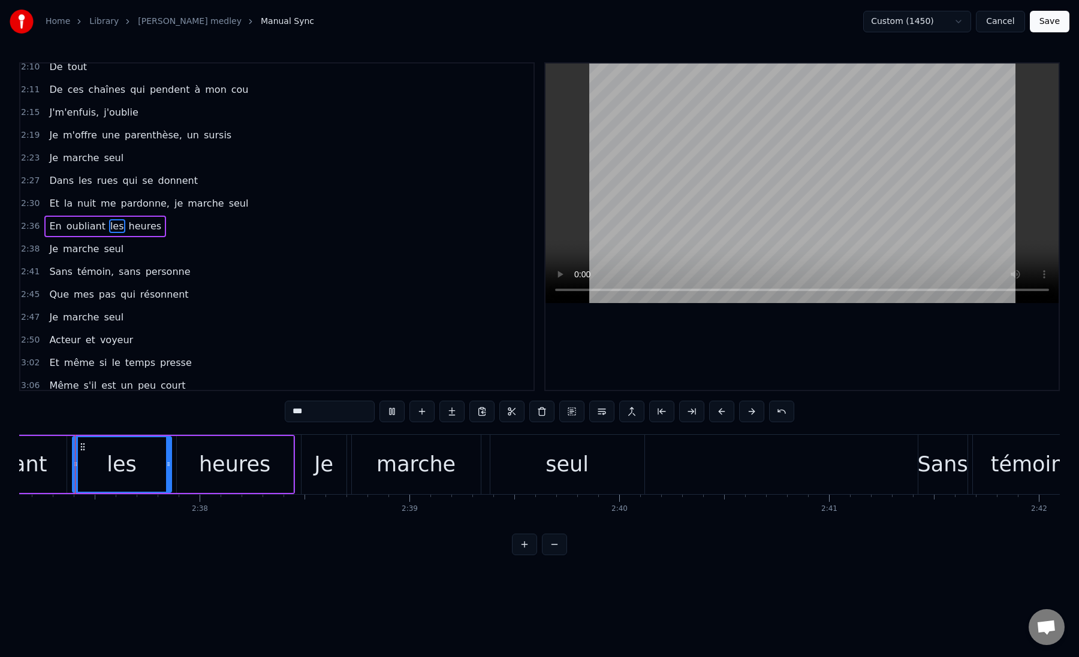
scroll to position [0, 32950]
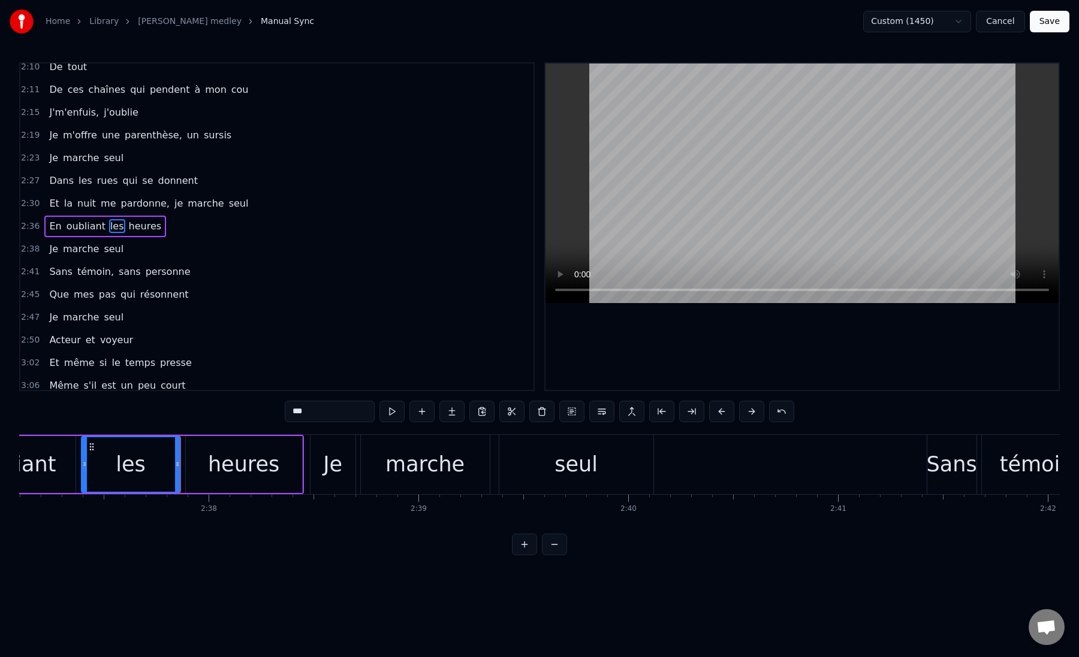
click at [191, 464] on div "heures" at bounding box center [244, 464] width 116 height 57
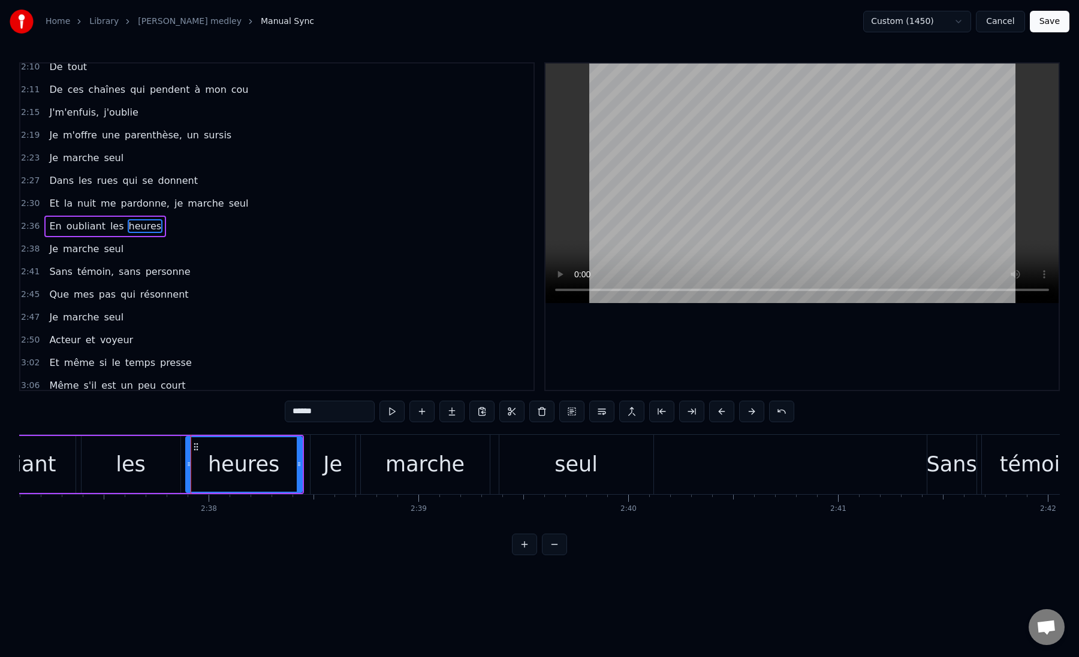
click at [162, 468] on div "les" at bounding box center [131, 464] width 99 height 57
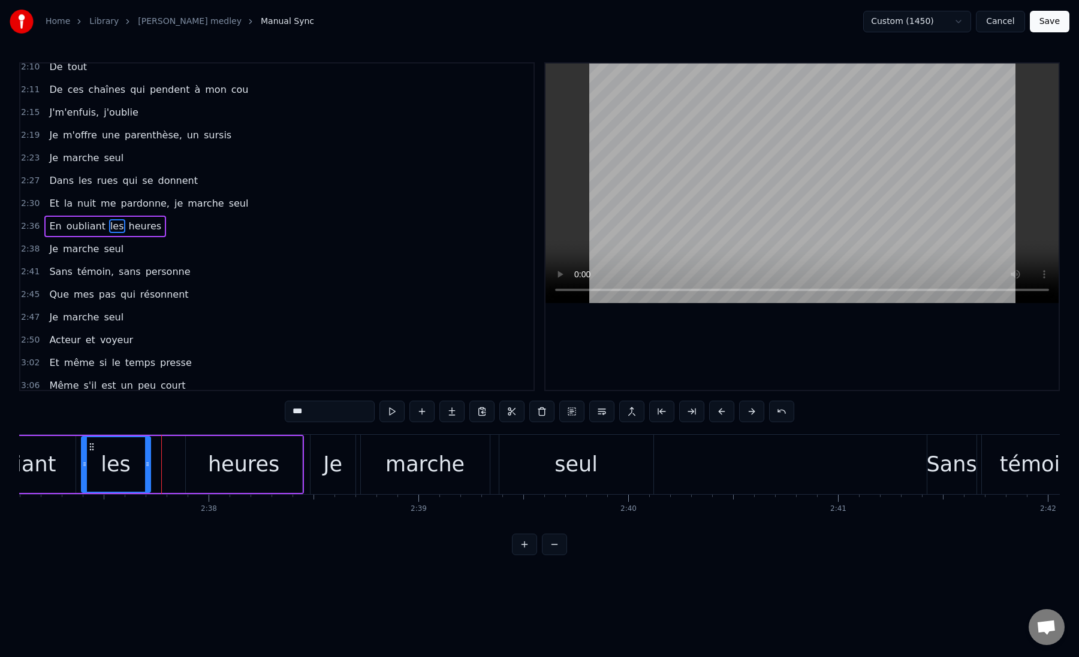
drag, startPoint x: 174, startPoint y: 468, endPoint x: 145, endPoint y: 470, distance: 29.4
click at [145, 470] on div at bounding box center [147, 464] width 5 height 55
click at [186, 469] on div "heures" at bounding box center [244, 464] width 116 height 57
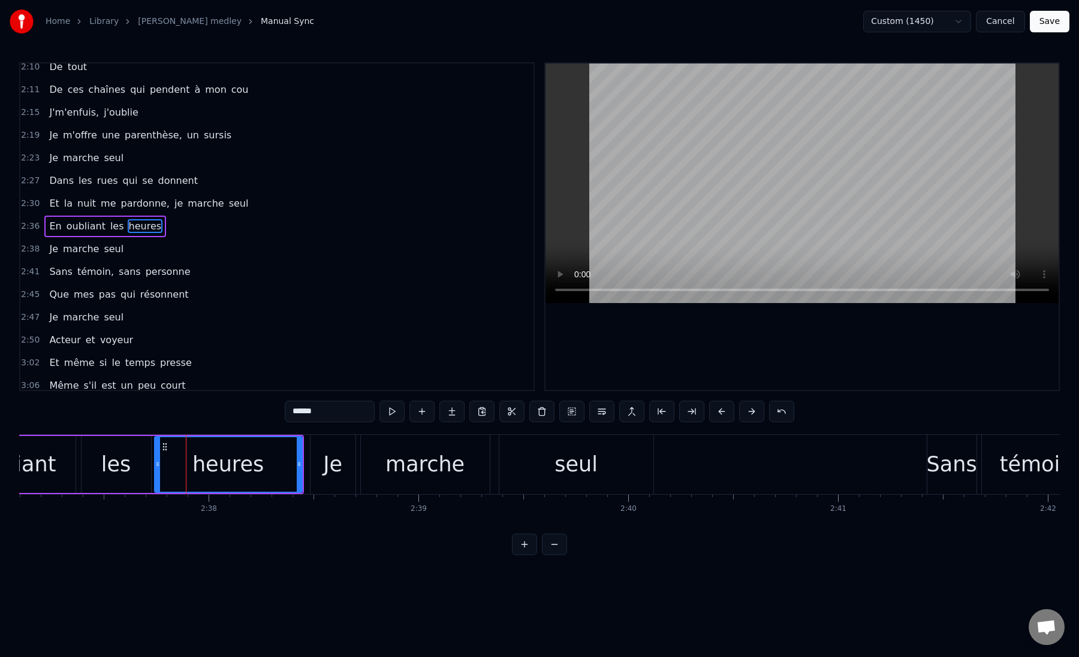
drag, startPoint x: 186, startPoint y: 469, endPoint x: 155, endPoint y: 470, distance: 31.2
click at [155, 470] on div at bounding box center [157, 464] width 5 height 55
click at [100, 469] on div "les" at bounding box center [117, 464] width 70 height 57
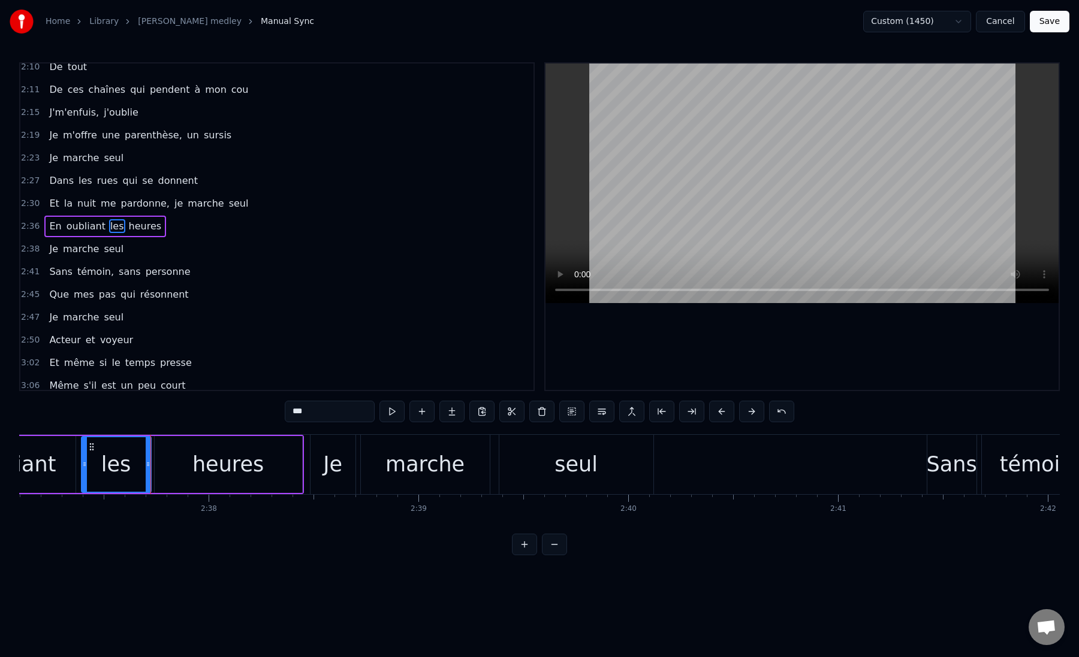
click at [156, 463] on div "heures" at bounding box center [228, 464] width 147 height 57
click at [310, 473] on div "Je" at bounding box center [333, 464] width 46 height 59
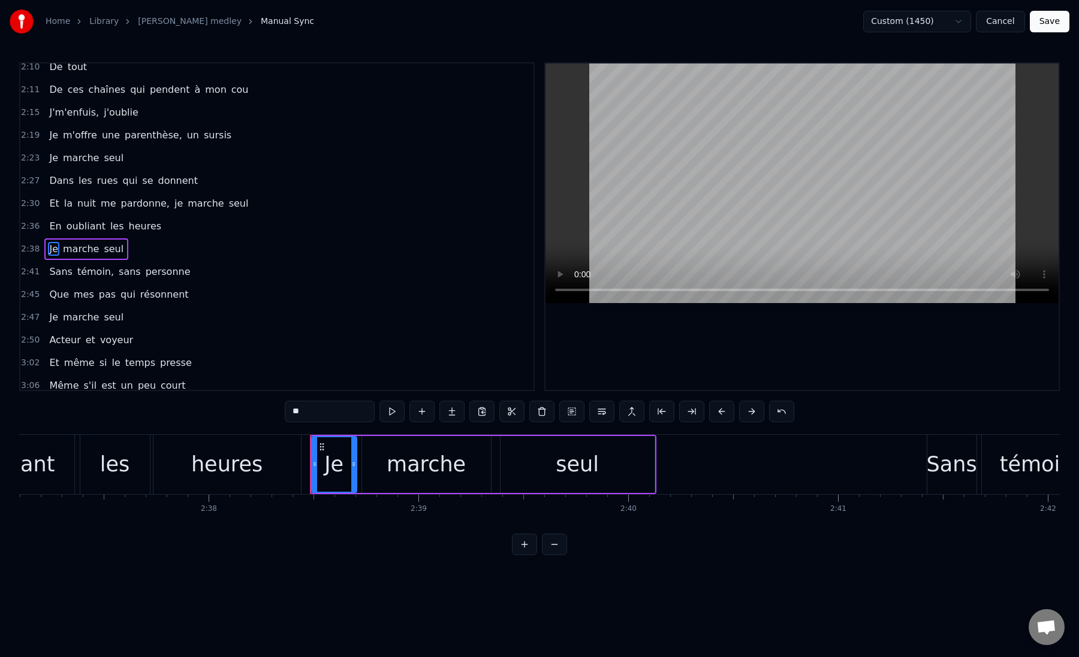
scroll to position [782, 0]
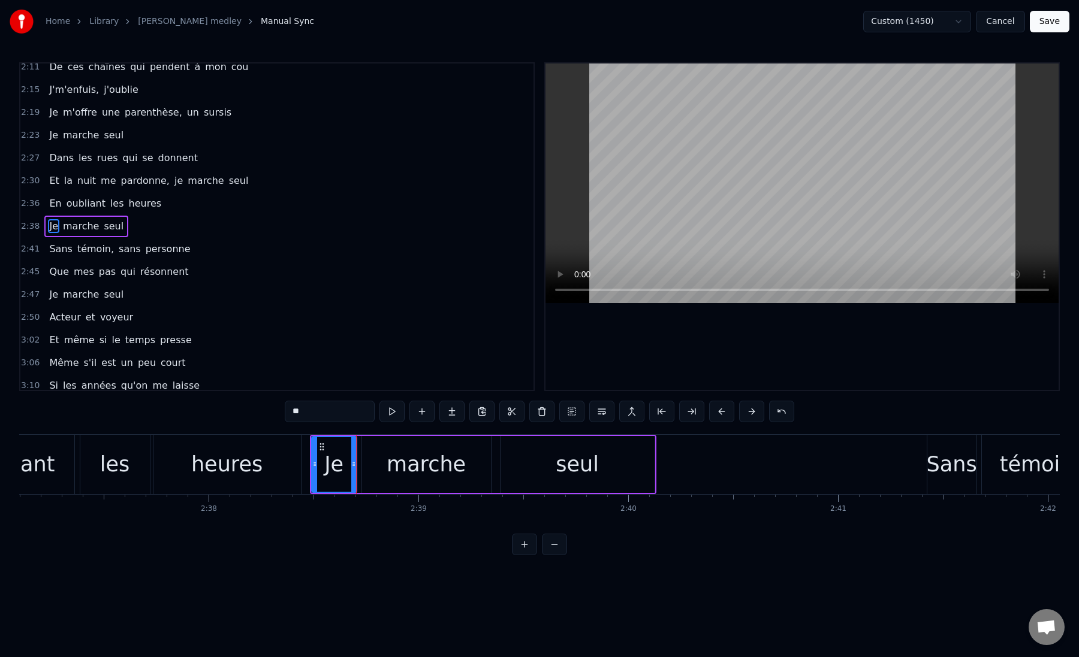
click at [421, 469] on div "marche" at bounding box center [426, 465] width 79 height 32
click at [511, 468] on div "seul" at bounding box center [577, 464] width 154 height 57
type input "****"
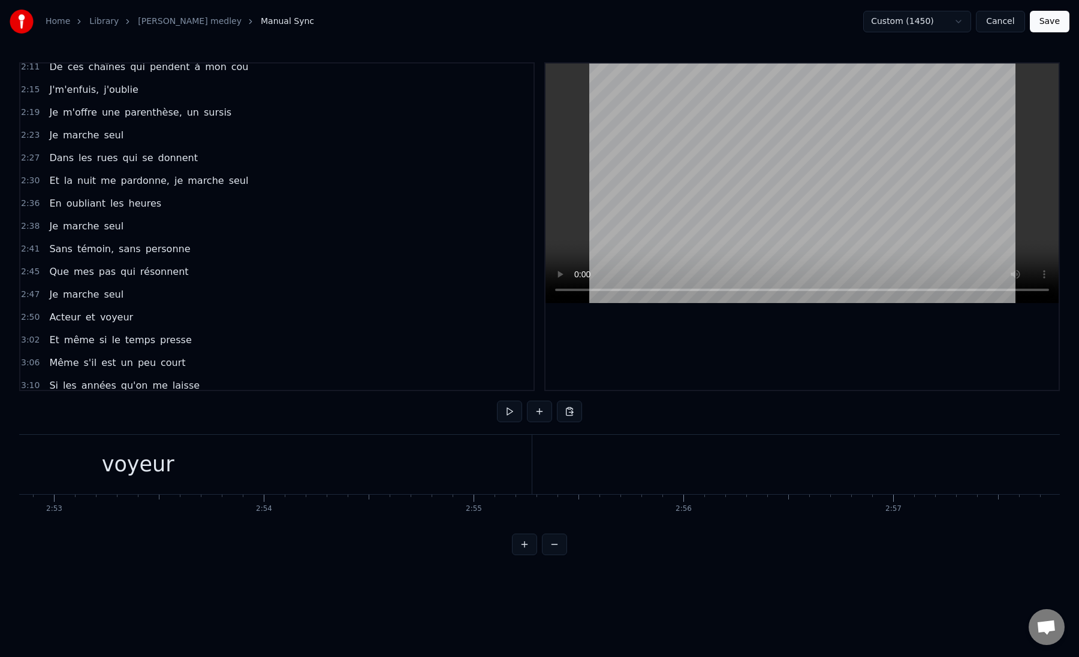
scroll to position [0, 36178]
click at [585, 464] on div "voyeur" at bounding box center [210, 464] width 787 height 59
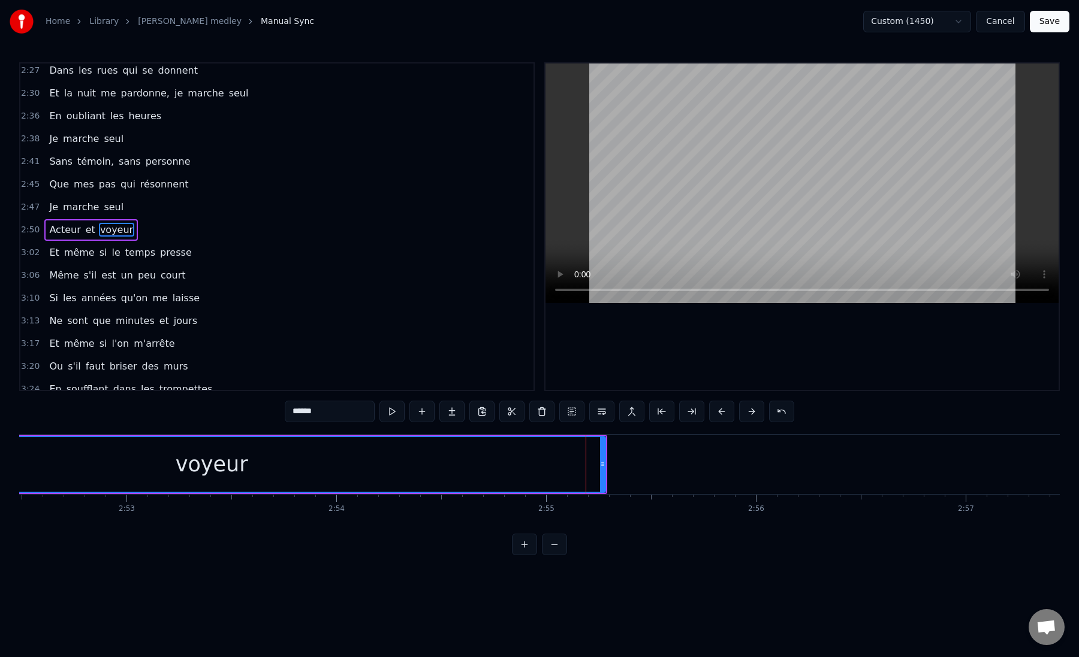
scroll to position [873, 0]
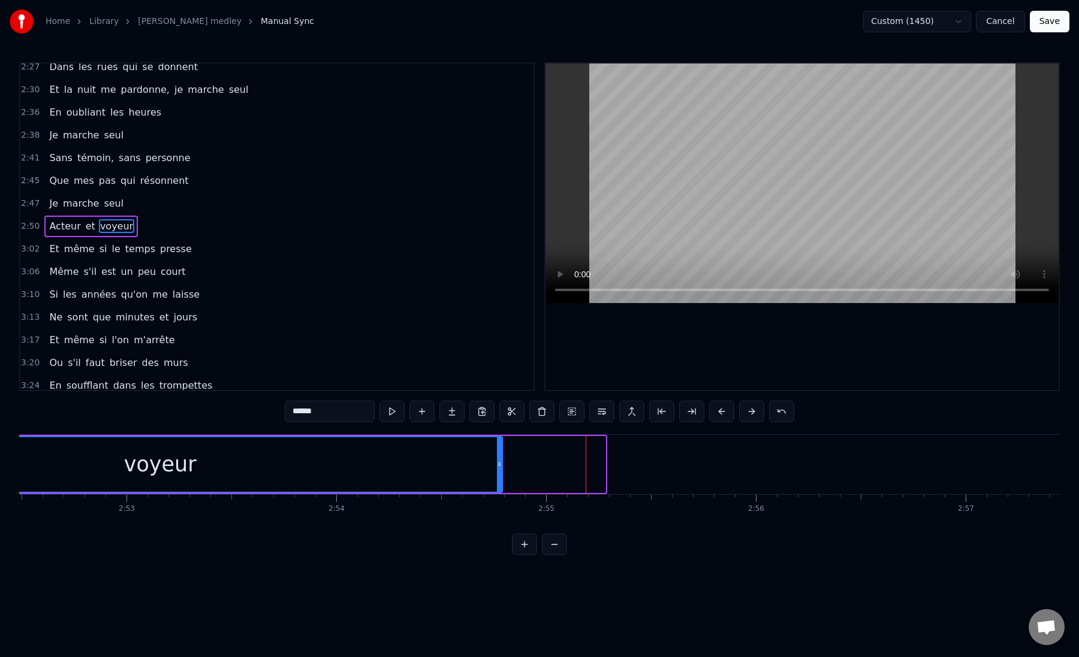
drag, startPoint x: 600, startPoint y: 464, endPoint x: 497, endPoint y: 472, distance: 103.4
click at [497, 472] on div at bounding box center [499, 464] width 5 height 55
click at [343, 466] on div "voyeur" at bounding box center [160, 464] width 683 height 55
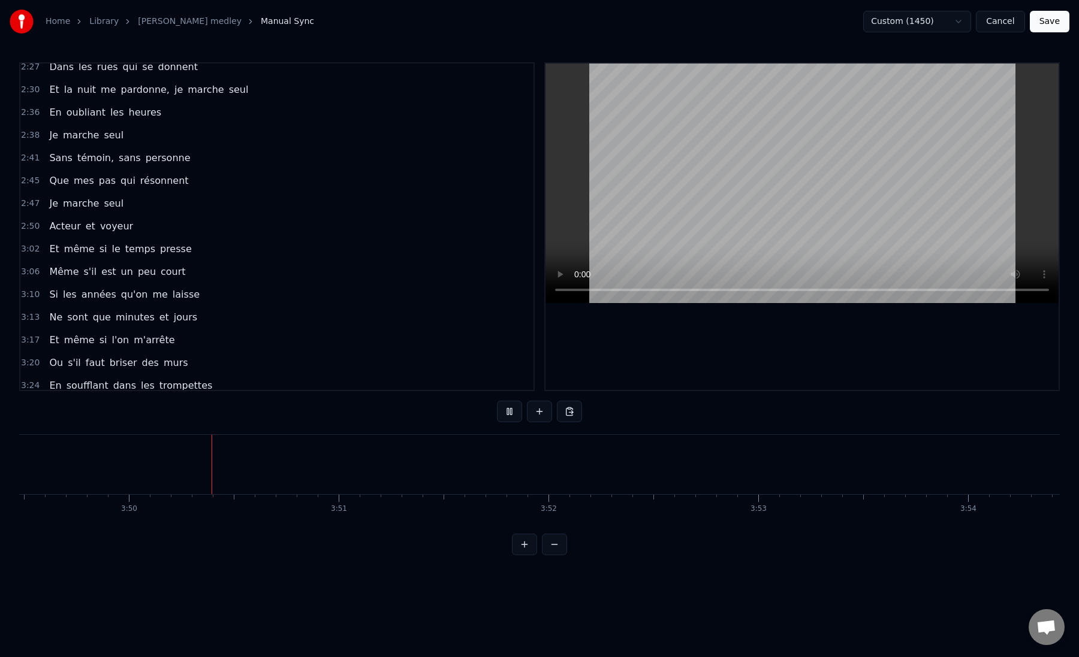
scroll to position [0, 48138]
click at [1051, 25] on button "Save" at bounding box center [1050, 22] width 40 height 22
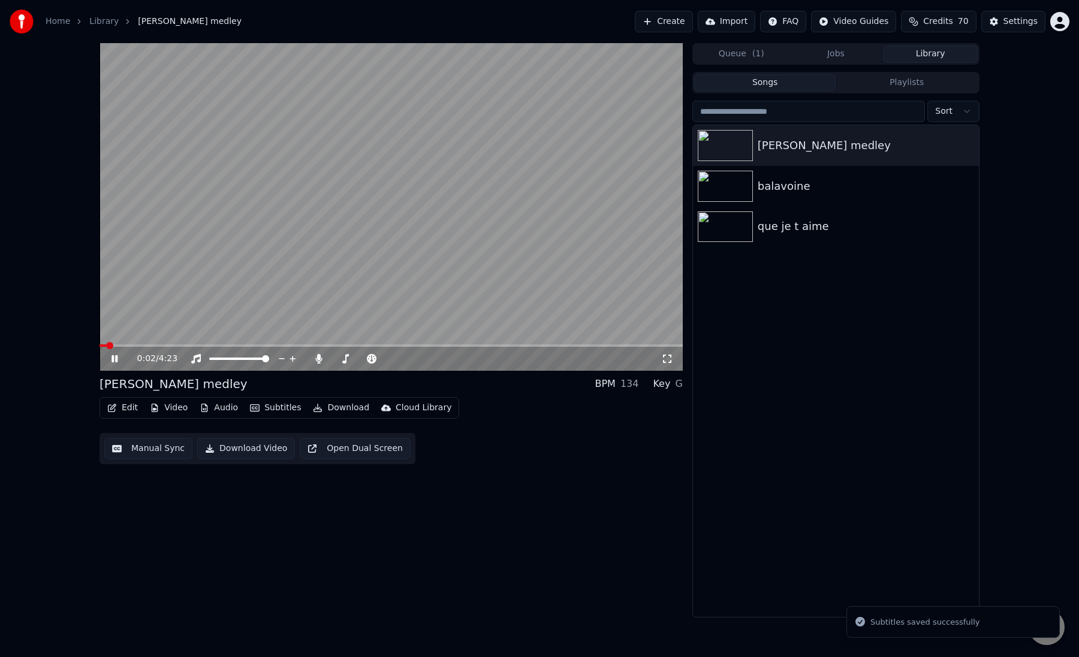
click at [300, 344] on video at bounding box center [390, 207] width 583 height 328
click at [300, 343] on video at bounding box center [390, 207] width 583 height 328
click at [294, 348] on div "0:03 / 4:23" at bounding box center [390, 359] width 583 height 24
click at [295, 346] on span at bounding box center [390, 346] width 583 height 2
click at [323, 345] on span at bounding box center [390, 346] width 583 height 2
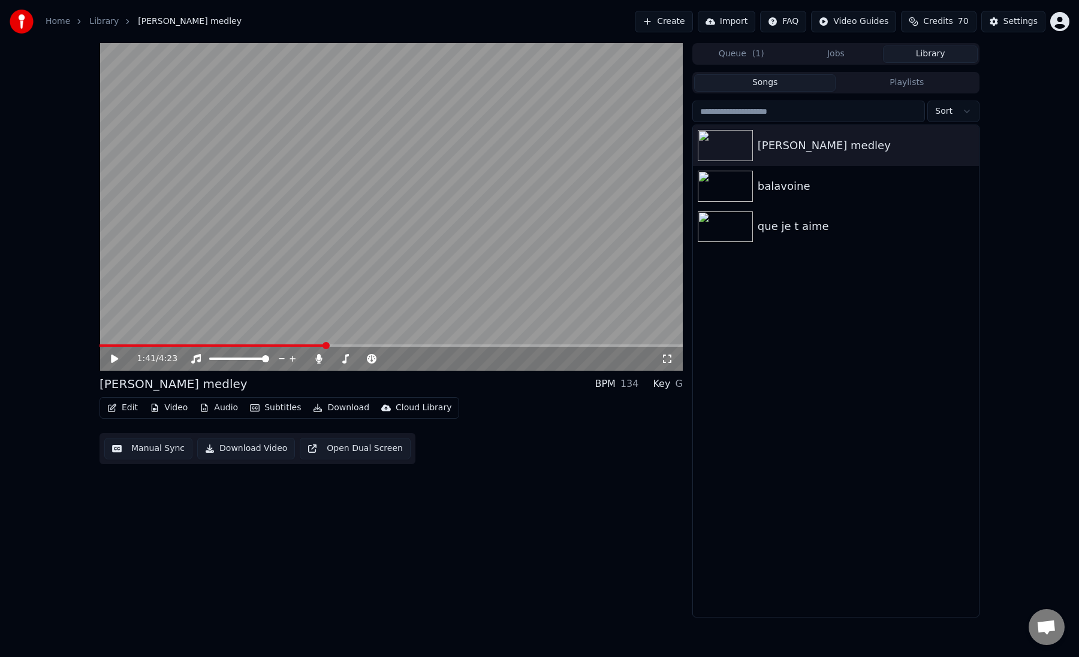
click at [240, 449] on button "Download Video" at bounding box center [246, 449] width 98 height 22
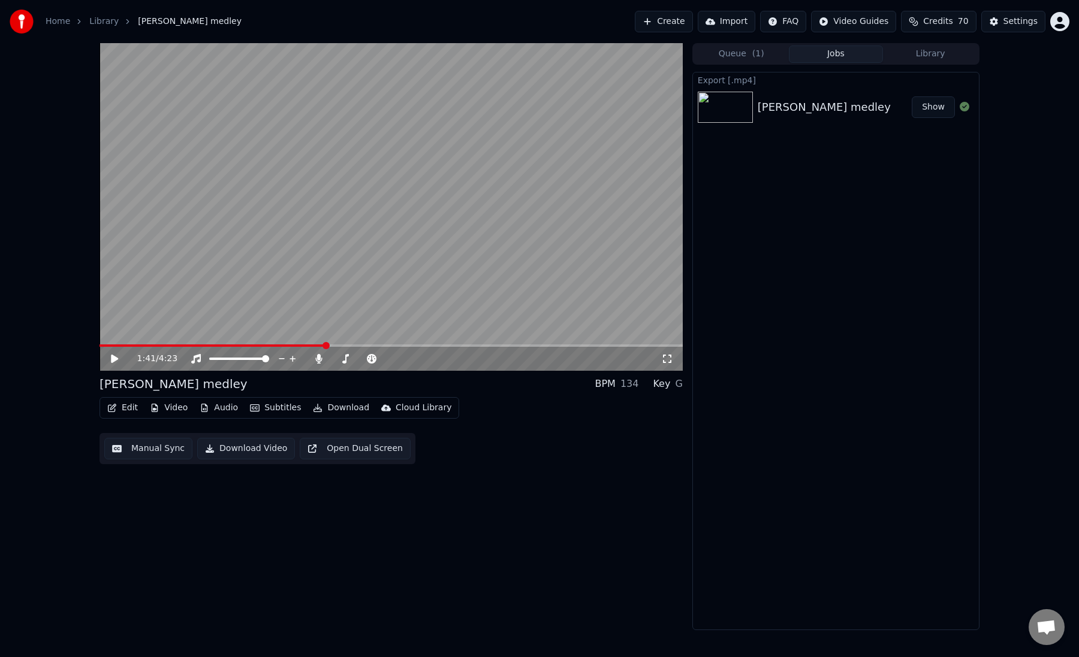
click at [939, 108] on button "Show" at bounding box center [932, 107] width 43 height 22
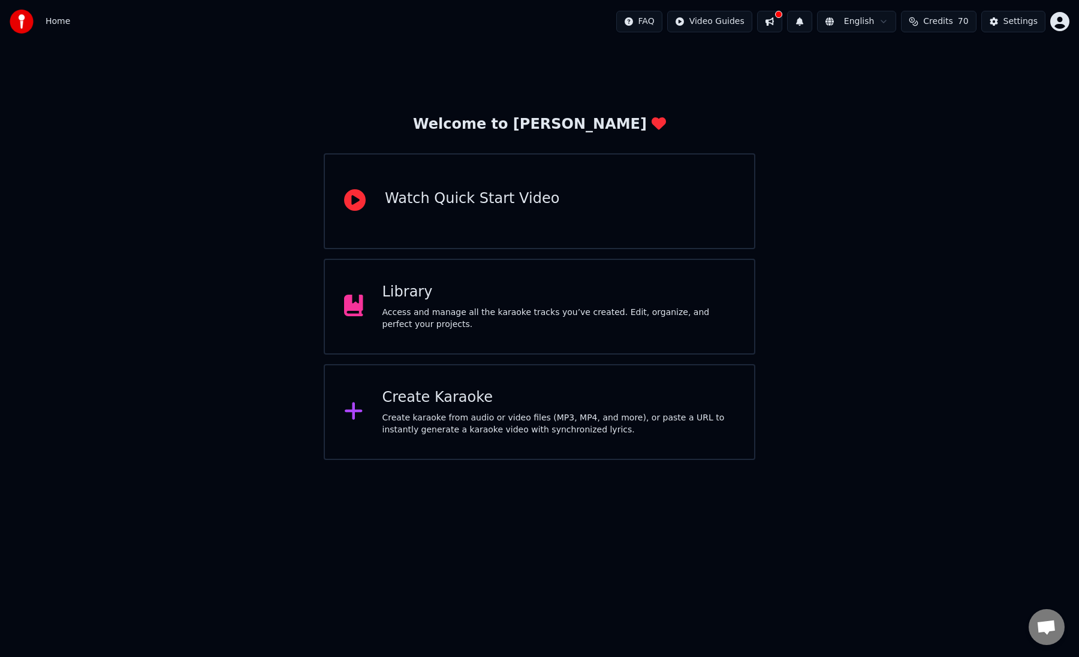
click at [454, 405] on div "Create Karaoke" at bounding box center [558, 397] width 353 height 19
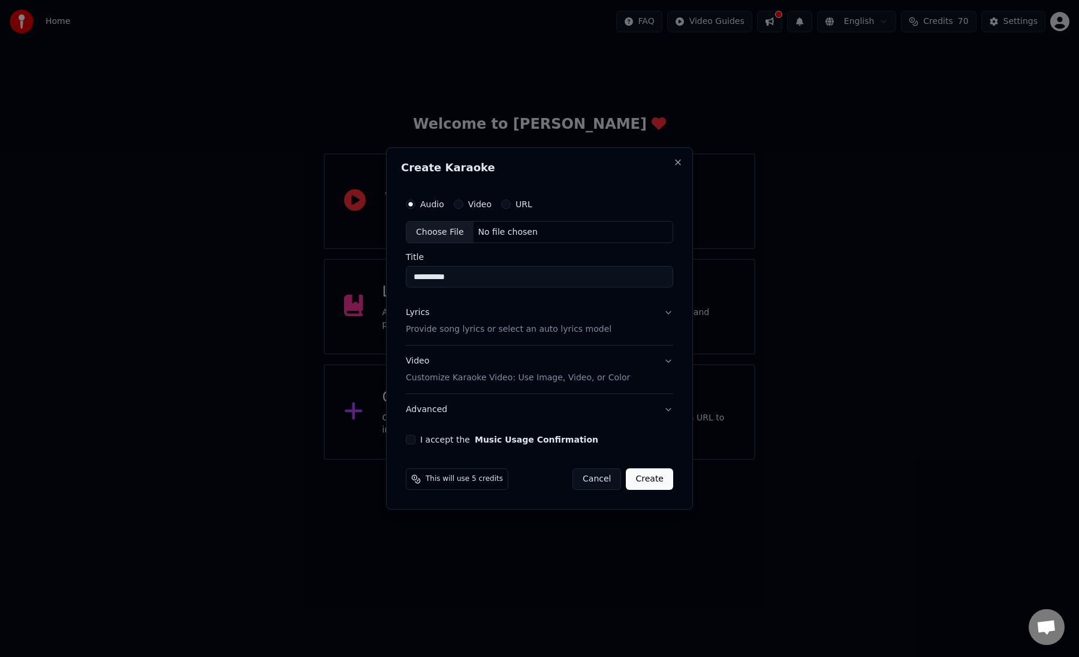
click at [450, 234] on div "Choose File" at bounding box center [439, 233] width 67 height 22
type input "**********"
click at [499, 331] on p "Provide song lyrics or select an auto lyrics model" at bounding box center [506, 330] width 206 height 12
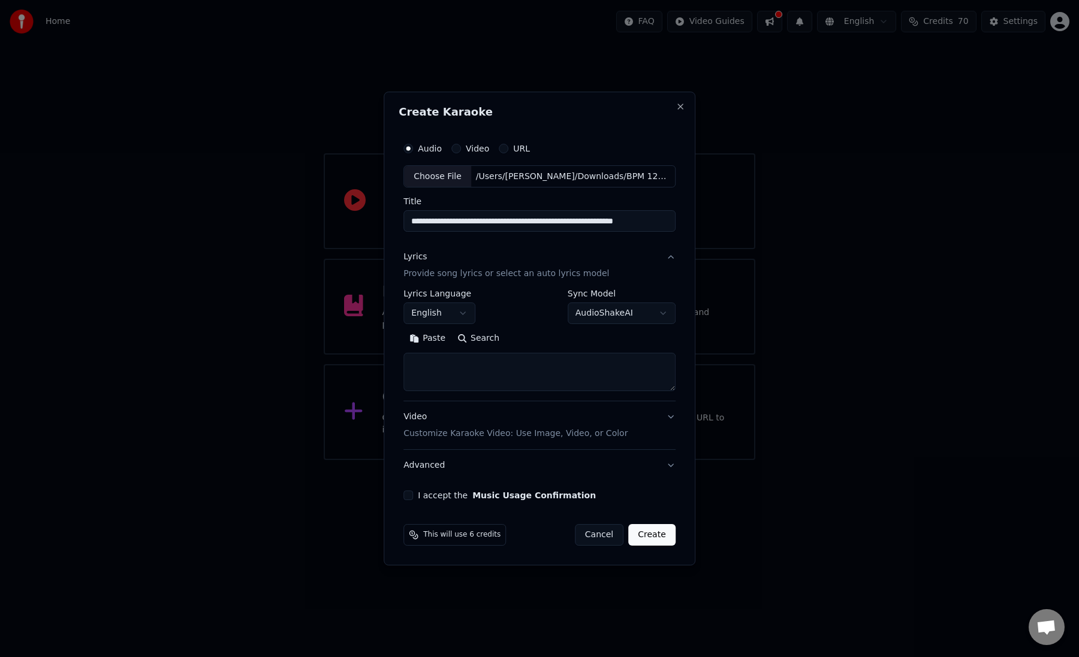
click at [462, 316] on button "English" at bounding box center [439, 314] width 72 height 22
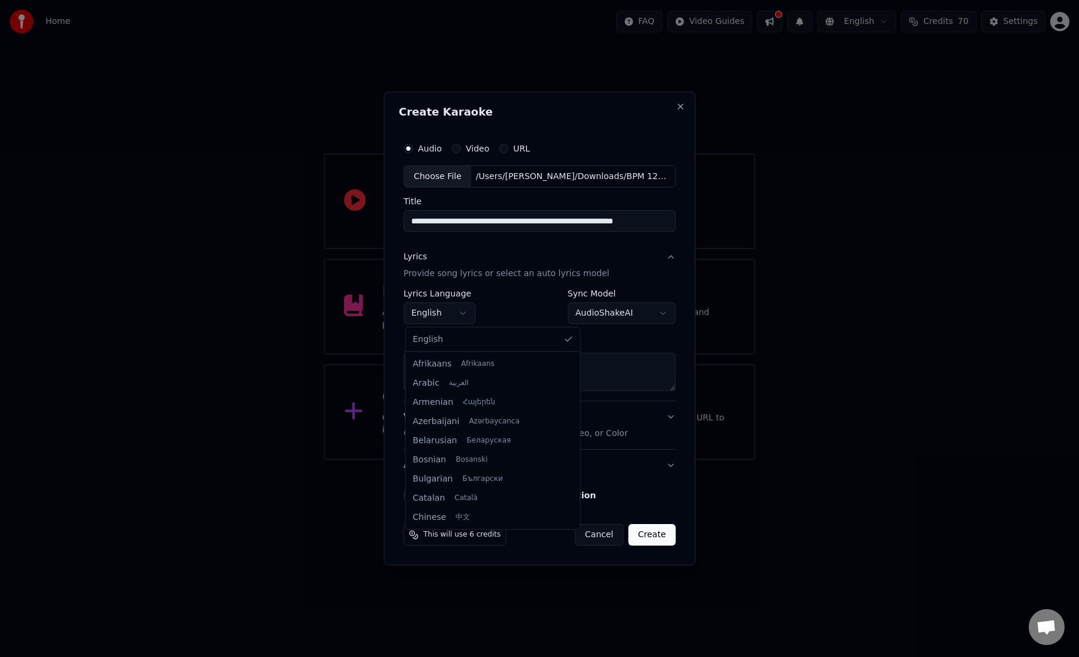
scroll to position [192, 0]
select select "**"
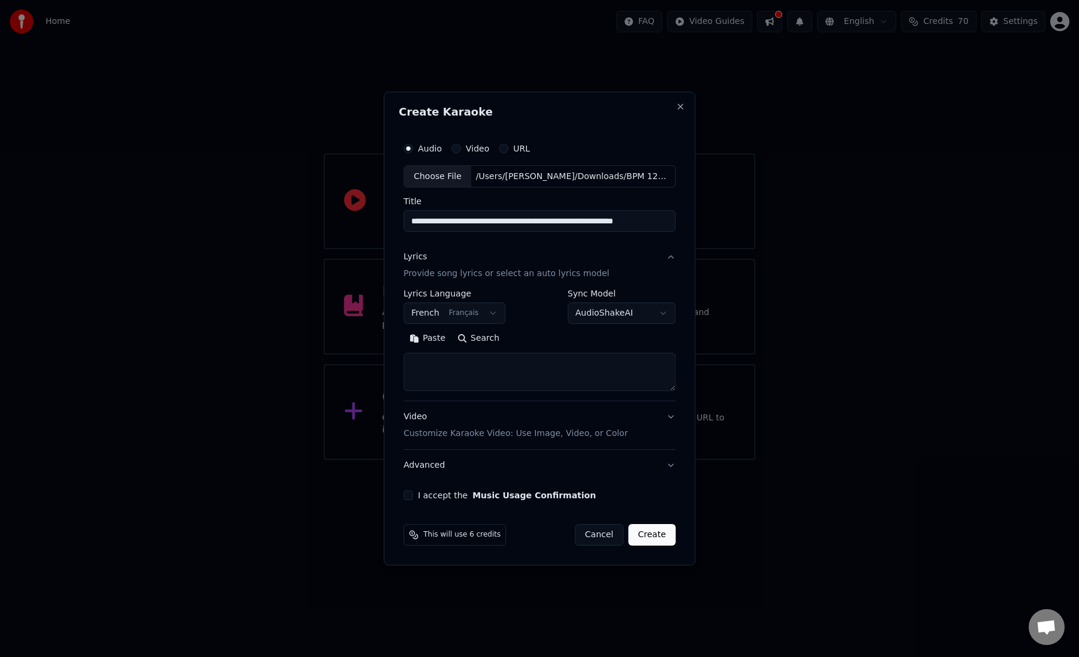
click at [514, 375] on textarea at bounding box center [539, 373] width 272 height 38
paste textarea "**********"
type textarea "**********"
click at [514, 433] on p "Customize Karaoke Video: Use Image, Video, or Color" at bounding box center [515, 434] width 224 height 12
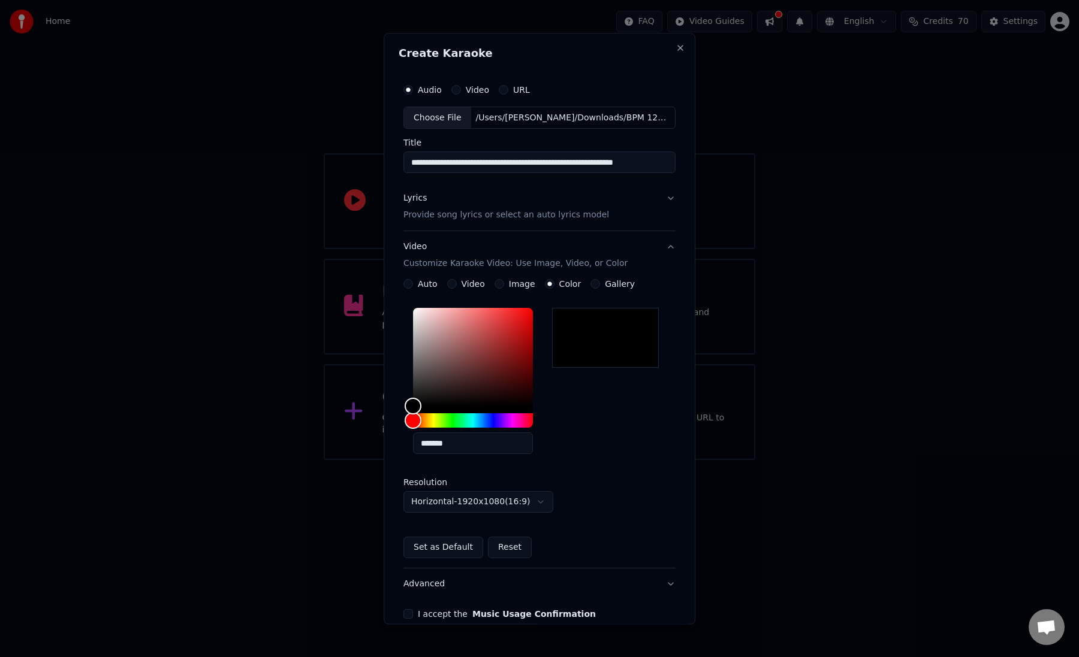
click at [671, 248] on button "Video Customize Karaoke Video: Use Image, Video, or Color" at bounding box center [539, 256] width 272 height 48
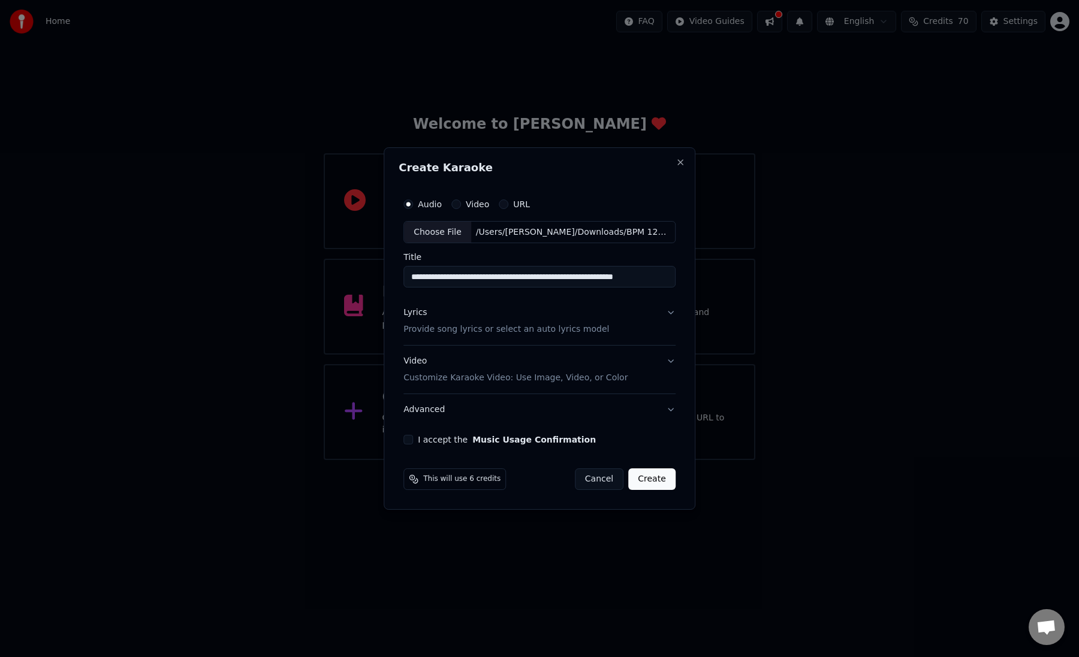
click at [653, 481] on button "Create" at bounding box center [651, 480] width 47 height 22
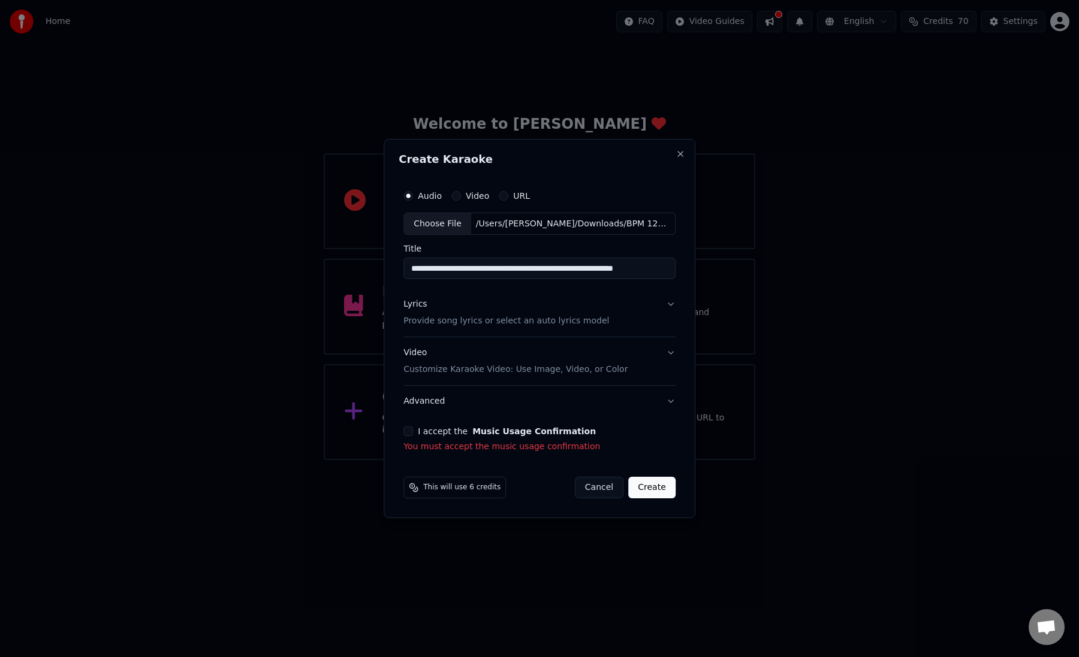
click at [410, 435] on button "I accept the Music Usage Confirmation" at bounding box center [408, 432] width 10 height 10
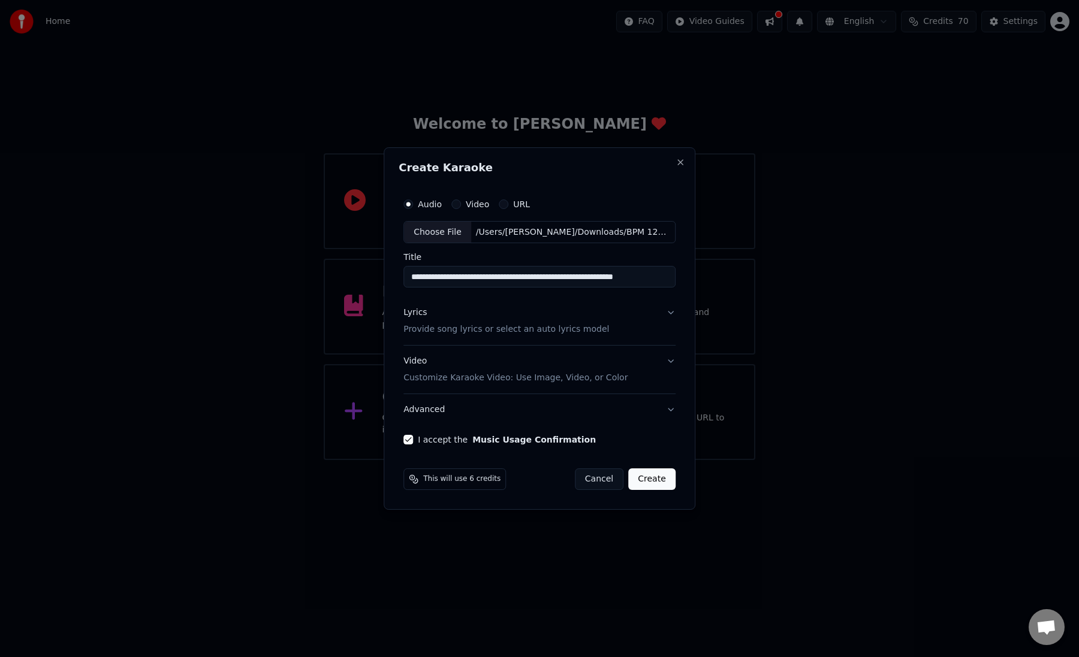
click at [648, 479] on button "Create" at bounding box center [651, 480] width 47 height 22
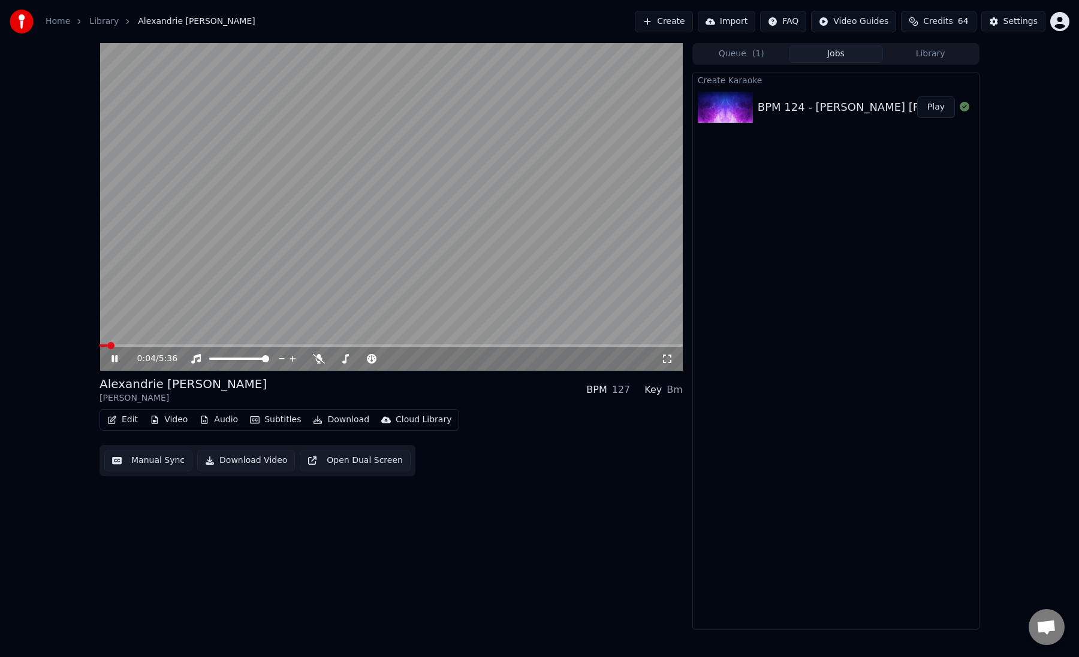
click at [115, 357] on icon at bounding box center [123, 359] width 28 height 10
click at [116, 366] on div "0:04 / 5:36" at bounding box center [390, 359] width 583 height 24
click at [114, 360] on icon at bounding box center [114, 359] width 7 height 8
click at [132, 345] on span at bounding box center [390, 346] width 583 height 2
click at [143, 345] on span at bounding box center [390, 346] width 583 height 2
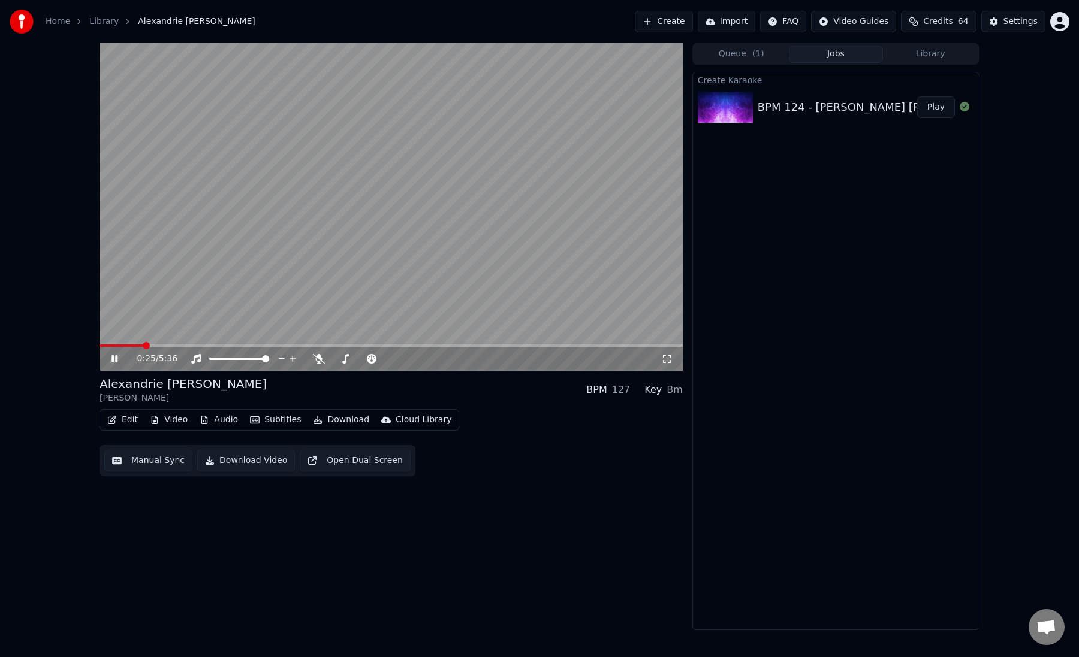
click at [154, 345] on span at bounding box center [390, 346] width 583 height 2
click at [167, 345] on span at bounding box center [390, 346] width 583 height 2
click at [178, 345] on span at bounding box center [390, 346] width 583 height 2
click at [312, 360] on div "0:47 / 5:36" at bounding box center [399, 359] width 524 height 12
click at [316, 361] on icon at bounding box center [319, 359] width 12 height 10
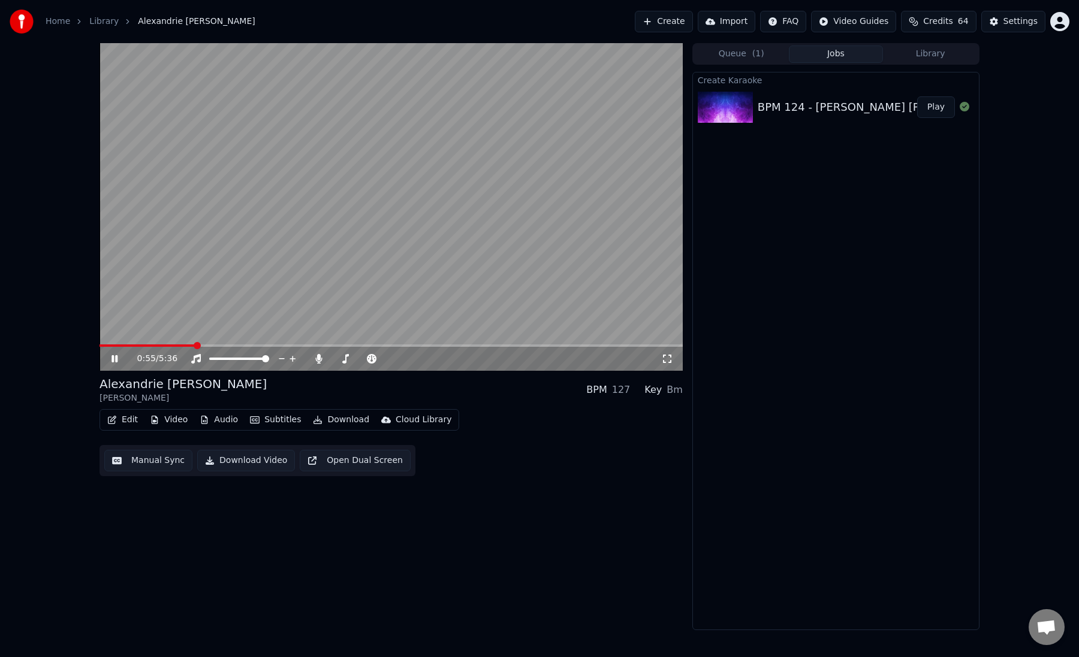
click at [195, 346] on span at bounding box center [390, 346] width 583 height 2
click at [188, 345] on span at bounding box center [147, 346] width 97 height 2
click at [477, 344] on video at bounding box center [390, 207] width 583 height 328
click at [482, 345] on span at bounding box center [390, 346] width 583 height 2
click at [493, 345] on span at bounding box center [390, 346] width 583 height 2
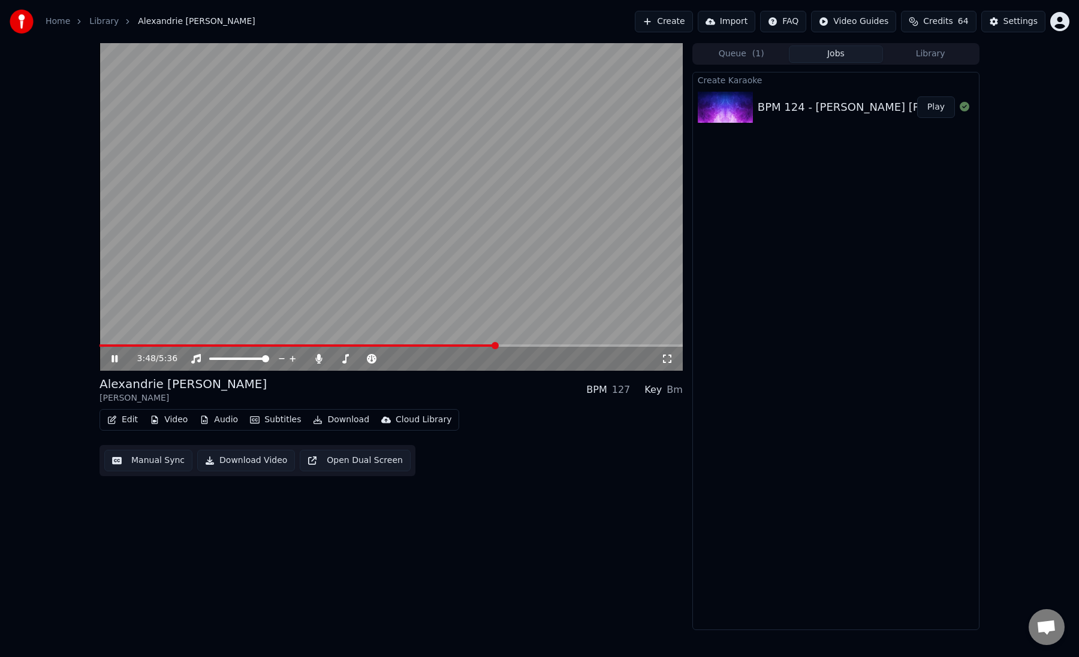
click at [508, 346] on span at bounding box center [390, 346] width 583 height 2
click at [522, 346] on span at bounding box center [390, 346] width 583 height 2
click at [538, 345] on span at bounding box center [390, 346] width 583 height 2
click at [547, 345] on span at bounding box center [390, 346] width 583 height 2
click at [561, 346] on span at bounding box center [390, 346] width 583 height 2
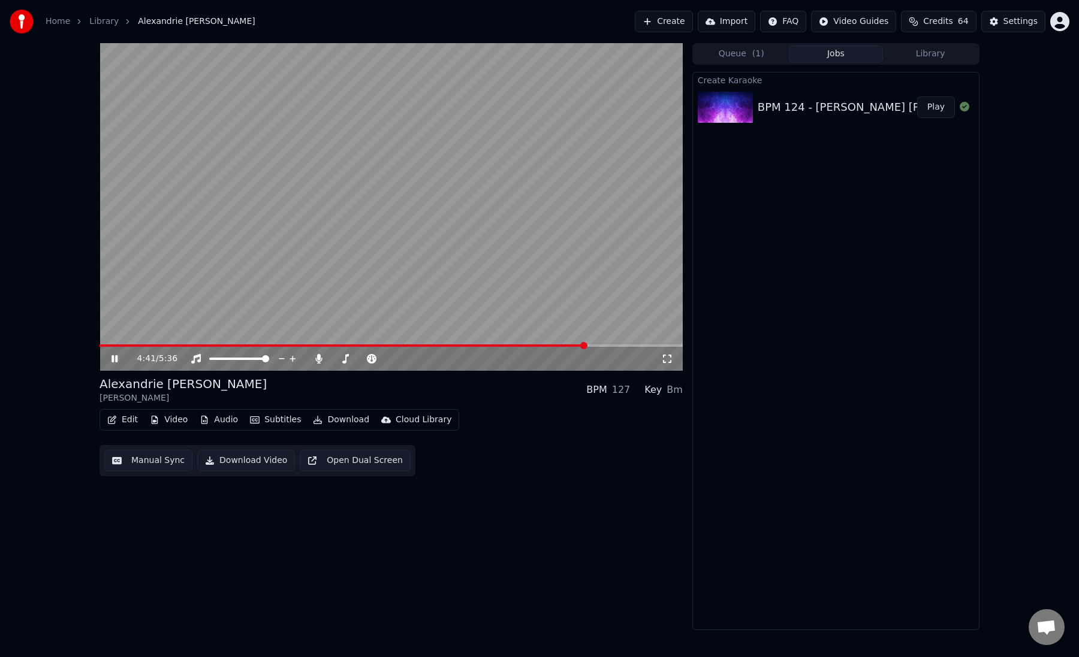
click at [586, 346] on span at bounding box center [390, 346] width 583 height 2
click at [602, 348] on div "4:41 / 5:36" at bounding box center [390, 359] width 583 height 24
click at [437, 347] on div "4:42 / 5:36" at bounding box center [390, 359] width 583 height 24
click at [433, 344] on video at bounding box center [390, 207] width 583 height 328
click at [433, 343] on video at bounding box center [390, 207] width 583 height 328
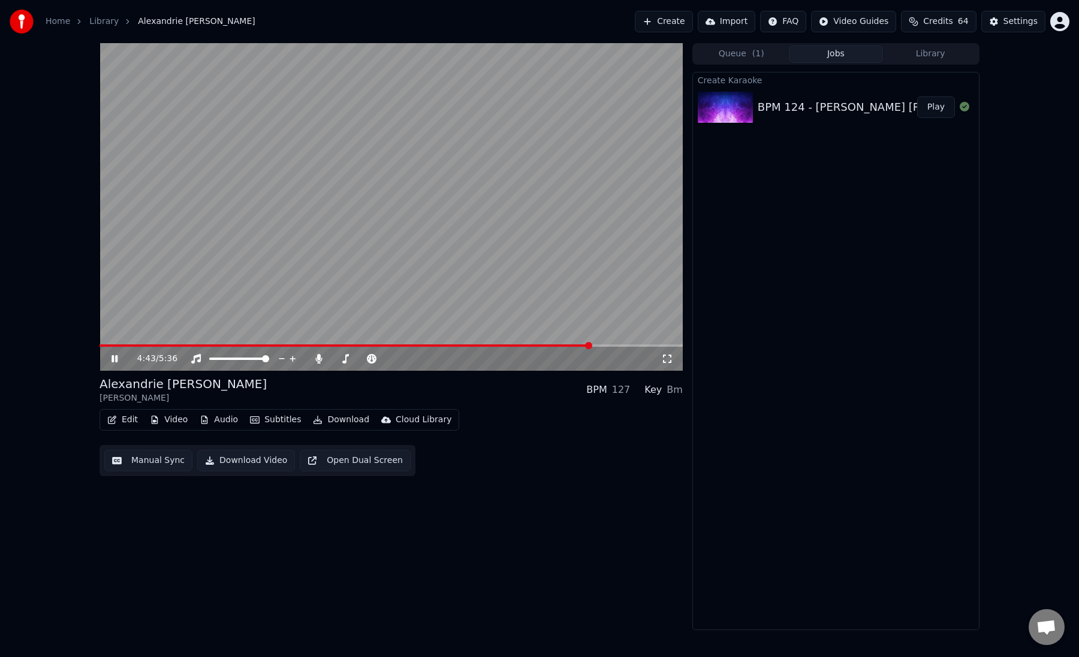
click at [431, 345] on span at bounding box center [344, 346] width 491 height 2
click at [137, 462] on button "Manual Sync" at bounding box center [148, 461] width 88 height 22
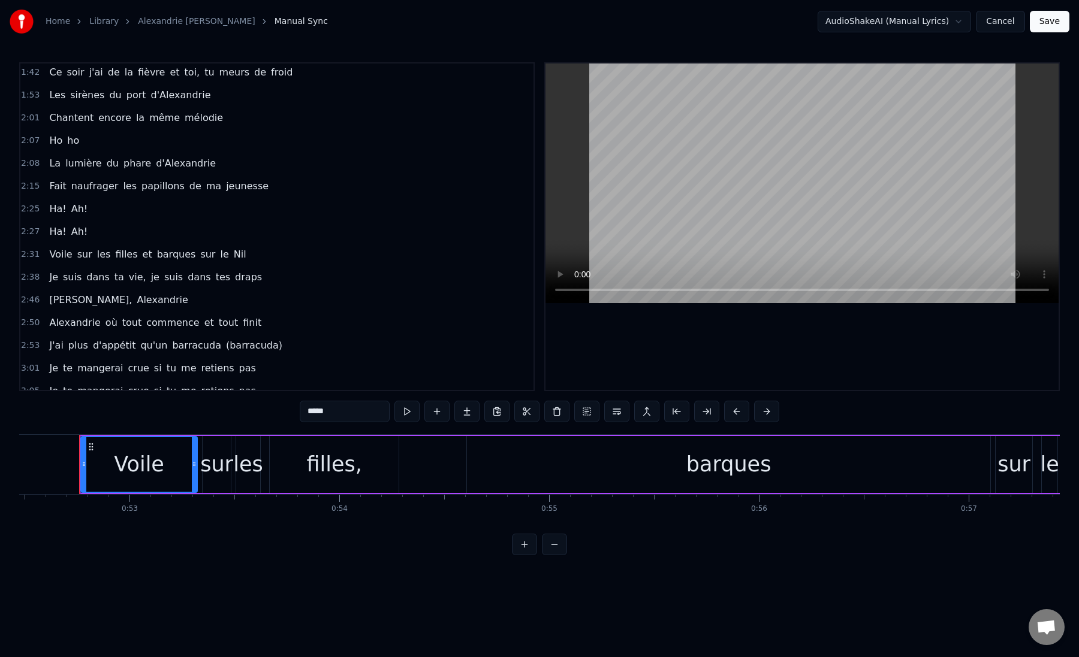
scroll to position [209, 0]
click at [152, 274] on span "je" at bounding box center [155, 276] width 11 height 14
type input "**"
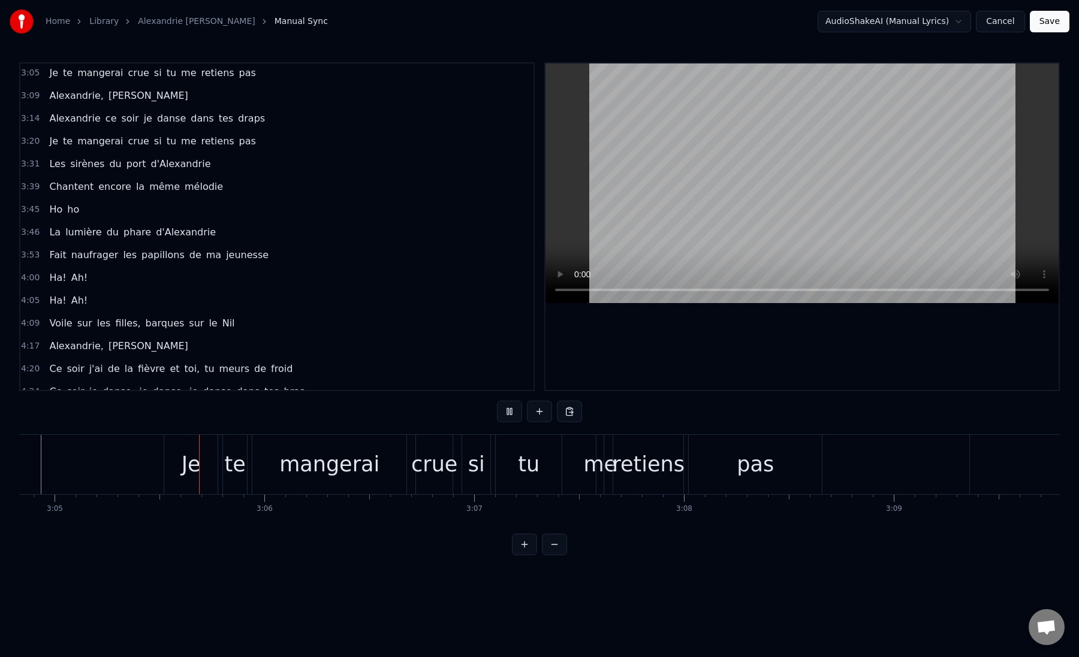
scroll to position [0, 38777]
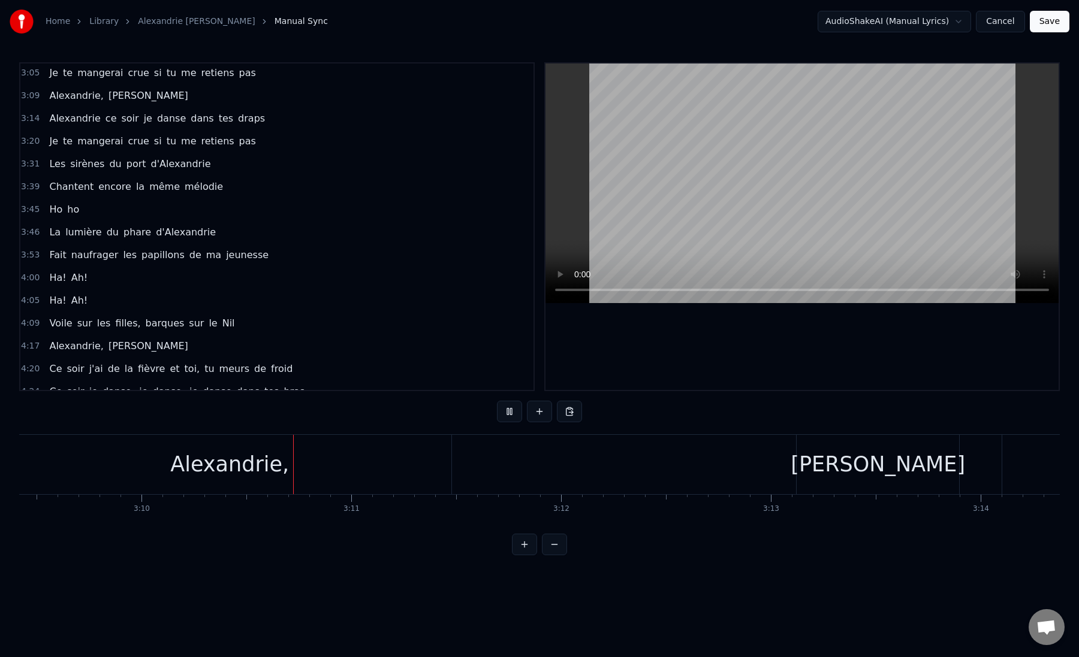
click at [649, 468] on div "[PERSON_NAME]" at bounding box center [484, 464] width 955 height 59
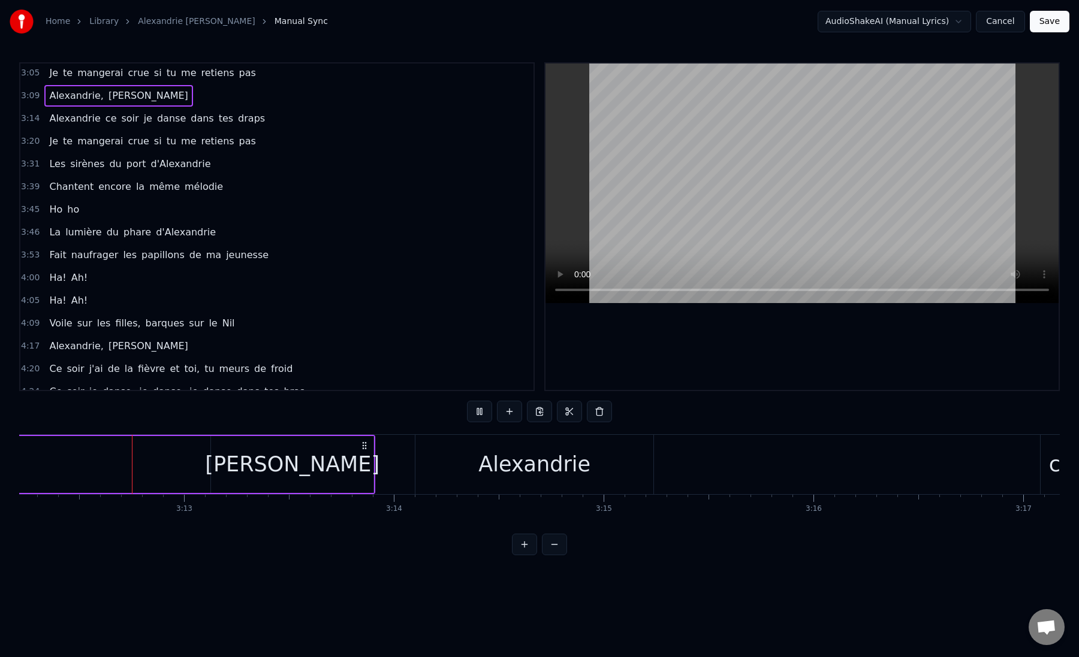
scroll to position [0, 40352]
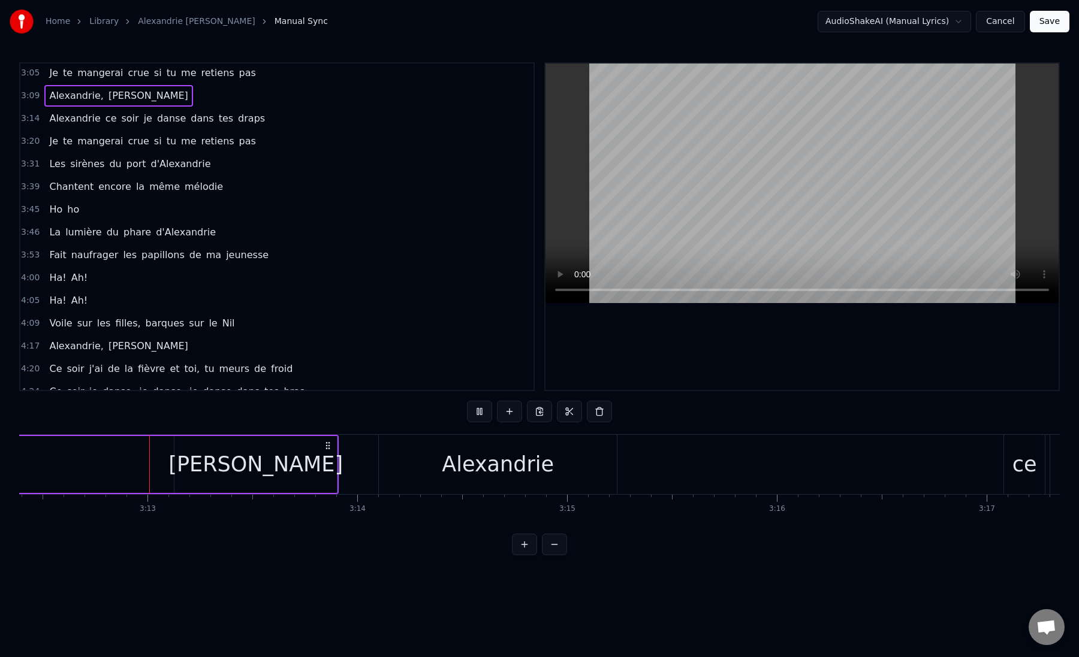
click at [828, 461] on div "Alexandrie ce soir je danse dans tes draps" at bounding box center [975, 464] width 1194 height 59
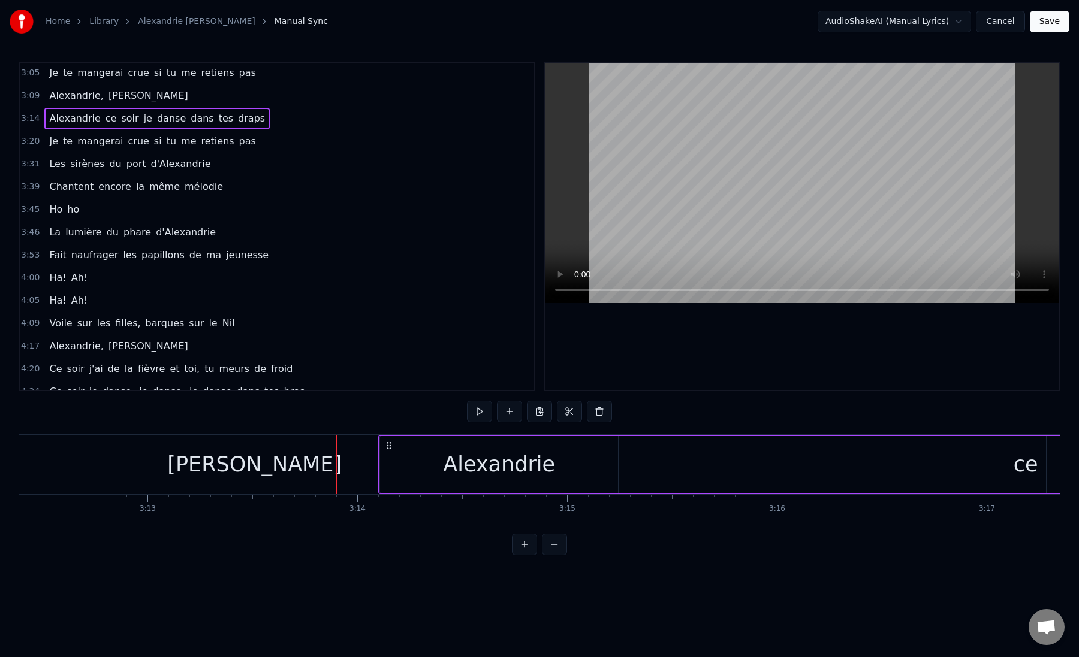
click at [828, 461] on div "Alexandrie ce soir je danse dans tes draps" at bounding box center [975, 464] width 1194 height 59
click at [828, 461] on div at bounding box center [828, 464] width 1 height 59
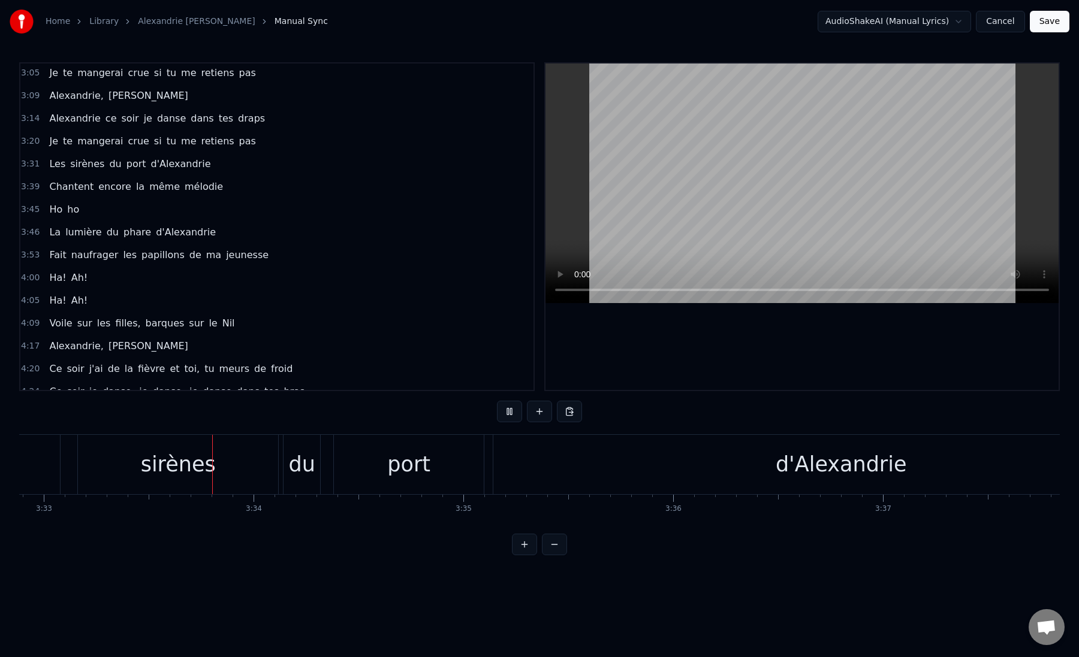
scroll to position [0, 44657]
click at [553, 546] on button at bounding box center [554, 545] width 25 height 22
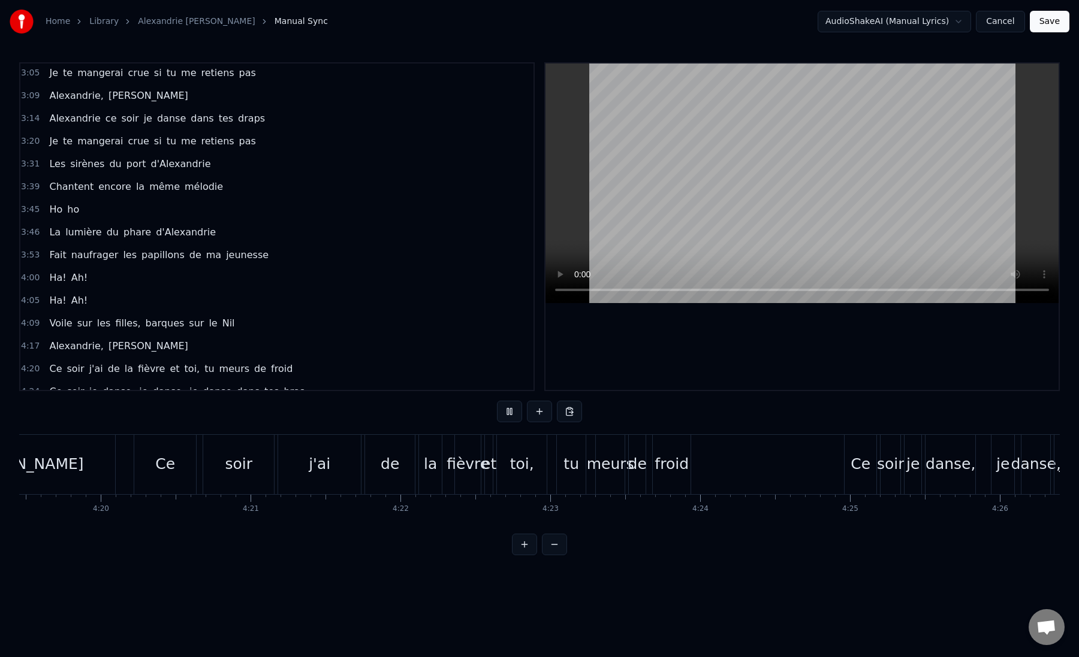
click at [553, 546] on button at bounding box center [554, 545] width 25 height 22
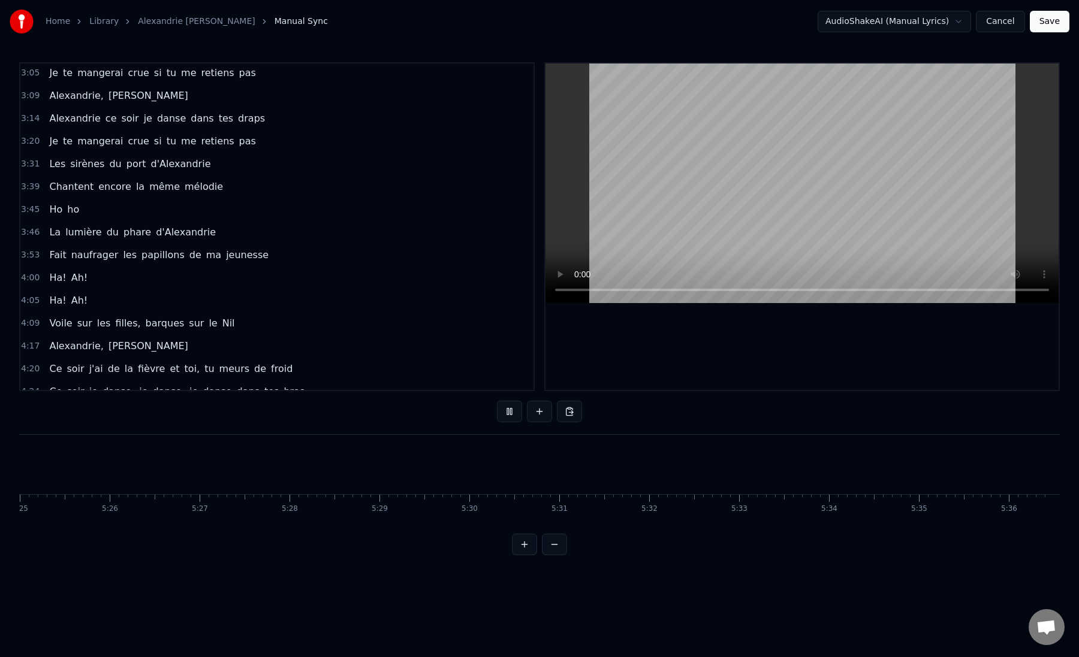
click at [553, 546] on button at bounding box center [554, 545] width 25 height 22
click at [277, 474] on div "Ha! Ah!" at bounding box center [273, 464] width 116 height 59
click at [488, 469] on div "jeunesse" at bounding box center [647, 464] width 369 height 59
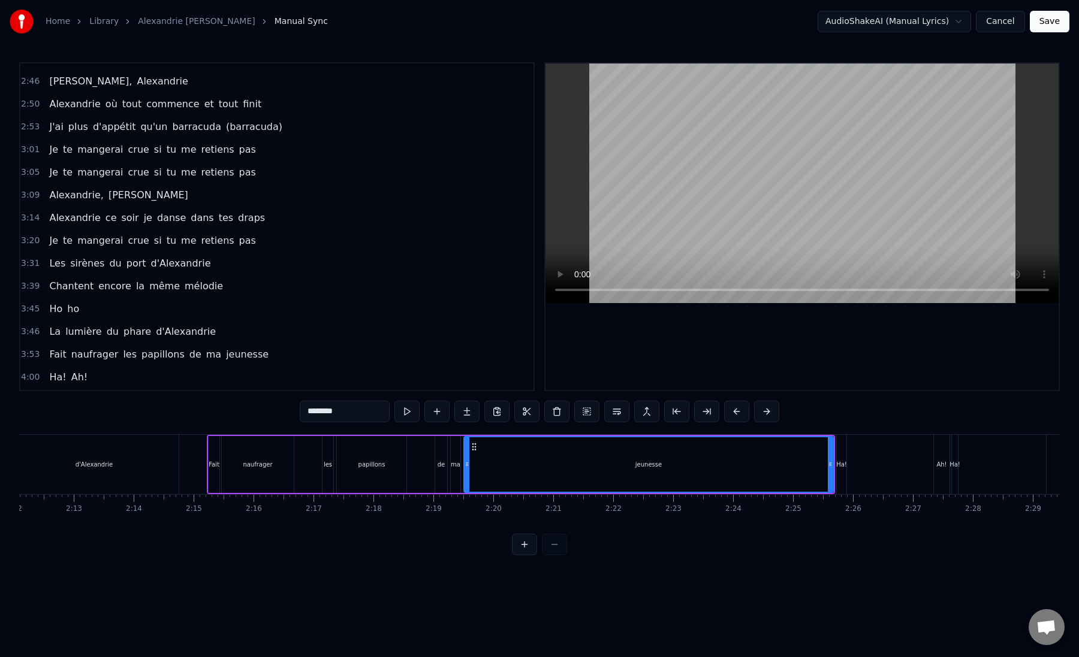
scroll to position [436, 0]
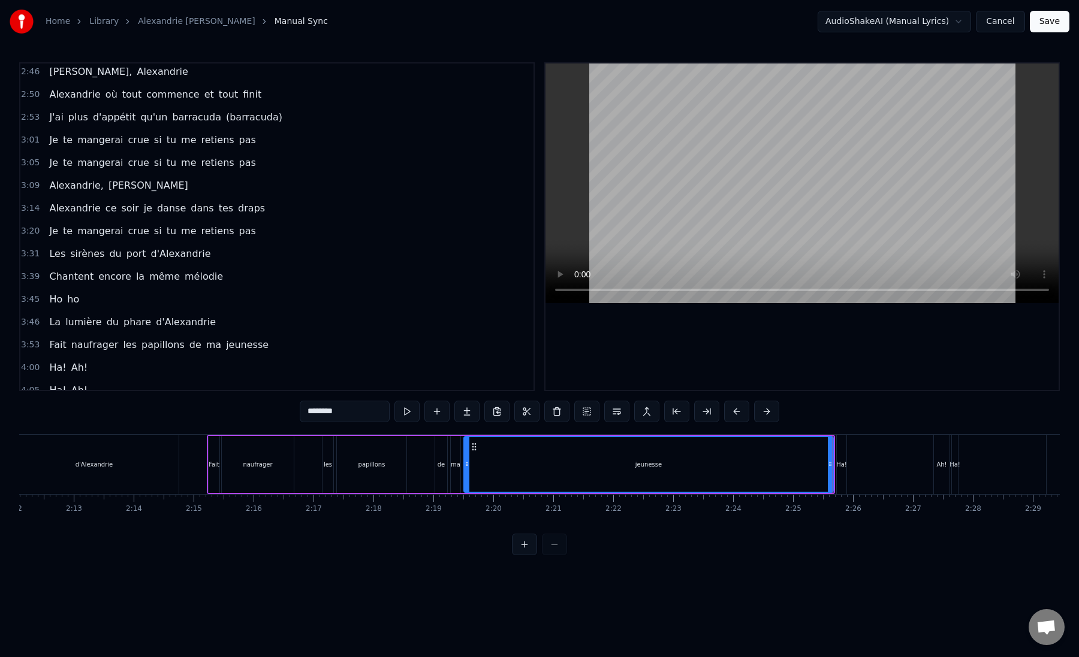
click at [84, 300] on div "3:45 Ho ho" at bounding box center [276, 299] width 513 height 23
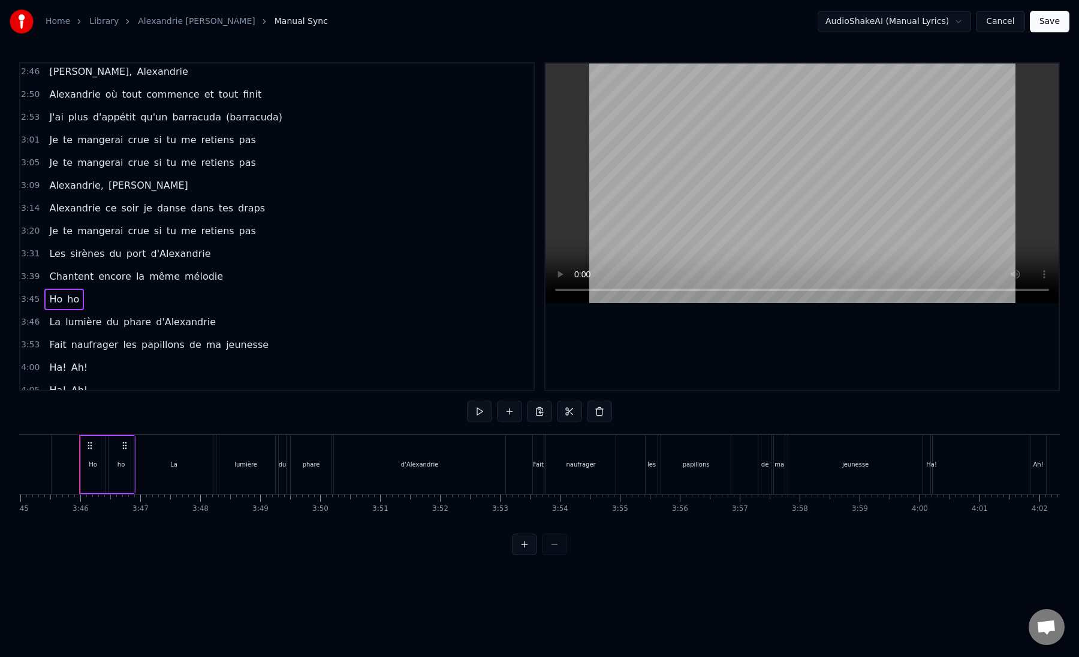
scroll to position [630, 0]
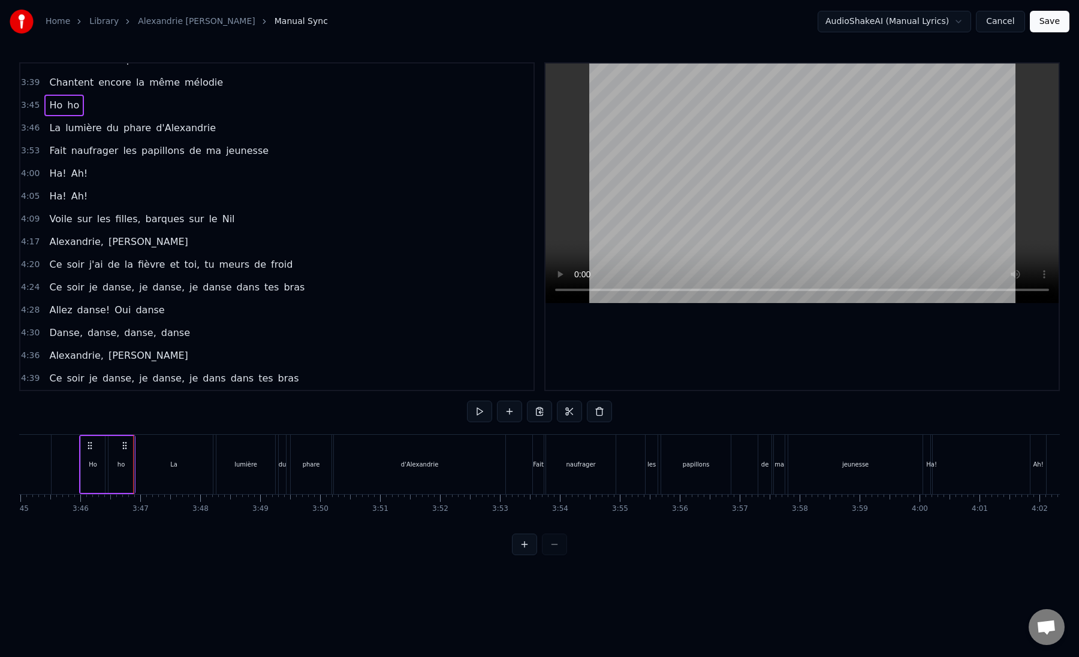
click at [159, 467] on div "La" at bounding box center [174, 464] width 78 height 59
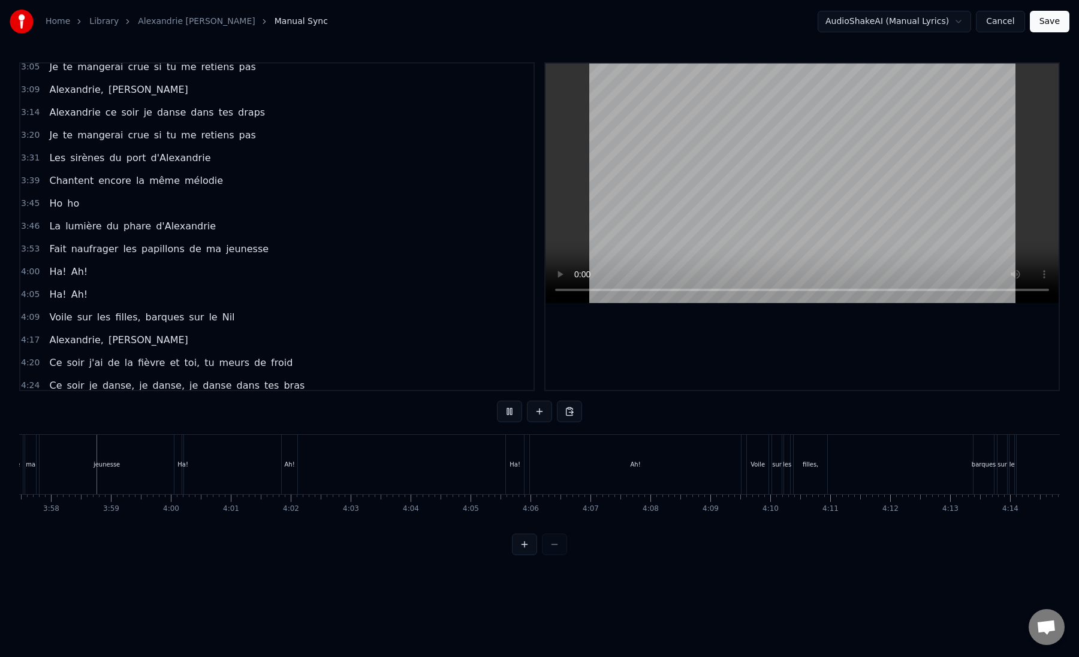
scroll to position [0, 14233]
click at [1046, 23] on button "Save" at bounding box center [1050, 22] width 40 height 22
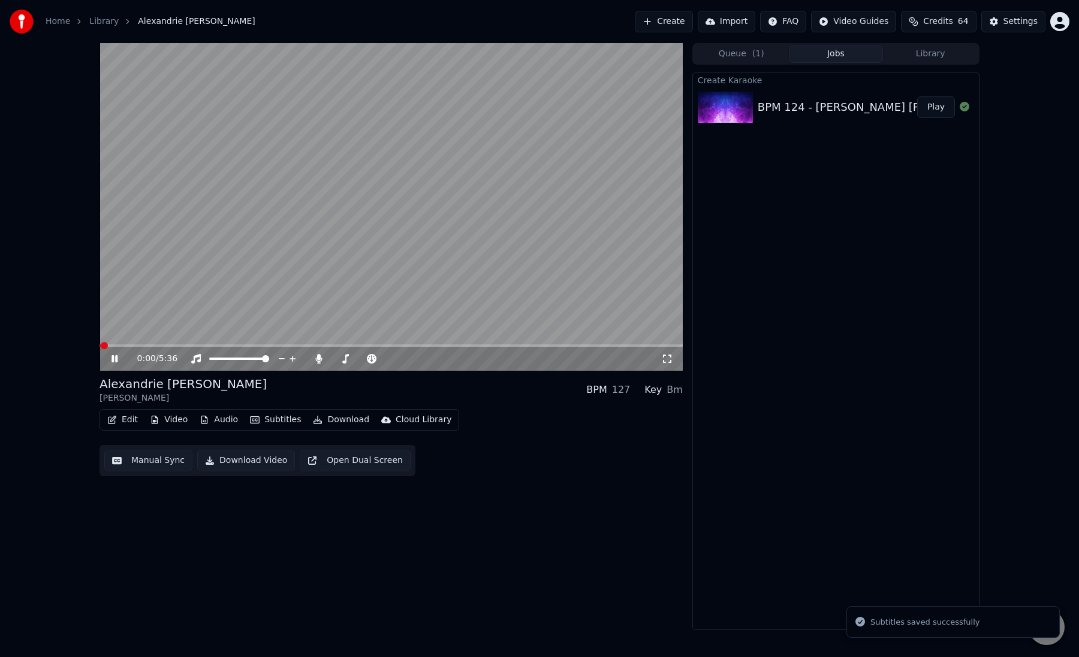
click at [291, 343] on video at bounding box center [390, 207] width 583 height 328
click at [308, 346] on span at bounding box center [390, 346] width 583 height 2
click at [343, 345] on span at bounding box center [390, 346] width 583 height 2
click at [356, 344] on video at bounding box center [390, 207] width 583 height 328
click at [364, 345] on span at bounding box center [390, 346] width 583 height 2
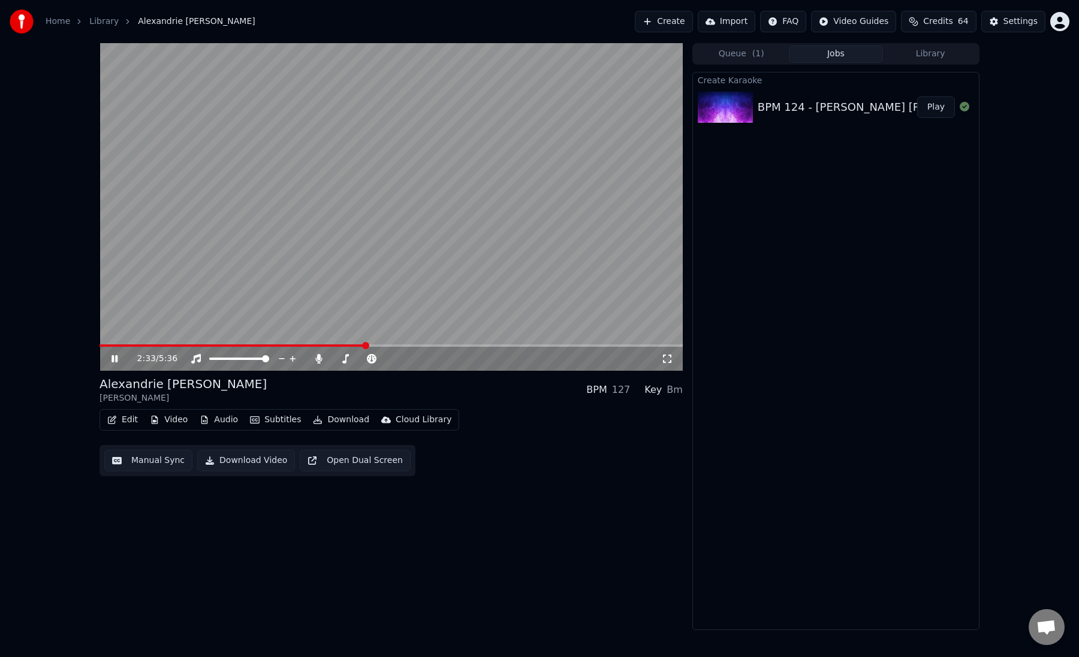
click at [379, 346] on span at bounding box center [390, 346] width 583 height 2
click at [399, 346] on span at bounding box center [390, 346] width 583 height 2
click at [418, 346] on span at bounding box center [390, 346] width 583 height 2
click at [430, 346] on span at bounding box center [390, 346] width 583 height 2
click at [415, 345] on span at bounding box center [265, 346] width 333 height 2
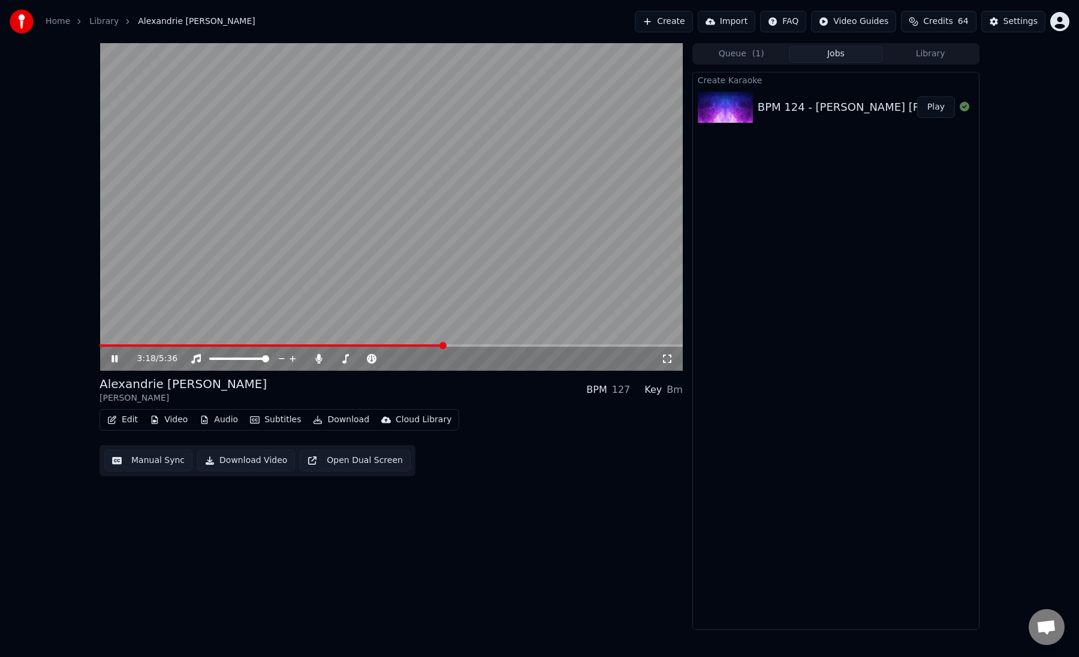
click at [139, 455] on button "Manual Sync" at bounding box center [148, 461] width 88 height 22
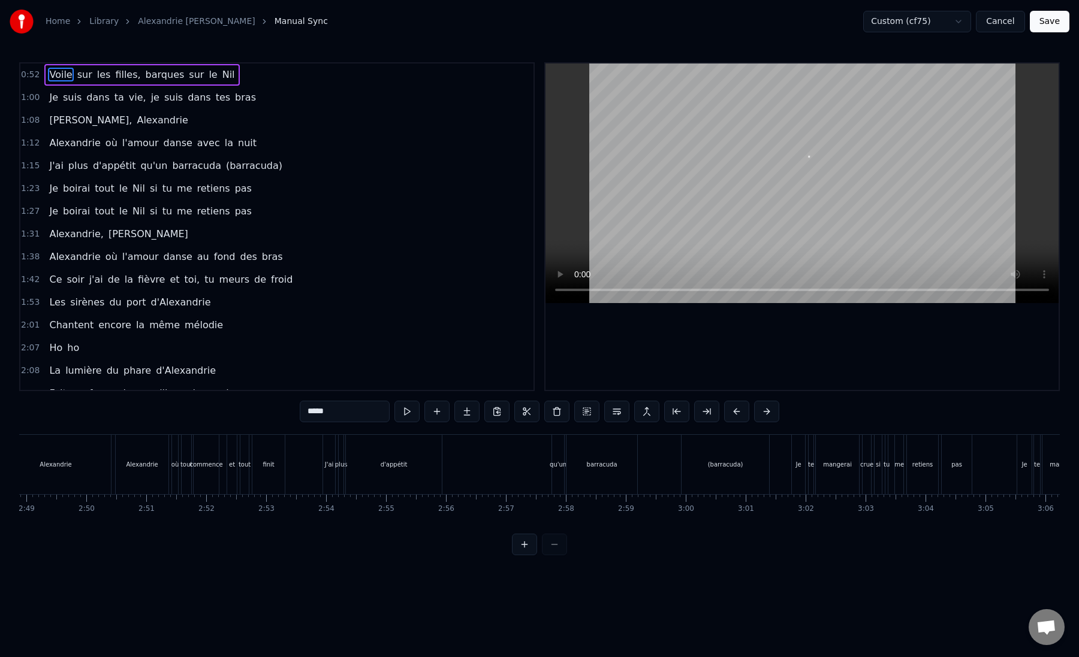
scroll to position [0, 10122]
click at [714, 472] on div "(barracuda)" at bounding box center [723, 464] width 87 height 59
type input "**********"
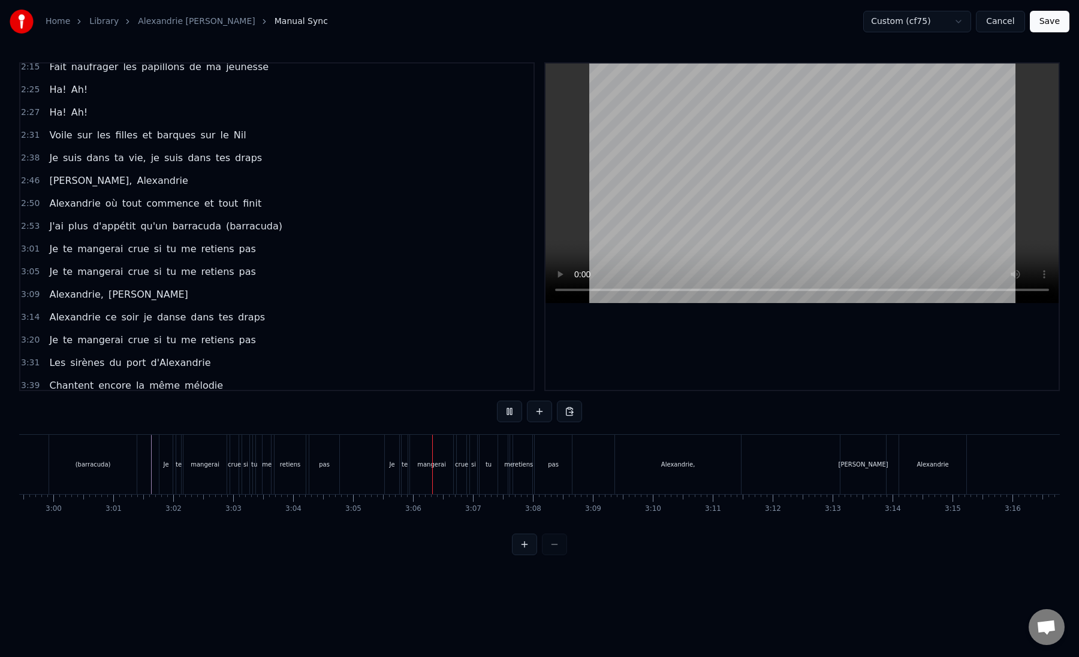
scroll to position [0, 10755]
click at [552, 543] on div at bounding box center [539, 545] width 55 height 22
click at [526, 543] on button at bounding box center [524, 545] width 25 height 22
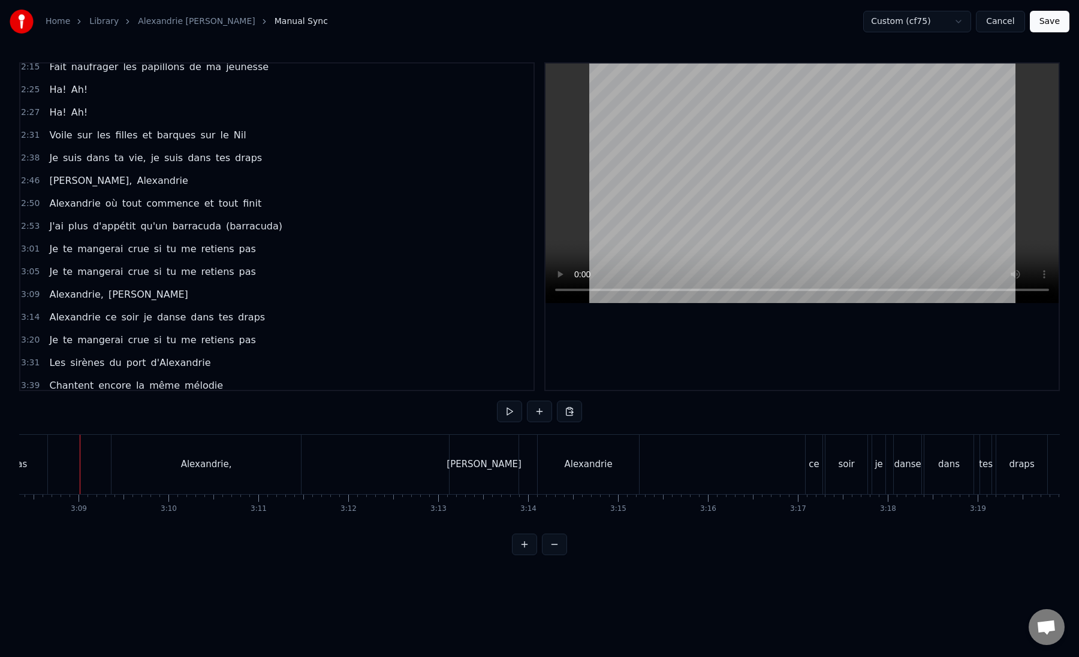
click at [526, 543] on button at bounding box center [524, 545] width 25 height 22
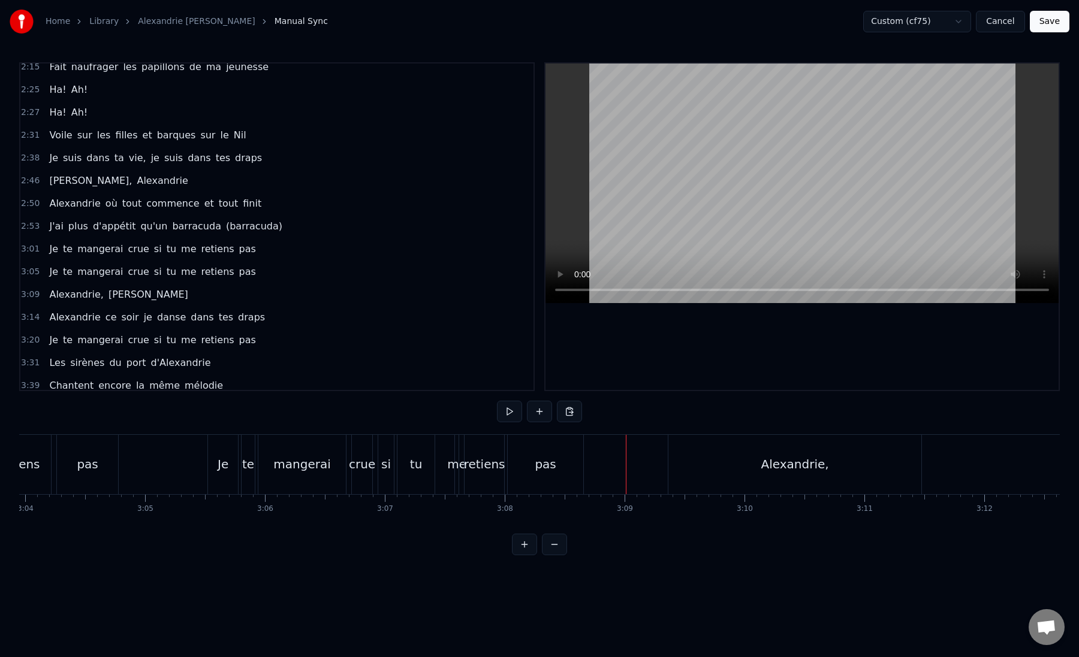
scroll to position [0, 21978]
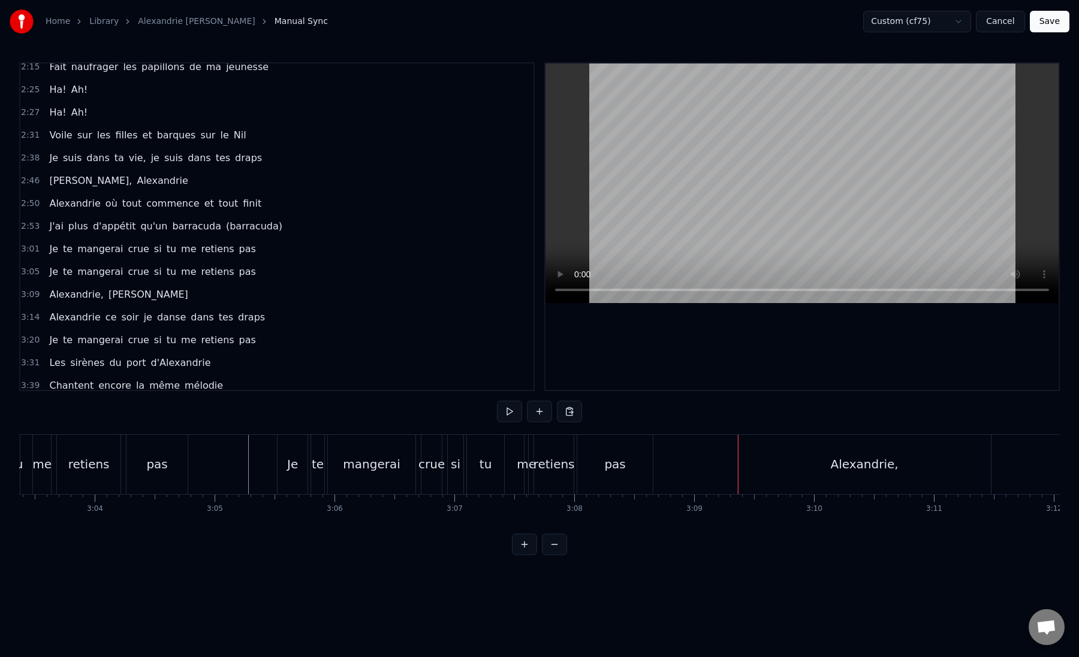
click at [772, 466] on div "Alexandrie," at bounding box center [864, 464] width 253 height 59
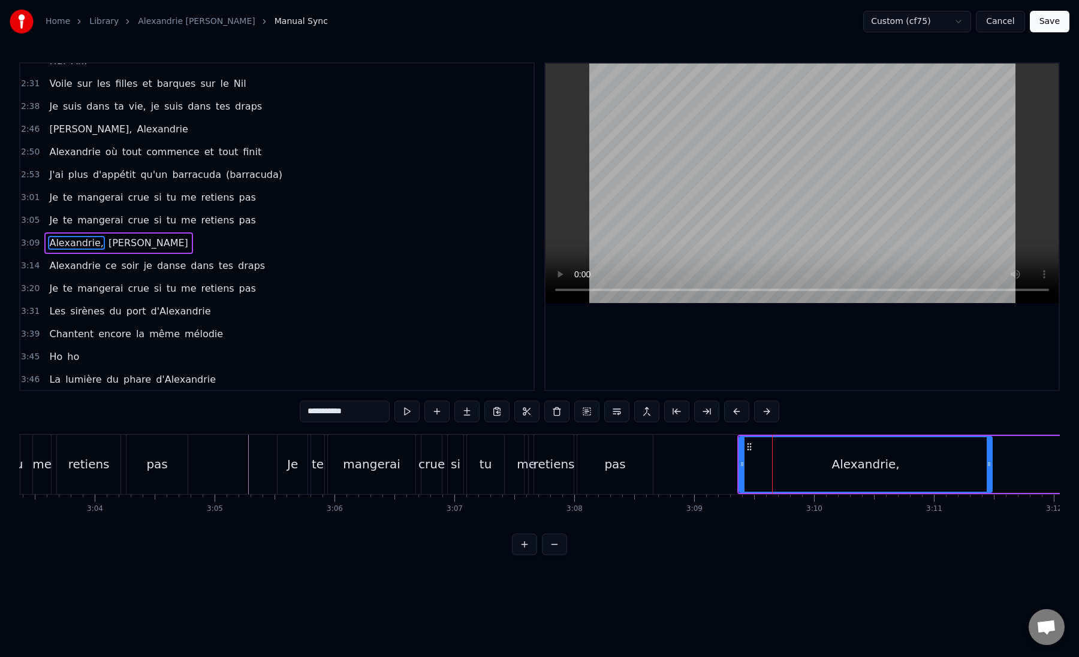
scroll to position [395, 0]
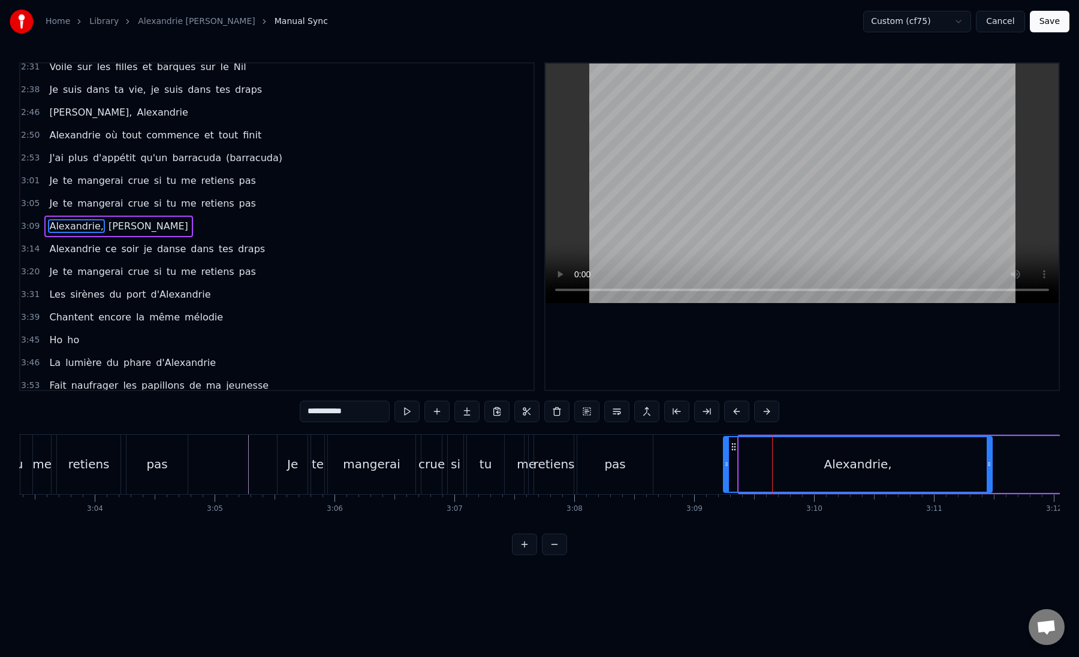
drag, startPoint x: 741, startPoint y: 466, endPoint x: 728, endPoint y: 468, distance: 14.0
click at [728, 468] on icon at bounding box center [726, 465] width 5 height 10
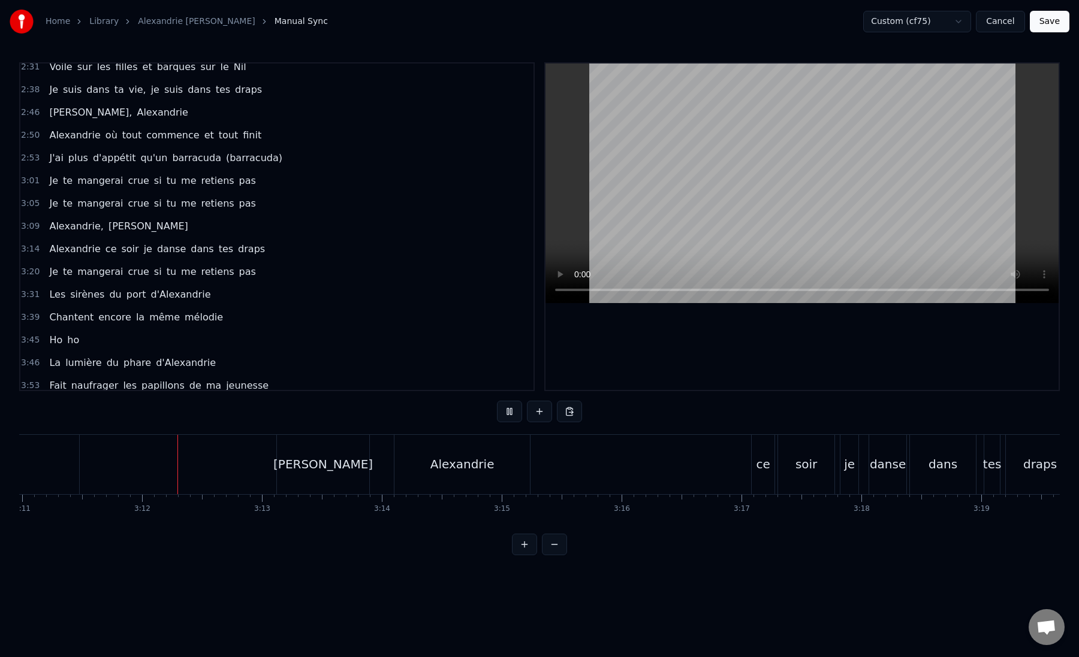
scroll to position [0, 22906]
click at [914, 23] on html "Home Library Alexandrie Alexandra • Claude François Manual Sync Custom (cf75) C…" at bounding box center [539, 287] width 1079 height 575
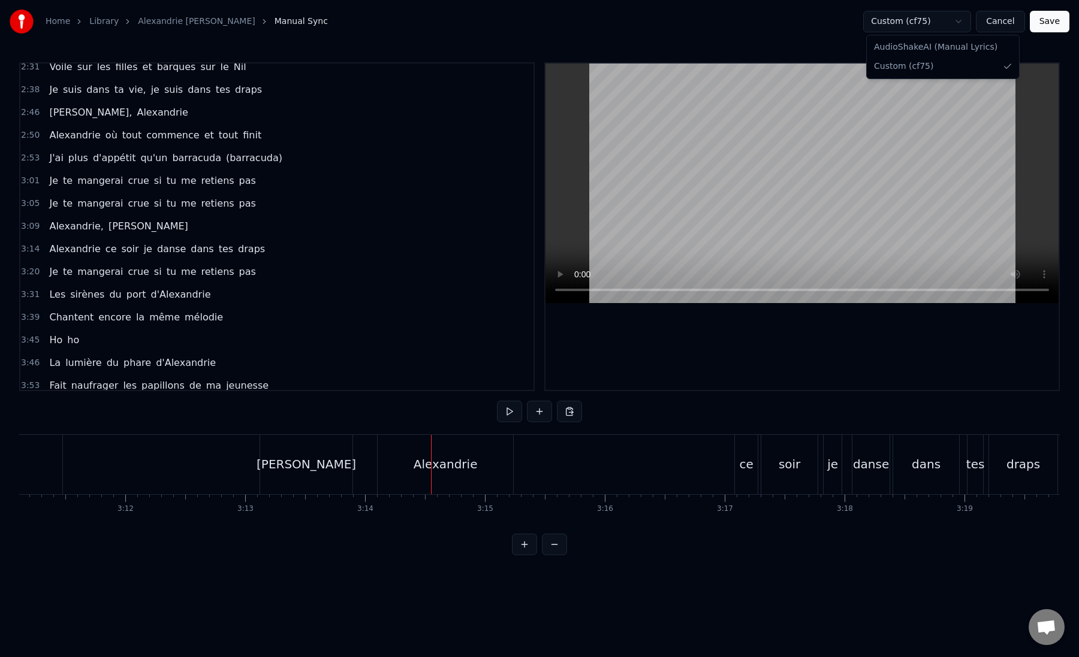
click at [850, 24] on html "Home Library Alexandrie Alexandra • Claude François Manual Sync Custom (cf75) C…" at bounding box center [539, 287] width 1079 height 575
click at [451, 466] on div "Alexandrie" at bounding box center [445, 464] width 64 height 18
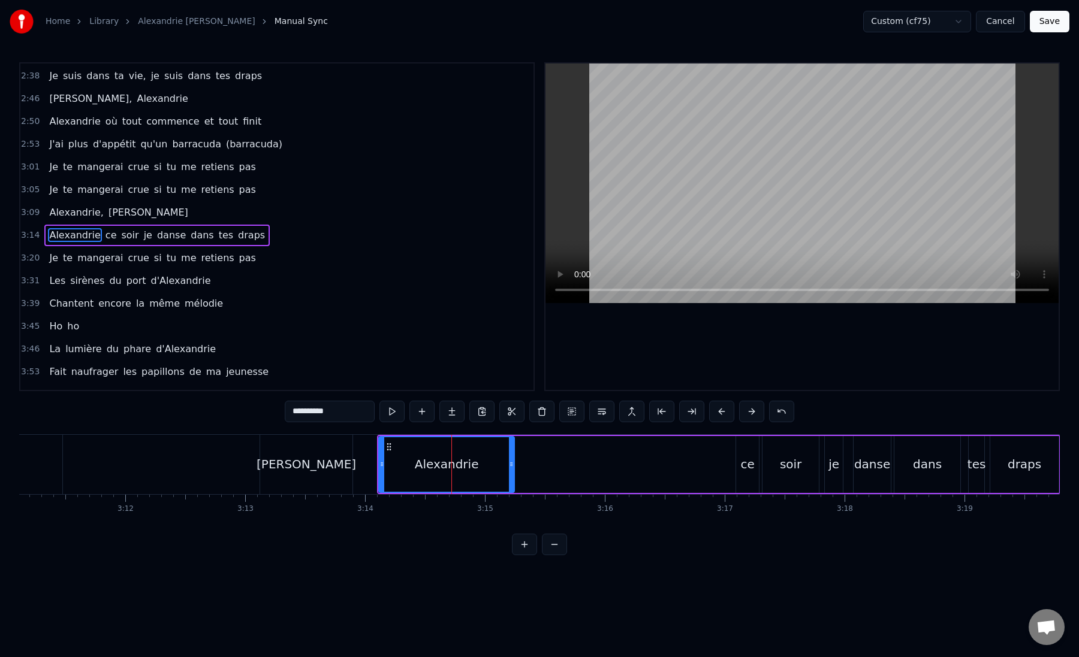
scroll to position [418, 0]
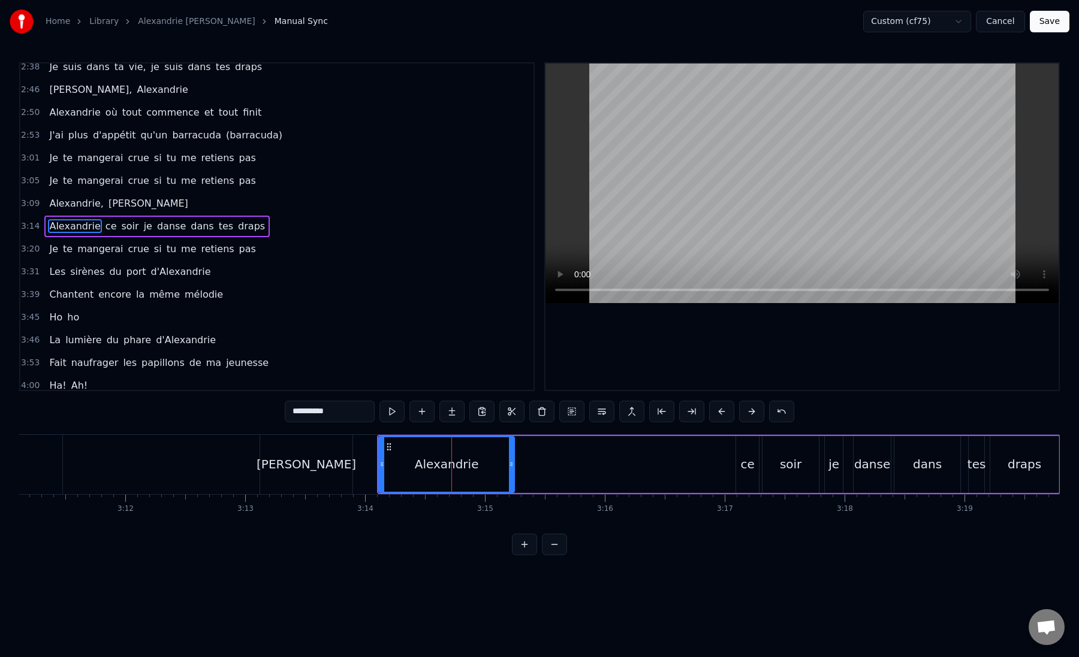
click at [382, 464] on icon at bounding box center [381, 465] width 5 height 10
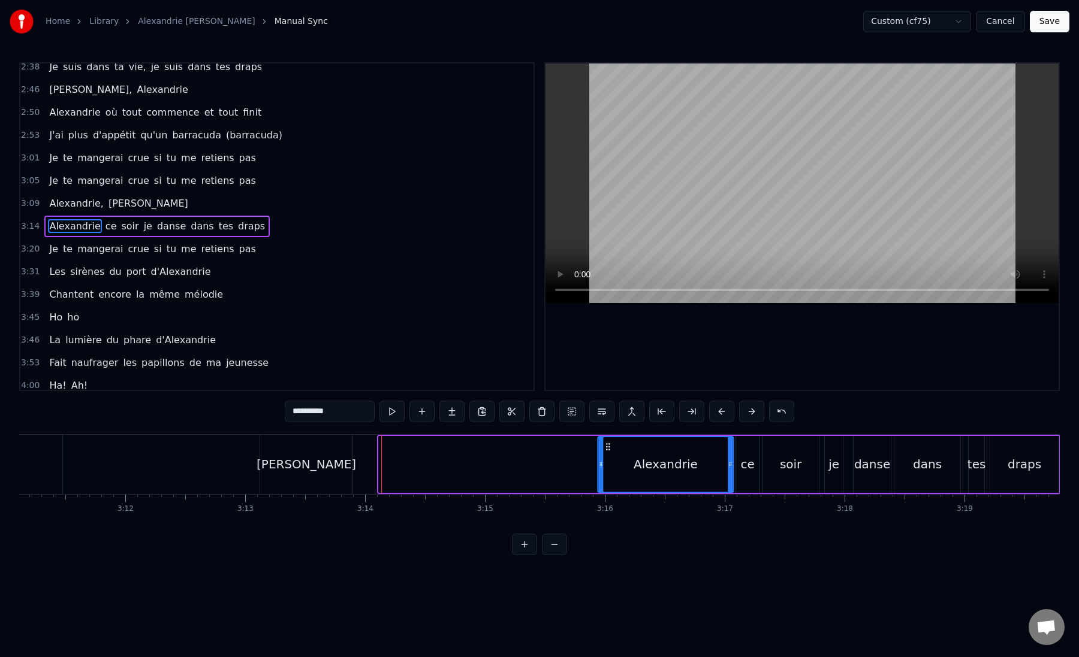
drag, startPoint x: 388, startPoint y: 448, endPoint x: 607, endPoint y: 442, distance: 219.4
click at [607, 442] on icon at bounding box center [608, 447] width 10 height 10
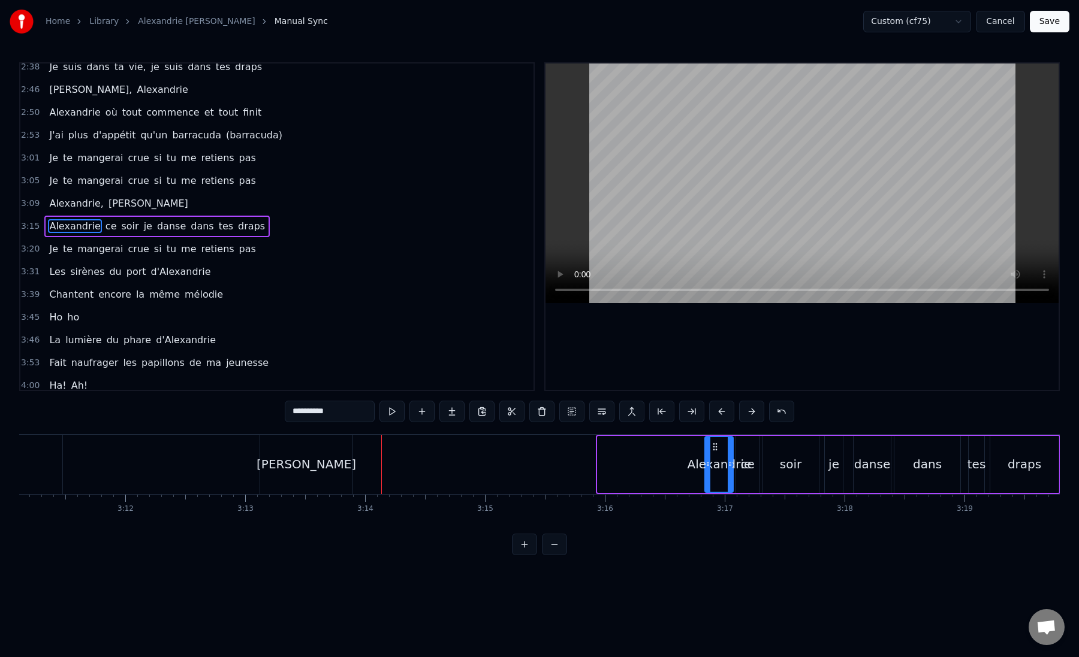
drag, startPoint x: 598, startPoint y: 460, endPoint x: 705, endPoint y: 470, distance: 107.8
click at [705, 470] on div at bounding box center [707, 464] width 5 height 55
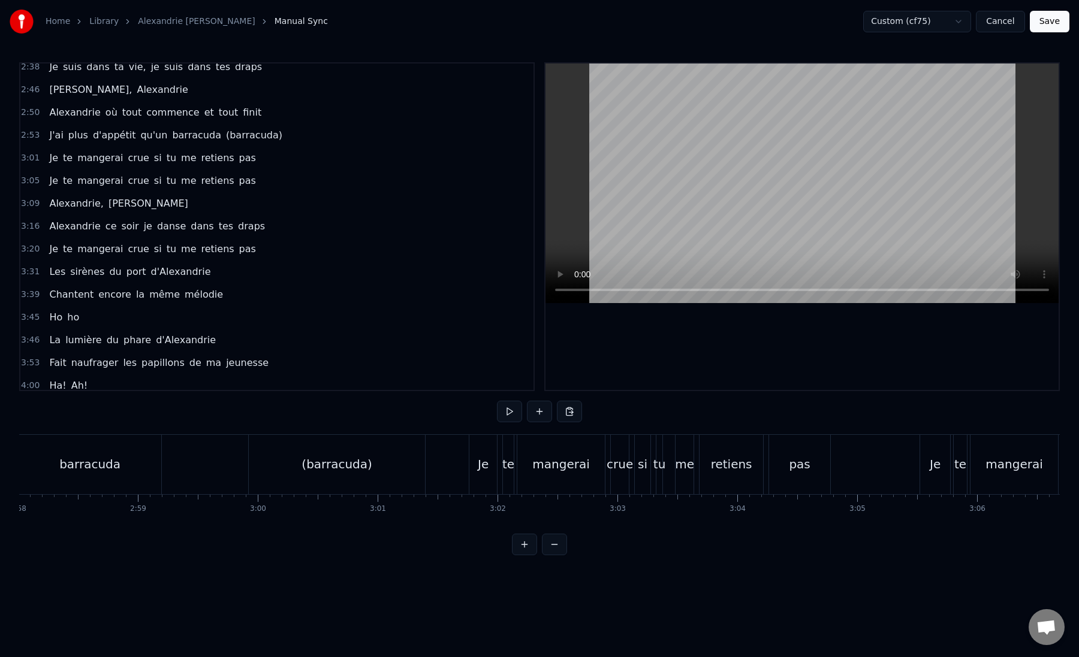
scroll to position [0, 21300]
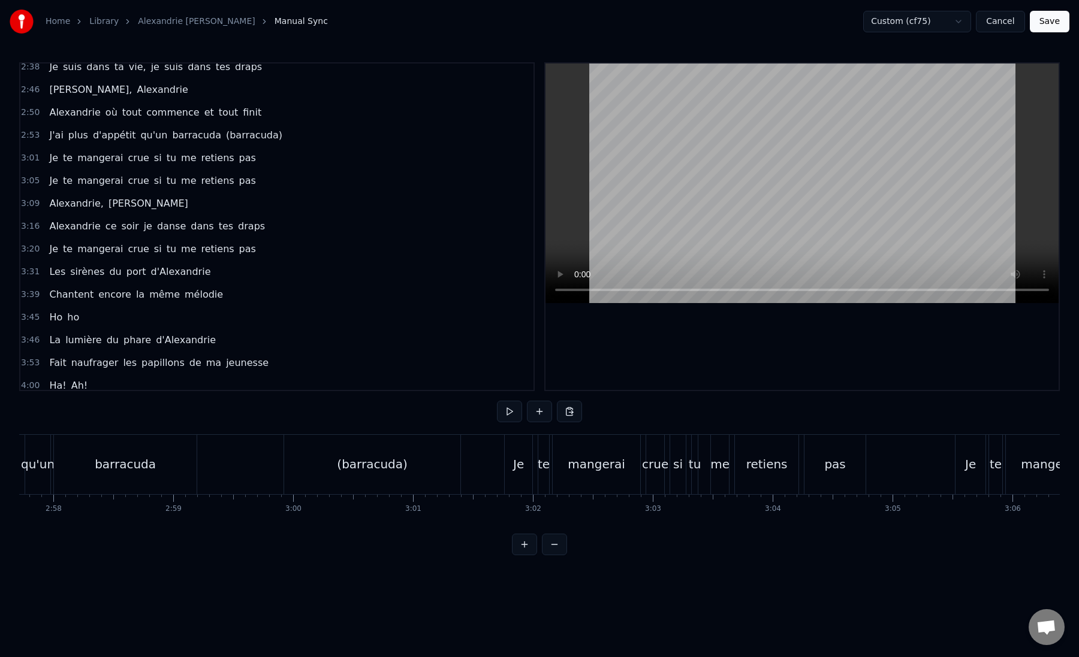
click at [267, 468] on div "J'ai plus d'appétit qu'un barracuda (barracuda)" at bounding box center [15, 464] width 897 height 59
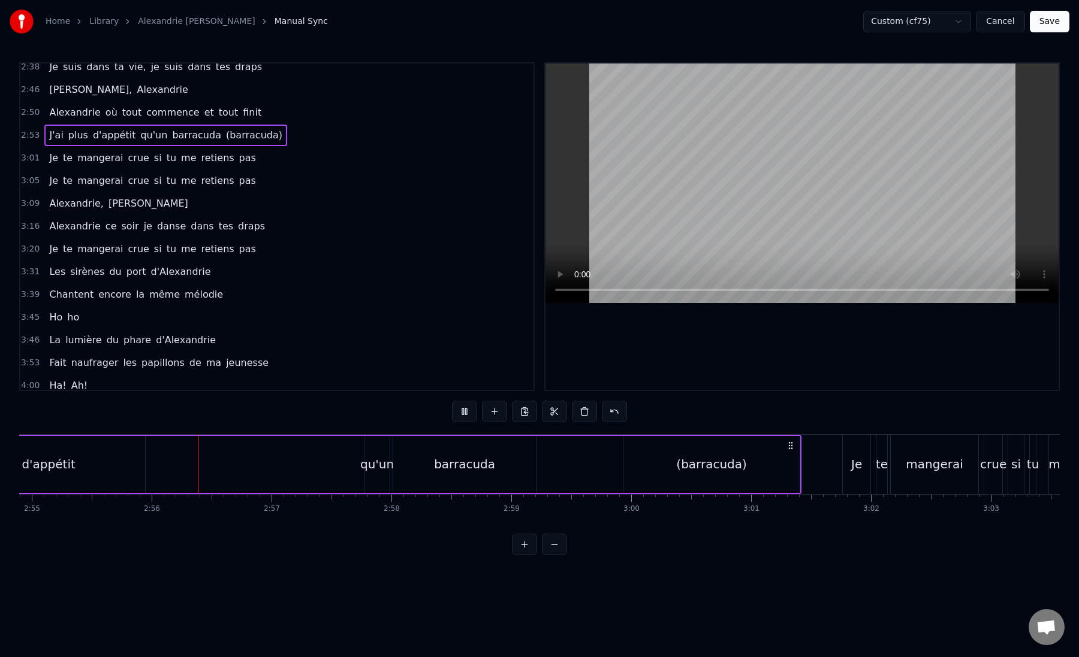
scroll to position [0, 21071]
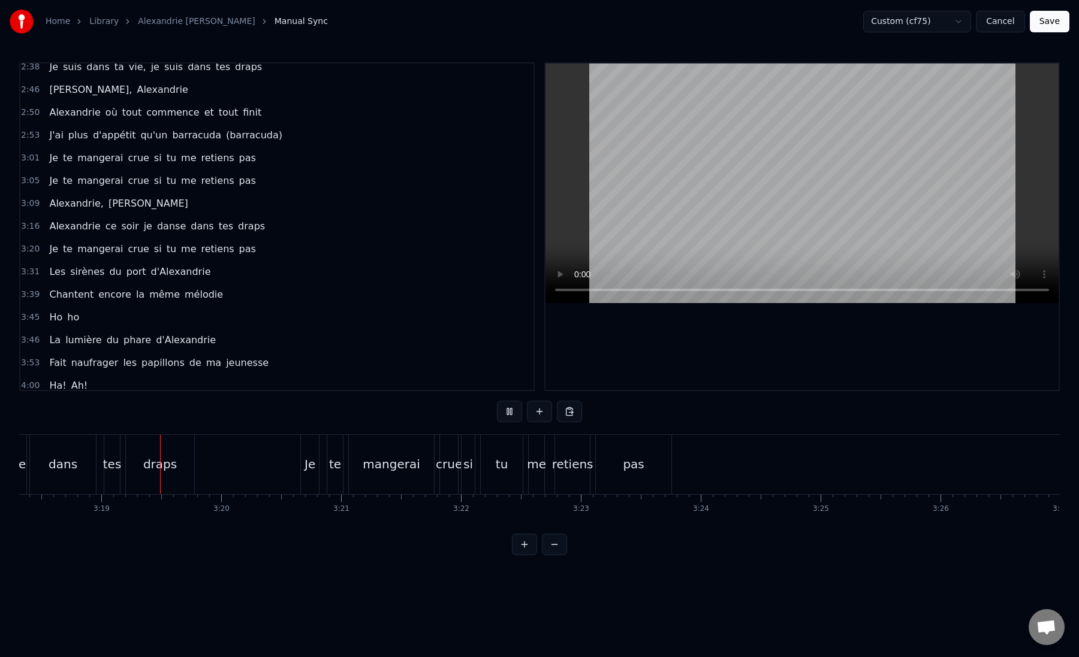
scroll to position [0, 23775]
click at [1049, 23] on button "Save" at bounding box center [1050, 22] width 40 height 22
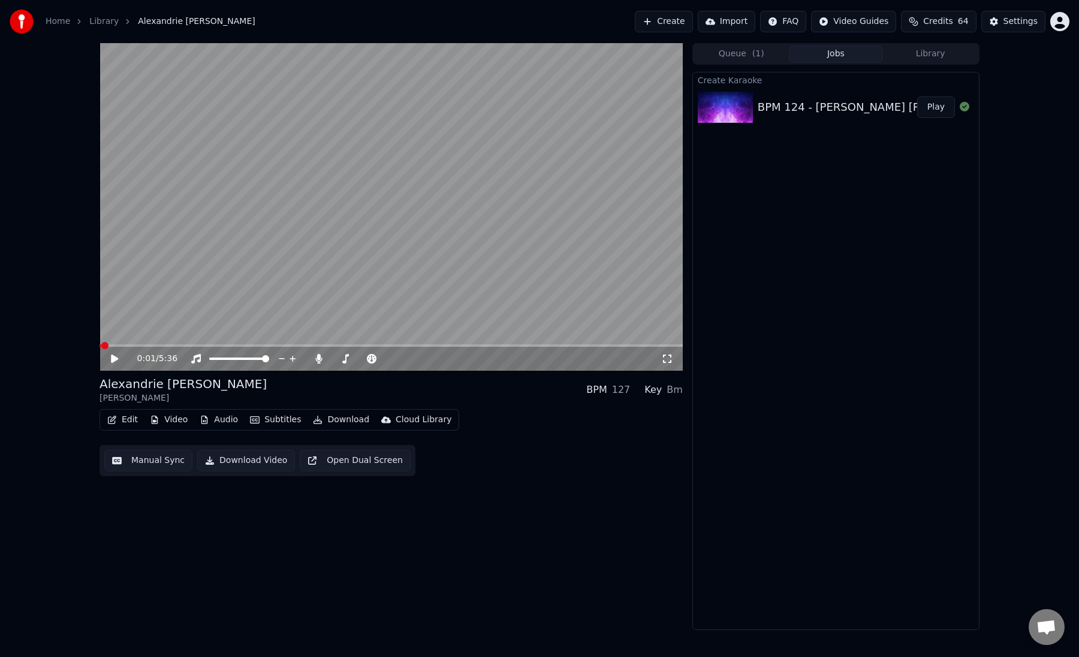
click at [105, 24] on link "Library" at bounding box center [103, 22] width 29 height 12
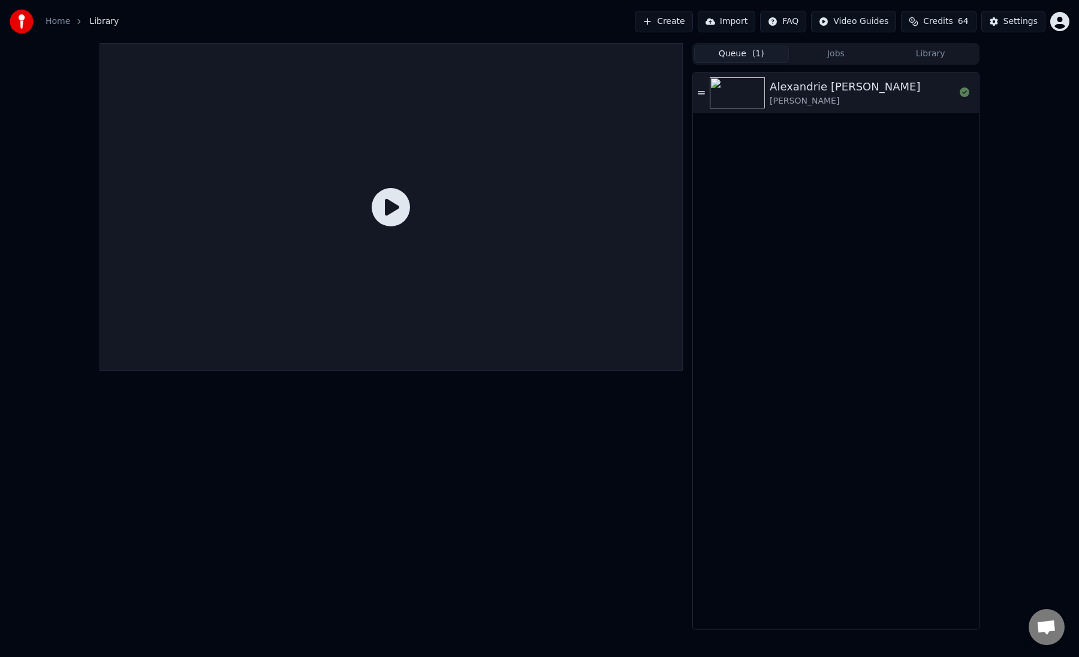
click at [745, 55] on button "Queue ( 1 )" at bounding box center [741, 54] width 95 height 17
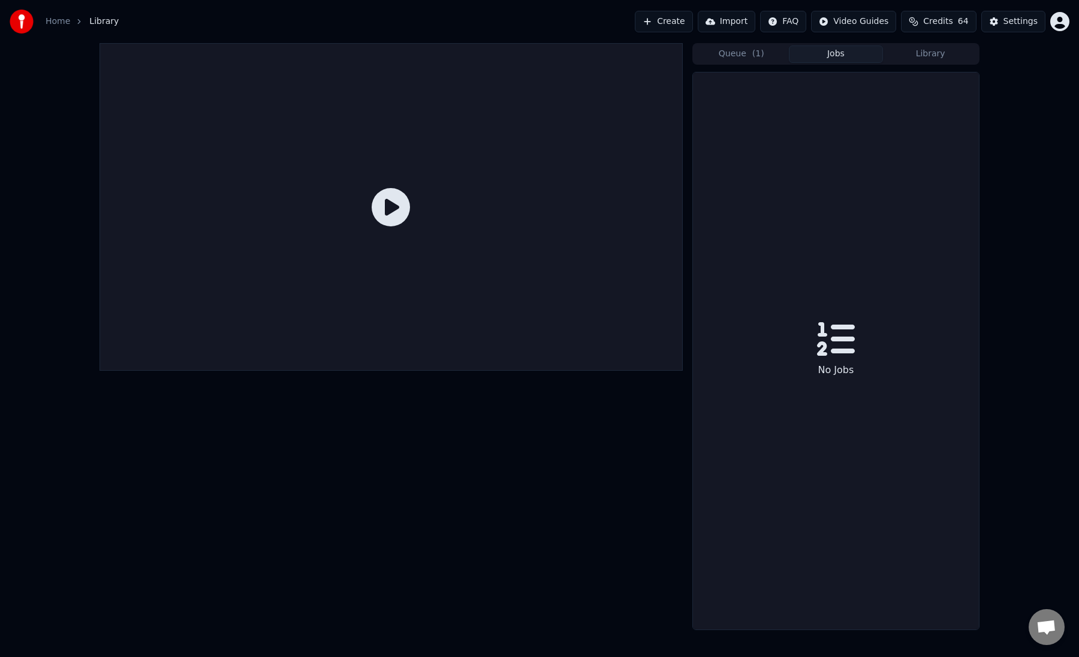
click at [822, 55] on button "Jobs" at bounding box center [836, 54] width 95 height 17
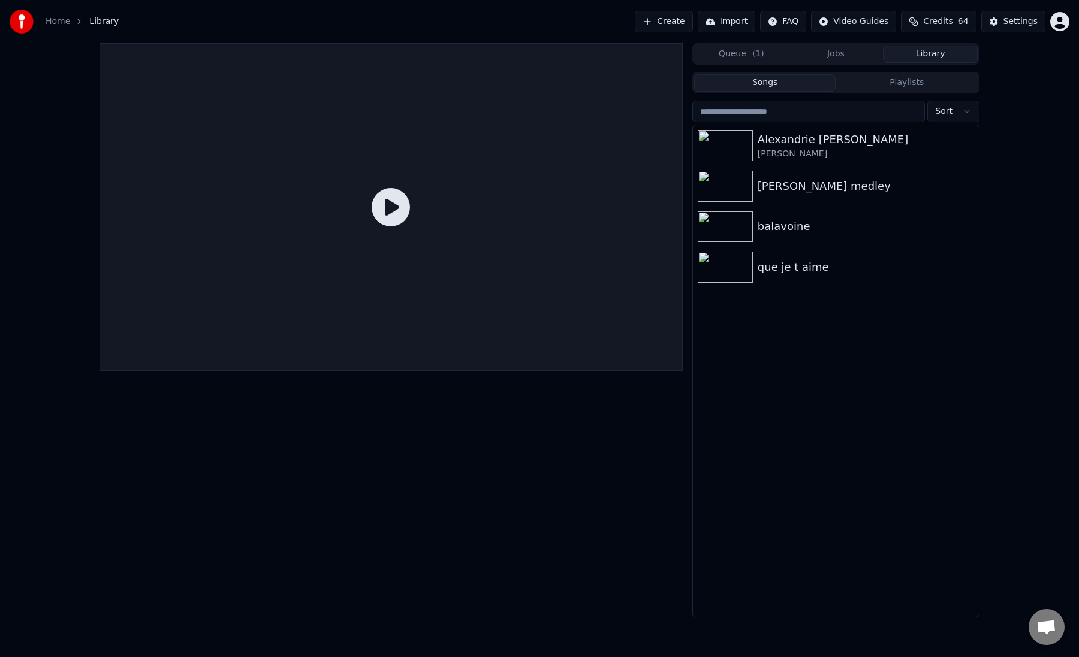
click at [929, 59] on button "Library" at bounding box center [930, 54] width 95 height 17
click at [550, 444] on div at bounding box center [390, 330] width 583 height 575
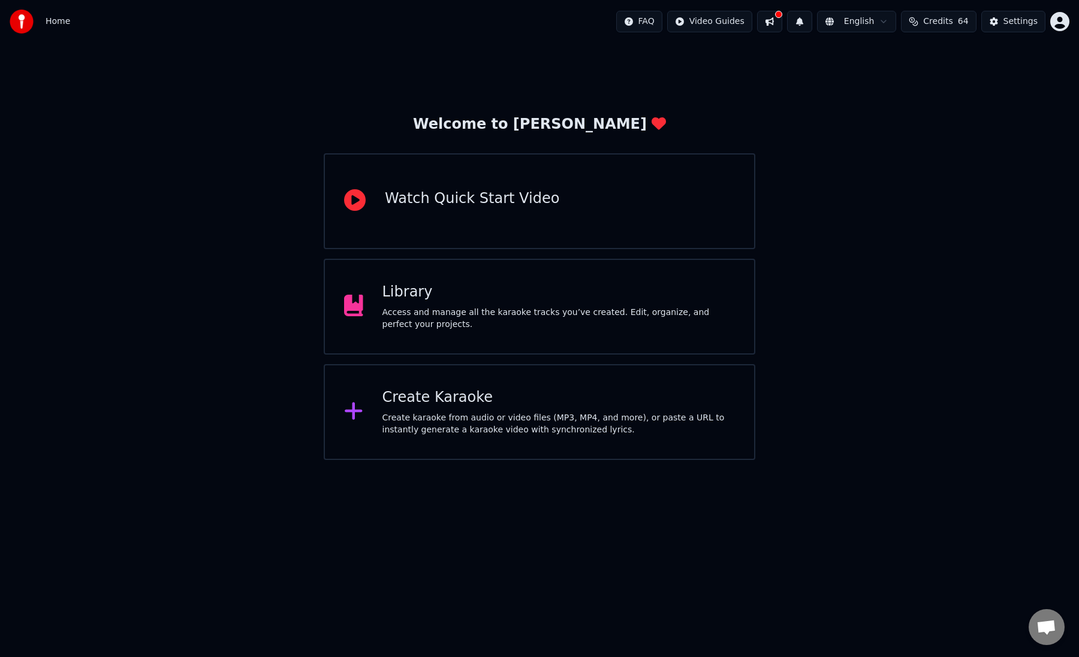
click at [425, 301] on div "Library" at bounding box center [558, 292] width 353 height 19
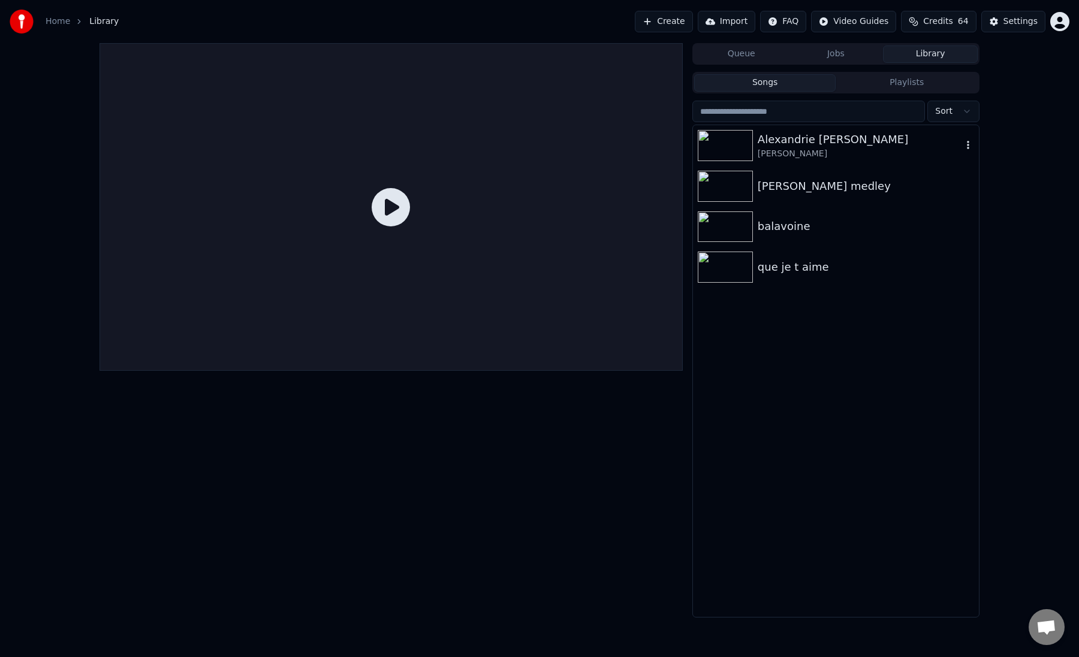
click at [766, 146] on div "Alexandrie [PERSON_NAME]" at bounding box center [859, 139] width 204 height 17
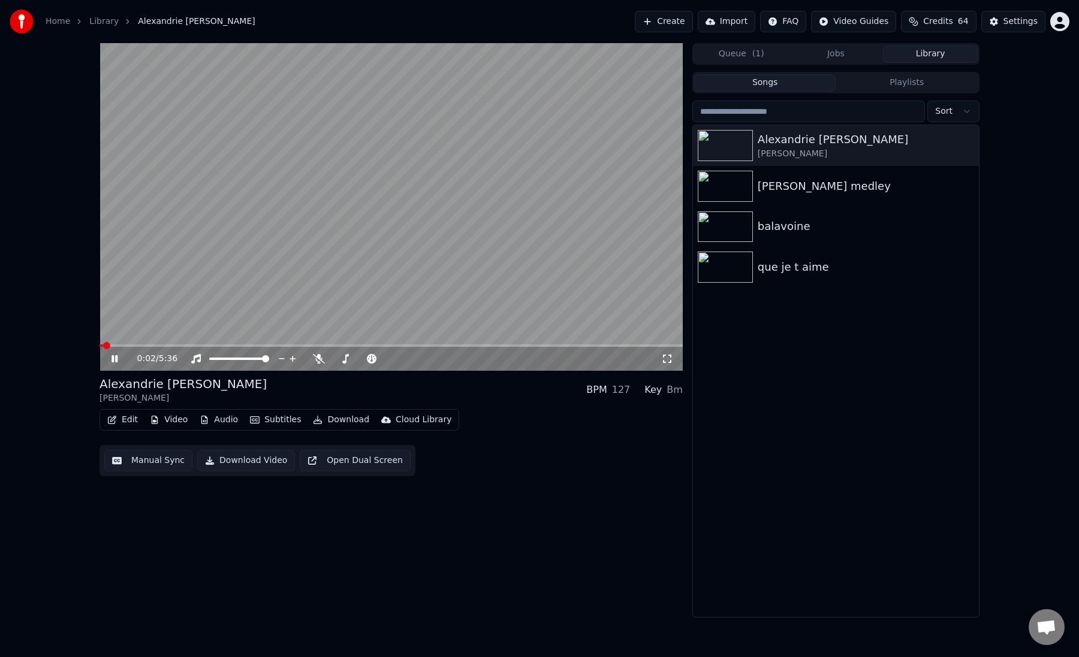
click at [139, 345] on span at bounding box center [390, 346] width 583 height 2
click at [118, 354] on icon at bounding box center [123, 359] width 28 height 10
click at [179, 345] on span at bounding box center [390, 346] width 583 height 2
click at [201, 346] on span at bounding box center [390, 346] width 583 height 2
click at [194, 346] on span at bounding box center [150, 346] width 103 height 2
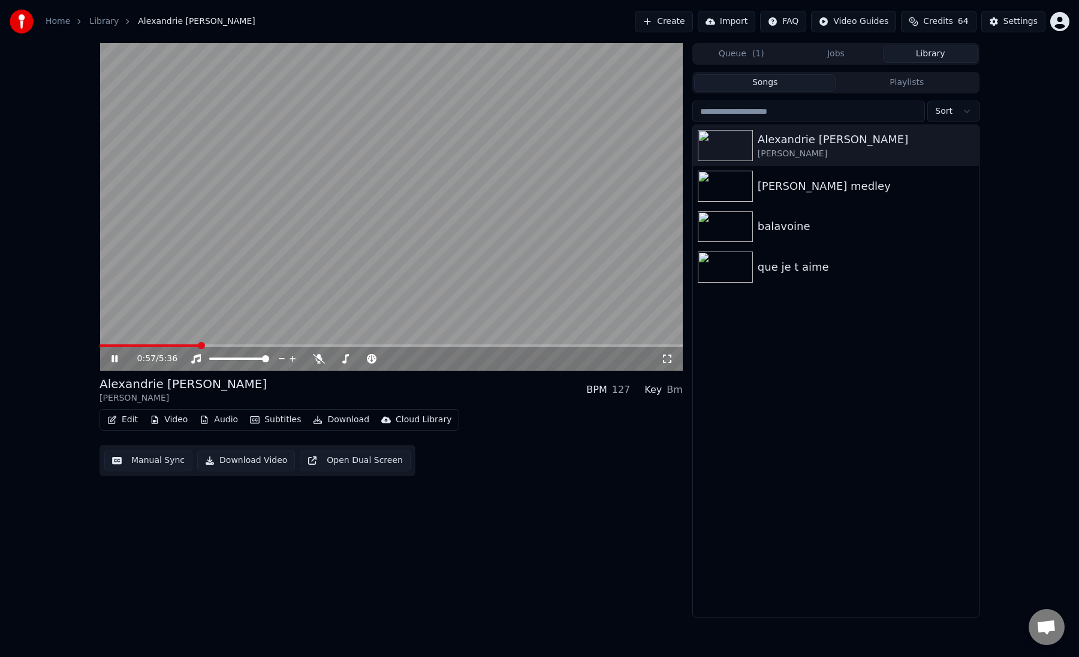
click at [325, 359] on div "0:57 / 5:36" at bounding box center [399, 359] width 524 height 12
click at [317, 360] on icon at bounding box center [319, 359] width 12 height 10
click at [434, 345] on span at bounding box center [390, 346] width 583 height 2
click at [476, 345] on span at bounding box center [390, 346] width 583 height 2
click at [512, 345] on span at bounding box center [390, 346] width 583 height 2
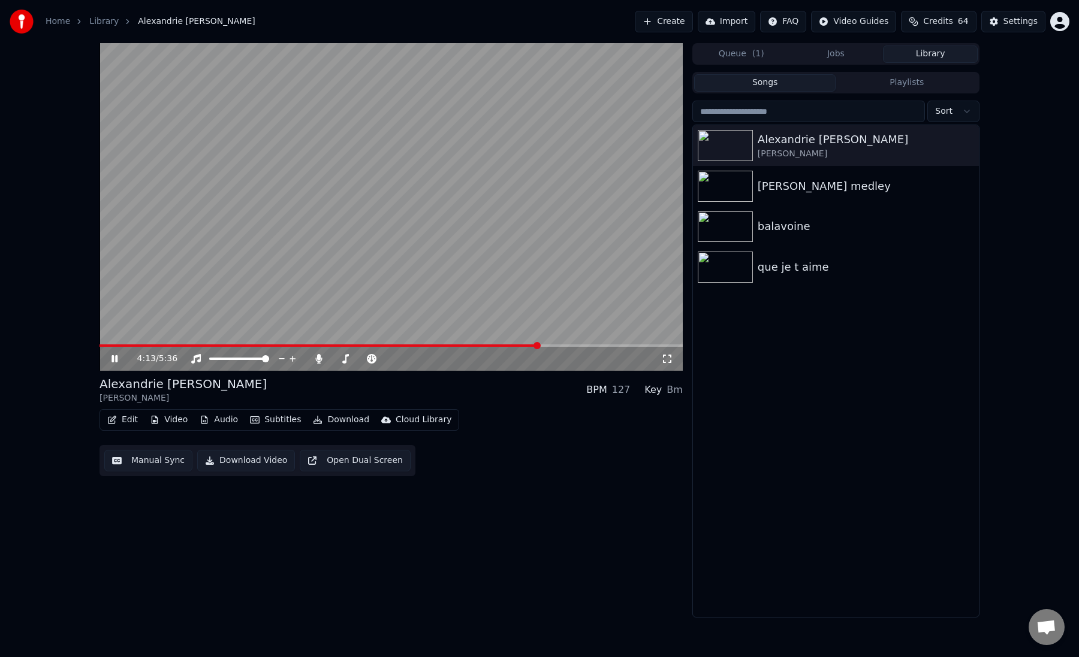
click at [557, 346] on span at bounding box center [390, 346] width 583 height 2
click at [582, 345] on span at bounding box center [390, 346] width 583 height 2
click at [600, 345] on span at bounding box center [390, 346] width 583 height 2
click at [614, 345] on span at bounding box center [390, 346] width 583 height 2
click at [596, 348] on div "4:57 / 5:36" at bounding box center [390, 359] width 583 height 24
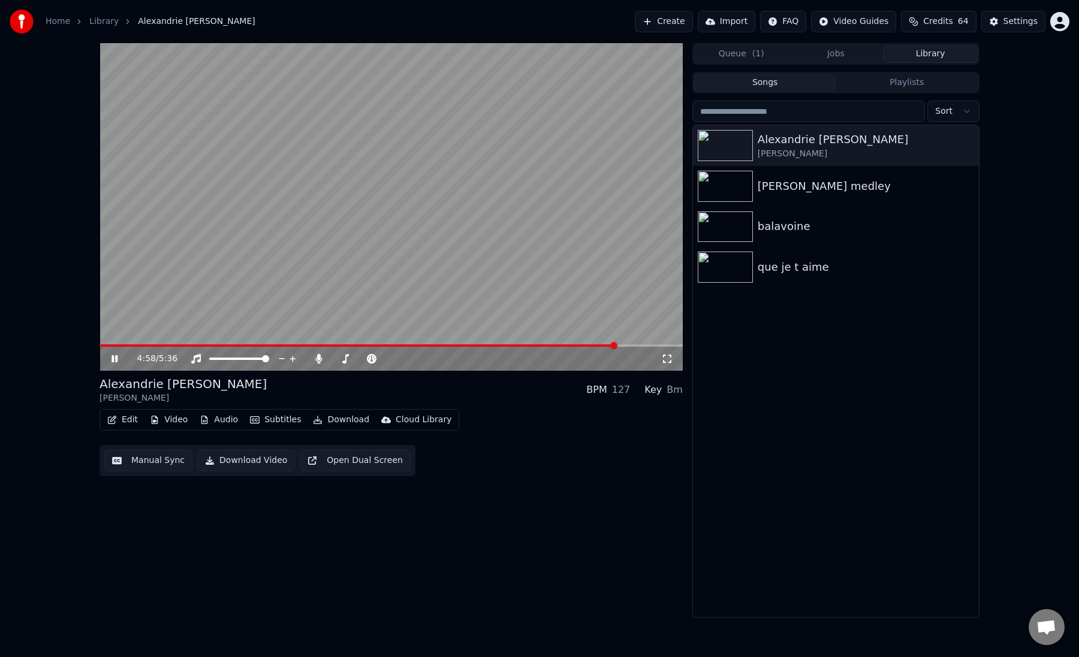
click at [595, 348] on div "4:58 / 5:36" at bounding box center [390, 359] width 583 height 24
click at [588, 344] on video at bounding box center [390, 207] width 583 height 328
click at [582, 349] on div "4:59 / 5:36" at bounding box center [390, 359] width 583 height 24
click at [584, 343] on video at bounding box center [390, 207] width 583 height 328
click at [582, 346] on span at bounding box center [359, 346] width 520 height 2
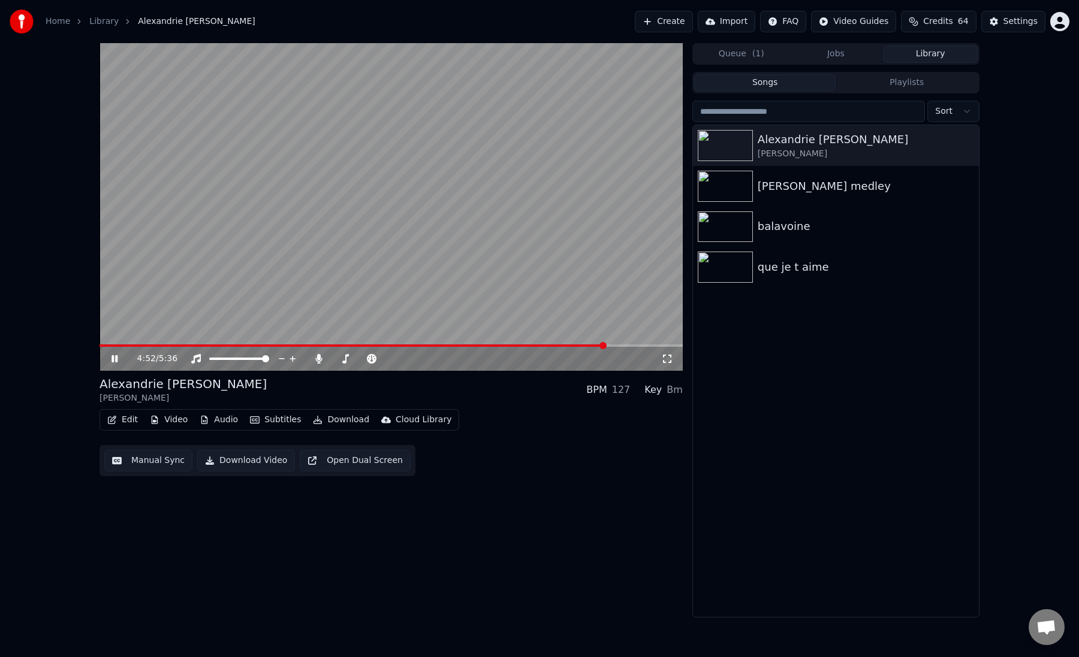
click at [488, 344] on video at bounding box center [390, 207] width 583 height 328
click at [484, 345] on span at bounding box center [352, 346] width 507 height 2
click at [498, 347] on div "3:43 / 5:36" at bounding box center [390, 359] width 583 height 24
click at [498, 346] on span at bounding box center [390, 346] width 583 height 2
click at [507, 346] on span at bounding box center [390, 346] width 583 height 2
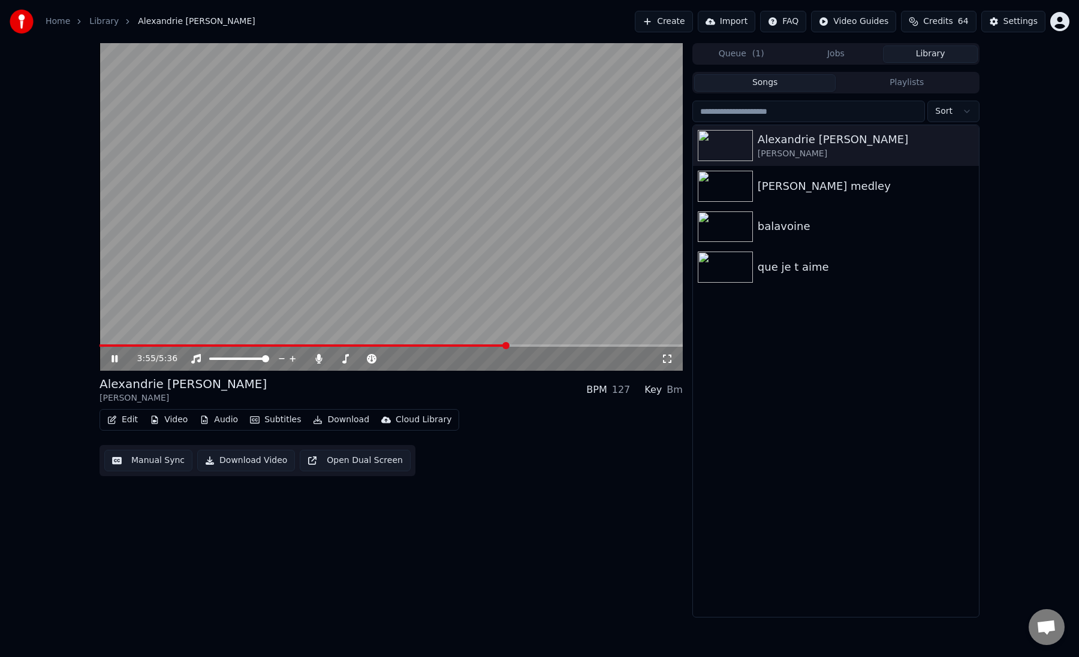
click at [514, 346] on span at bounding box center [390, 346] width 583 height 2
click at [518, 346] on span at bounding box center [390, 346] width 583 height 2
click at [585, 346] on span at bounding box center [390, 346] width 583 height 2
click at [116, 360] on icon at bounding box center [114, 358] width 6 height 7
click at [112, 355] on icon at bounding box center [114, 359] width 7 height 8
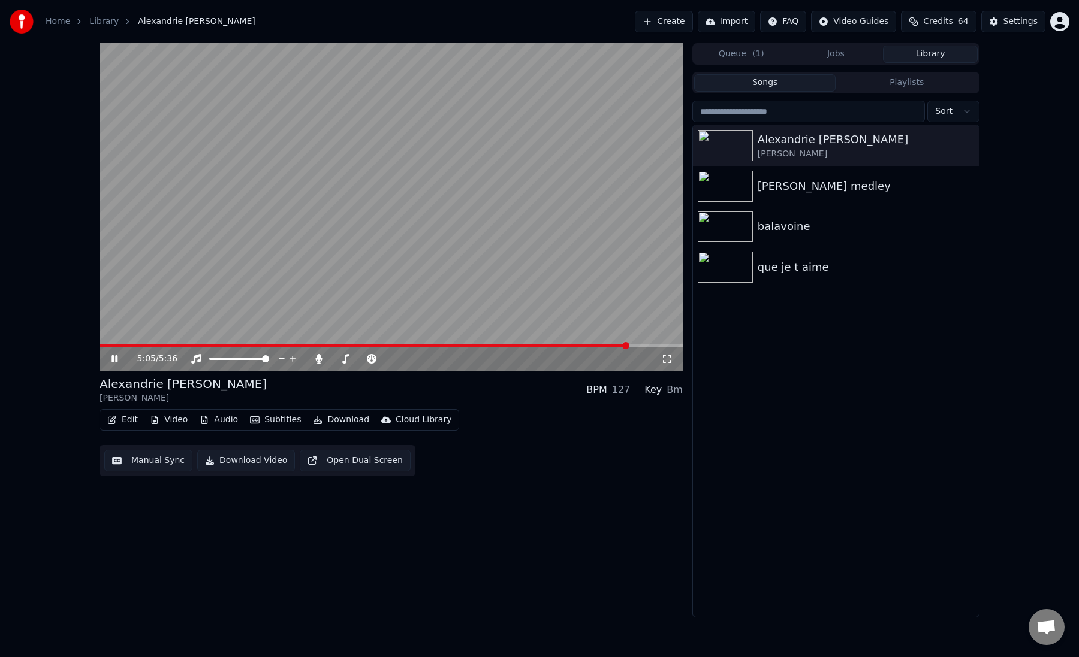
click at [151, 346] on span at bounding box center [363, 346] width 529 height 2
click at [150, 460] on button "Manual Sync" at bounding box center [148, 461] width 88 height 22
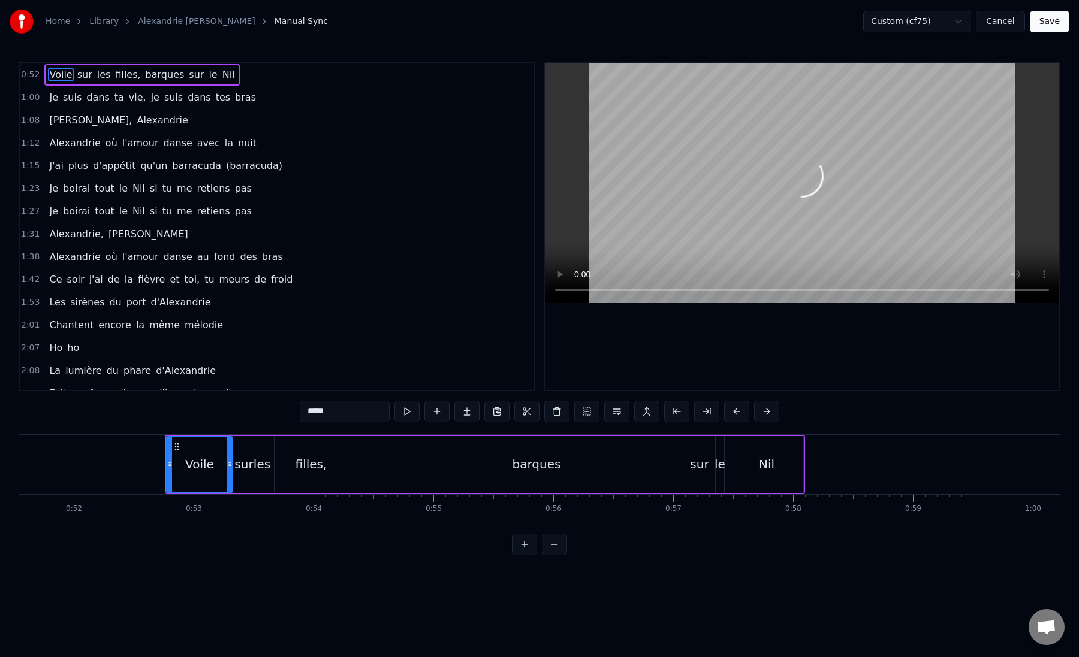
scroll to position [0, 6264]
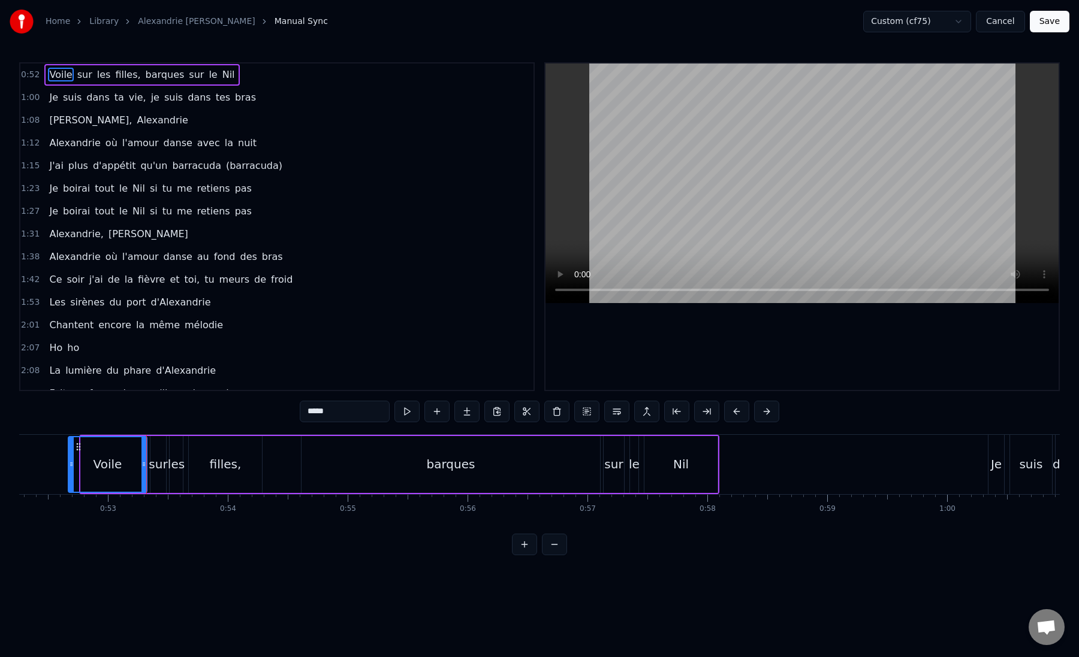
drag, startPoint x: 84, startPoint y: 465, endPoint x: 72, endPoint y: 470, distance: 13.7
click at [72, 470] on div at bounding box center [71, 464] width 5 height 55
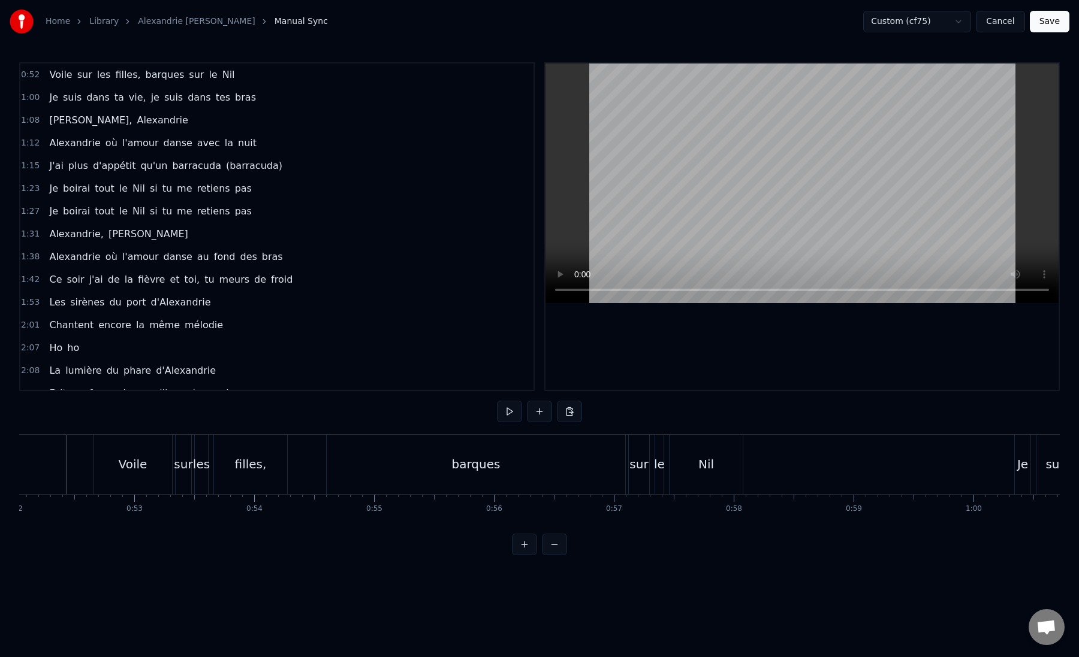
scroll to position [0, 6225]
click at [526, 547] on button at bounding box center [524, 545] width 25 height 22
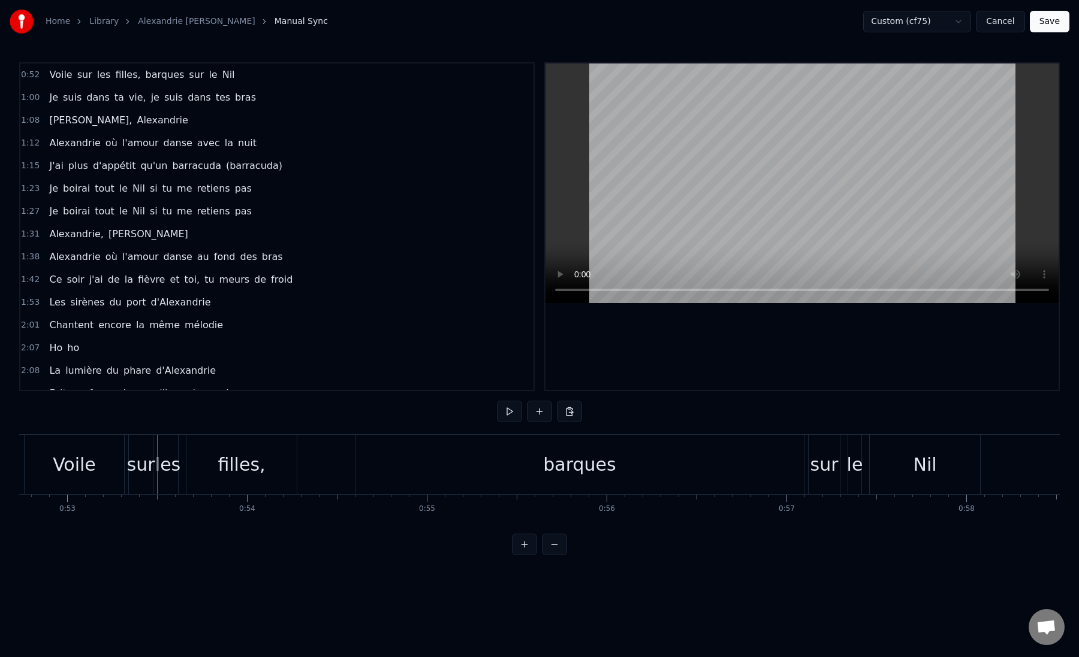
scroll to position [0, 9558]
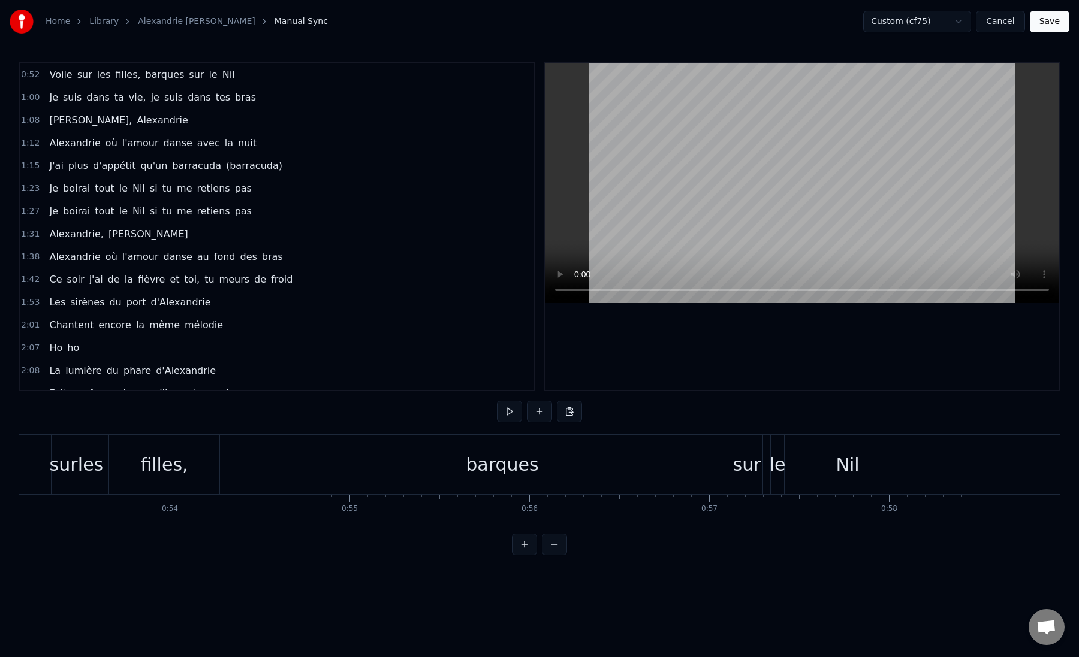
click at [512, 534] on button at bounding box center [524, 545] width 25 height 22
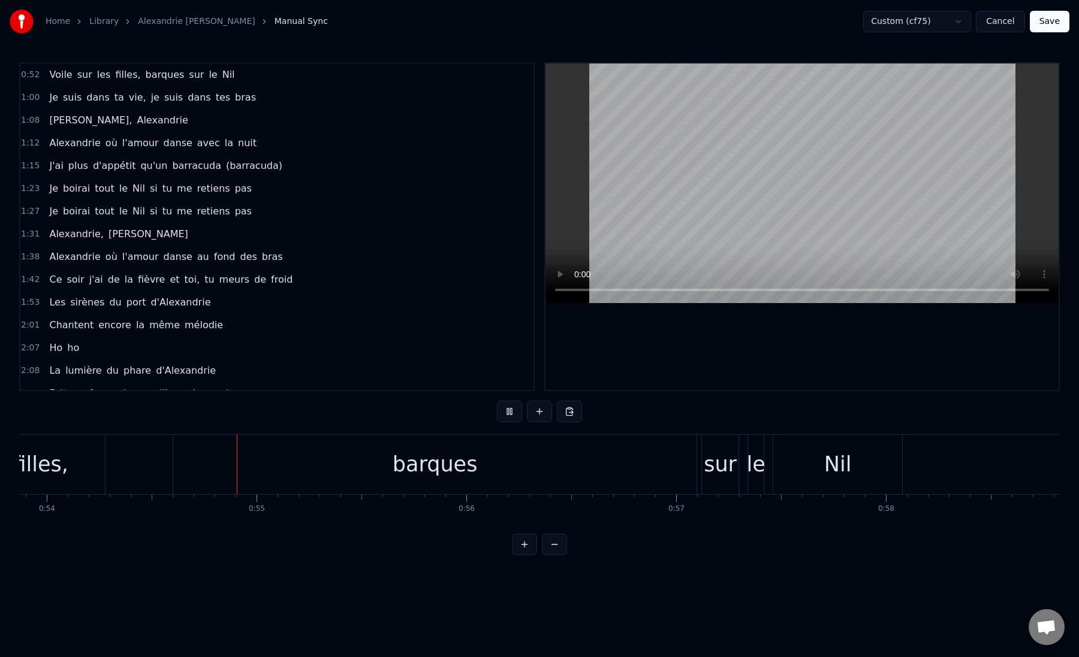
scroll to position [0, 11329]
click at [512, 534] on button at bounding box center [524, 545] width 25 height 22
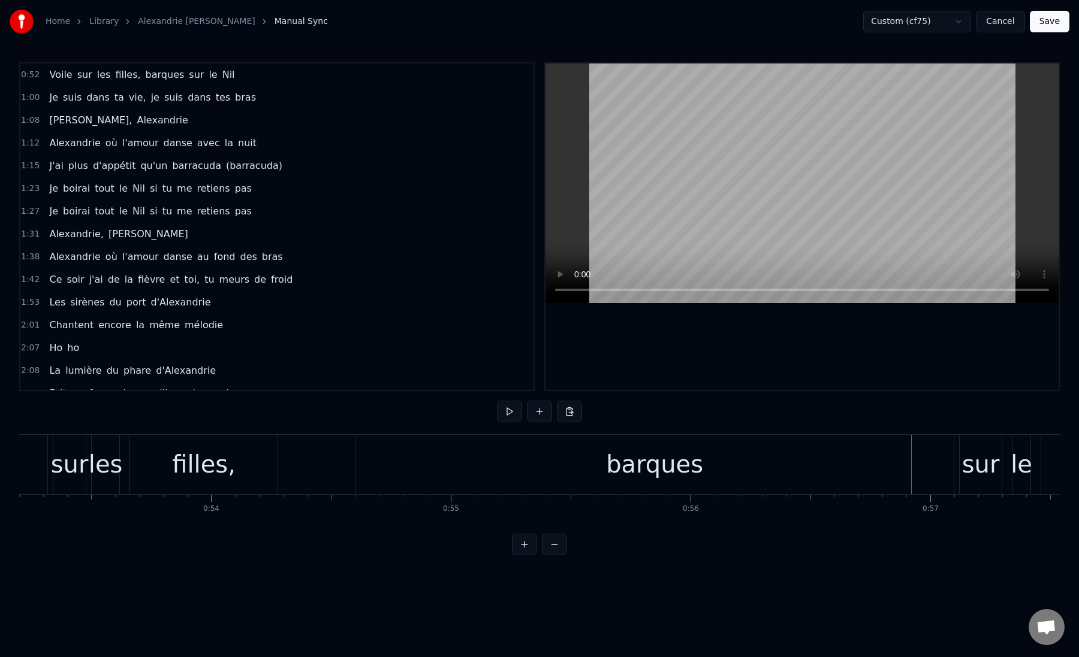
scroll to position [0, 12722]
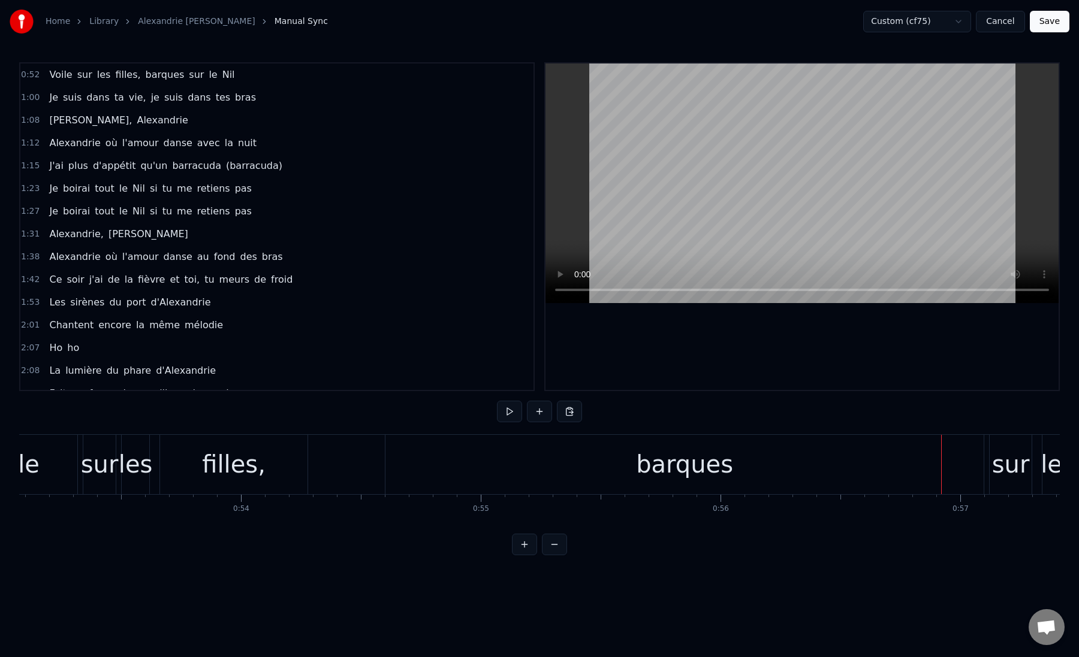
click at [445, 467] on div "barques" at bounding box center [684, 464] width 598 height 59
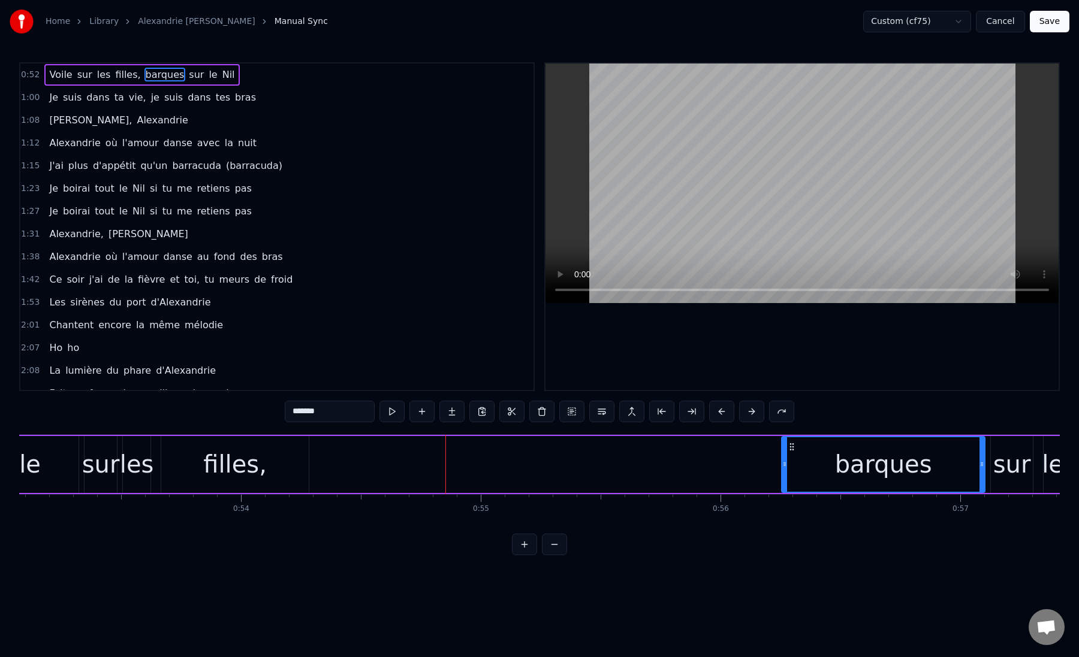
drag, startPoint x: 389, startPoint y: 464, endPoint x: 789, endPoint y: 469, distance: 399.7
click at [787, 470] on div at bounding box center [784, 464] width 5 height 55
drag, startPoint x: 789, startPoint y: 469, endPoint x: 898, endPoint y: 473, distance: 109.8
click at [898, 473] on div at bounding box center [898, 464] width 5 height 55
click at [852, 473] on div "Voile sur les filles, barques sur le Nil" at bounding box center [583, 464] width 1278 height 59
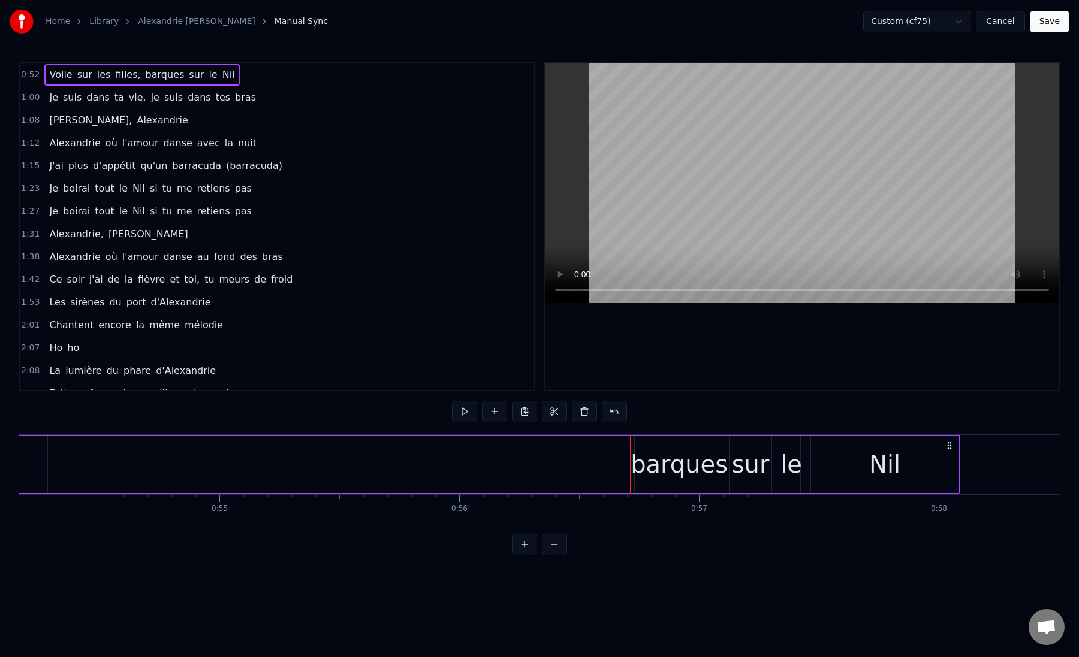
scroll to position [0, 12852]
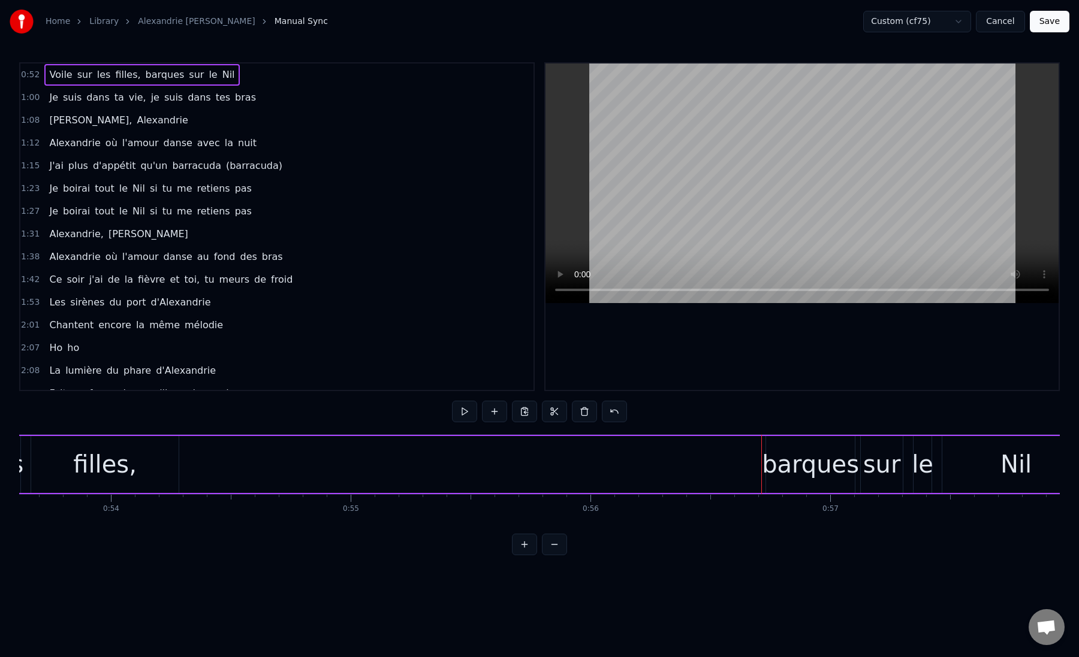
click at [147, 466] on div "filles," at bounding box center [104, 464] width 147 height 57
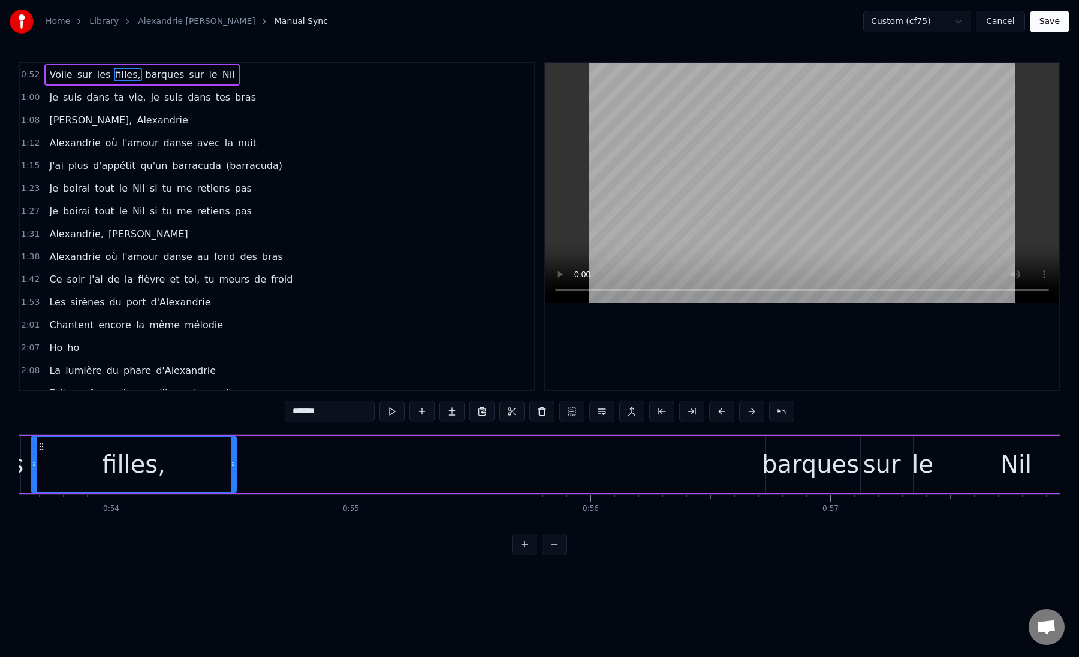
drag, startPoint x: 174, startPoint y: 468, endPoint x: 239, endPoint y: 468, distance: 64.7
click at [236, 468] on icon at bounding box center [233, 465] width 5 height 10
click at [138, 466] on div "filles," at bounding box center [137, 464] width 64 height 36
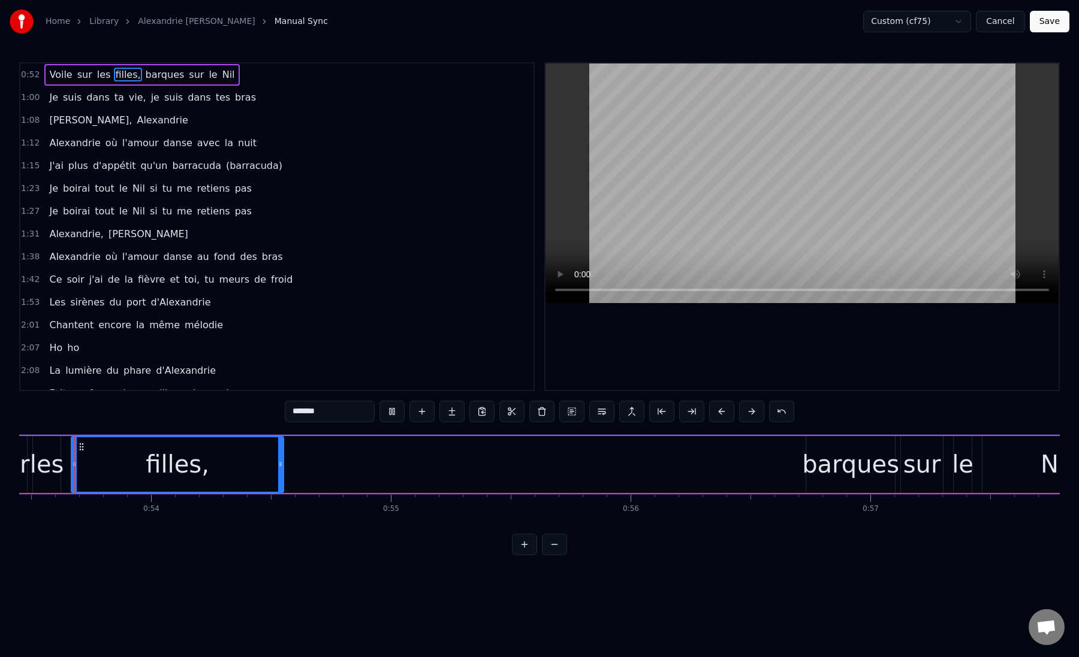
scroll to position [0, 12803]
click at [301, 465] on div "Voile sur les filles, barques sur le Nil" at bounding box center [502, 464] width 1278 height 59
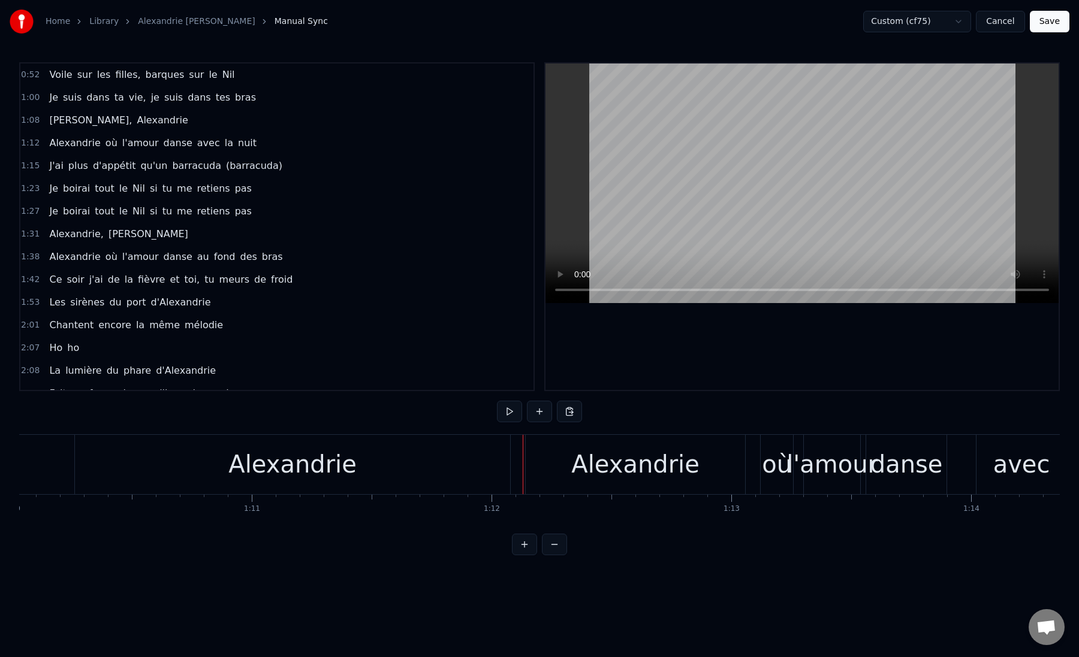
scroll to position [0, 16736]
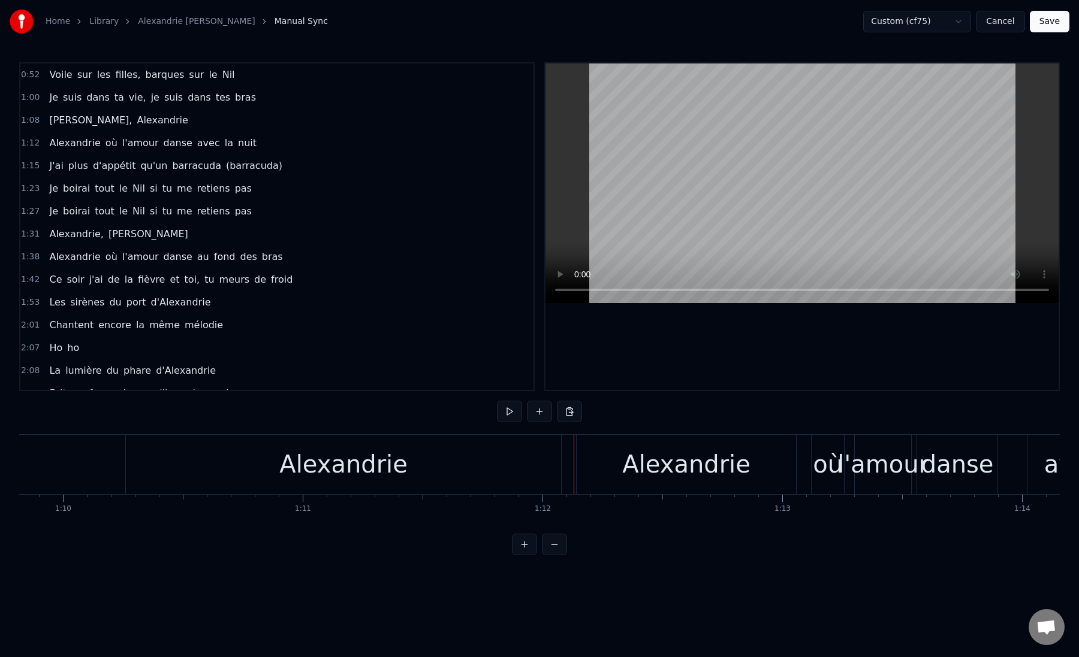
click at [357, 456] on div "Alexandrie" at bounding box center [343, 464] width 128 height 36
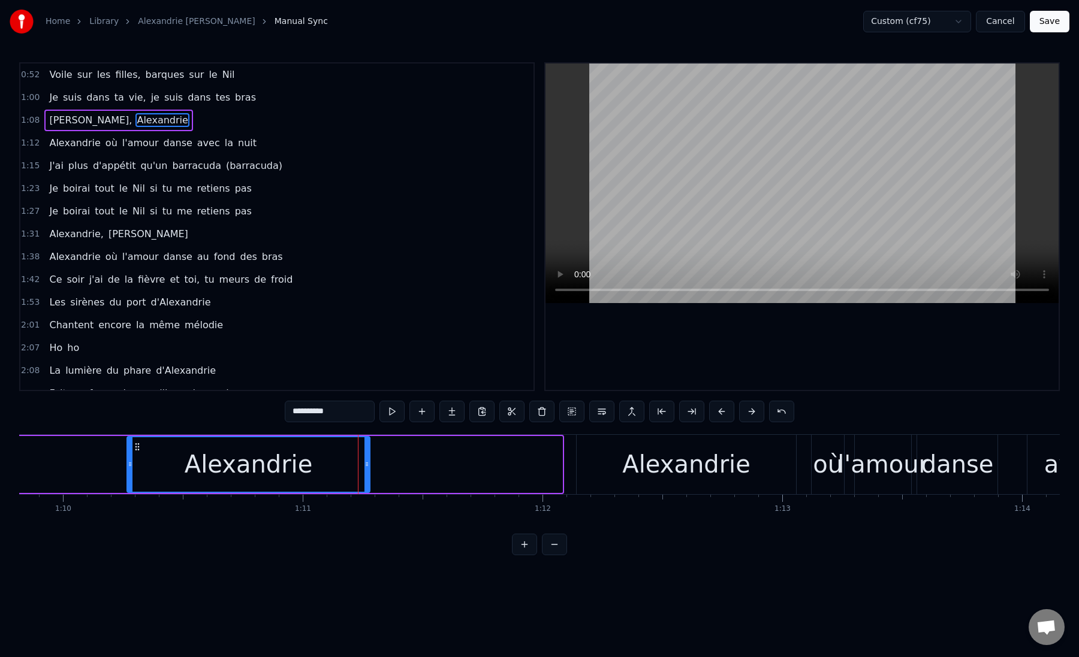
drag, startPoint x: 560, startPoint y: 462, endPoint x: 367, endPoint y: 469, distance: 192.5
click at [367, 469] on icon at bounding box center [366, 465] width 5 height 10
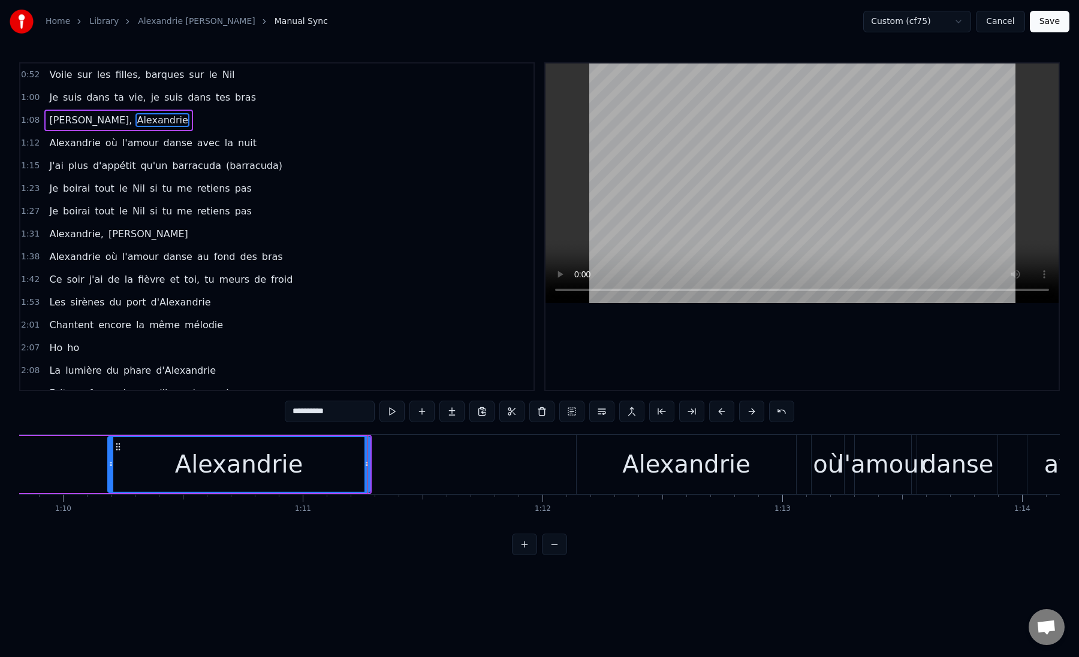
drag, startPoint x: 127, startPoint y: 465, endPoint x: 108, endPoint y: 465, distance: 19.2
click at [108, 465] on div "Alexandrie" at bounding box center [238, 464] width 263 height 57
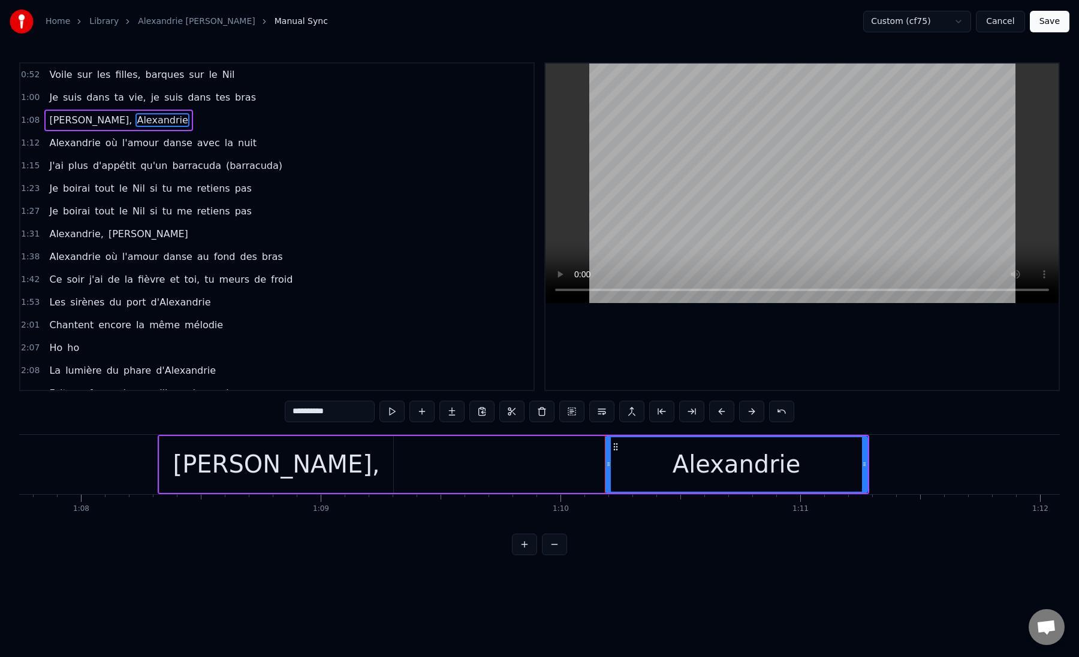
scroll to position [0, 16234]
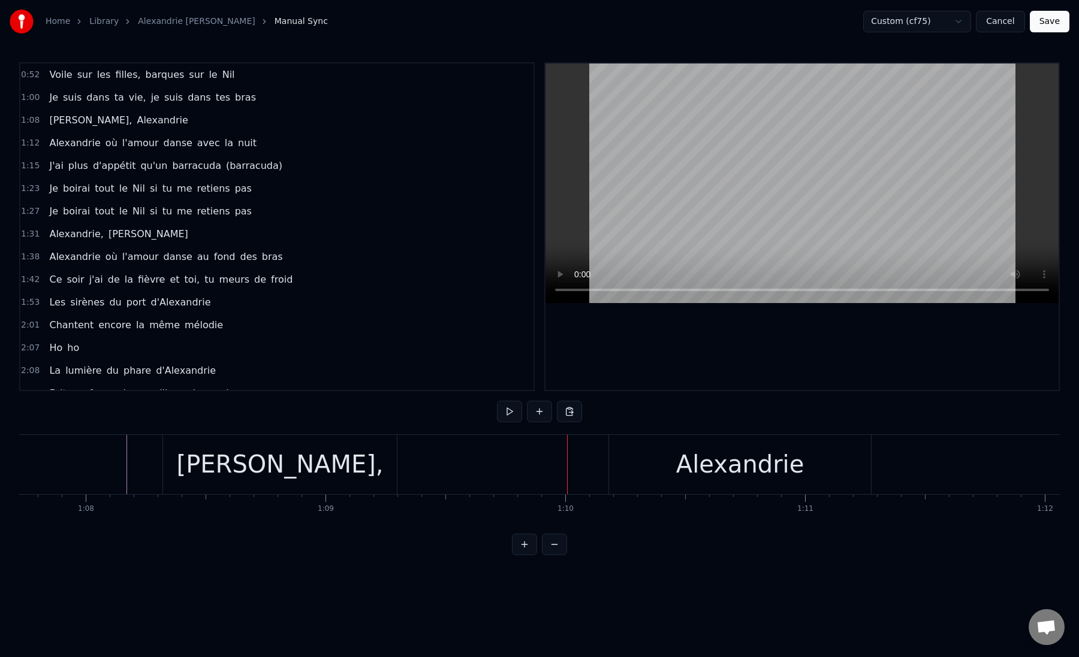
click at [370, 473] on div "[PERSON_NAME]," at bounding box center [280, 464] width 234 height 59
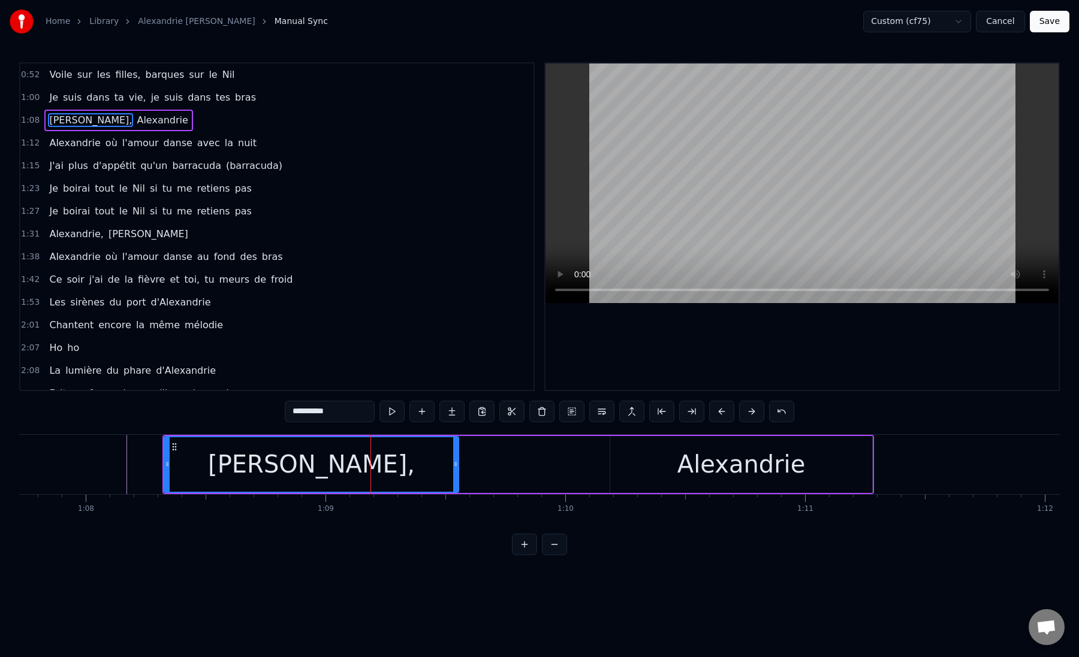
drag, startPoint x: 395, startPoint y: 464, endPoint x: 452, endPoint y: 466, distance: 57.0
click at [453, 466] on icon at bounding box center [455, 465] width 5 height 10
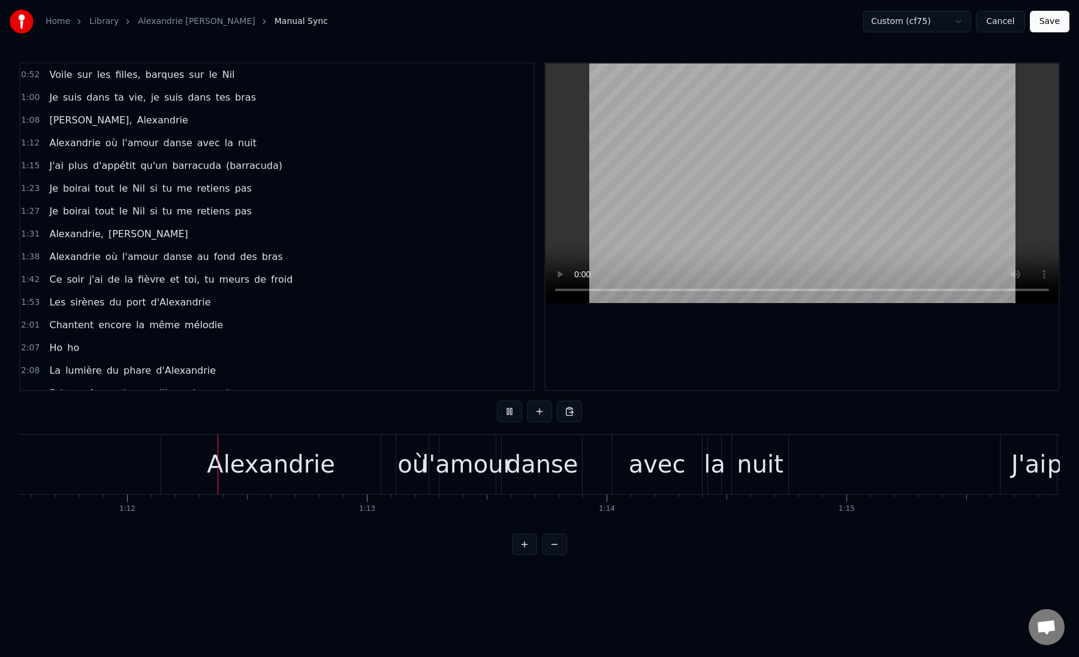
scroll to position [0, 17168]
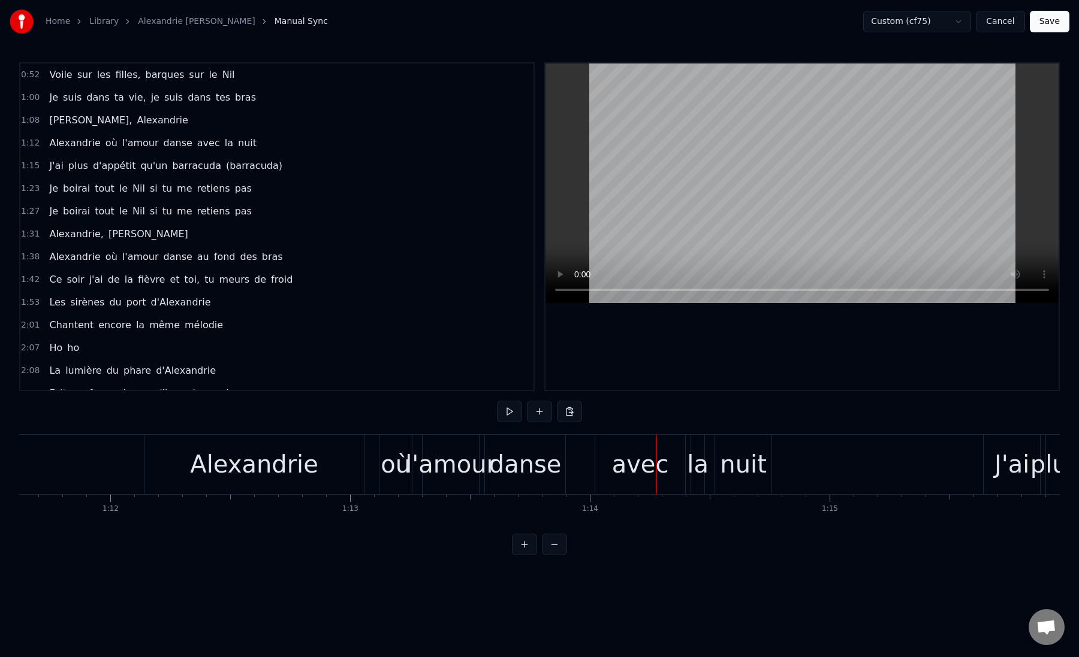
click at [515, 472] on div "danse" at bounding box center [525, 464] width 73 height 36
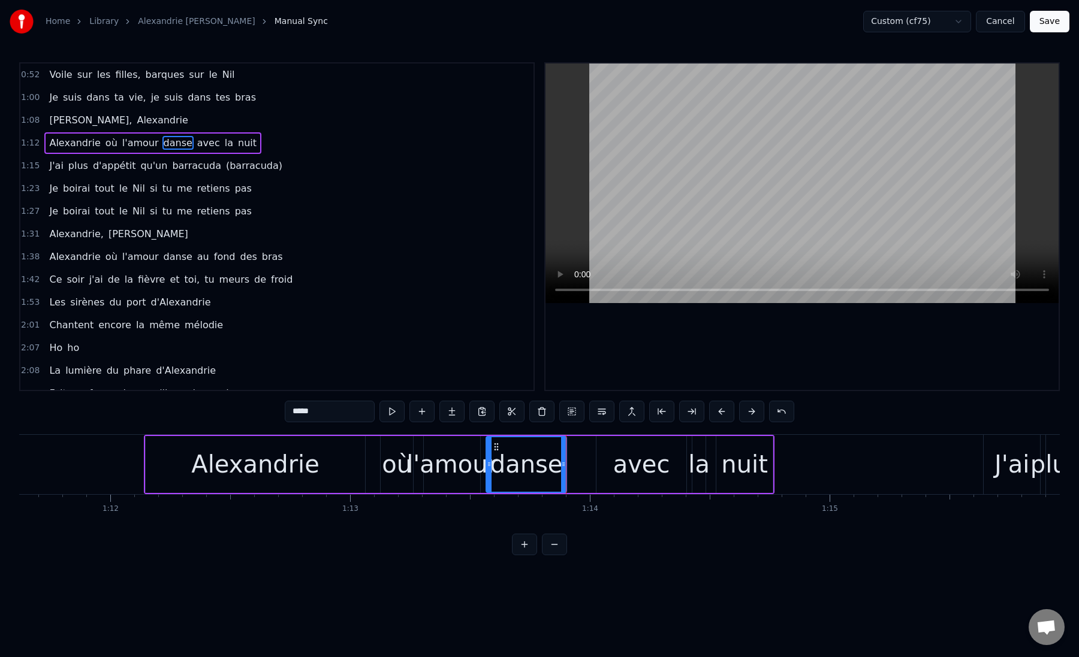
click at [572, 464] on div "[GEOGRAPHIC_DATA] où l'amour danse avec la nuit" at bounding box center [459, 464] width 630 height 59
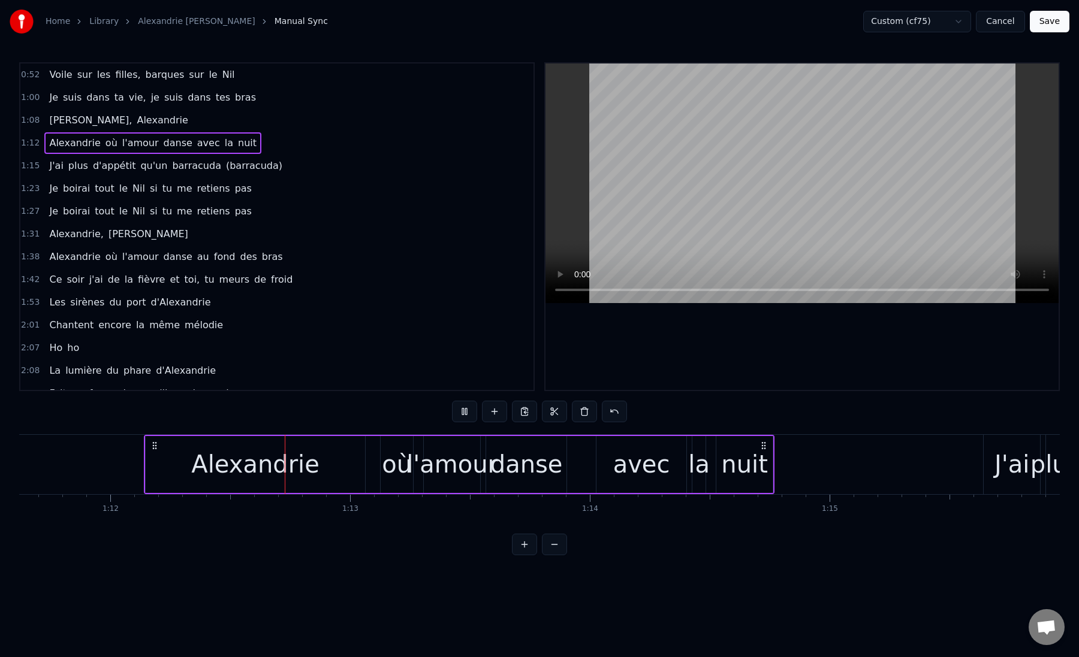
click at [572, 464] on div "[GEOGRAPHIC_DATA] où l'amour danse avec la nuit" at bounding box center [459, 464] width 630 height 59
click at [574, 473] on div "[GEOGRAPHIC_DATA] où l'amour danse avec la nuit" at bounding box center [459, 464] width 630 height 59
click at [623, 463] on div "avec" at bounding box center [641, 464] width 57 height 36
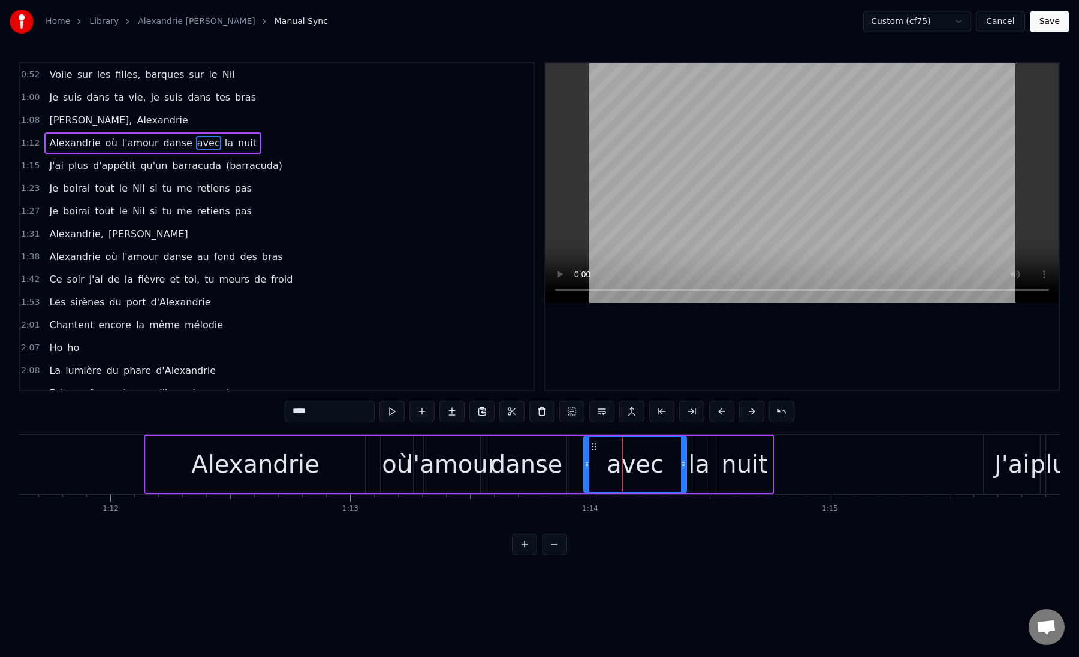
drag, startPoint x: 600, startPoint y: 464, endPoint x: 588, endPoint y: 466, distance: 12.0
click at [588, 466] on icon at bounding box center [586, 465] width 5 height 10
click at [547, 467] on div "danse" at bounding box center [526, 464] width 73 height 36
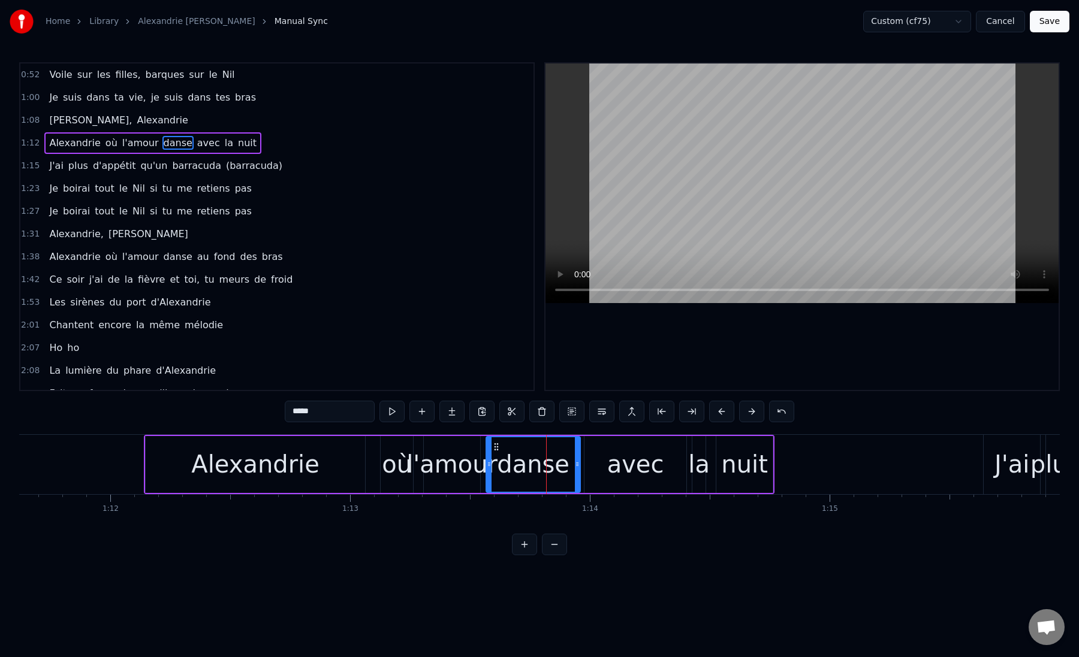
drag, startPoint x: 564, startPoint y: 466, endPoint x: 578, endPoint y: 466, distance: 13.8
click at [578, 466] on icon at bounding box center [577, 465] width 5 height 10
click at [487, 464] on icon at bounding box center [486, 465] width 5 height 10
click at [337, 464] on div "Alexandrie" at bounding box center [255, 464] width 219 height 57
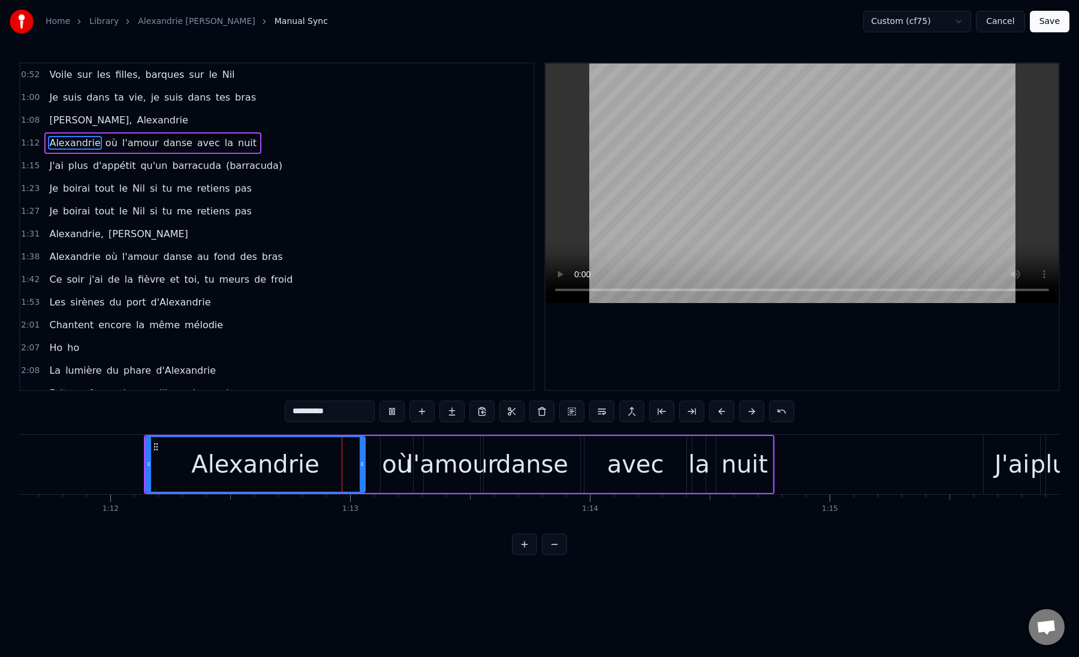
click at [337, 464] on div "Alexandrie" at bounding box center [255, 464] width 218 height 55
drag, startPoint x: 363, startPoint y: 469, endPoint x: 352, endPoint y: 469, distance: 10.8
click at [352, 469] on div at bounding box center [351, 464] width 5 height 55
click at [392, 469] on div "où" at bounding box center [397, 464] width 30 height 36
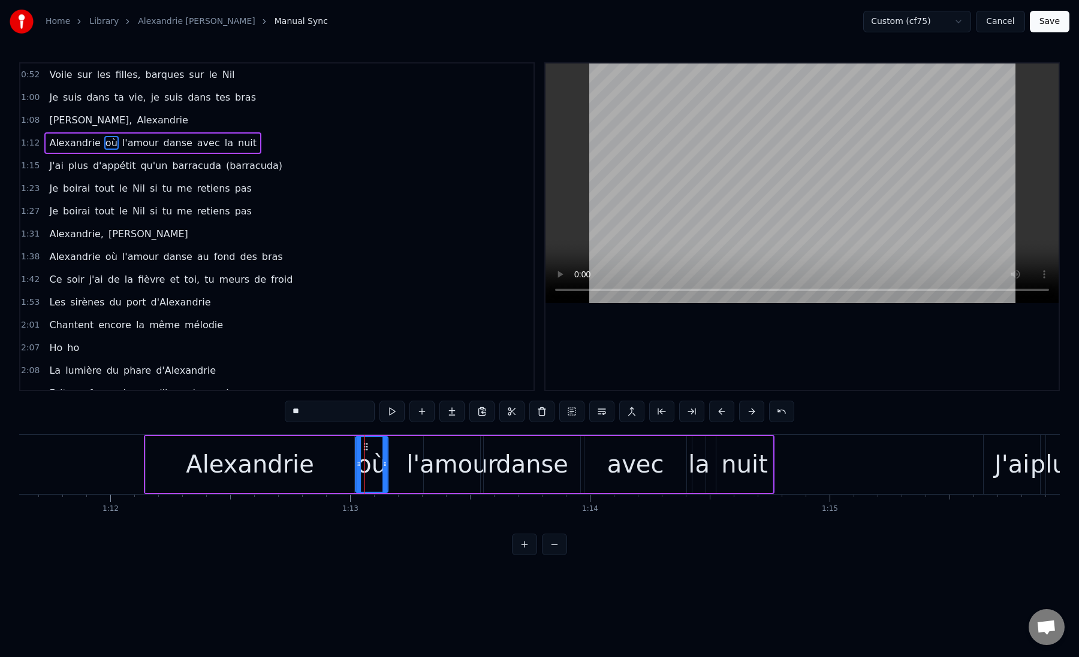
drag, startPoint x: 391, startPoint y: 448, endPoint x: 364, endPoint y: 449, distance: 26.4
drag, startPoint x: 384, startPoint y: 467, endPoint x: 411, endPoint y: 467, distance: 27.6
click at [411, 467] on icon at bounding box center [411, 465] width 5 height 10
click at [216, 475] on div "Alexandrie" at bounding box center [250, 464] width 128 height 36
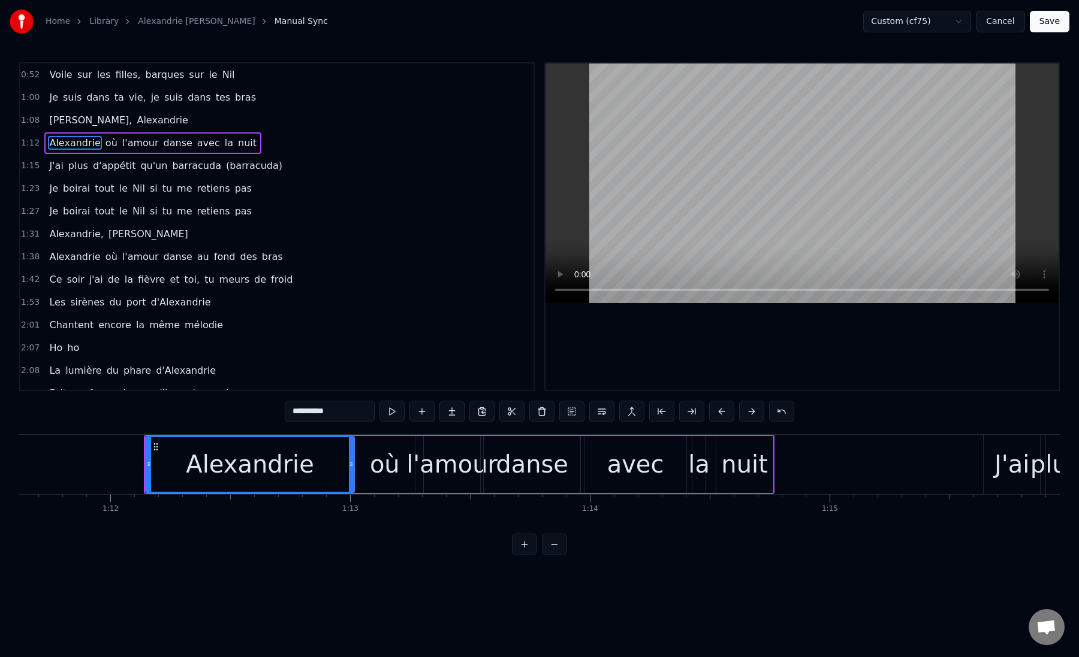
click at [366, 464] on div "où" at bounding box center [385, 464] width 60 height 57
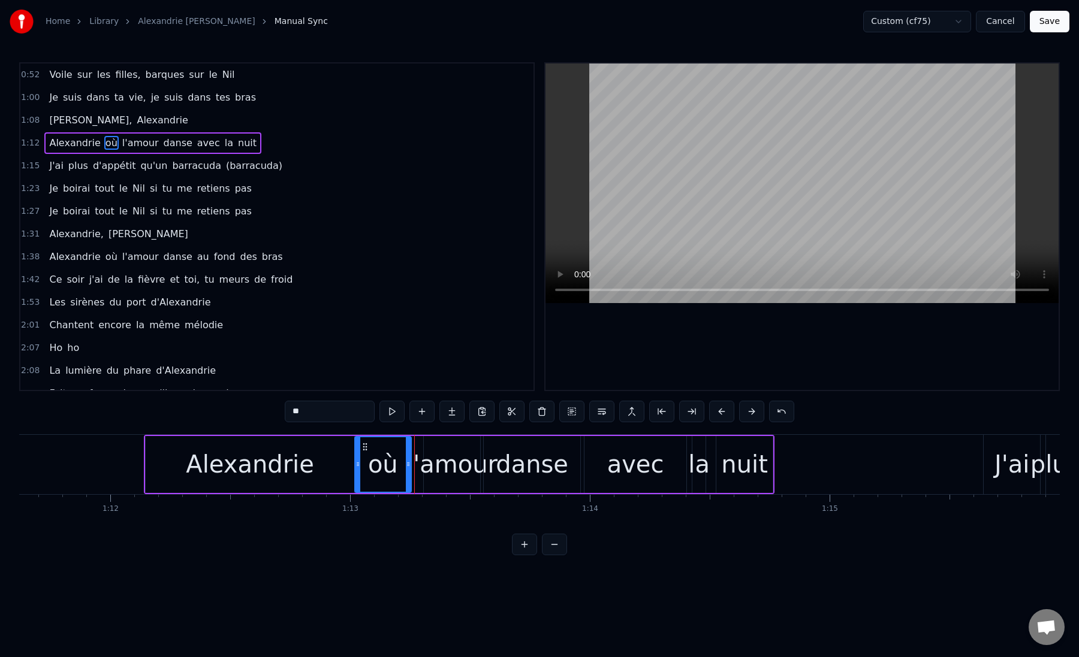
click at [408, 465] on icon at bounding box center [408, 465] width 5 height 10
click at [425, 468] on div "l'amour" at bounding box center [451, 464] width 91 height 36
drag, startPoint x: 425, startPoint y: 468, endPoint x: 414, endPoint y: 470, distance: 11.5
click at [415, 470] on div at bounding box center [415, 464] width 5 height 55
click at [149, 463] on div "Alexandrie" at bounding box center [250, 464] width 209 height 57
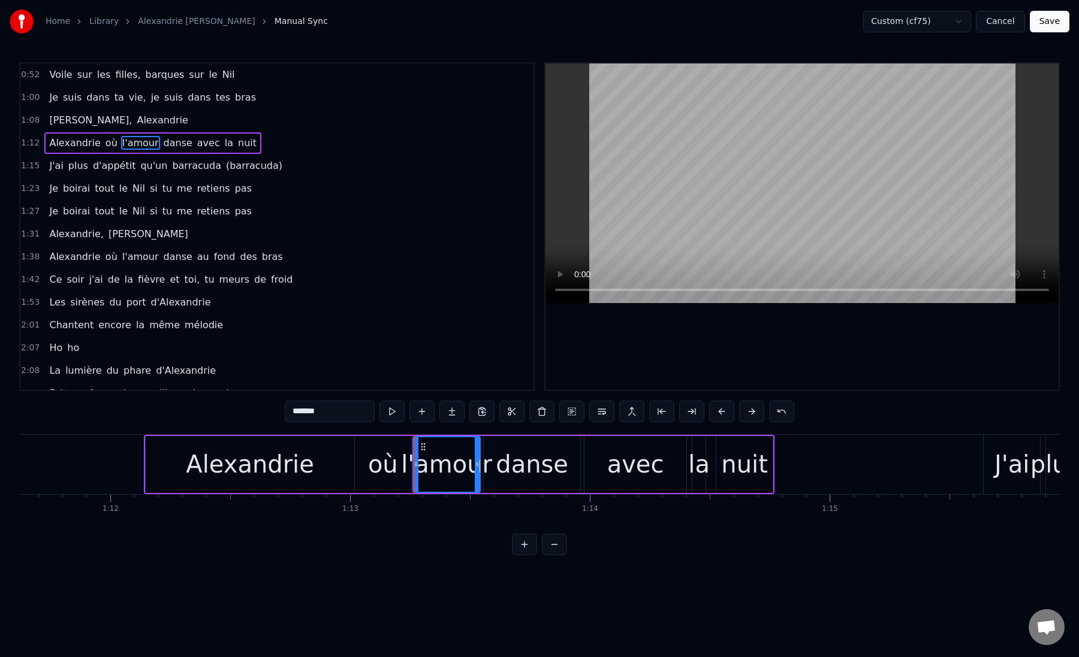
type input "**********"
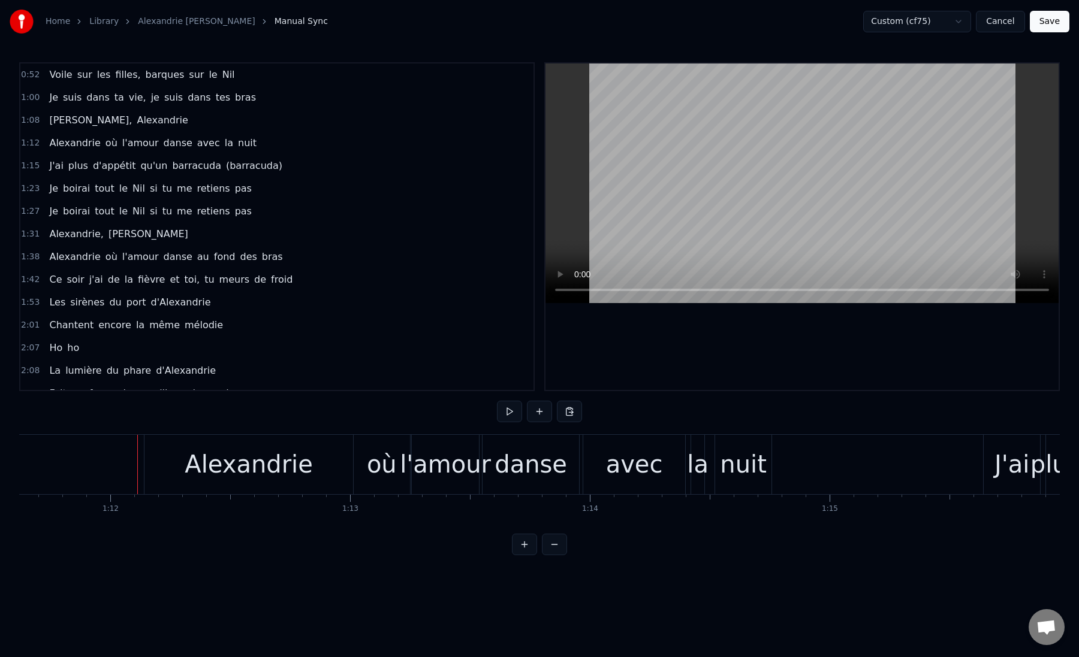
click at [150, 465] on div "Alexandrie" at bounding box center [248, 464] width 209 height 59
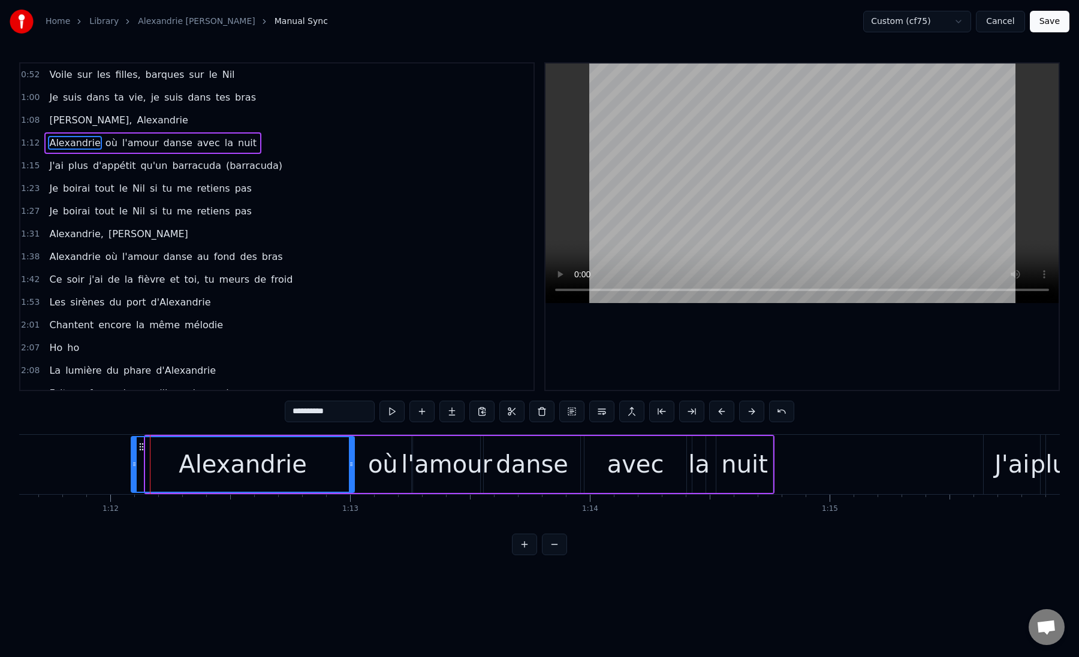
drag, startPoint x: 148, startPoint y: 465, endPoint x: 134, endPoint y: 466, distance: 14.4
click at [134, 466] on circle at bounding box center [134, 466] width 1 height 1
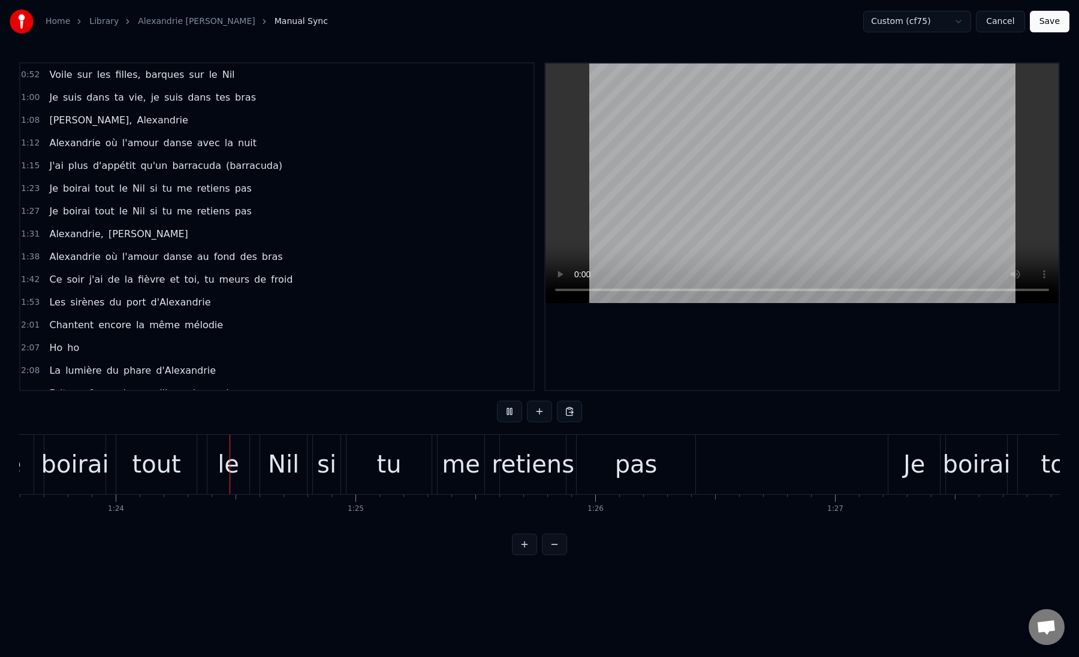
scroll to position [0, 20056]
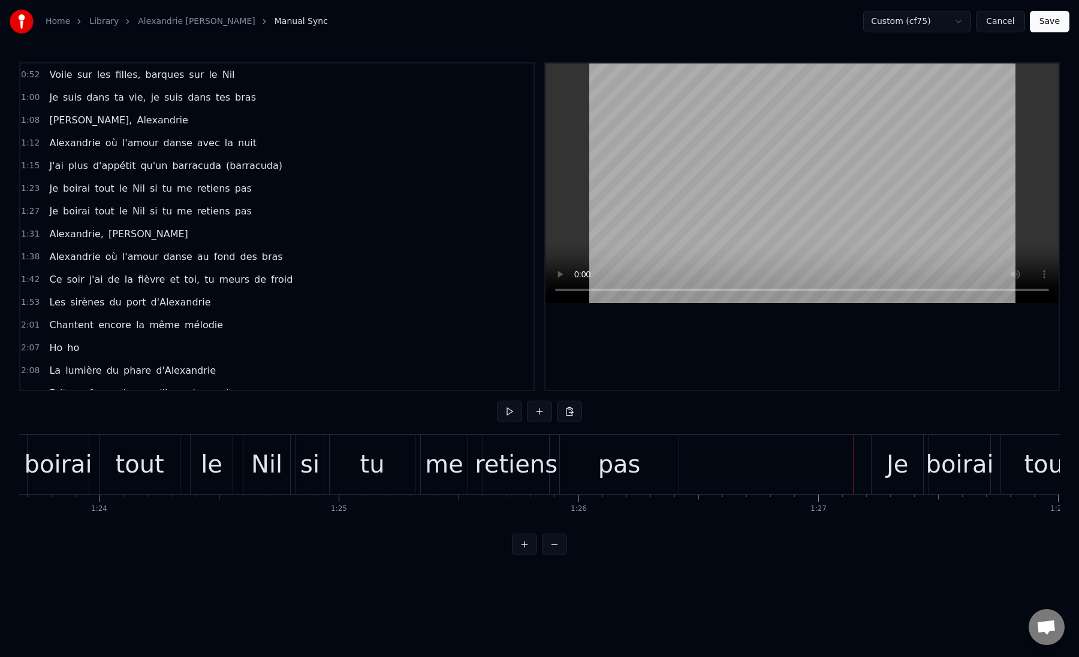
click at [523, 463] on div "retiens" at bounding box center [516, 464] width 83 height 36
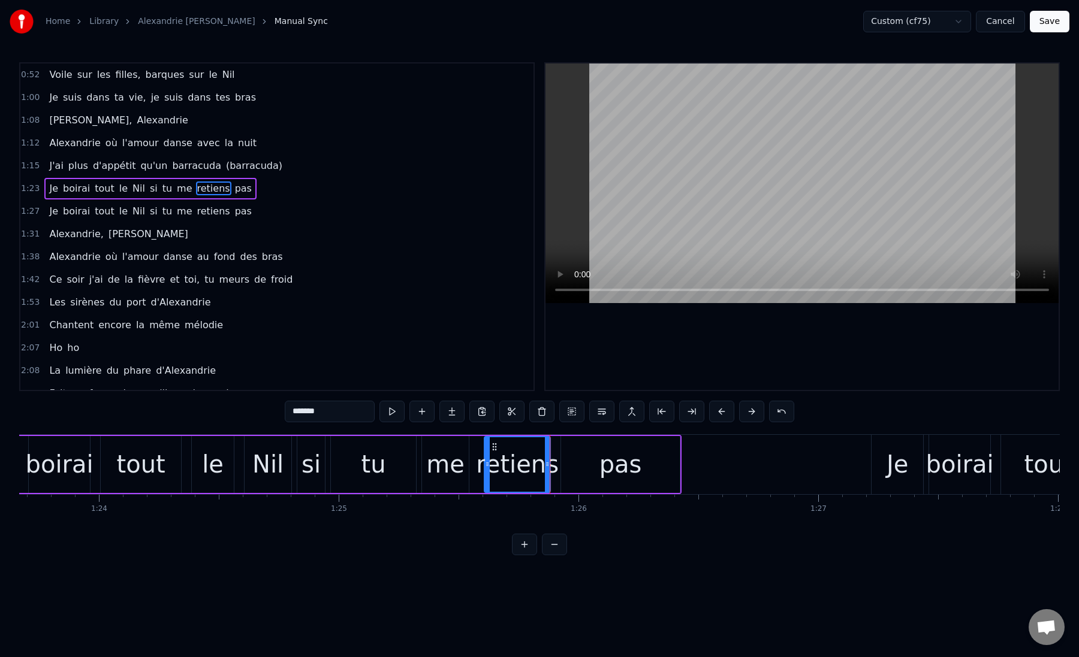
click at [596, 463] on div "pas" at bounding box center [620, 464] width 119 height 57
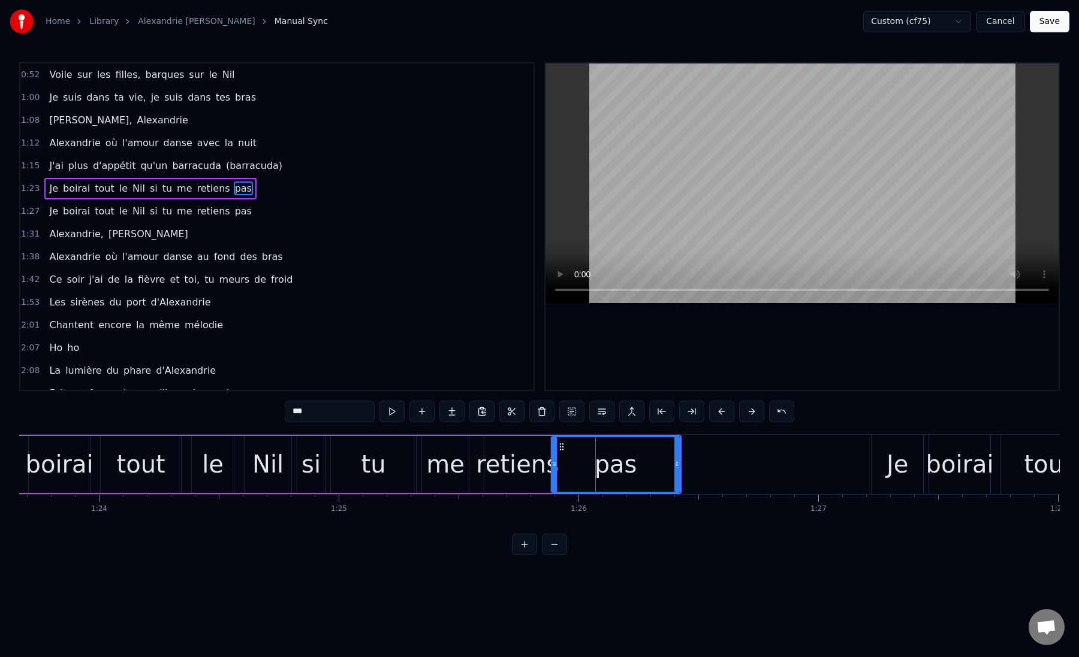
drag, startPoint x: 563, startPoint y: 464, endPoint x: 554, endPoint y: 464, distance: 9.6
click at [554, 464] on icon at bounding box center [554, 465] width 5 height 10
click at [192, 466] on div "le" at bounding box center [213, 464] width 42 height 57
click at [176, 471] on div "tout" at bounding box center [141, 464] width 80 height 57
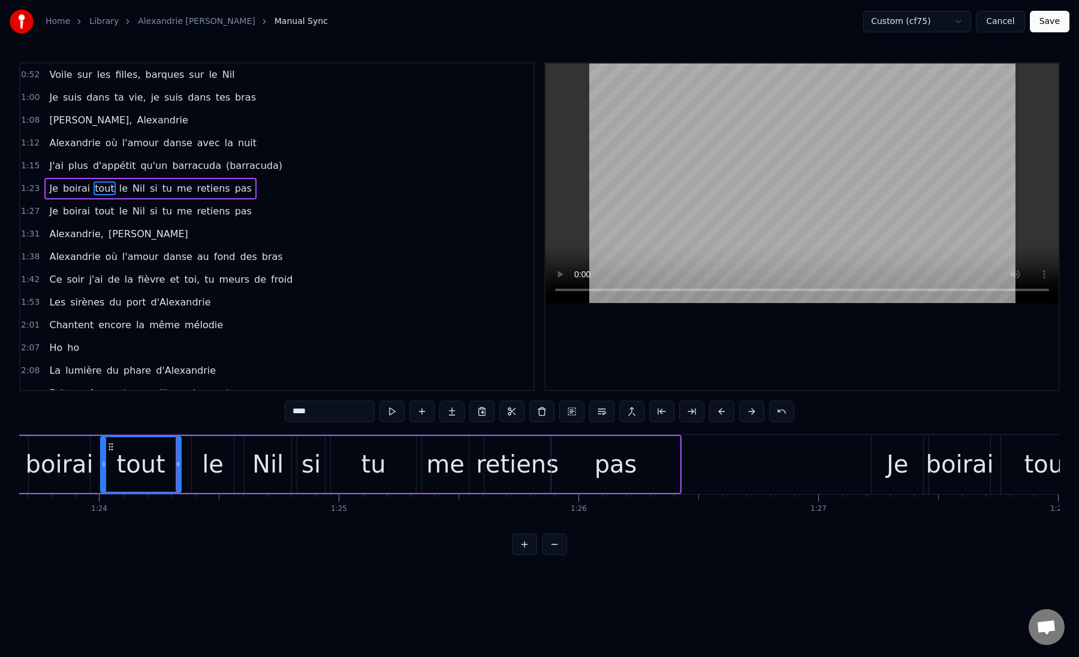
click at [192, 472] on div "le" at bounding box center [213, 464] width 42 height 57
click at [198, 432] on div "0:52 Voile sur les filles, barques sur le Nil 1:00 Je suis dans ta vie, je suis…" at bounding box center [539, 308] width 1040 height 493
click at [197, 436] on div "le" at bounding box center [212, 464] width 43 height 57
click at [195, 436] on div "le" at bounding box center [212, 464] width 43 height 57
click at [200, 491] on div "le" at bounding box center [212, 464] width 41 height 55
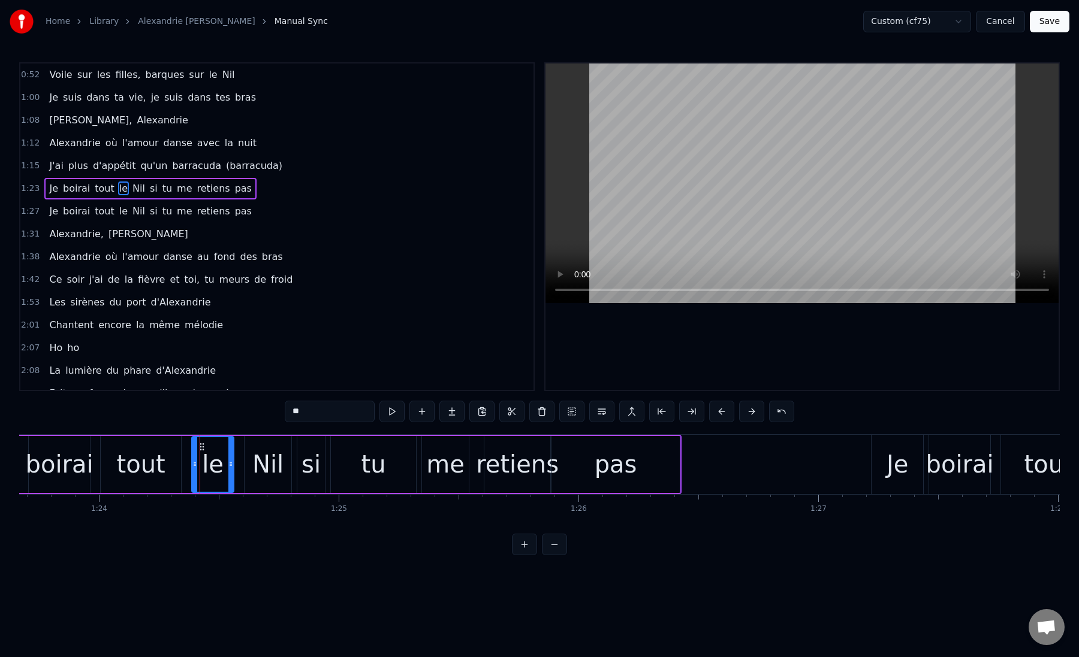
click at [144, 467] on div "tout" at bounding box center [140, 464] width 49 height 36
type input "****"
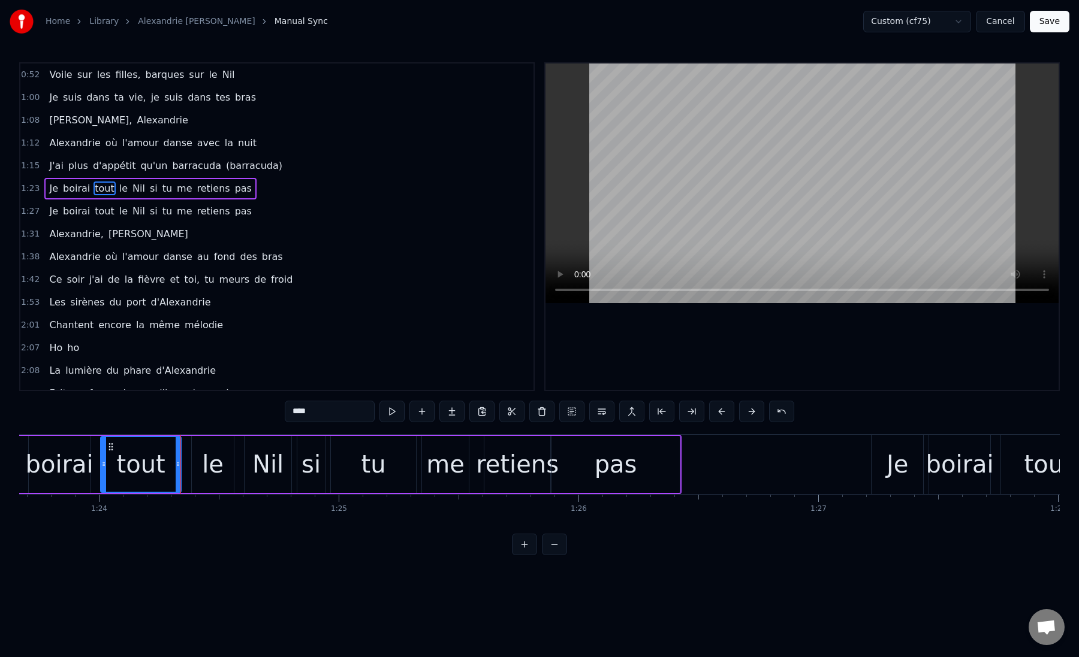
click at [153, 436] on div "tout" at bounding box center [141, 464] width 82 height 57
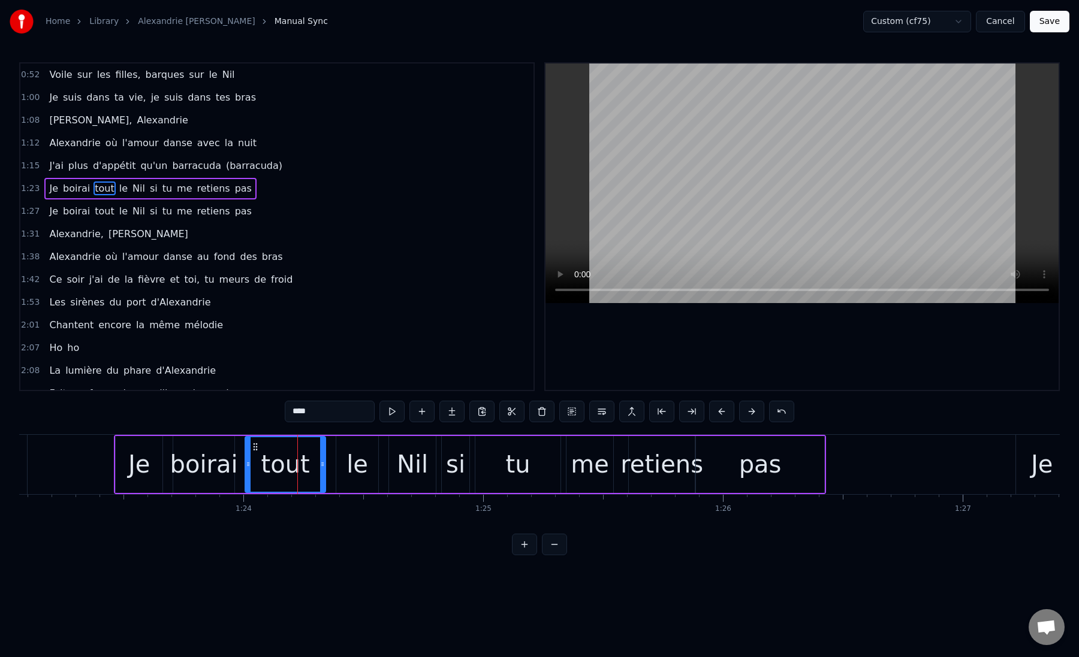
scroll to position [0, 19885]
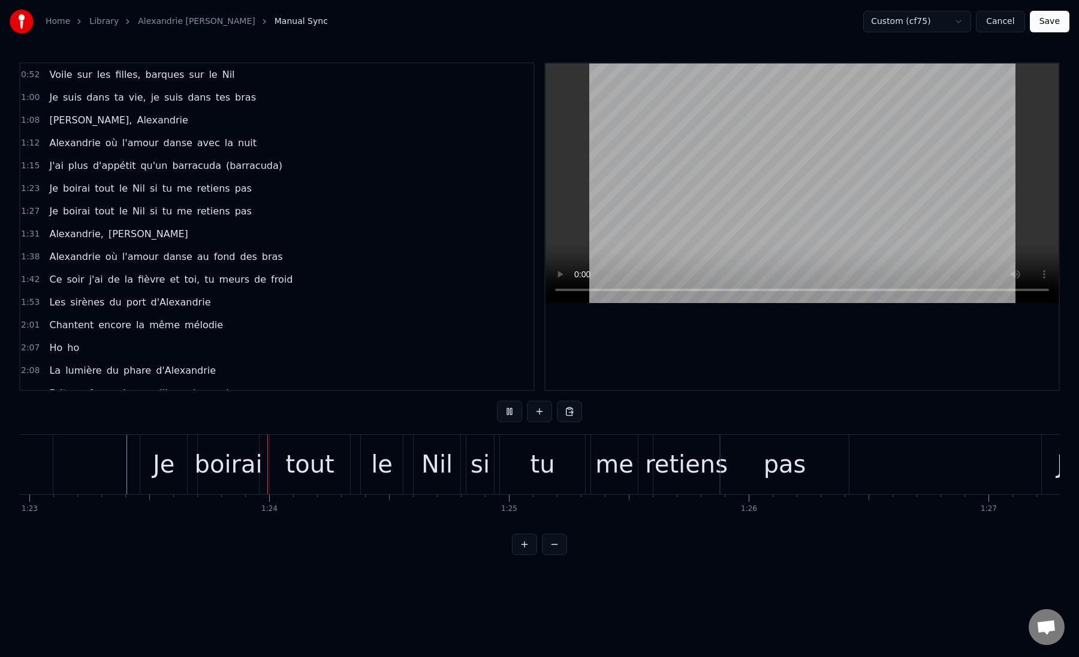
click at [156, 470] on div "Je" at bounding box center [164, 464] width 22 height 36
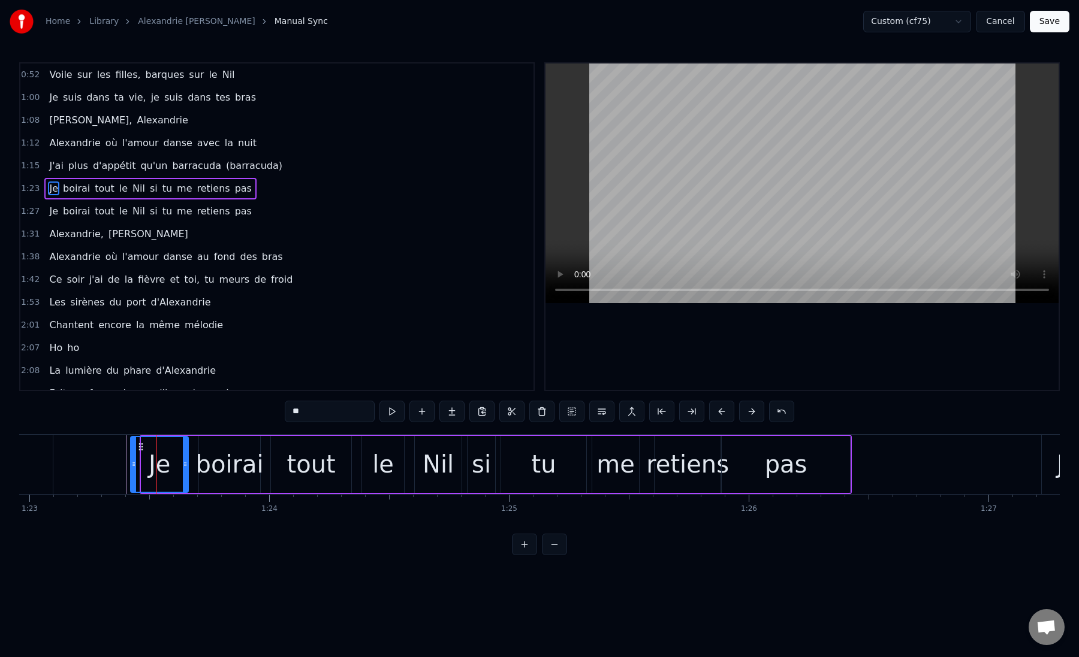
drag, startPoint x: 144, startPoint y: 465, endPoint x: 132, endPoint y: 465, distance: 11.4
click at [132, 465] on icon at bounding box center [133, 465] width 5 height 10
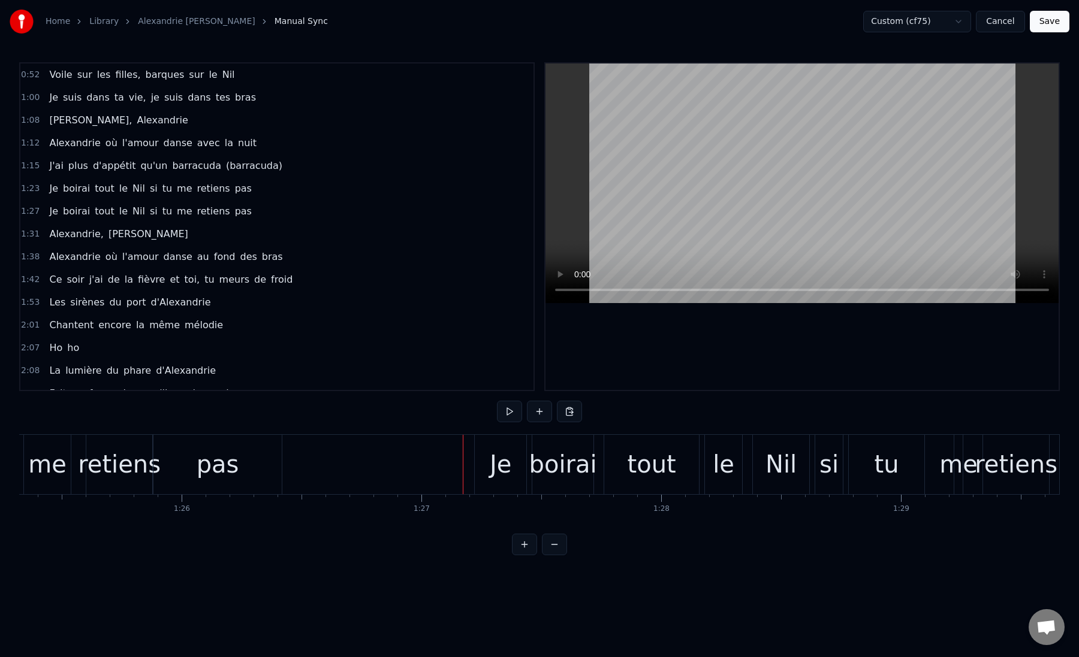
scroll to position [0, 20351]
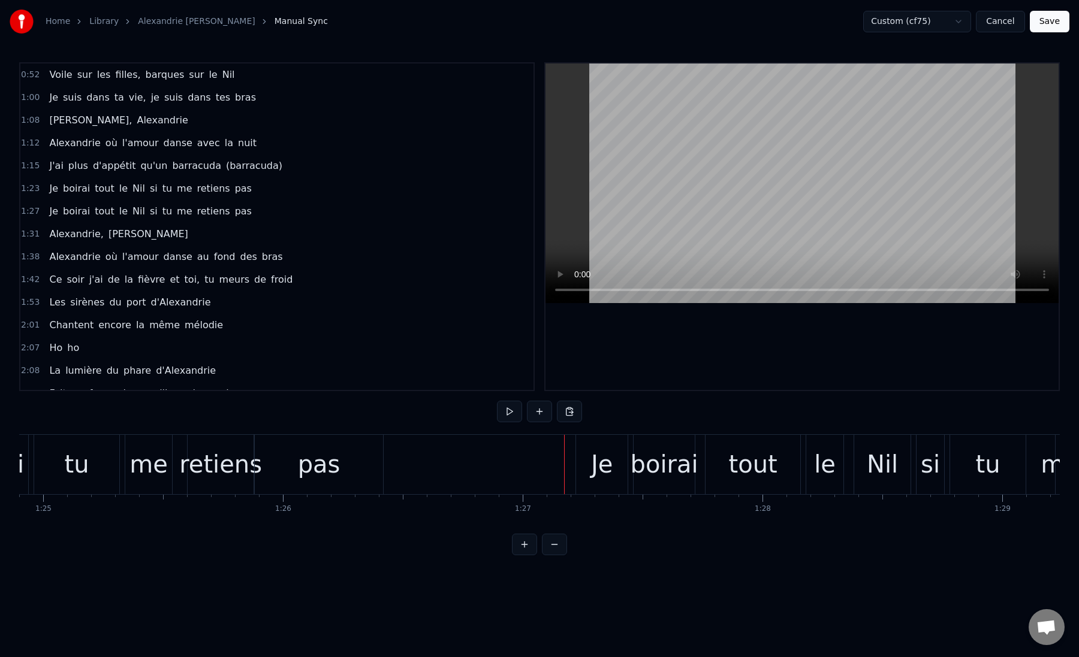
click at [271, 468] on div "pas" at bounding box center [319, 464] width 128 height 59
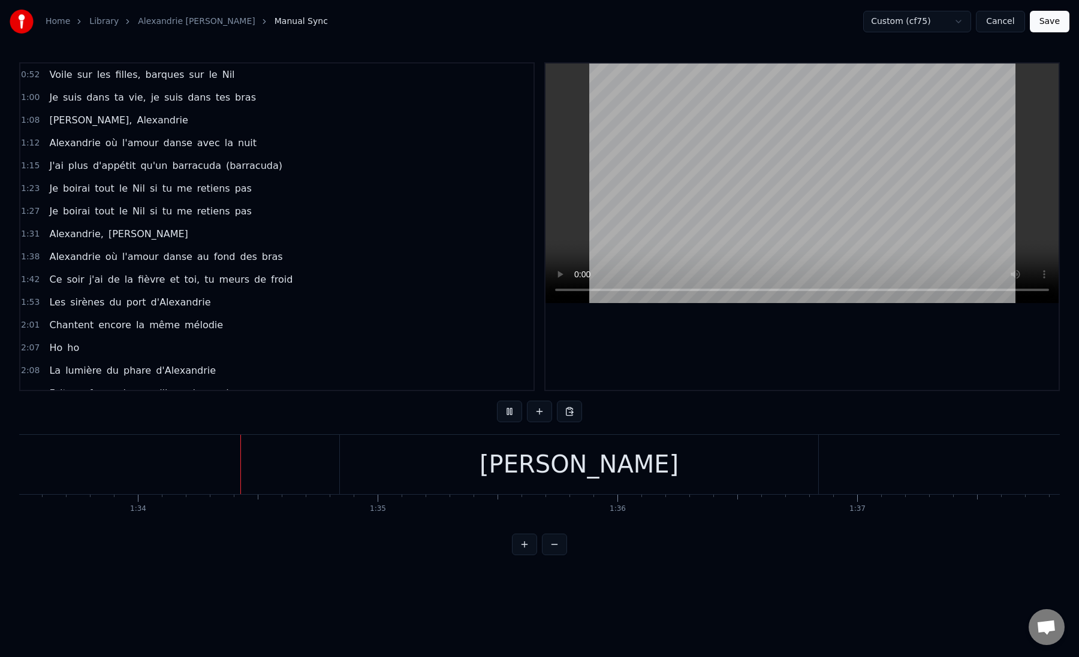
scroll to position [0, 22420]
click at [690, 460] on div "[PERSON_NAME]" at bounding box center [572, 464] width 478 height 59
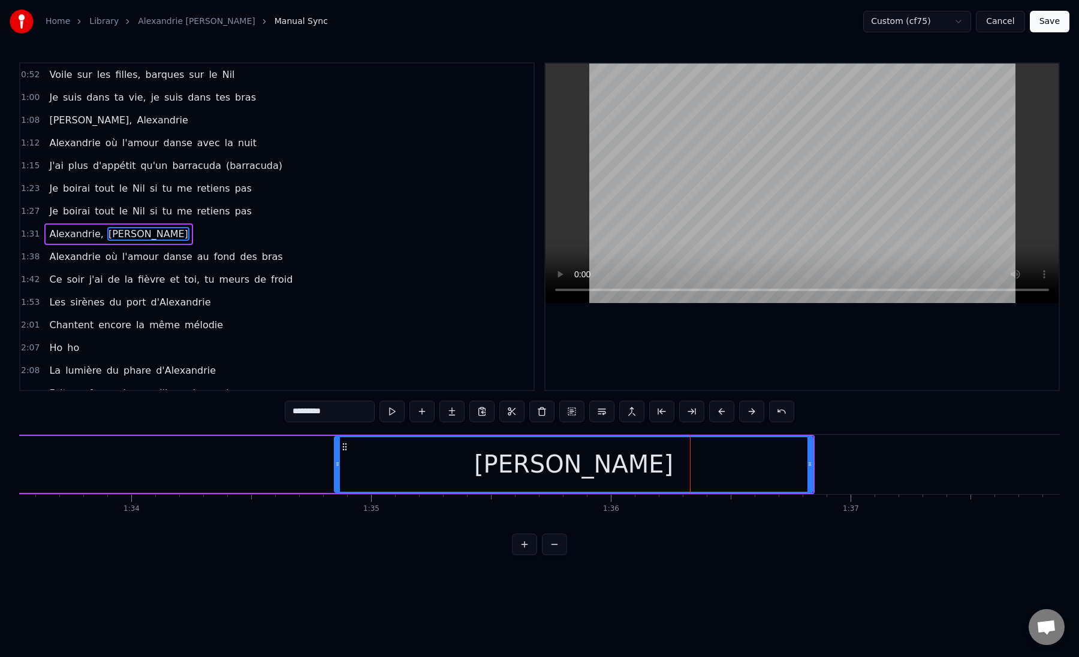
scroll to position [8, 0]
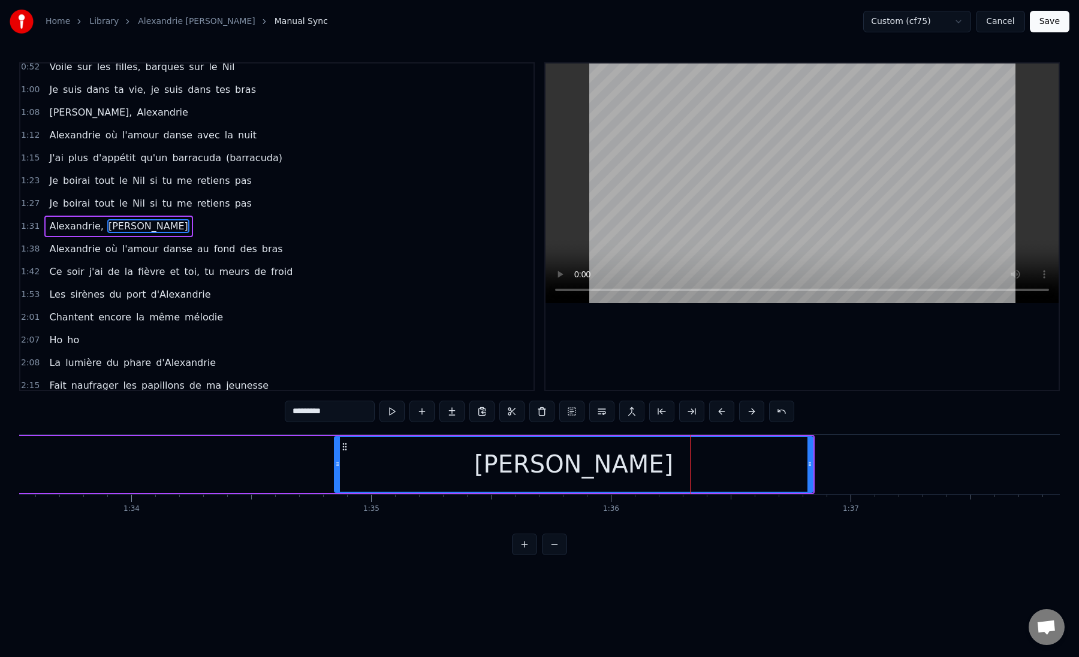
drag, startPoint x: 807, startPoint y: 472, endPoint x: 750, endPoint y: 472, distance: 56.3
click at [750, 472] on div "[PERSON_NAME]" at bounding box center [573, 464] width 477 height 55
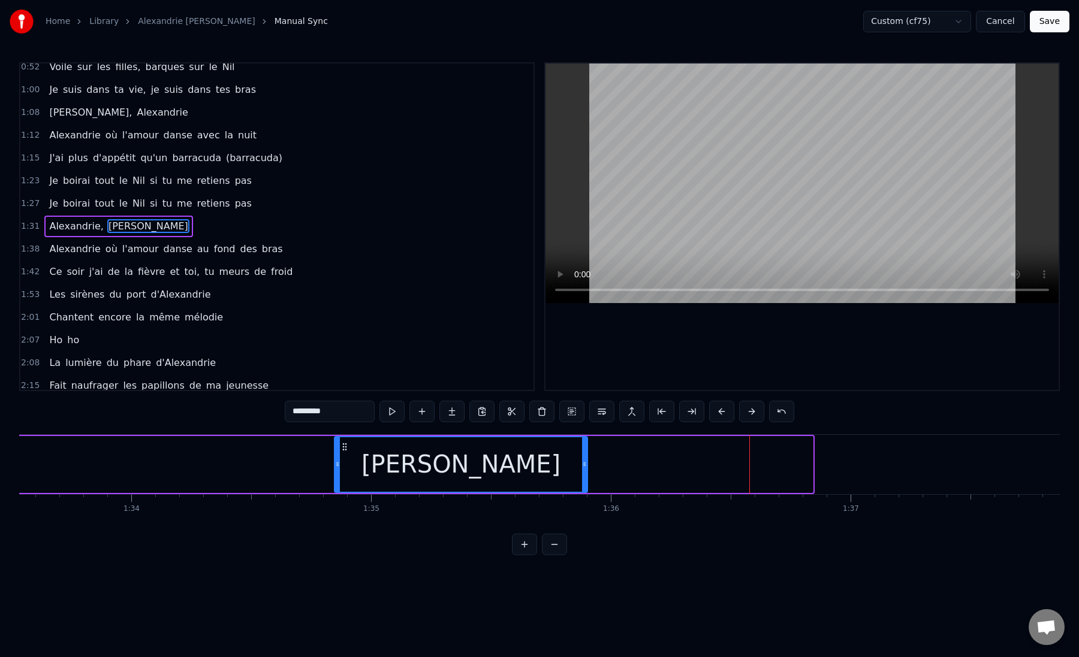
drag, startPoint x: 808, startPoint y: 466, endPoint x: 583, endPoint y: 484, distance: 226.0
click at [583, 484] on div at bounding box center [584, 464] width 5 height 55
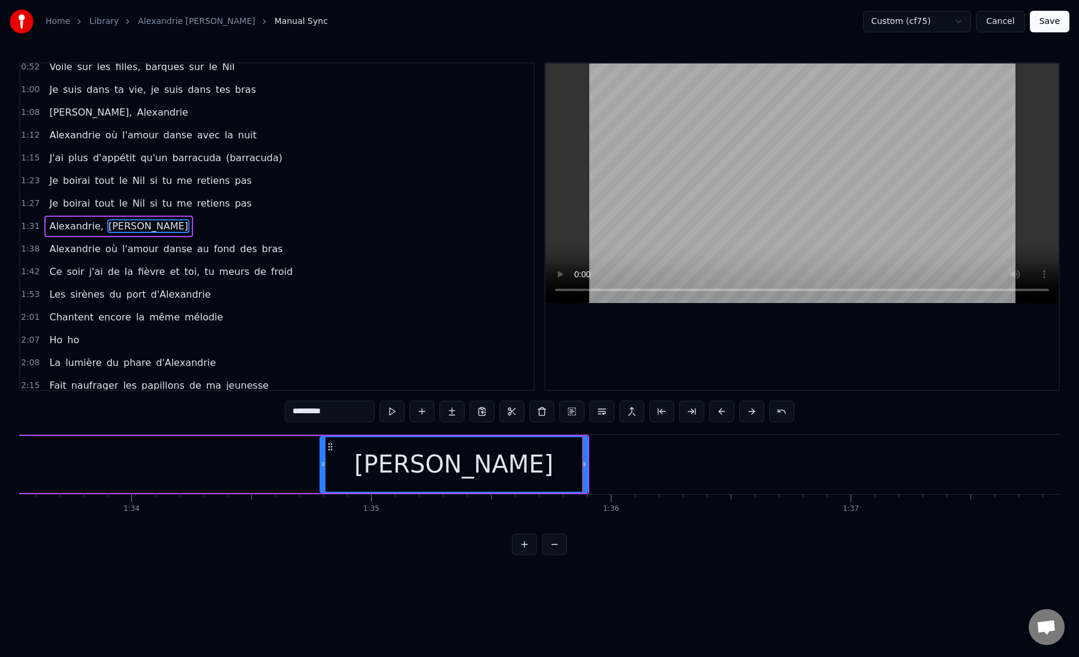
drag, startPoint x: 337, startPoint y: 467, endPoint x: 320, endPoint y: 467, distance: 16.8
click at [321, 467] on icon at bounding box center [323, 465] width 5 height 10
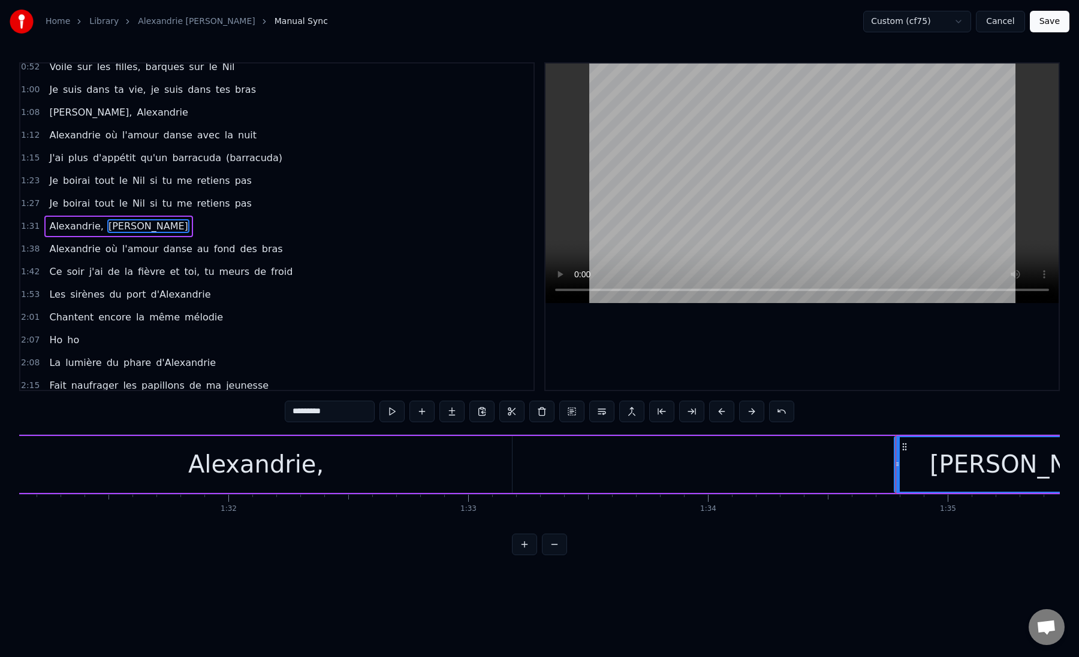
scroll to position [0, 21821]
click at [205, 467] on div "Alexandrie," at bounding box center [279, 464] width 512 height 57
type input "**********"
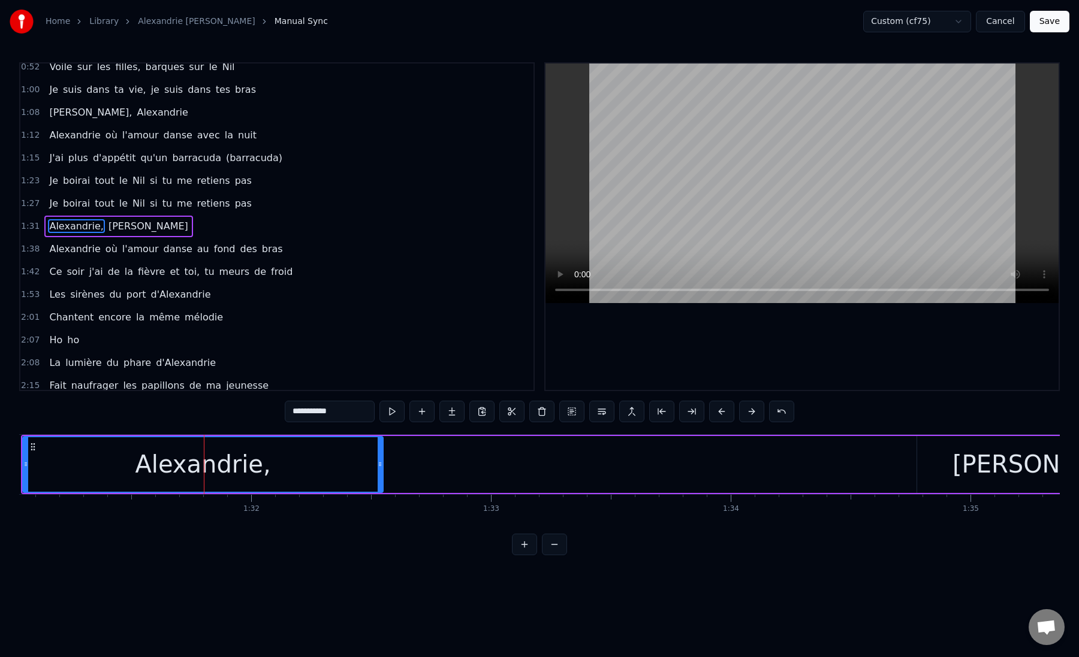
drag, startPoint x: 533, startPoint y: 464, endPoint x: 381, endPoint y: 469, distance: 151.7
click at [381, 469] on div at bounding box center [380, 464] width 5 height 55
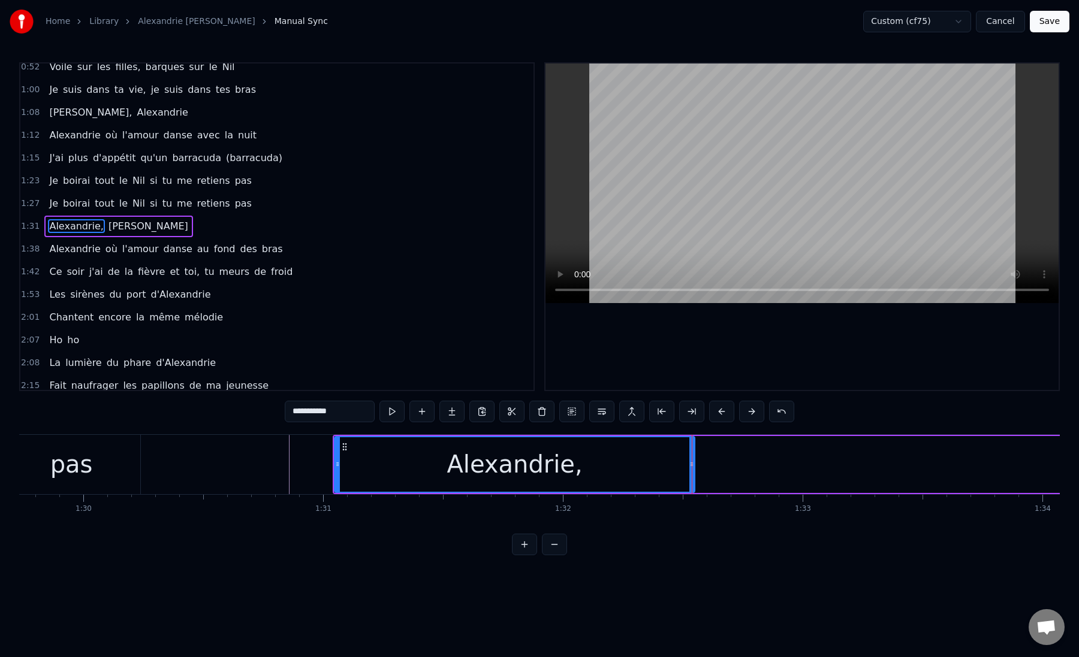
scroll to position [0, 21480]
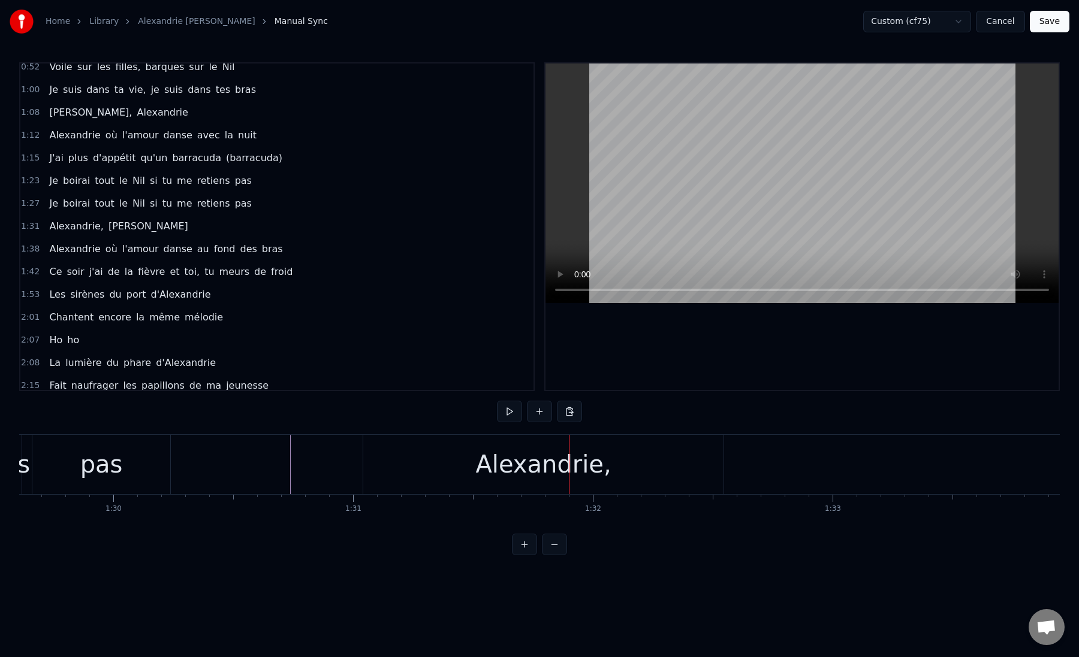
click at [412, 475] on div "Alexandrie," at bounding box center [543, 464] width 360 height 59
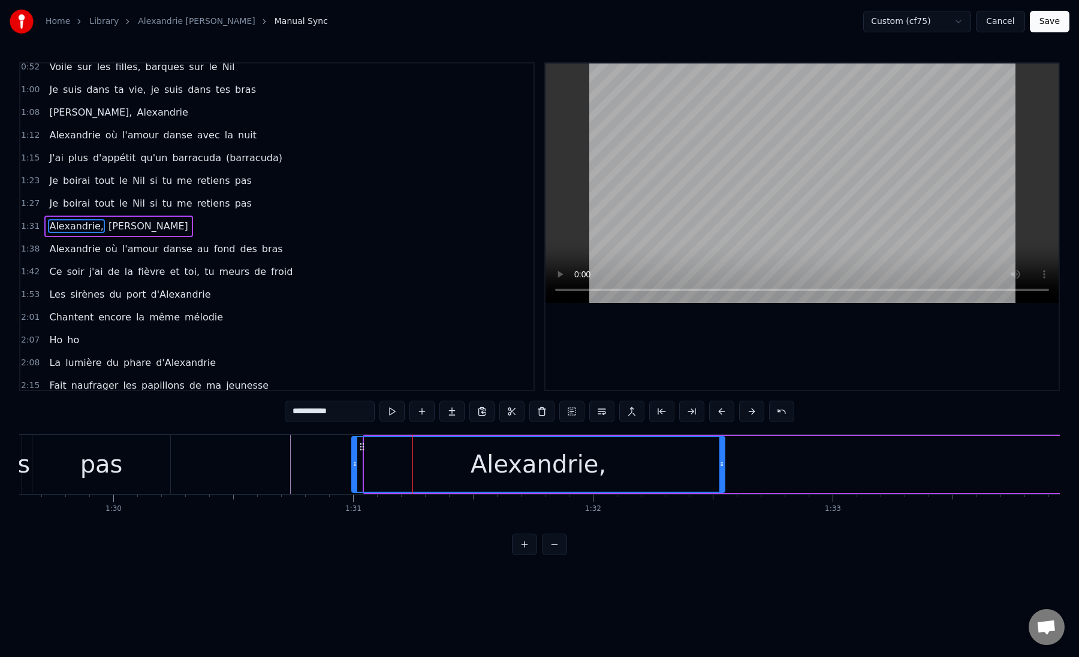
drag, startPoint x: 365, startPoint y: 466, endPoint x: 349, endPoint y: 466, distance: 16.2
click at [352, 466] on icon at bounding box center [354, 465] width 5 height 10
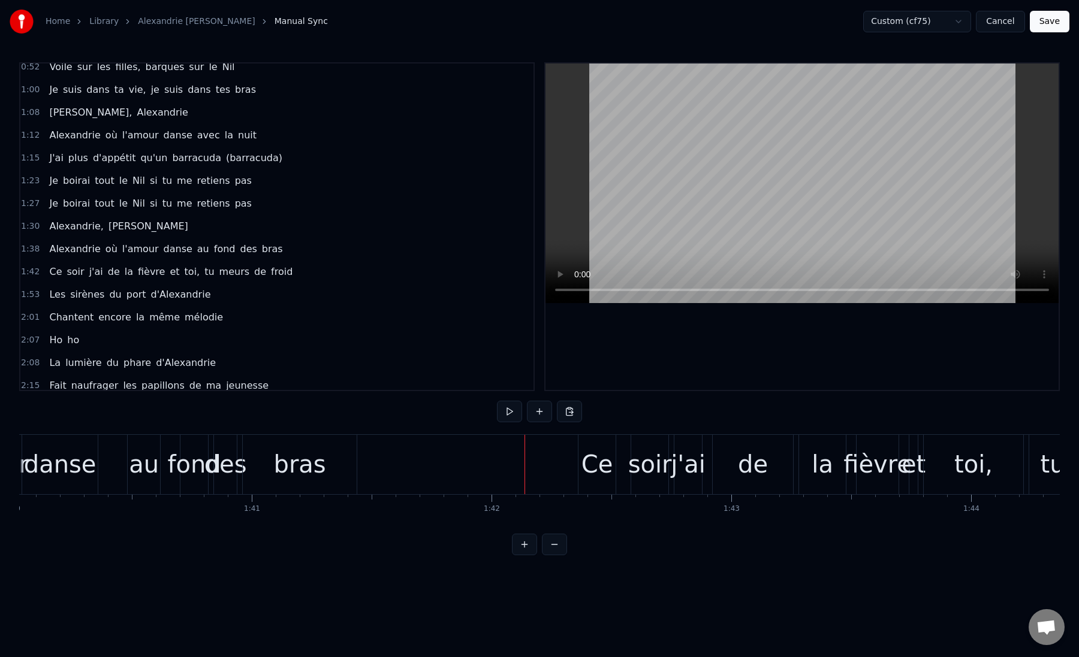
scroll to position [0, 23975]
click at [282, 466] on div "bras" at bounding box center [302, 464] width 52 height 36
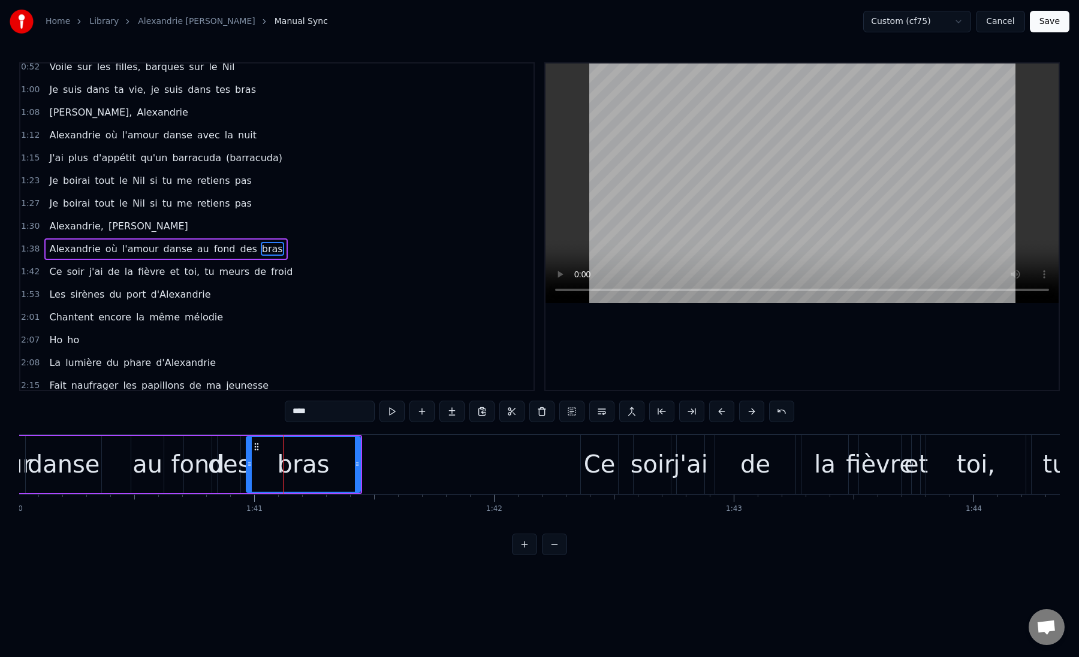
scroll to position [31, 0]
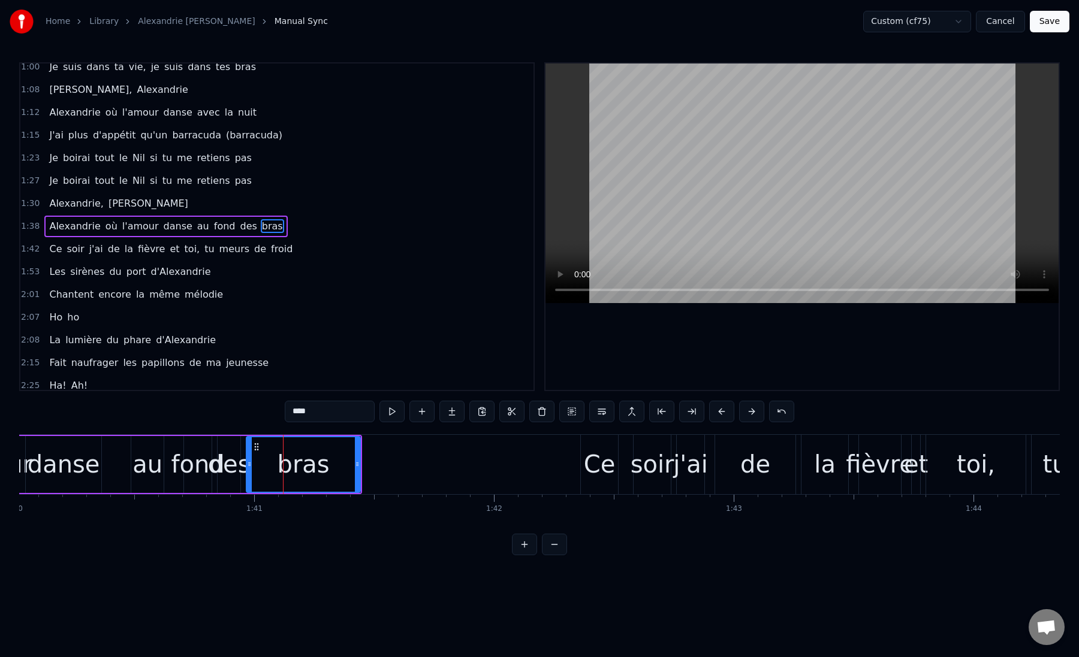
click at [327, 412] on input "****" at bounding box center [330, 412] width 90 height 22
type input "*"
type input "*****"
click at [351, 544] on div "0:52 Voile sur les filles, barques sur le Nil 1:00 Je suis dans ta vie, je suis…" at bounding box center [539, 308] width 1040 height 493
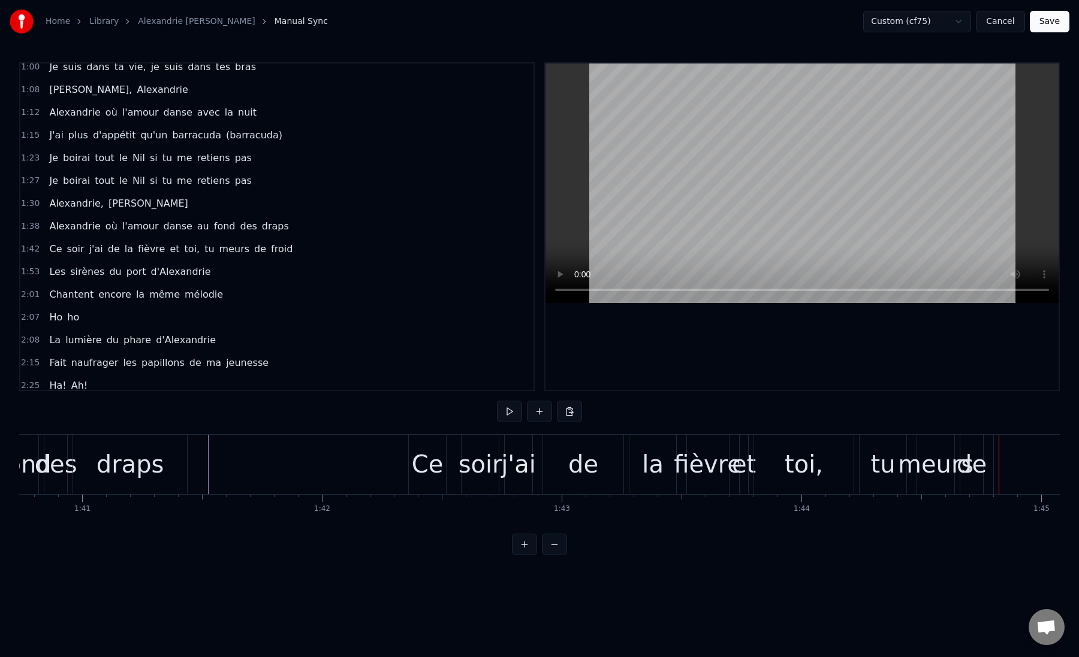
scroll to position [0, 24097]
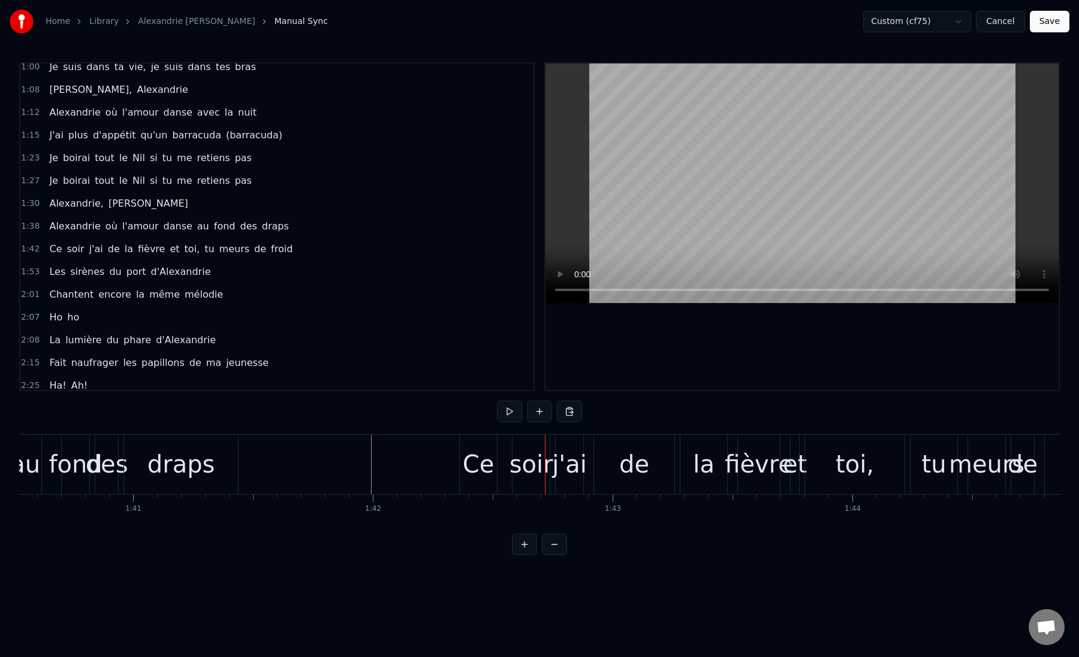
click at [463, 467] on div "Ce" at bounding box center [479, 464] width 32 height 36
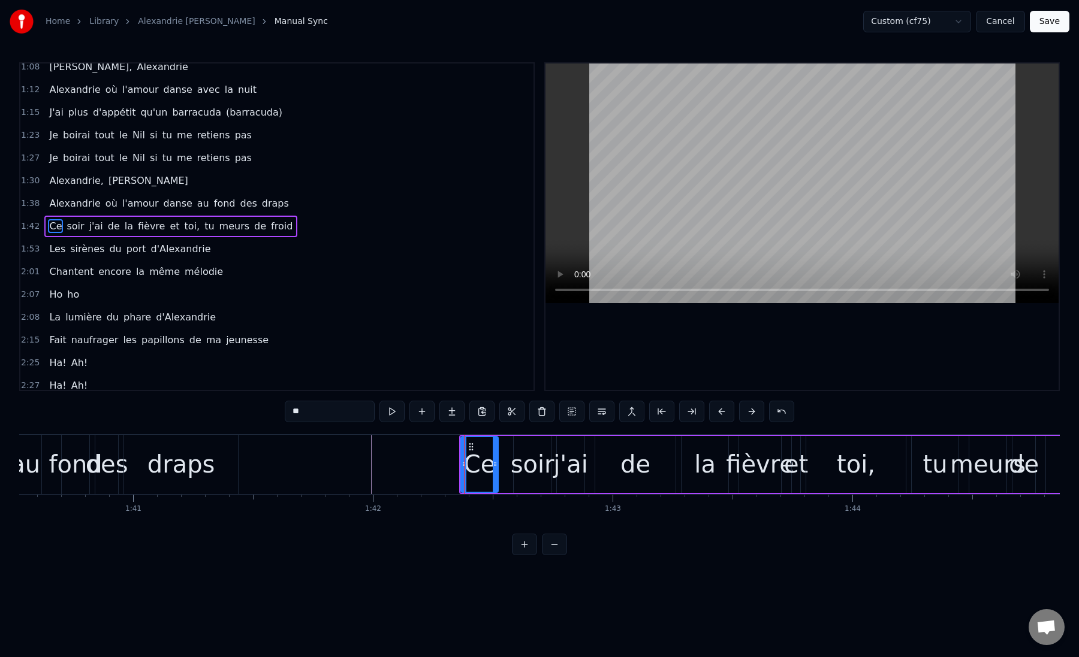
click at [460, 467] on div "Ce" at bounding box center [479, 464] width 38 height 57
drag, startPoint x: 463, startPoint y: 466, endPoint x: 435, endPoint y: 466, distance: 28.2
click at [435, 466] on icon at bounding box center [436, 465] width 5 height 10
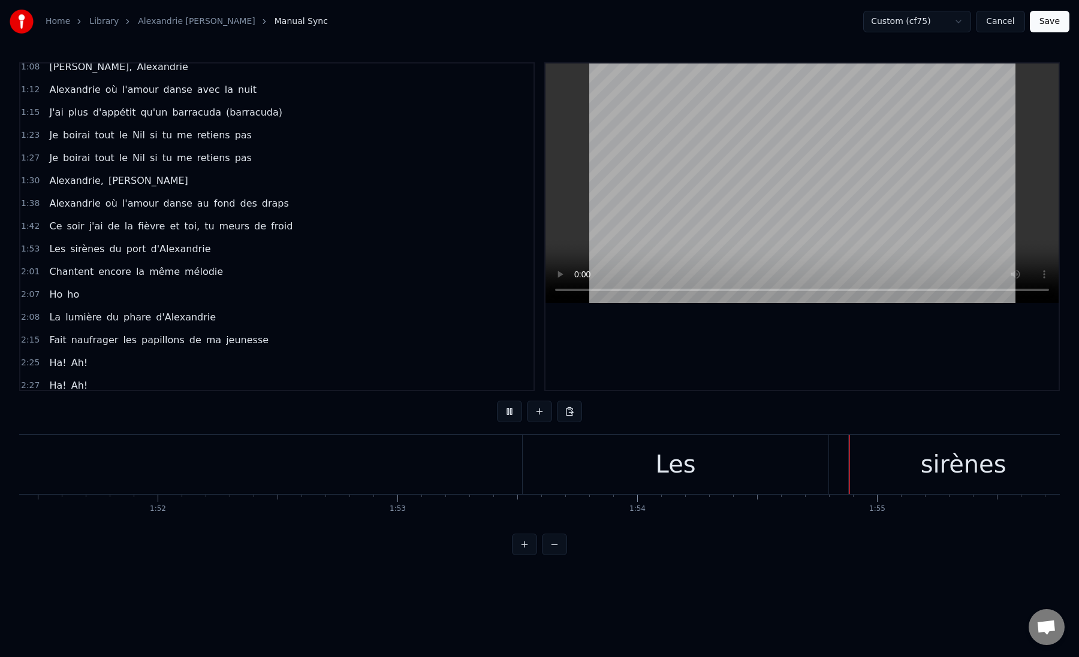
scroll to position [0, 26730]
click at [536, 473] on div "Les" at bounding box center [655, 464] width 306 height 59
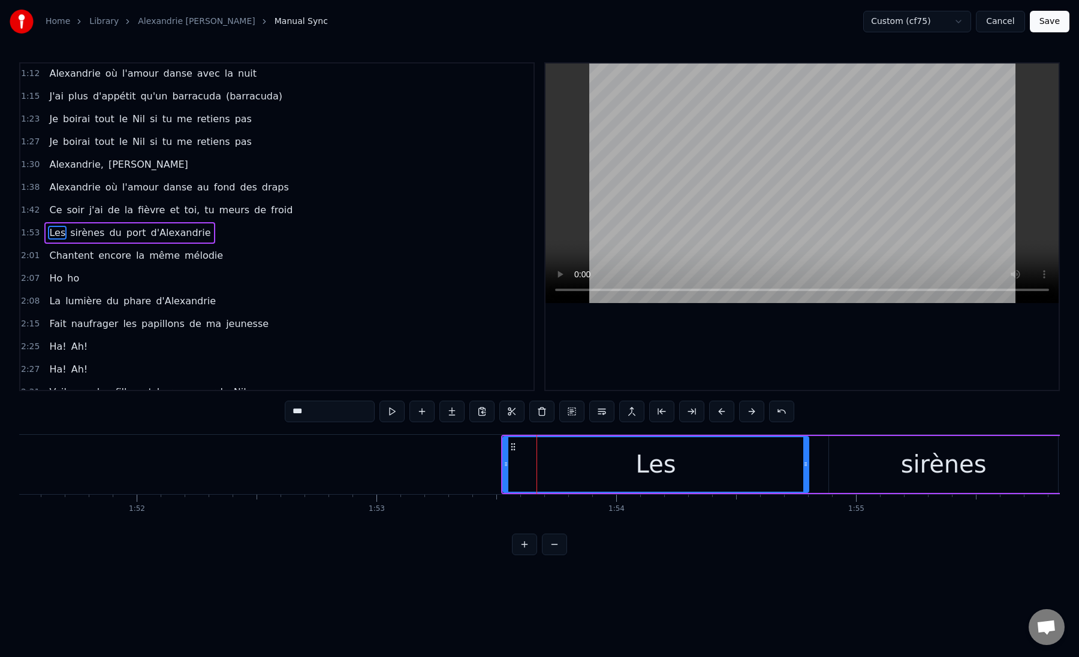
scroll to position [76, 0]
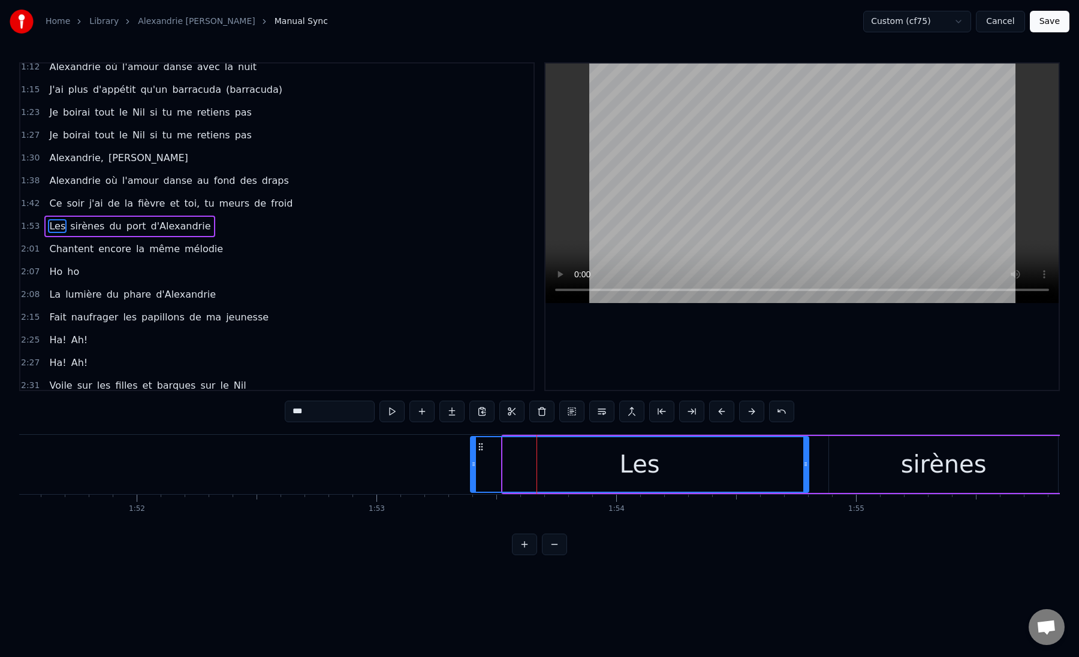
drag, startPoint x: 506, startPoint y: 468, endPoint x: 469, endPoint y: 468, distance: 37.2
click at [471, 468] on icon at bounding box center [473, 465] width 5 height 10
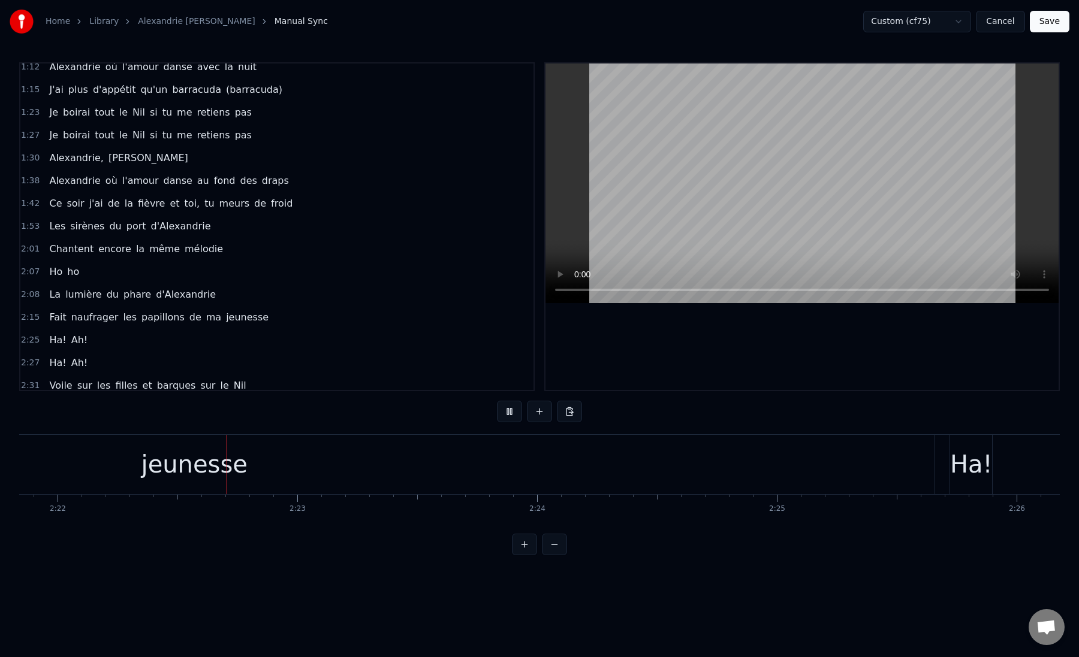
scroll to position [0, 34001]
click at [210, 474] on div "jeunesse" at bounding box center [194, 464] width 106 height 36
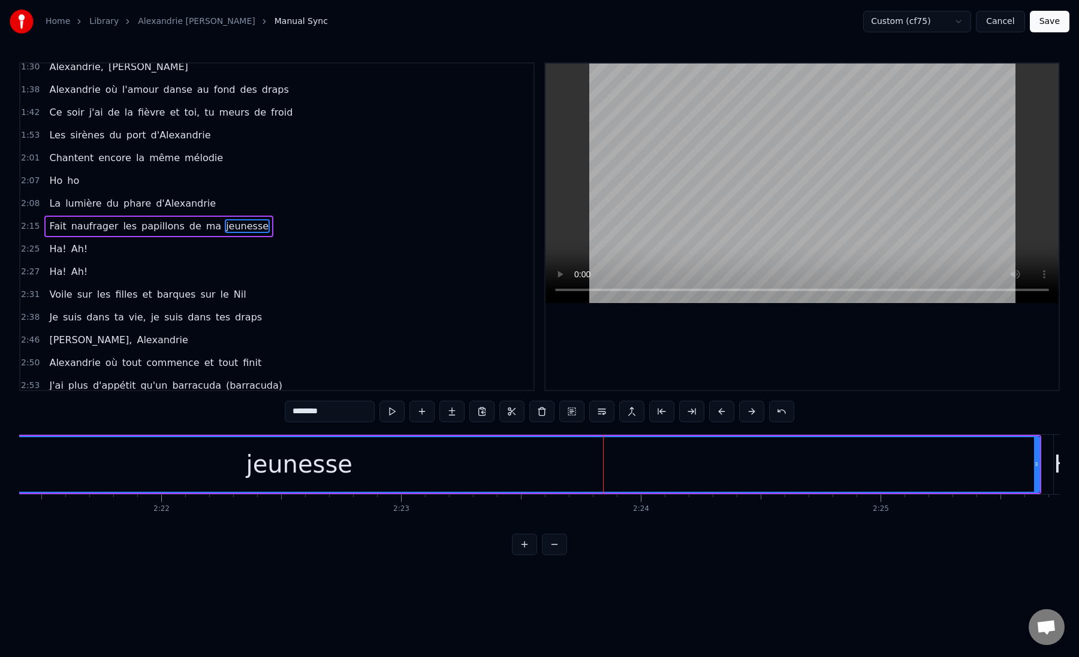
scroll to position [0, 33913]
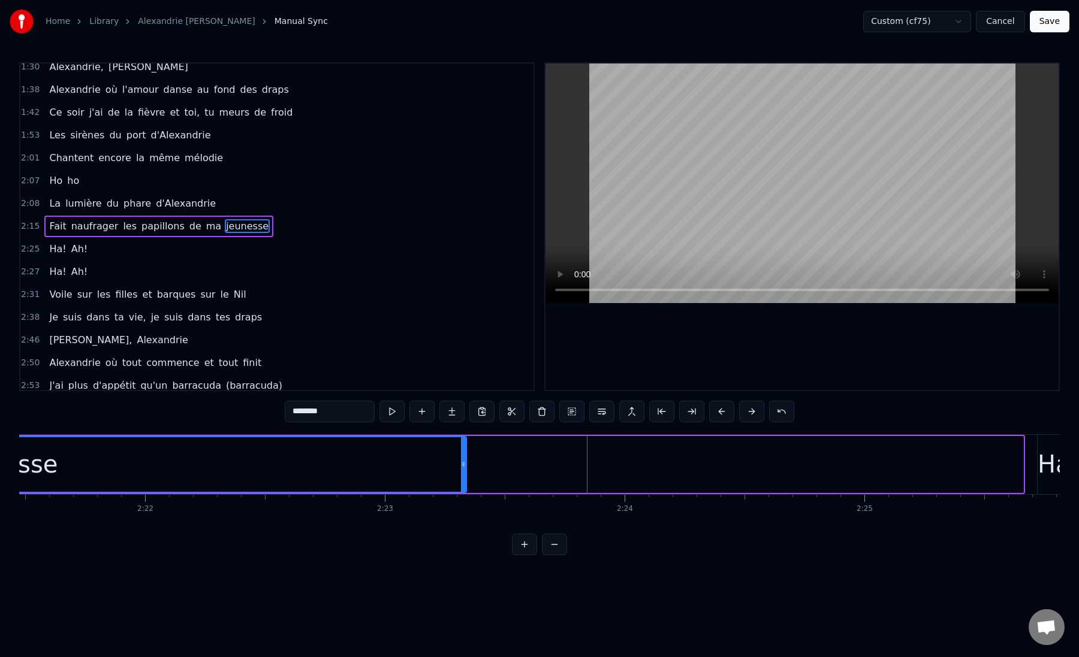
drag, startPoint x: 1019, startPoint y: 467, endPoint x: 463, endPoint y: 489, distance: 557.2
click at [463, 489] on div at bounding box center [463, 464] width 5 height 55
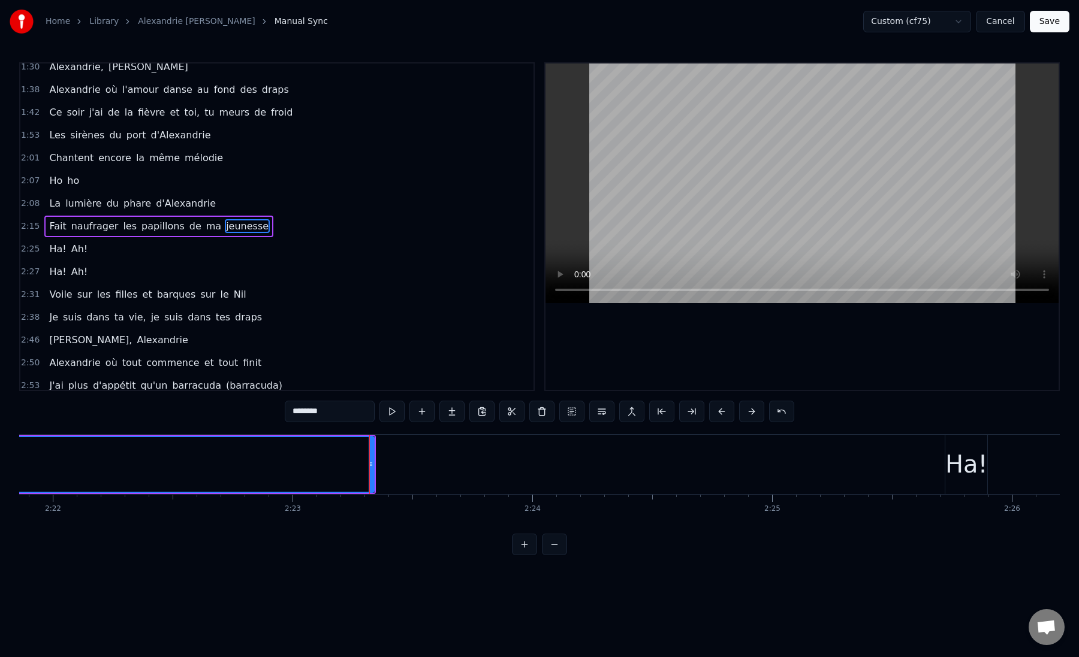
scroll to position [0, 34036]
click at [916, 470] on div "Ha!" at bounding box center [935, 464] width 42 height 59
type input "***"
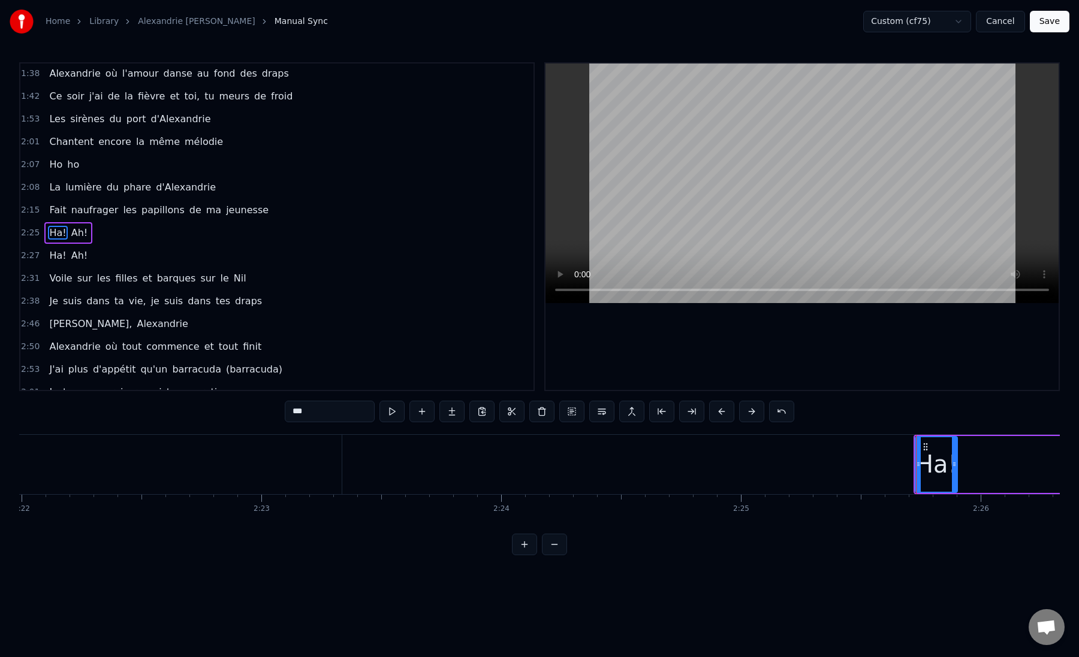
scroll to position [190, 0]
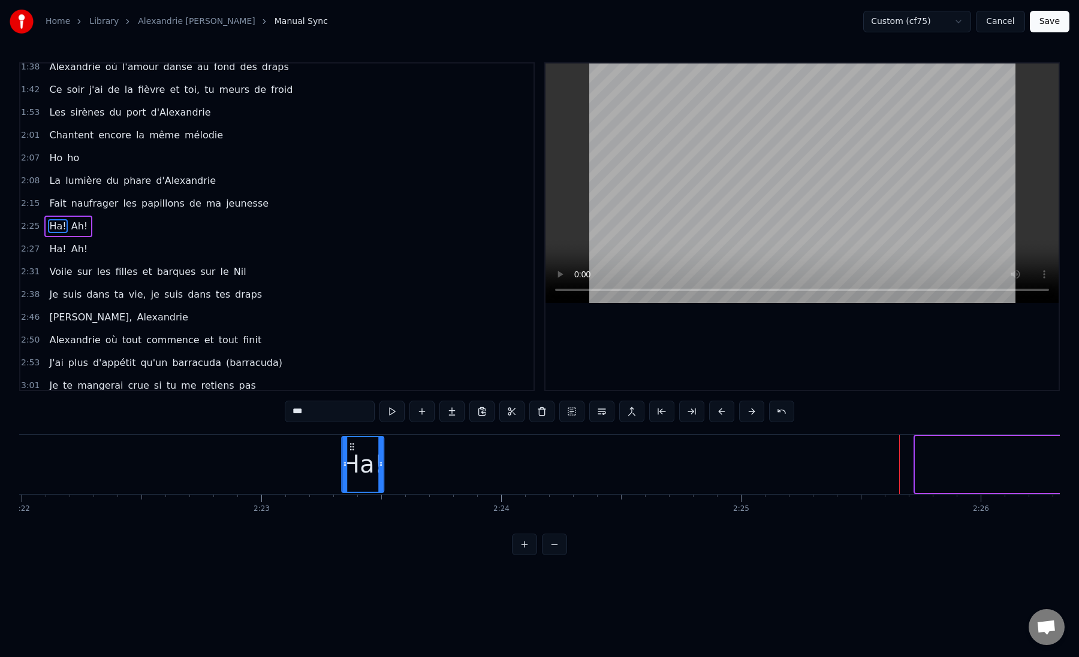
drag, startPoint x: 927, startPoint y: 448, endPoint x: 354, endPoint y: 440, distance: 573.5
click at [354, 440] on div "Ha!" at bounding box center [362, 464] width 41 height 55
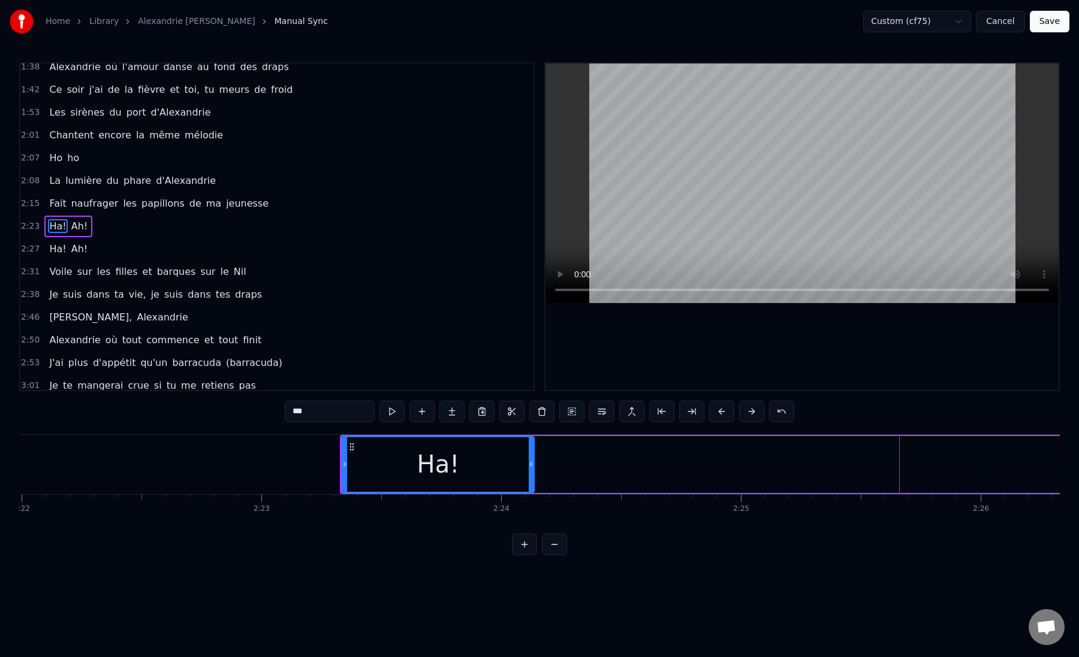
drag, startPoint x: 381, startPoint y: 467, endPoint x: 532, endPoint y: 461, distance: 150.6
click at [532, 461] on icon at bounding box center [531, 465] width 5 height 10
click at [358, 469] on div "Ha!" at bounding box center [437, 464] width 191 height 55
click at [544, 469] on div "Ha! Ah!" at bounding box center [855, 464] width 1031 height 59
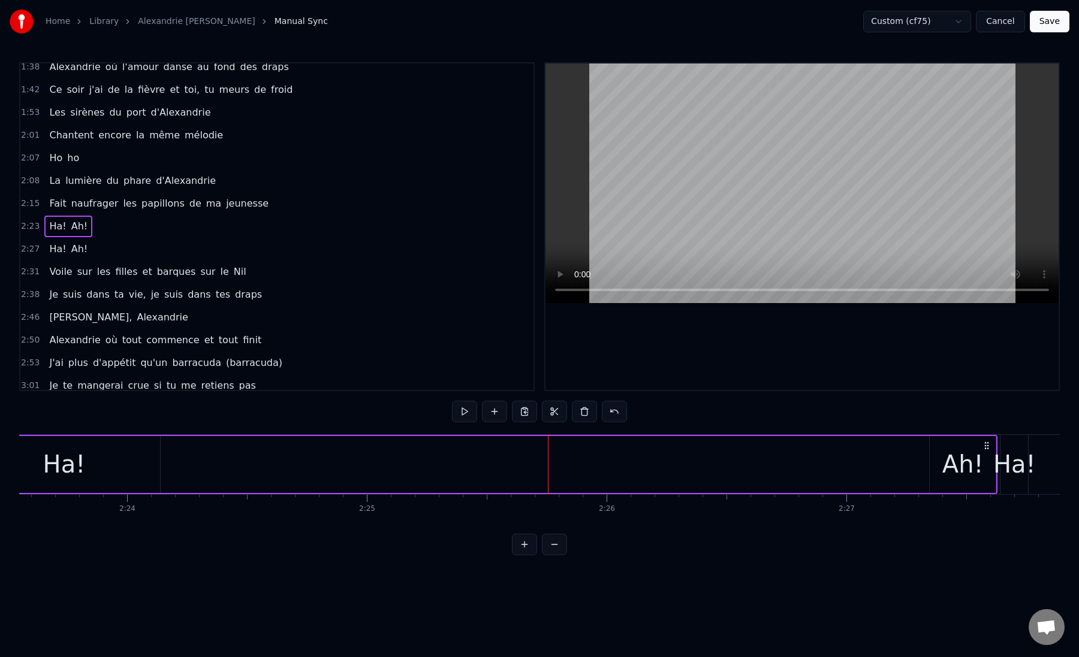
click at [360, 471] on div "Ha! Ah!" at bounding box center [481, 464] width 1031 height 59
click at [894, 464] on div "Ah!" at bounding box center [913, 464] width 66 height 57
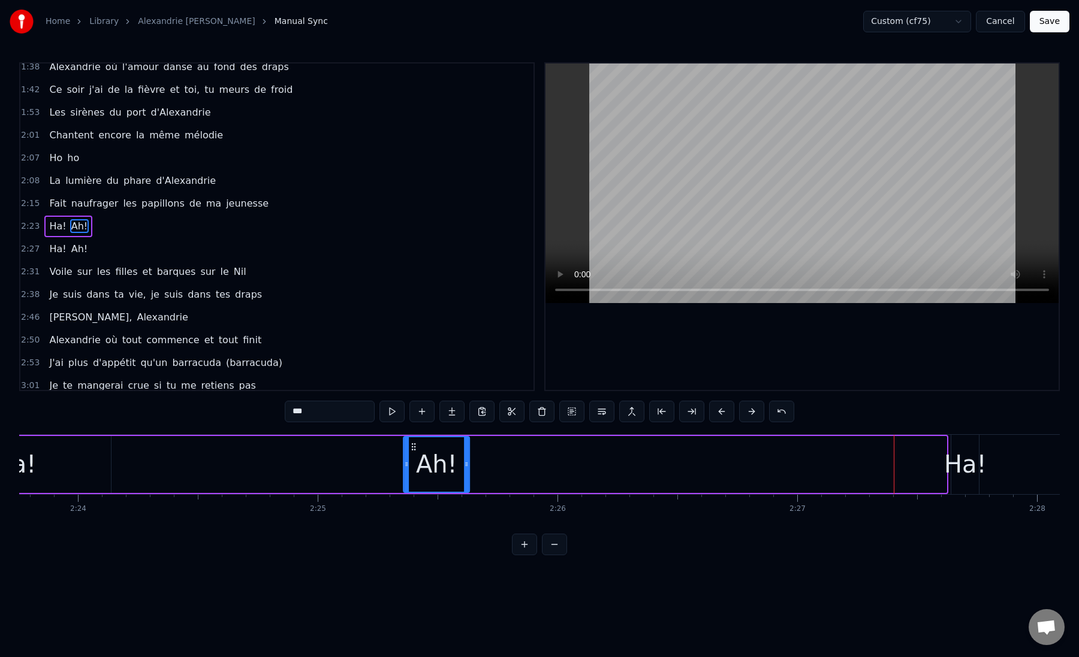
drag, startPoint x: 891, startPoint y: 448, endPoint x: 411, endPoint y: 454, distance: 479.5
click at [411, 454] on div "Ah!" at bounding box center [436, 464] width 65 height 55
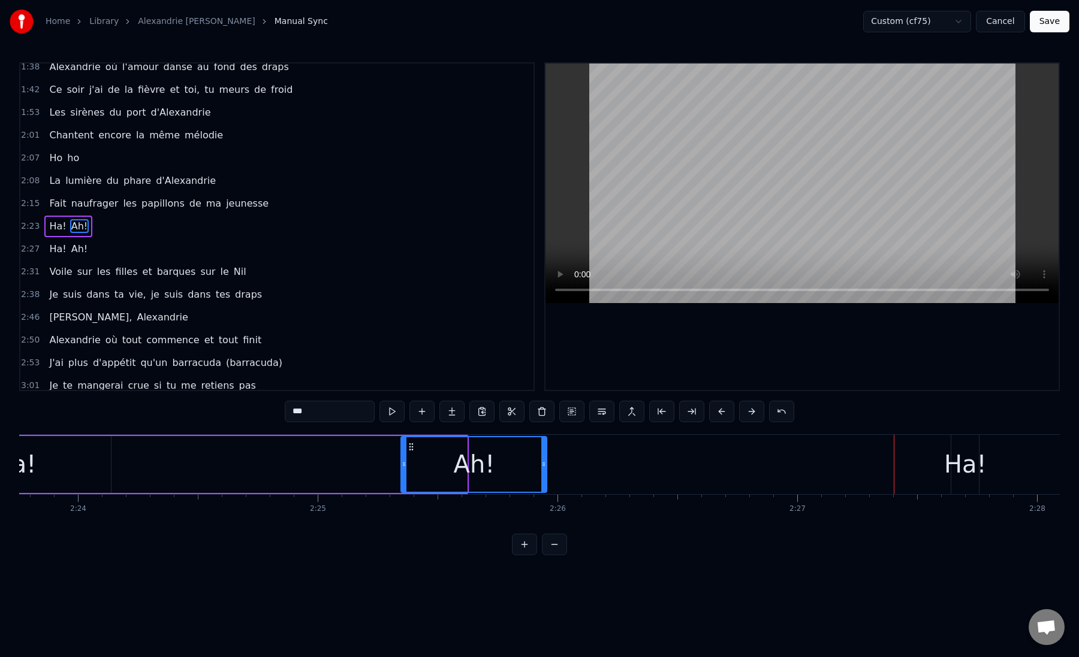
drag, startPoint x: 464, startPoint y: 466, endPoint x: 544, endPoint y: 456, distance: 80.3
click at [544, 456] on div at bounding box center [543, 464] width 5 height 55
click at [303, 458] on div "Ha! Ah!" at bounding box center [233, 464] width 632 height 59
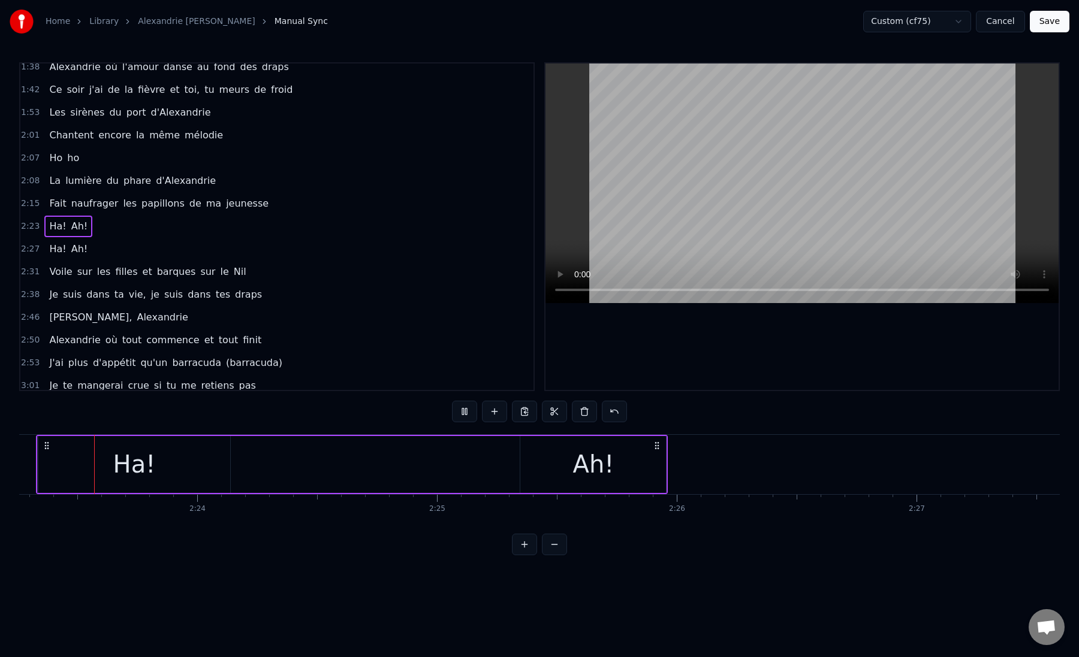
scroll to position [0, 34337]
click at [609, 467] on div "Ah!" at bounding box center [595, 464] width 41 height 36
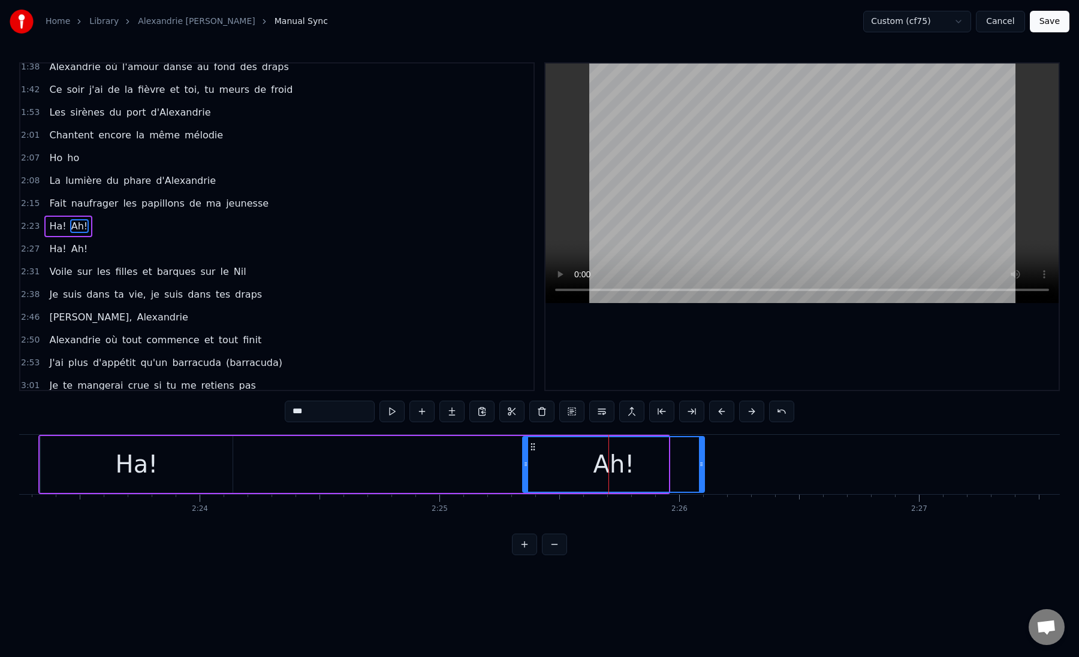
drag, startPoint x: 664, startPoint y: 466, endPoint x: 704, endPoint y: 465, distance: 40.2
click at [704, 465] on icon at bounding box center [701, 465] width 5 height 10
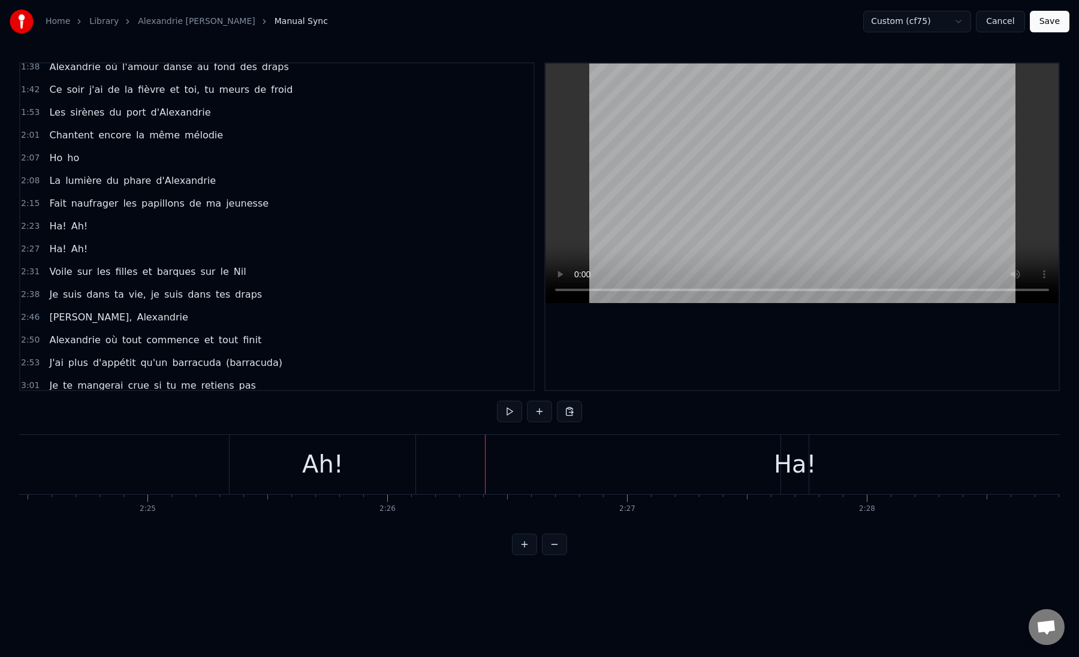
scroll to position [0, 34654]
click at [769, 472] on div "Ha!" at bounding box center [769, 464] width 43 height 36
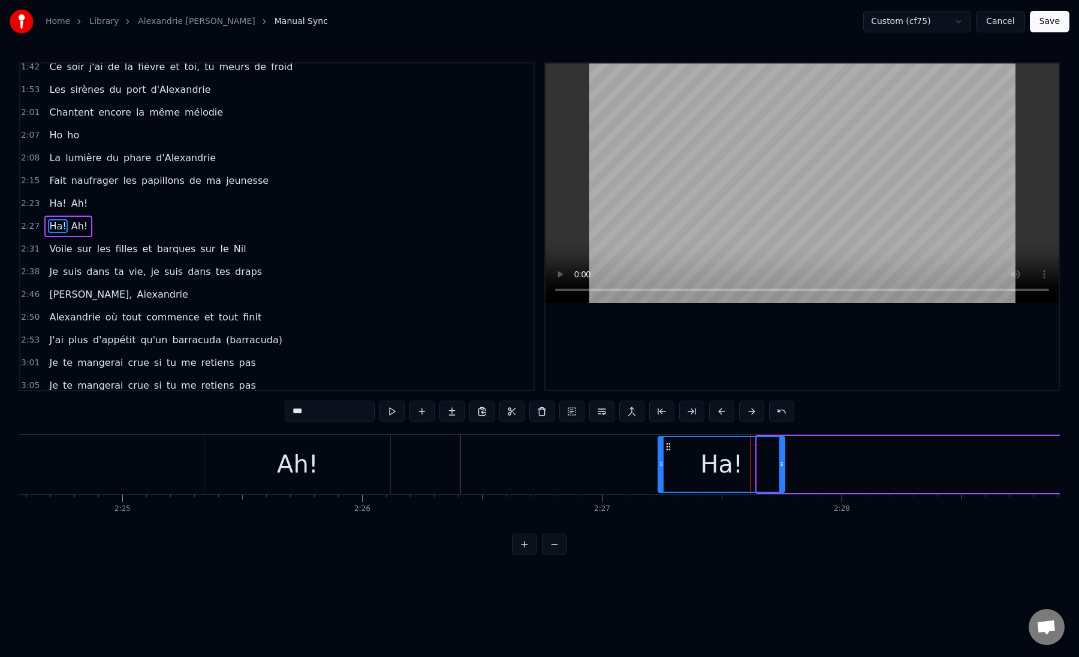
drag, startPoint x: 759, startPoint y: 463, endPoint x: 660, endPoint y: 458, distance: 99.0
click at [660, 458] on div at bounding box center [661, 464] width 5 height 55
drag, startPoint x: 783, startPoint y: 465, endPoint x: 856, endPoint y: 467, distance: 73.1
click at [856, 467] on icon at bounding box center [854, 465] width 5 height 10
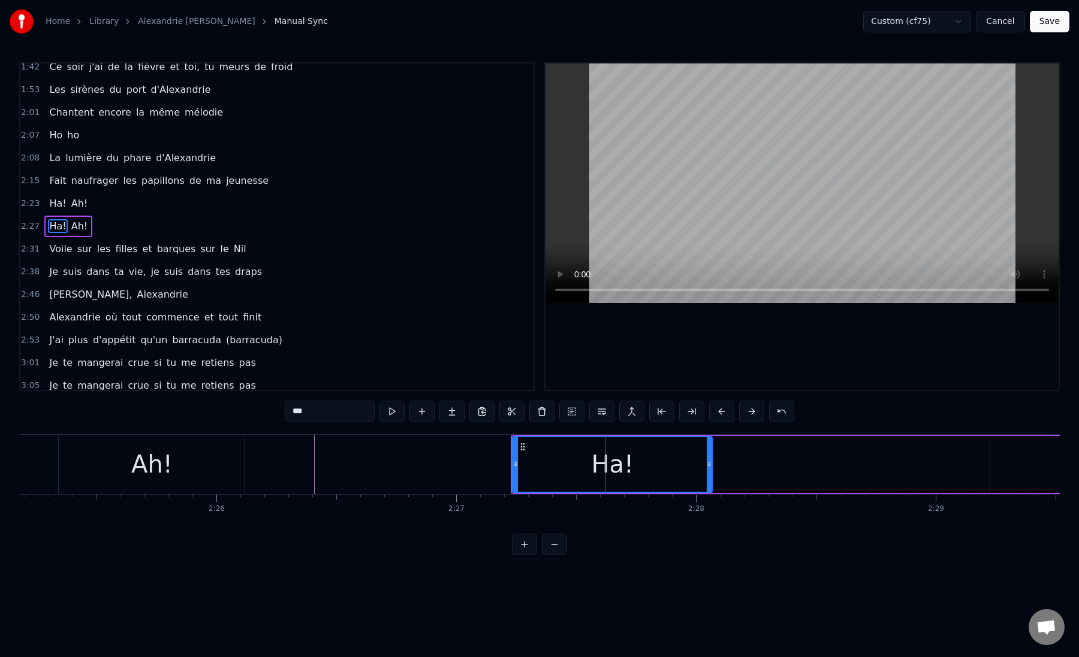
scroll to position [0, 35057]
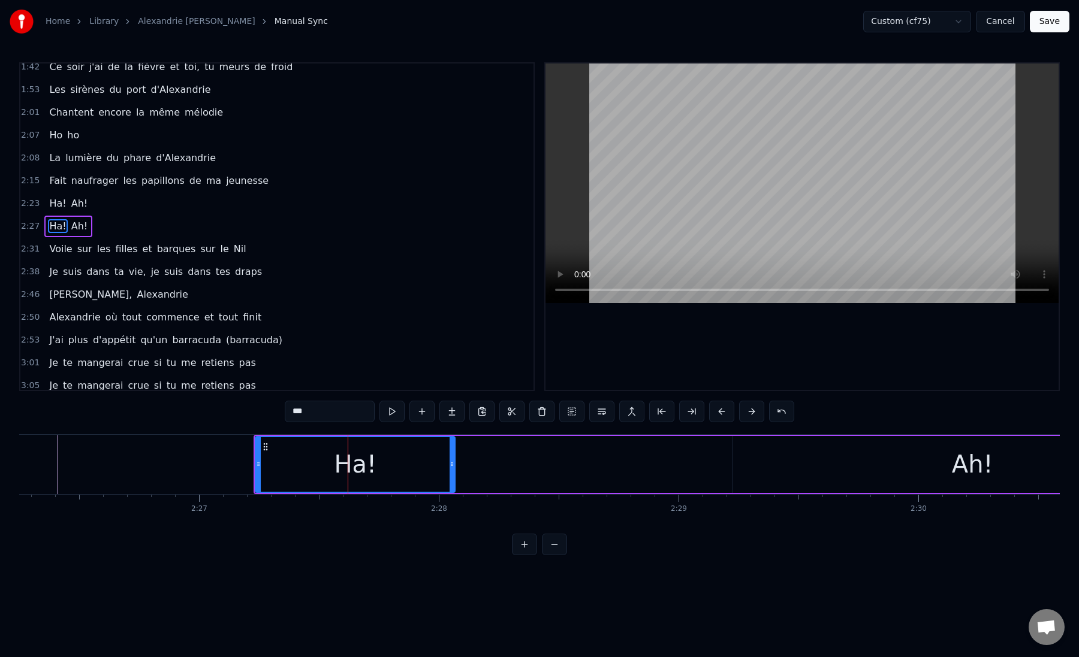
click at [702, 468] on div "Ha! Ah!" at bounding box center [732, 464] width 959 height 59
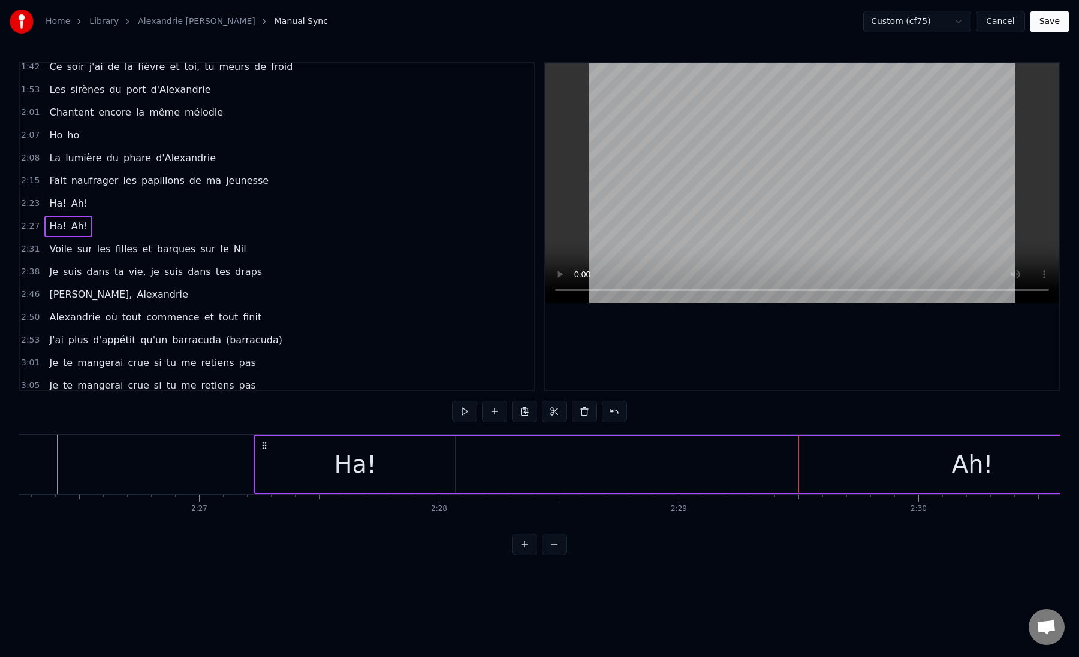
click at [924, 462] on div "Ah!" at bounding box center [972, 464] width 478 height 57
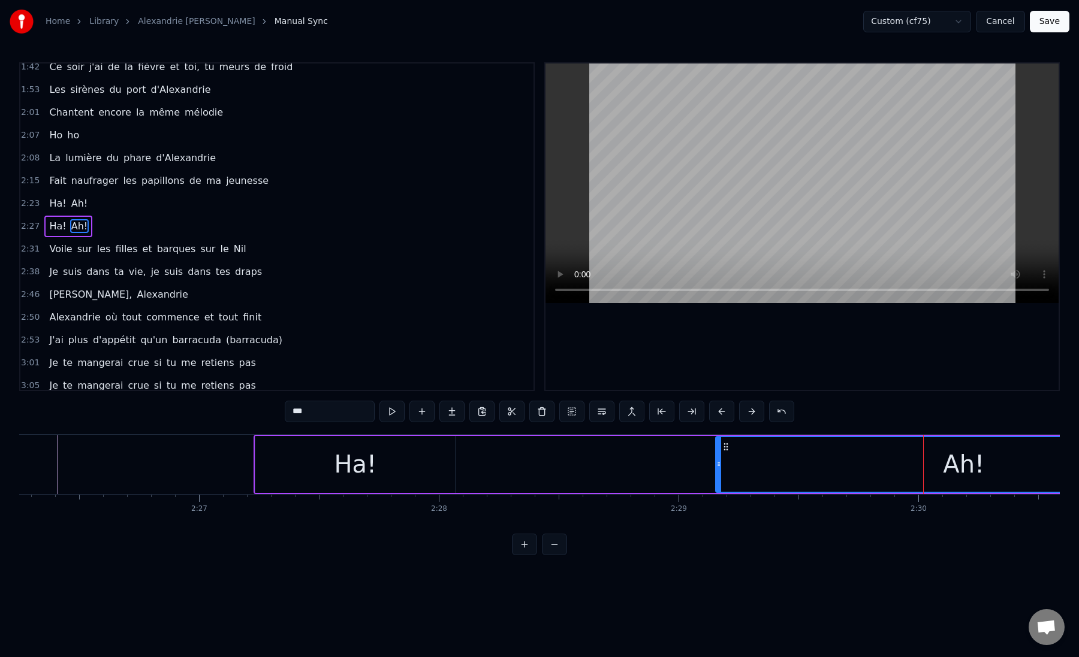
drag, startPoint x: 736, startPoint y: 466, endPoint x: 718, endPoint y: 467, distance: 18.6
click at [718, 466] on icon at bounding box center [718, 465] width 5 height 10
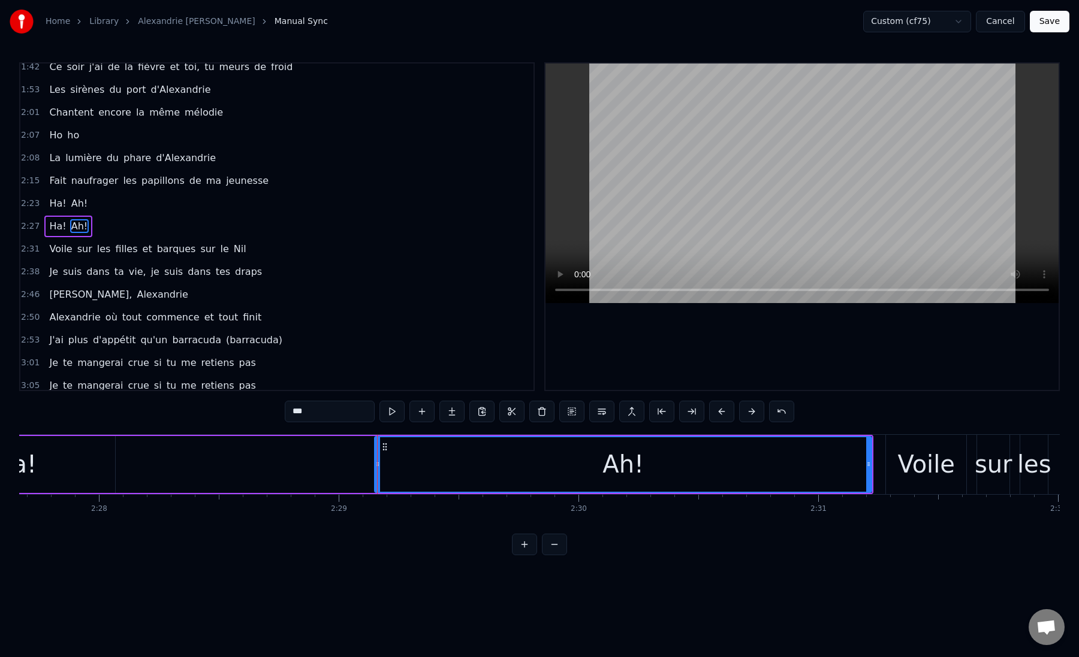
scroll to position [0, 35414]
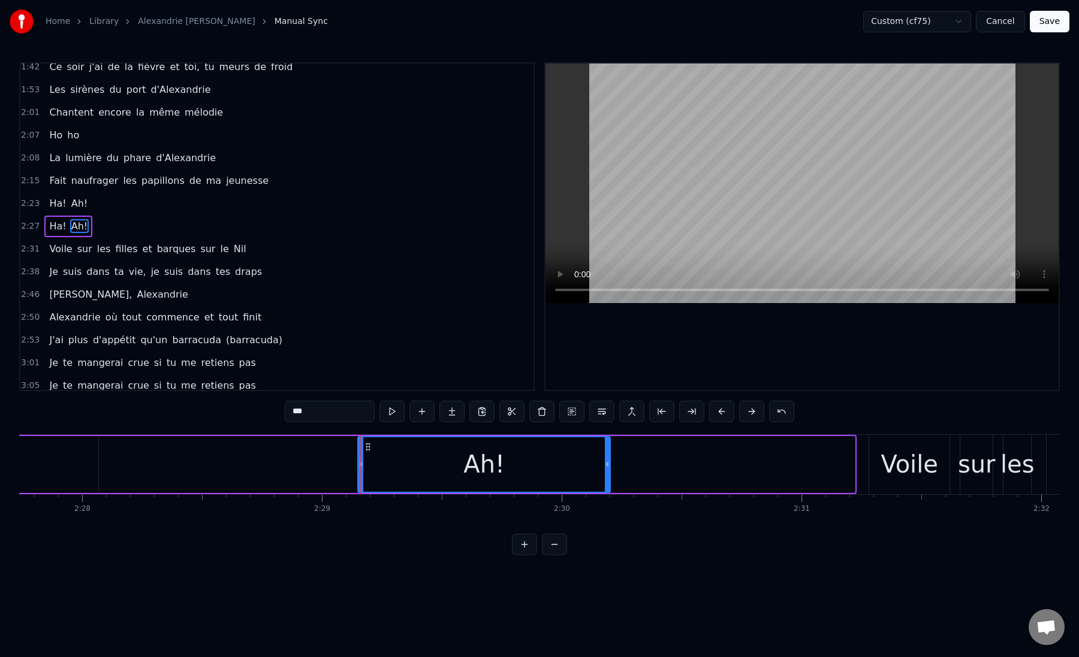
drag, startPoint x: 851, startPoint y: 467, endPoint x: 605, endPoint y: 476, distance: 246.5
click at [605, 476] on div at bounding box center [607, 464] width 5 height 55
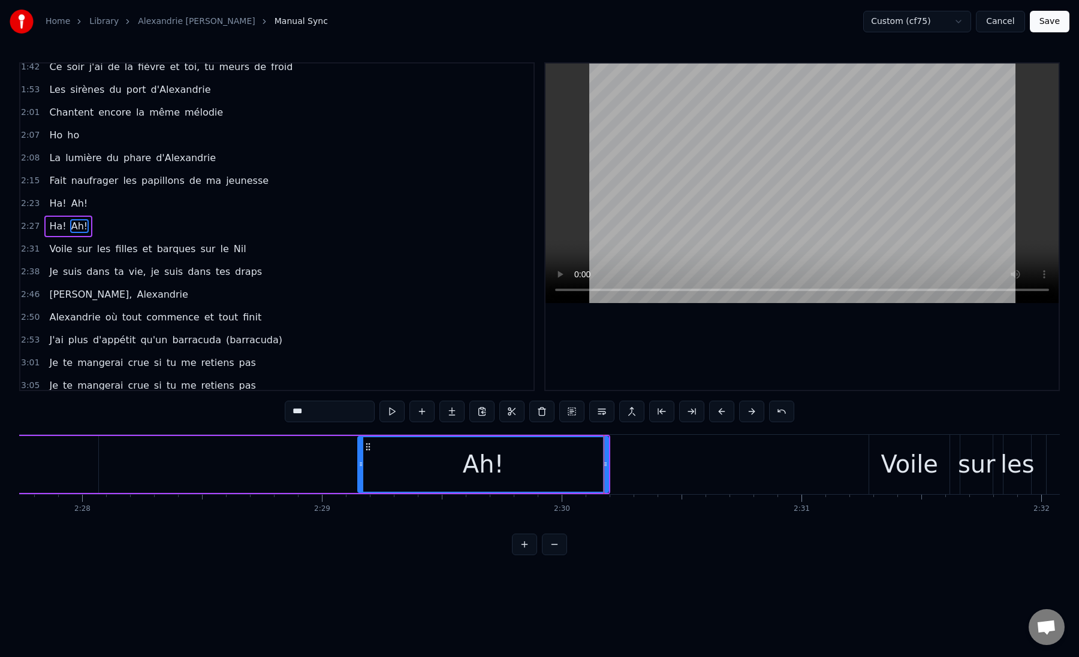
click at [310, 472] on div "Ha! Ah!" at bounding box center [253, 464] width 713 height 59
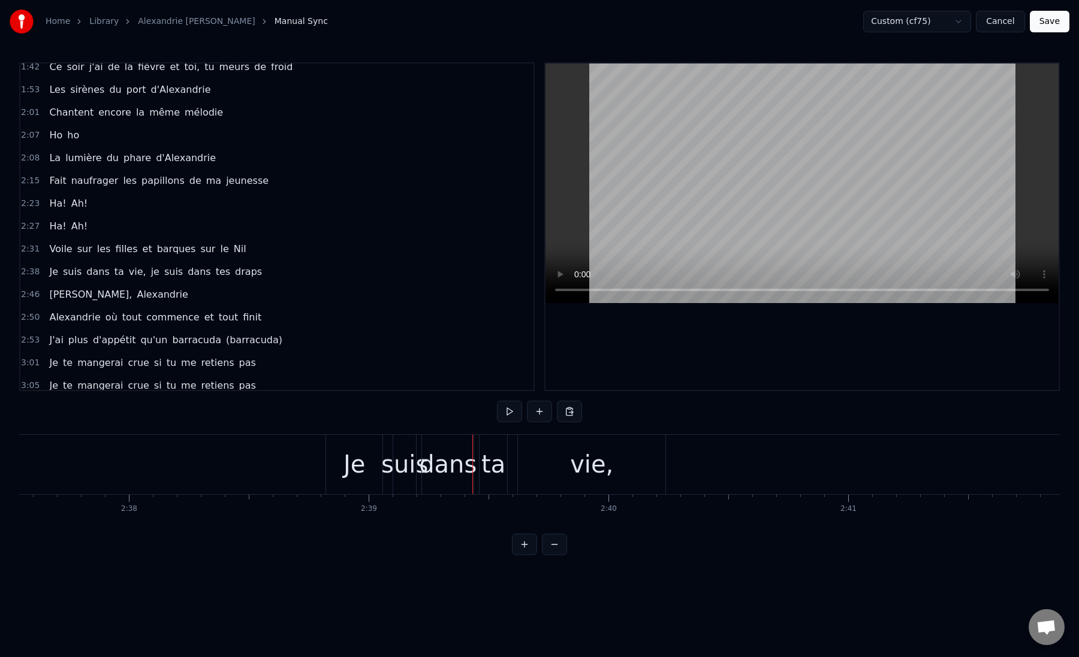
scroll to position [0, 37724]
click at [377, 467] on div "Je" at bounding box center [394, 464] width 56 height 59
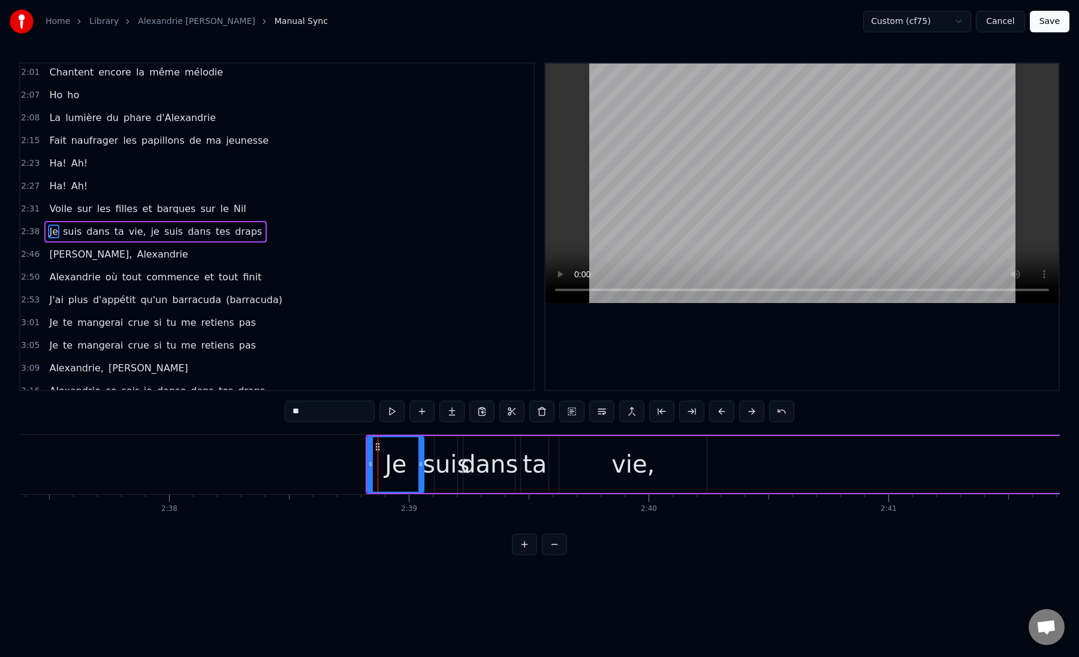
scroll to position [258, 0]
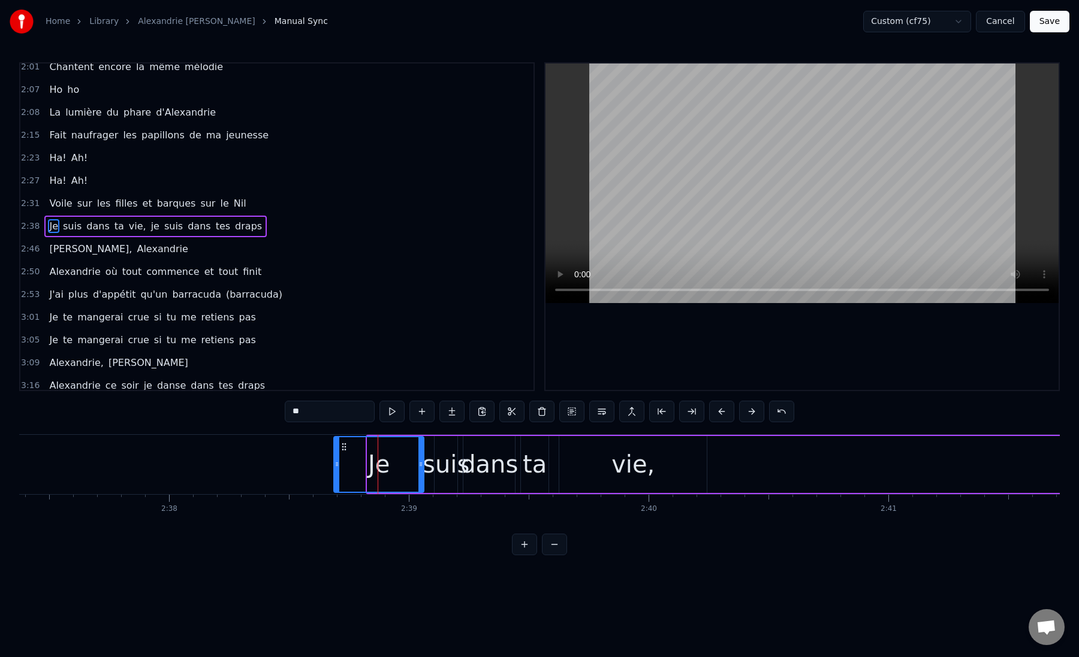
drag, startPoint x: 370, startPoint y: 464, endPoint x: 336, endPoint y: 467, distance: 33.7
click at [336, 467] on icon at bounding box center [336, 465] width 5 height 10
click at [1050, 23] on button "Save" at bounding box center [1050, 22] width 40 height 22
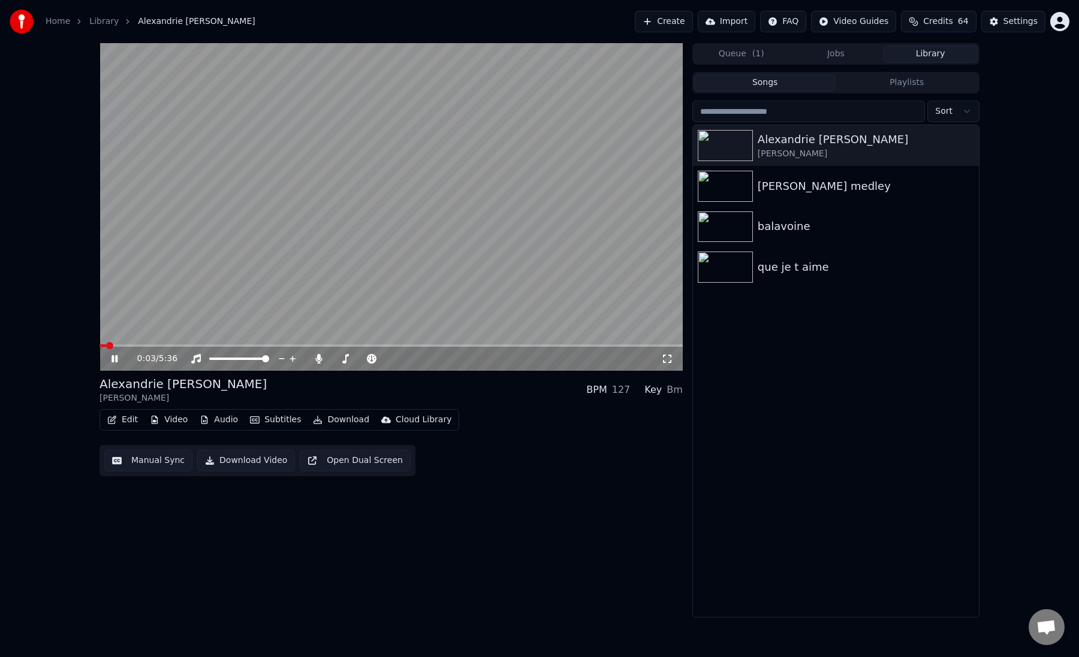
click at [143, 461] on button "Manual Sync" at bounding box center [148, 461] width 88 height 22
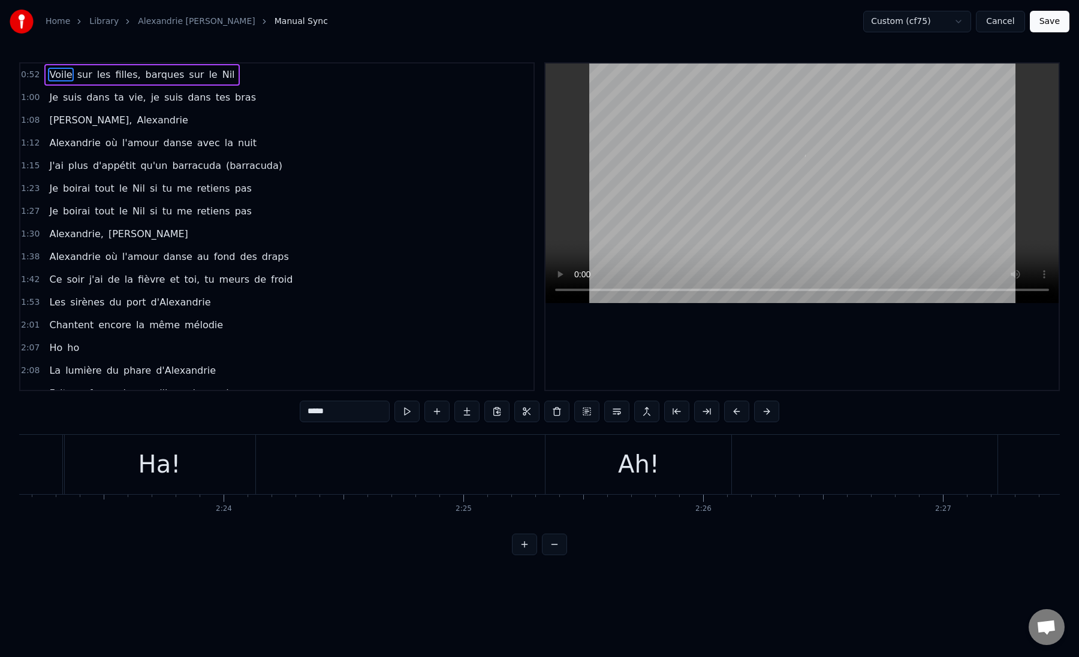
scroll to position [0, 34436]
click at [332, 472] on div "Ha! Ah!" at bounding box center [276, 464] width 672 height 59
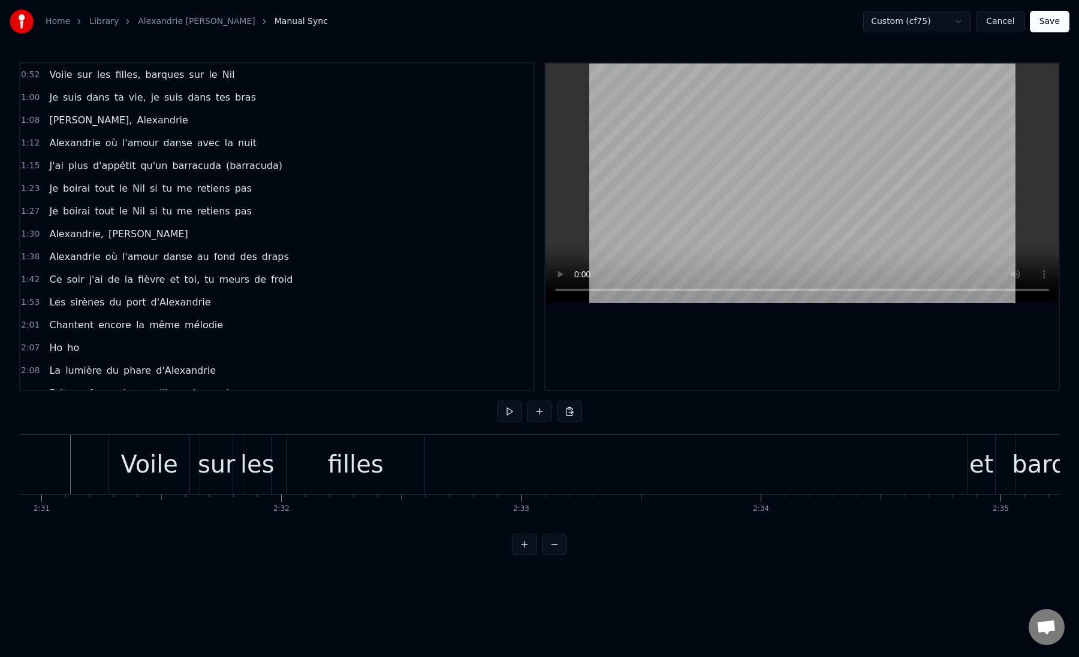
scroll to position [0, 36165]
click at [321, 452] on div "filles" at bounding box center [364, 464] width 138 height 59
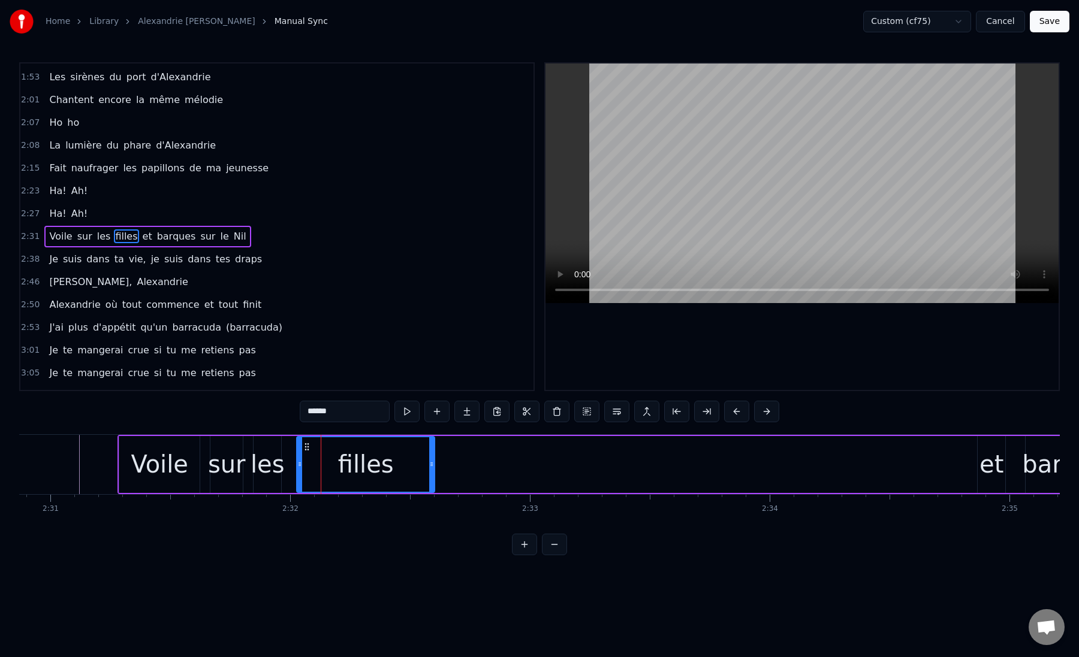
scroll to position [236, 0]
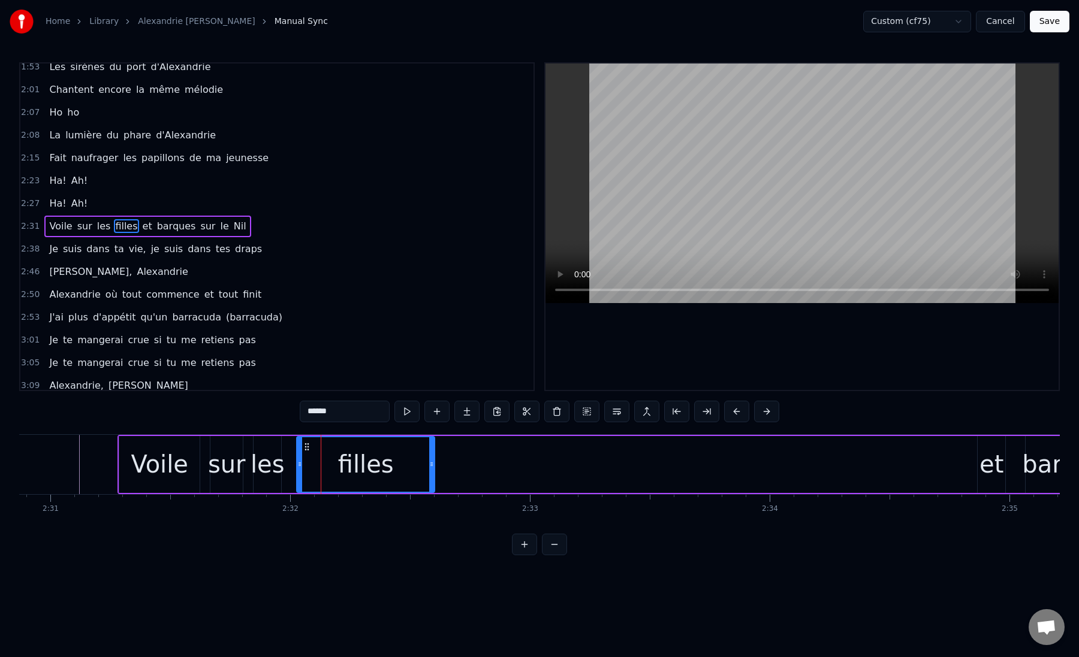
click at [228, 473] on div "sur" at bounding box center [227, 464] width 38 height 36
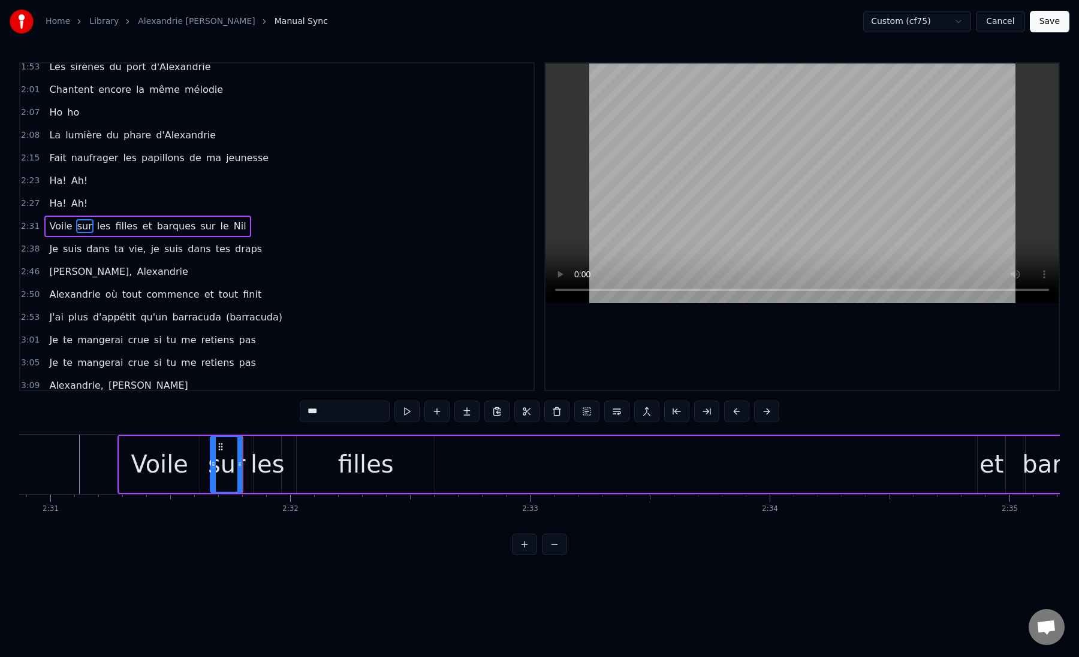
click at [255, 464] on div "les" at bounding box center [267, 464] width 34 height 36
drag, startPoint x: 255, startPoint y: 464, endPoint x: 245, endPoint y: 464, distance: 9.6
click at [245, 464] on icon at bounding box center [247, 465] width 5 height 10
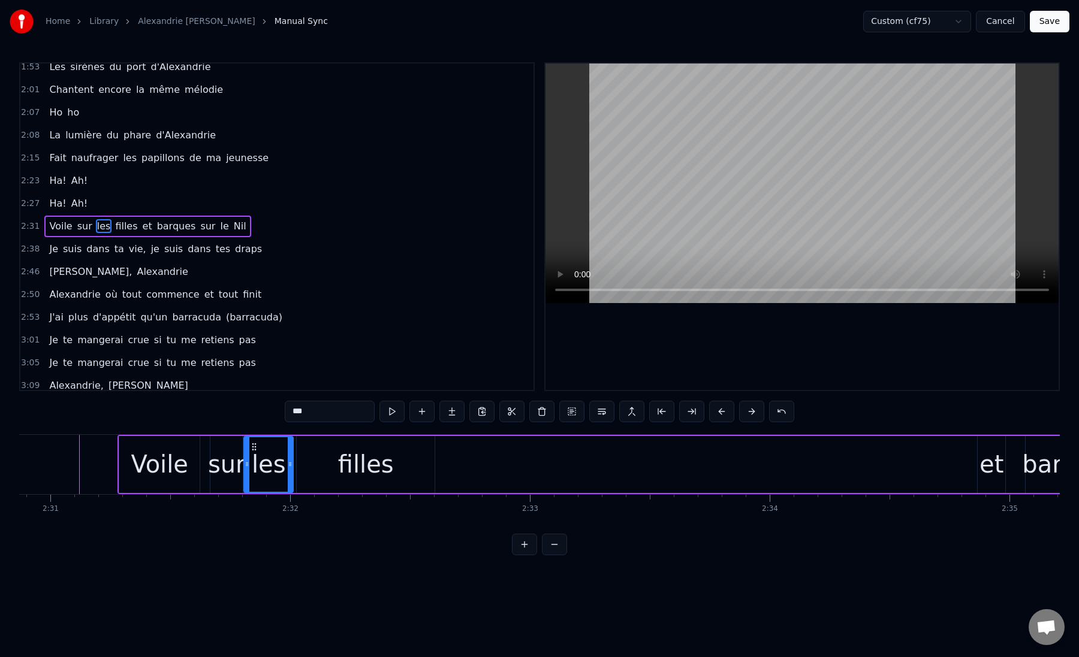
drag, startPoint x: 277, startPoint y: 466, endPoint x: 289, endPoint y: 466, distance: 12.0
click at [289, 466] on icon at bounding box center [290, 465] width 5 height 10
click at [219, 466] on div "sur" at bounding box center [227, 464] width 38 height 36
type input "***"
drag, startPoint x: 212, startPoint y: 466, endPoint x: 204, endPoint y: 466, distance: 8.4
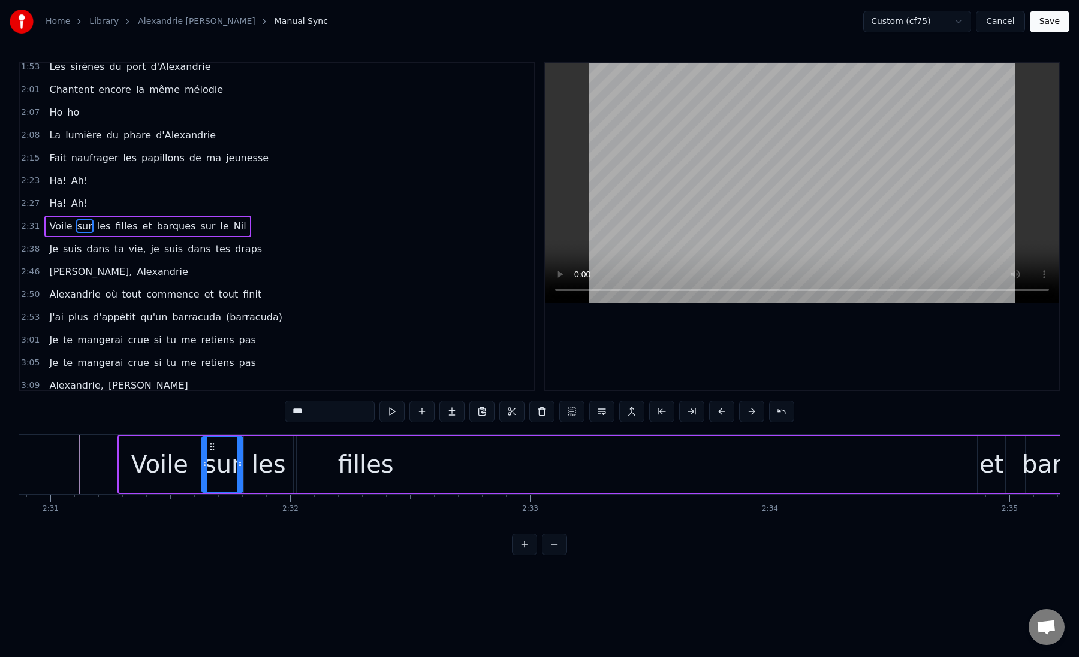
click at [204, 466] on icon at bounding box center [205, 465] width 5 height 10
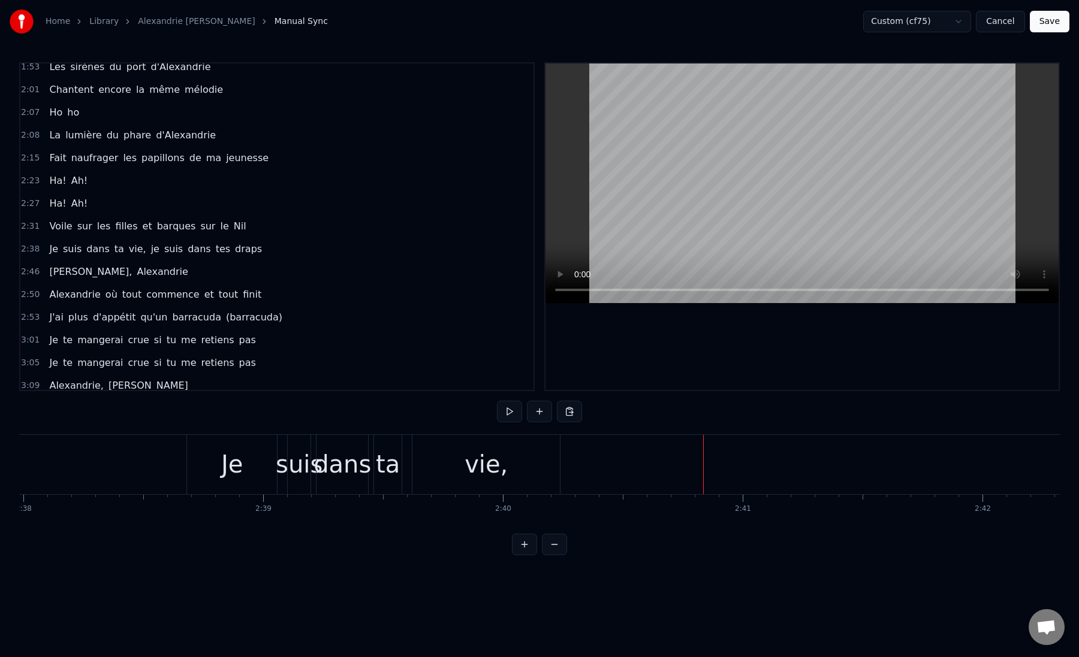
scroll to position [0, 37847]
click at [318, 467] on div "suis" at bounding box center [321, 464] width 47 height 36
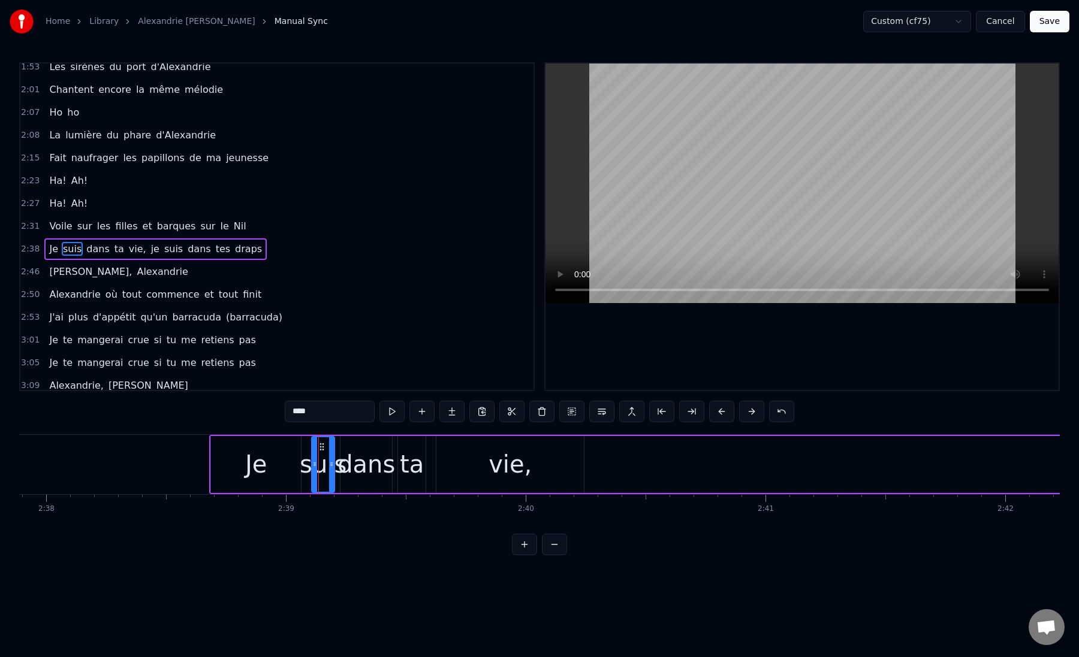
scroll to position [258, 0]
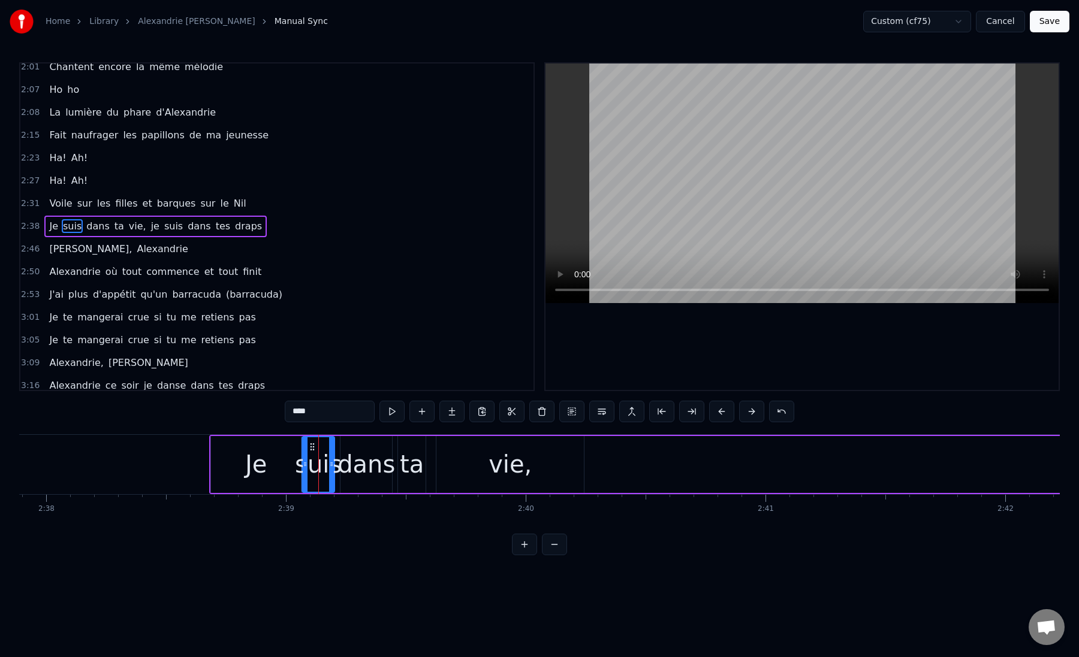
drag, startPoint x: 313, startPoint y: 467, endPoint x: 304, endPoint y: 467, distance: 9.6
click at [304, 467] on icon at bounding box center [305, 465] width 5 height 10
click at [227, 469] on div "Je" at bounding box center [256, 464] width 90 height 57
click at [227, 469] on div "Je" at bounding box center [256, 464] width 89 height 55
drag, startPoint x: 298, startPoint y: 464, endPoint x: 275, endPoint y: 465, distance: 23.4
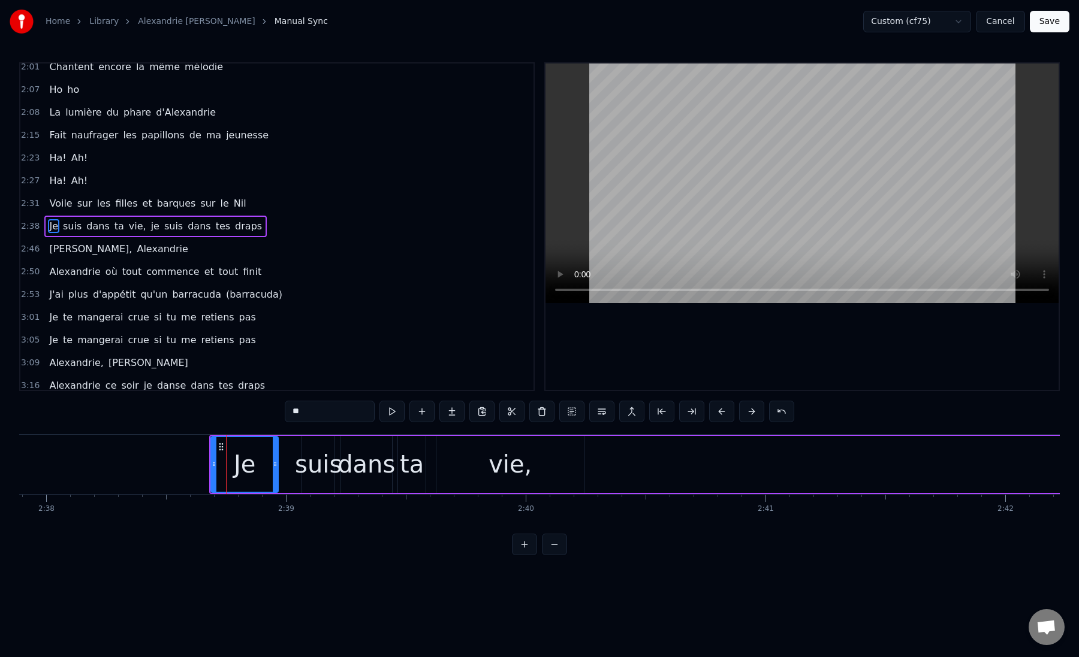
click at [275, 465] on icon at bounding box center [275, 465] width 5 height 10
click at [319, 465] on div "suis" at bounding box center [318, 464] width 47 height 36
type input "****"
drag, startPoint x: 303, startPoint y: 465, endPoint x: 283, endPoint y: 465, distance: 20.4
click at [283, 465] on icon at bounding box center [285, 465] width 5 height 10
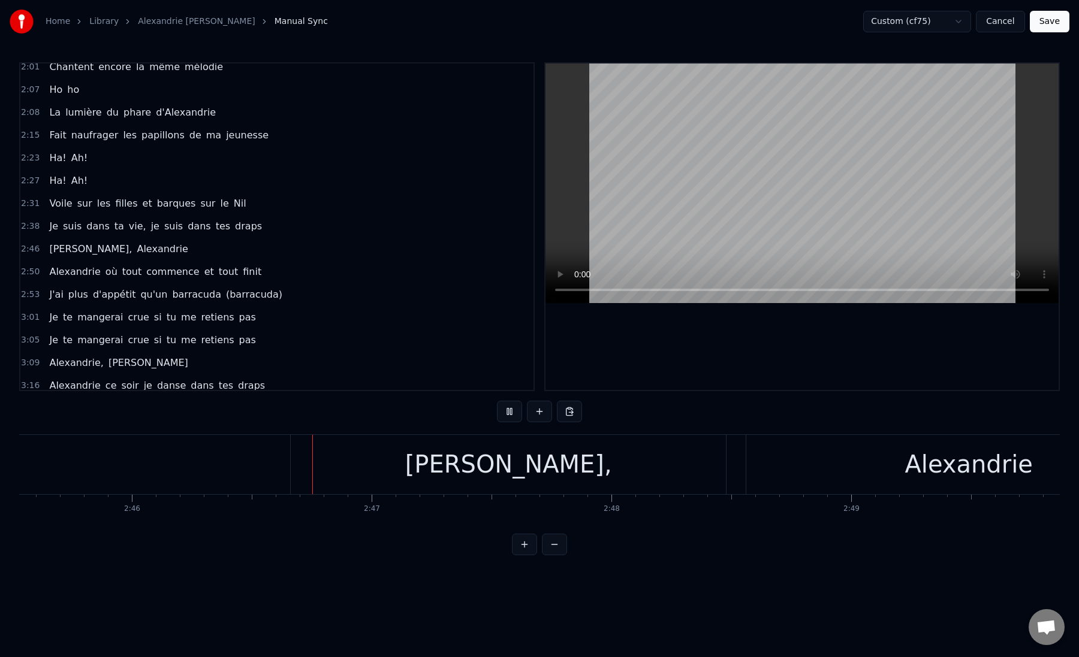
scroll to position [0, 39779]
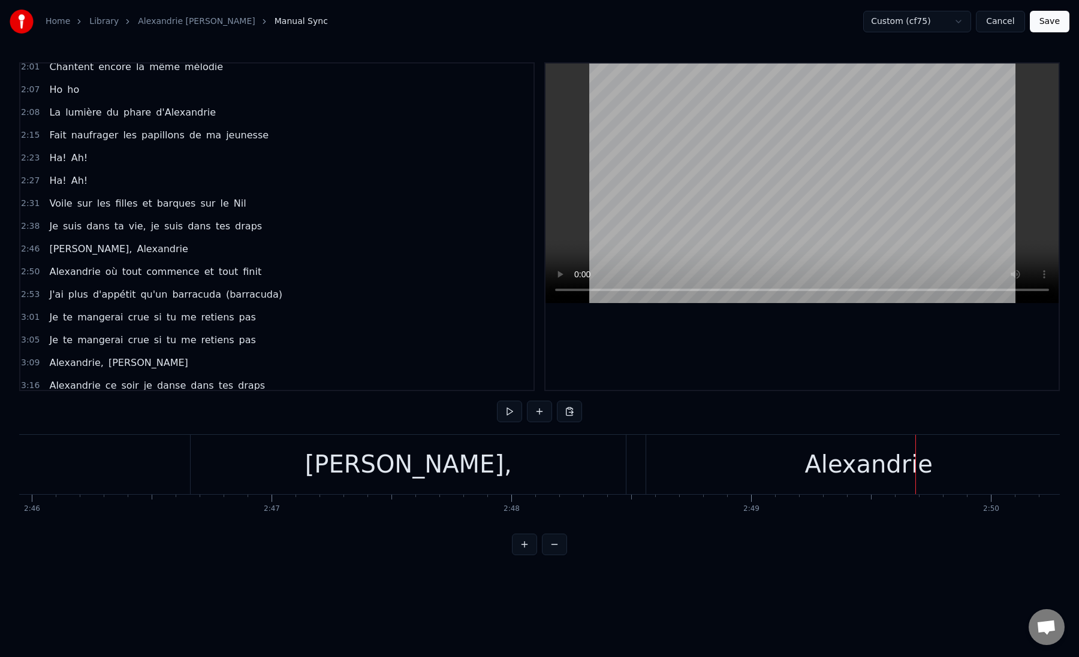
click at [473, 480] on div "[PERSON_NAME]," at bounding box center [408, 464] width 435 height 59
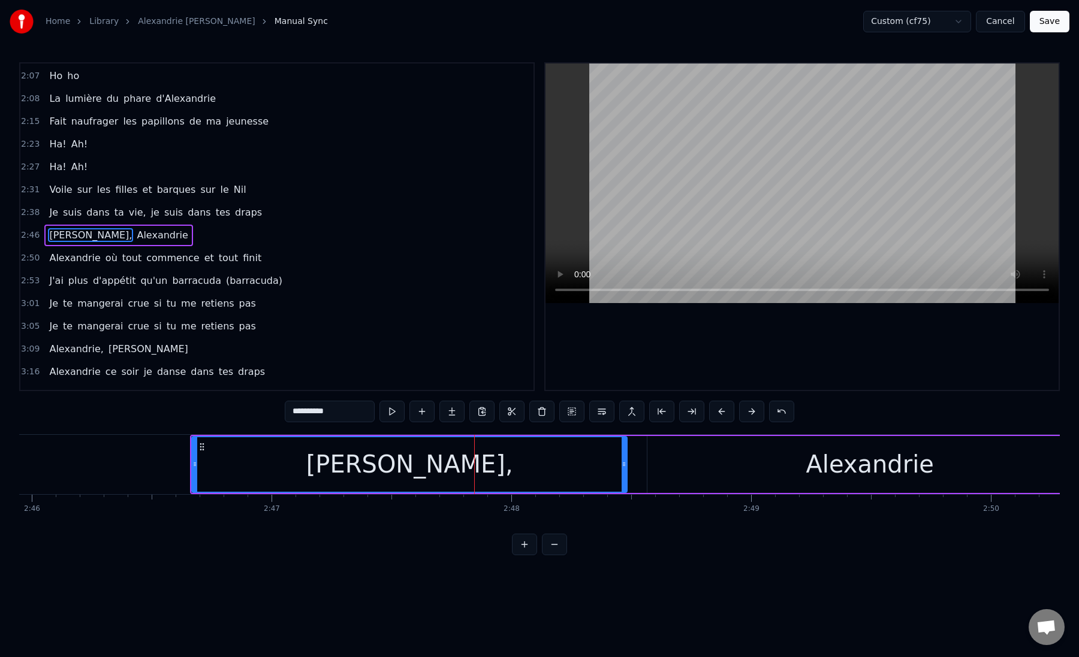
scroll to position [281, 0]
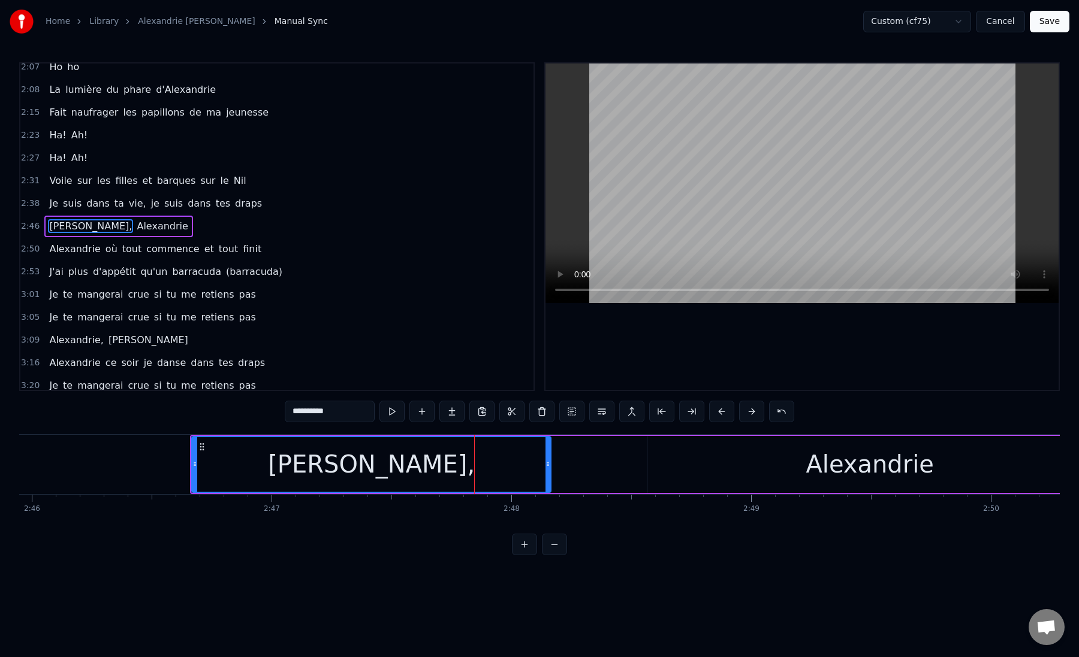
drag, startPoint x: 623, startPoint y: 464, endPoint x: 546, endPoint y: 465, distance: 77.3
click at [546, 465] on icon at bounding box center [547, 465] width 5 height 10
click at [678, 461] on div "Alexandrie" at bounding box center [869, 464] width 445 height 57
type input "**********"
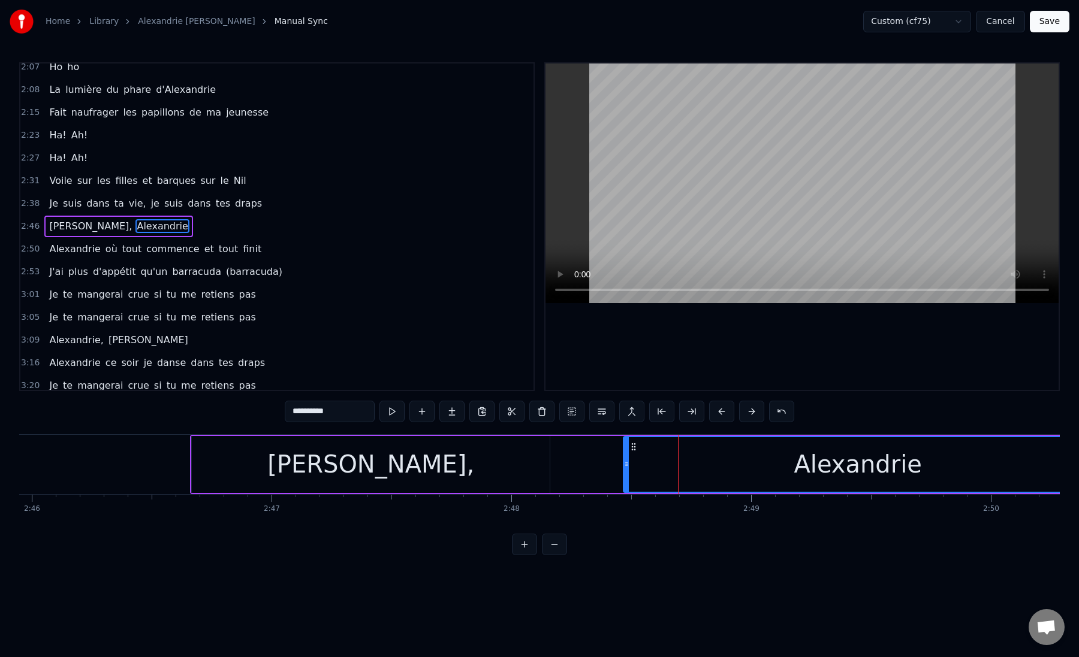
drag, startPoint x: 650, startPoint y: 462, endPoint x: 626, endPoint y: 463, distance: 24.0
click at [626, 463] on icon at bounding box center [626, 465] width 5 height 10
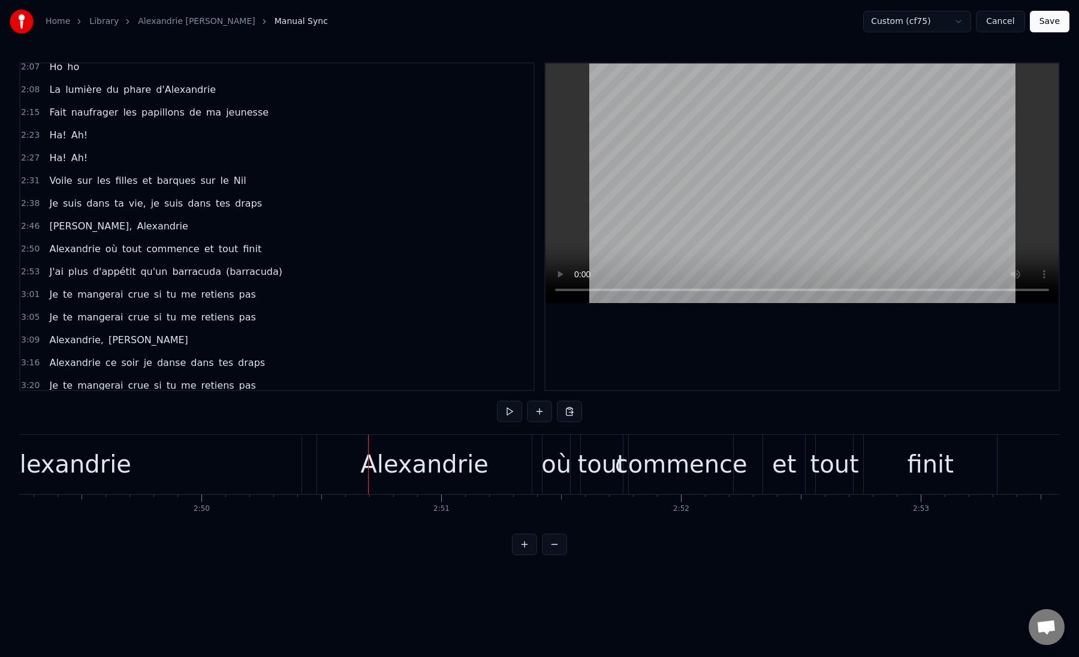
scroll to position [0, 40386]
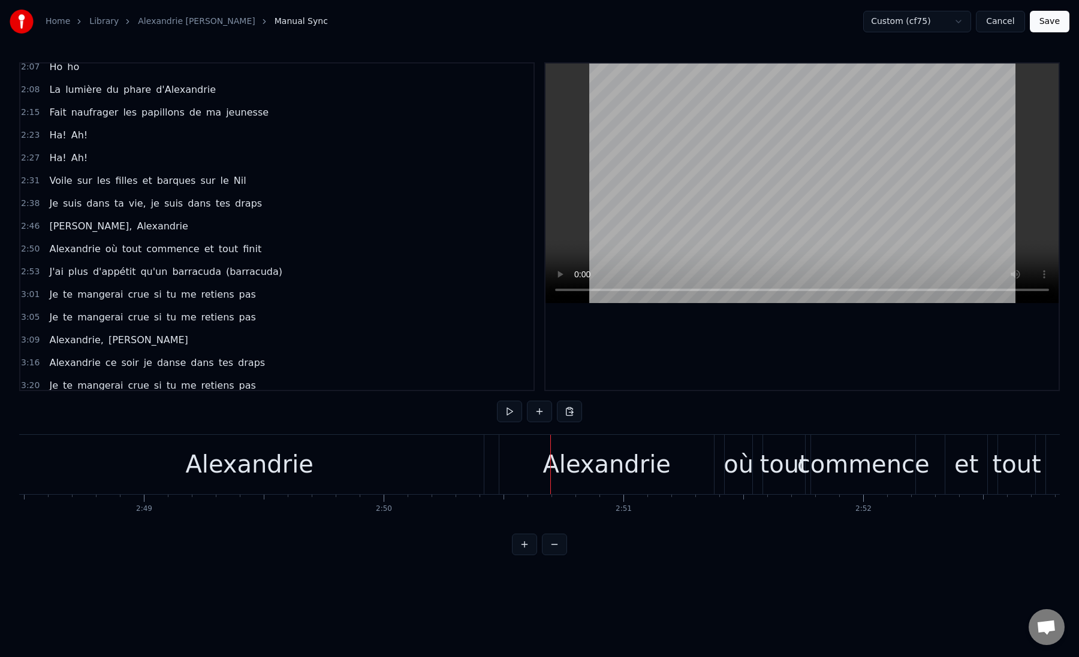
click at [473, 467] on div "Alexandrie" at bounding box center [249, 464] width 469 height 59
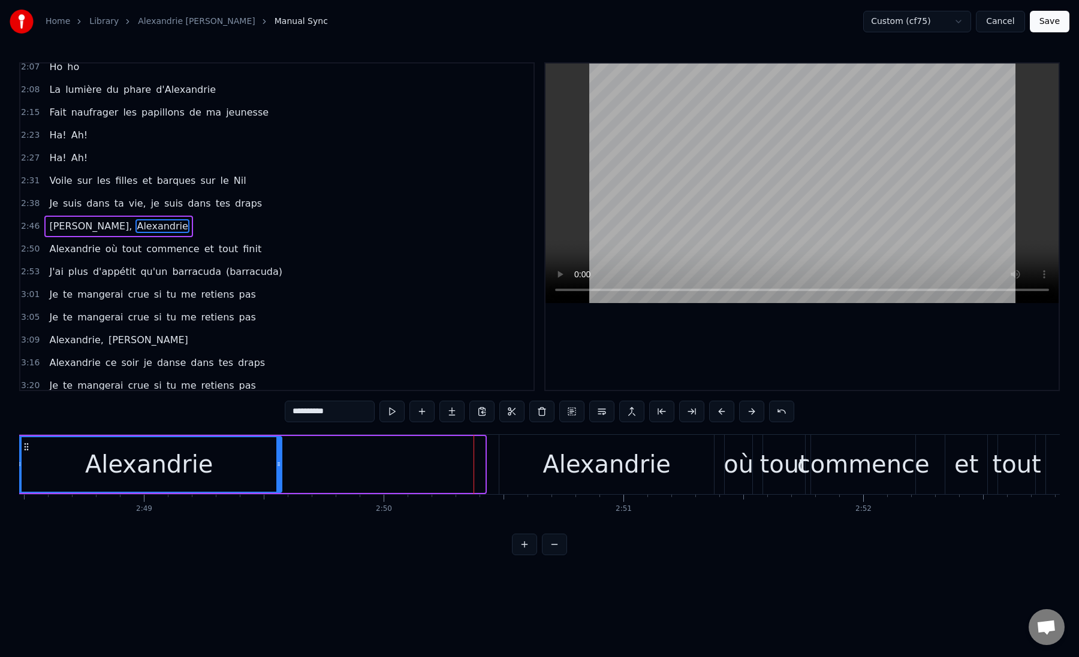
drag, startPoint x: 480, startPoint y: 467, endPoint x: 279, endPoint y: 467, distance: 201.4
click at [277, 467] on icon at bounding box center [278, 465] width 5 height 10
click at [191, 469] on div "Alexandrie" at bounding box center [149, 464] width 128 height 36
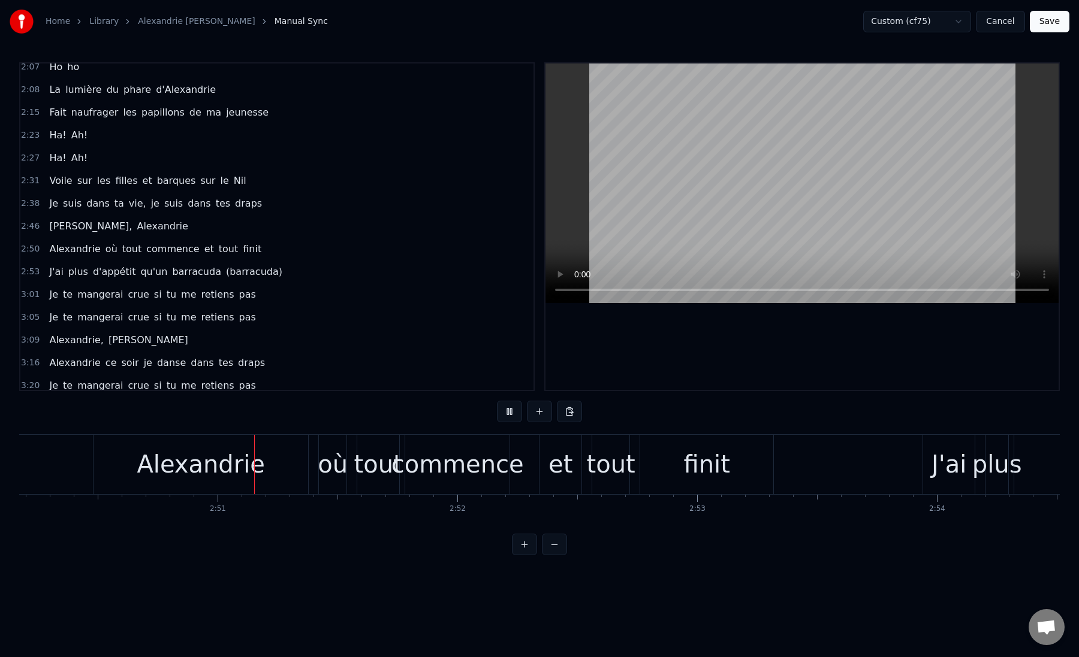
scroll to position [0, 40808]
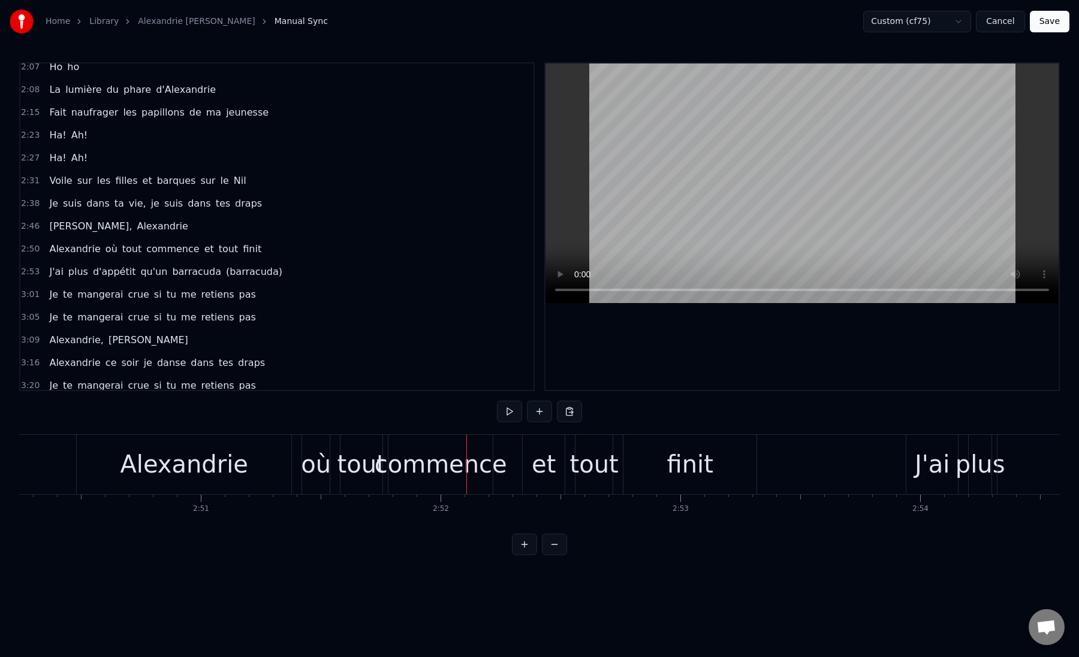
click at [88, 465] on div "Alexandrie" at bounding box center [184, 464] width 215 height 59
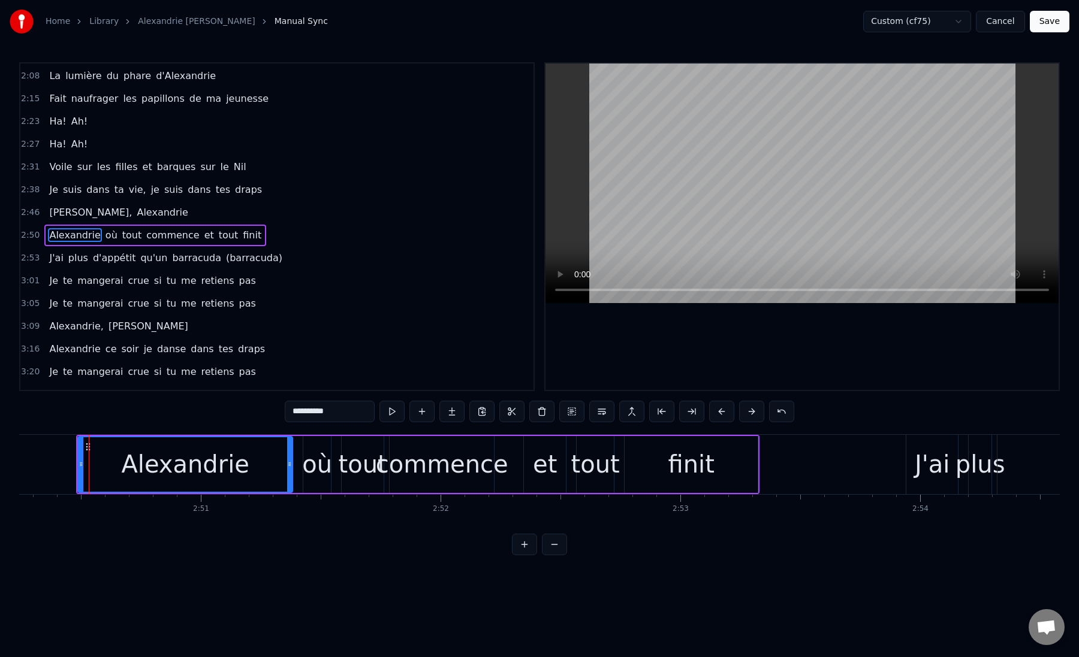
scroll to position [304, 0]
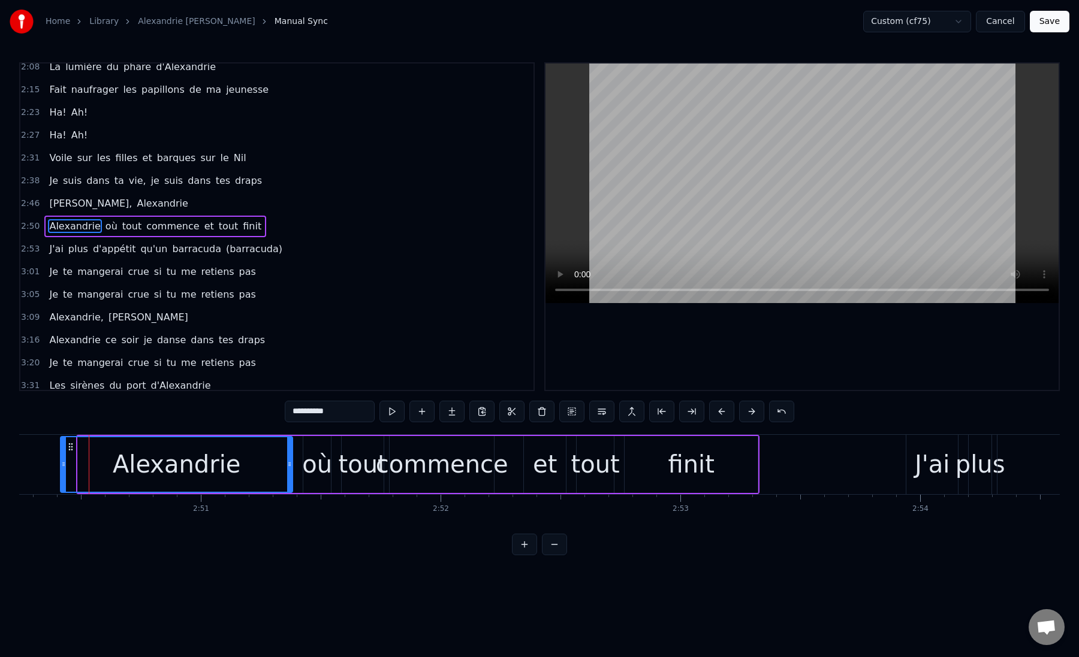
drag, startPoint x: 78, startPoint y: 465, endPoint x: 61, endPoint y: 465, distance: 17.4
click at [61, 465] on icon at bounding box center [63, 465] width 5 height 10
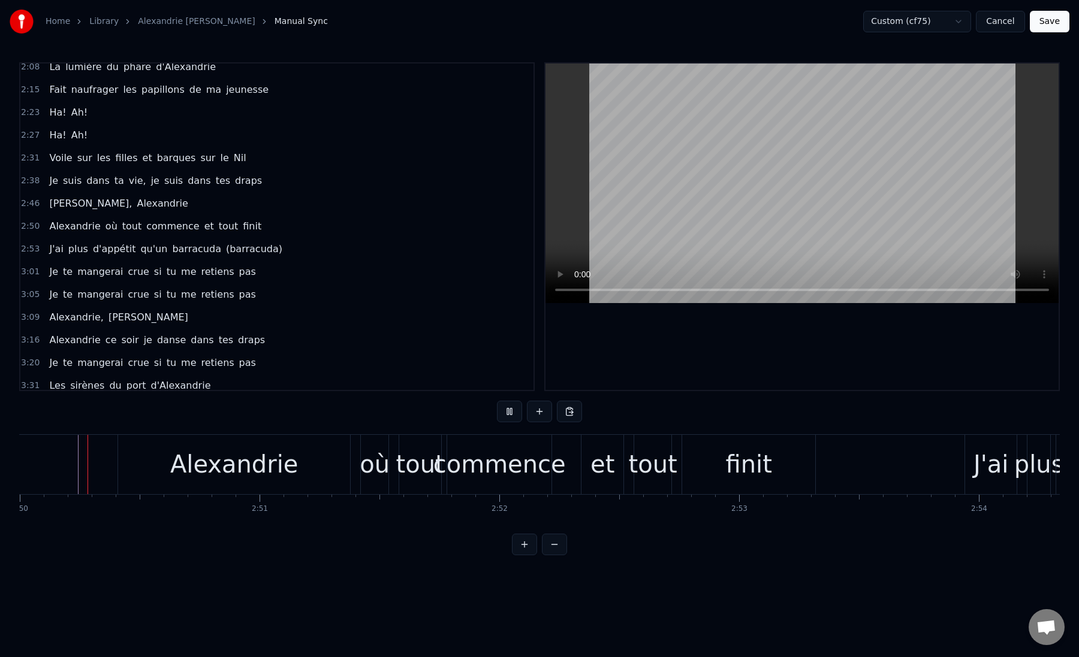
scroll to position [0, 40748]
click at [369, 465] on div "où" at bounding box center [376, 464] width 30 height 36
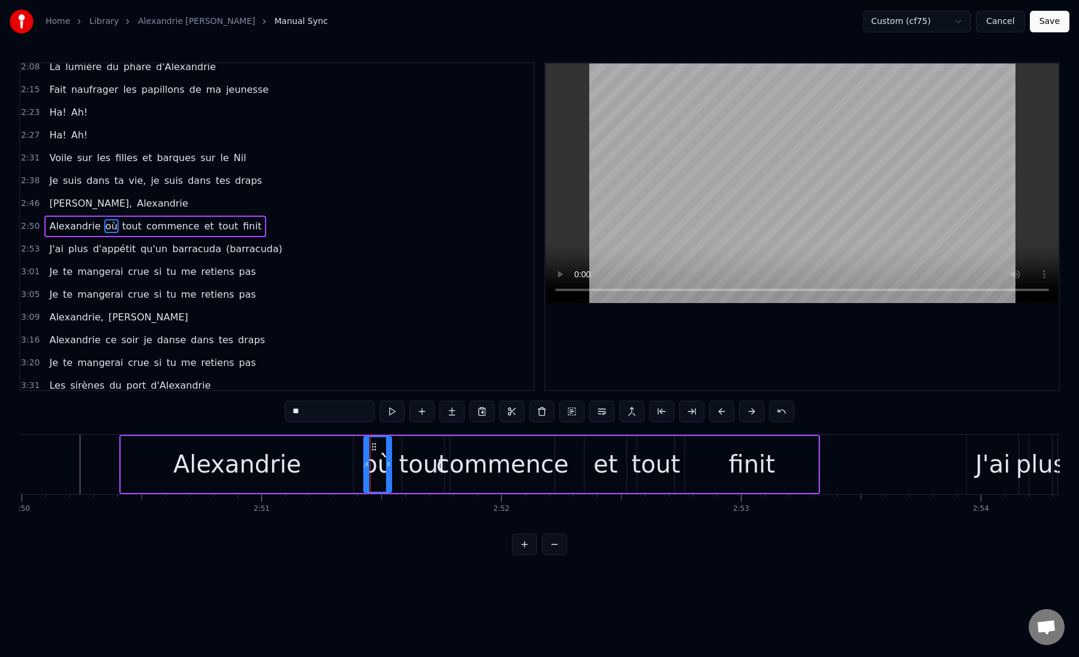
click at [338, 467] on div "Alexandrie" at bounding box center [237, 464] width 232 height 57
type input "**********"
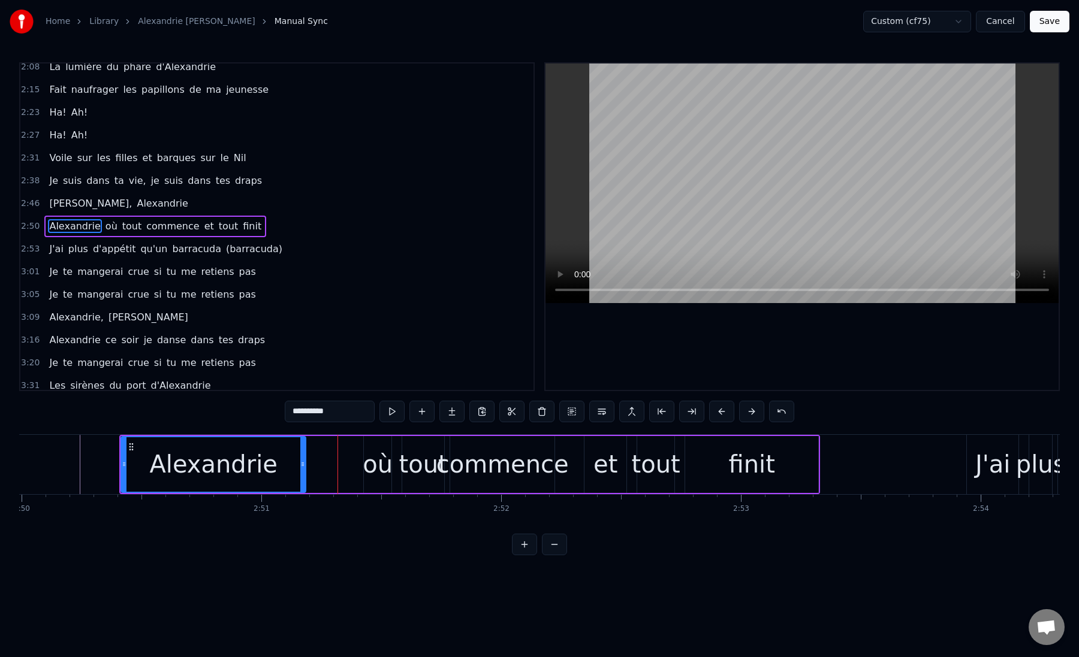
drag, startPoint x: 350, startPoint y: 467, endPoint x: 305, endPoint y: 470, distance: 45.0
click at [304, 470] on div at bounding box center [302, 464] width 5 height 55
click at [318, 470] on div "[GEOGRAPHIC_DATA] où tout commence et tout finit" at bounding box center [469, 464] width 701 height 59
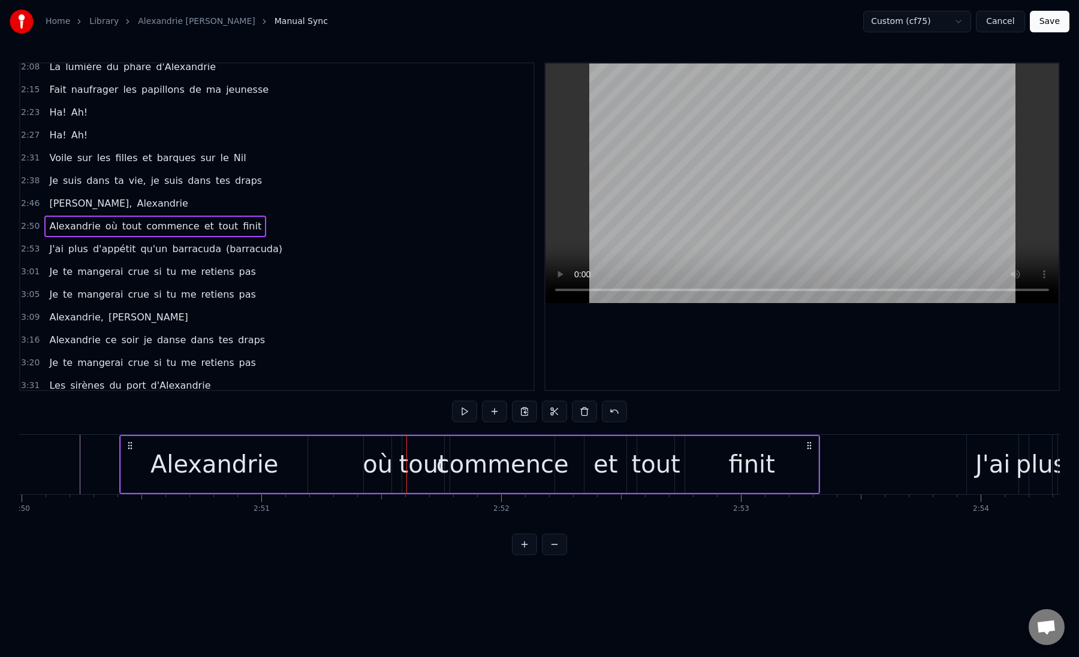
click at [390, 462] on div "où" at bounding box center [378, 464] width 28 height 57
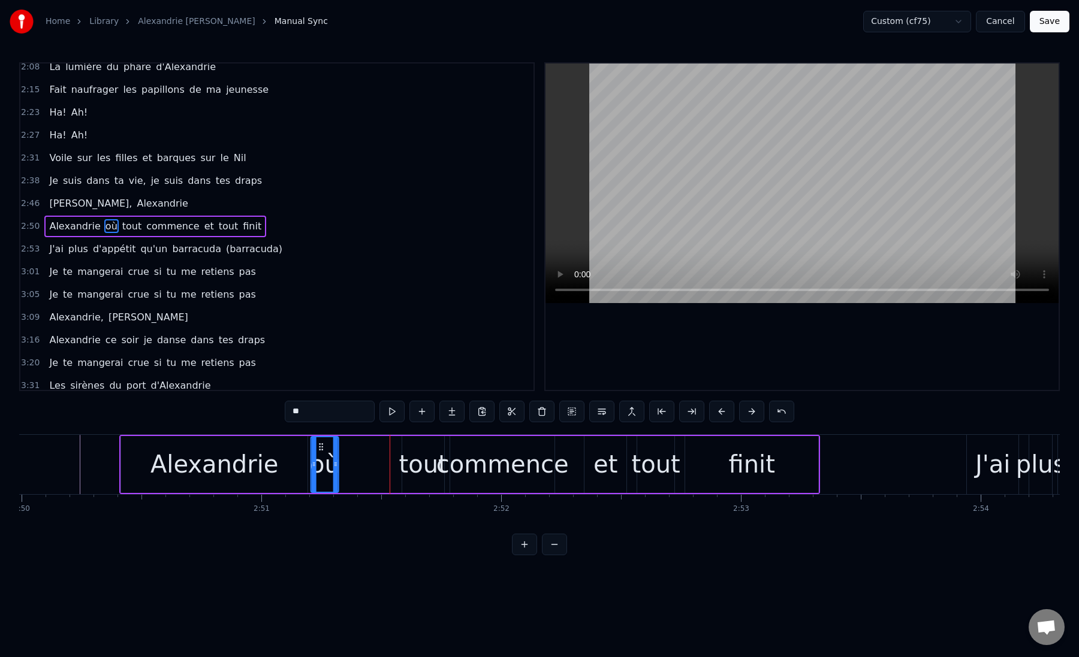
drag, startPoint x: 373, startPoint y: 445, endPoint x: 320, endPoint y: 449, distance: 52.9
click at [320, 448] on icon at bounding box center [321, 447] width 10 height 10
click at [340, 464] on div "[GEOGRAPHIC_DATA] où tout commence et tout finit" at bounding box center [469, 464] width 701 height 59
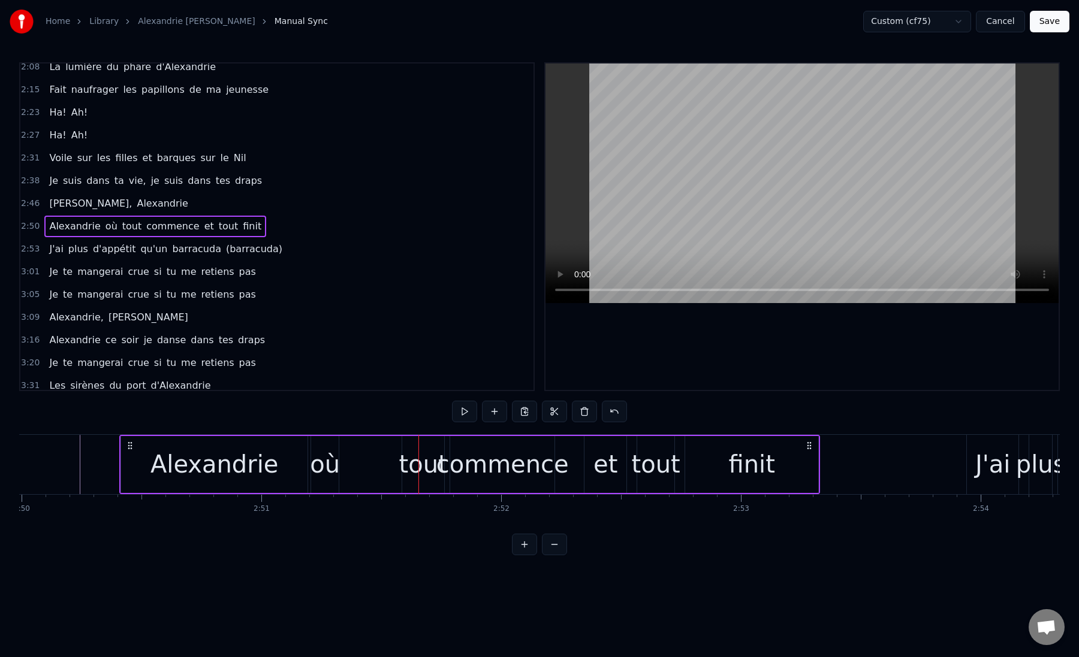
click at [358, 462] on div "[GEOGRAPHIC_DATA] où tout commence et tout finit" at bounding box center [469, 464] width 701 height 59
click at [333, 465] on div "où" at bounding box center [325, 464] width 30 height 36
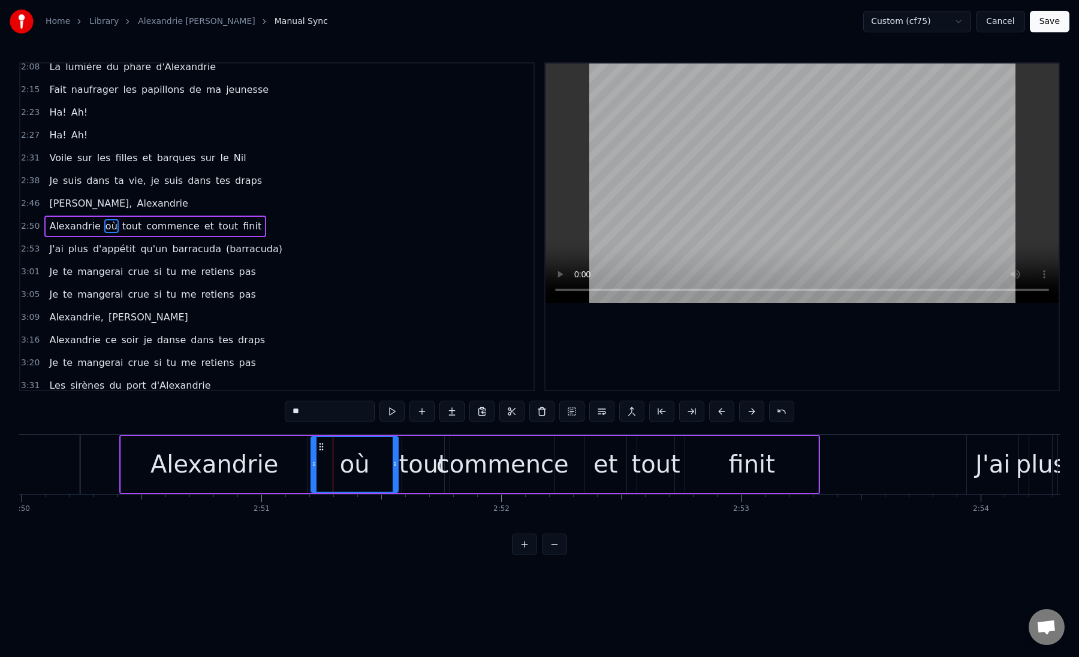
drag, startPoint x: 335, startPoint y: 465, endPoint x: 394, endPoint y: 466, distance: 59.3
click at [394, 466] on icon at bounding box center [395, 465] width 5 height 10
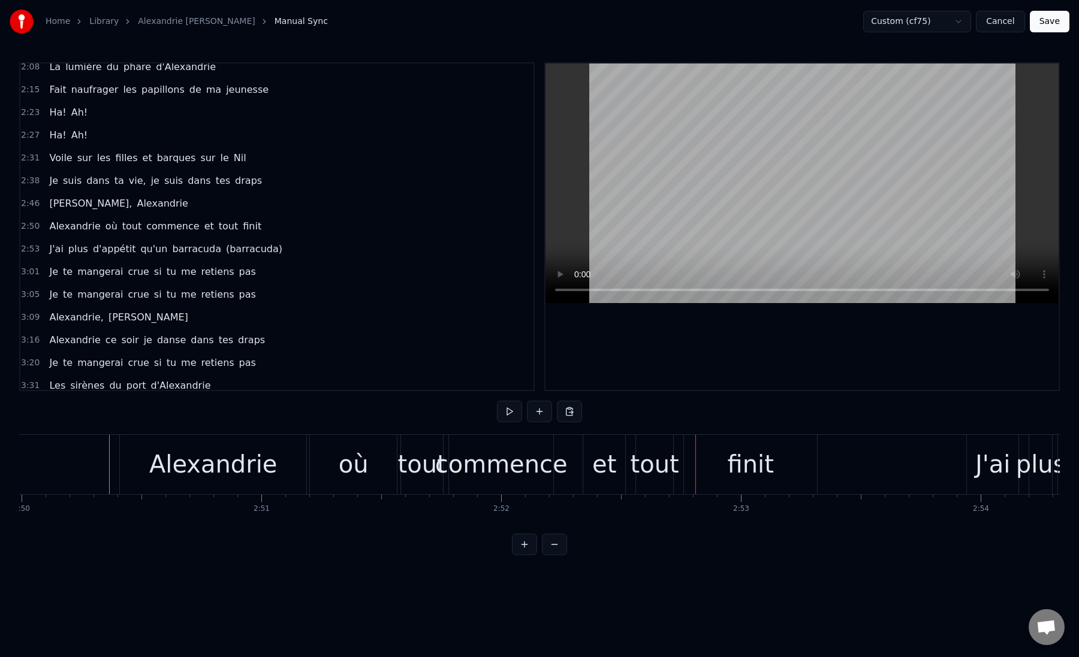
click at [463, 467] on div "commence" at bounding box center [501, 464] width 132 height 36
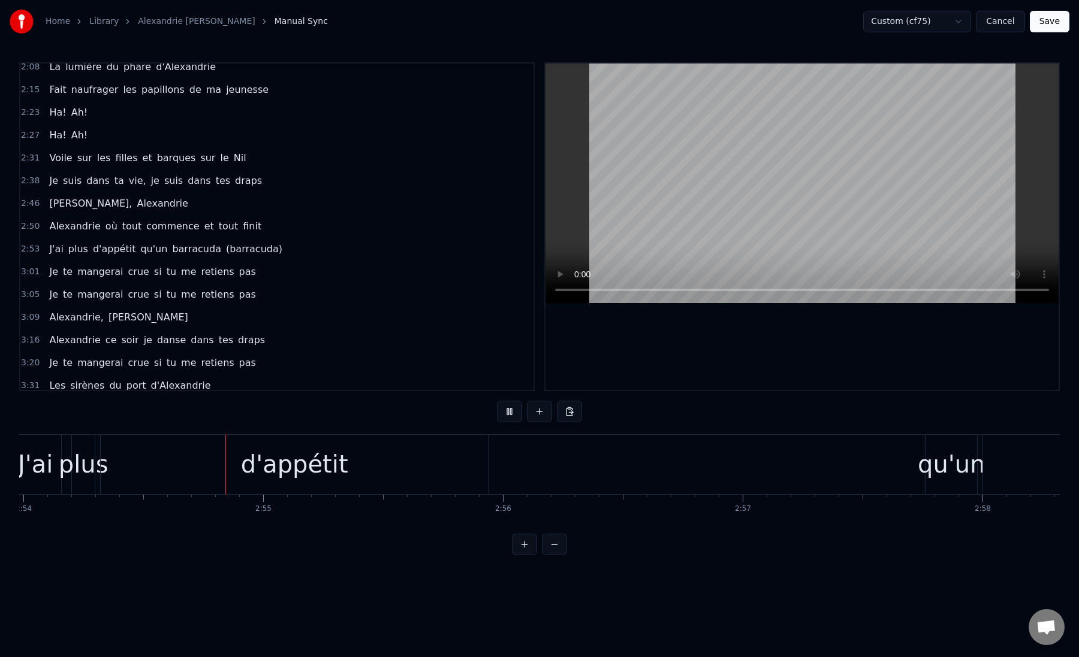
scroll to position [0, 41714]
click at [460, 481] on div "d'appétit" at bounding box center [284, 464] width 387 height 59
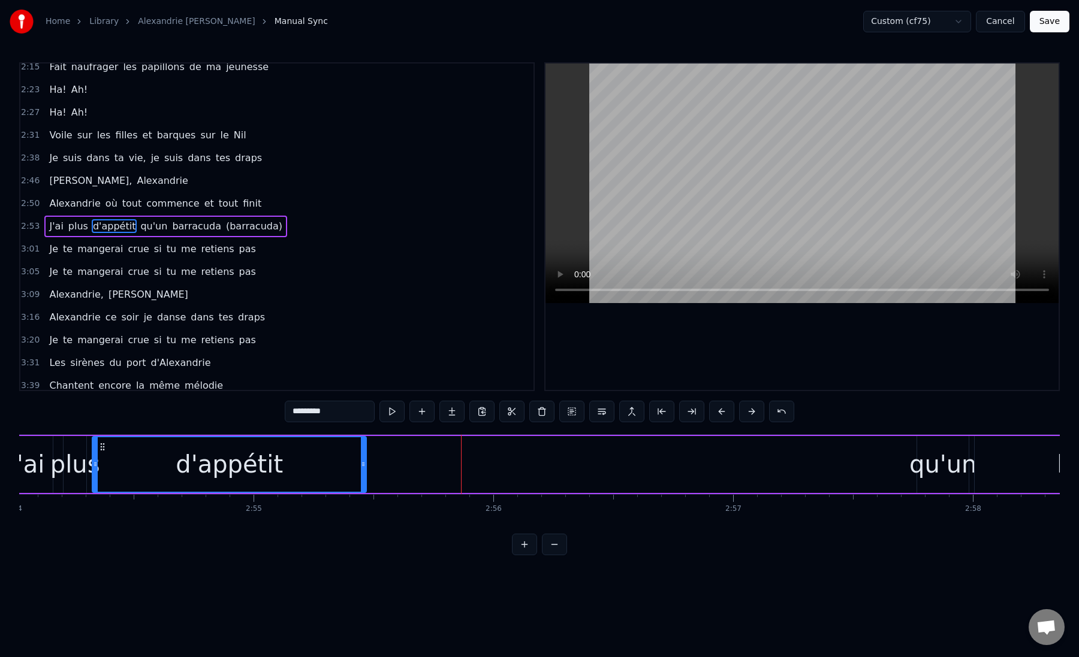
drag, startPoint x: 476, startPoint y: 472, endPoint x: 363, endPoint y: 475, distance: 113.3
click at [363, 475] on div at bounding box center [363, 464] width 5 height 55
click at [117, 472] on div "d'appétit" at bounding box center [229, 464] width 273 height 55
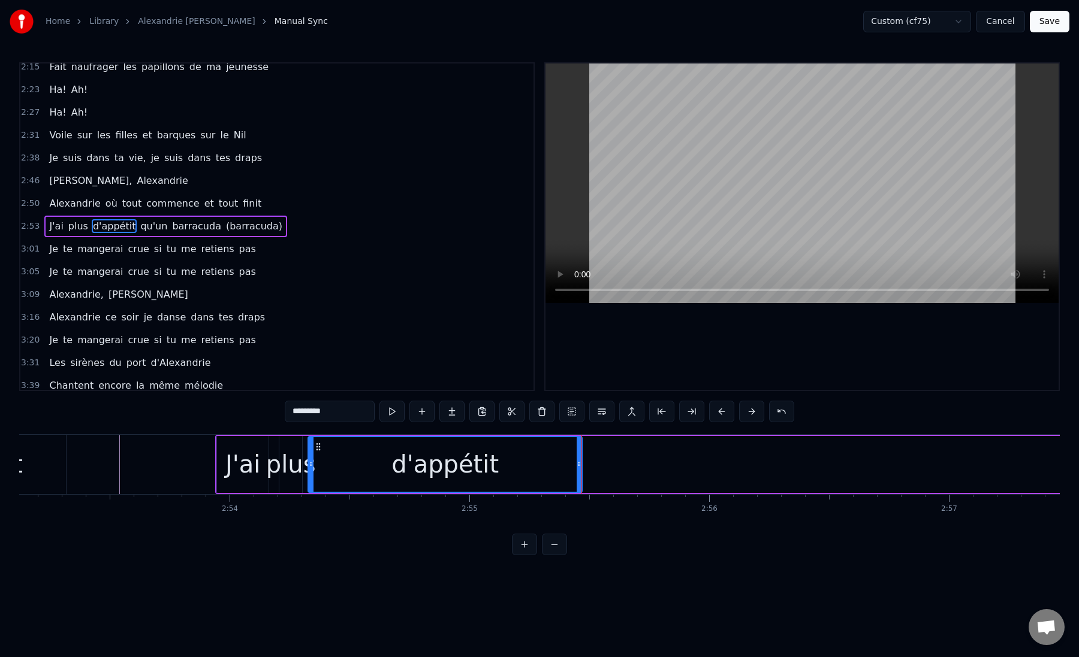
scroll to position [0, 41474]
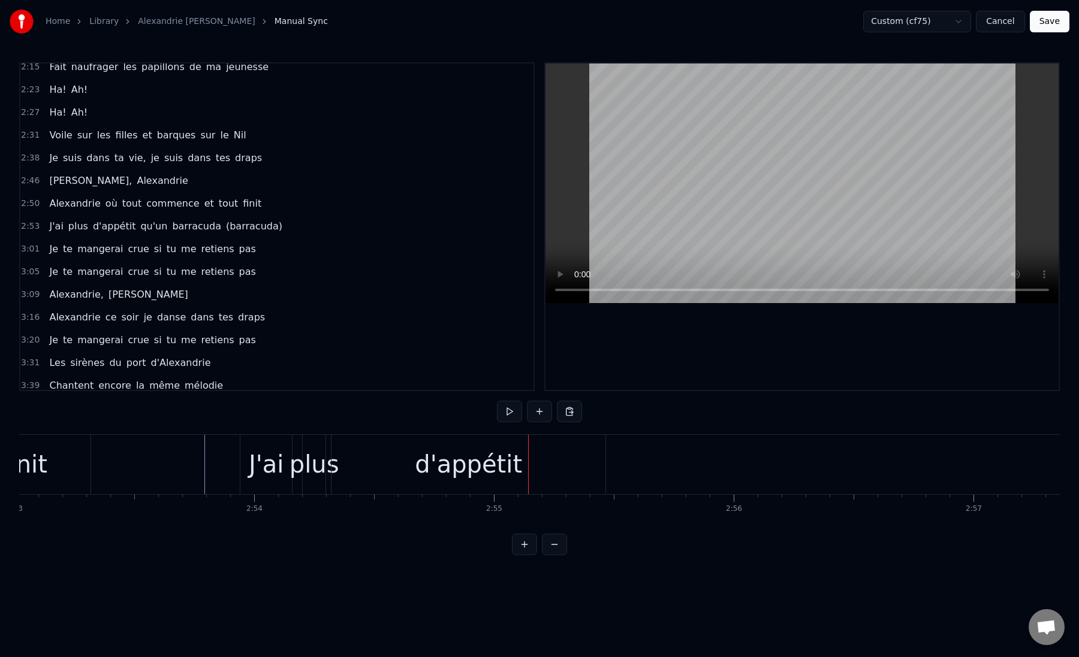
click at [260, 466] on div "J'ai" at bounding box center [266, 464] width 35 height 36
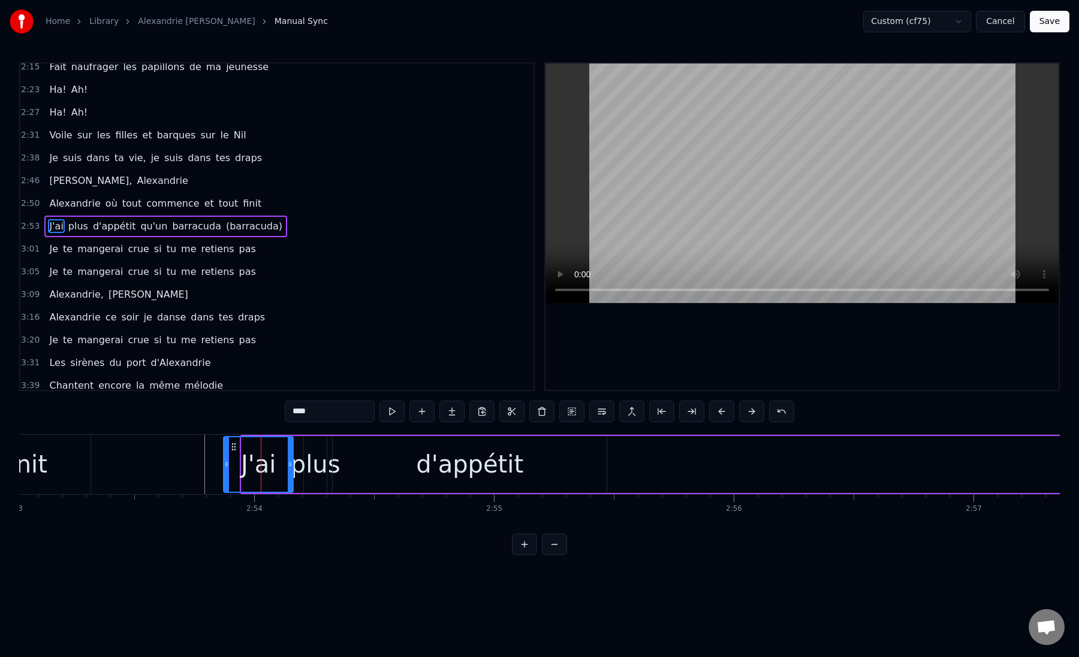
drag, startPoint x: 245, startPoint y: 465, endPoint x: 227, endPoint y: 465, distance: 18.0
click at [227, 465] on icon at bounding box center [226, 465] width 5 height 10
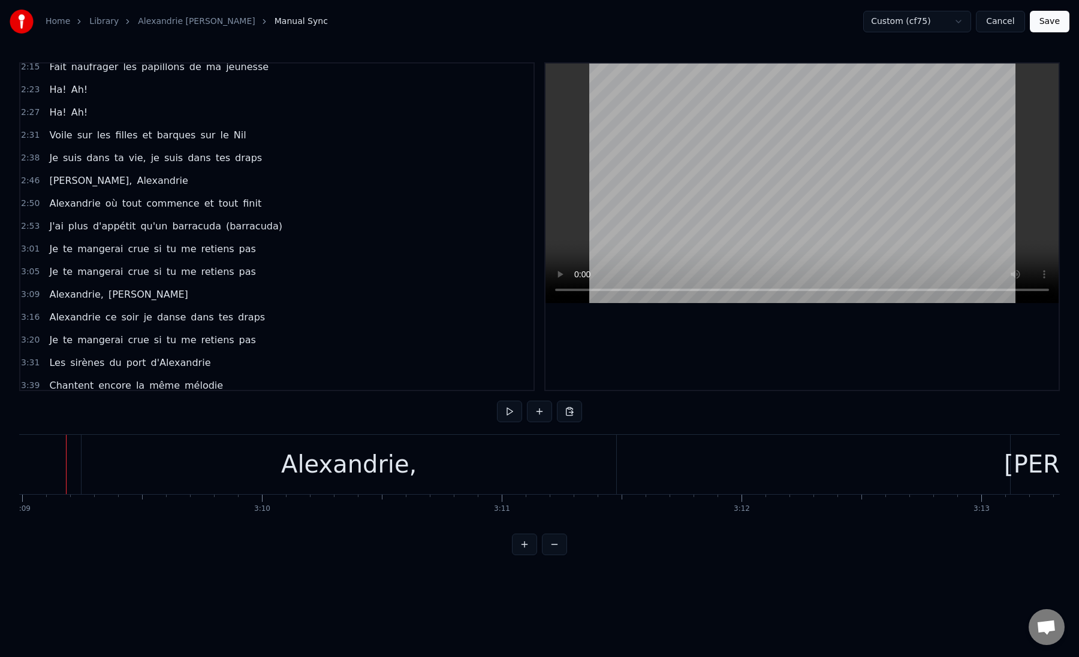
scroll to position [0, 45288]
click at [560, 461] on div "Alexandrie," at bounding box center [362, 464] width 535 height 59
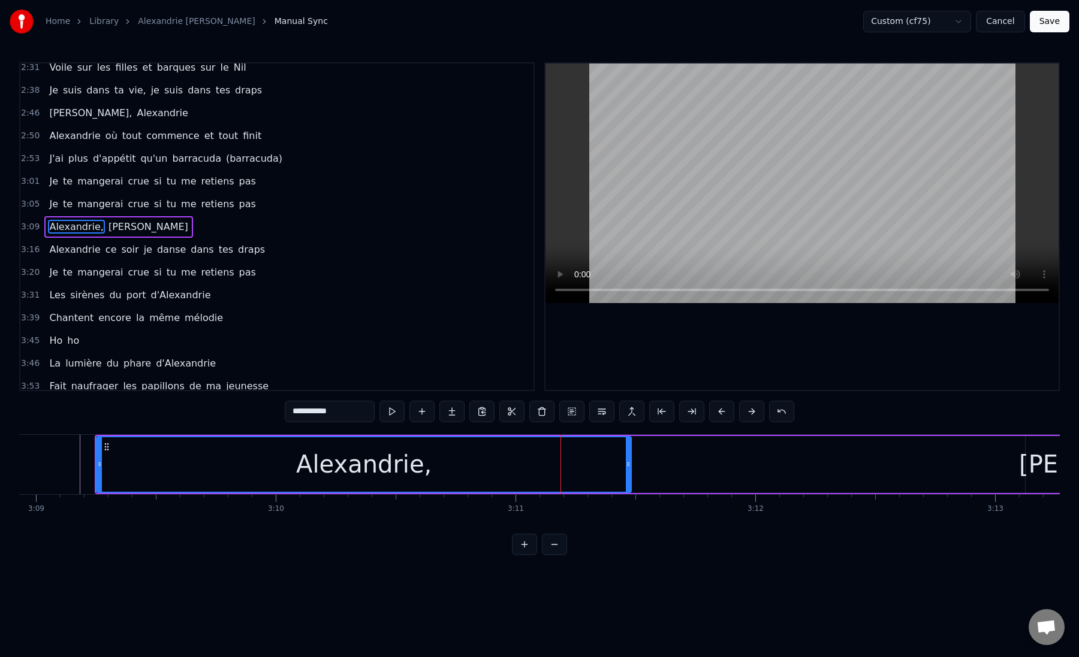
scroll to position [395, 0]
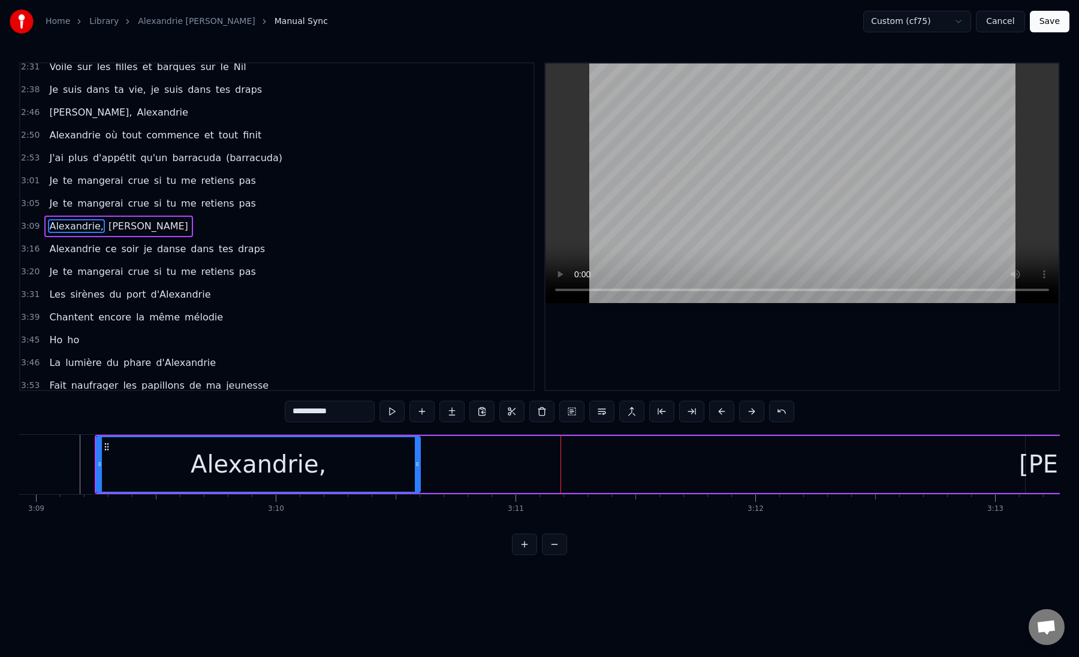
drag, startPoint x: 629, startPoint y: 469, endPoint x: 418, endPoint y: 478, distance: 211.1
click at [418, 478] on div at bounding box center [417, 464] width 5 height 55
drag, startPoint x: 99, startPoint y: 465, endPoint x: 110, endPoint y: 466, distance: 10.8
click at [110, 466] on icon at bounding box center [110, 465] width 5 height 10
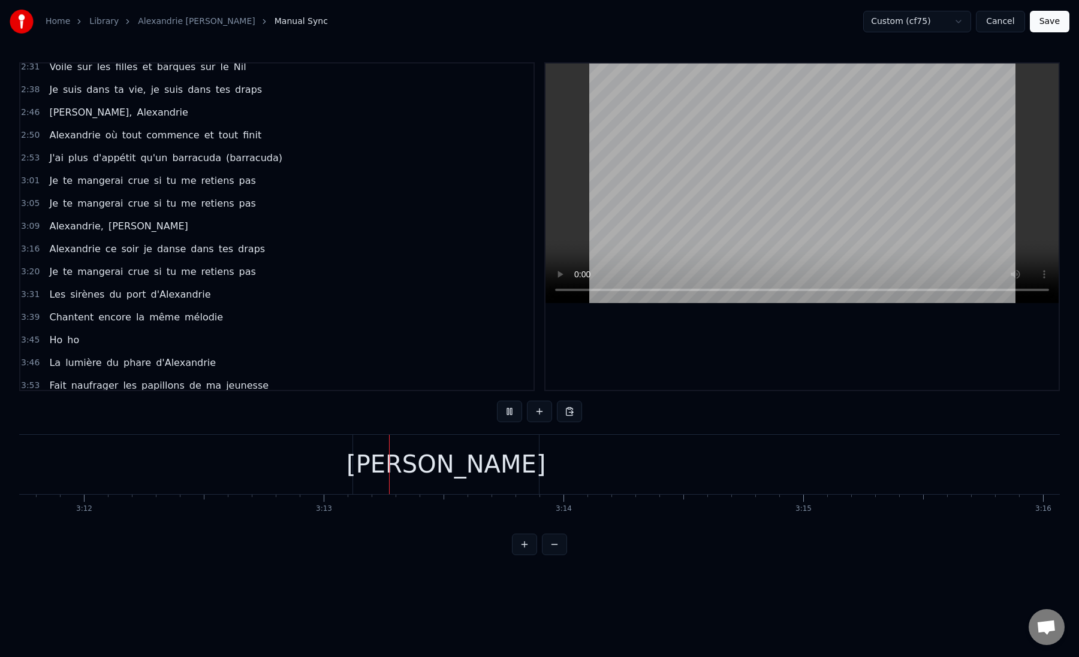
scroll to position [0, 45960]
click at [384, 468] on div "[PERSON_NAME]" at bounding box center [445, 464] width 186 height 59
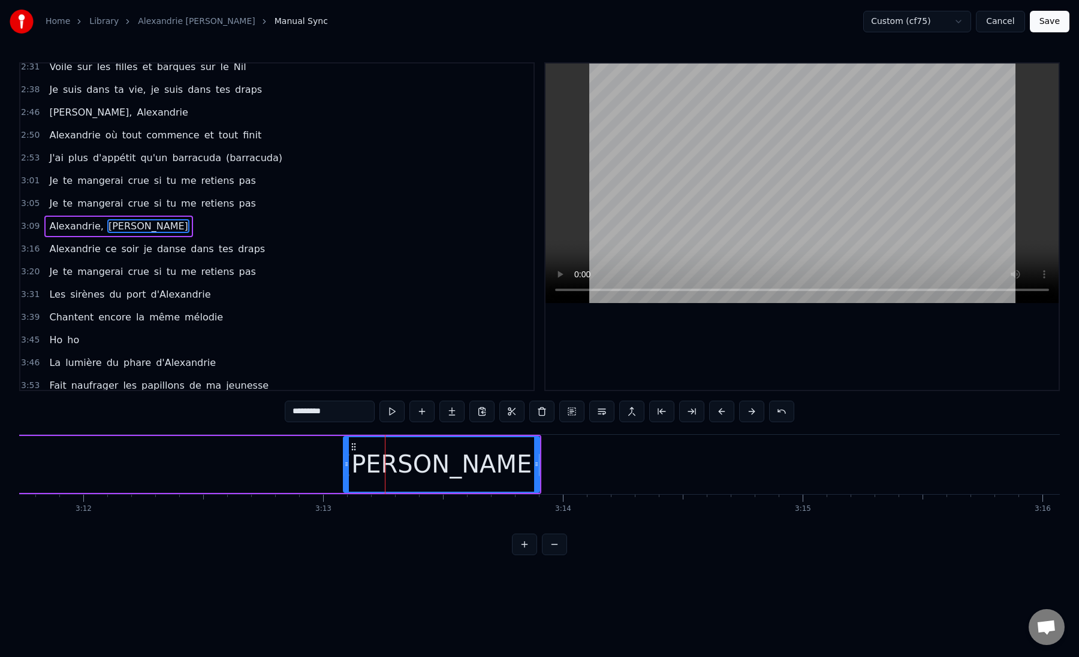
drag, startPoint x: 355, startPoint y: 466, endPoint x: 342, endPoint y: 466, distance: 13.8
click at [344, 466] on icon at bounding box center [346, 465] width 5 height 10
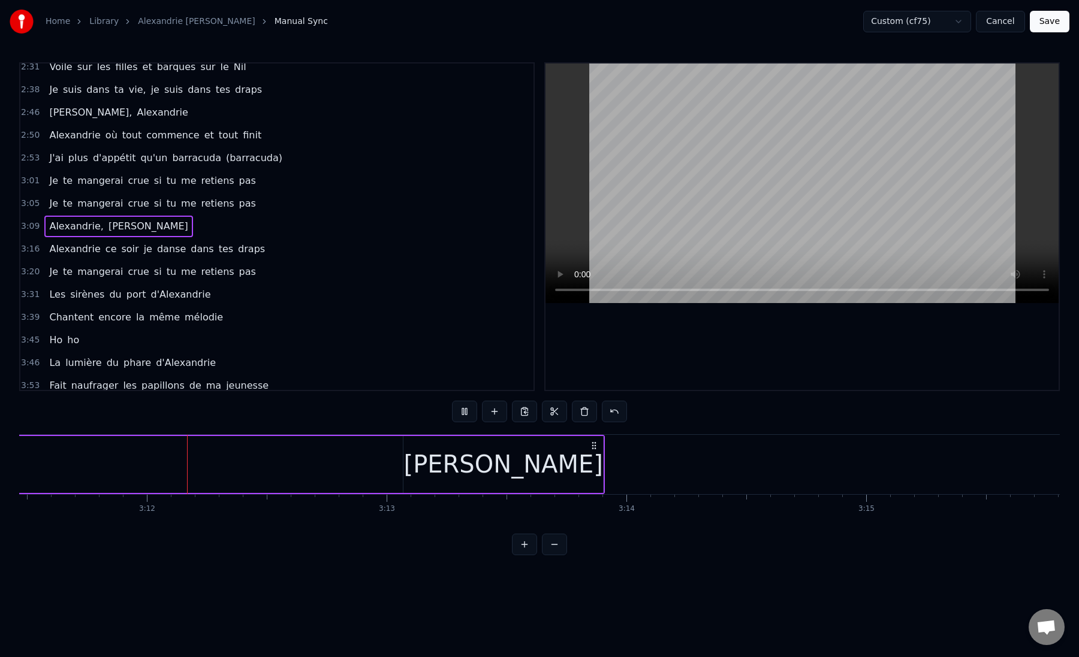
scroll to position [0, 45897]
click at [581, 466] on div "[PERSON_NAME]" at bounding box center [503, 464] width 200 height 57
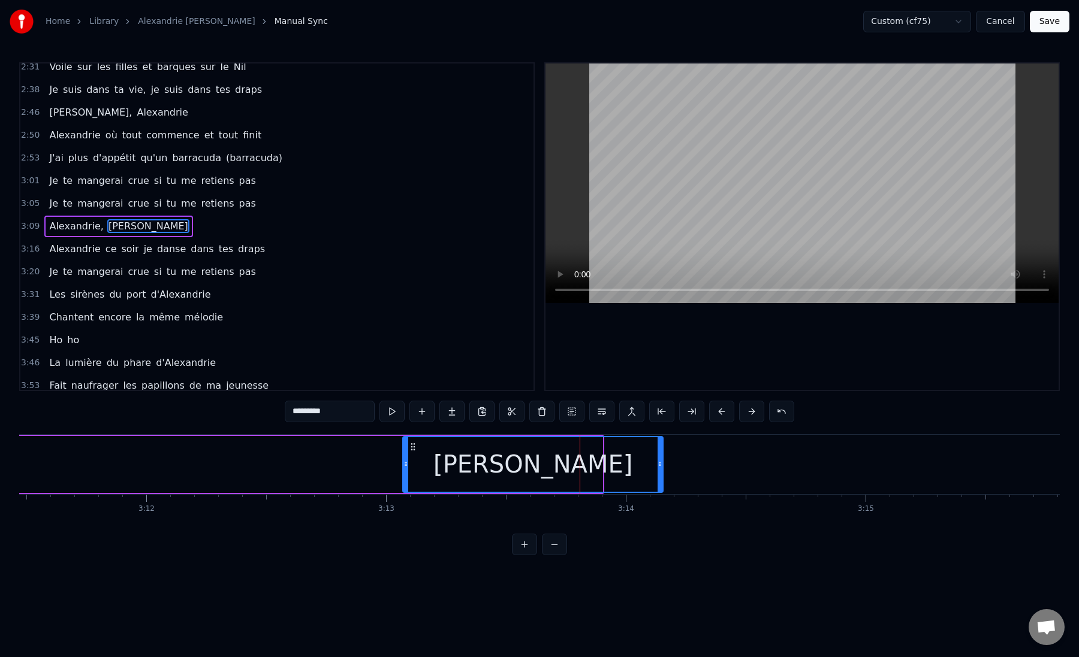
drag, startPoint x: 599, startPoint y: 464, endPoint x: 659, endPoint y: 466, distance: 59.9
click at [659, 466] on icon at bounding box center [659, 465] width 5 height 10
click at [538, 459] on div "[PERSON_NAME]" at bounding box center [532, 464] width 199 height 36
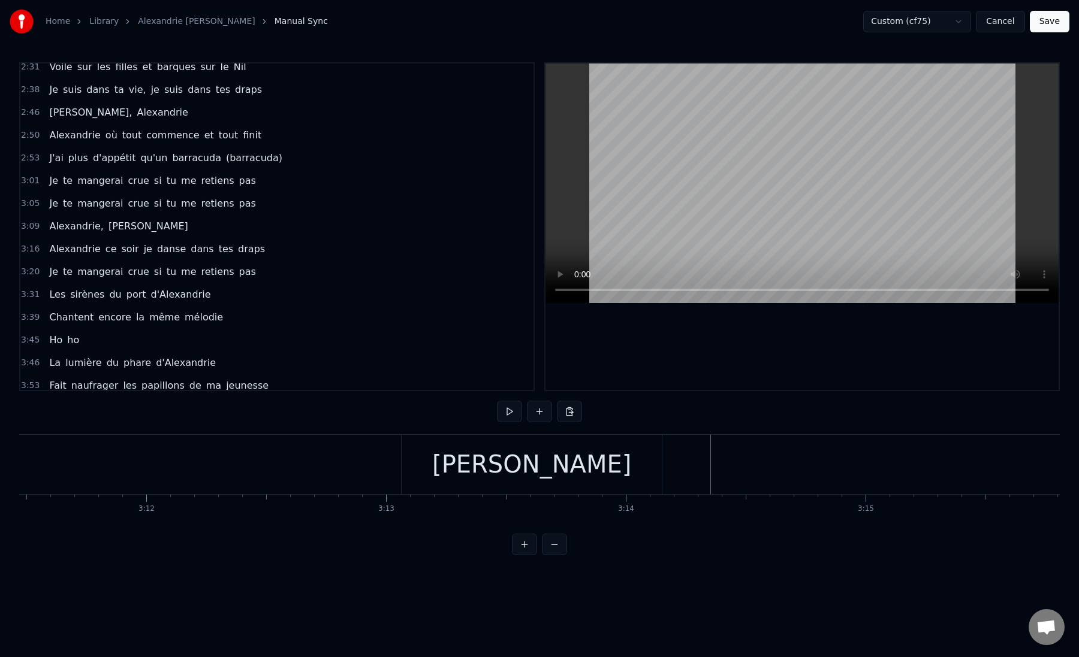
click at [635, 468] on div "[PERSON_NAME]" at bounding box center [532, 464] width 260 height 59
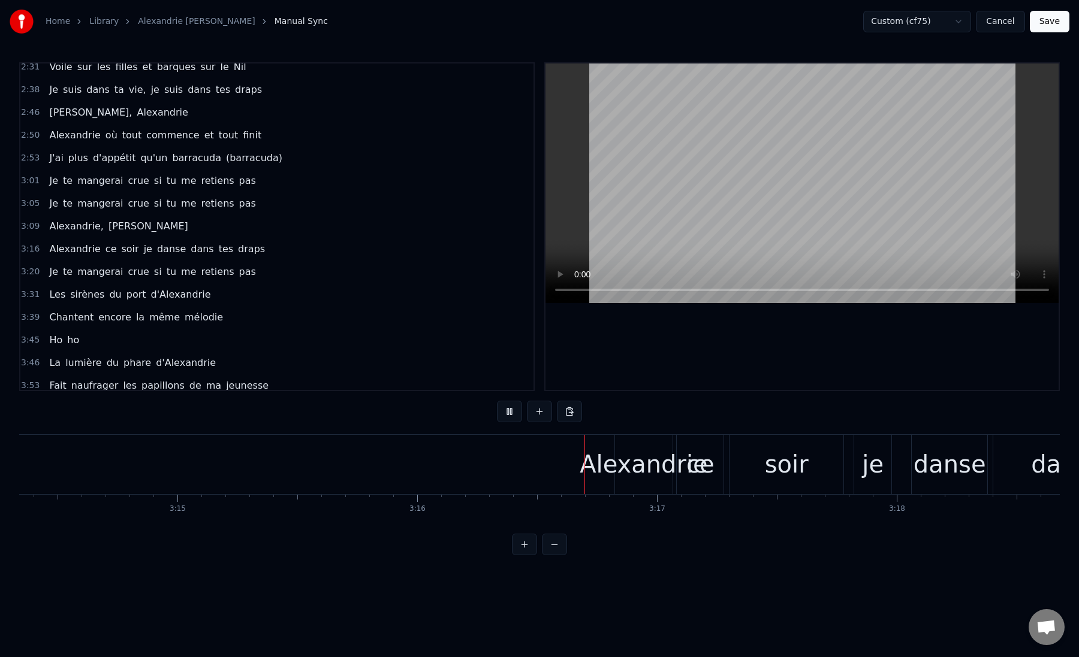
scroll to position [0, 46586]
click at [626, 467] on div "Alexandrie" at bounding box center [642, 464] width 128 height 36
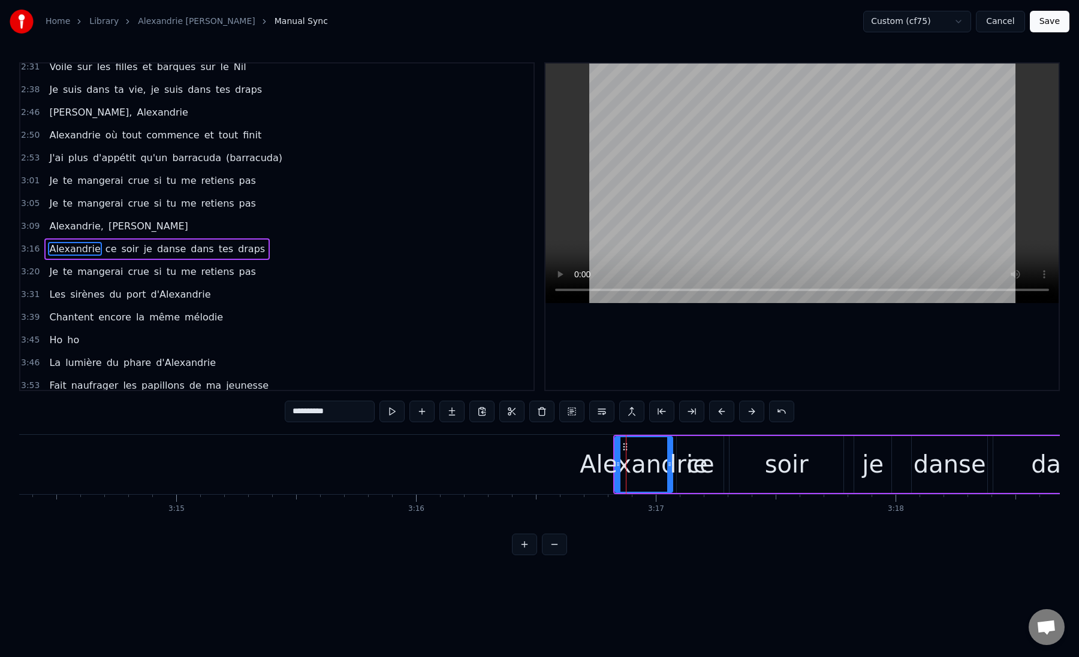
scroll to position [418, 0]
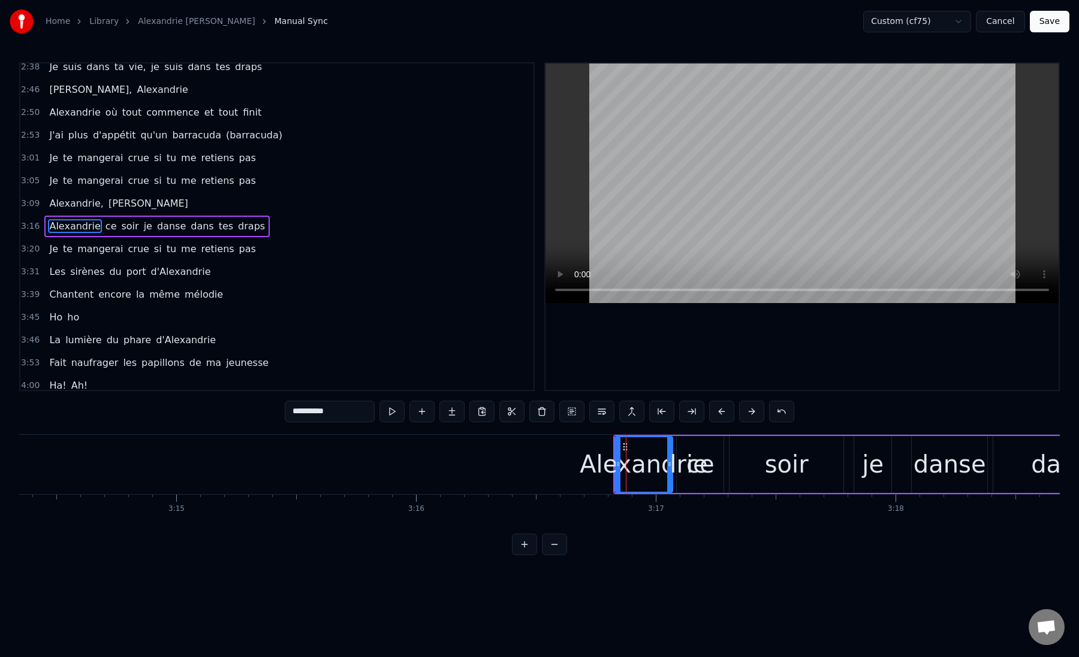
click at [612, 464] on div "Alexandrie" at bounding box center [643, 464] width 128 height 36
drag, startPoint x: 616, startPoint y: 464, endPoint x: 573, endPoint y: 467, distance: 43.2
click at [573, 467] on icon at bounding box center [574, 465] width 5 height 10
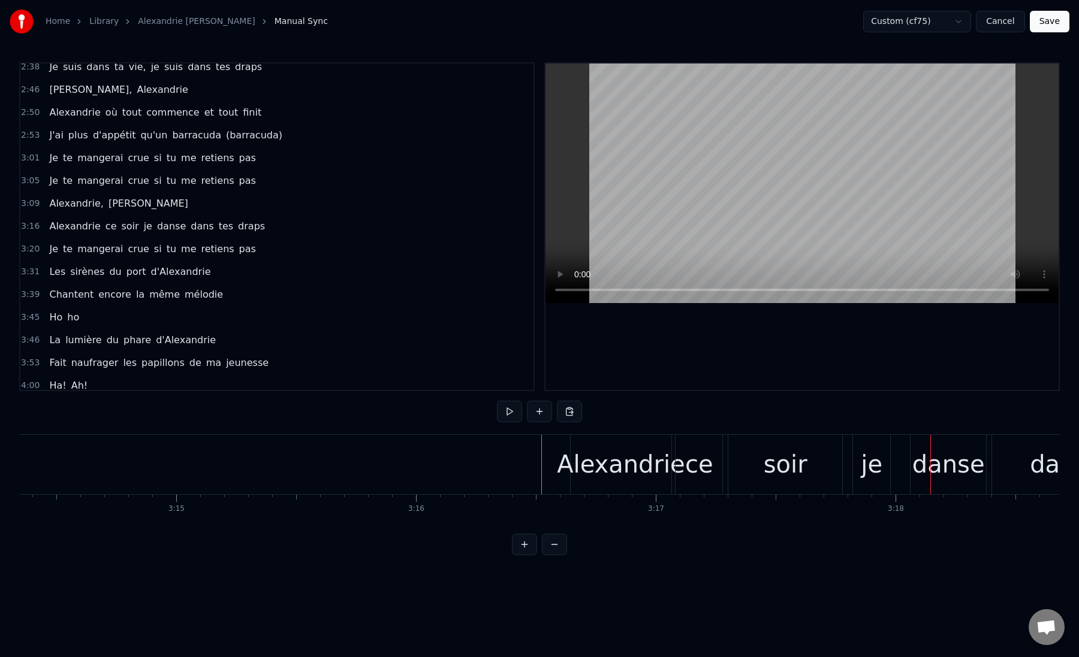
click at [585, 448] on div "Alexandrie" at bounding box center [621, 464] width 128 height 36
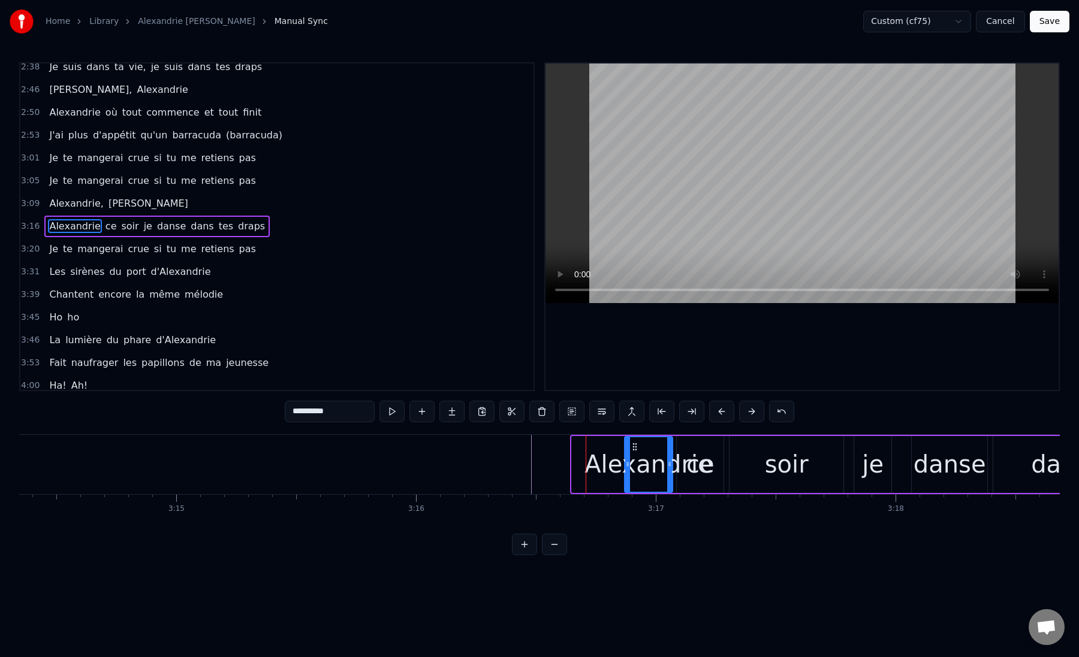
drag, startPoint x: 573, startPoint y: 461, endPoint x: 626, endPoint y: 466, distance: 53.5
click at [626, 466] on icon at bounding box center [627, 465] width 5 height 10
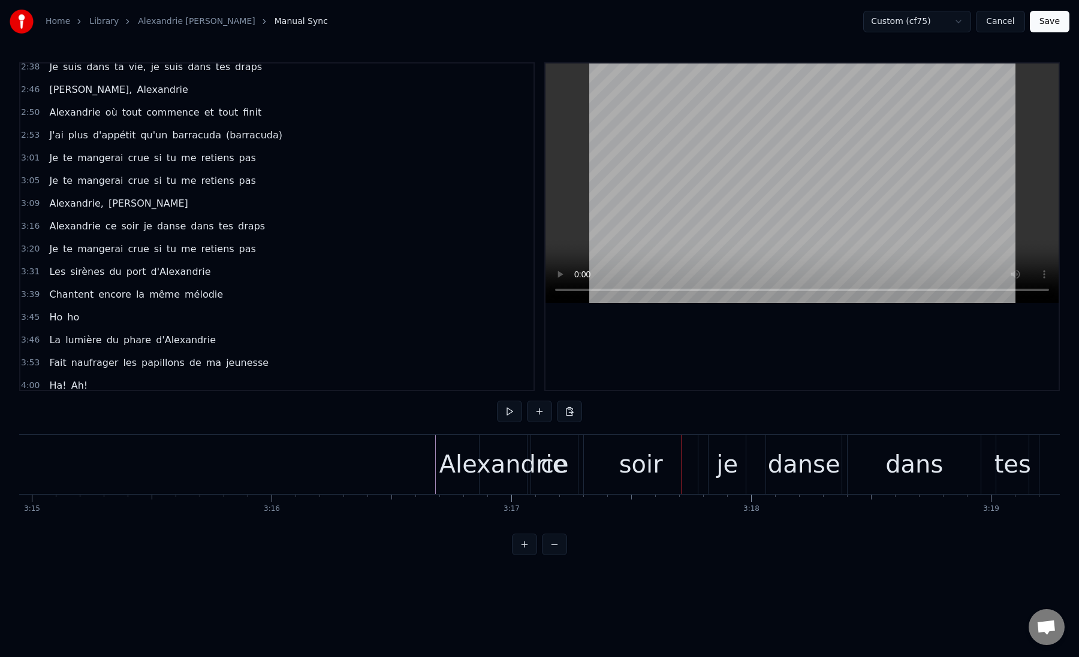
scroll to position [0, 46751]
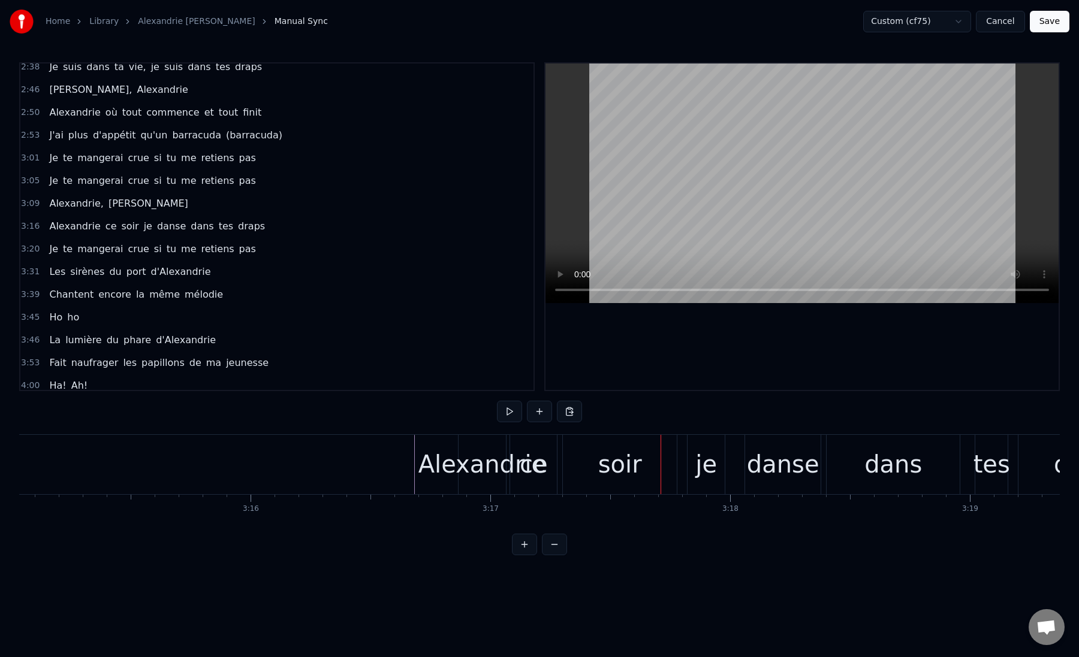
click at [705, 469] on div "je" at bounding box center [706, 464] width 22 height 36
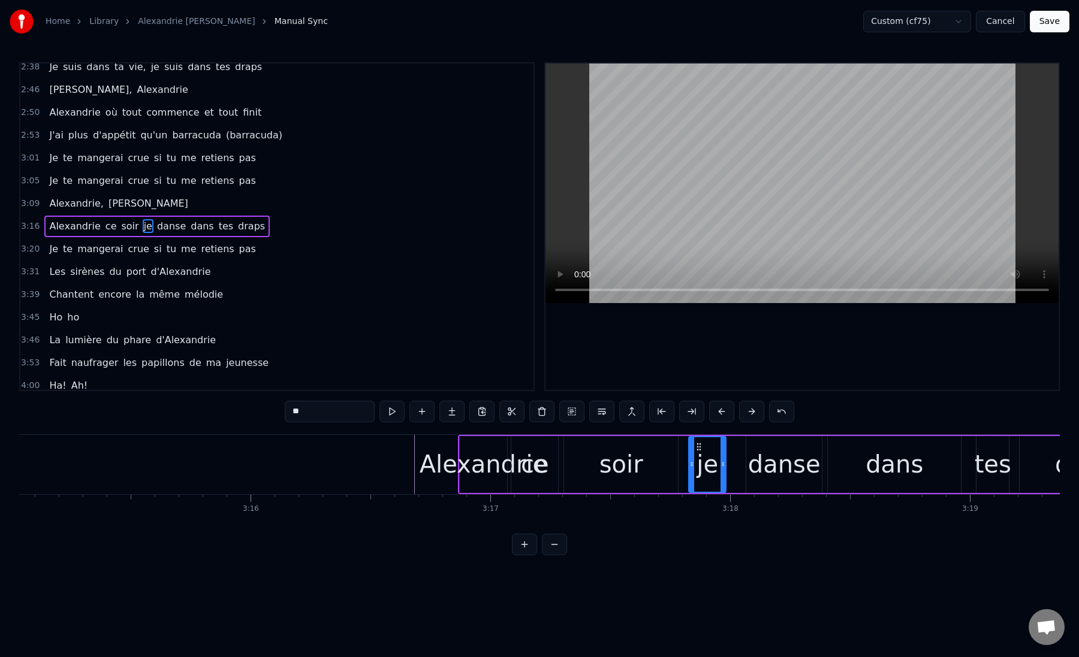
click at [756, 459] on div "danse" at bounding box center [784, 464] width 73 height 36
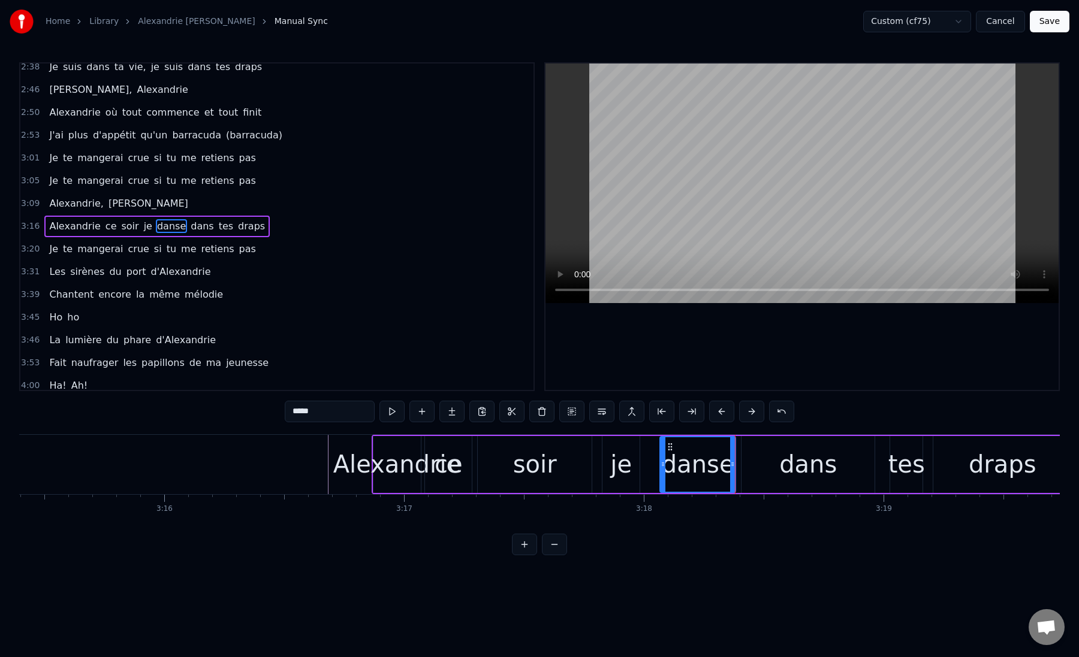
scroll to position [0, 46857]
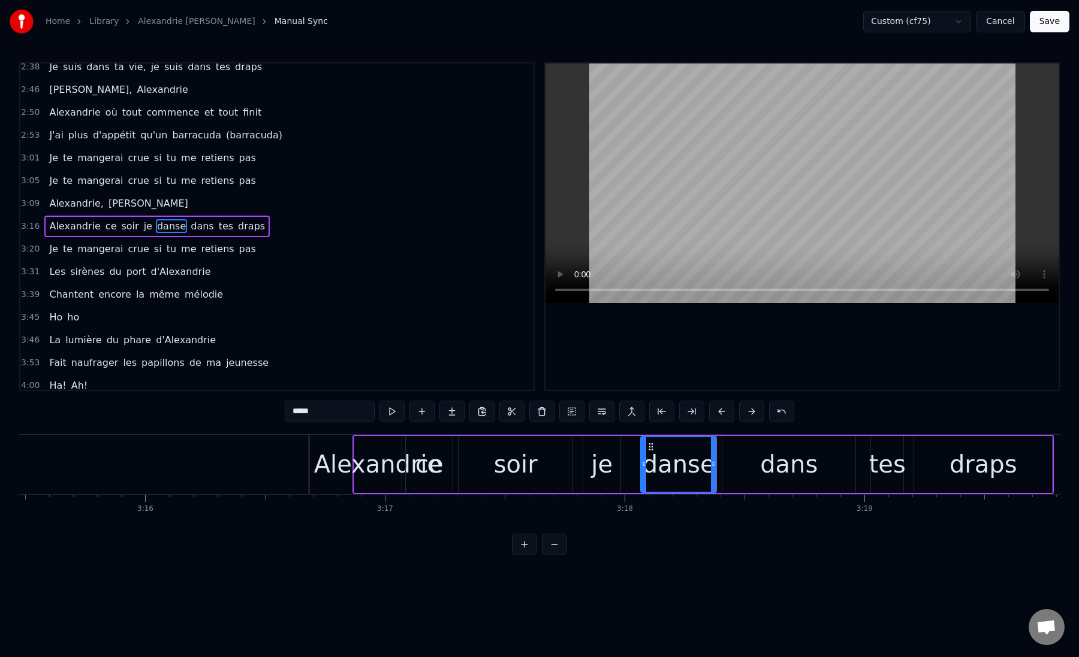
click at [747, 460] on div "dans" at bounding box center [788, 464] width 133 height 57
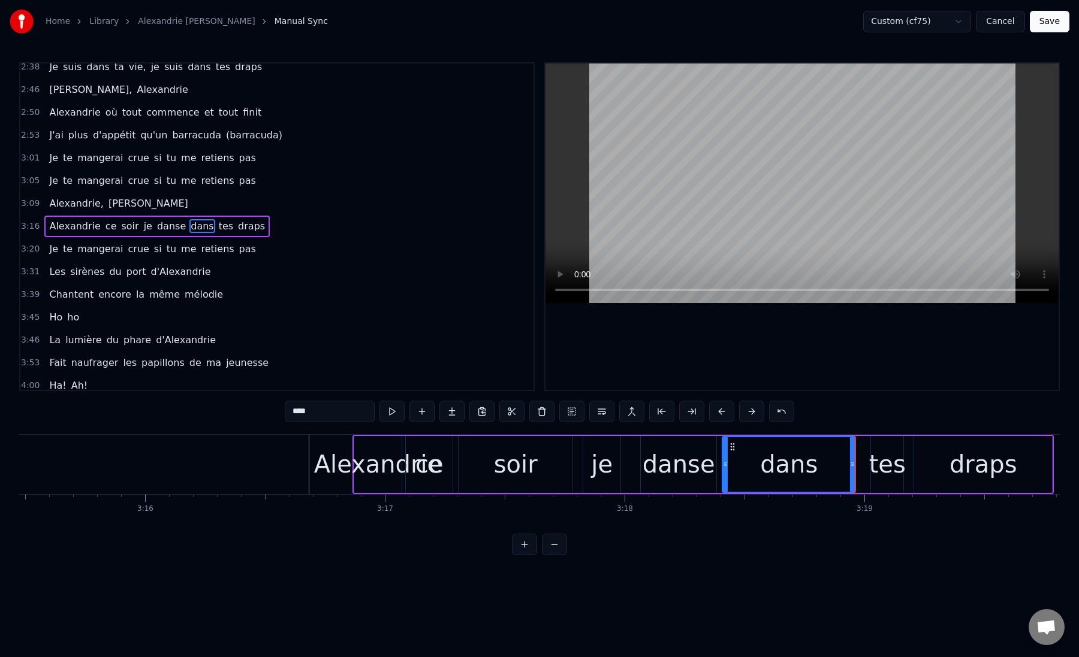
click at [879, 469] on div "tes" at bounding box center [887, 464] width 37 height 36
click at [932, 457] on div "draps" at bounding box center [983, 464] width 138 height 57
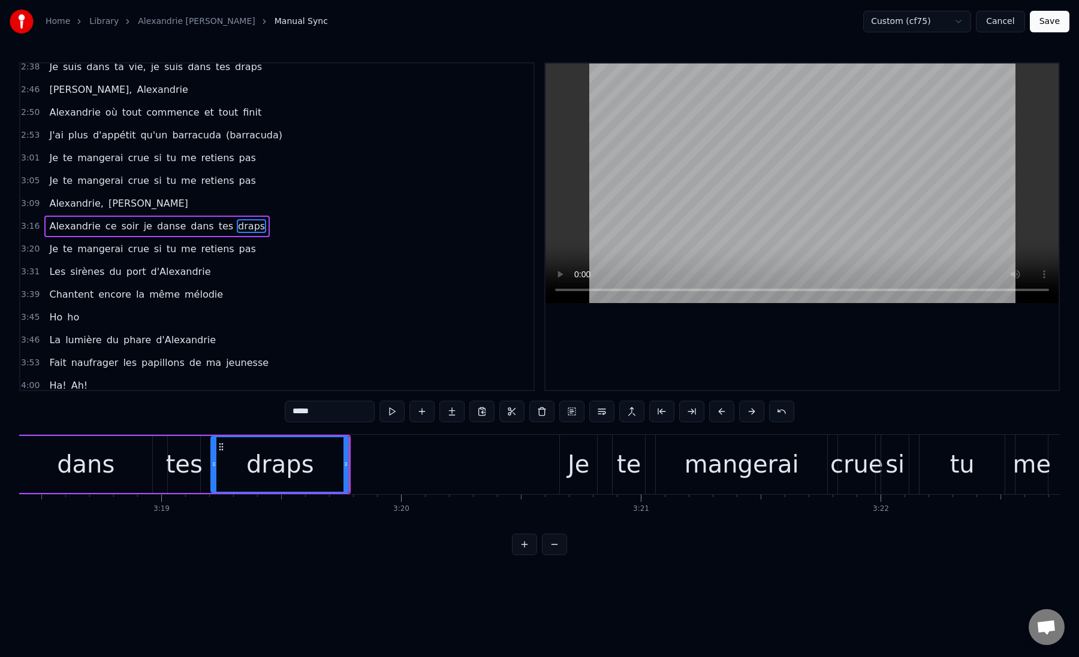
scroll to position [0, 47534]
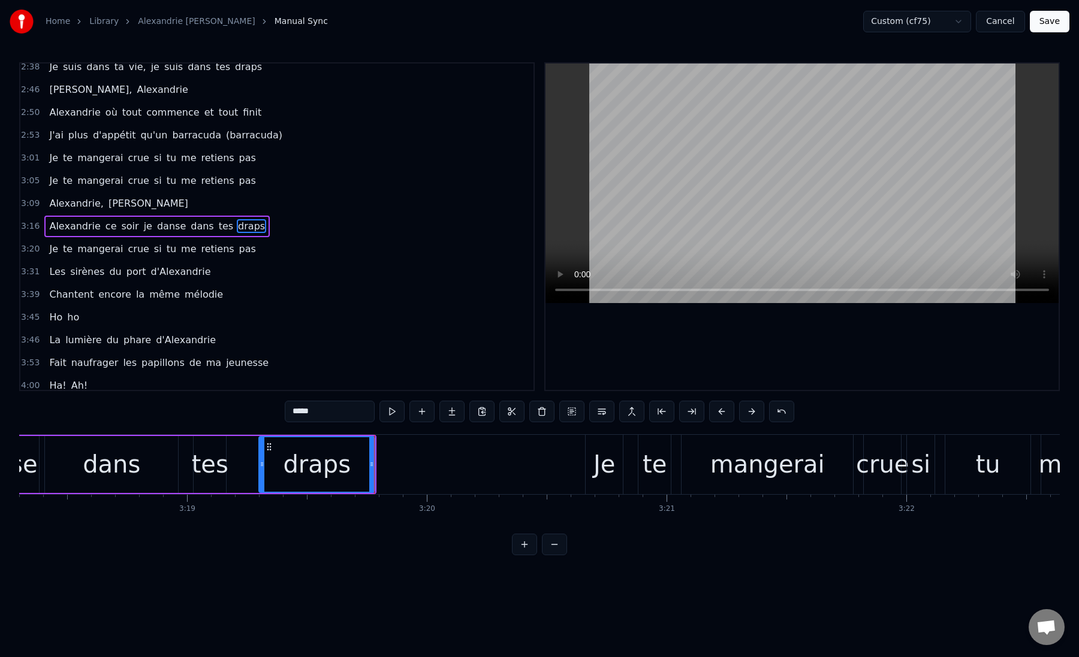
drag, startPoint x: 240, startPoint y: 467, endPoint x: 262, endPoint y: 468, distance: 22.2
click at [262, 468] on icon at bounding box center [261, 465] width 5 height 10
drag, startPoint x: 372, startPoint y: 464, endPoint x: 406, endPoint y: 464, distance: 34.8
click at [404, 464] on icon at bounding box center [401, 465] width 5 height 10
click at [209, 459] on div "tes" at bounding box center [210, 464] width 37 height 36
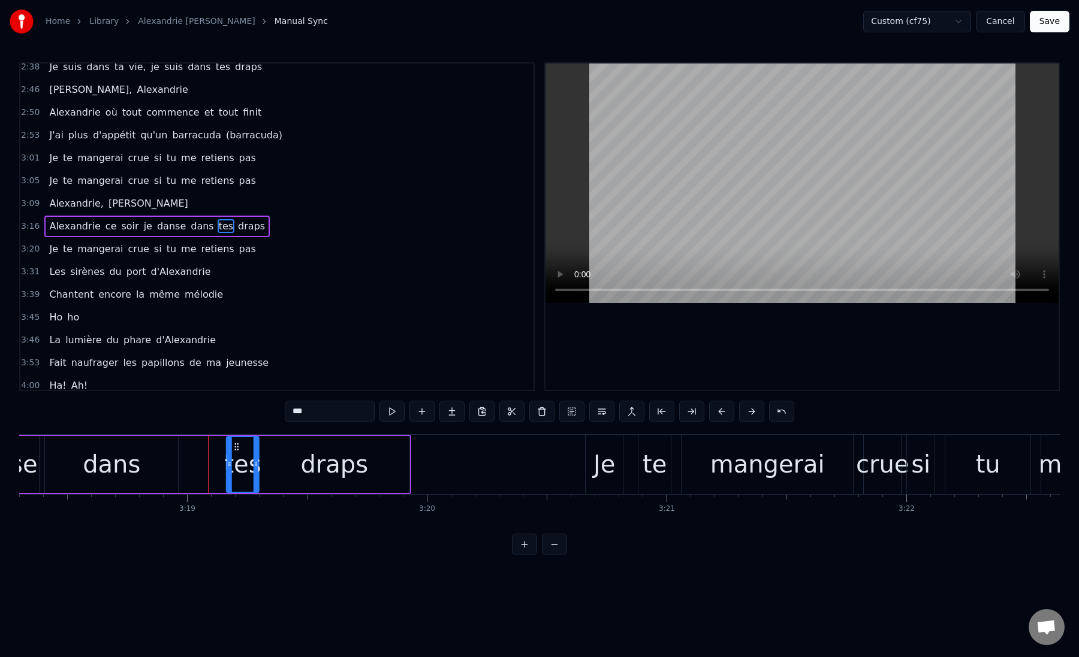
drag, startPoint x: 202, startPoint y: 446, endPoint x: 235, endPoint y: 449, distance: 33.2
click at [235, 449] on icon at bounding box center [237, 447] width 10 height 10
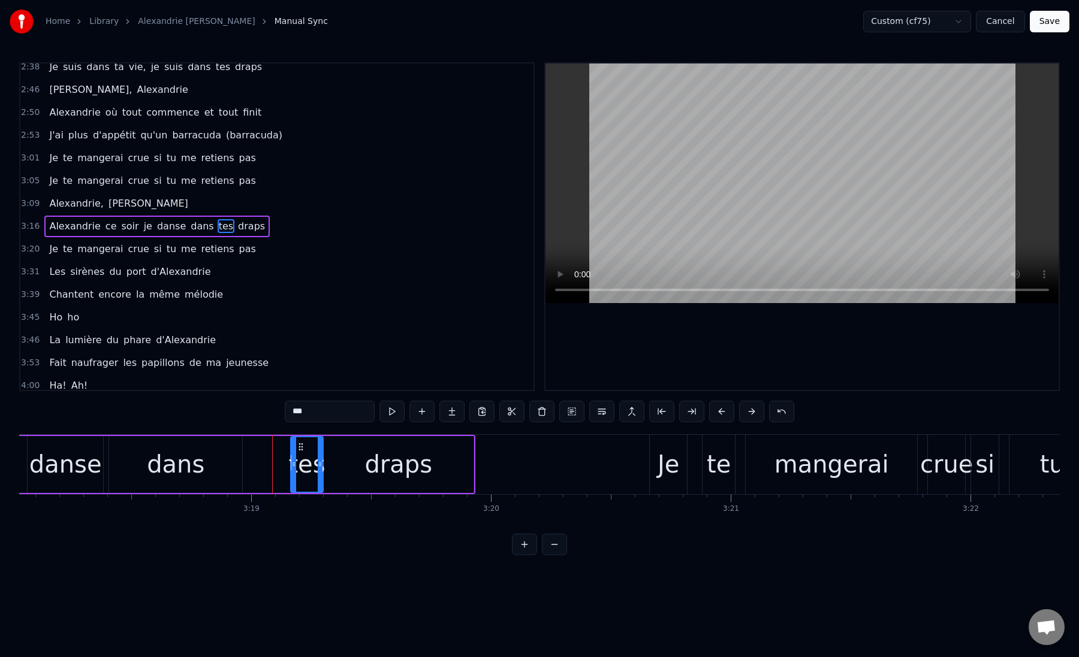
scroll to position [0, 47469]
click at [156, 461] on div "dans" at bounding box center [177, 464] width 58 height 36
drag, startPoint x: 112, startPoint y: 467, endPoint x: 198, endPoint y: 472, distance: 85.8
click at [198, 472] on div at bounding box center [197, 464] width 5 height 55
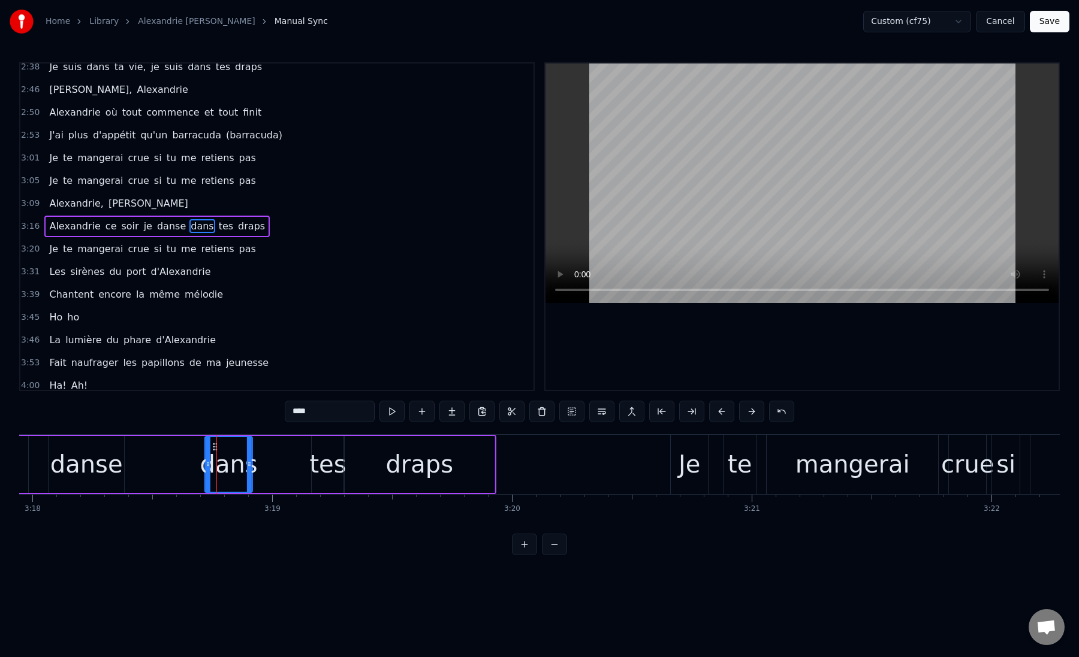
scroll to position [0, 47444]
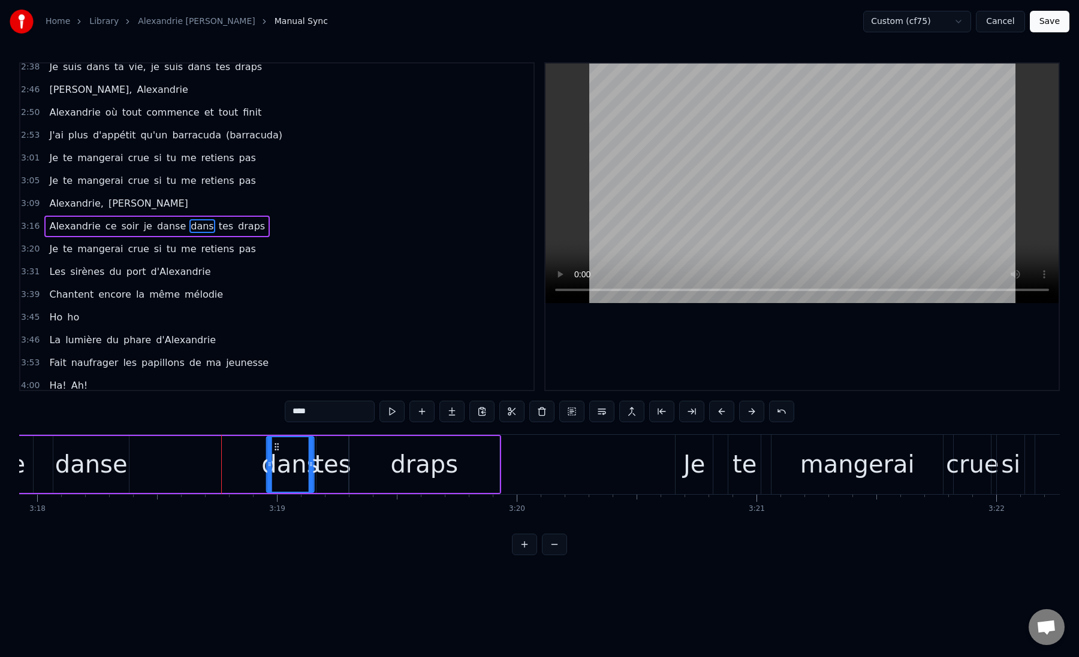
drag, startPoint x: 204, startPoint y: 445, endPoint x: 275, endPoint y: 447, distance: 70.7
click at [275, 447] on icon at bounding box center [277, 447] width 10 height 10
click at [277, 466] on div "dans" at bounding box center [290, 464] width 58 height 36
click at [274, 467] on icon at bounding box center [273, 465] width 5 height 10
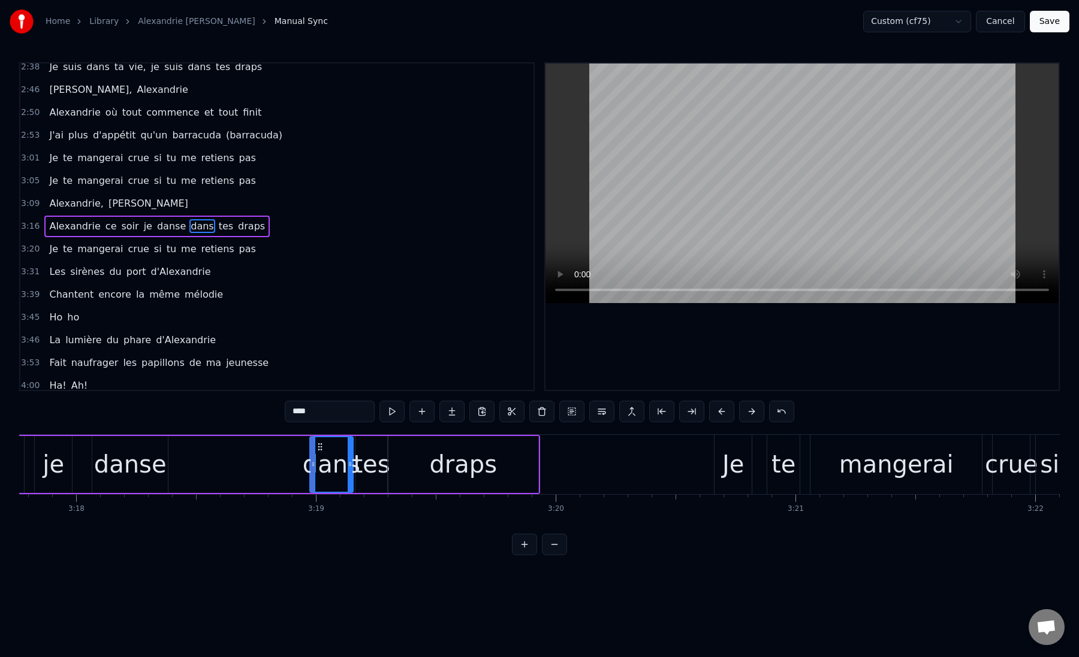
scroll to position [0, 47403]
click at [167, 458] on div "danse" at bounding box center [132, 464] width 76 height 57
type input "*****"
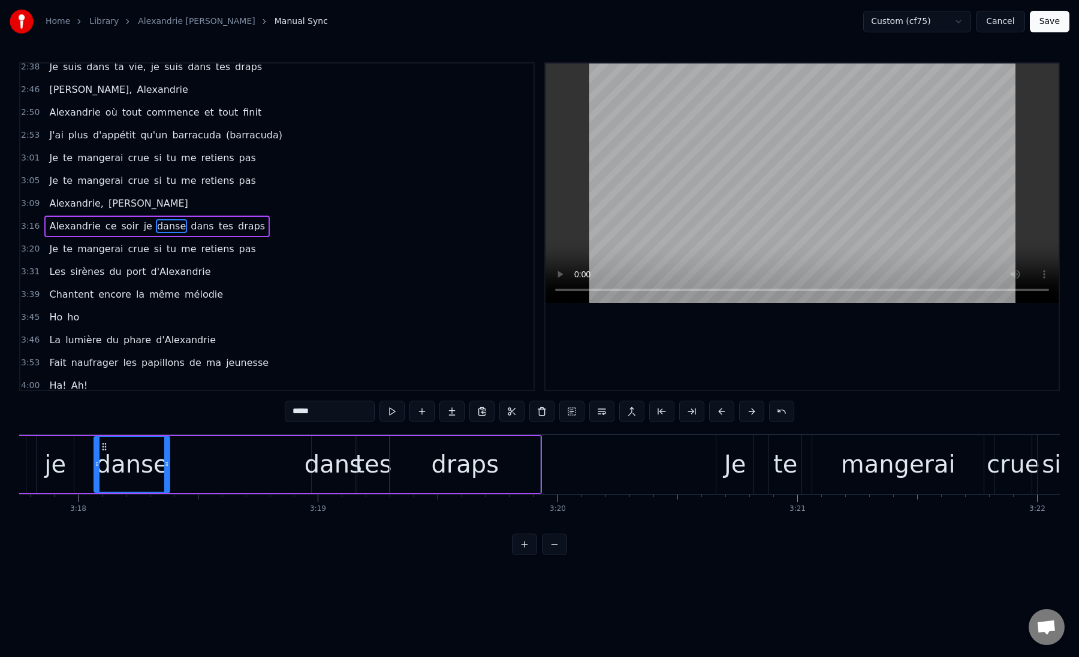
click at [177, 470] on div "Alexandrie ce soir je danse dans tes draps" at bounding box center [174, 464] width 736 height 59
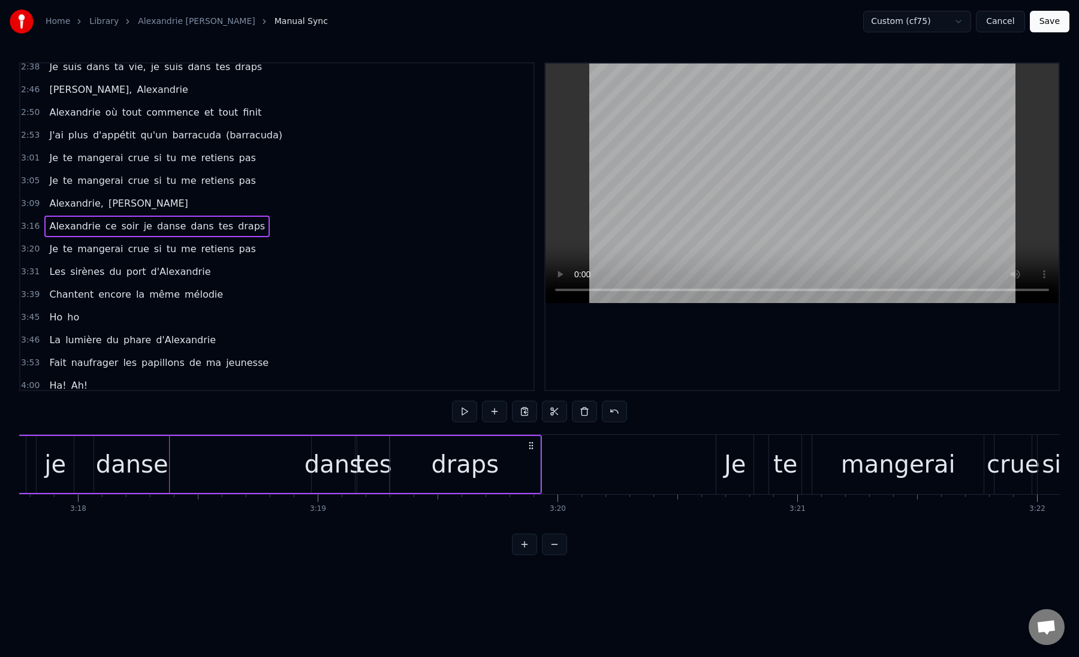
click at [138, 460] on div "danse" at bounding box center [132, 464] width 73 height 36
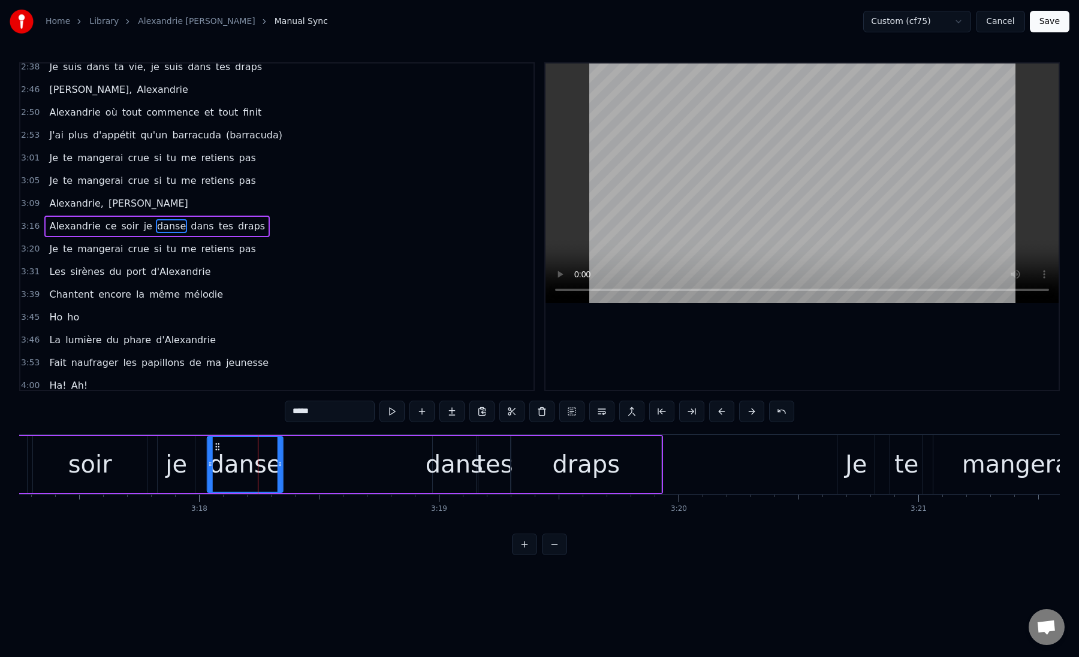
scroll to position [0, 47280]
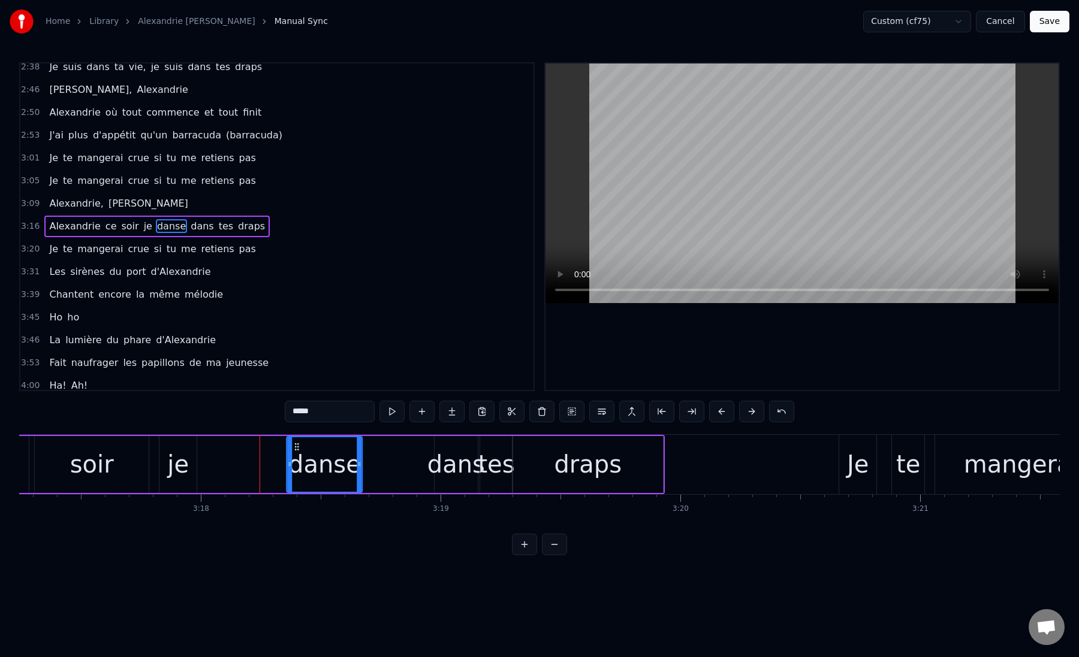
drag, startPoint x: 104, startPoint y: 447, endPoint x: 296, endPoint y: 466, distance: 193.3
click at [296, 466] on div "danse" at bounding box center [324, 464] width 74 height 55
drag, startPoint x: 360, startPoint y: 463, endPoint x: 429, endPoint y: 466, distance: 69.6
click at [429, 466] on icon at bounding box center [428, 465] width 5 height 10
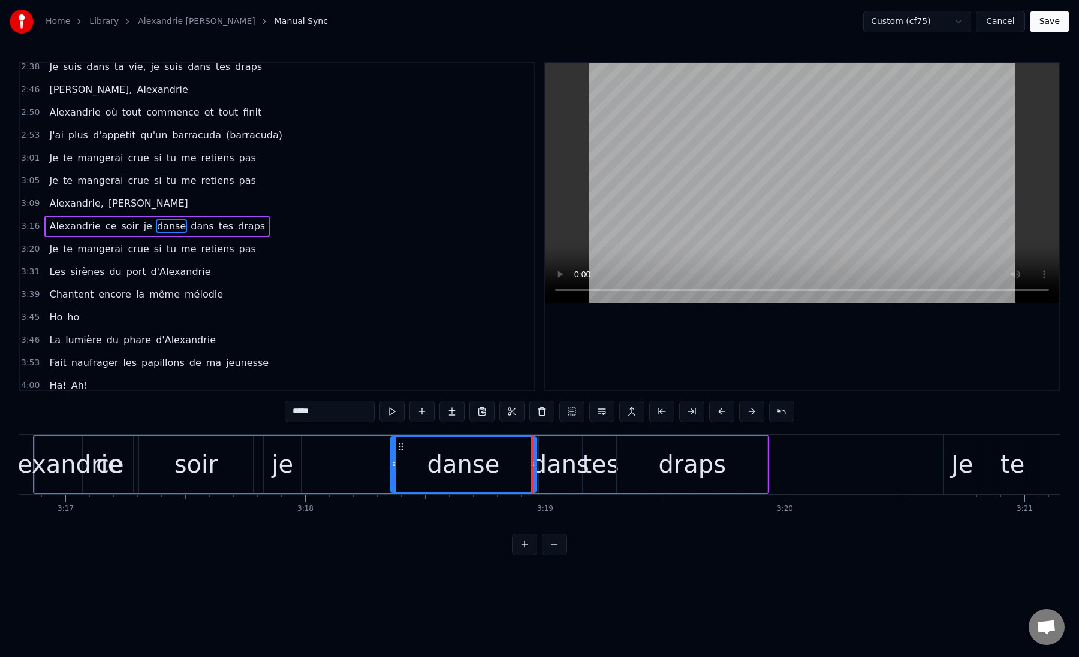
scroll to position [0, 47158]
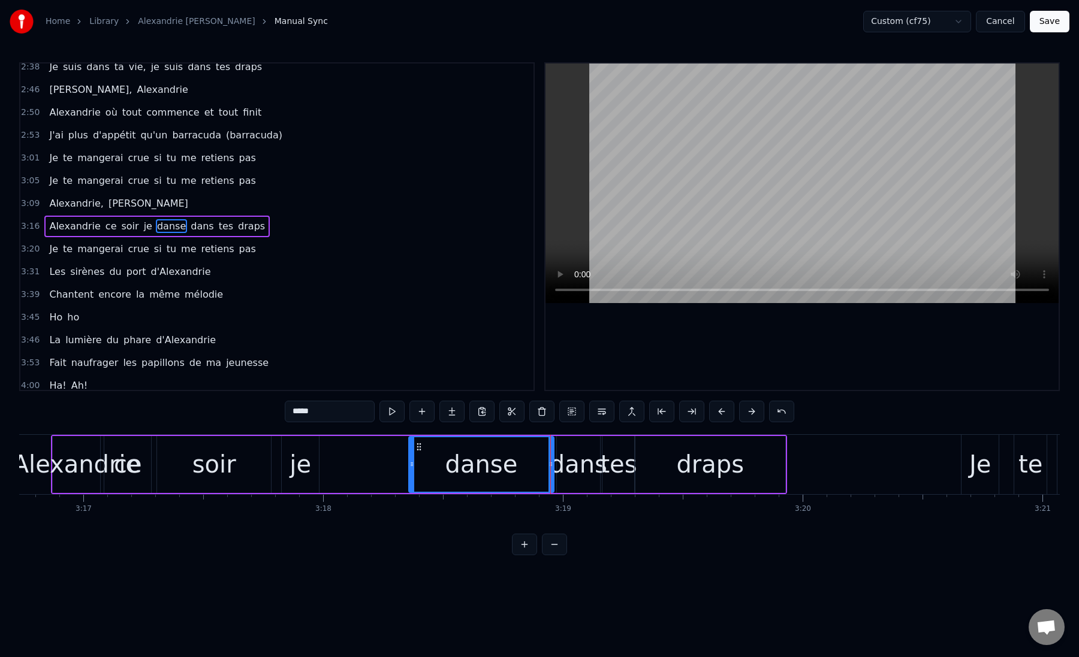
click at [300, 464] on div "je" at bounding box center [300, 464] width 22 height 36
type input "**"
drag, startPoint x: 291, startPoint y: 447, endPoint x: 385, endPoint y: 450, distance: 93.5
click at [385, 450] on icon at bounding box center [386, 447] width 10 height 10
click at [327, 469] on div "Alexandrie ce soir je danse dans tes draps" at bounding box center [419, 464] width 736 height 59
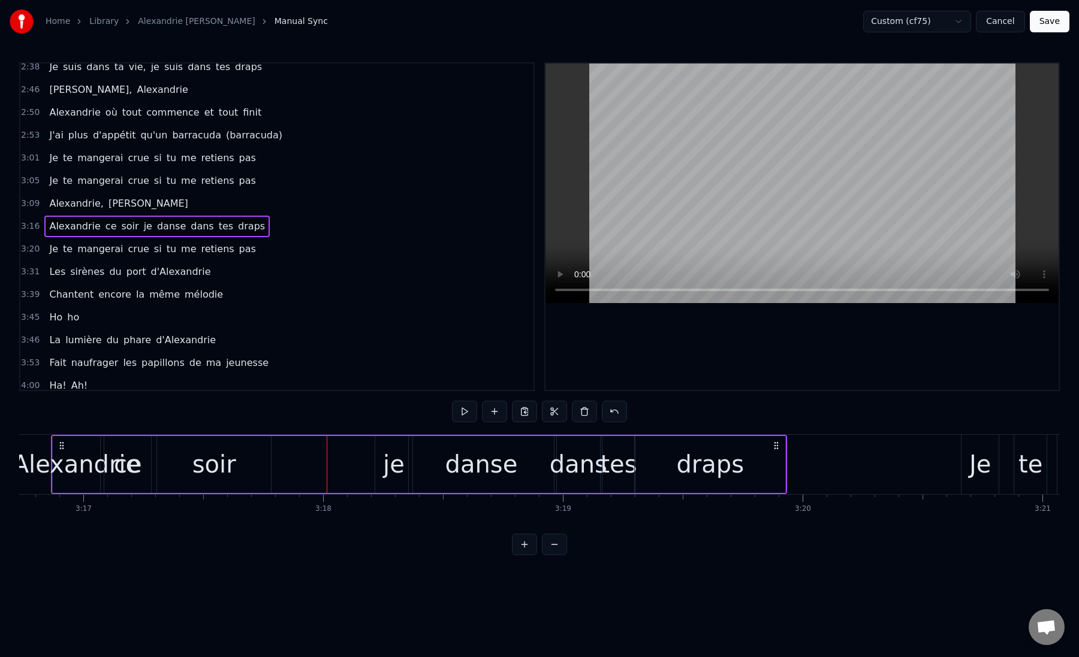
scroll to position [0, 47130]
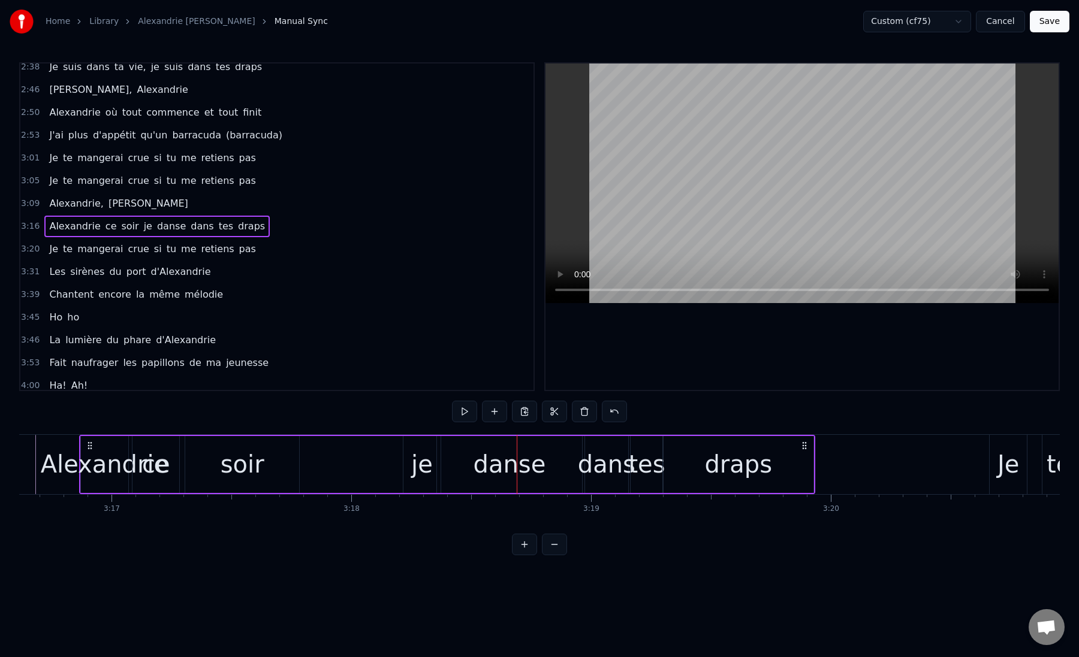
click at [416, 464] on div "je" at bounding box center [422, 464] width 22 height 36
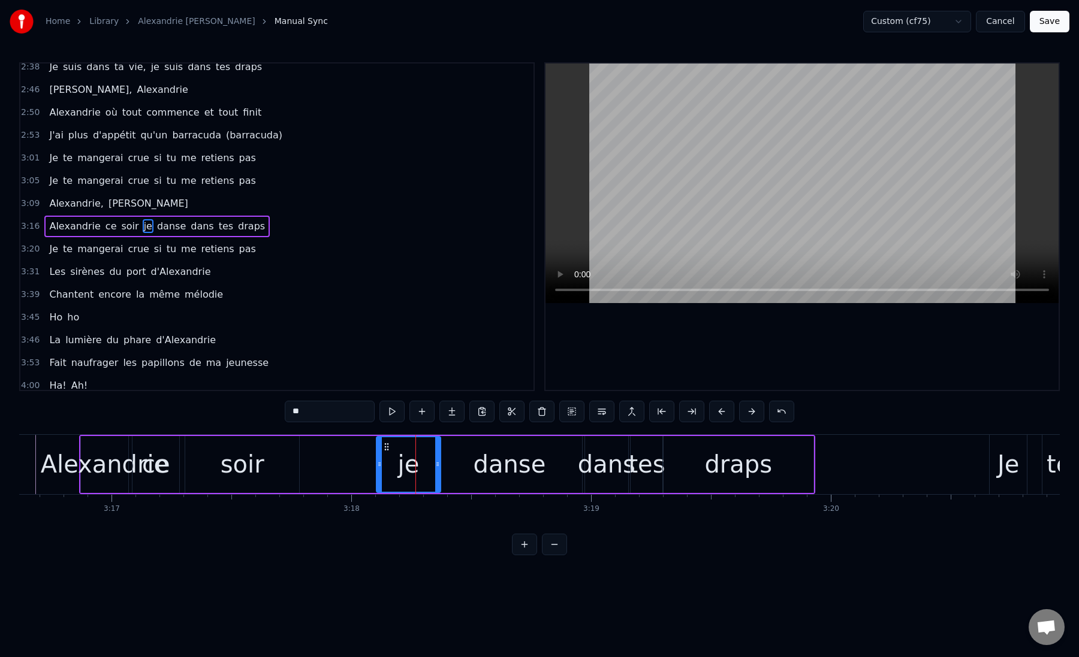
drag, startPoint x: 405, startPoint y: 464, endPoint x: 378, endPoint y: 466, distance: 27.0
click at [378, 466] on icon at bounding box center [379, 465] width 5 height 10
click at [239, 464] on div "soir" at bounding box center [243, 464] width 44 height 36
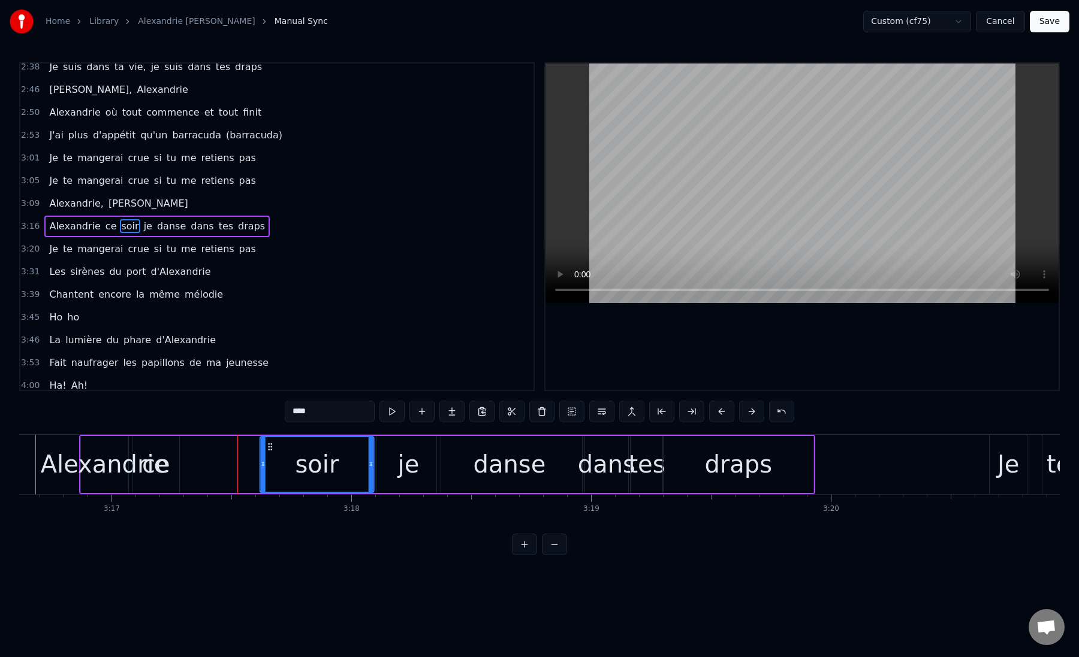
drag, startPoint x: 196, startPoint y: 446, endPoint x: 271, endPoint y: 454, distance: 75.4
click at [271, 454] on div "soir" at bounding box center [317, 464] width 113 height 55
click at [274, 460] on div "soir" at bounding box center [317, 464] width 113 height 55
drag, startPoint x: 264, startPoint y: 465, endPoint x: 315, endPoint y: 475, distance: 51.8
click at [315, 475] on div at bounding box center [314, 464] width 5 height 55
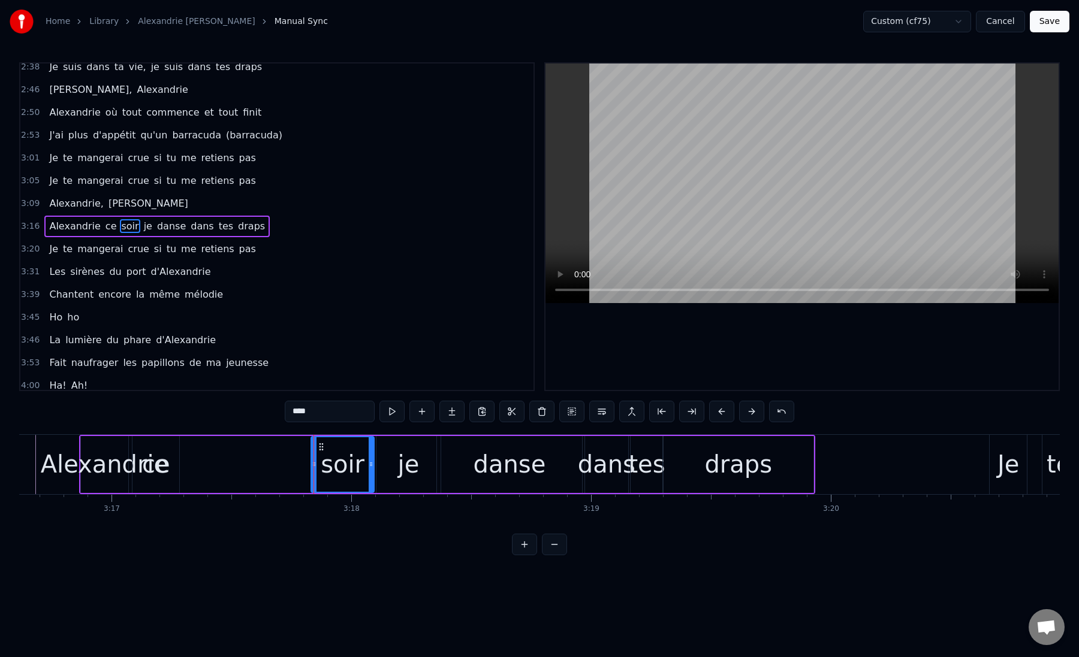
click at [159, 463] on div "ce" at bounding box center [156, 464] width 28 height 36
drag, startPoint x: 143, startPoint y: 445, endPoint x: 273, endPoint y: 454, distance: 129.8
click at [273, 454] on div "ce" at bounding box center [286, 464] width 46 height 55
drag, startPoint x: 265, startPoint y: 463, endPoint x: 277, endPoint y: 464, distance: 12.0
click at [277, 464] on icon at bounding box center [277, 465] width 5 height 10
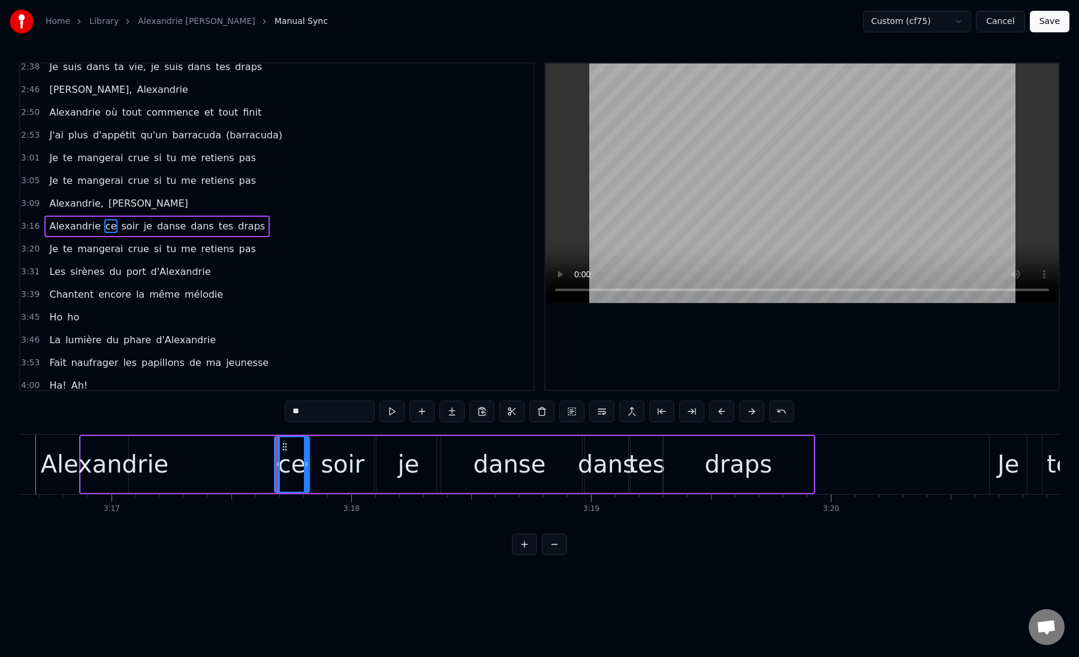
click at [118, 455] on div "Alexandrie" at bounding box center [105, 464] width 128 height 36
type input "**********"
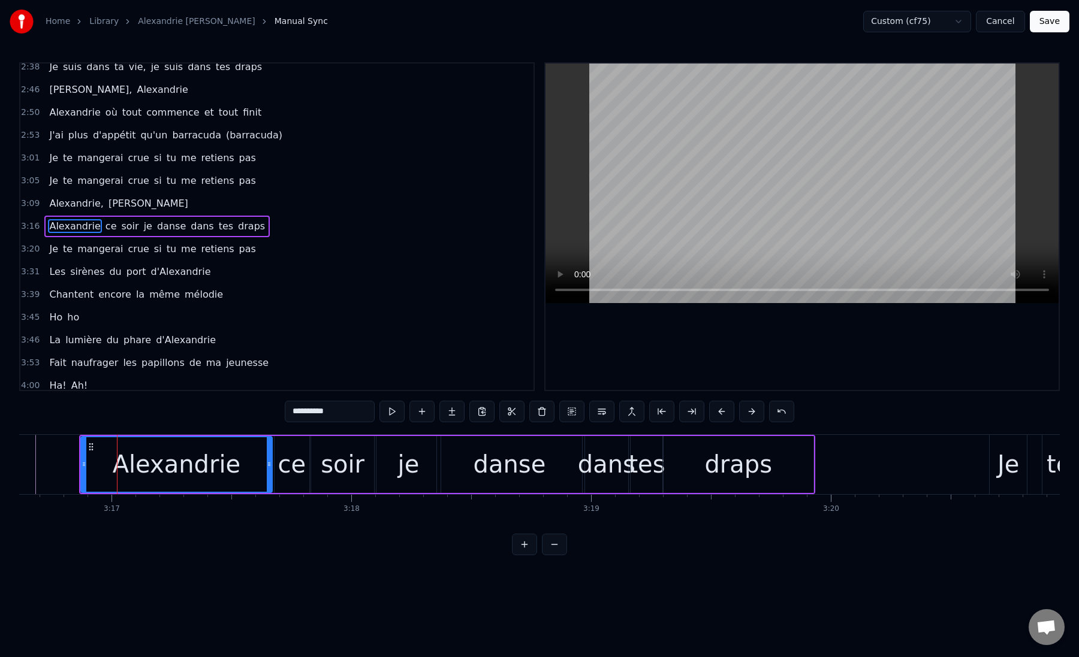
drag, startPoint x: 126, startPoint y: 465, endPoint x: 270, endPoint y: 470, distance: 143.9
click at [270, 470] on div at bounding box center [269, 464] width 5 height 55
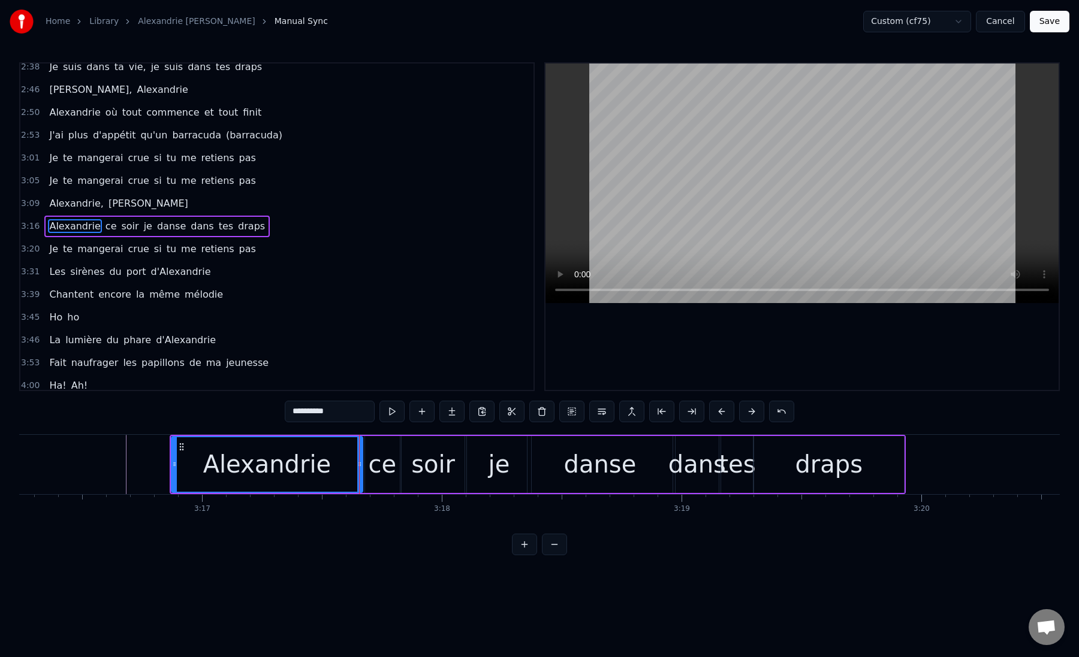
scroll to position [0, 47036]
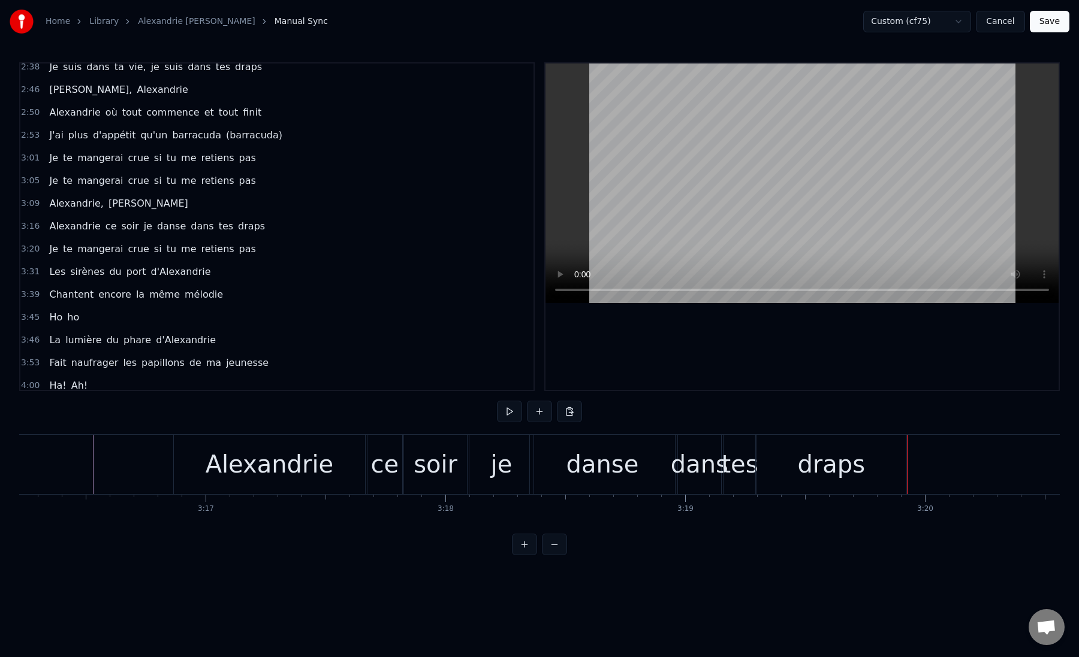
click at [648, 469] on div "danse" at bounding box center [602, 464] width 145 height 59
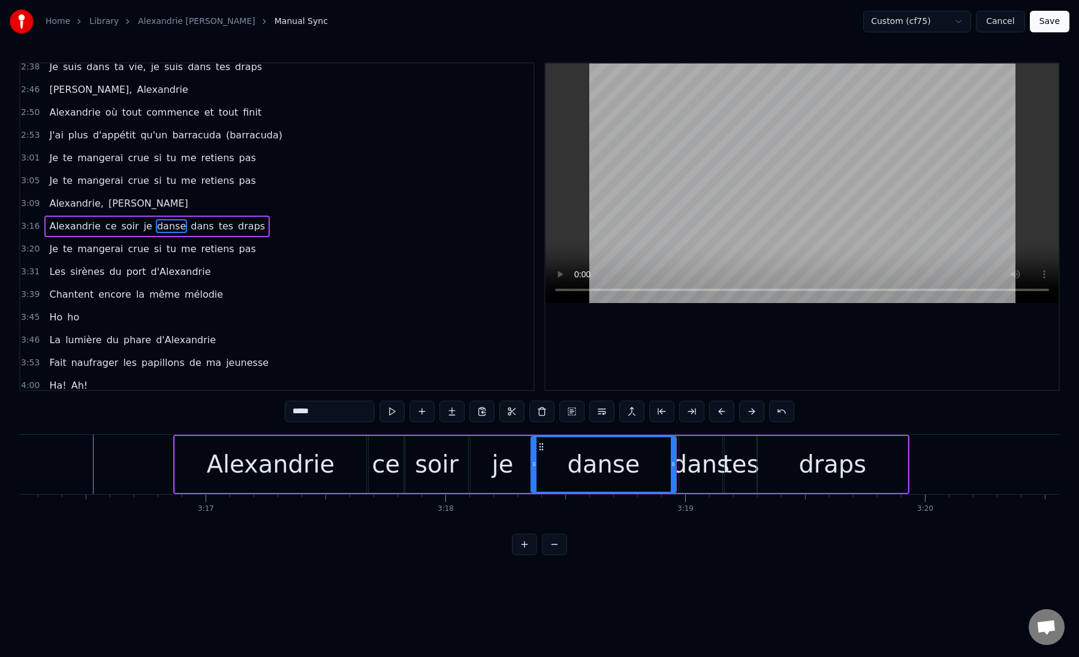
click at [704, 475] on div "dans" at bounding box center [701, 464] width 58 height 36
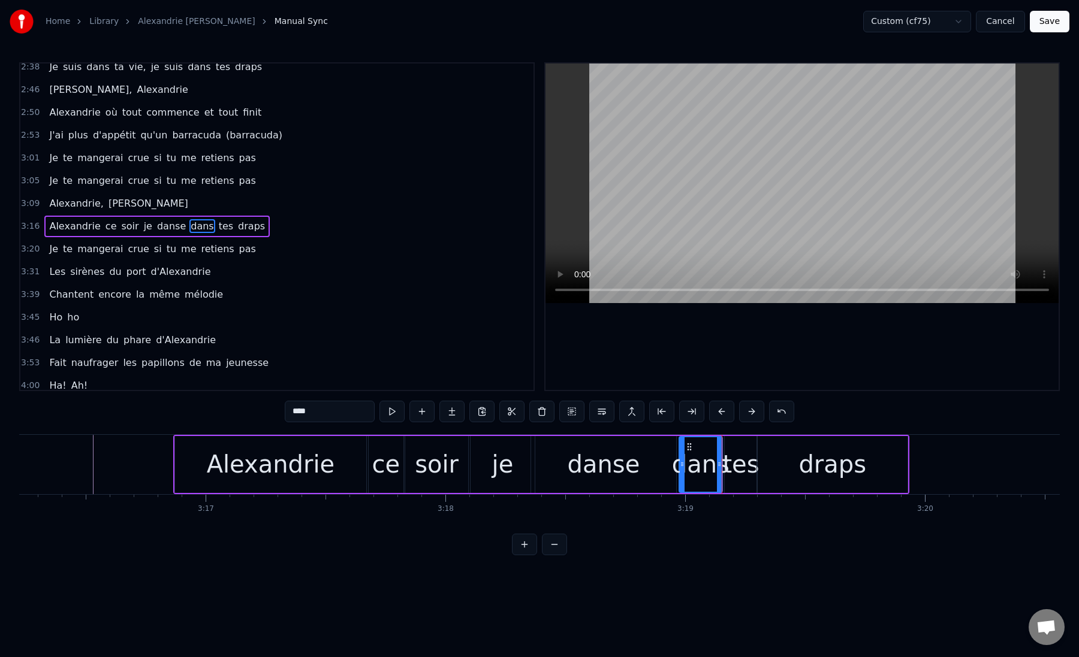
click at [704, 475] on div "dans" at bounding box center [701, 464] width 58 height 36
click at [733, 470] on div "tes" at bounding box center [740, 464] width 37 height 36
click at [762, 470] on div "draps" at bounding box center [832, 464] width 150 height 57
type input "*****"
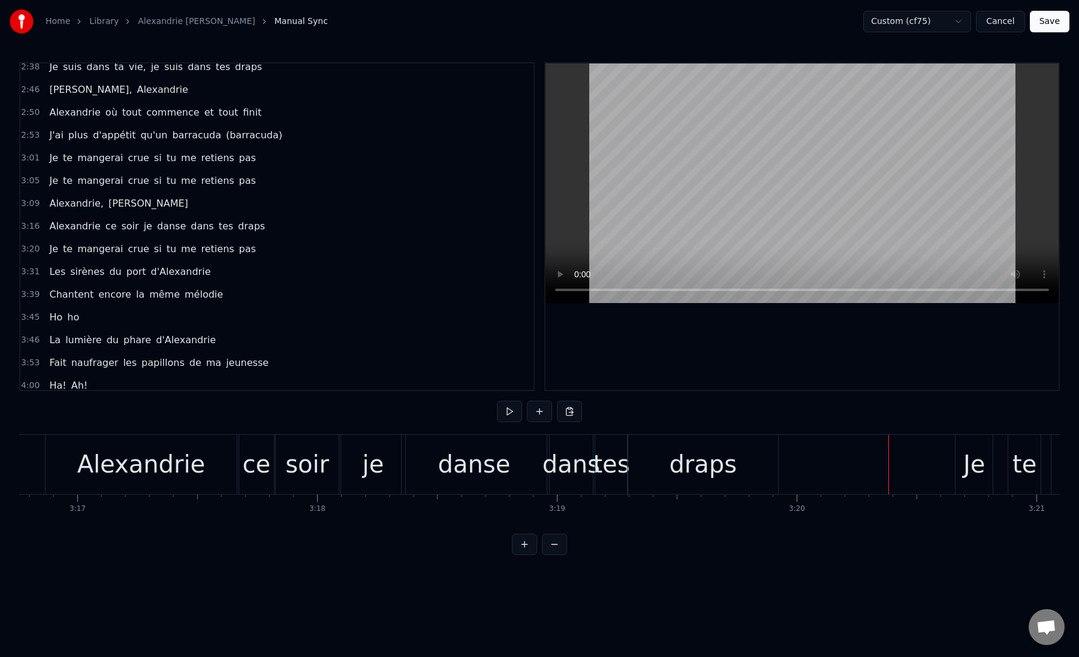
scroll to position [0, 47139]
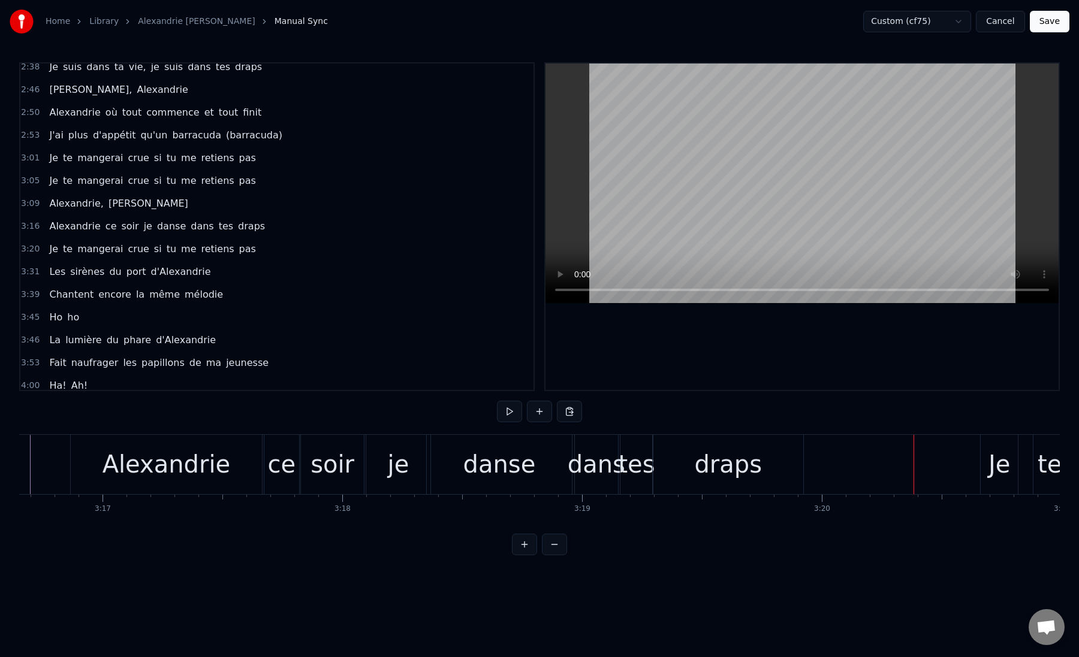
click at [445, 472] on div "danse" at bounding box center [499, 464] width 145 height 59
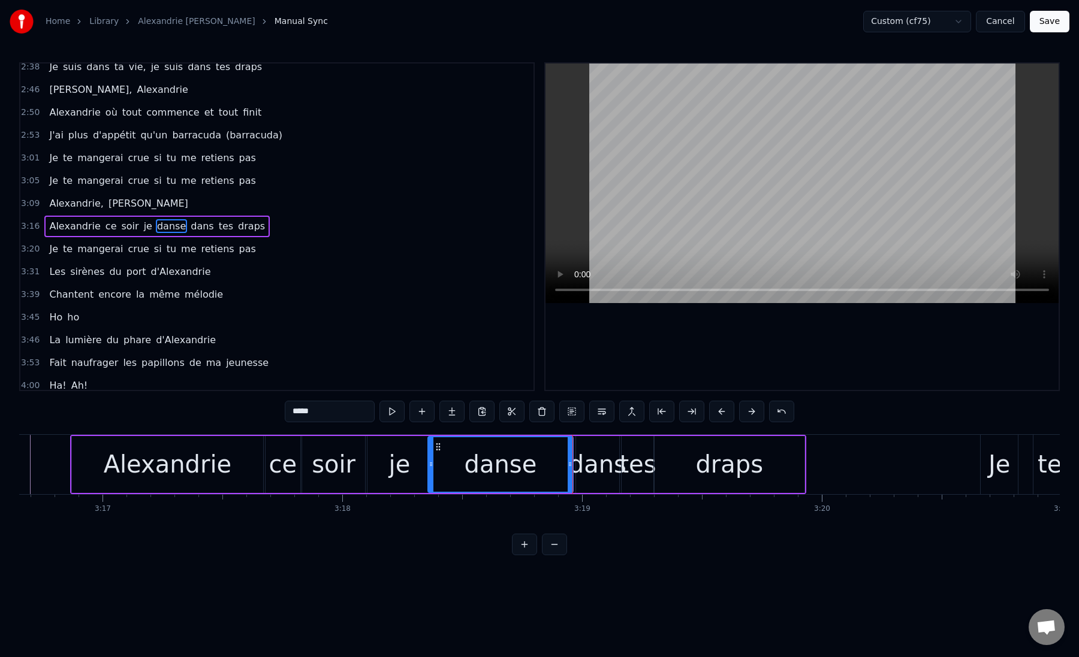
click at [584, 467] on div "dans" at bounding box center [598, 464] width 58 height 36
drag, startPoint x: 577, startPoint y: 465, endPoint x: 568, endPoint y: 467, distance: 9.2
click at [568, 467] on icon at bounding box center [570, 465] width 5 height 10
click at [542, 467] on div "danse" at bounding box center [500, 464] width 145 height 57
type input "*****"
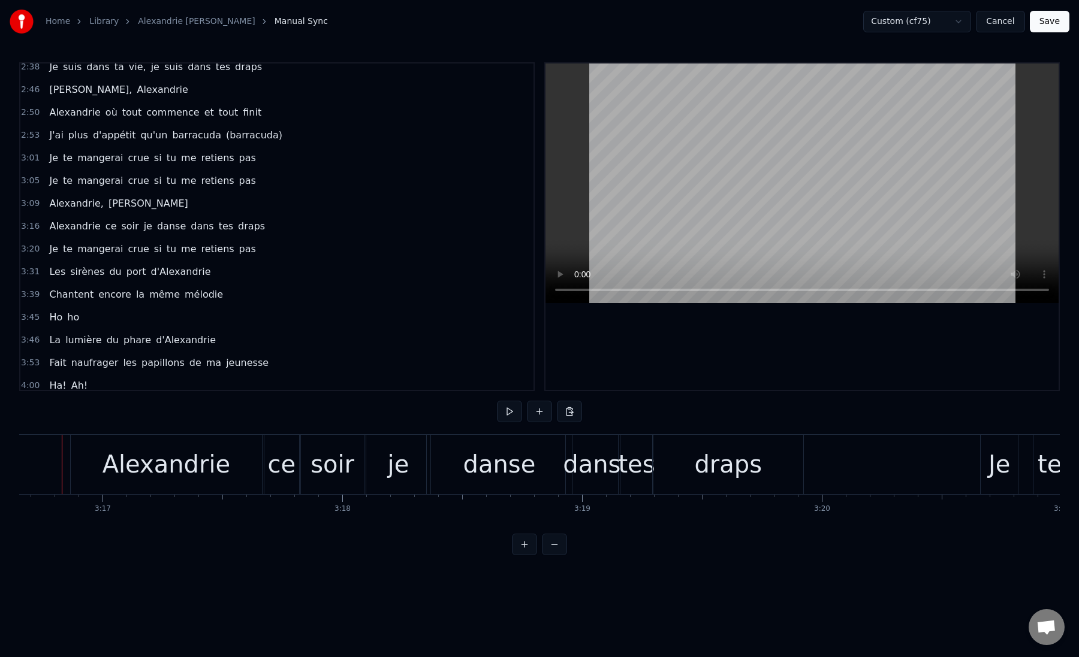
scroll to position [0, 47122]
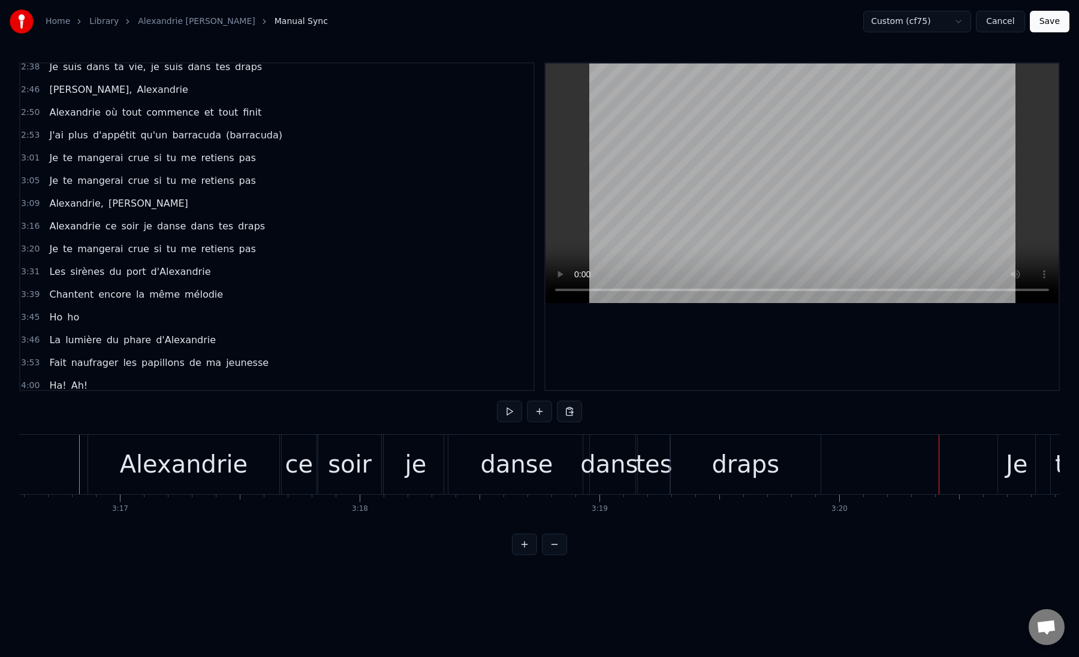
click at [703, 459] on div "draps" at bounding box center [745, 464] width 150 height 59
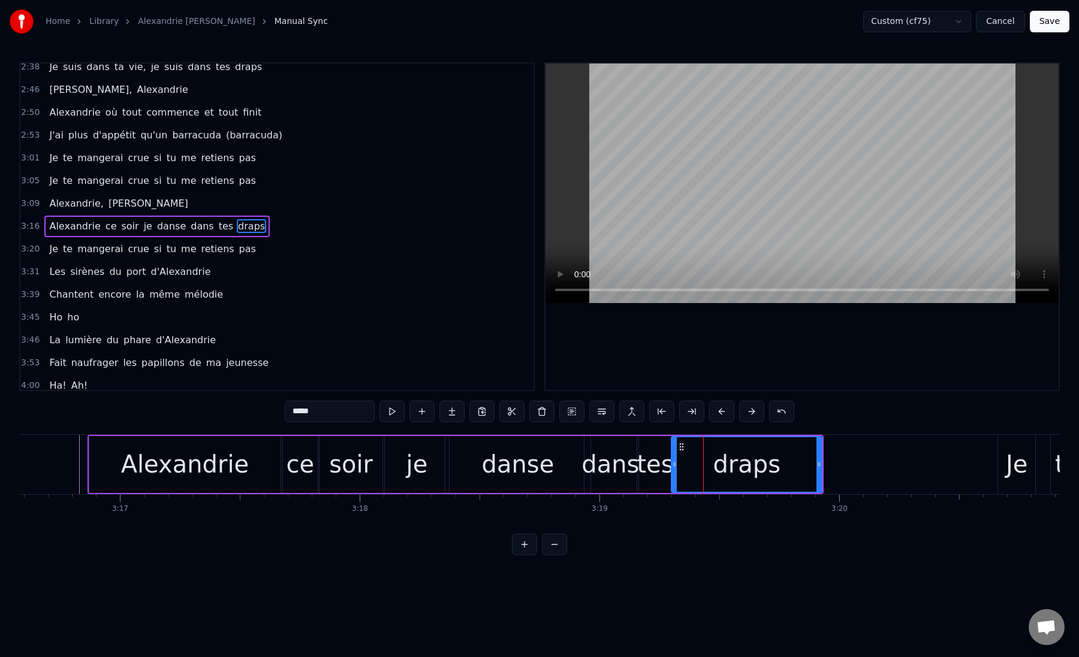
click at [677, 468] on div "draps" at bounding box center [746, 464] width 149 height 55
drag, startPoint x: 673, startPoint y: 467, endPoint x: 685, endPoint y: 468, distance: 12.0
click at [685, 468] on icon at bounding box center [686, 465] width 5 height 10
click at [659, 470] on div "tes" at bounding box center [654, 464] width 37 height 36
type input "***"
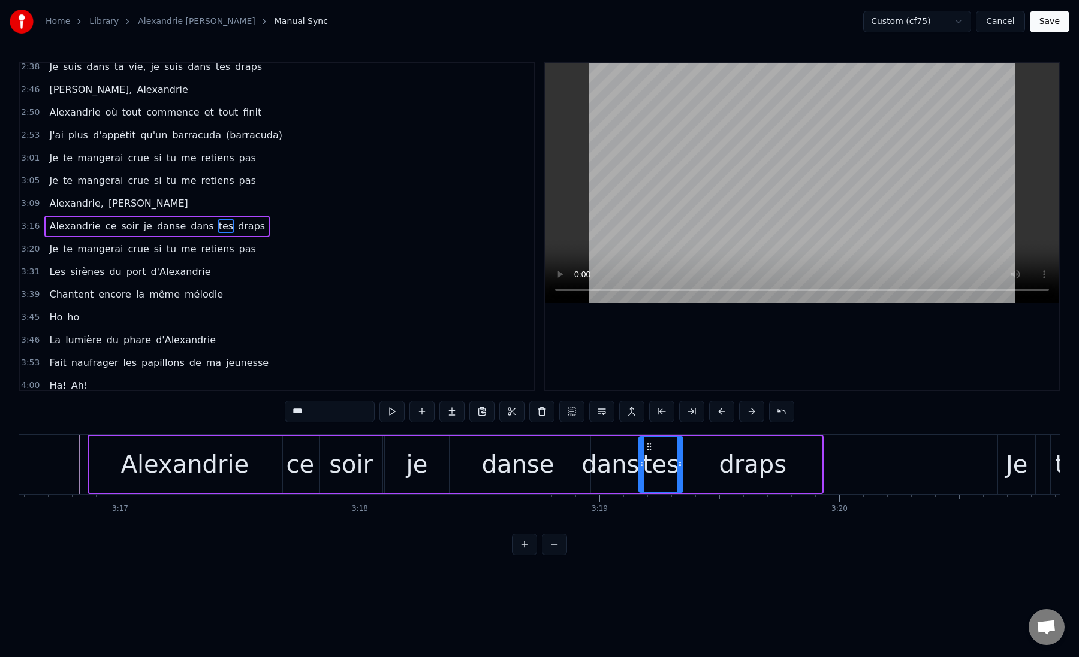
drag, startPoint x: 669, startPoint y: 470, endPoint x: 681, endPoint y: 470, distance: 11.4
click at [681, 470] on div at bounding box center [679, 464] width 5 height 55
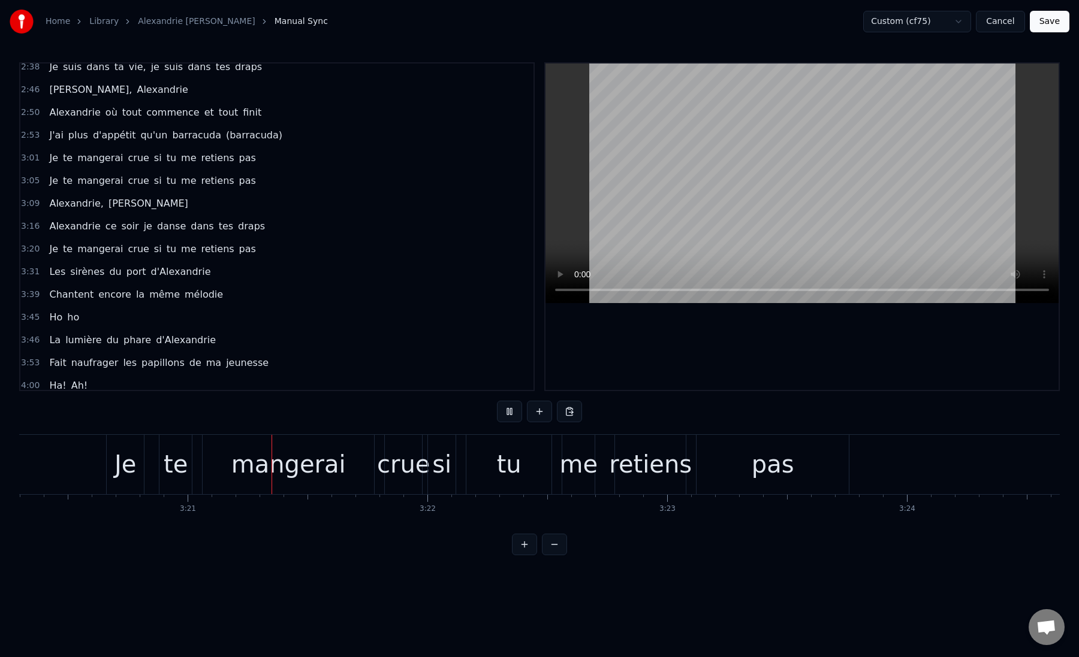
scroll to position [0, 48034]
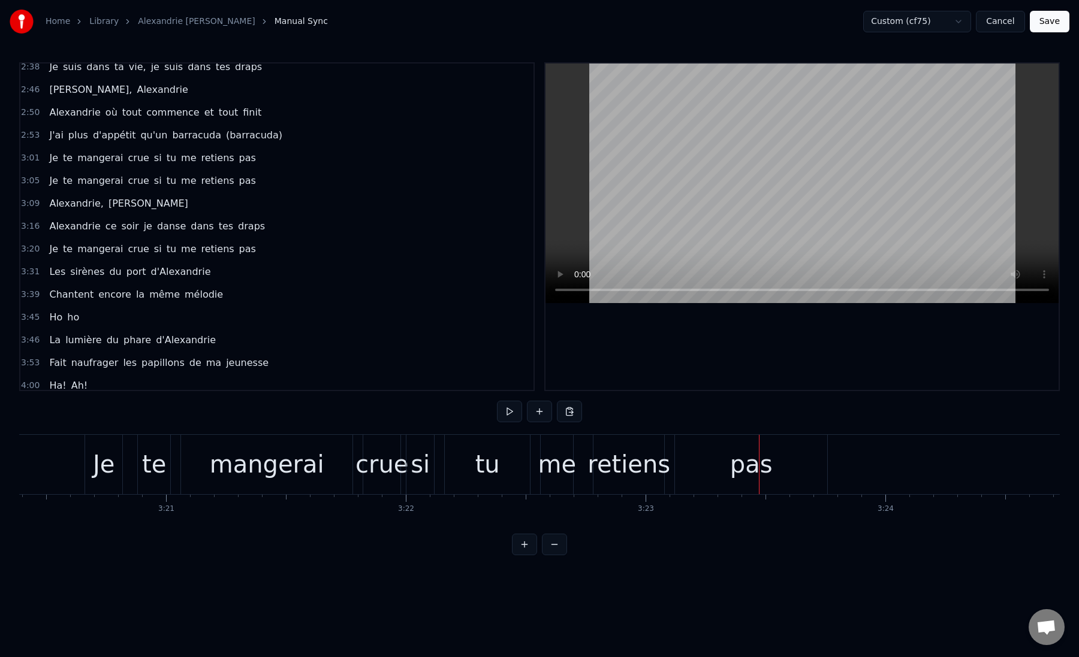
click at [207, 451] on div "mangerai" at bounding box center [266, 464] width 171 height 59
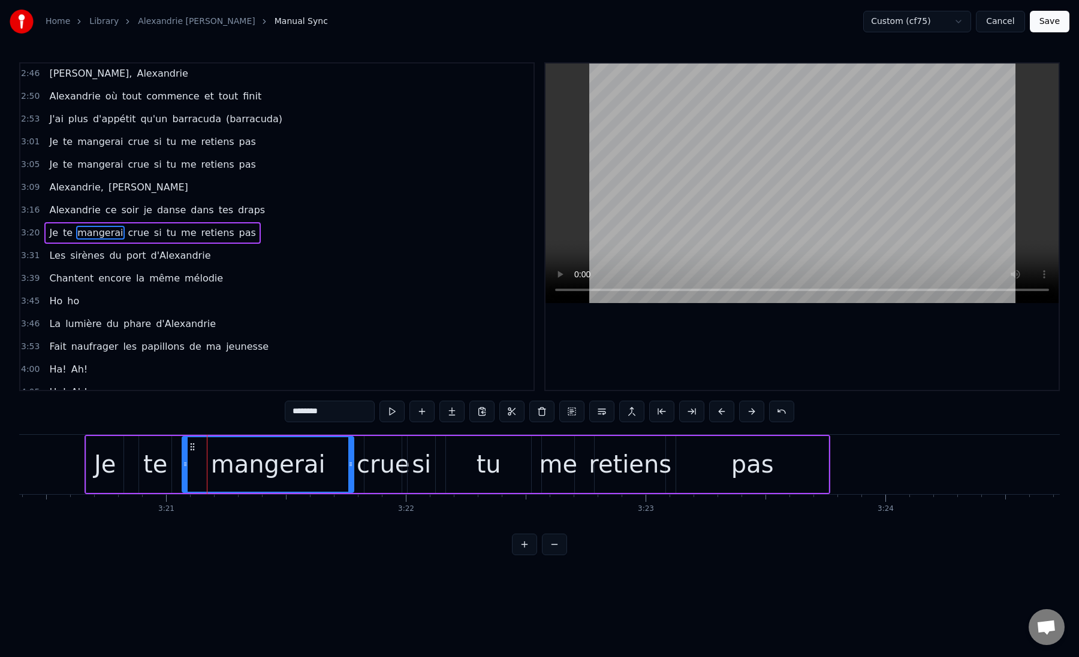
scroll to position [440, 0]
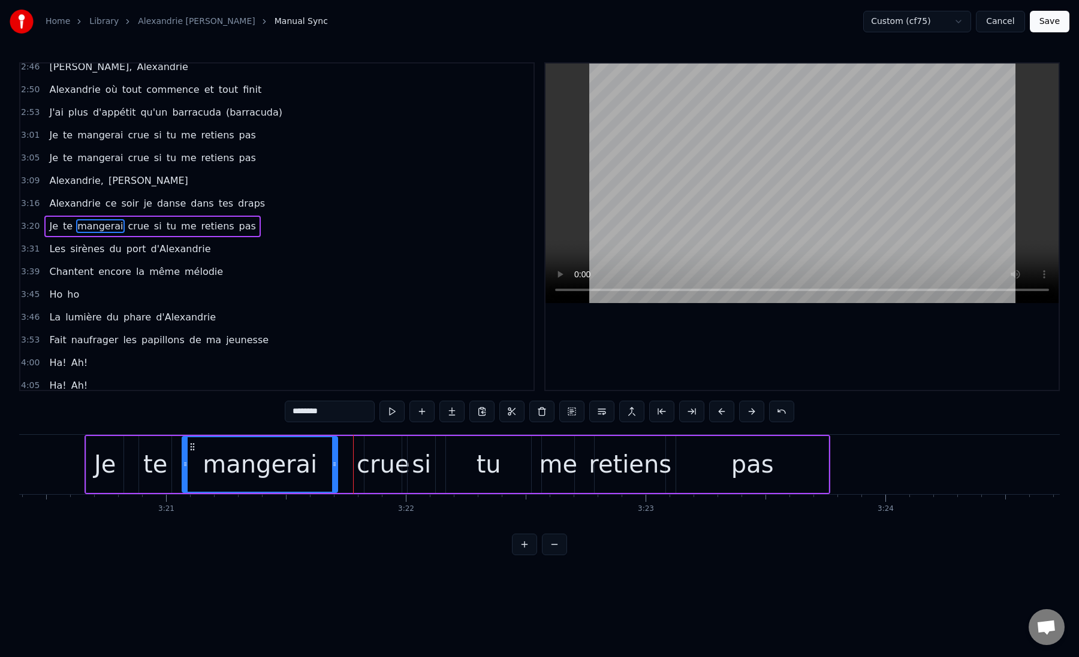
drag, startPoint x: 351, startPoint y: 463, endPoint x: 336, endPoint y: 466, distance: 15.2
click at [336, 466] on icon at bounding box center [334, 465] width 5 height 10
click at [376, 467] on div "crue" at bounding box center [383, 464] width 53 height 36
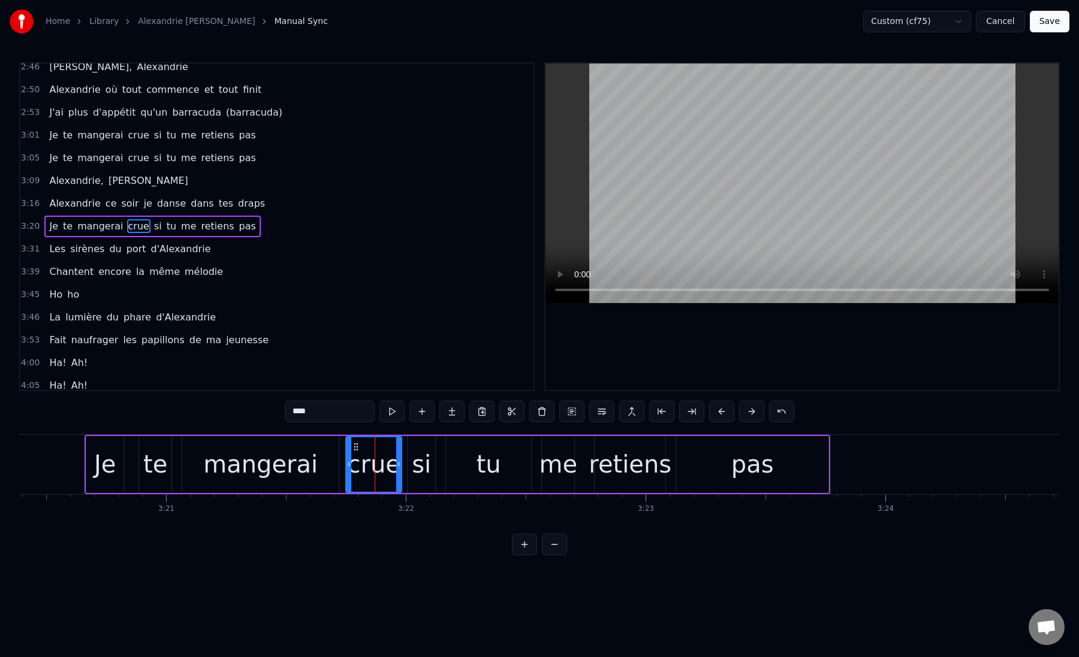
drag, startPoint x: 364, startPoint y: 467, endPoint x: 346, endPoint y: 468, distance: 18.6
click at [346, 468] on div "crue" at bounding box center [373, 464] width 57 height 57
click at [95, 466] on div "Je" at bounding box center [105, 464] width 22 height 36
type input "**"
drag, startPoint x: 87, startPoint y: 467, endPoint x: 75, endPoint y: 467, distance: 12.0
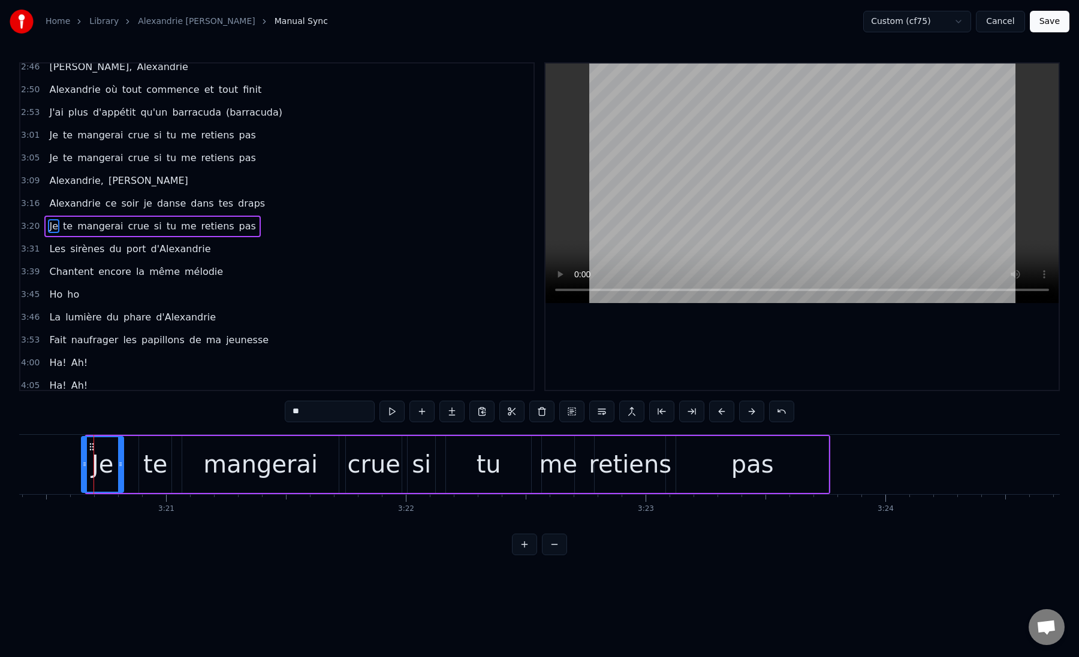
click at [82, 467] on icon at bounding box center [84, 465] width 5 height 10
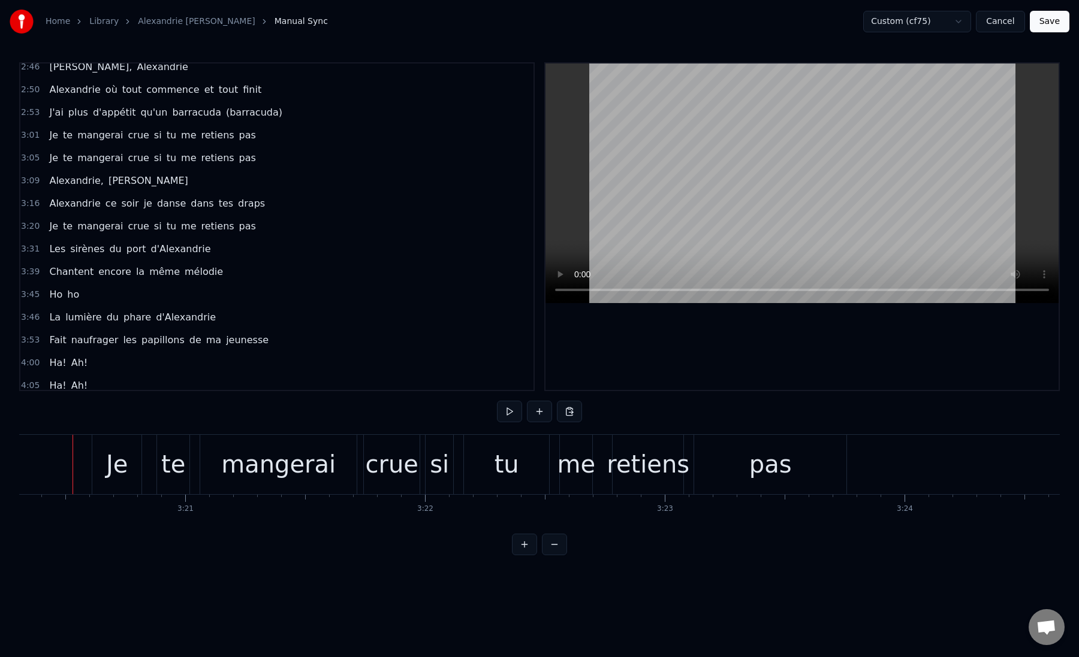
scroll to position [0, 48008]
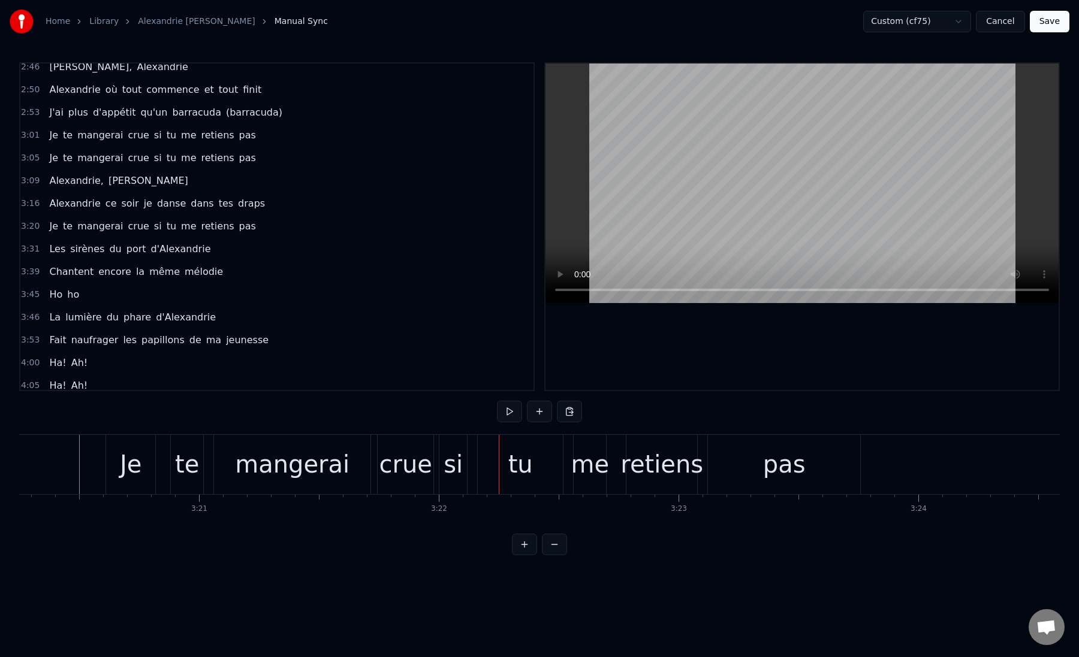
click at [478, 458] on div "tu" at bounding box center [520, 464] width 85 height 59
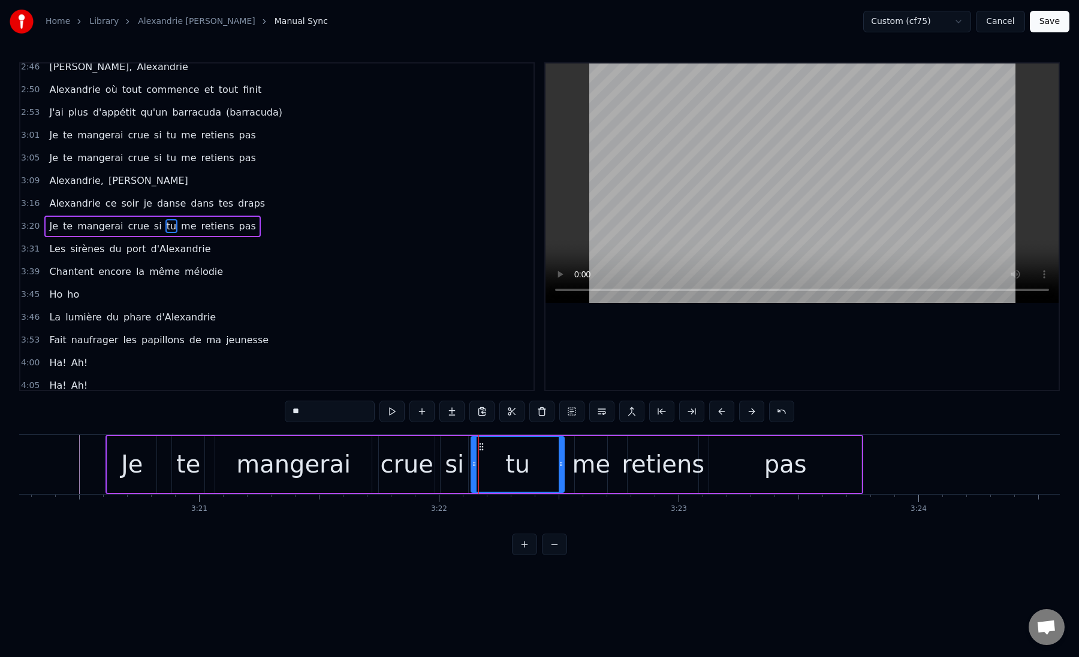
drag, startPoint x: 481, startPoint y: 466, endPoint x: 473, endPoint y: 467, distance: 7.8
click at [473, 467] on icon at bounding box center [474, 465] width 5 height 10
click at [452, 467] on div "si" at bounding box center [454, 464] width 19 height 36
type input "**"
drag, startPoint x: 444, startPoint y: 465, endPoint x: 437, endPoint y: 465, distance: 7.2
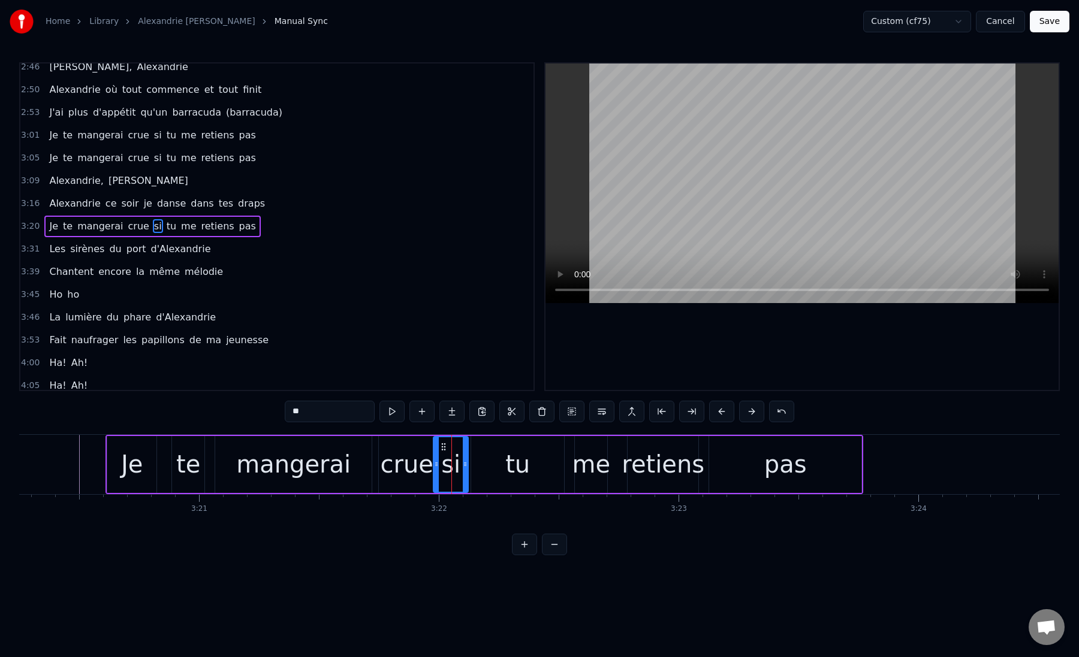
click at [437, 465] on icon at bounding box center [436, 465] width 5 height 10
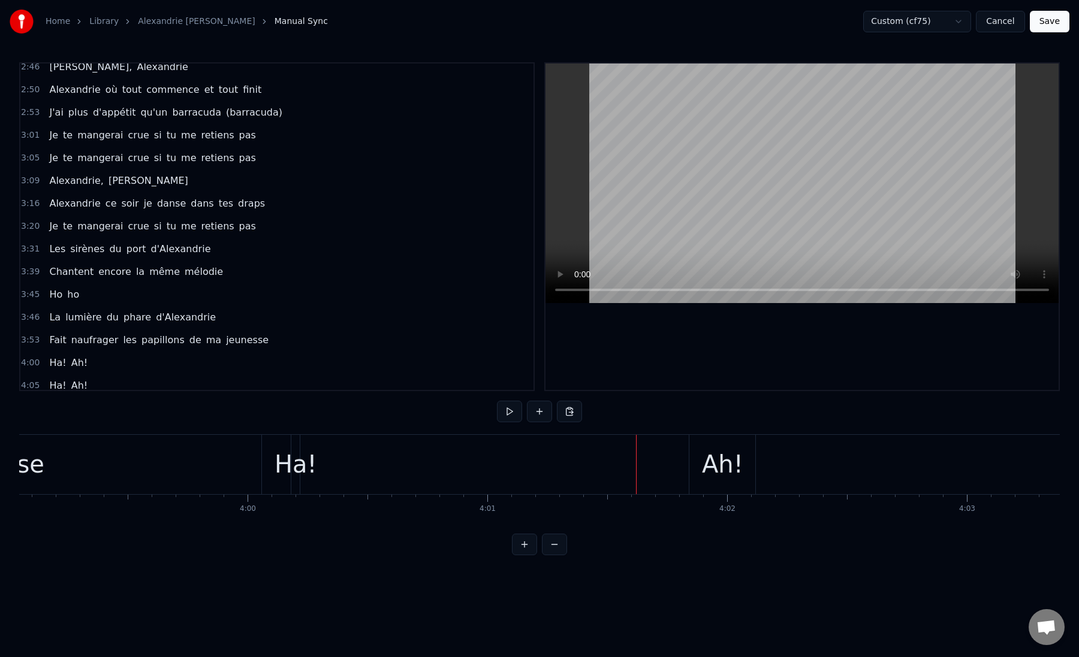
scroll to position [0, 57297]
click at [302, 465] on div "Ha!" at bounding box center [300, 464] width 43 height 36
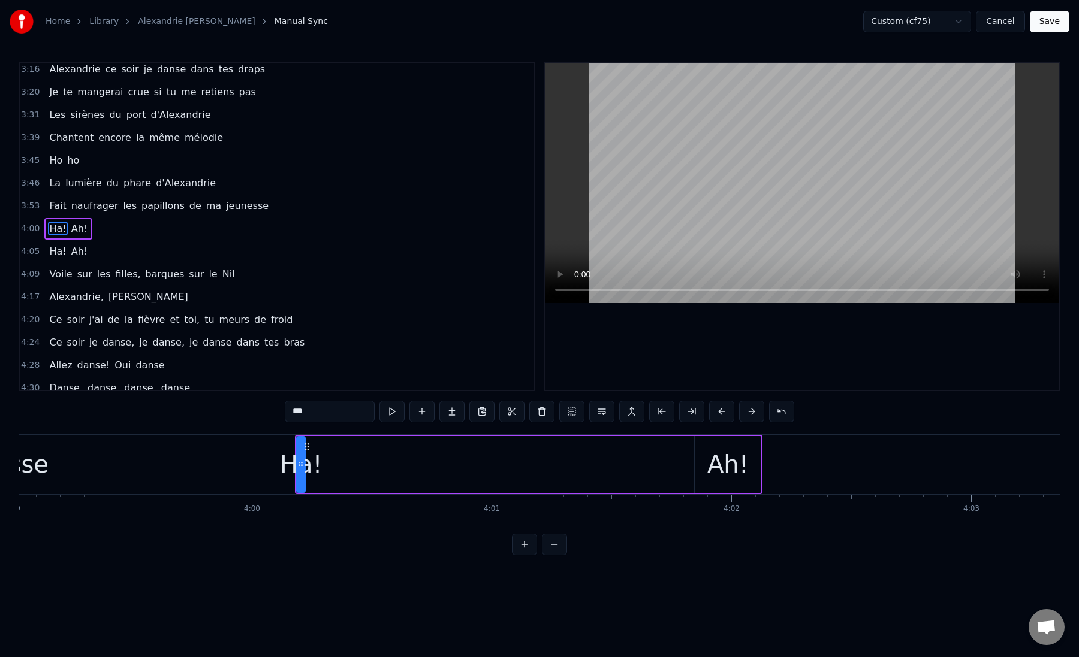
scroll to position [577, 0]
drag, startPoint x: 302, startPoint y: 465, endPoint x: 539, endPoint y: 462, distance: 237.3
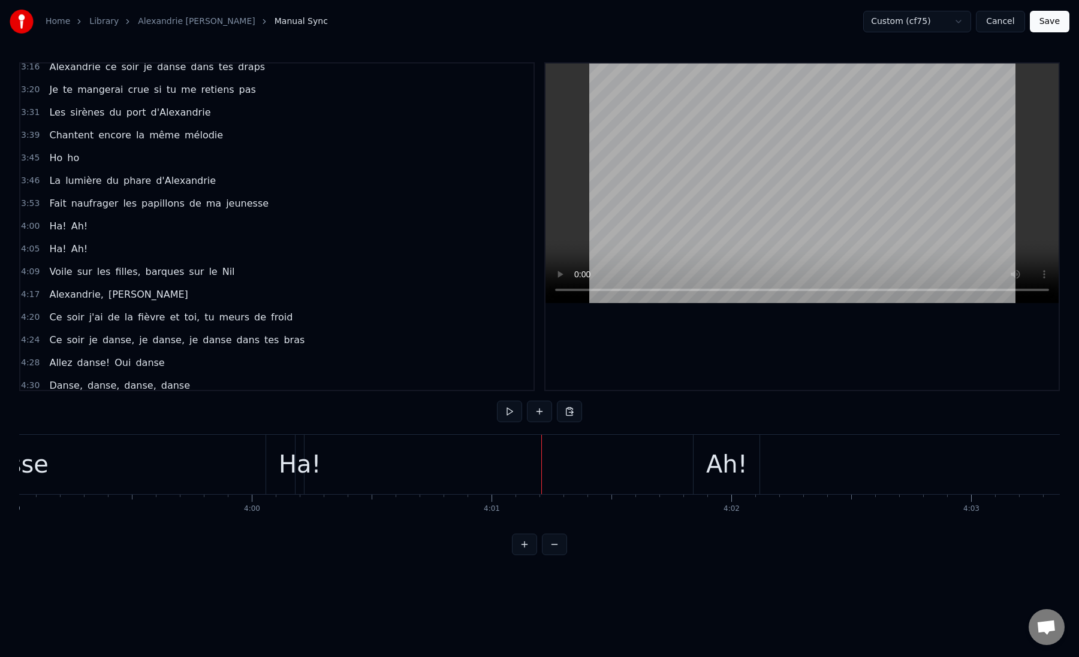
click at [323, 460] on div "Ha! Ah!" at bounding box center [528, 464] width 467 height 59
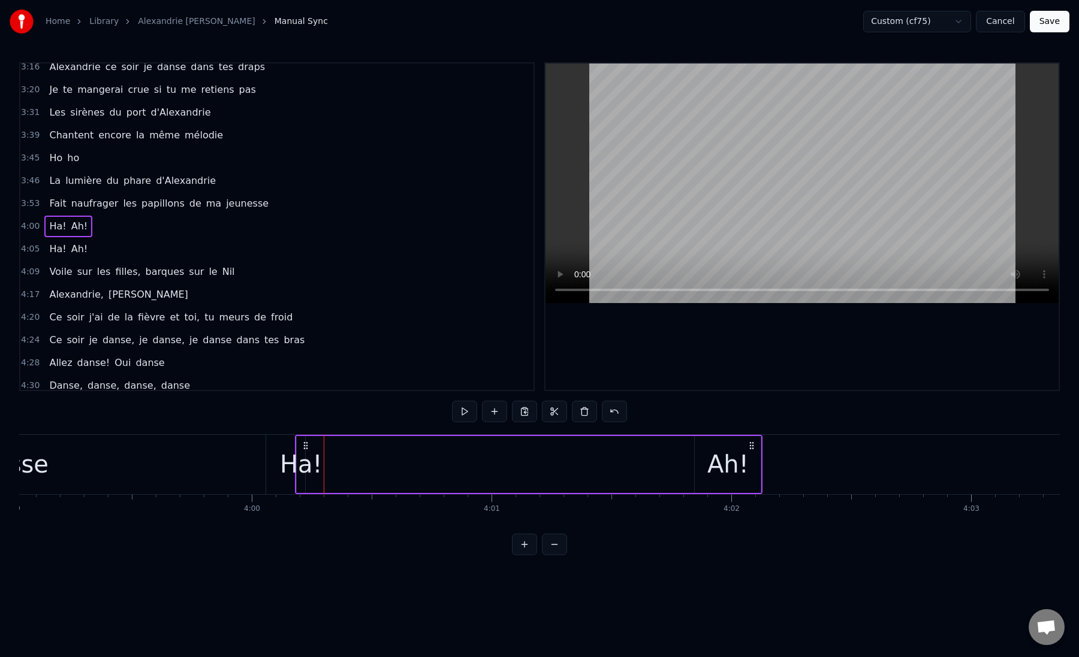
click at [296, 460] on div "Ha!" at bounding box center [301, 464] width 43 height 36
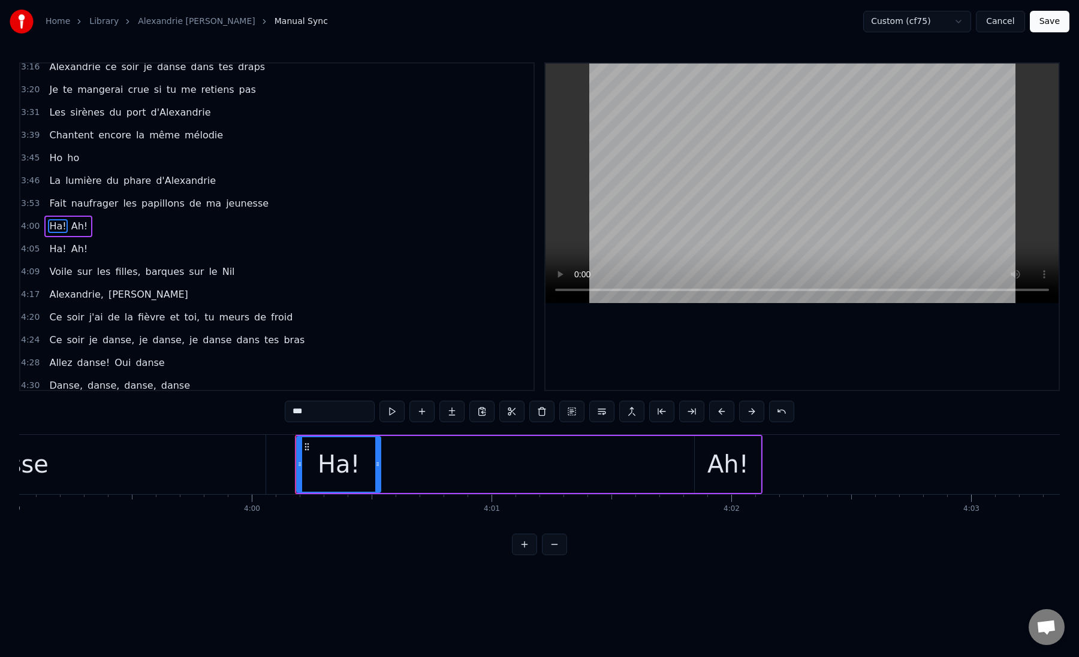
drag, startPoint x: 300, startPoint y: 464, endPoint x: 372, endPoint y: 454, distance: 73.2
click at [375, 454] on div at bounding box center [377, 464] width 5 height 55
click at [586, 463] on div "Ha! Ah!" at bounding box center [528, 464] width 467 height 59
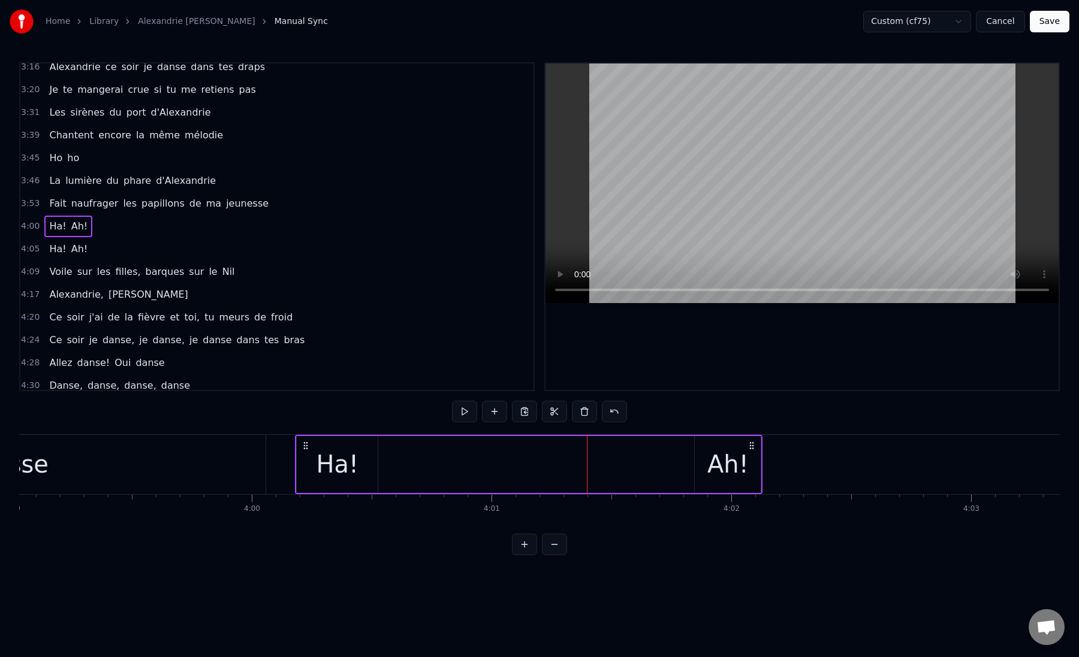
click at [735, 464] on div "Ah!" at bounding box center [727, 464] width 41 height 36
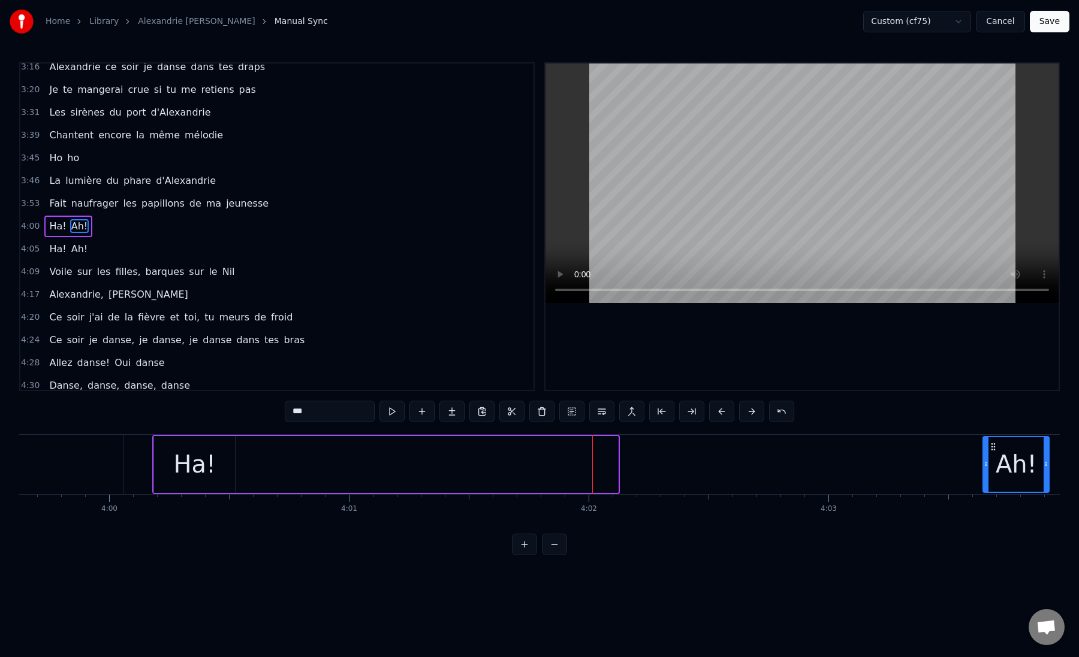
scroll to position [0, 57494]
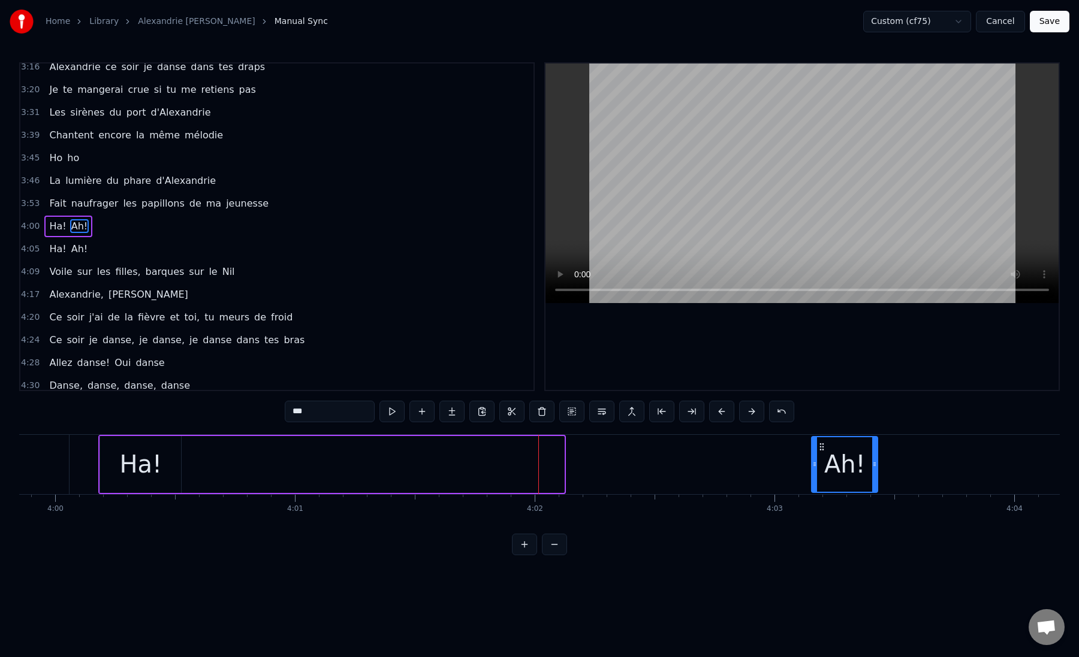
drag, startPoint x: 703, startPoint y: 445, endPoint x: 820, endPoint y: 424, distance: 118.8
click at [820, 424] on div "0:52 Voile sur les filles, barques sur le Nil 1:00 Je suis dans ta vie, je suis…" at bounding box center [539, 308] width 1040 height 493
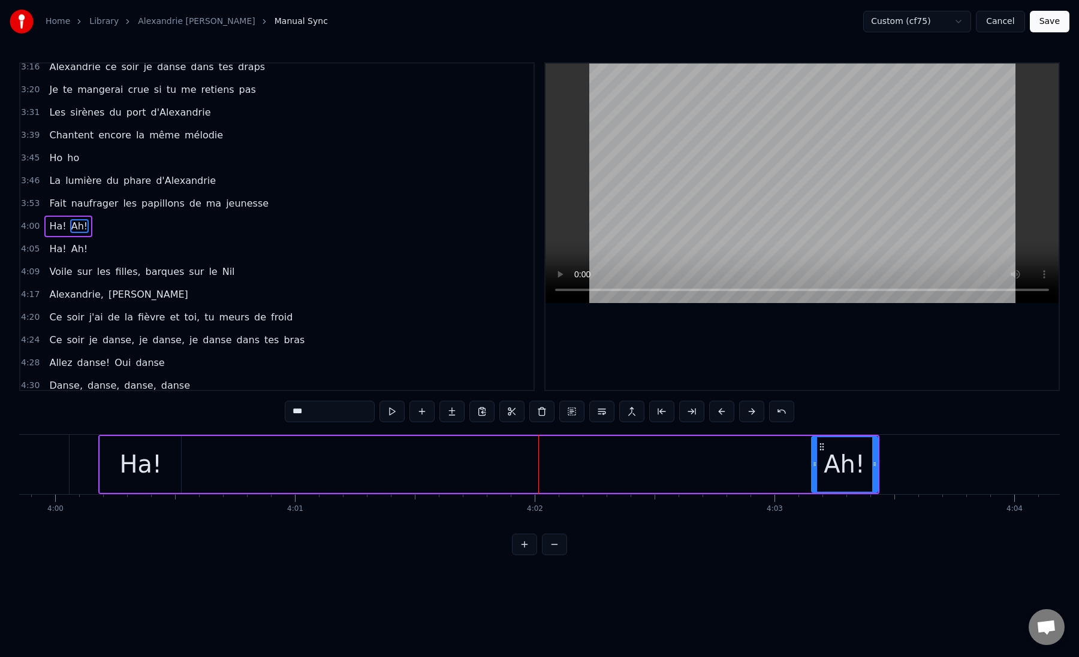
click at [132, 463] on div "Ha!" at bounding box center [140, 464] width 43 height 36
type input "***"
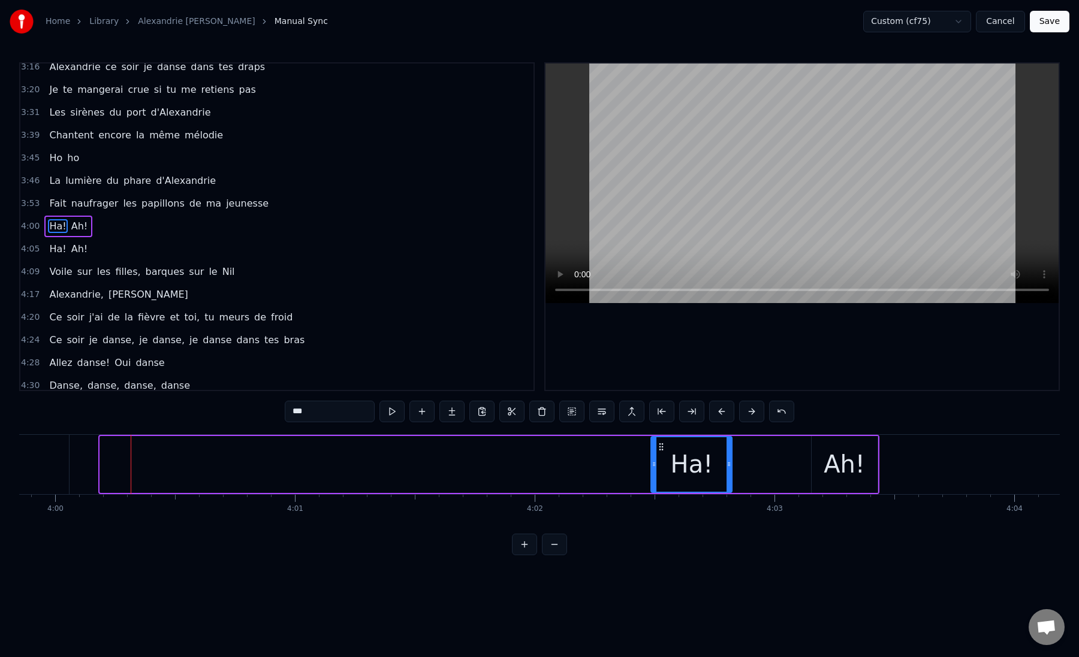
drag, startPoint x: 110, startPoint y: 447, endPoint x: 661, endPoint y: 443, distance: 550.7
click at [661, 443] on icon at bounding box center [661, 447] width 10 height 10
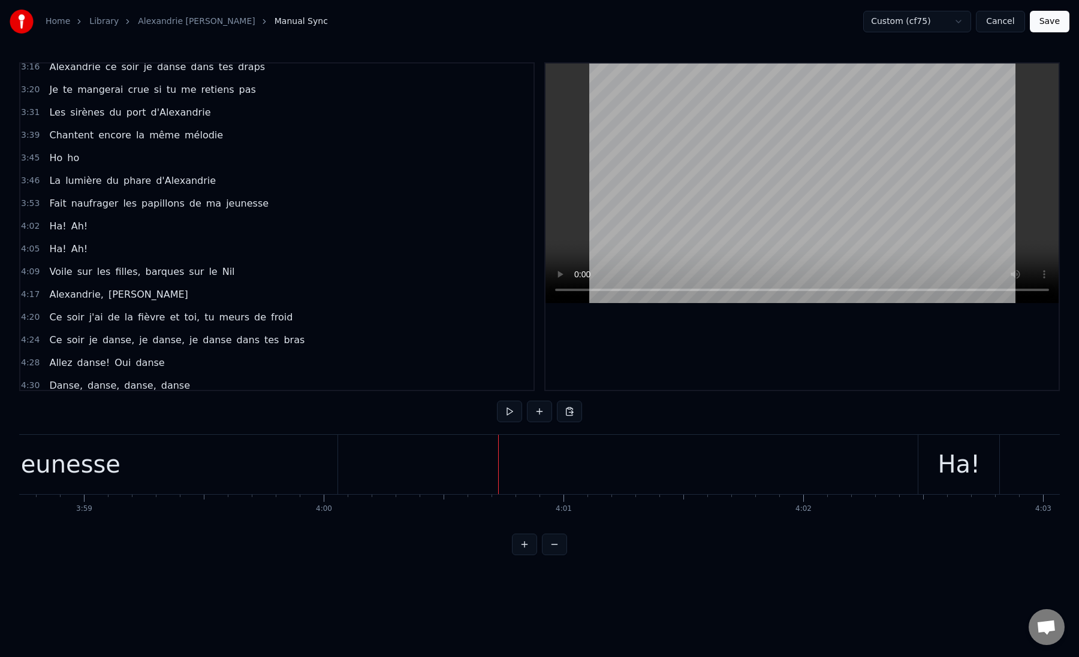
scroll to position [0, 57160]
click at [176, 466] on div "jeunesse" at bounding box center [132, 464] width 106 height 36
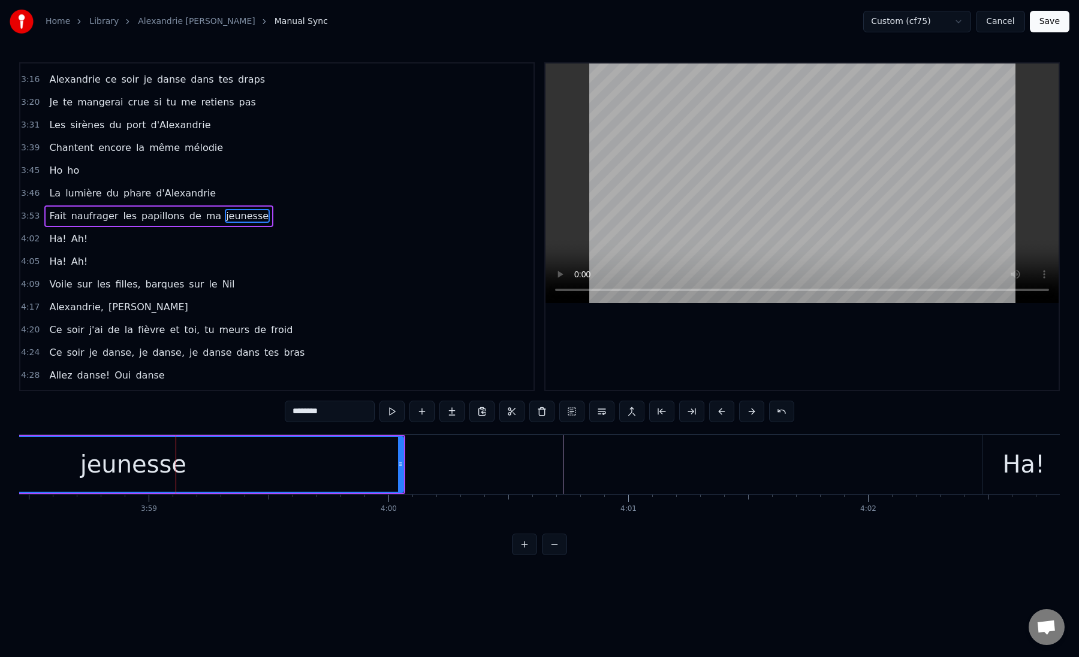
scroll to position [554, 0]
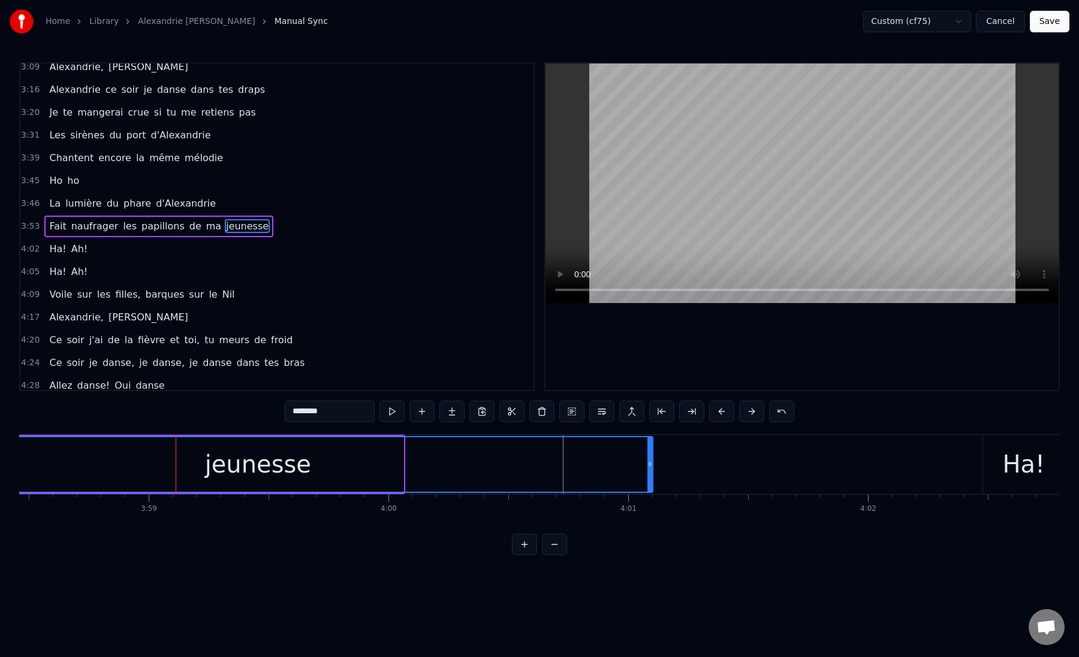
drag, startPoint x: 401, startPoint y: 464, endPoint x: 684, endPoint y: 446, distance: 283.4
click at [652, 447] on div at bounding box center [649, 464] width 5 height 55
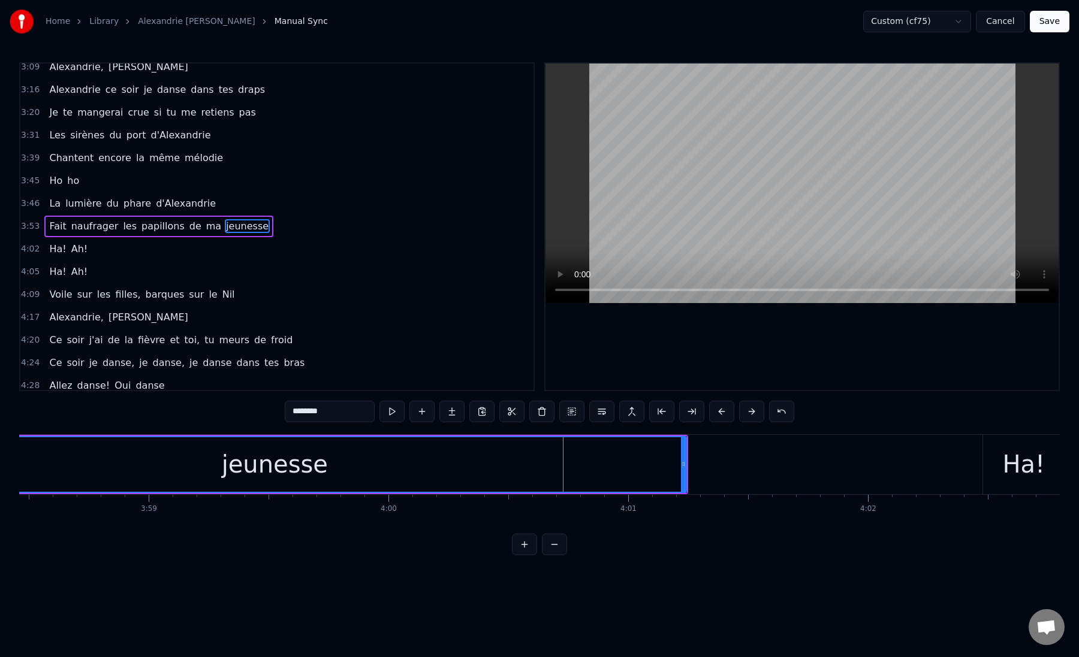
click at [516, 461] on div "jeunesse" at bounding box center [274, 464] width 822 height 55
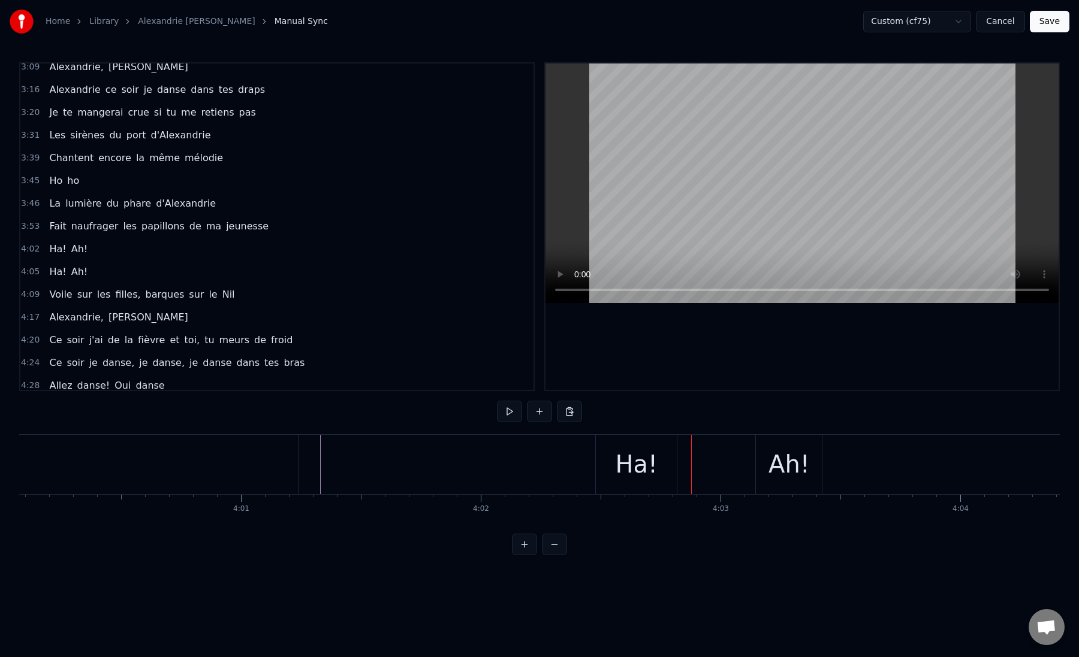
scroll to position [0, 57468]
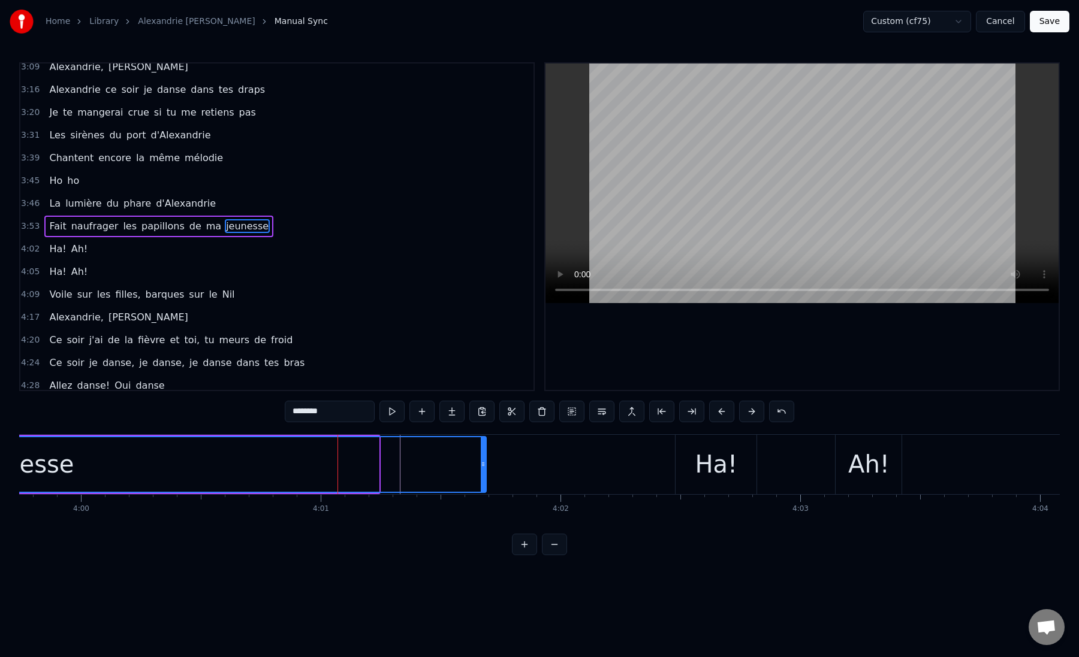
drag, startPoint x: 376, startPoint y: 466, endPoint x: 484, endPoint y: 469, distance: 107.3
click at [484, 469] on icon at bounding box center [483, 465] width 5 height 10
click at [716, 472] on div "Ha!" at bounding box center [716, 464] width 43 height 36
type input "***"
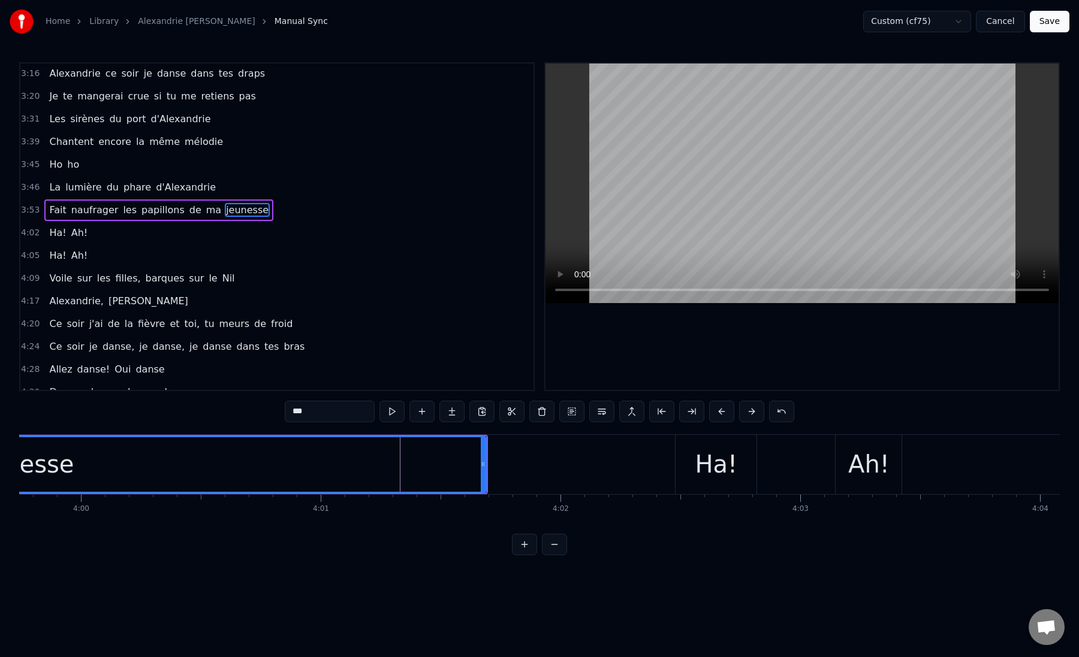
scroll to position [577, 0]
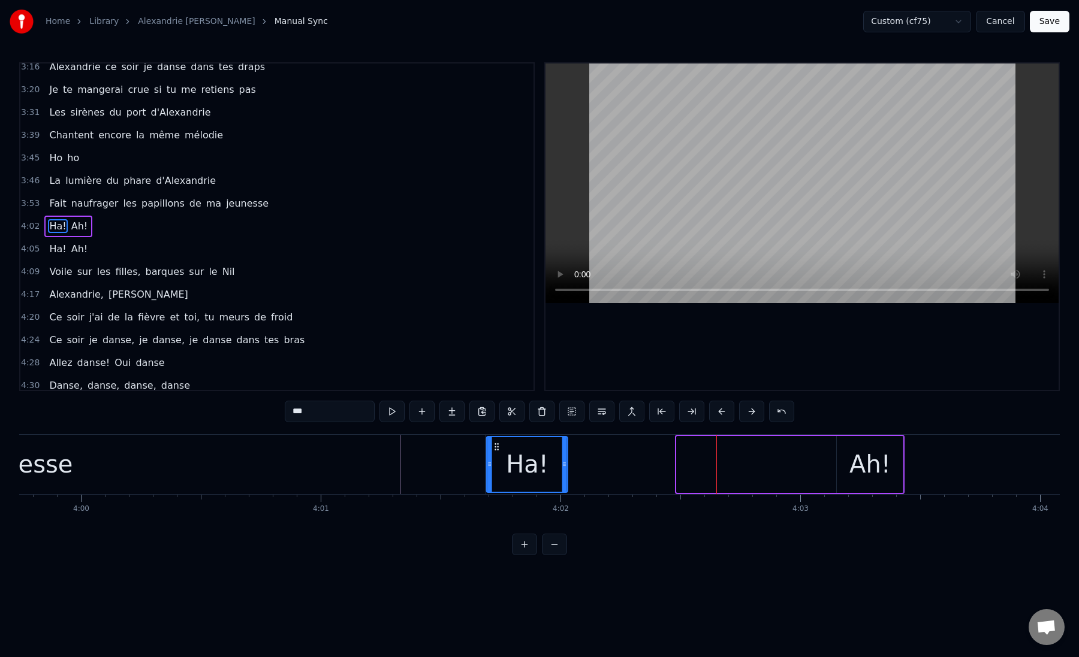
drag, startPoint x: 687, startPoint y: 447, endPoint x: 498, endPoint y: 455, distance: 189.6
click at [497, 454] on div "Ha!" at bounding box center [527, 464] width 80 height 55
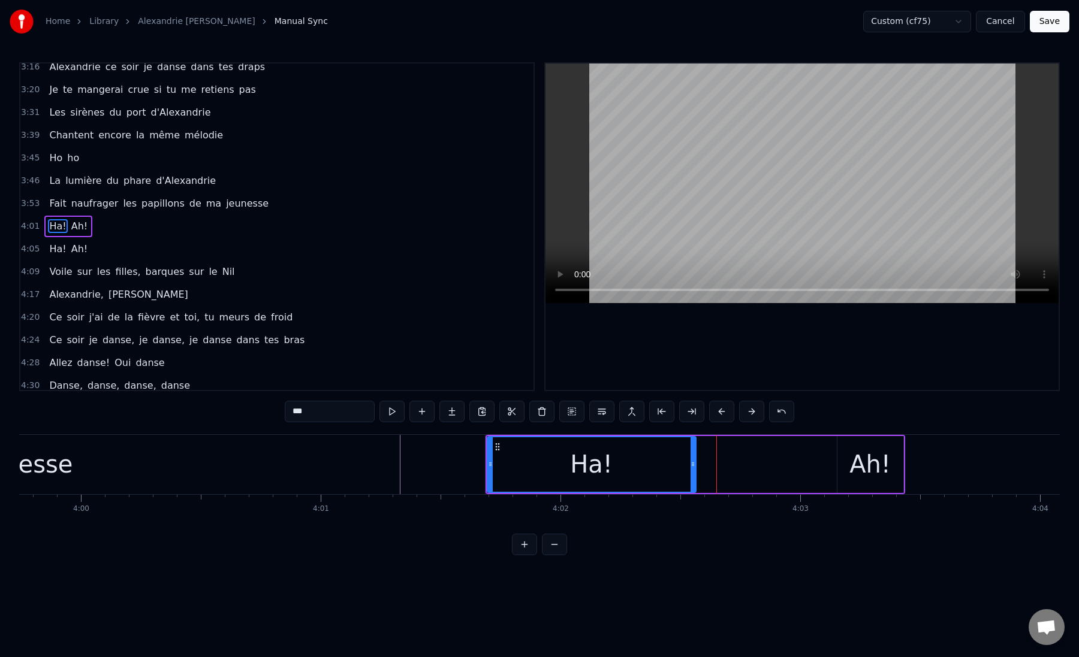
drag, startPoint x: 565, startPoint y: 463, endPoint x: 693, endPoint y: 463, distance: 127.6
click at [693, 463] on icon at bounding box center [692, 465] width 5 height 10
click at [711, 466] on div "Ha! Ah!" at bounding box center [694, 464] width 419 height 59
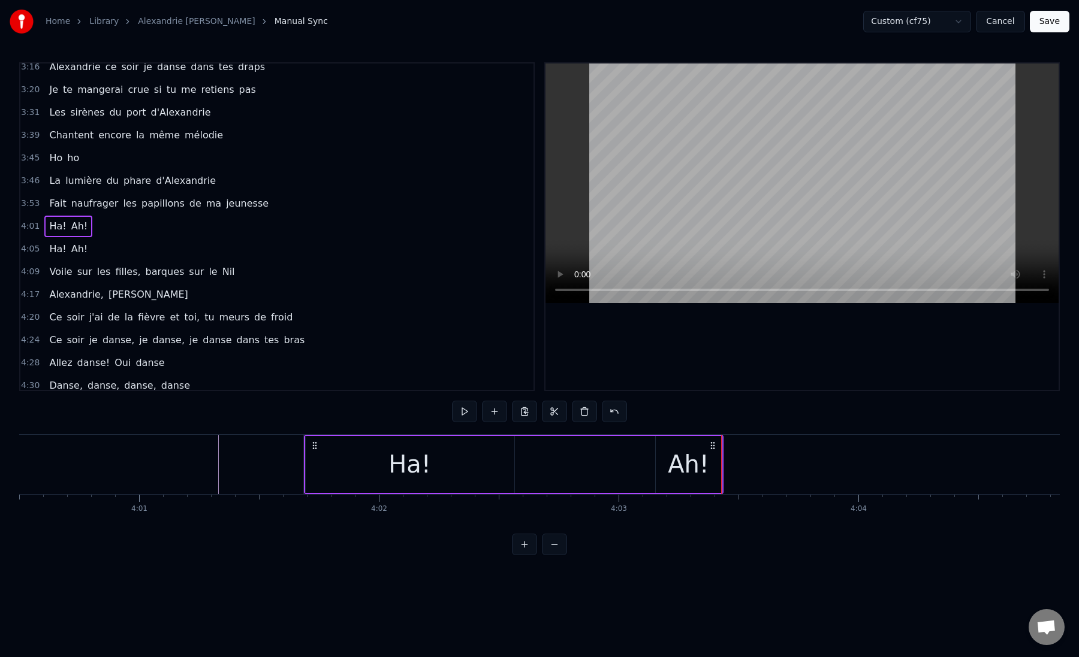
scroll to position [0, 57696]
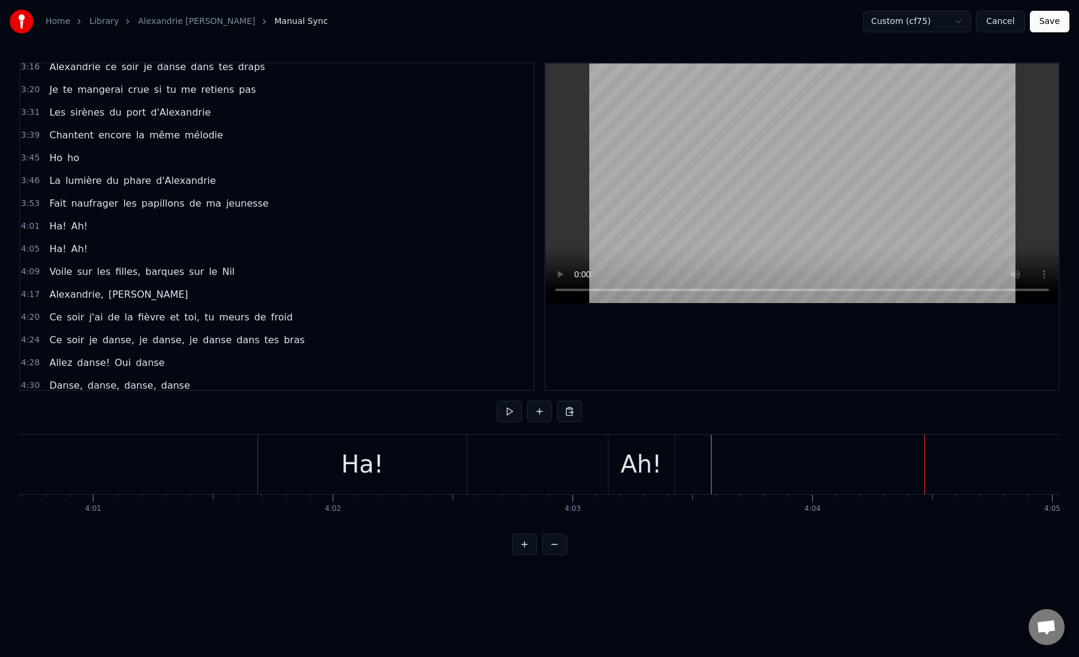
click at [630, 455] on div "Ah!" at bounding box center [640, 464] width 41 height 36
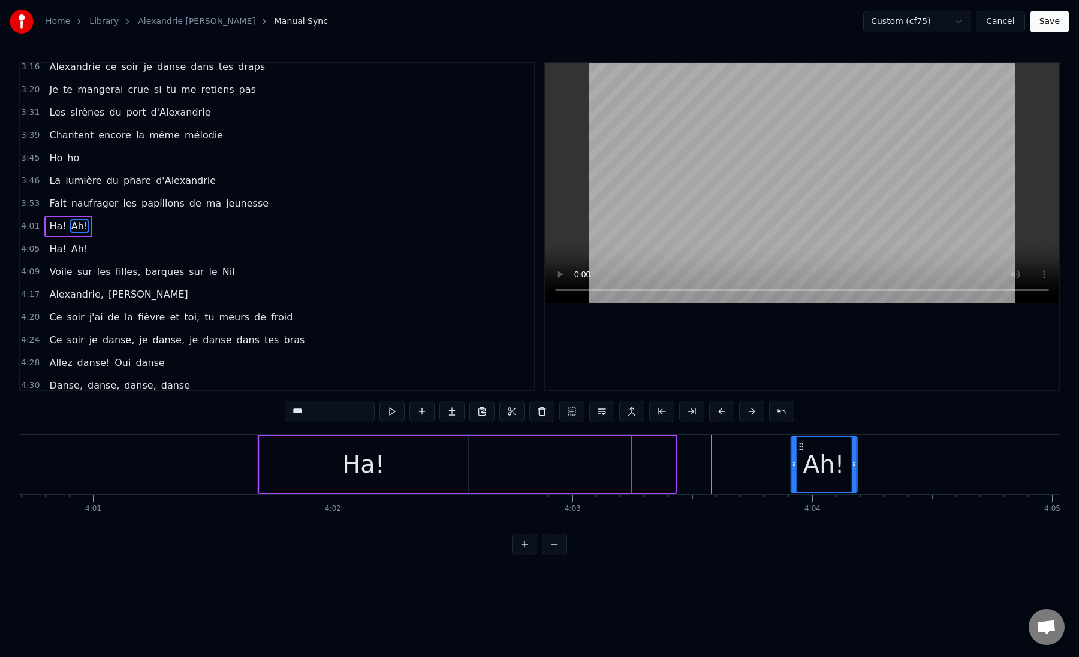
drag, startPoint x: 617, startPoint y: 446, endPoint x: 799, endPoint y: 441, distance: 181.6
click at [799, 441] on div "Ah!" at bounding box center [823, 464] width 65 height 55
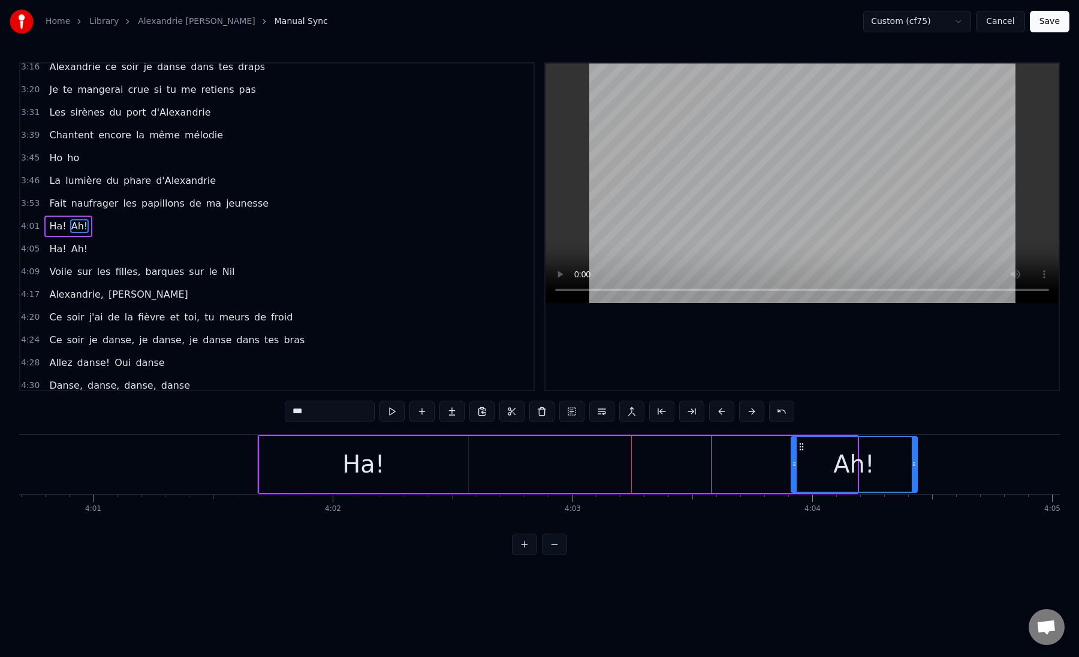
drag, startPoint x: 855, startPoint y: 464, endPoint x: 926, endPoint y: 469, distance: 71.5
click at [916, 469] on div at bounding box center [913, 464] width 5 height 55
click at [579, 461] on div "Ha! Ah!" at bounding box center [594, 464] width 672 height 59
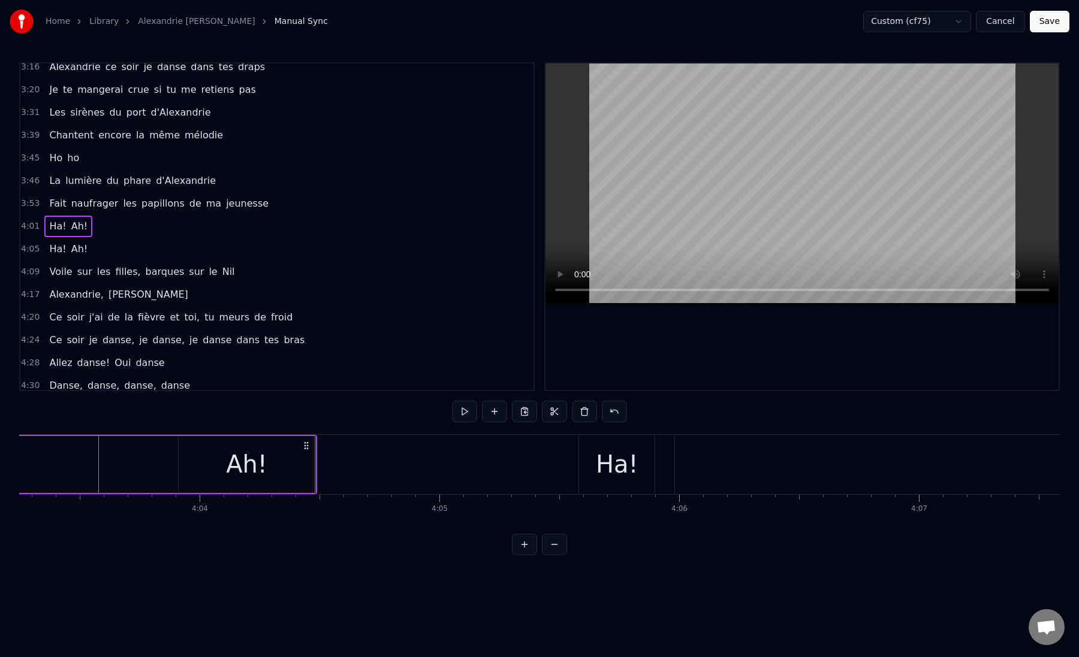
scroll to position [0, 58322]
click at [276, 463] on div "Ah!" at bounding box center [233, 464] width 137 height 57
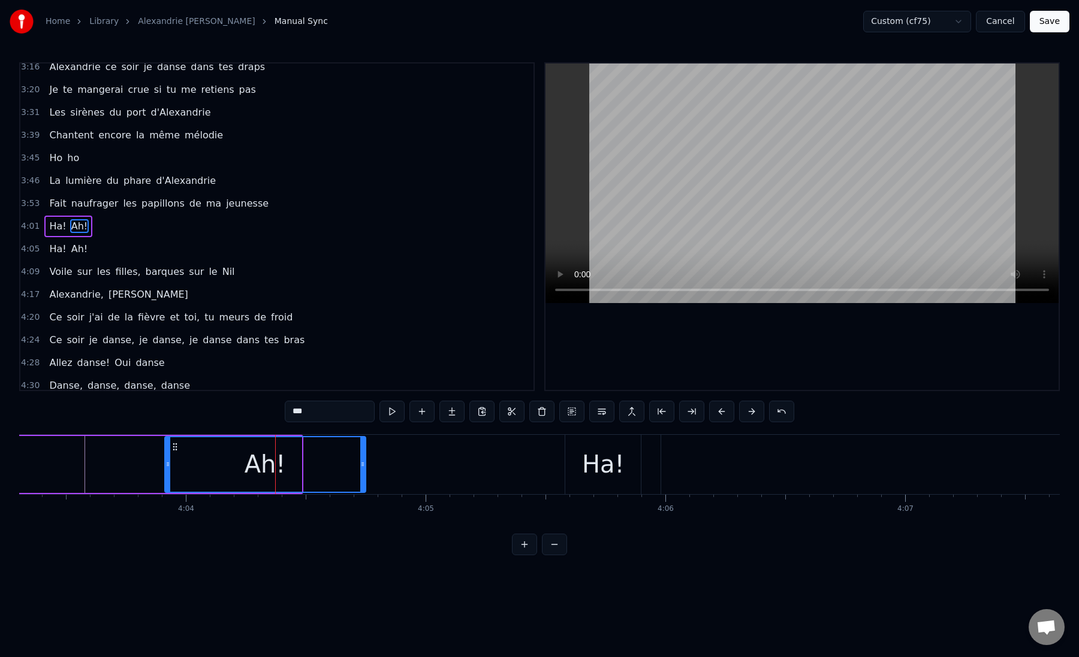
drag, startPoint x: 299, startPoint y: 463, endPoint x: 363, endPoint y: 462, distance: 64.1
click at [363, 463] on icon at bounding box center [362, 465] width 5 height 10
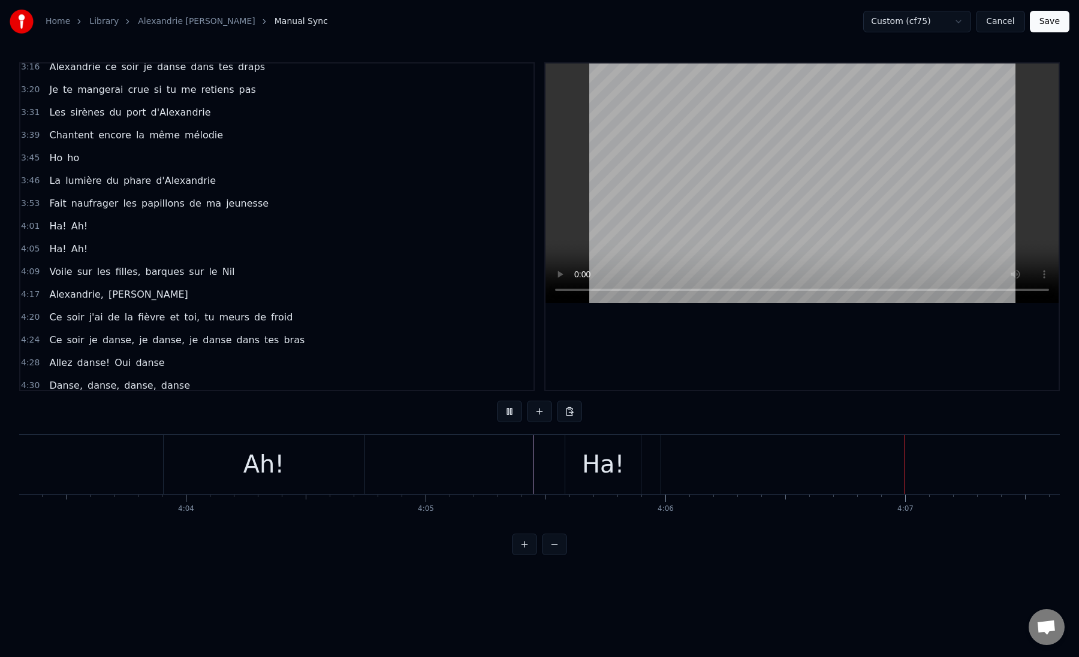
click at [603, 459] on div "Ha!" at bounding box center [603, 464] width 43 height 36
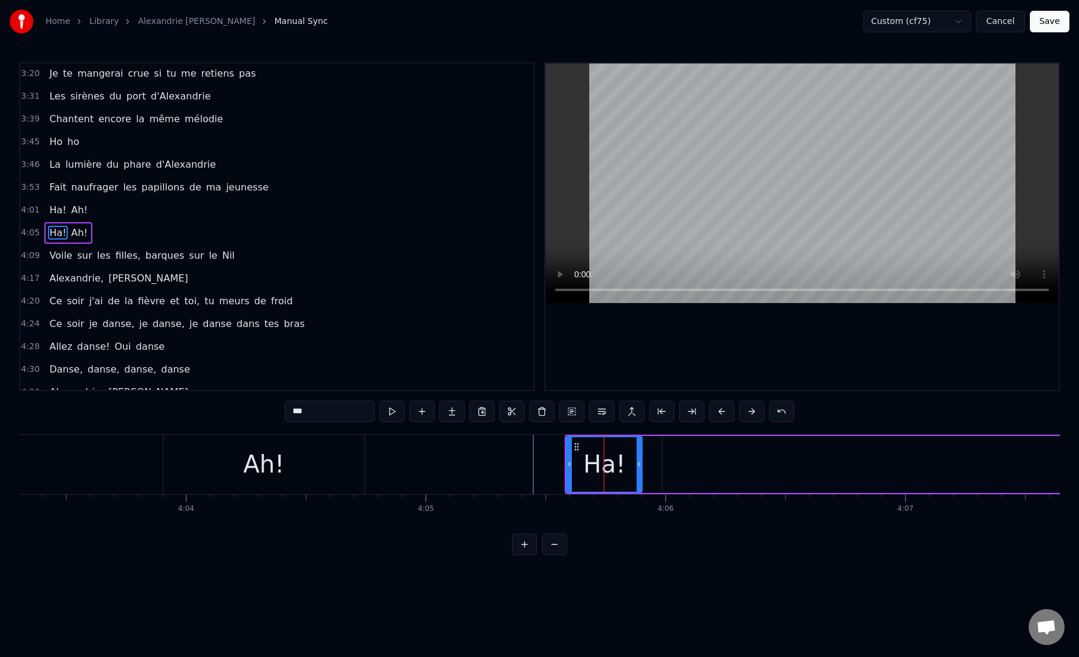
scroll to position [600, 0]
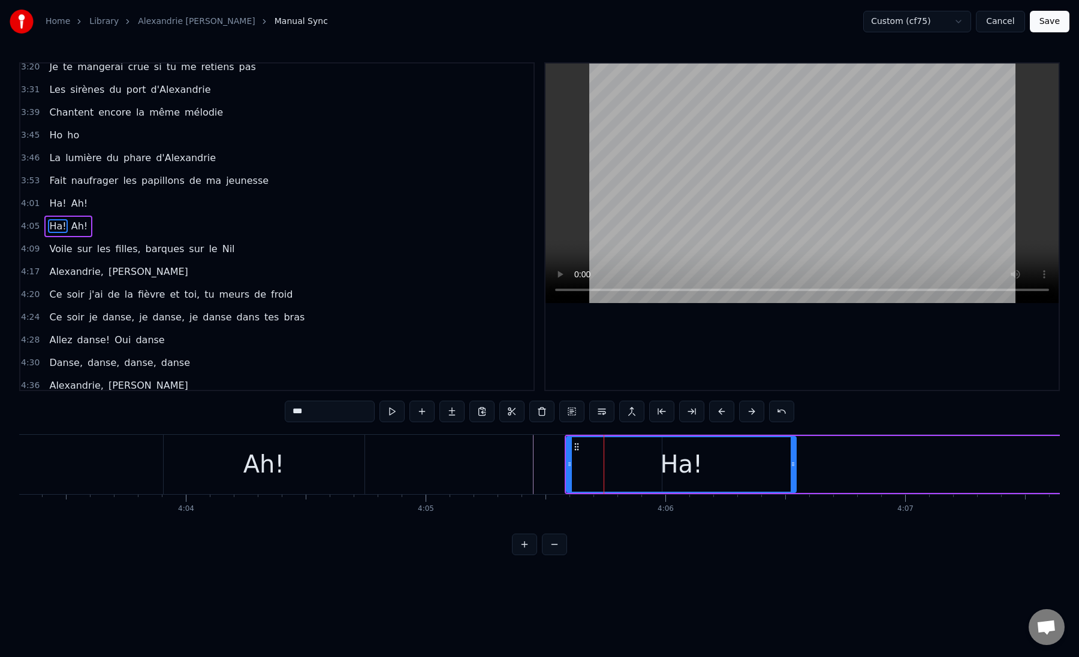
drag, startPoint x: 638, startPoint y: 463, endPoint x: 795, endPoint y: 461, distance: 156.4
click at [795, 463] on icon at bounding box center [792, 465] width 5 height 10
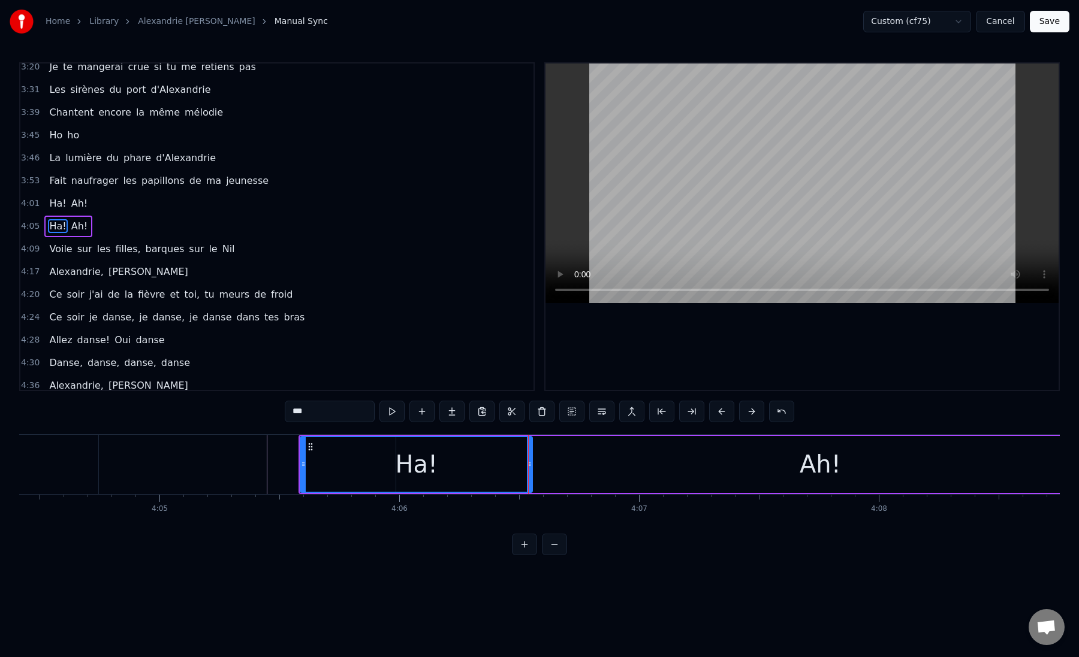
scroll to position [0, 58624]
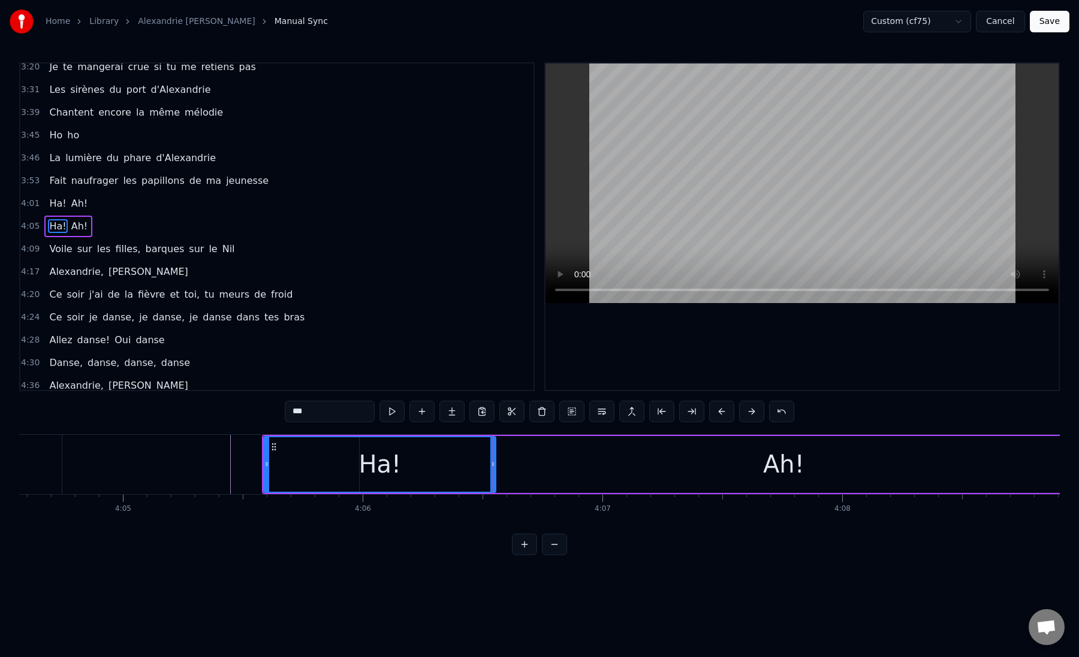
click at [707, 467] on div "Ah!" at bounding box center [783, 464] width 847 height 57
type input "***"
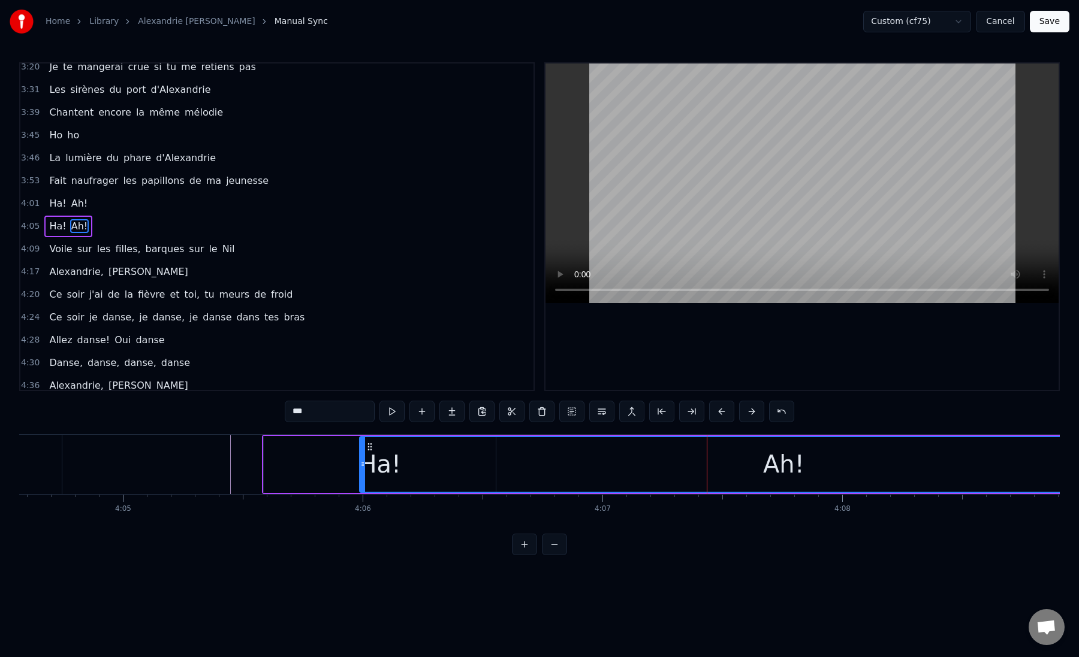
click at [778, 466] on div "Ah!" at bounding box center [783, 464] width 41 height 36
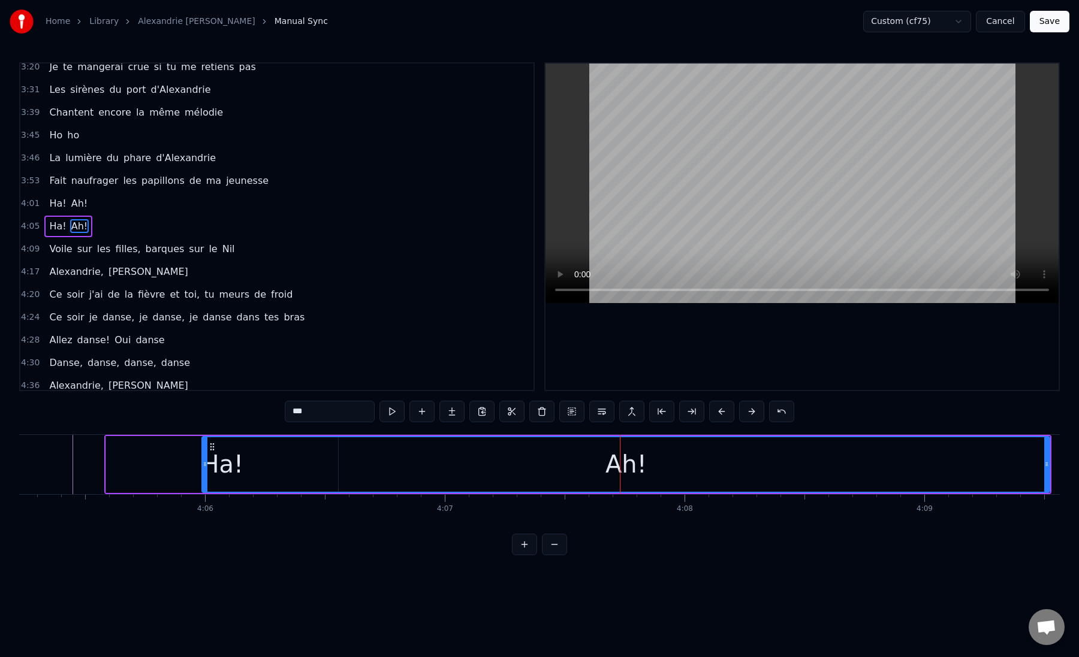
scroll to position [0, 58809]
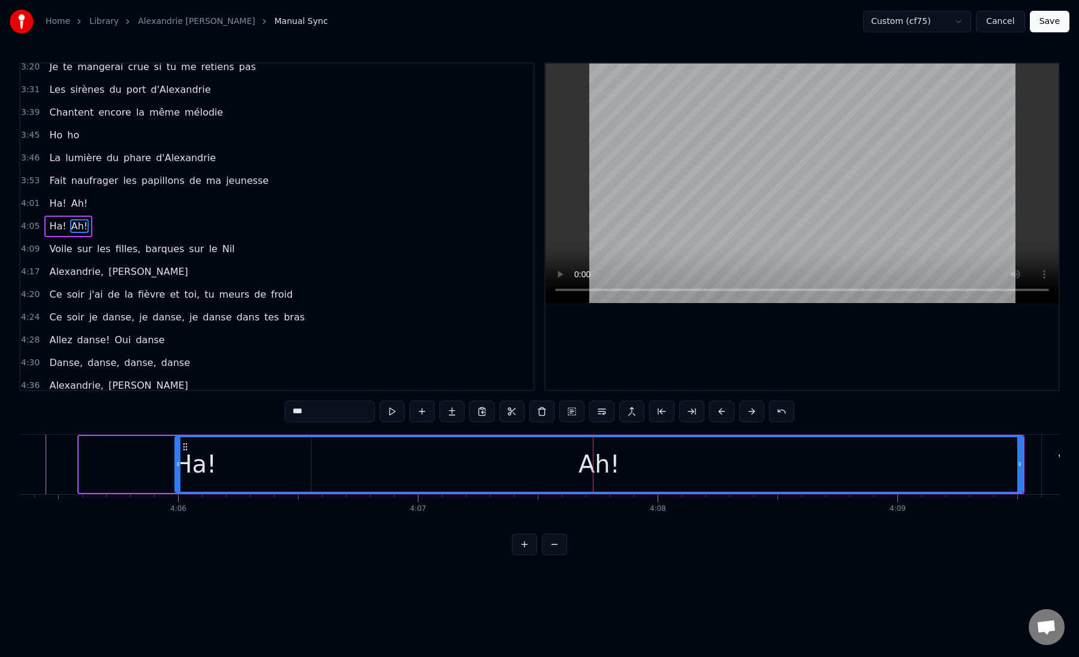
click at [600, 468] on div "Ah!" at bounding box center [598, 464] width 41 height 36
click at [584, 464] on div "Ah!" at bounding box center [598, 464] width 41 height 36
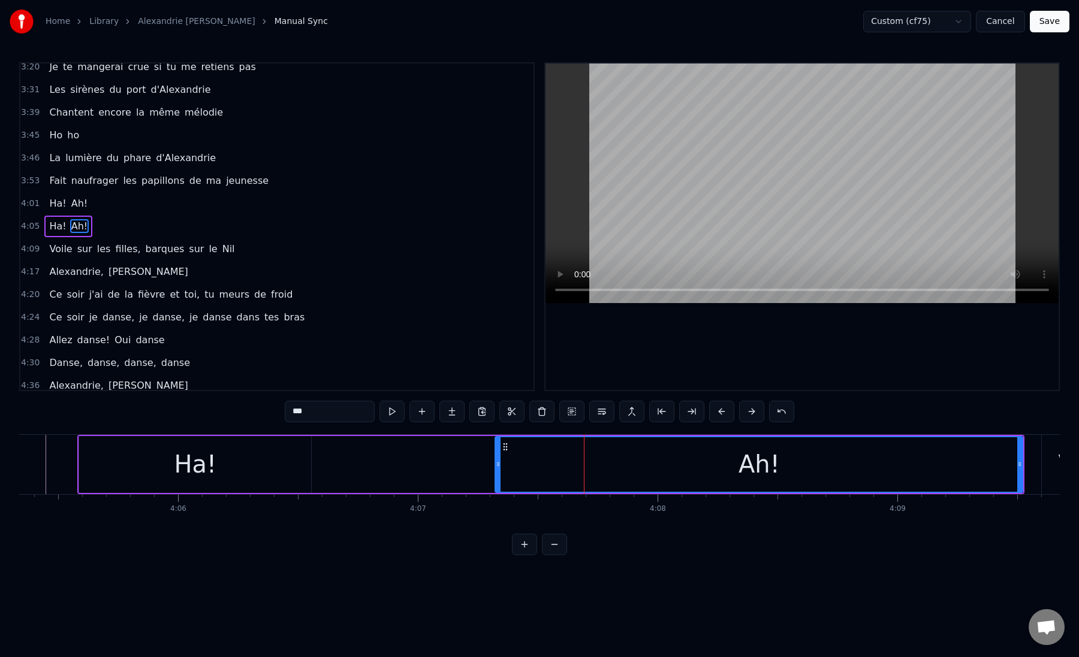
drag, startPoint x: 179, startPoint y: 467, endPoint x: 499, endPoint y: 483, distance: 319.8
click at [500, 484] on div at bounding box center [498, 464] width 5 height 55
drag, startPoint x: 500, startPoint y: 472, endPoint x: 532, endPoint y: 473, distance: 31.8
click at [529, 473] on div at bounding box center [526, 464] width 5 height 55
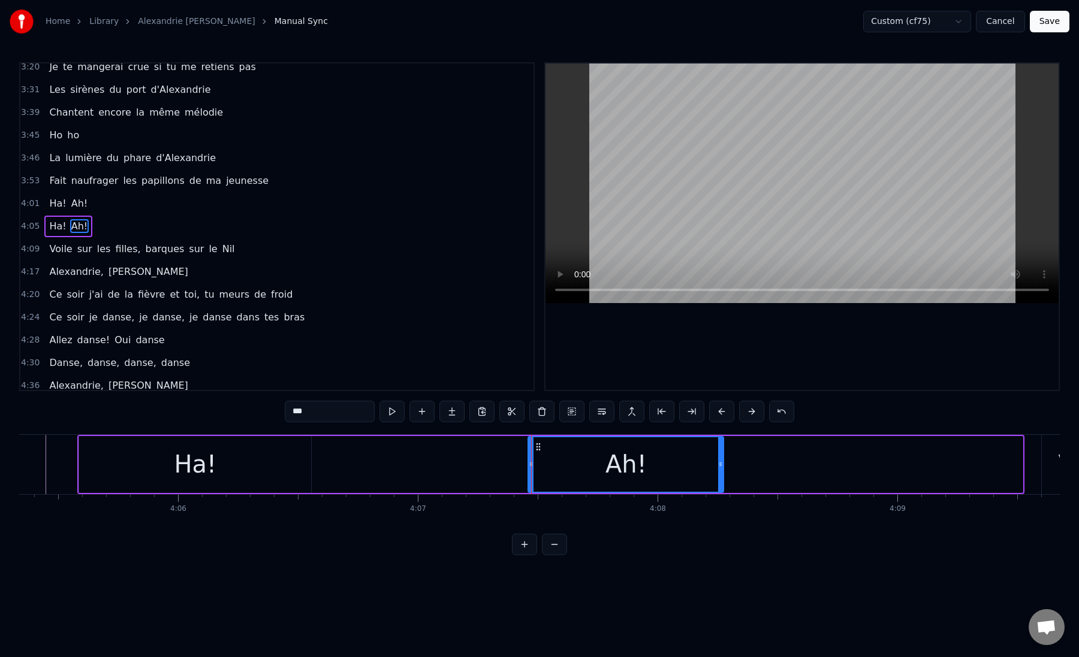
drag, startPoint x: 1019, startPoint y: 467, endPoint x: 720, endPoint y: 464, distance: 299.1
click at [720, 464] on icon at bounding box center [720, 465] width 5 height 10
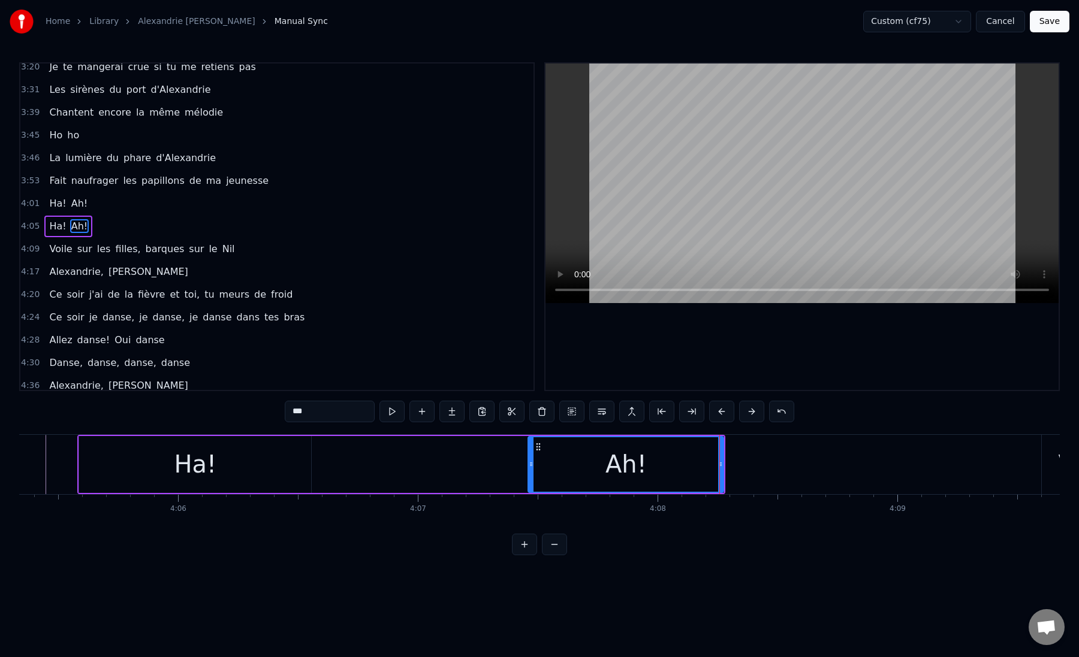
click at [477, 454] on div "Ha! Ah!" at bounding box center [401, 464] width 648 height 59
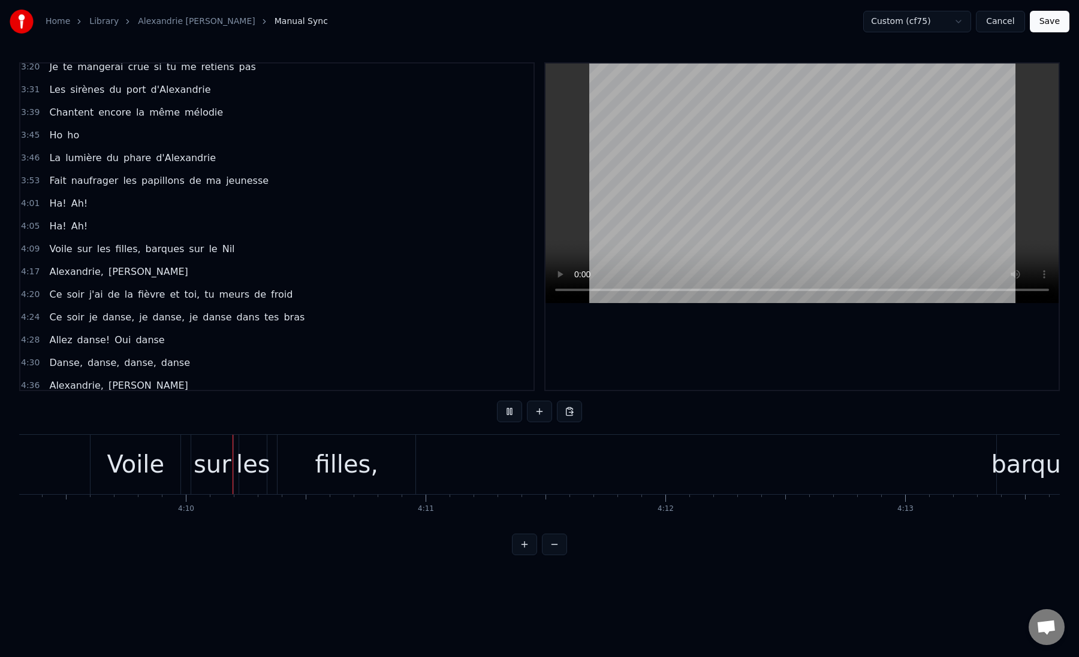
scroll to position [0, 59773]
click at [119, 467] on div "Voile" at bounding box center [123, 464] width 58 height 36
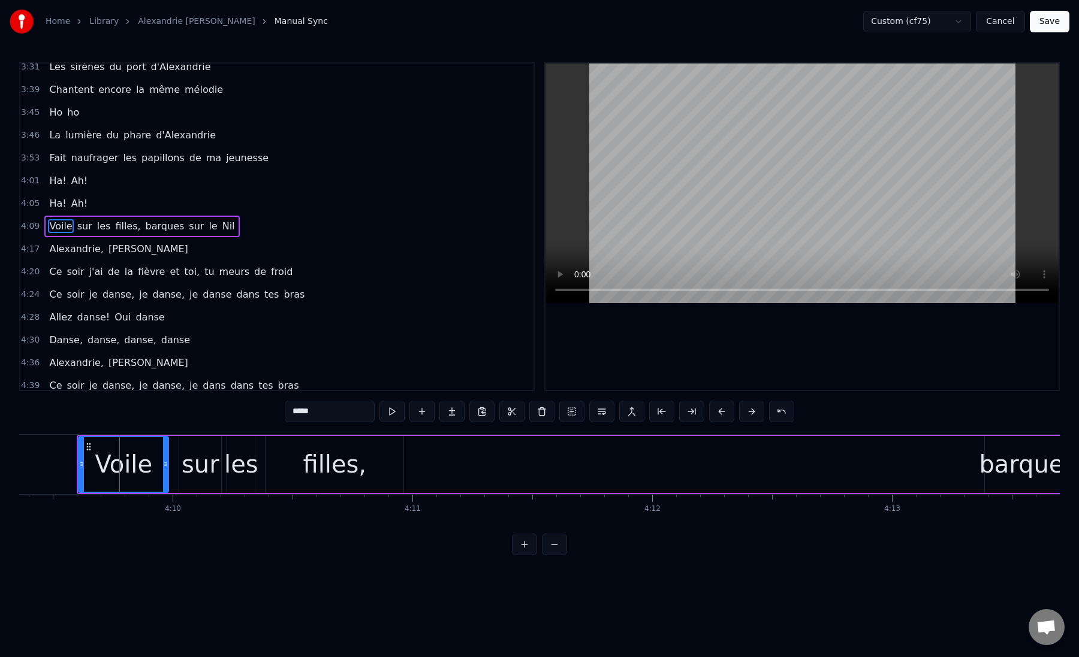
scroll to position [630, 0]
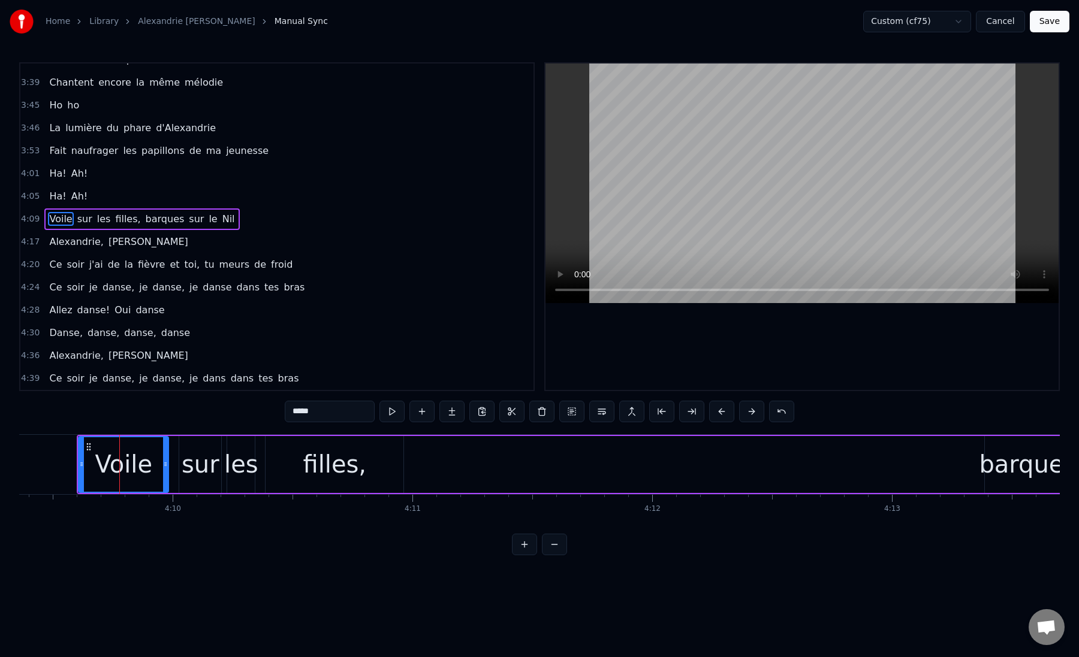
click at [286, 379] on div "4:39 Ce soir je danse, je danse, je dans dans tes bras" at bounding box center [276, 378] width 513 height 23
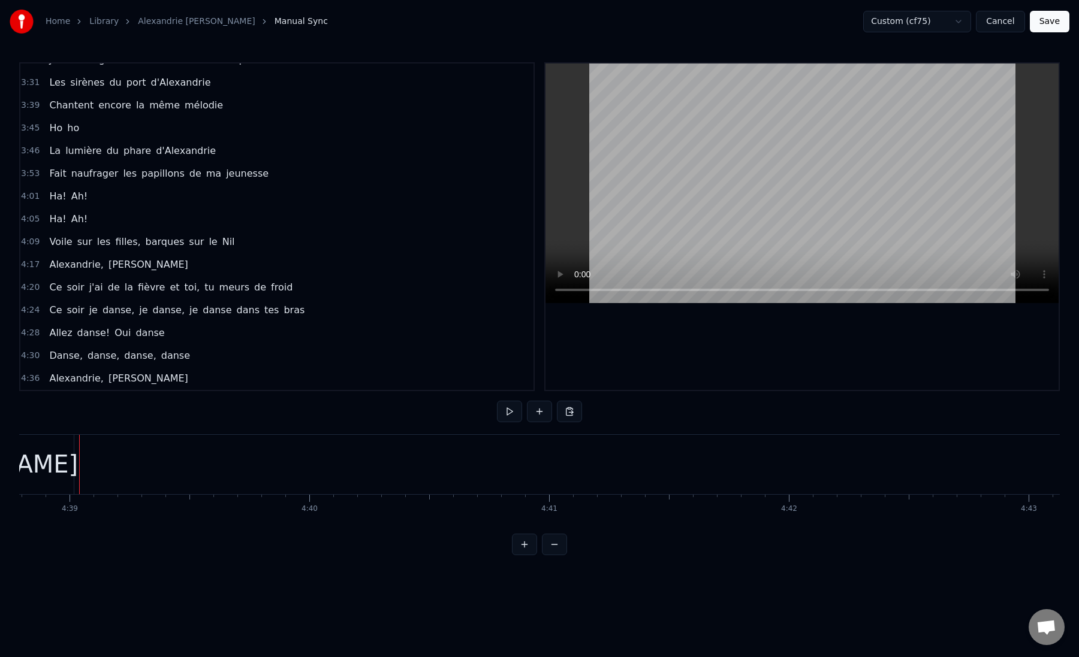
scroll to position [607, 0]
click at [243, 376] on div "4:36 [PERSON_NAME]" at bounding box center [276, 378] width 513 height 23
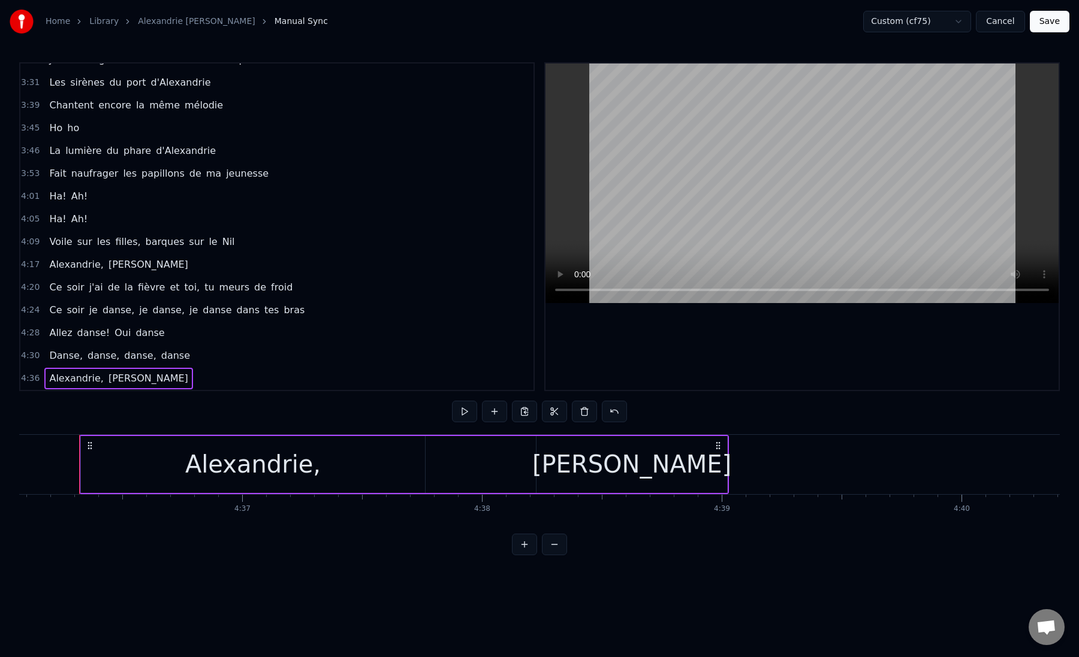
scroll to position [584, 0]
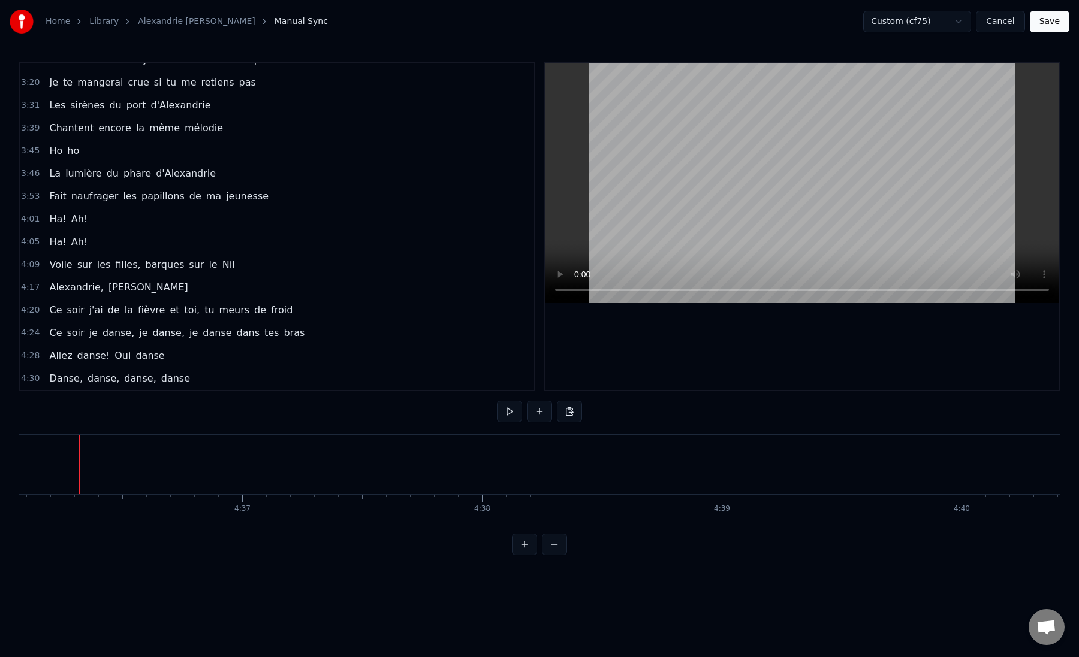
click at [243, 376] on div "4:30 Danse, danse, danse, danse" at bounding box center [276, 378] width 513 height 23
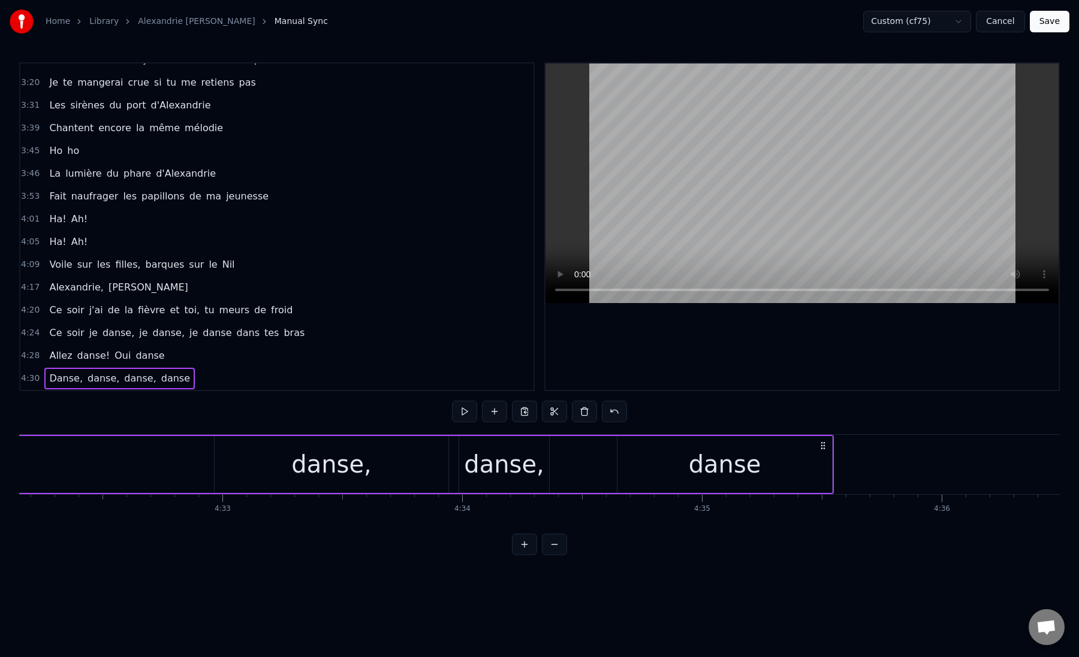
scroll to position [562, 0]
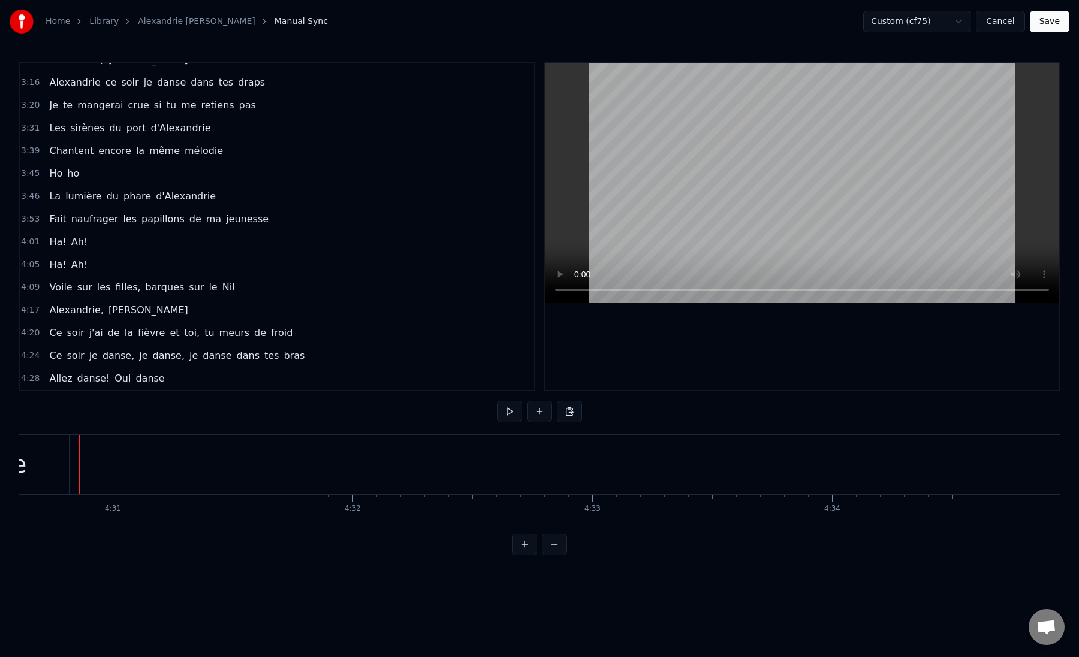
click at [243, 376] on div "4:28 Allez danse! Oui danse" at bounding box center [276, 378] width 513 height 23
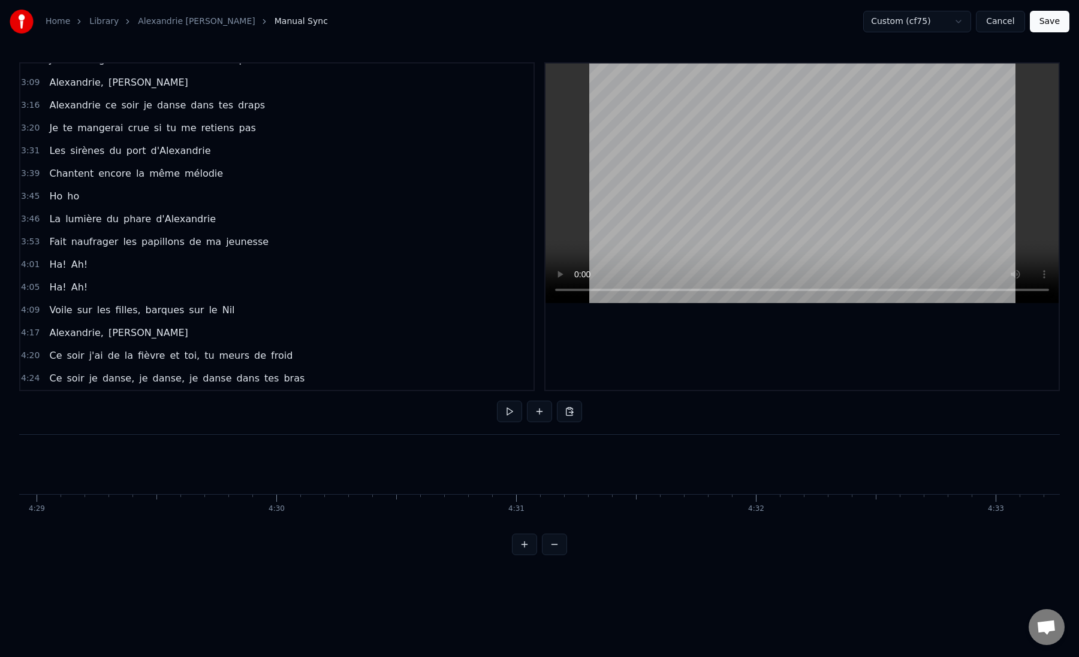
scroll to position [539, 0]
click at [243, 376] on span "dans" at bounding box center [248, 379] width 25 height 14
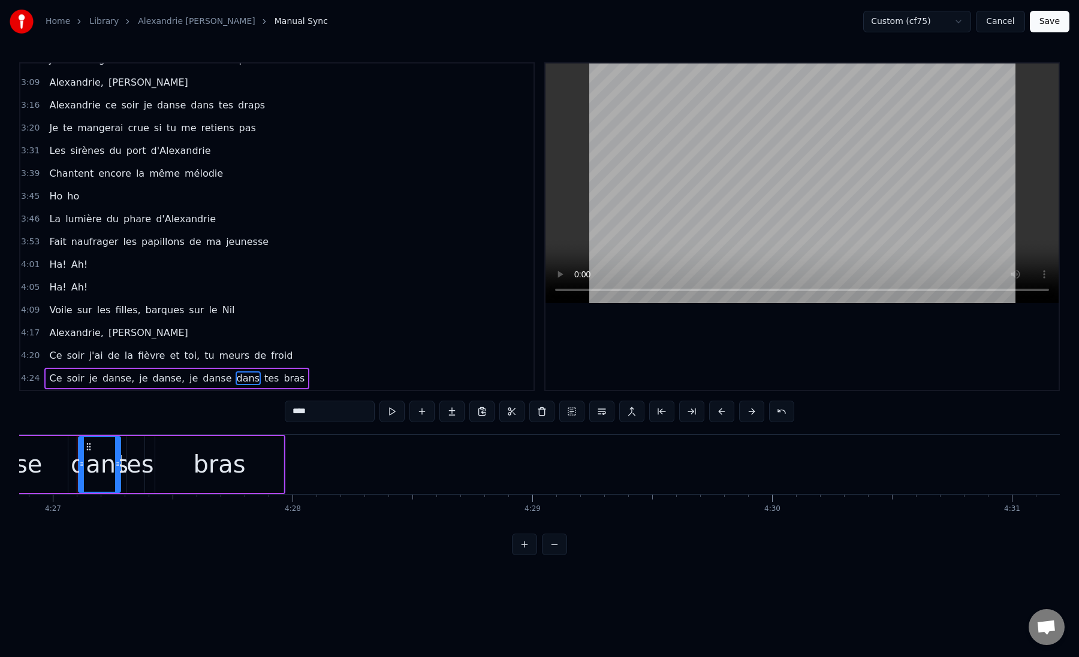
scroll to position [0, 63966]
type input "***"
click at [267, 376] on div "4:24 Ce soir je danse, je danse, je danse tes bras" at bounding box center [276, 378] width 513 height 23
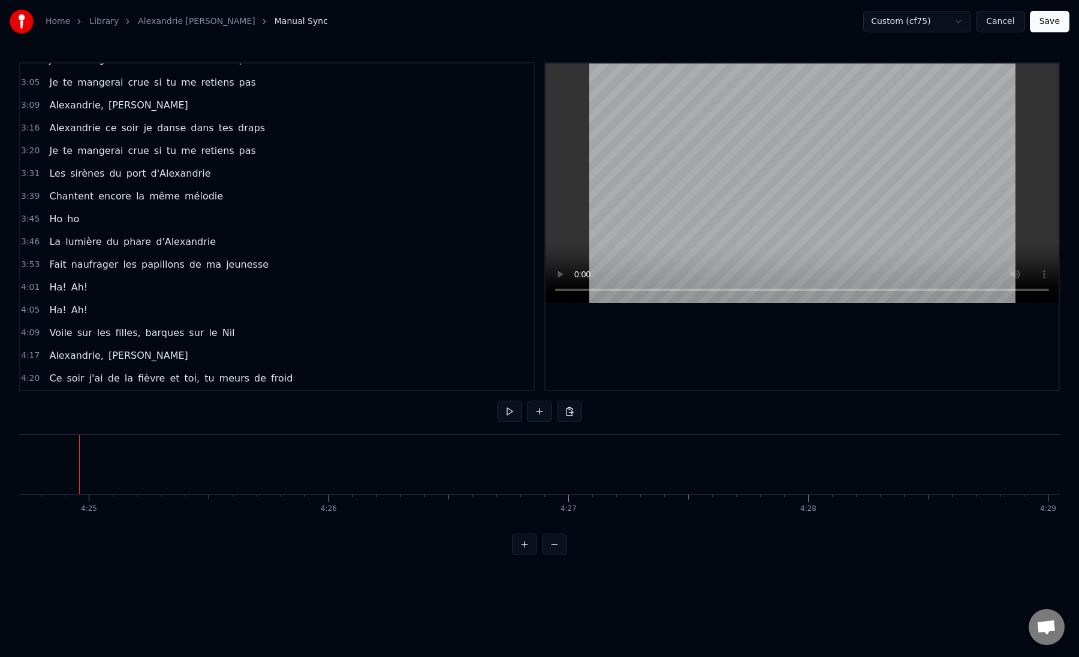
scroll to position [516, 0]
click at [289, 378] on div "4:20 Ce soir j'ai de la fièvre et toi, tu meurs de froid" at bounding box center [276, 378] width 513 height 23
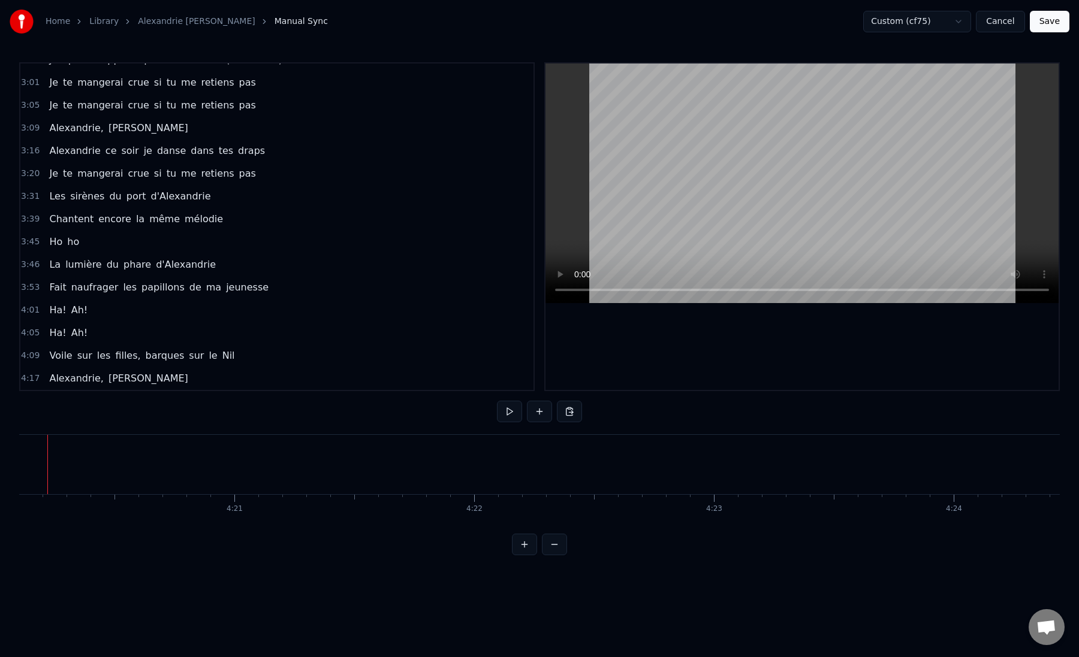
scroll to position [493, 0]
click at [278, 382] on div "4:17 [PERSON_NAME]" at bounding box center [276, 378] width 513 height 23
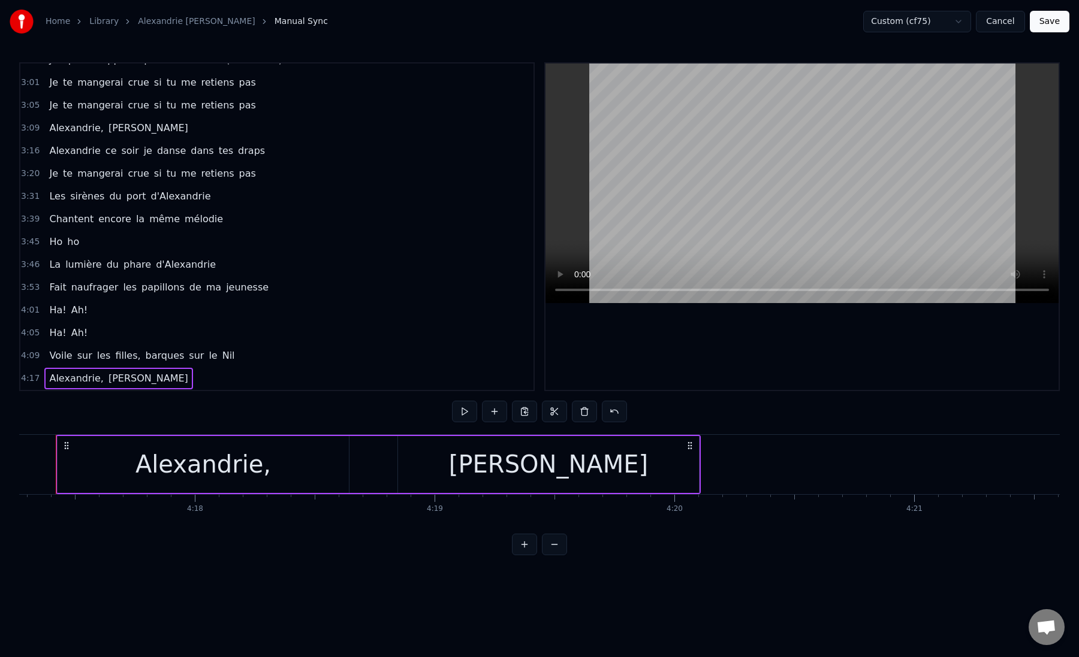
scroll to position [470, 0]
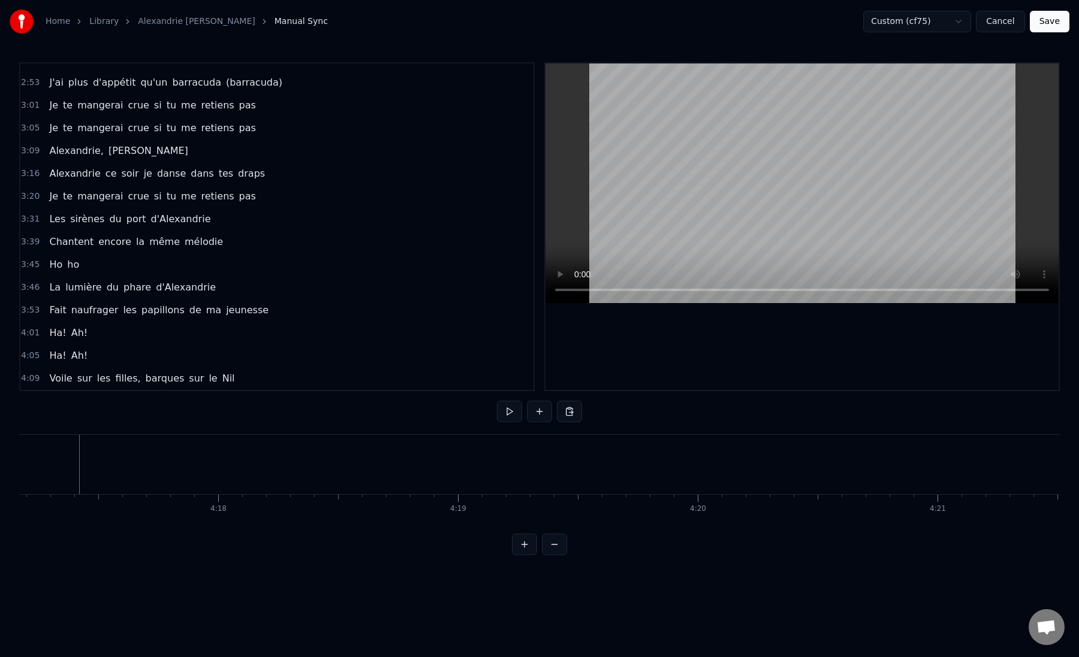
click at [265, 380] on div "4:09 Voile sur les filles, barques sur le Nil" at bounding box center [276, 378] width 513 height 23
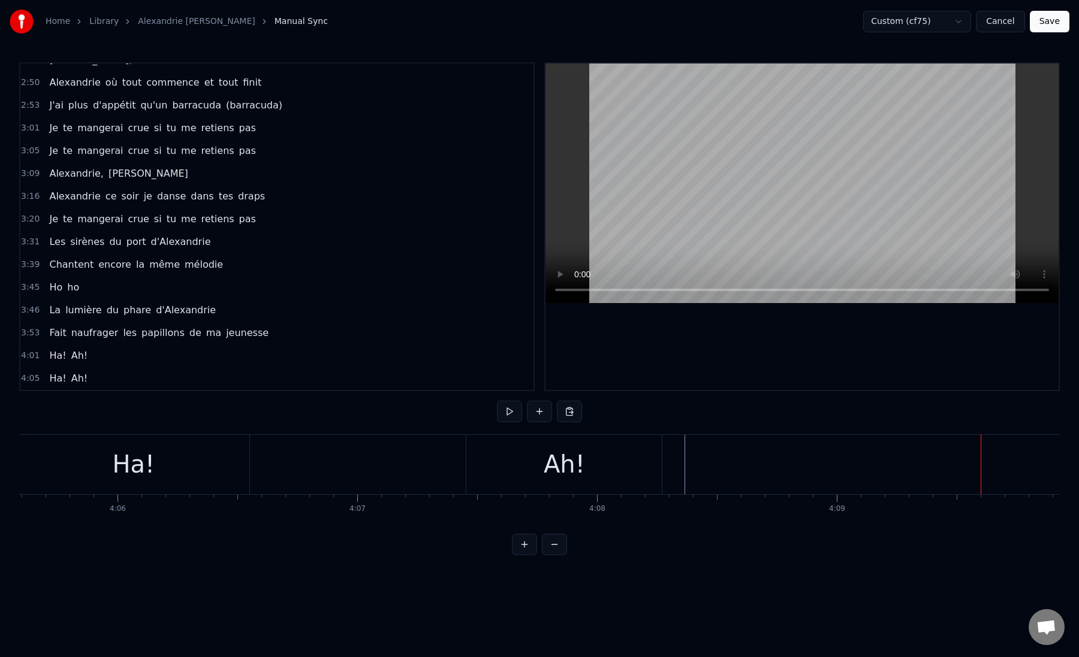
scroll to position [0, 58688]
click at [1054, 25] on button "Save" at bounding box center [1050, 22] width 40 height 22
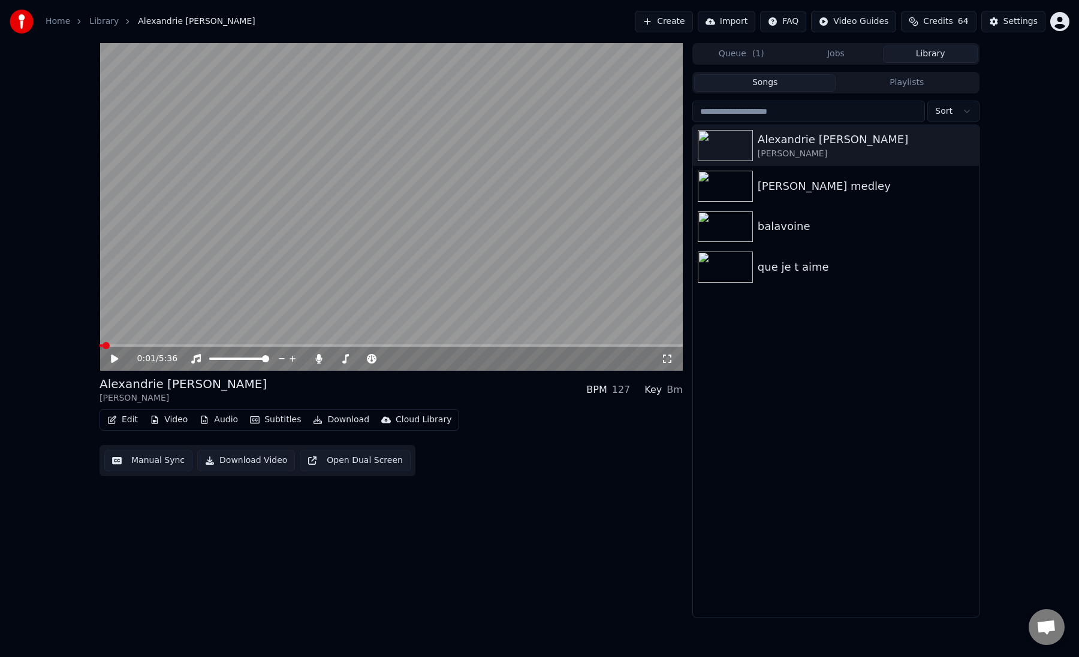
click at [111, 357] on icon at bounding box center [114, 359] width 7 height 8
click at [176, 343] on video at bounding box center [390, 207] width 583 height 328
click at [165, 345] on span at bounding box center [390, 346] width 583 height 2
click at [177, 345] on span at bounding box center [390, 346] width 583 height 2
click at [242, 344] on video at bounding box center [390, 207] width 583 height 328
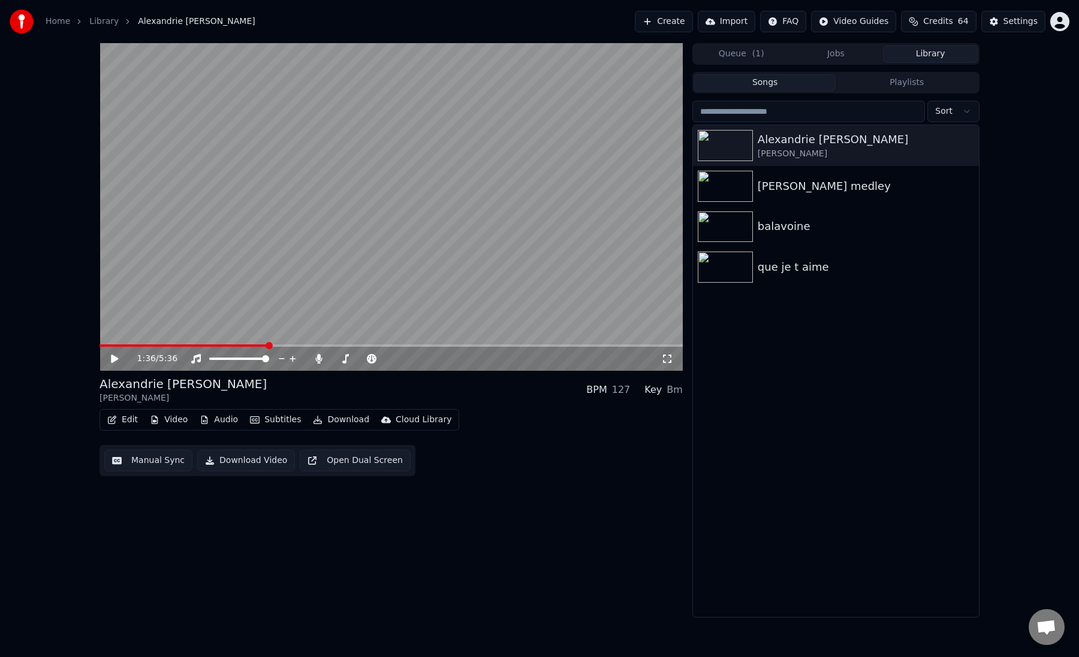
click at [240, 348] on div "1:36 / 5:36" at bounding box center [390, 359] width 583 height 24
click at [242, 345] on span at bounding box center [170, 346] width 142 height 2
click at [276, 345] on span at bounding box center [193, 346] width 188 height 2
click at [360, 343] on video at bounding box center [390, 207] width 583 height 328
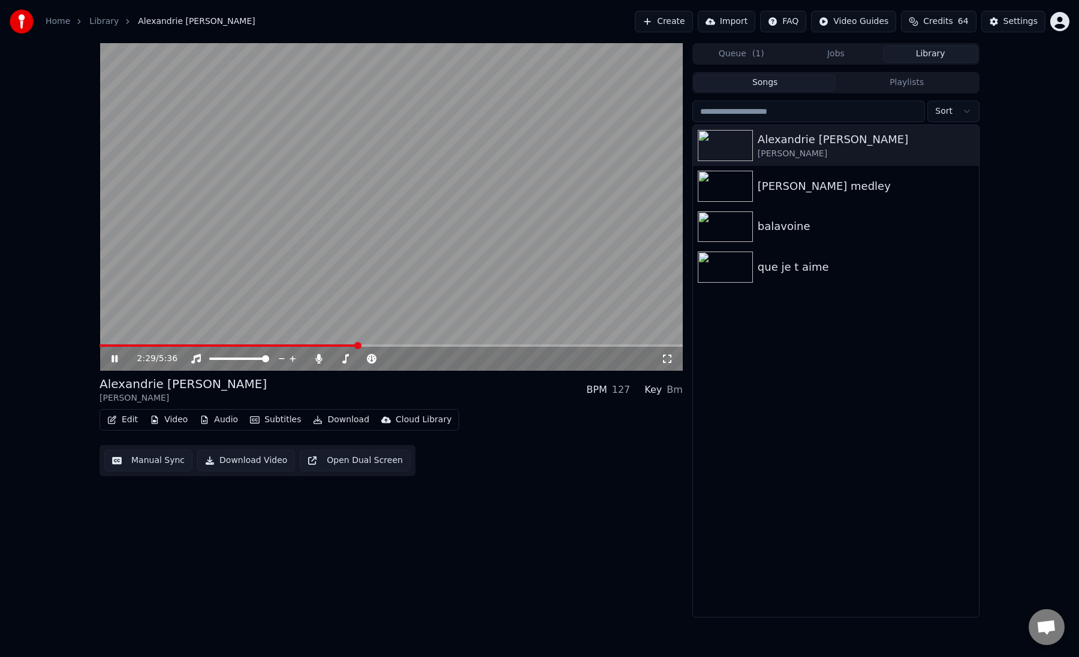
click at [358, 345] on span at bounding box center [228, 346] width 258 height 2
click at [162, 461] on button "Manual Sync" at bounding box center [148, 461] width 88 height 22
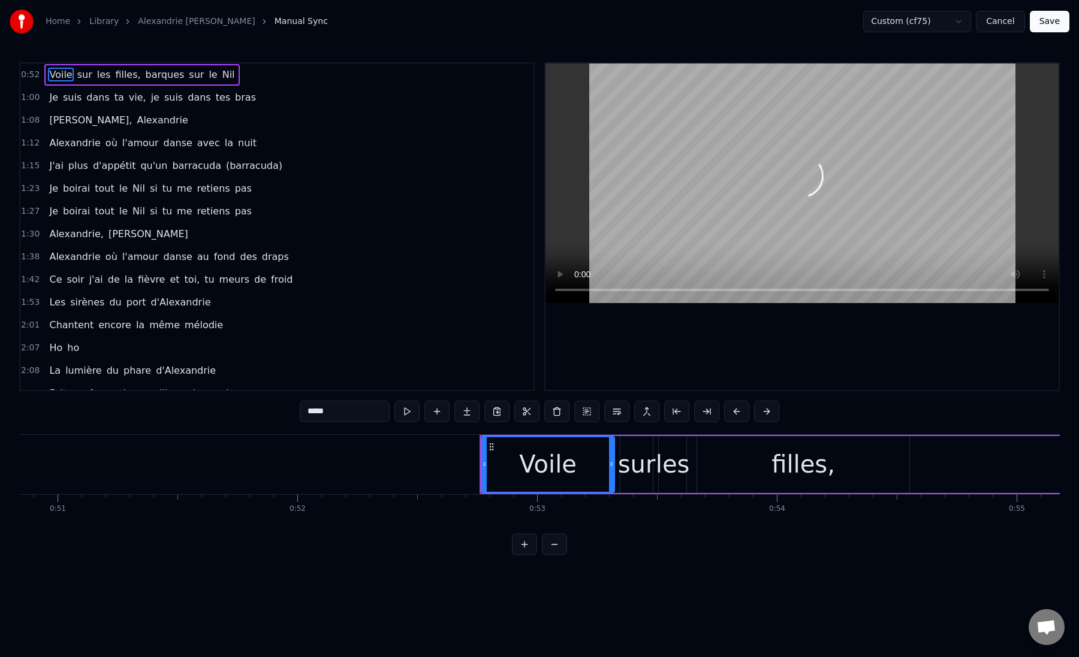
scroll to position [0, 12587]
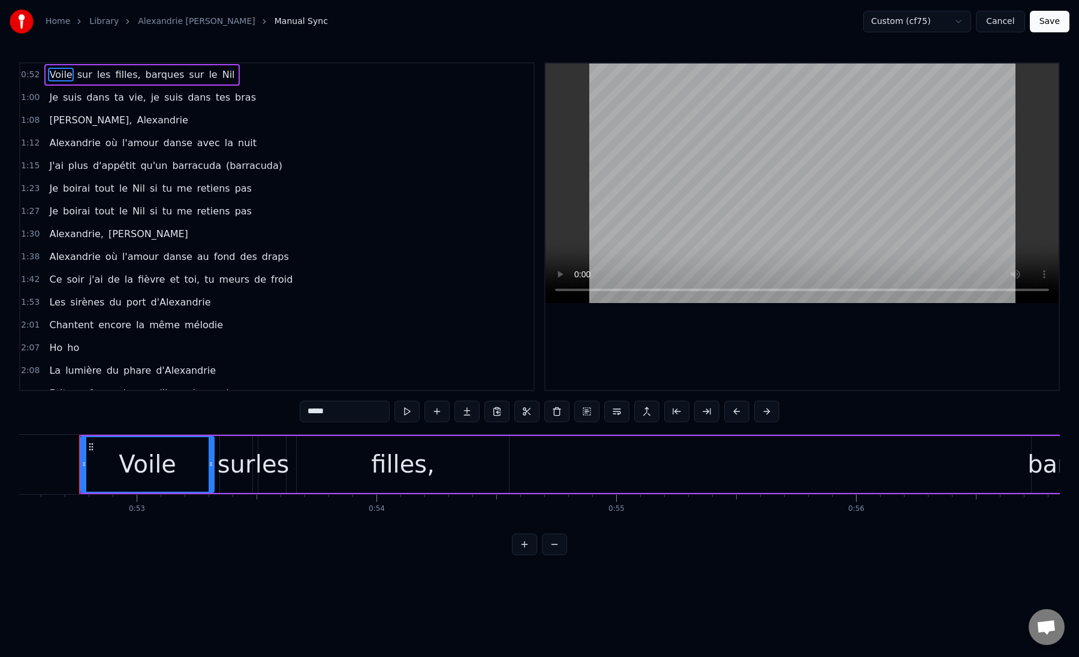
click at [176, 191] on span "me" at bounding box center [184, 189] width 17 height 14
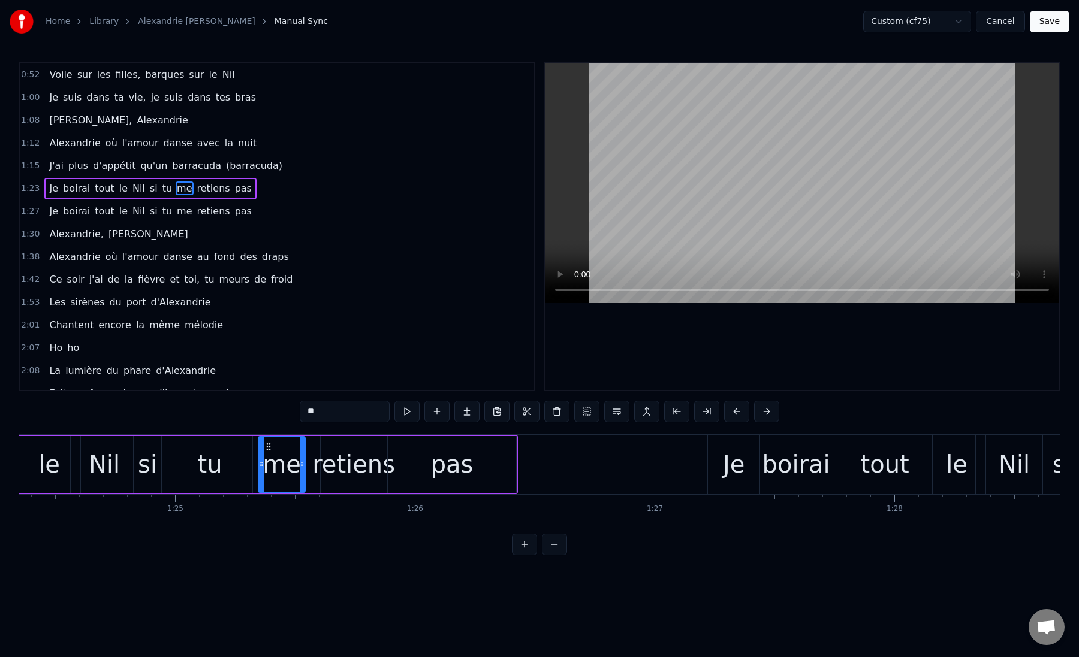
scroll to position [0, 20397]
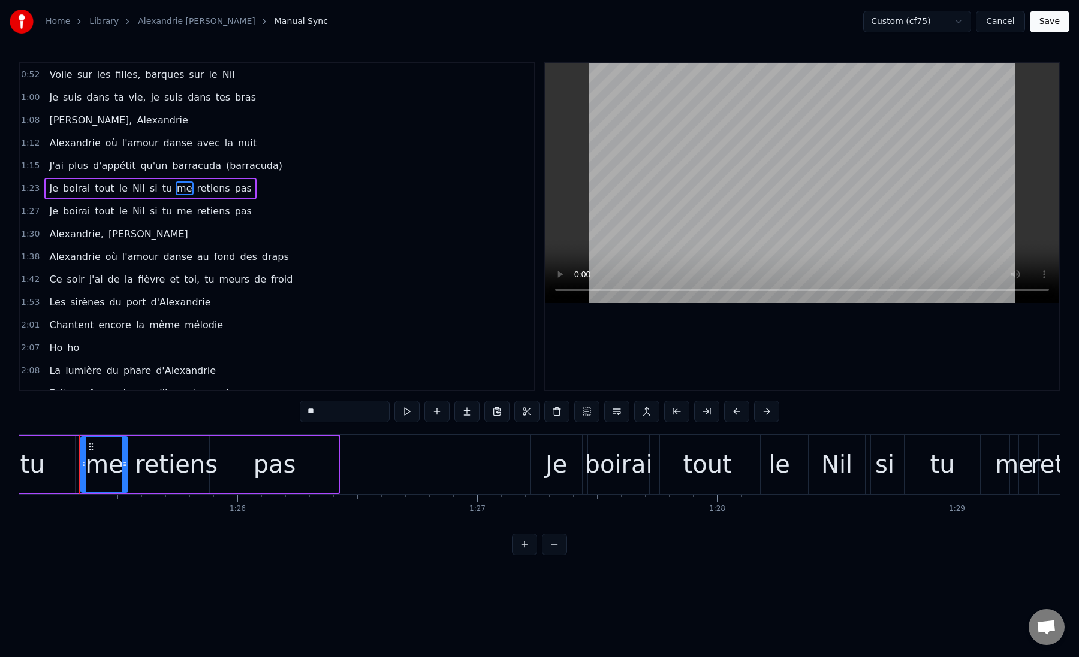
click at [309, 411] on input "**" at bounding box center [345, 412] width 90 height 22
type input "*"
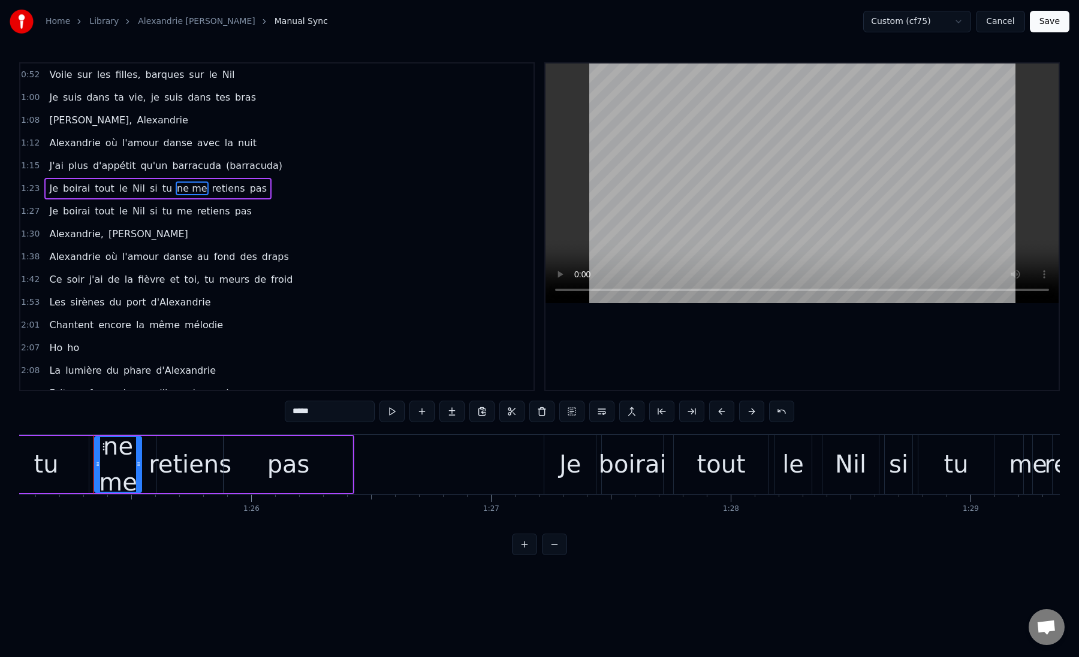
scroll to position [0, 20382]
click at [179, 212] on span "me" at bounding box center [184, 211] width 17 height 14
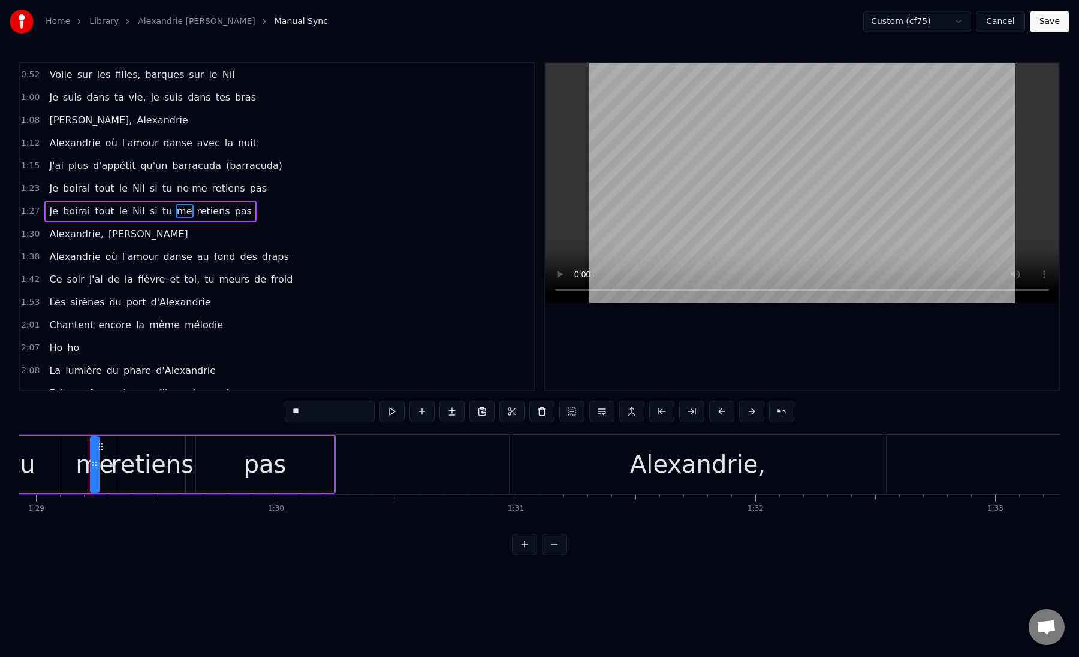
scroll to position [0, 21327]
click at [313, 417] on input "**" at bounding box center [330, 412] width 90 height 22
type input "*"
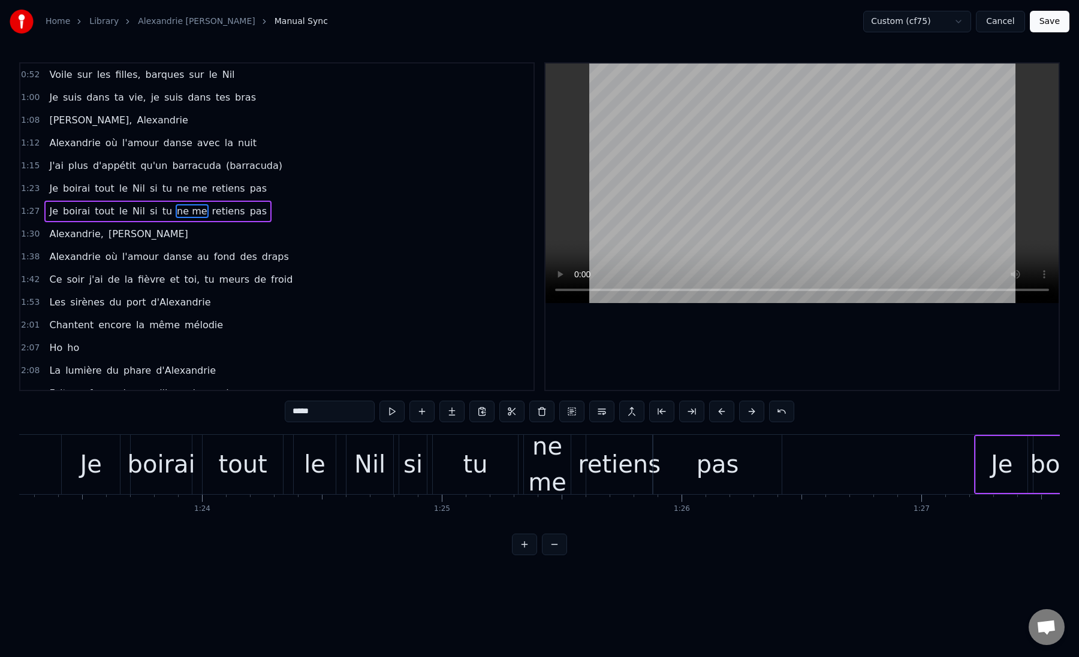
type input "*****"
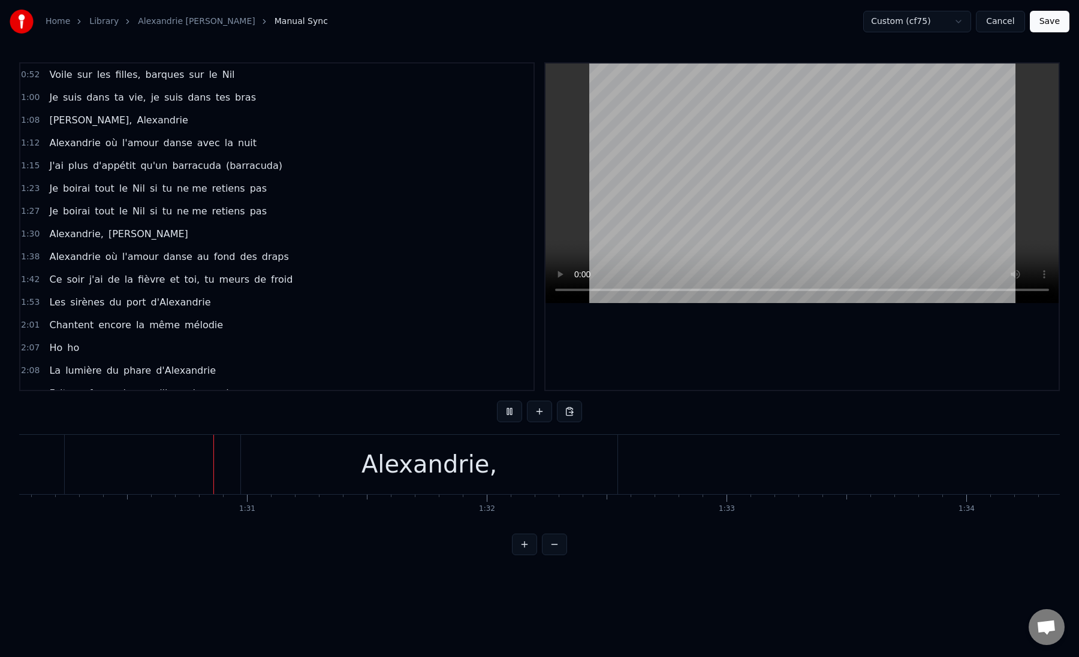
scroll to position [0, 21595]
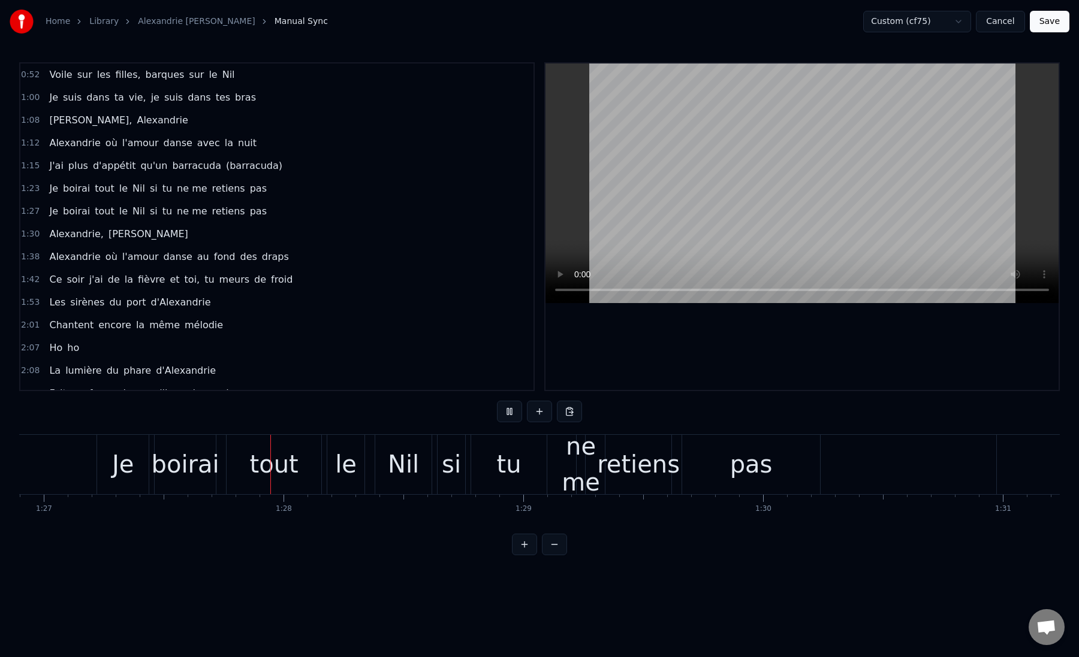
scroll to position [0, 20851]
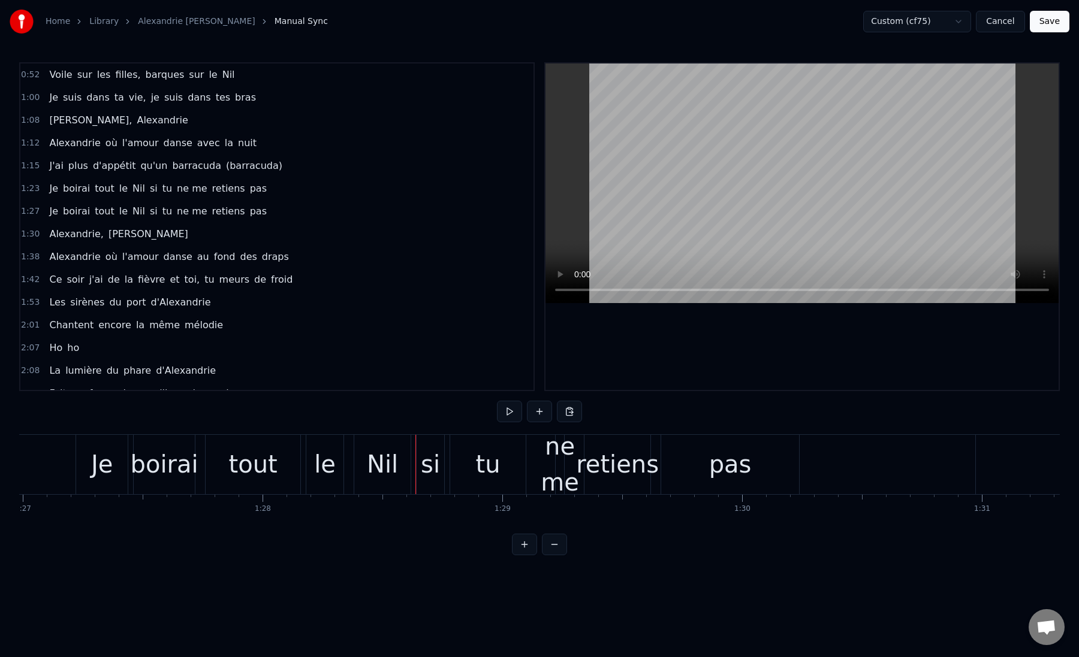
click at [422, 468] on div "si" at bounding box center [430, 464] width 19 height 36
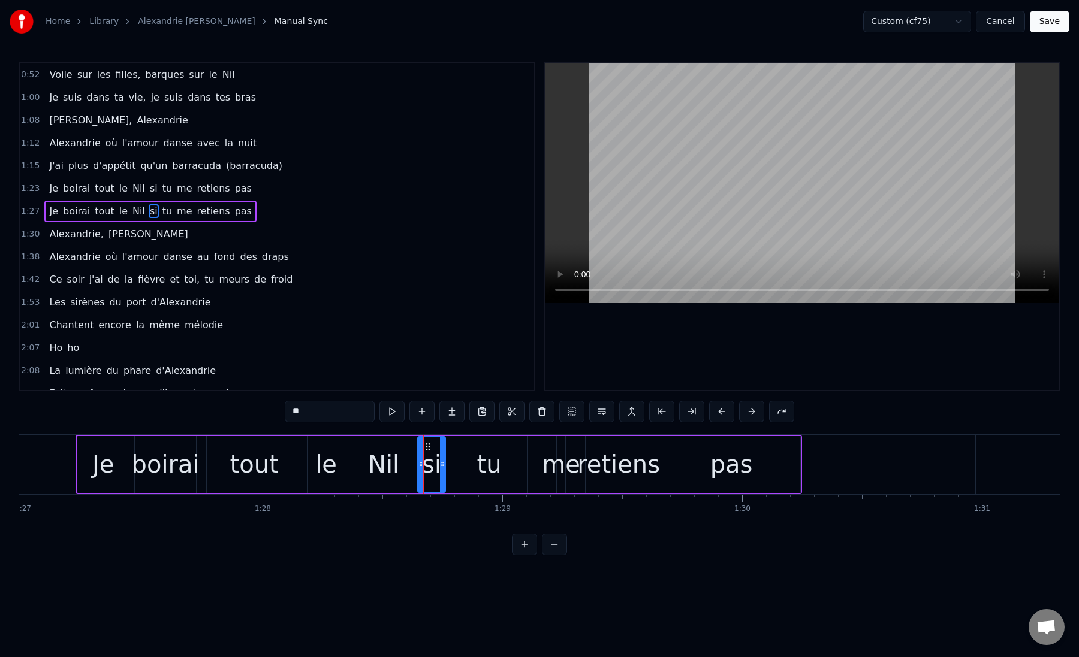
click at [1055, 20] on button "Save" at bounding box center [1050, 22] width 40 height 22
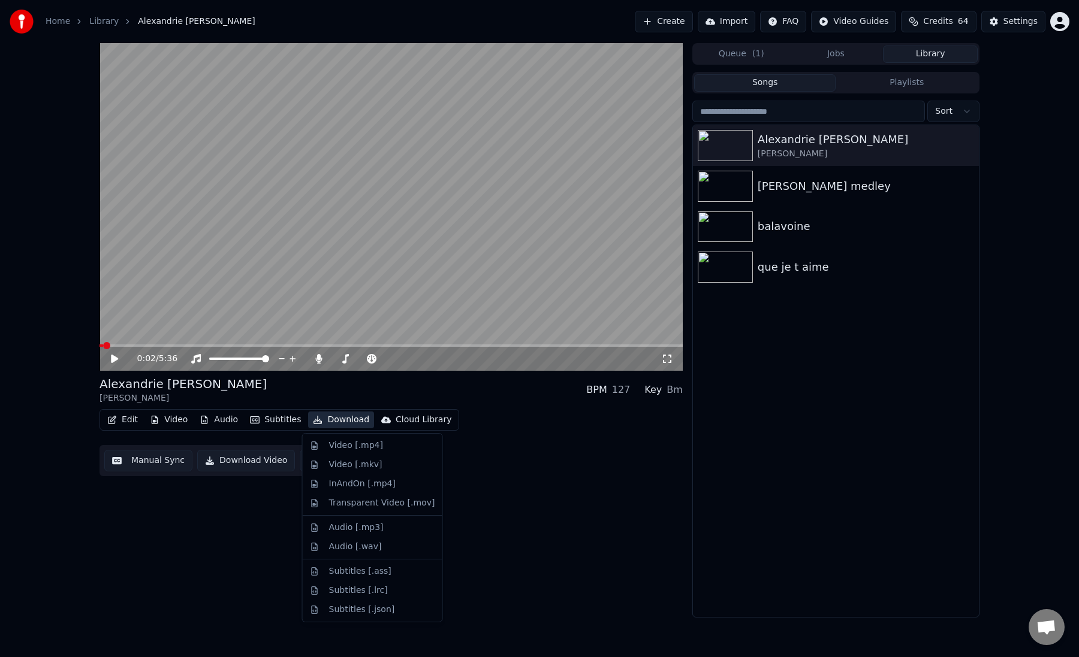
click at [340, 419] on button "Download" at bounding box center [341, 420] width 66 height 17
click at [347, 449] on div "Video [.mp4]" at bounding box center [356, 446] width 54 height 12
